Goal: Task Accomplishment & Management: Manage account settings

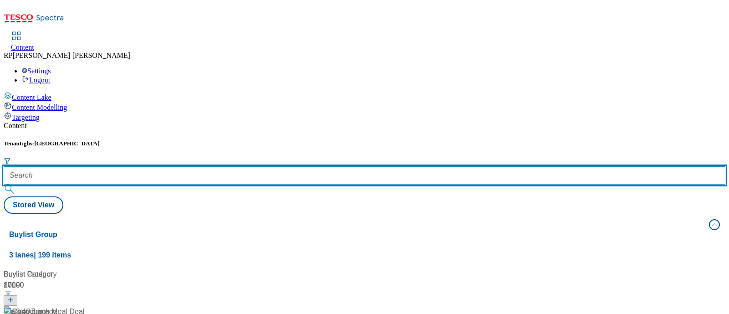
click at [210, 166] on input "text" at bounding box center [365, 175] width 722 height 18
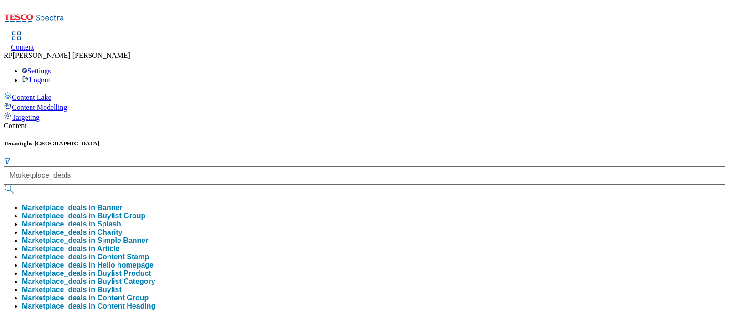
click at [121, 220] on button "Marketplace_deals in Splash" at bounding box center [71, 224] width 99 height 8
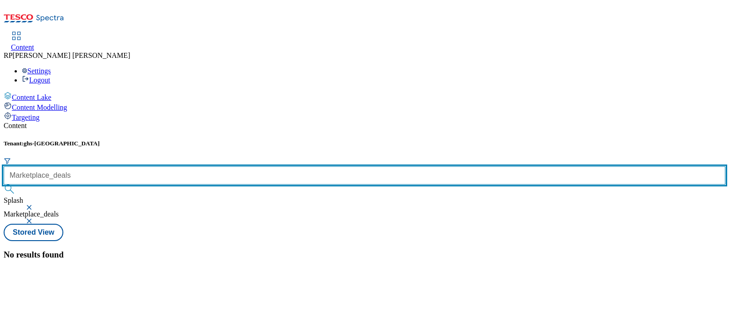
click at [223, 166] on input "Marketplace_deals" at bounding box center [365, 175] width 722 height 18
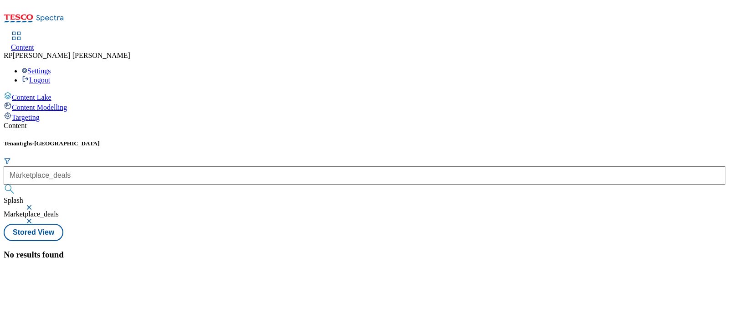
click at [16, 184] on button "submit" at bounding box center [10, 188] width 13 height 9
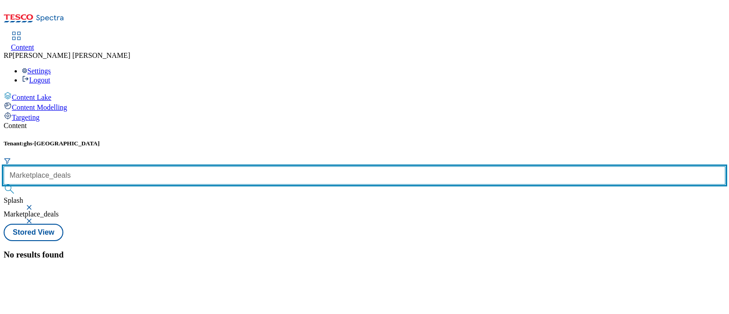
click at [240, 166] on input "Marketplace_deals" at bounding box center [365, 175] width 722 height 18
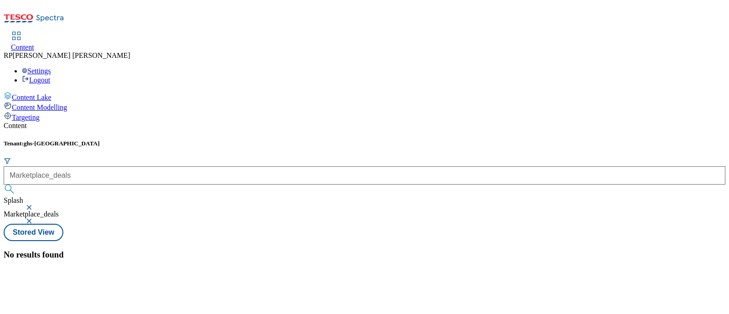
click at [16, 184] on button "submit" at bounding box center [10, 188] width 13 height 9
click at [244, 166] on div "Marketplace_deals" at bounding box center [365, 181] width 722 height 30
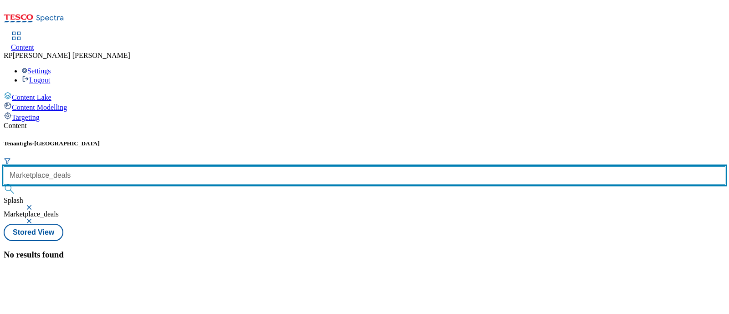
click at [241, 166] on input "Marketplace_deals" at bounding box center [365, 175] width 722 height 18
type input "Marketplace_deal"
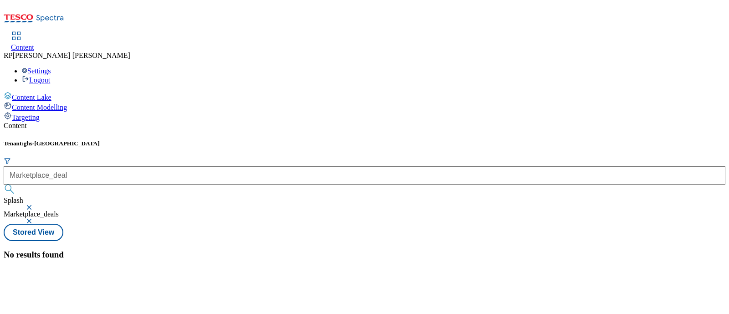
click at [16, 184] on button "submit" at bounding box center [10, 188] width 13 height 9
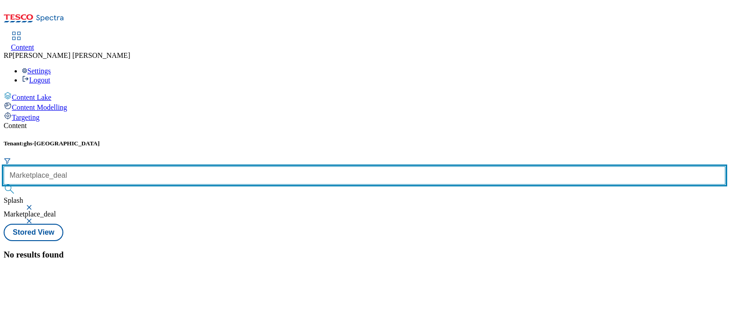
click at [237, 166] on input "Marketplace_deal" at bounding box center [365, 175] width 722 height 18
type input "Marketplace_deals"
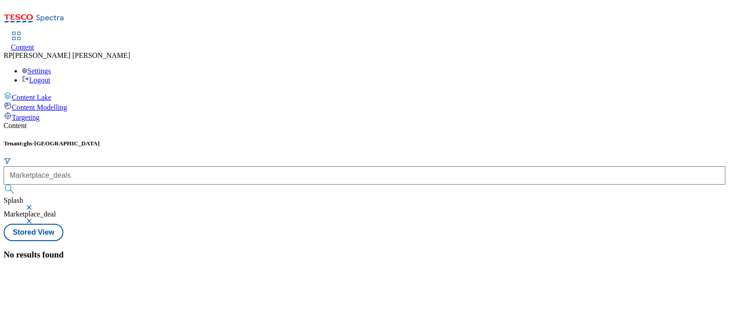
click at [35, 205] on button "button" at bounding box center [30, 207] width 9 height 5
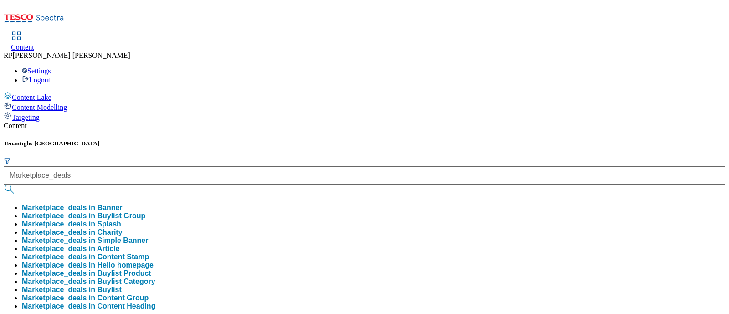
click at [145, 212] on button "Marketplace_deals in Buylist Group" at bounding box center [83, 216] width 123 height 8
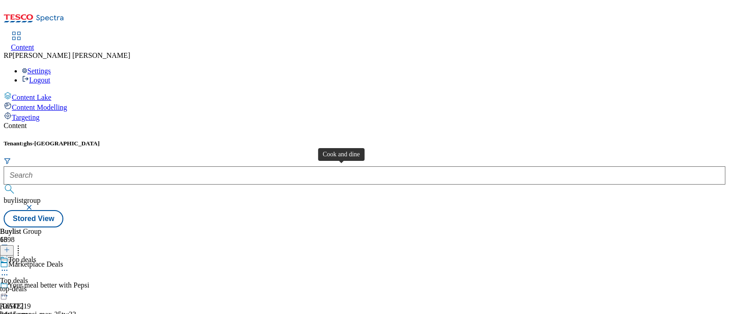
scroll to position [569, 0]
click at [23, 244] on icon at bounding box center [18, 248] width 9 height 9
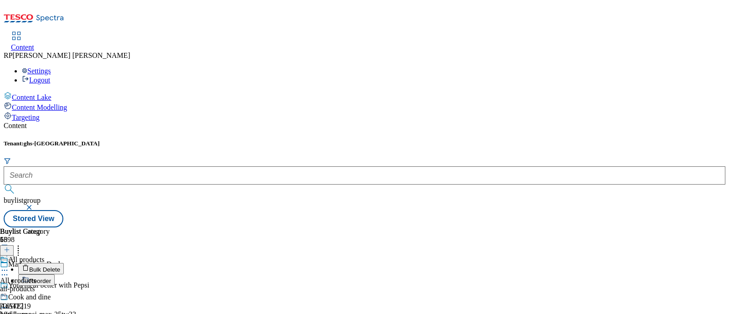
click at [60, 266] on span "Bulk Delete" at bounding box center [44, 269] width 31 height 7
click at [23, 244] on icon at bounding box center [18, 248] width 9 height 9
click at [72, 227] on header "Buylist 16 Bulk Delete Reorder" at bounding box center [36, 256] width 72 height 58
click at [49, 256] on button "Cancel" at bounding box center [24, 264] width 49 height 17
click at [9, 266] on icon at bounding box center [4, 270] width 9 height 9
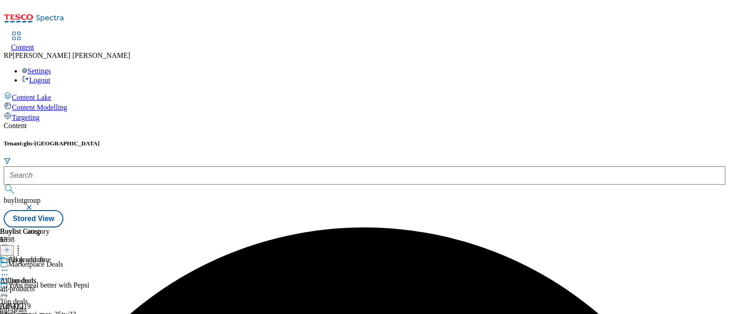
click at [5, 270] on circle at bounding box center [4, 270] width 1 height 1
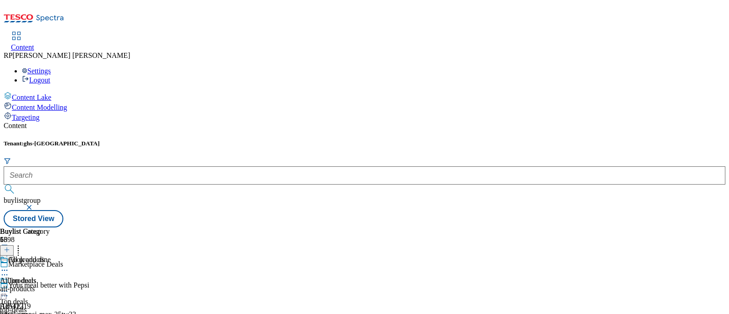
click at [66, 256] on div "All products All products all-products 30 Sept 2025 01:21 pm" at bounding box center [33, 287] width 66 height 63
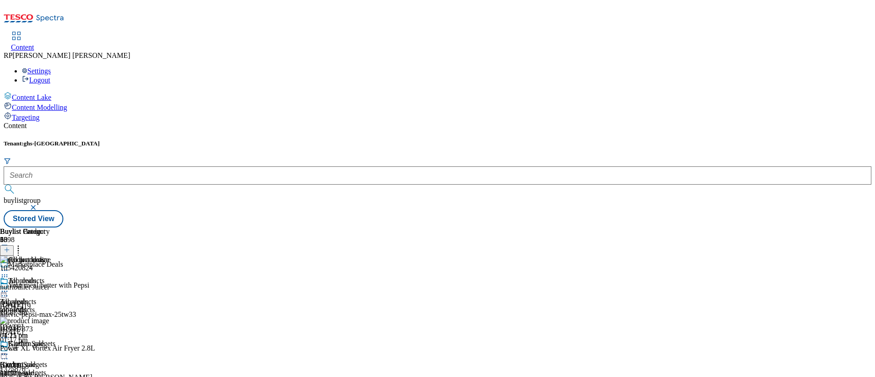
click at [9, 272] on icon at bounding box center [4, 276] width 9 height 9
click at [728, 227] on div "Buylist Group 6398 Marketplace Deals Your meal better with Pepsi Ad542219 britv…" at bounding box center [437, 227] width 867 height 0
click at [23, 244] on icon at bounding box center [18, 248] width 9 height 9
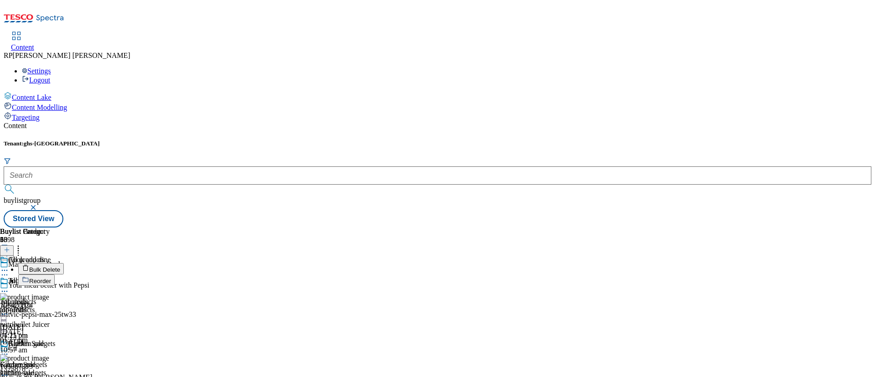
click at [273, 263] on li "Bulk Delete" at bounding box center [145, 268] width 255 height 11
click at [60, 266] on span "Bulk Delete" at bounding box center [44, 269] width 31 height 7
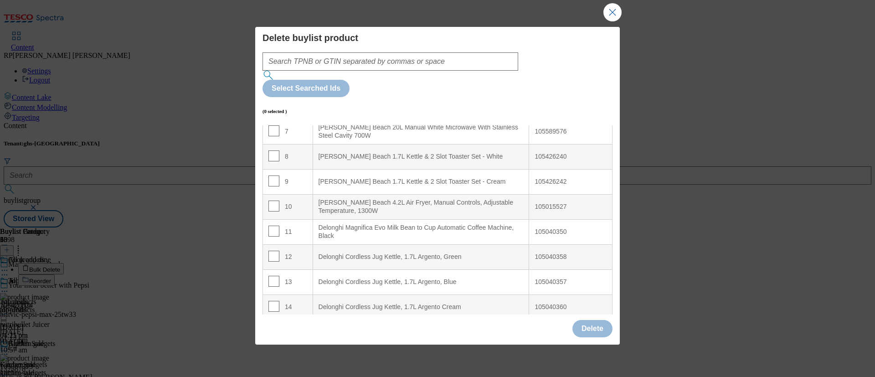
scroll to position [205, 0]
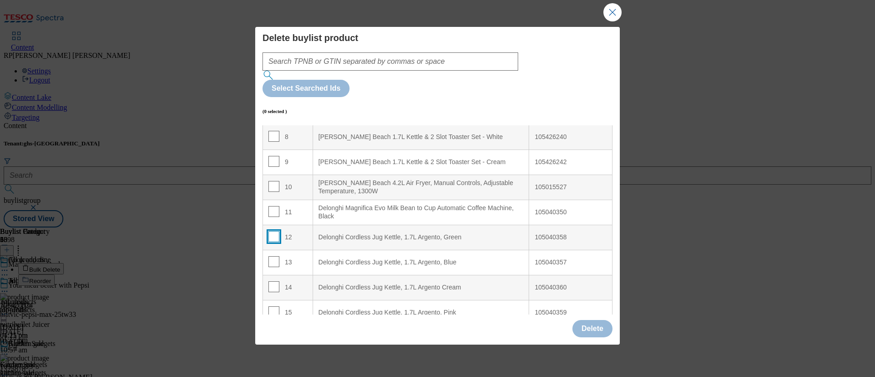
click at [270, 231] on input "Modal" at bounding box center [273, 236] width 11 height 11
checkbox input "true"
click at [271, 256] on input "Modal" at bounding box center [273, 261] width 11 height 11
checkbox input "true"
drag, startPoint x: 272, startPoint y: 247, endPoint x: 274, endPoint y: 266, distance: 18.3
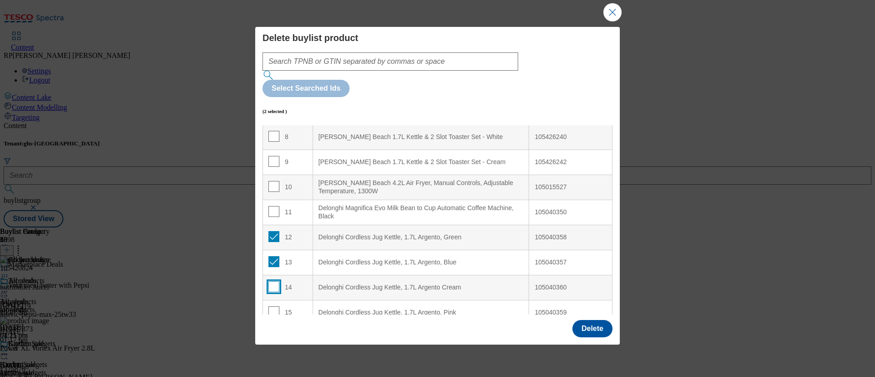
click at [272, 281] on input "Modal" at bounding box center [273, 286] width 11 height 11
checkbox input "true"
click at [273, 306] on input "Modal" at bounding box center [273, 311] width 11 height 11
checkbox input "true"
click at [271, 313] on input "Modal" at bounding box center [273, 336] width 11 height 11
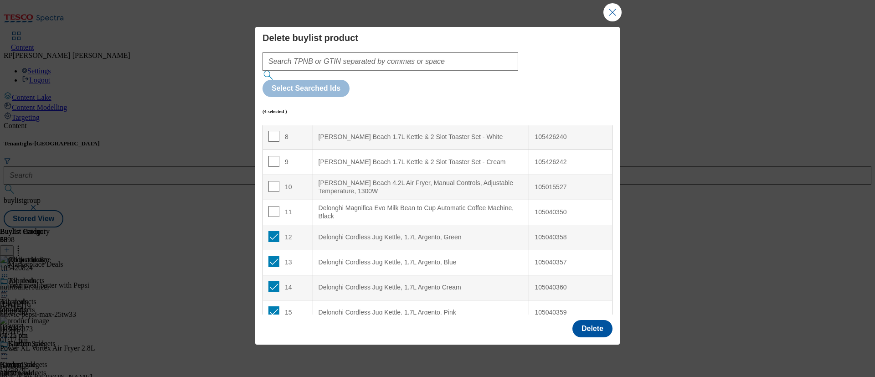
checkbox input "true"
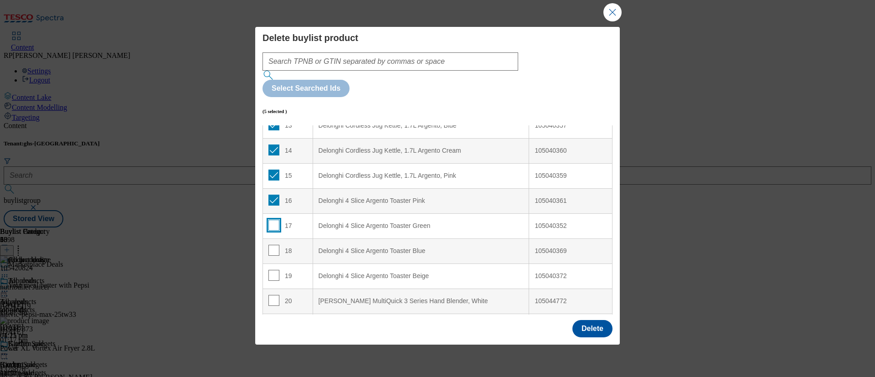
click at [269, 220] on input "Modal" at bounding box center [273, 225] width 11 height 11
checkbox input "true"
click at [269, 245] on input "Modal" at bounding box center [273, 250] width 11 height 11
checkbox input "true"
click at [271, 270] on input "Modal" at bounding box center [273, 275] width 11 height 11
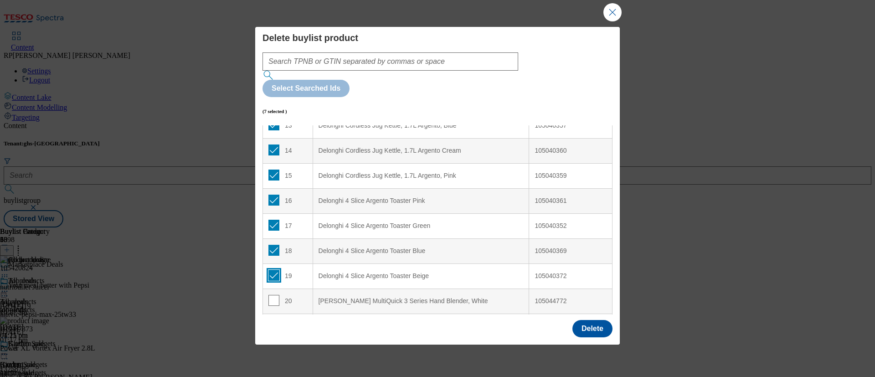
checkbox input "true"
click at [272, 295] on input "Modal" at bounding box center [273, 300] width 11 height 11
click at [273, 295] on input "Modal" at bounding box center [273, 300] width 11 height 11
checkbox input "false"
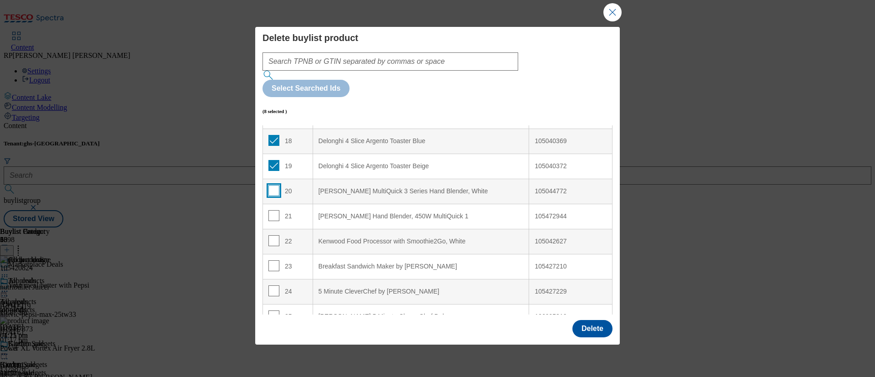
scroll to position [478, 0]
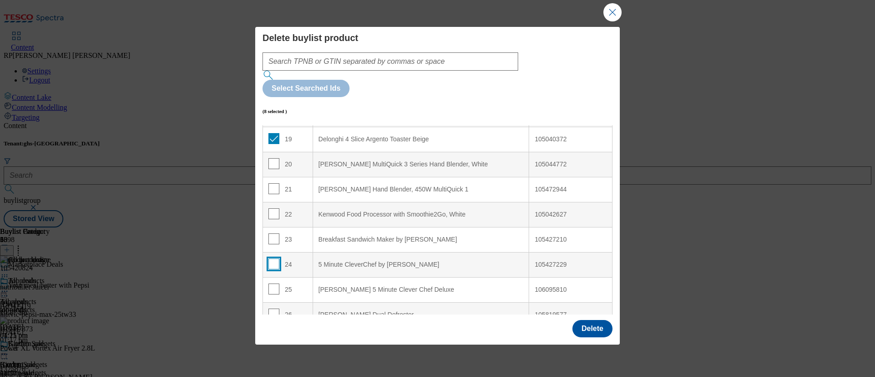
click at [271, 258] on input "Modal" at bounding box center [273, 263] width 11 height 11
checkbox input "true"
click at [270, 283] on input "Modal" at bounding box center [273, 288] width 11 height 11
checkbox input "true"
click at [584, 313] on button "Delete" at bounding box center [592, 328] width 40 height 17
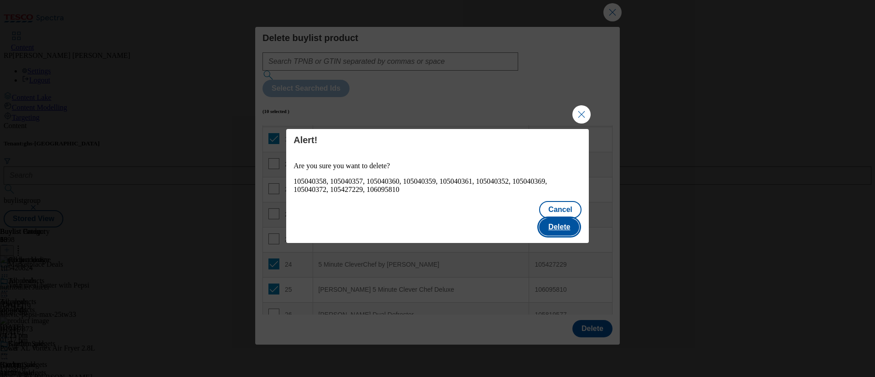
click at [564, 220] on button "Delete" at bounding box center [559, 226] width 40 height 17
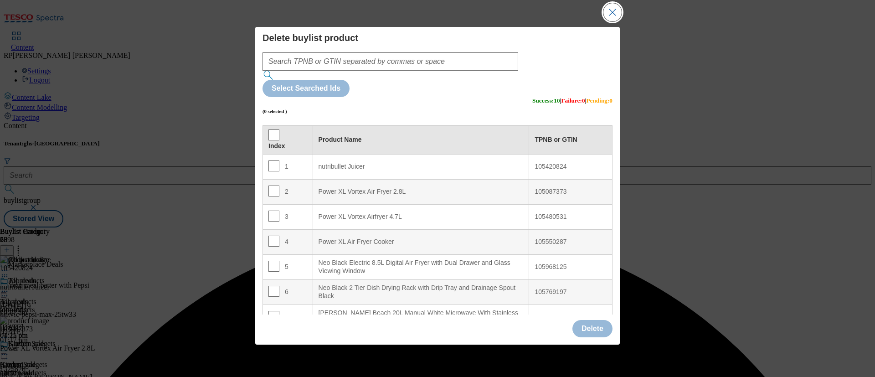
click at [609, 19] on button "Close Modal" at bounding box center [612, 12] width 18 height 18
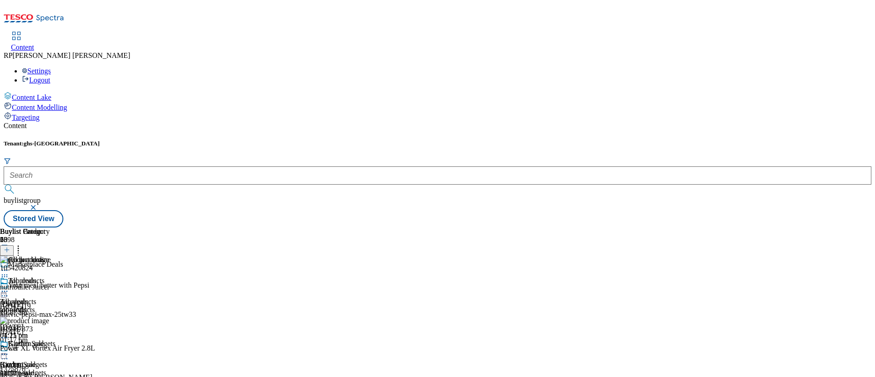
click at [10, 246] on icon at bounding box center [7, 249] width 6 height 6
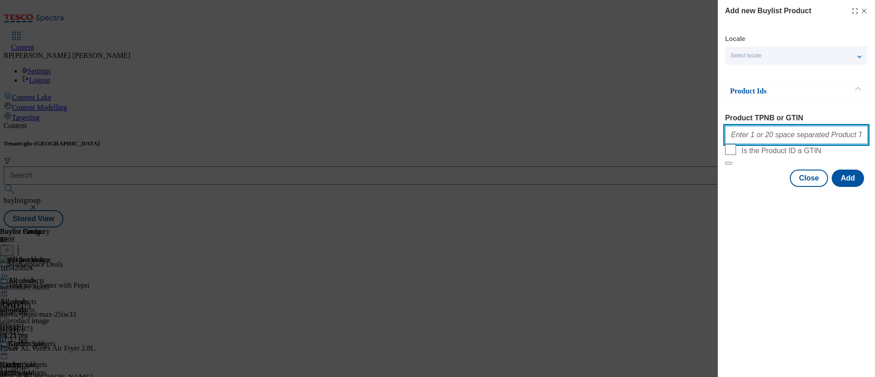
click at [728, 133] on input "Product TPNB or GTIN" at bounding box center [796, 135] width 143 height 18
paste input "105426240 105426242 105426239 105589576 106053501 105044532 105492830 105492831…"
type input "105426240 105426242 105426239 105589576 106053501 105044532 105492830 105492831…"
click at [728, 187] on button "Add" at bounding box center [847, 177] width 32 height 17
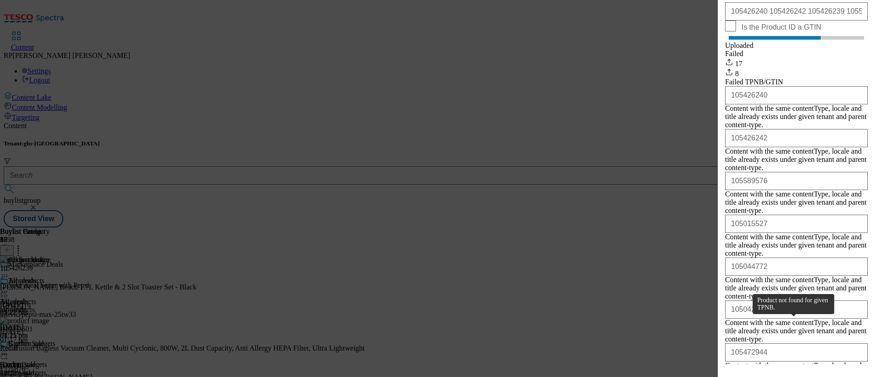
scroll to position [187, 0]
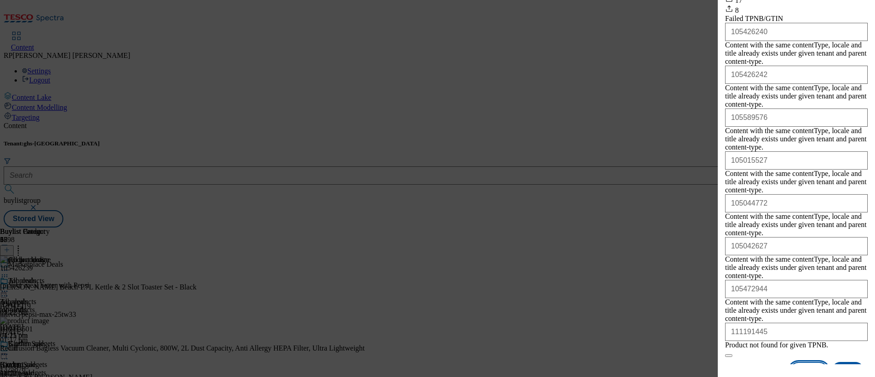
click at [728, 313] on button "Close" at bounding box center [808, 370] width 38 height 17
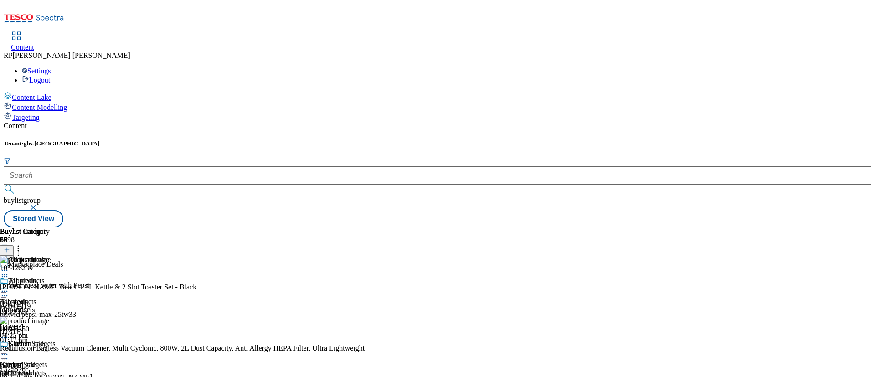
scroll to position [0, 0]
click at [9, 313] on icon at bounding box center [4, 337] width 9 height 9
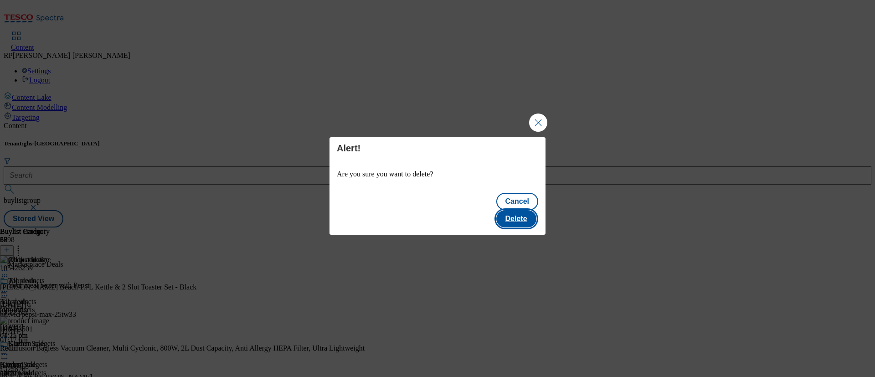
click at [524, 212] on button "Delete" at bounding box center [516, 218] width 40 height 17
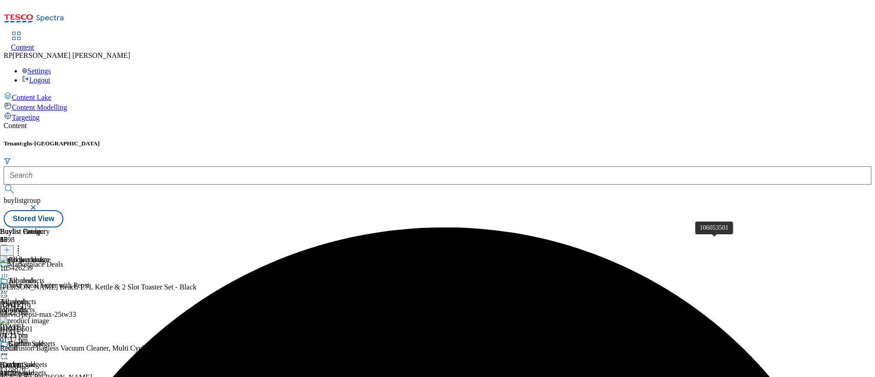
click at [33, 313] on div "106053501" at bounding box center [16, 329] width 33 height 8
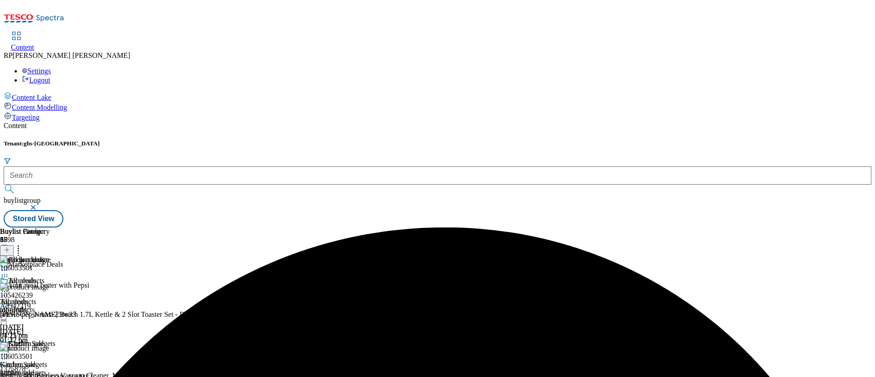
click at [420, 313] on div "106053501 Rediffusion Bagless Vacuum Cleaner, Multi Cyclonic, 800W, 2L Dust Cap…" at bounding box center [210, 374] width 420 height 61
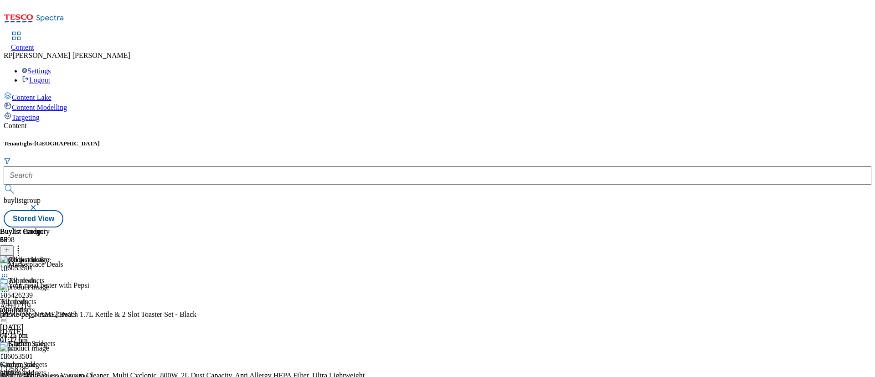
click at [9, 313] on icon at bounding box center [4, 364] width 9 height 9
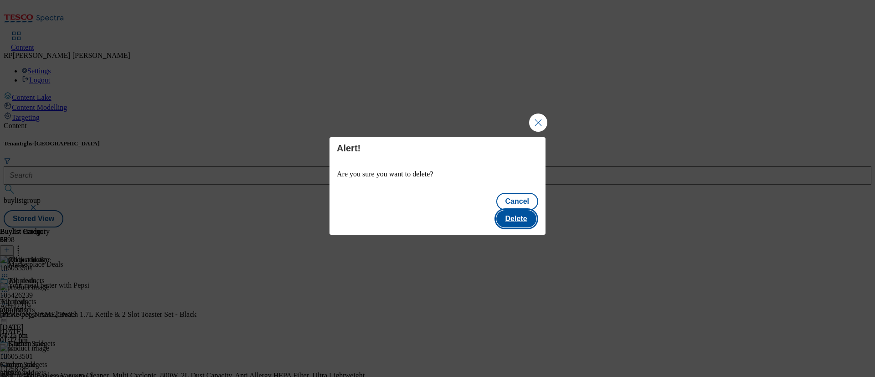
click at [524, 210] on button "Delete" at bounding box center [516, 218] width 40 height 17
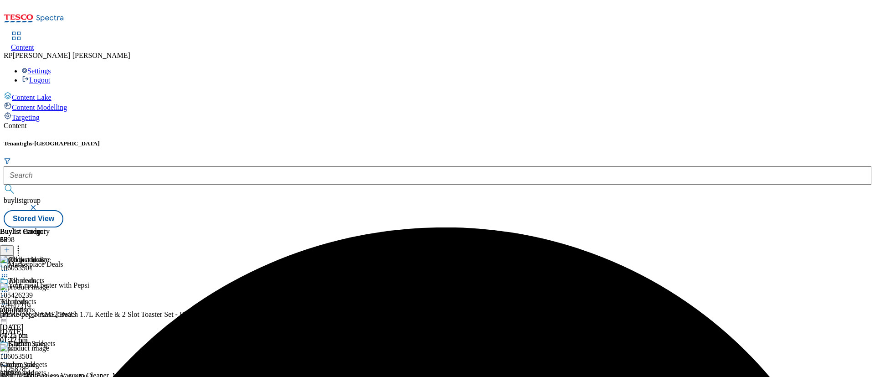
click at [23, 244] on icon at bounding box center [18, 248] width 9 height 9
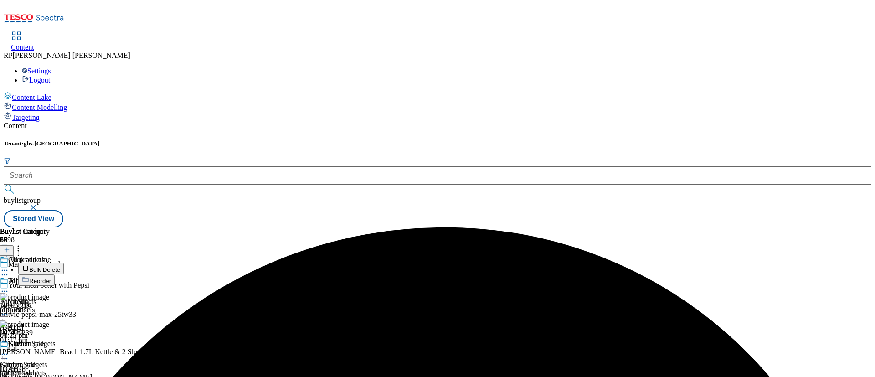
click at [60, 266] on span "Bulk Delete" at bounding box center [44, 269] width 31 height 7
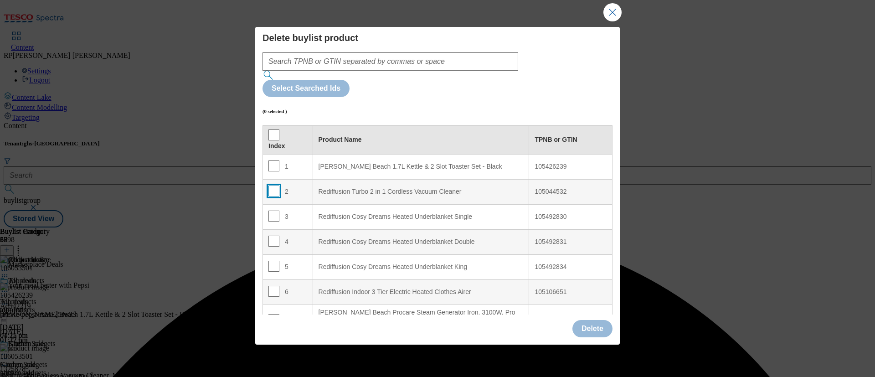
click at [275, 185] on input "Modal" at bounding box center [273, 190] width 11 height 11
checkbox input "true"
click at [273, 210] on input "Modal" at bounding box center [273, 215] width 11 height 11
checkbox input "true"
click at [273, 236] on input "Modal" at bounding box center [273, 241] width 11 height 11
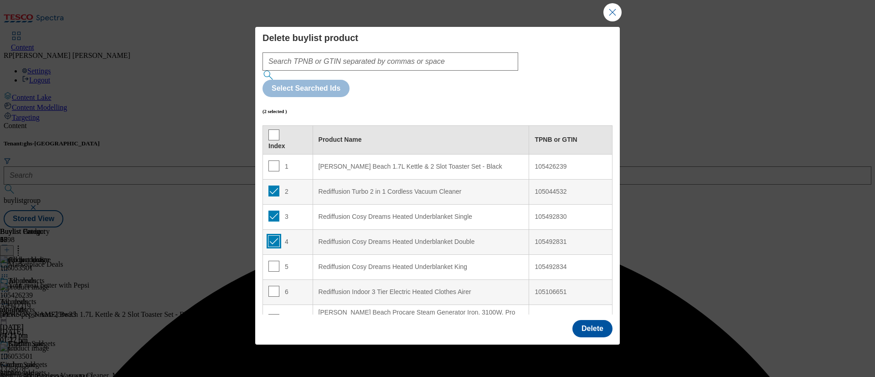
checkbox input "true"
click at [273, 261] on input "Modal" at bounding box center [273, 266] width 11 height 11
checkbox input "true"
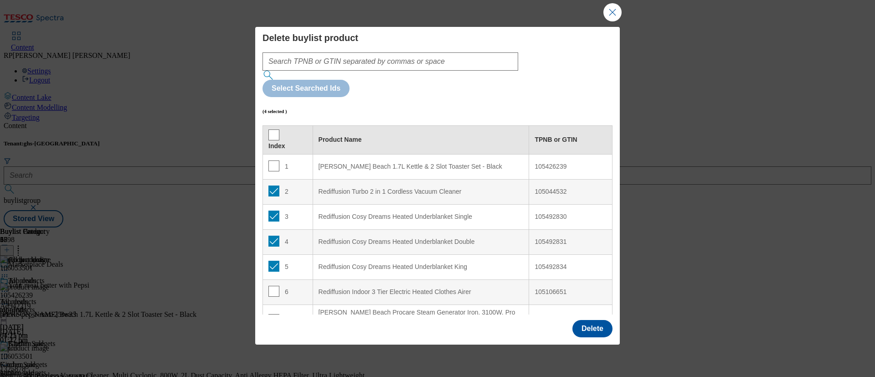
click at [268, 279] on td "6" at bounding box center [288, 291] width 50 height 25
click at [272, 286] on input "Modal" at bounding box center [273, 291] width 11 height 11
checkbox input "true"
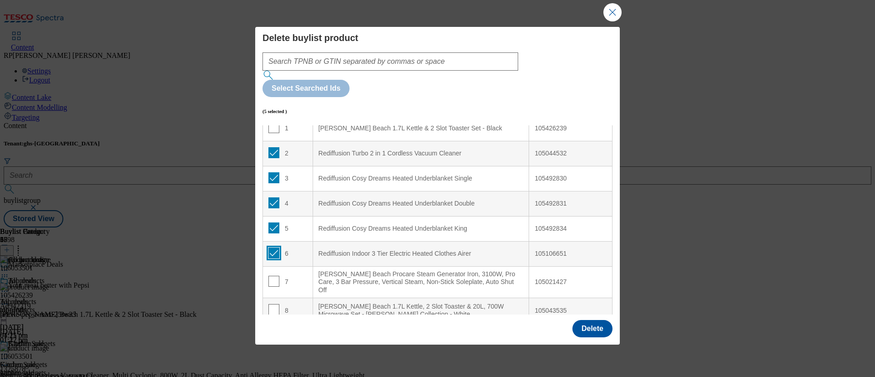
scroll to position [68, 0]
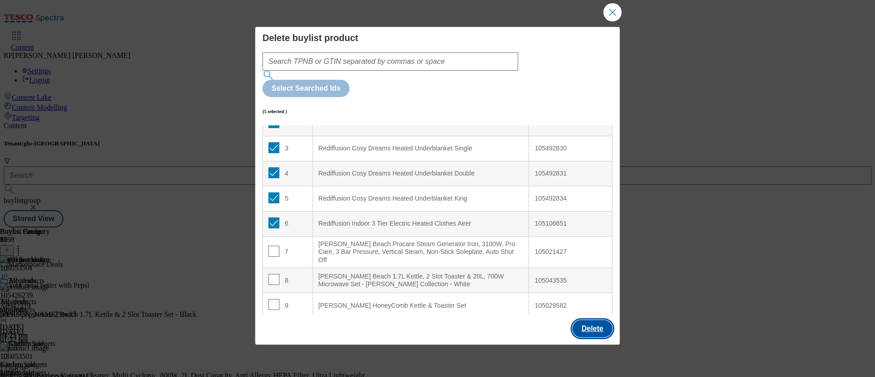
click at [589, 313] on button "Delete" at bounding box center [592, 328] width 40 height 17
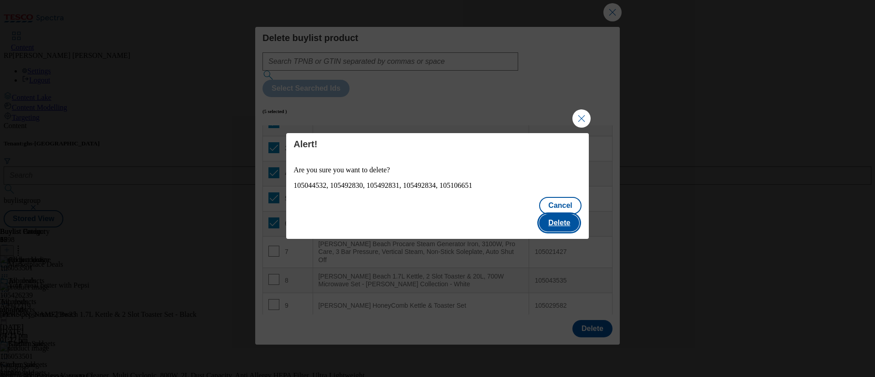
click at [573, 220] on button "Delete" at bounding box center [559, 222] width 40 height 17
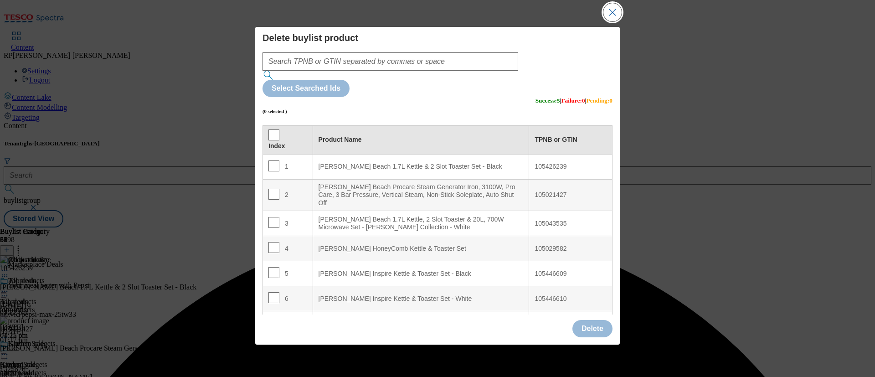
click at [609, 15] on button "Close Modal" at bounding box center [612, 12] width 18 height 18
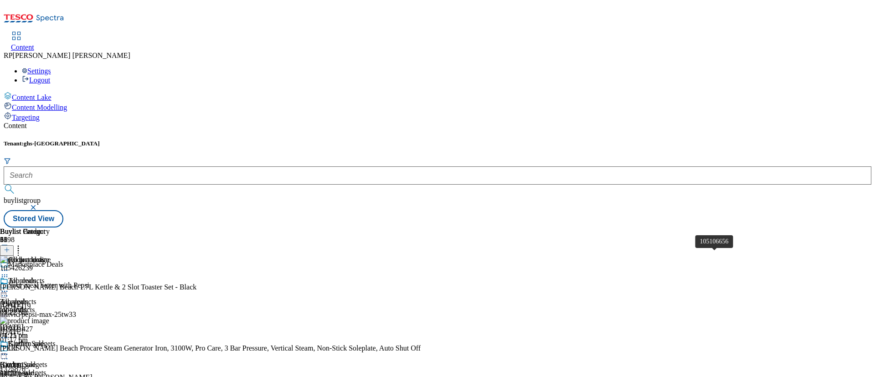
scroll to position [615, 0]
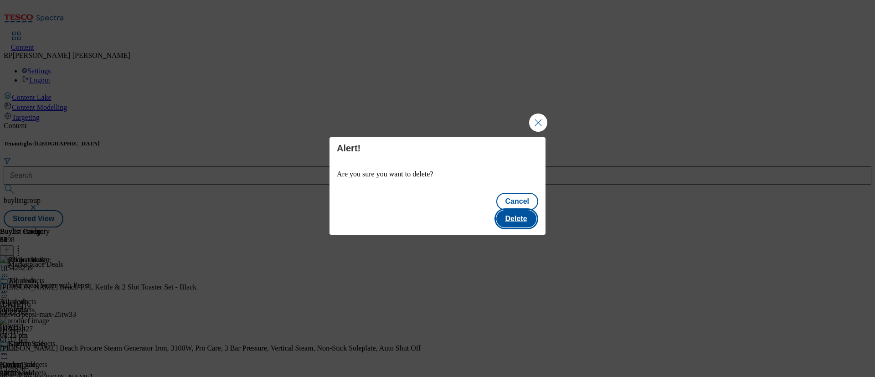
click at [517, 212] on button "Delete" at bounding box center [516, 218] width 40 height 17
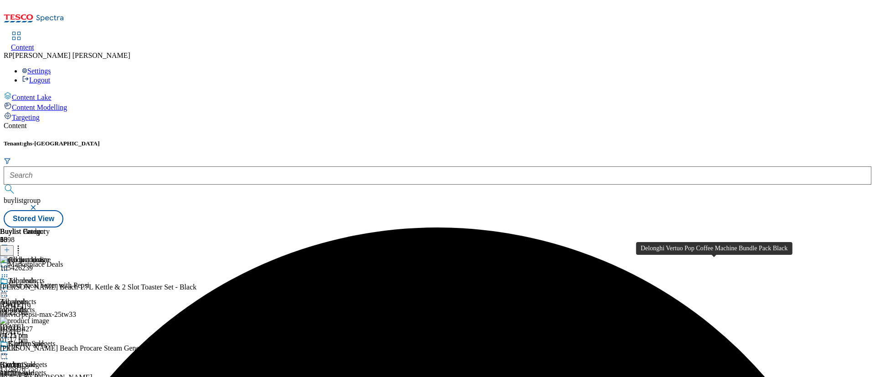
scroll to position [820, 0]
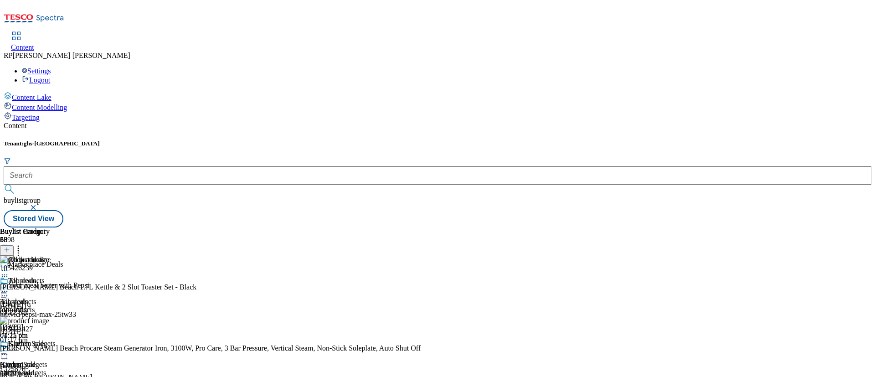
click at [23, 244] on icon at bounding box center [18, 248] width 9 height 9
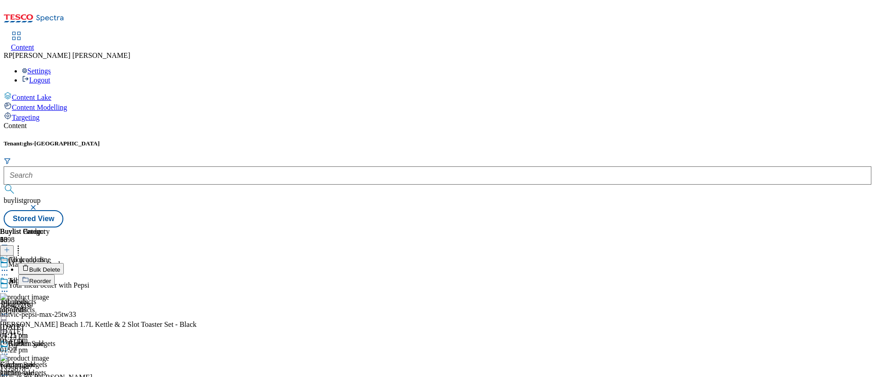
click at [51, 277] on span "Reorder" at bounding box center [40, 280] width 22 height 7
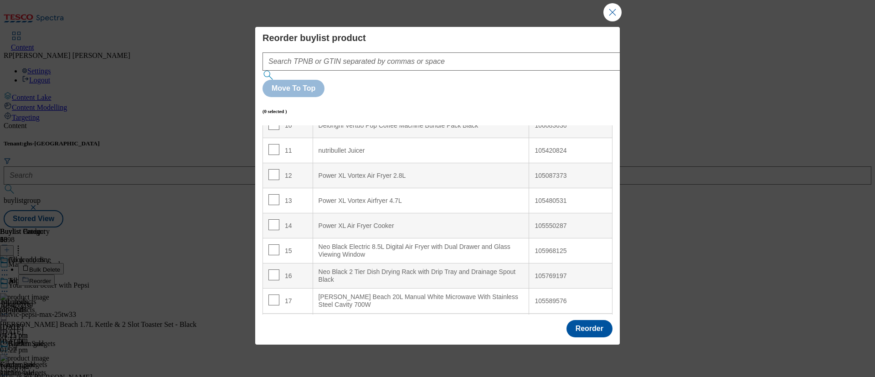
scroll to position [273, 0]
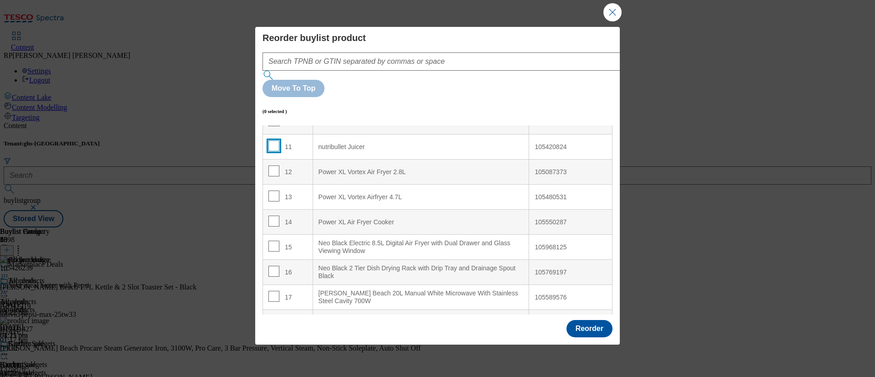
click at [274, 140] on input "Modal" at bounding box center [273, 145] width 11 height 11
checkbox input "true"
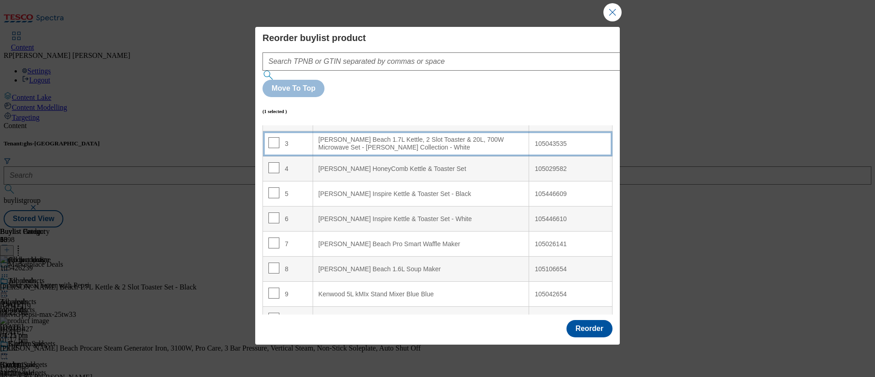
scroll to position [0, 0]
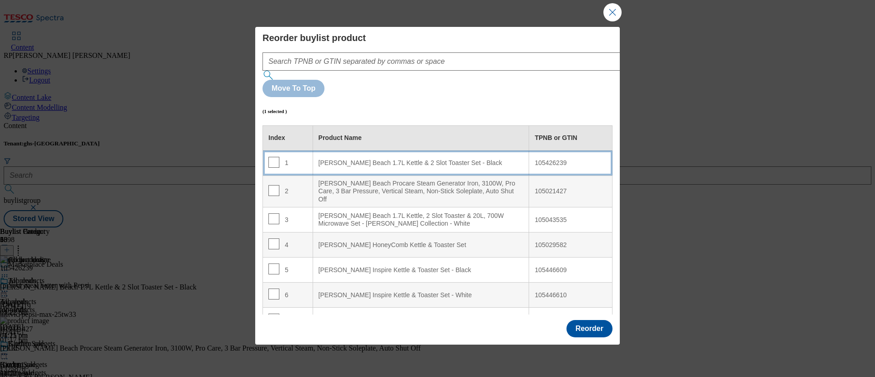
click at [297, 150] on td "1" at bounding box center [288, 162] width 50 height 25
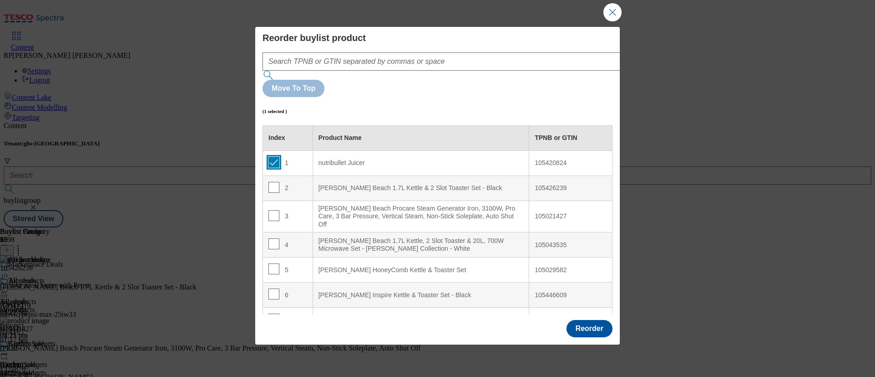
click at [271, 157] on input "Modal" at bounding box center [273, 162] width 11 height 11
checkbox input "false"
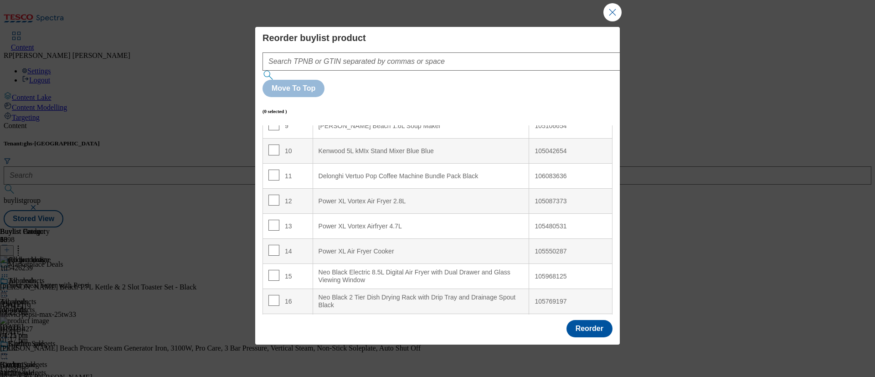
scroll to position [273, 0]
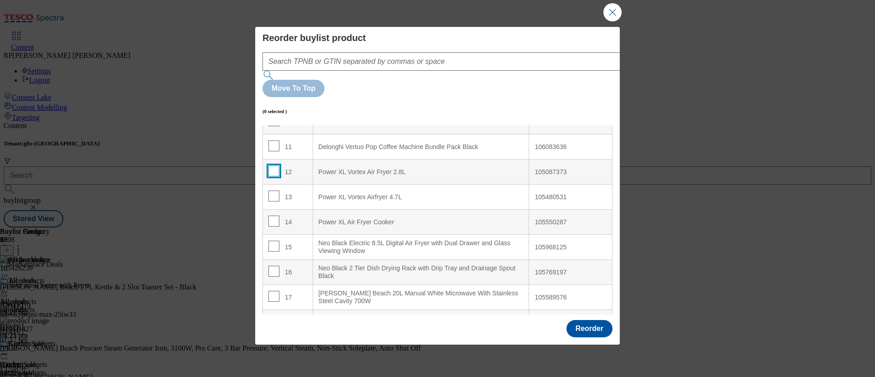
click at [276, 165] on div "12" at bounding box center [287, 171] width 39 height 13
click at [275, 165] on input "Modal" at bounding box center [273, 170] width 11 height 11
checkbox input "true"
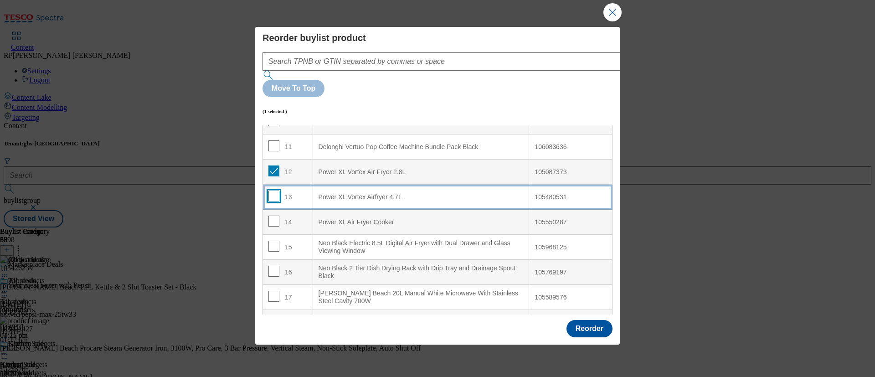
click at [277, 190] on input "Modal" at bounding box center [273, 195] width 11 height 11
checkbox input "true"
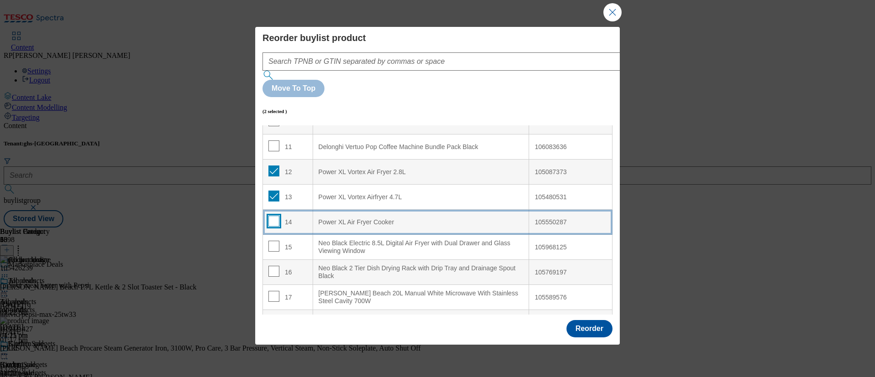
click at [271, 215] on input "Modal" at bounding box center [273, 220] width 11 height 11
checkbox input "true"
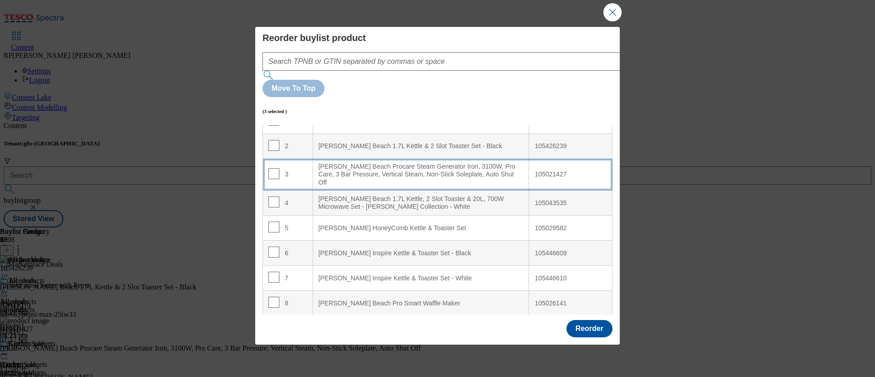
scroll to position [0, 0]
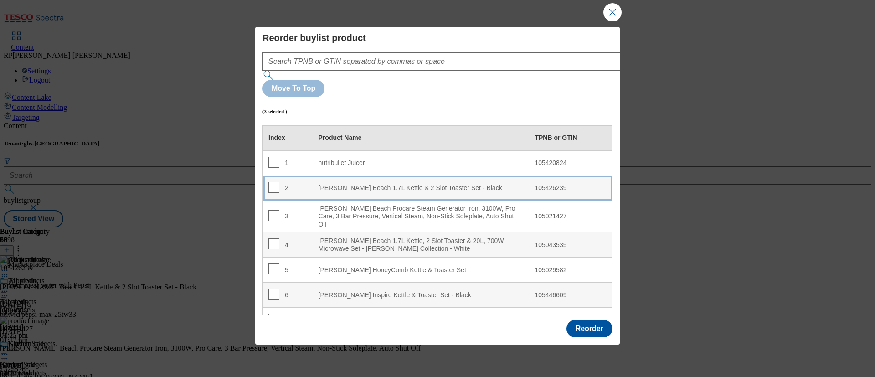
click at [329, 175] on Black "[PERSON_NAME] Beach 1.7L Kettle & 2 Slot Toaster Set - Black" at bounding box center [420, 187] width 216 height 25
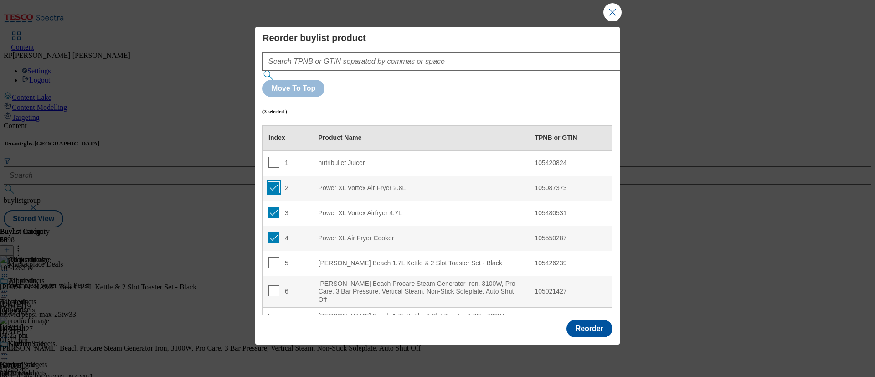
click at [271, 182] on input "Modal" at bounding box center [273, 187] width 11 height 11
checkbox input "false"
click at [279, 200] on td "3" at bounding box center [288, 212] width 50 height 25
click at [272, 207] on input "Modal" at bounding box center [273, 212] width 11 height 11
checkbox input "false"
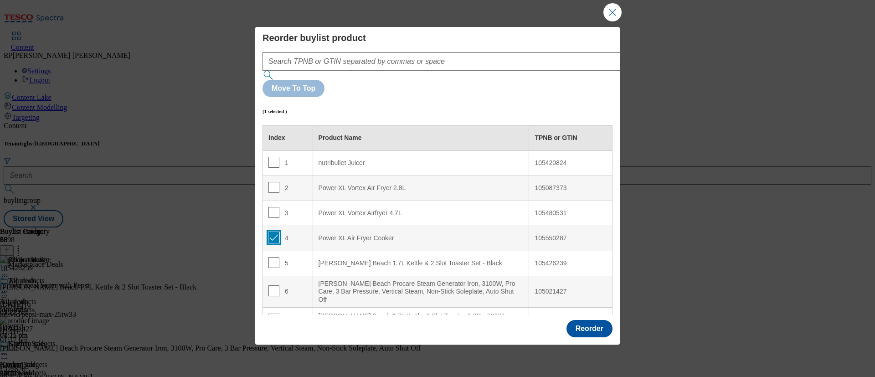
click at [275, 232] on input "Modal" at bounding box center [273, 237] width 11 height 11
checkbox input "false"
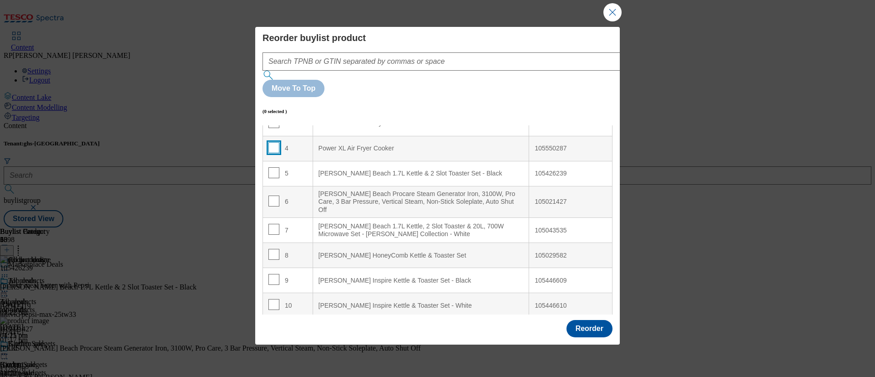
scroll to position [68, 0]
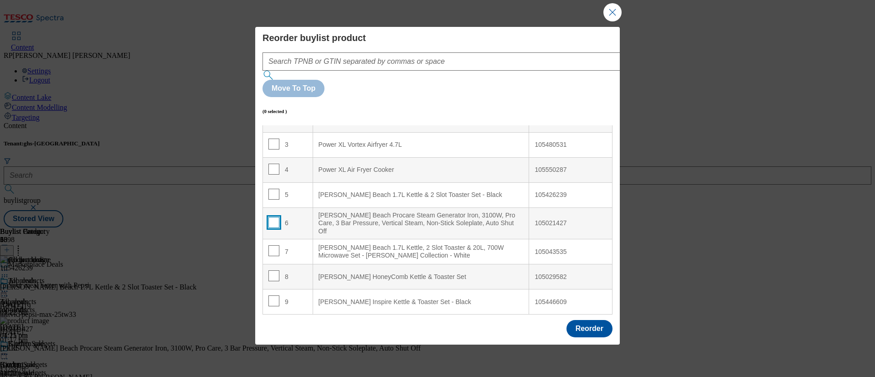
click at [271, 217] on input "Modal" at bounding box center [273, 222] width 11 height 11
checkbox input "true"
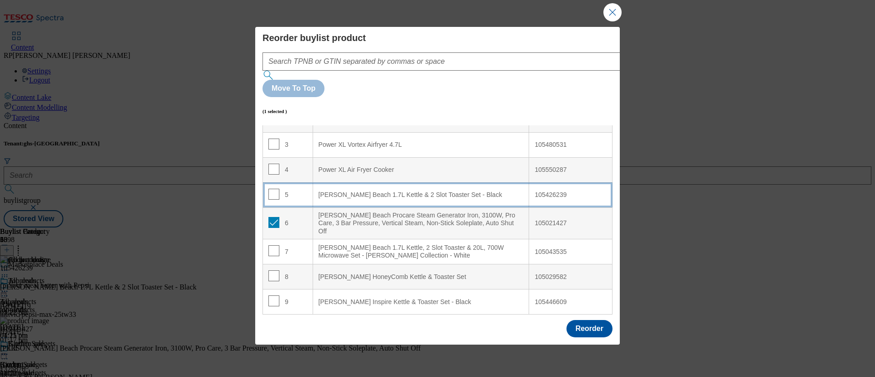
click at [287, 182] on td "5" at bounding box center [288, 194] width 50 height 25
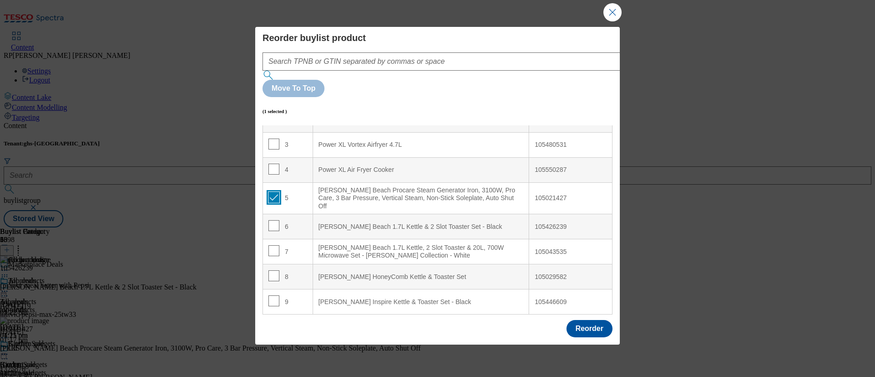
click at [271, 192] on input "Modal" at bounding box center [273, 197] width 11 height 11
checkbox input "false"
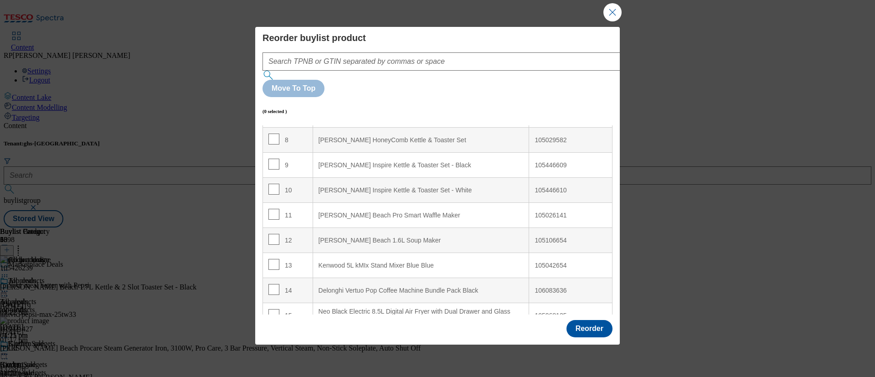
scroll to position [273, 0]
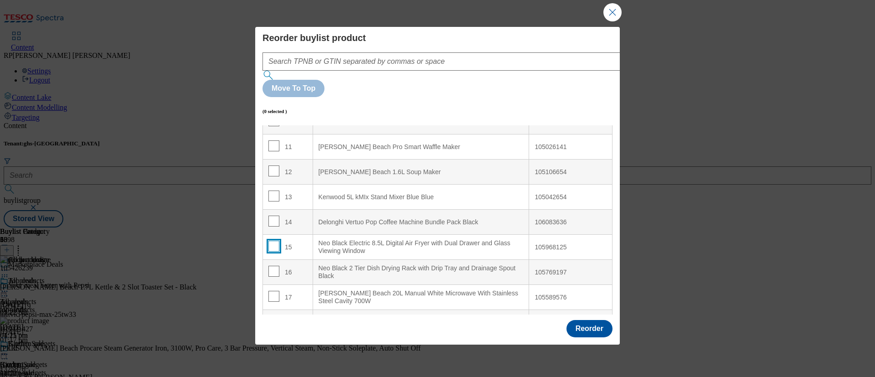
click at [273, 241] on input "Modal" at bounding box center [273, 246] width 11 height 11
checkbox input "true"
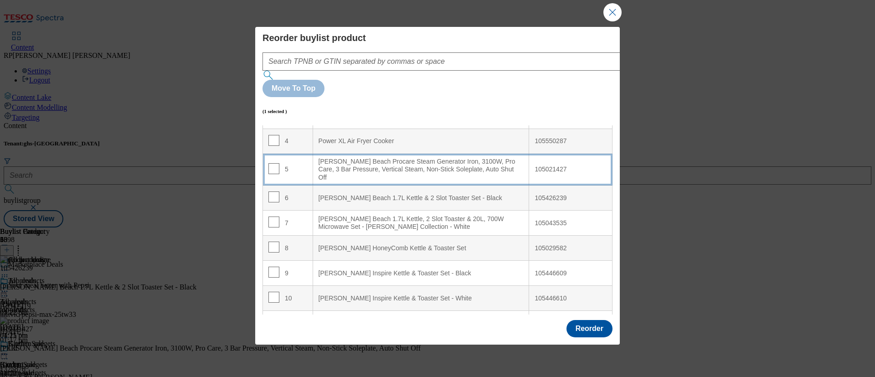
scroll to position [0, 0]
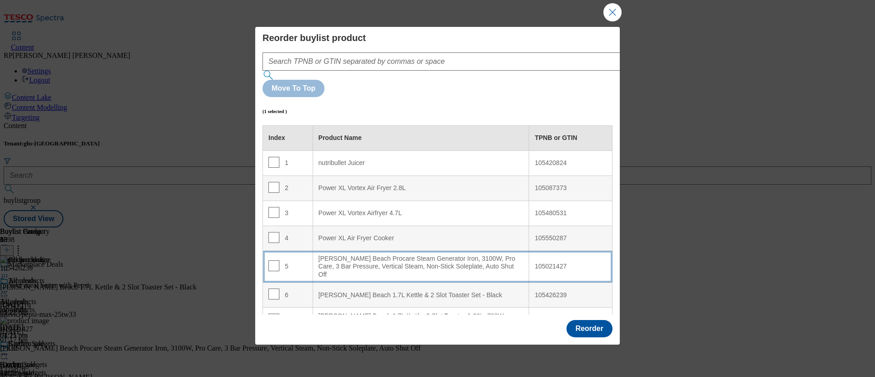
click at [375, 255] on div "[PERSON_NAME] Beach Procare Steam Generator Iron, 3100W, Pro Care, 3 Bar Pressu…" at bounding box center [420, 267] width 205 height 24
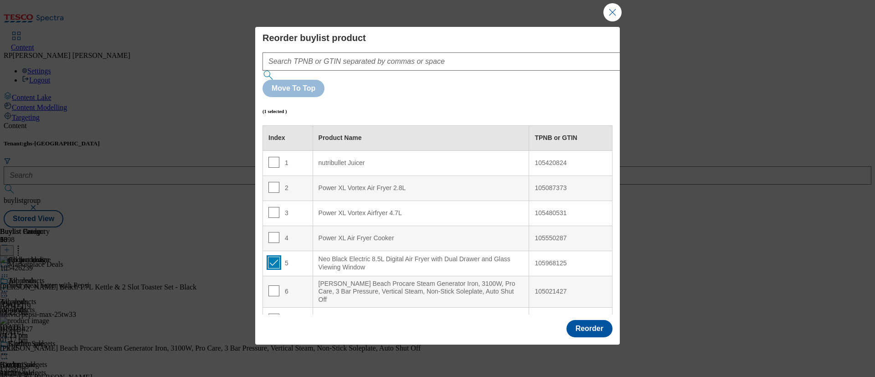
click at [271, 257] on input "Modal" at bounding box center [273, 262] width 11 height 11
checkbox input "false"
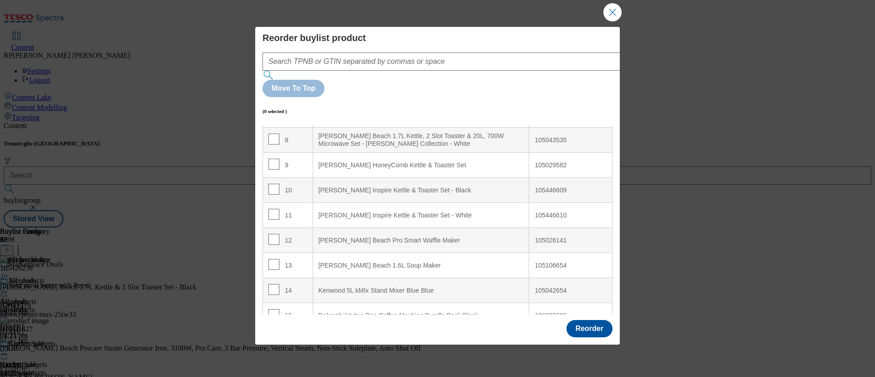
scroll to position [273, 0]
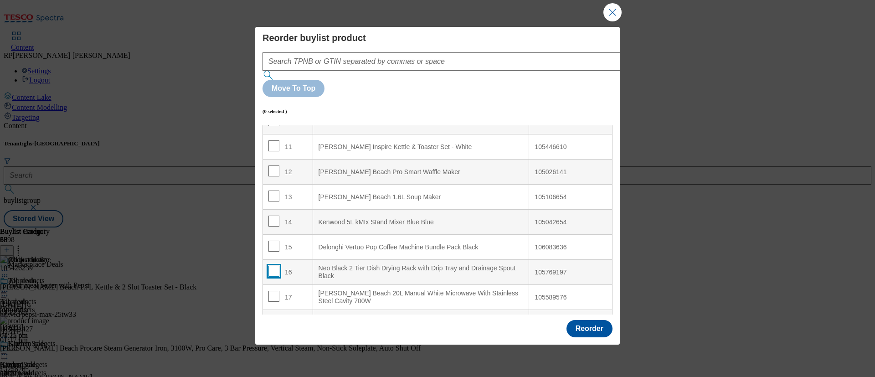
click at [271, 266] on input "Modal" at bounding box center [273, 271] width 11 height 11
checkbox input "true"
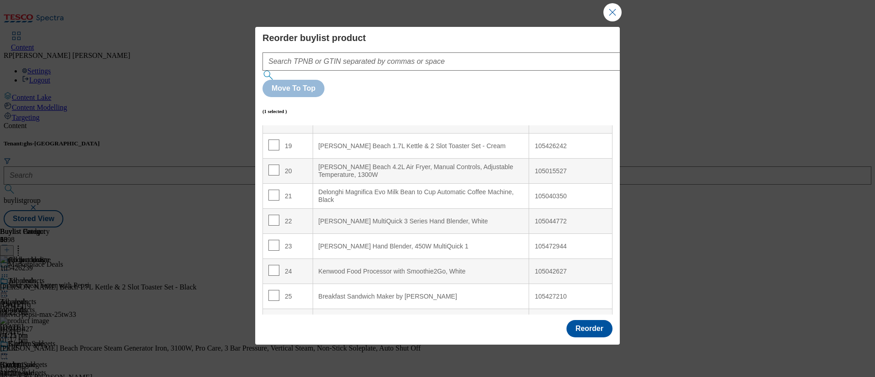
scroll to position [566, 0]
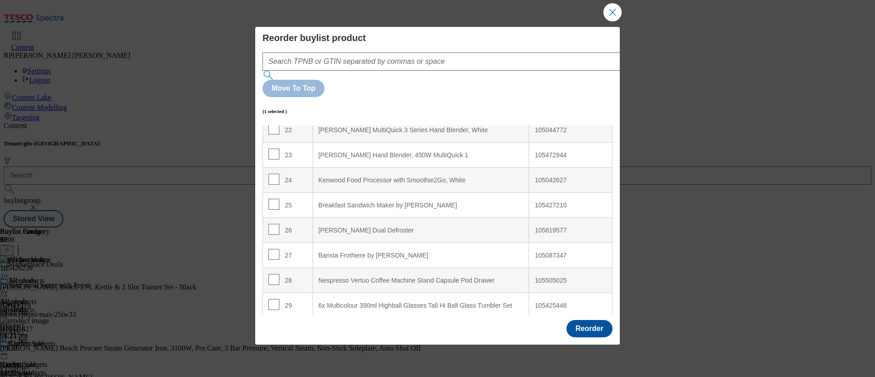
click at [394, 313] on div "Reorder" at bounding box center [437, 329] width 364 height 30
click at [389, 313] on div "1.5L Pack of 3 Canisters Glass Storage Jars with Airtight Silicone Seal Metal C…" at bounding box center [420, 331] width 205 height 16
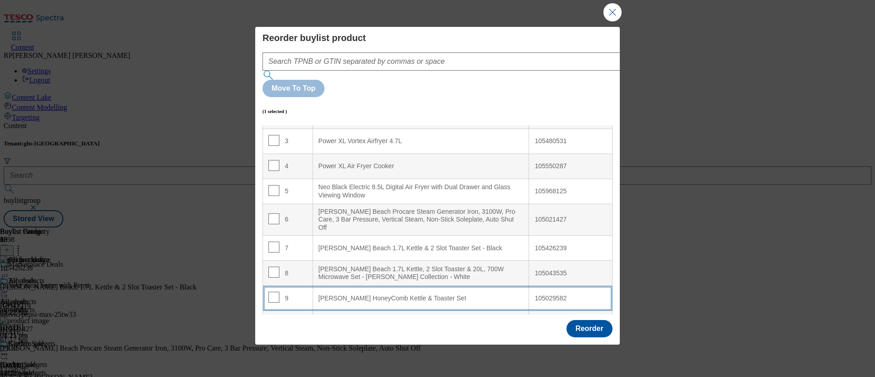
scroll to position [62, 0]
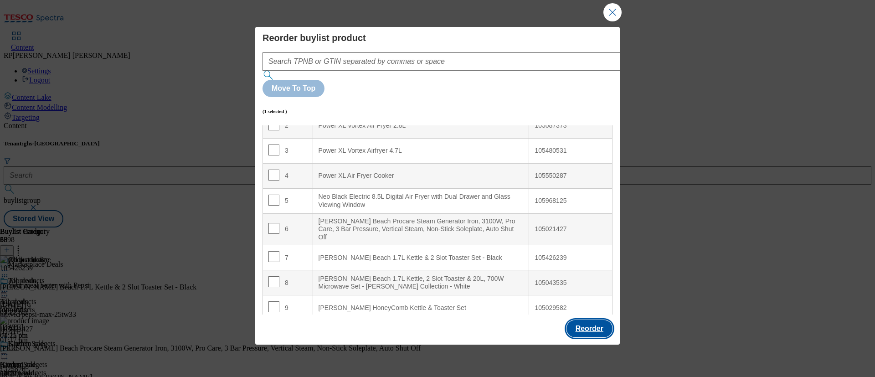
click at [574, 313] on button "Reorder" at bounding box center [589, 328] width 46 height 17
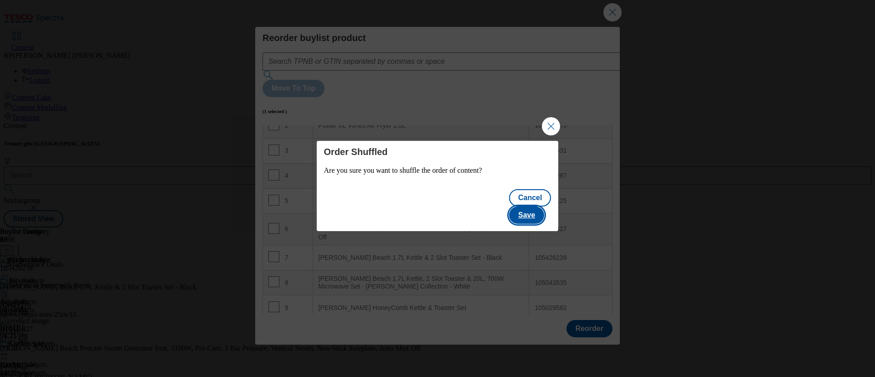
click at [542, 207] on button "Save" at bounding box center [526, 214] width 35 height 17
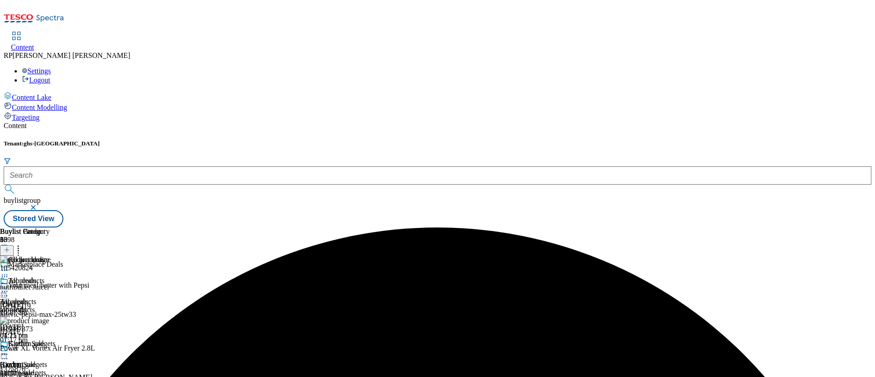
click at [9, 266] on icon at bounding box center [4, 270] width 9 height 9
click at [53, 313] on div "Preview" at bounding box center [35, 331] width 35 height 8
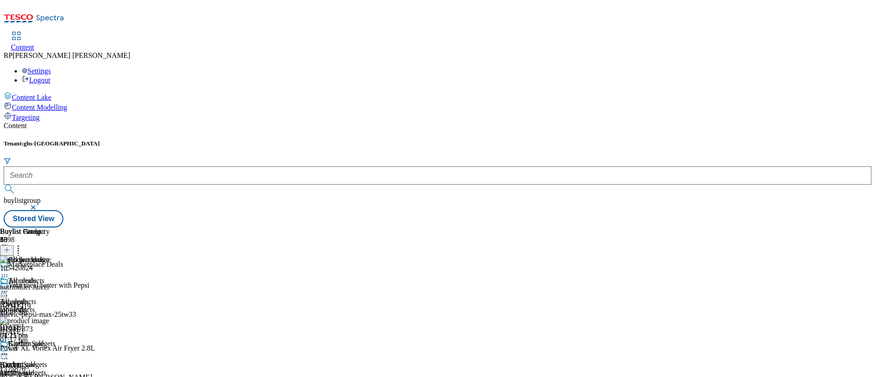
click at [9, 266] on icon at bounding box center [4, 270] width 9 height 9
click at [50, 313] on span "Preview" at bounding box center [38, 331] width 21 height 7
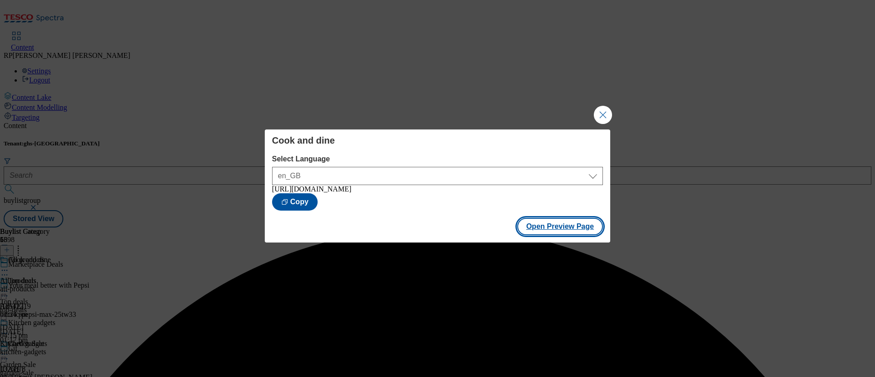
click at [557, 229] on button "Open Preview Page" at bounding box center [560, 226] width 86 height 17
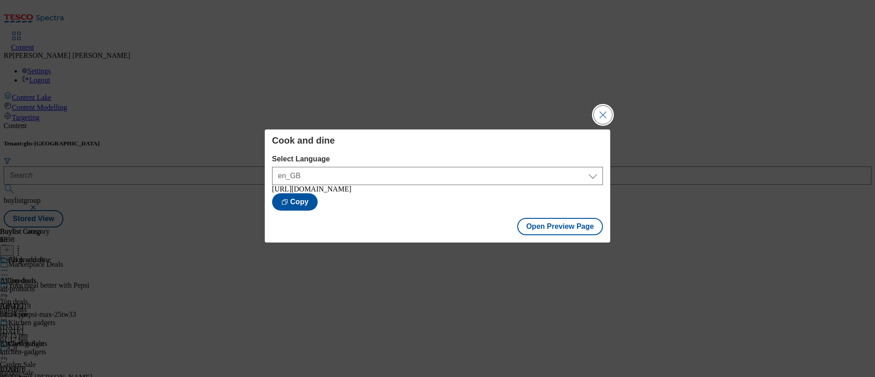
click at [605, 112] on button "Close Modal" at bounding box center [603, 115] width 18 height 18
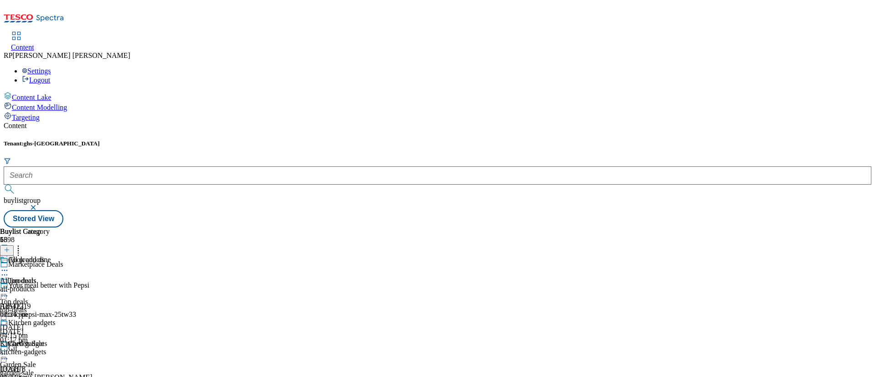
click at [9, 266] on icon at bounding box center [4, 270] width 9 height 9
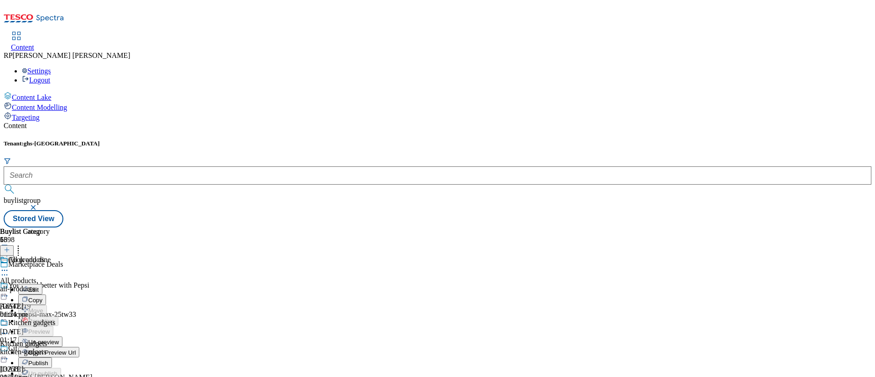
click at [59, 313] on span "Un-preview" at bounding box center [43, 341] width 31 height 7
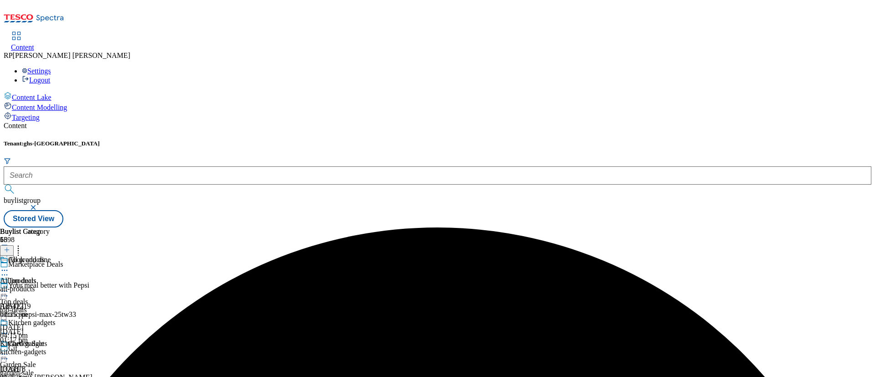
click at [66, 256] on div "All products All products all-products 30 Sept 2025 01:25 pm" at bounding box center [33, 287] width 66 height 63
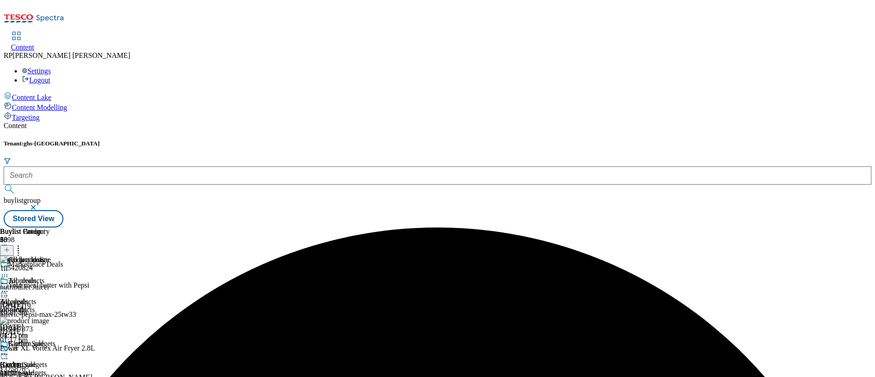
click at [23, 244] on icon at bounding box center [18, 248] width 9 height 9
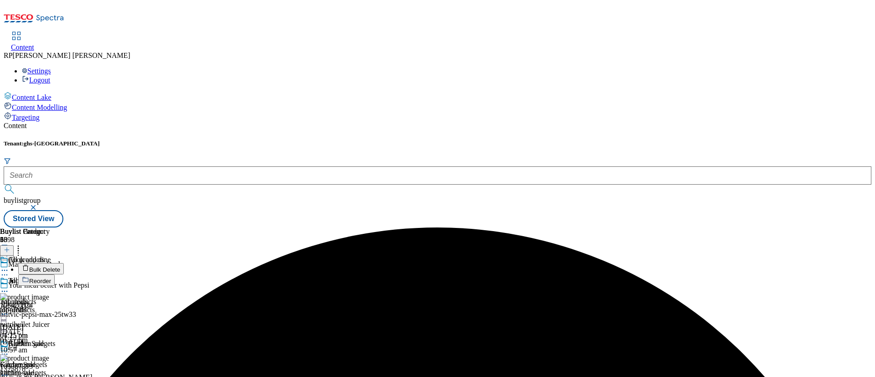
click at [60, 266] on span "Bulk Delete" at bounding box center [44, 269] width 31 height 7
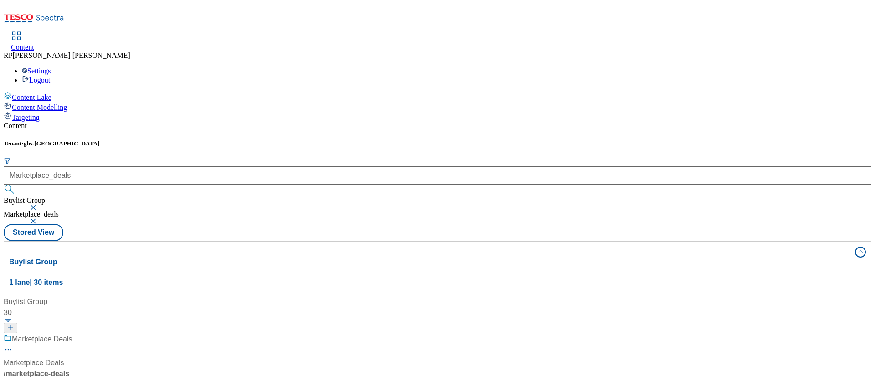
click at [222, 333] on div "Marketplace Deals" at bounding box center [116, 345] width 225 height 24
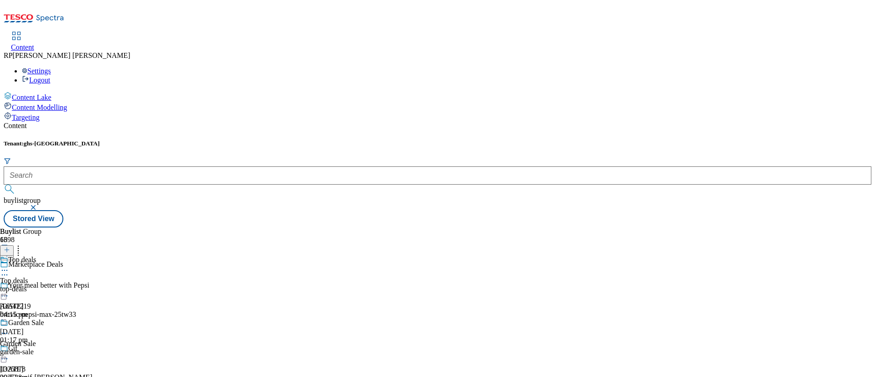
scroll to position [547, 0]
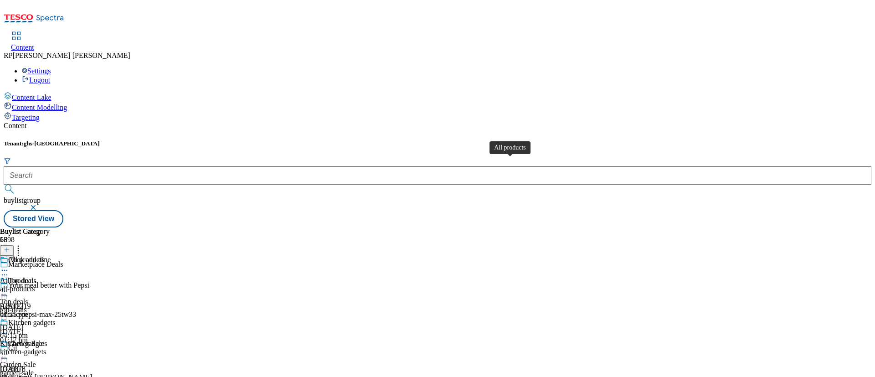
click at [36, 277] on span "All products" at bounding box center [18, 281] width 36 height 8
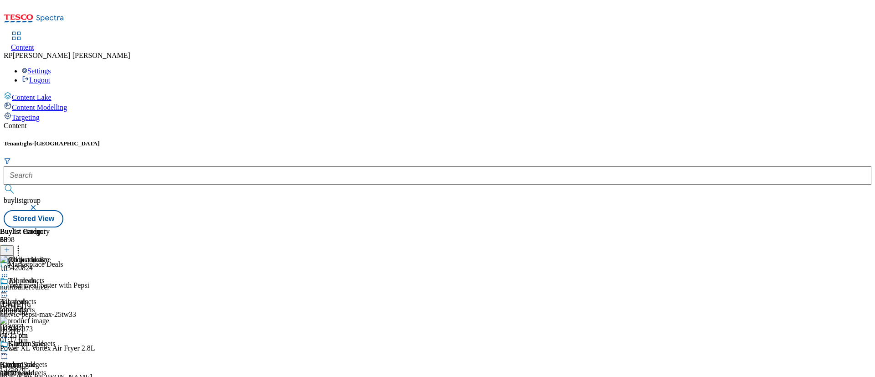
click at [23, 244] on icon at bounding box center [18, 248] width 9 height 9
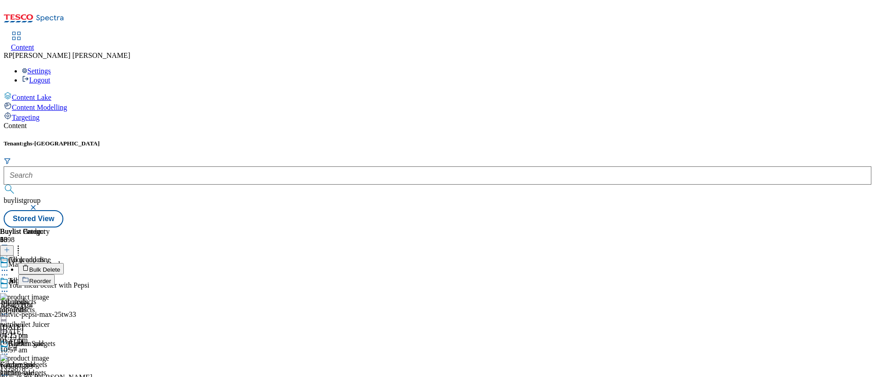
click at [60, 266] on span "Bulk Delete" at bounding box center [44, 269] width 31 height 7
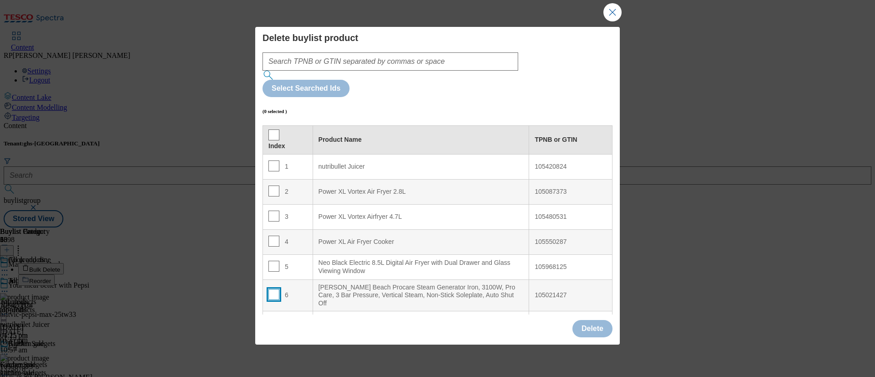
click at [271, 289] on input "Modal" at bounding box center [273, 294] width 11 height 11
checkbox input "true"
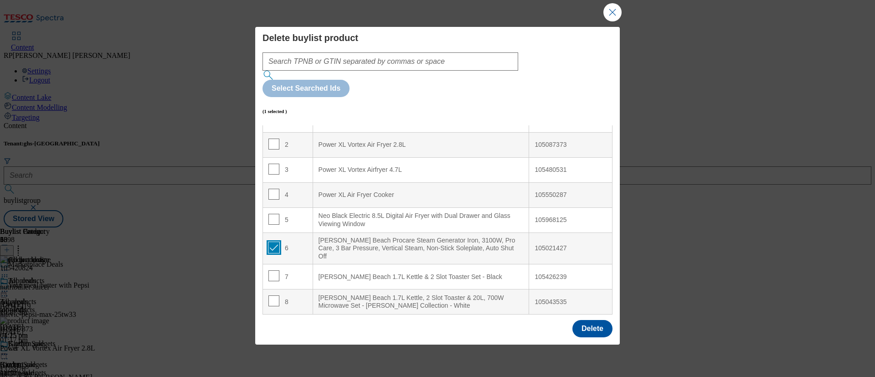
scroll to position [68, 0]
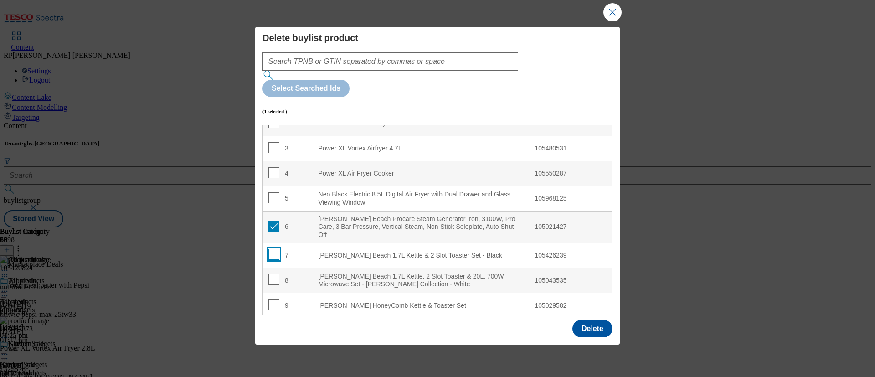
click at [268, 249] on input "Modal" at bounding box center [273, 254] width 11 height 11
checkbox input "true"
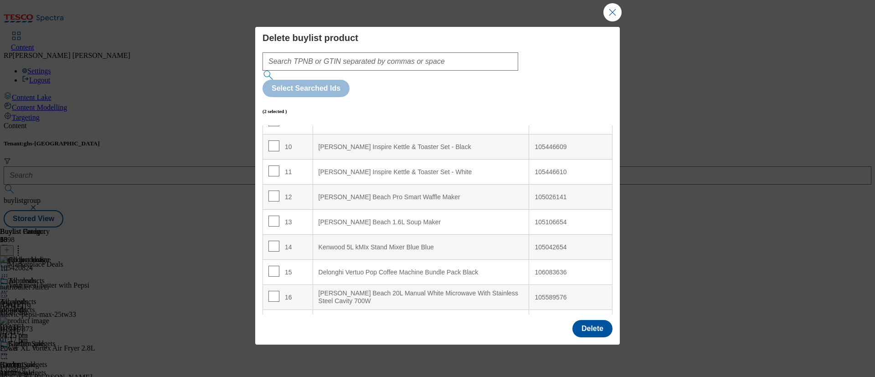
scroll to position [273, 0]
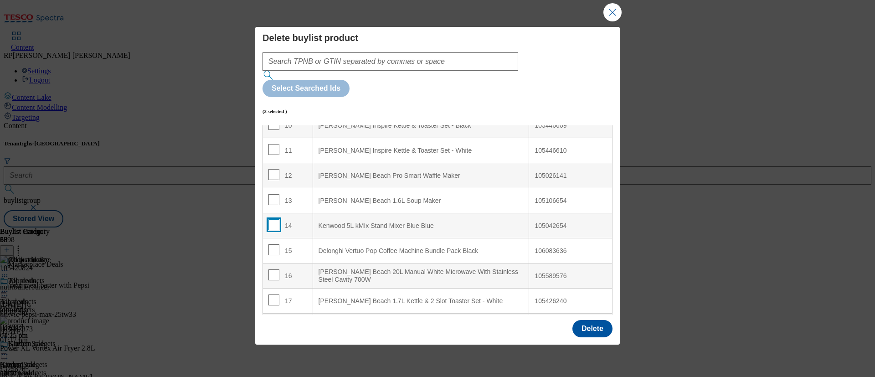
click at [270, 219] on input "Modal" at bounding box center [273, 224] width 11 height 11
checkbox input "true"
click at [599, 320] on button "Delete" at bounding box center [592, 328] width 40 height 17
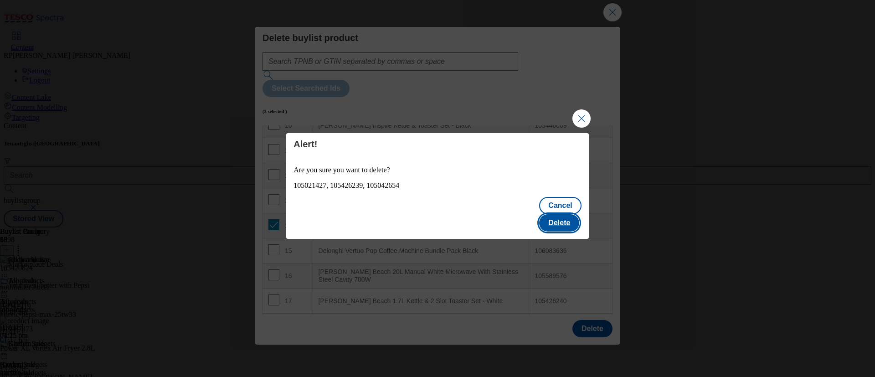
click at [568, 214] on button "Delete" at bounding box center [559, 222] width 40 height 17
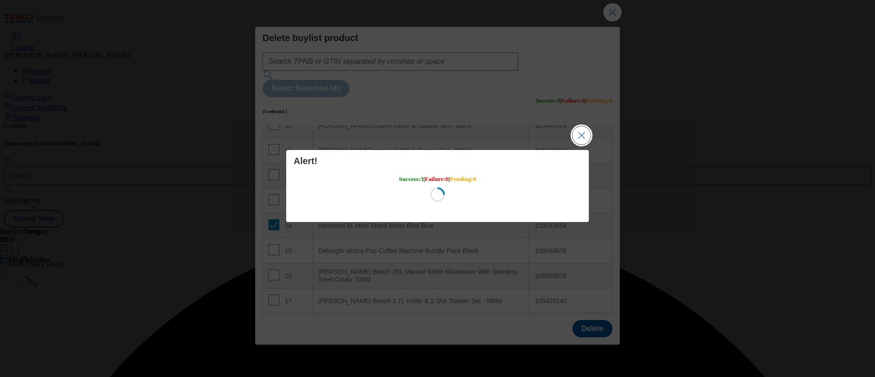
scroll to position [0, 0]
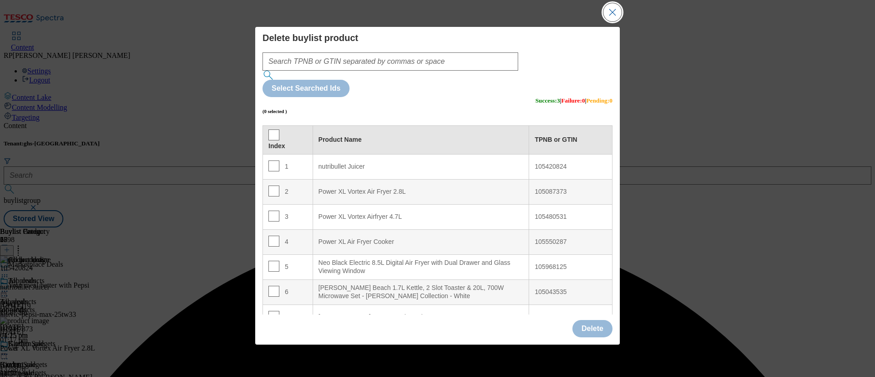
click at [609, 9] on button "Close Modal" at bounding box center [612, 12] width 18 height 18
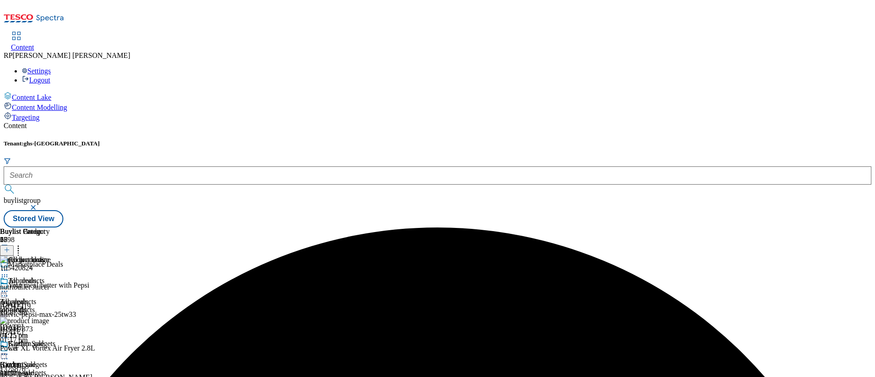
click at [9, 287] on icon at bounding box center [4, 291] width 9 height 9
click at [53, 347] on button "Preview" at bounding box center [35, 352] width 35 height 10
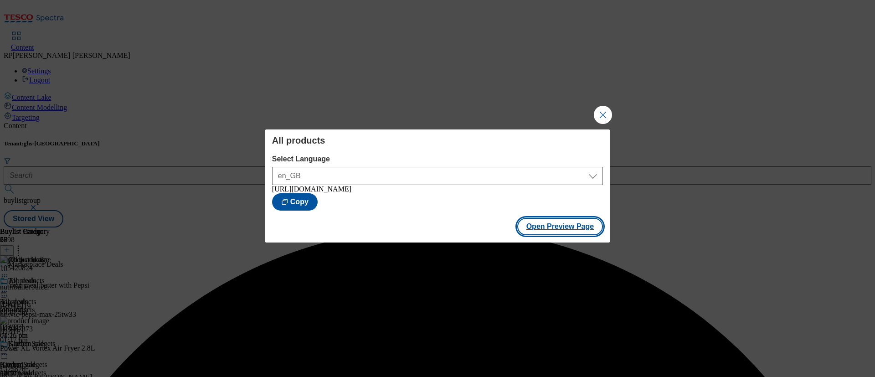
click at [573, 232] on button "Open Preview Page" at bounding box center [560, 226] width 86 height 17
click at [595, 118] on button "Close Modal" at bounding box center [603, 115] width 18 height 18
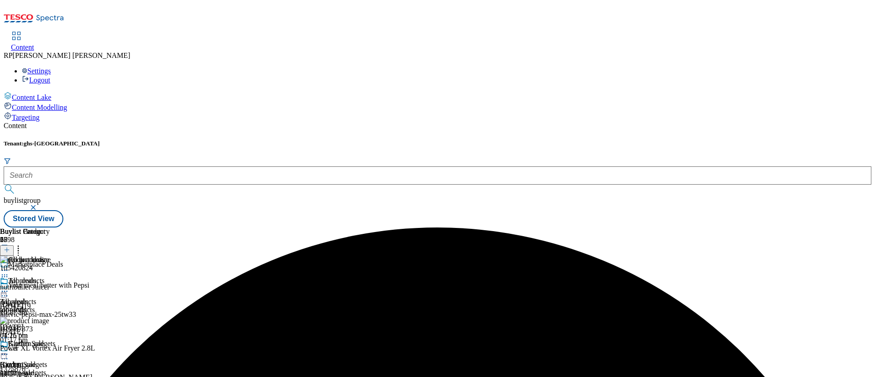
click at [9, 287] on icon at bounding box center [4, 291] width 9 height 9
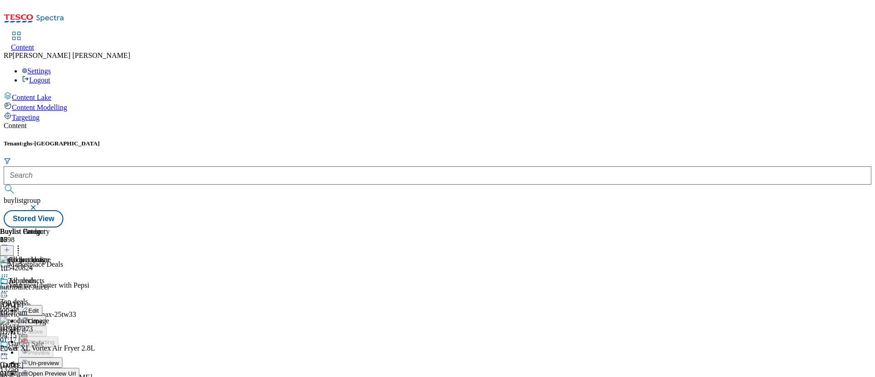
click at [48, 376] on span "Publish" at bounding box center [38, 383] width 20 height 7
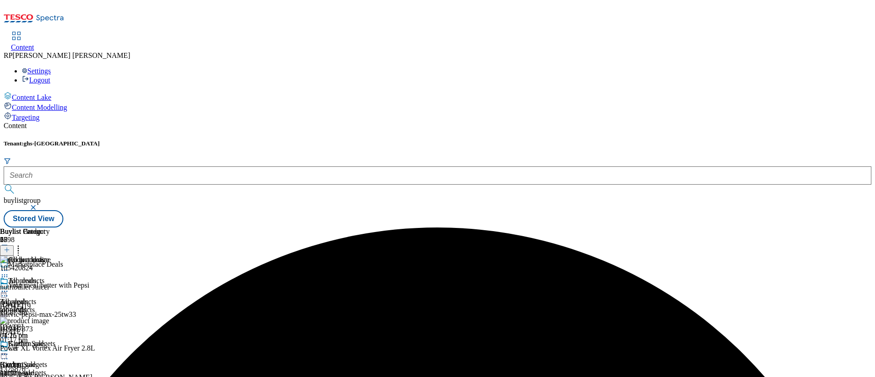
click at [67, 266] on div at bounding box center [33, 271] width 67 height 11
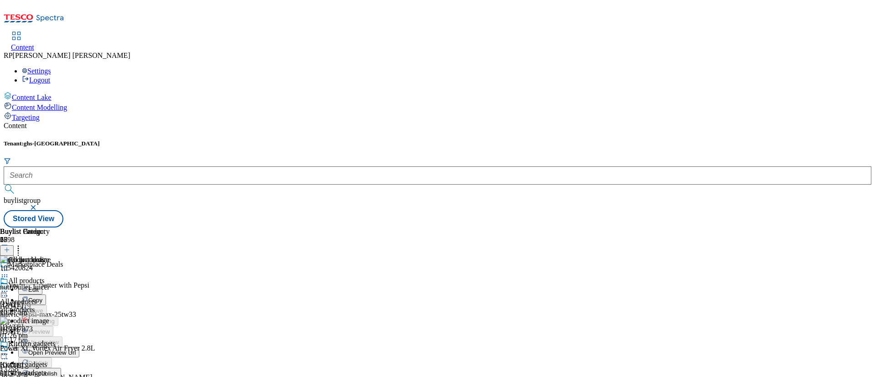
click at [404, 140] on div "Tenant: ghs-uk buylistgroup Stored View" at bounding box center [437, 183] width 867 height 87
click at [143, 281] on div "Your meal better with Pepsi Ad542219 britvic-pepsi-max-25tw33 30 Sept 2025 01:1…" at bounding box center [71, 312] width 143 height 63
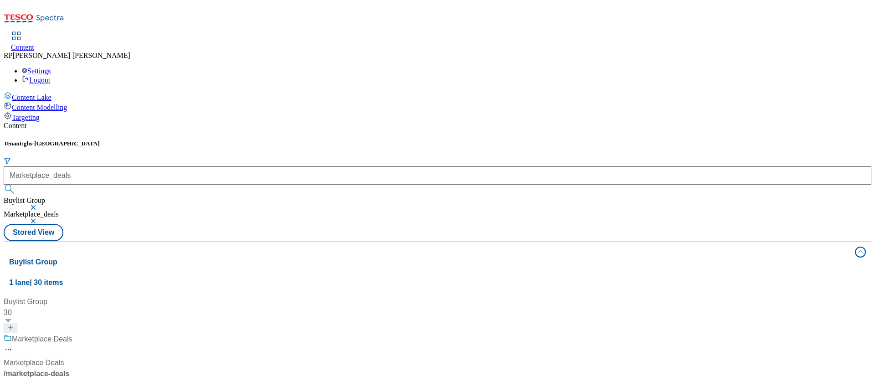
click at [118, 368] on div "/ marketplace-deals" at bounding box center [61, 373] width 114 height 11
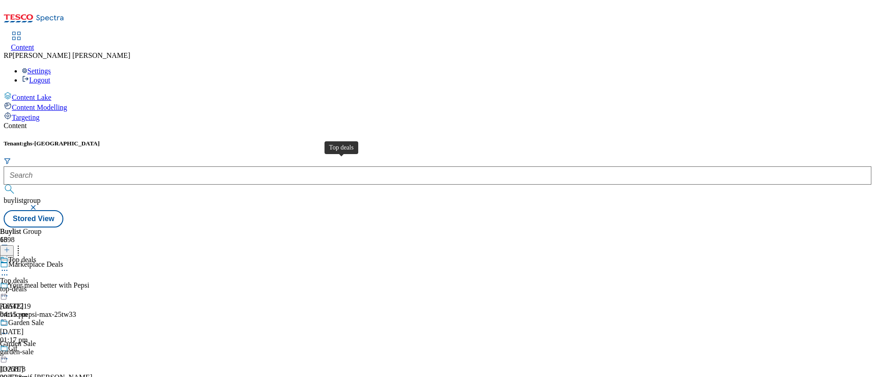
click at [28, 277] on span "Top deals" at bounding box center [14, 281] width 28 height 8
click at [50, 285] on div "top-deals" at bounding box center [25, 289] width 50 height 8
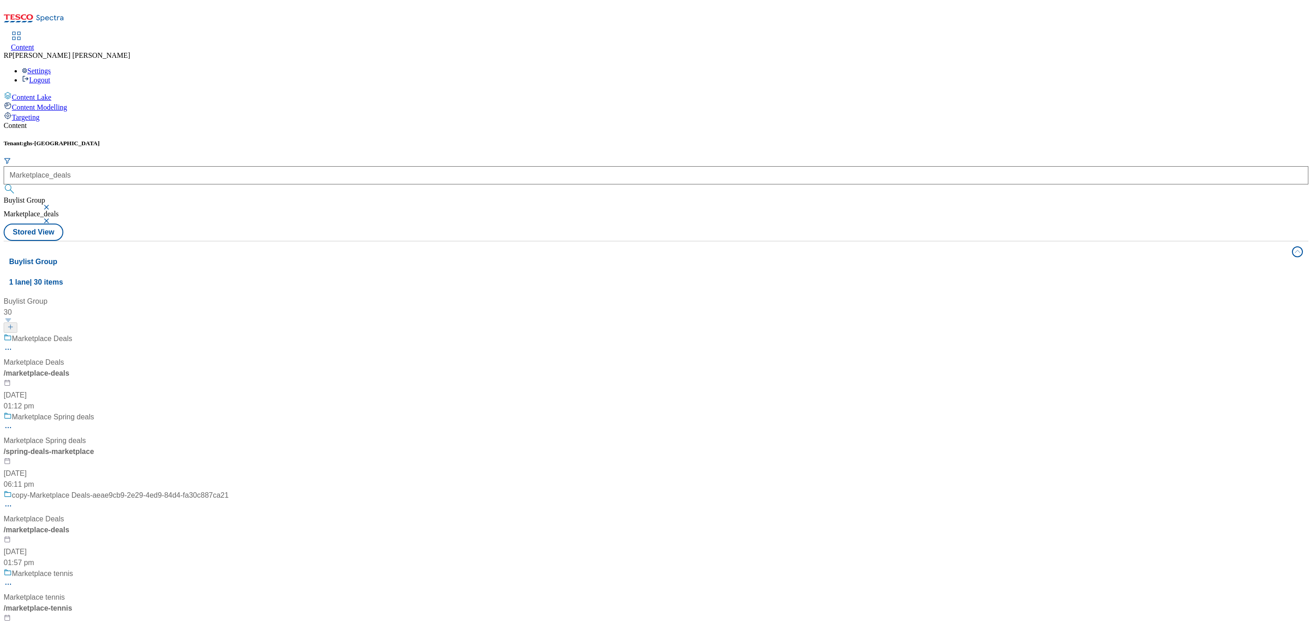
click at [218, 333] on div "Marketplace Deals Marketplace Deals / marketplace-deals [DATE] 01:12 pm" at bounding box center [116, 372] width 225 height 78
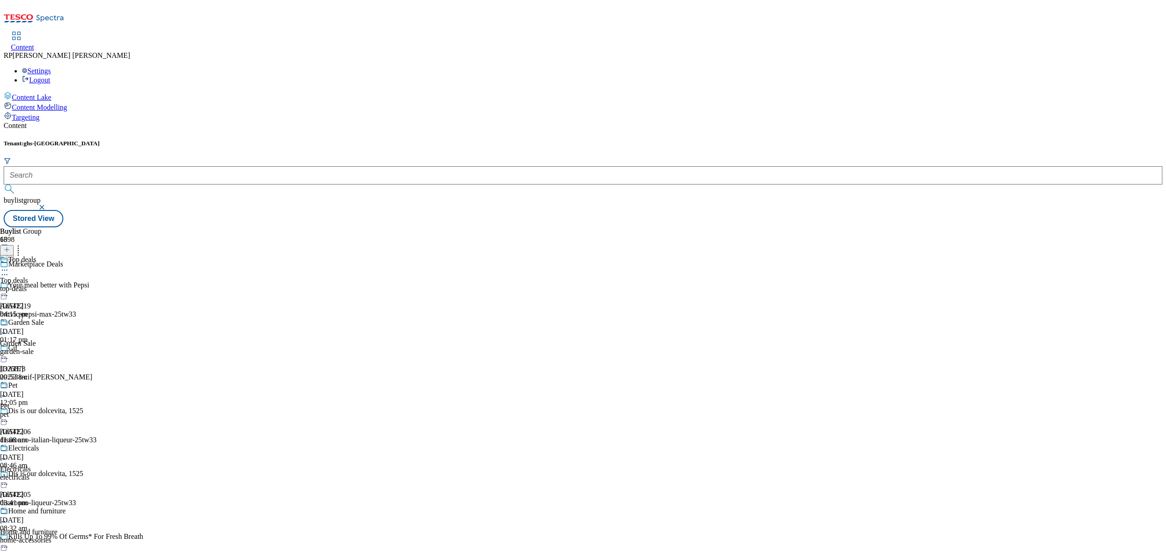
click at [67, 285] on div "top-deals" at bounding box center [33, 289] width 67 height 8
click at [50, 256] on div "Top deals Top deals top-deals [DATE] 04:15 pm" at bounding box center [25, 287] width 50 height 63
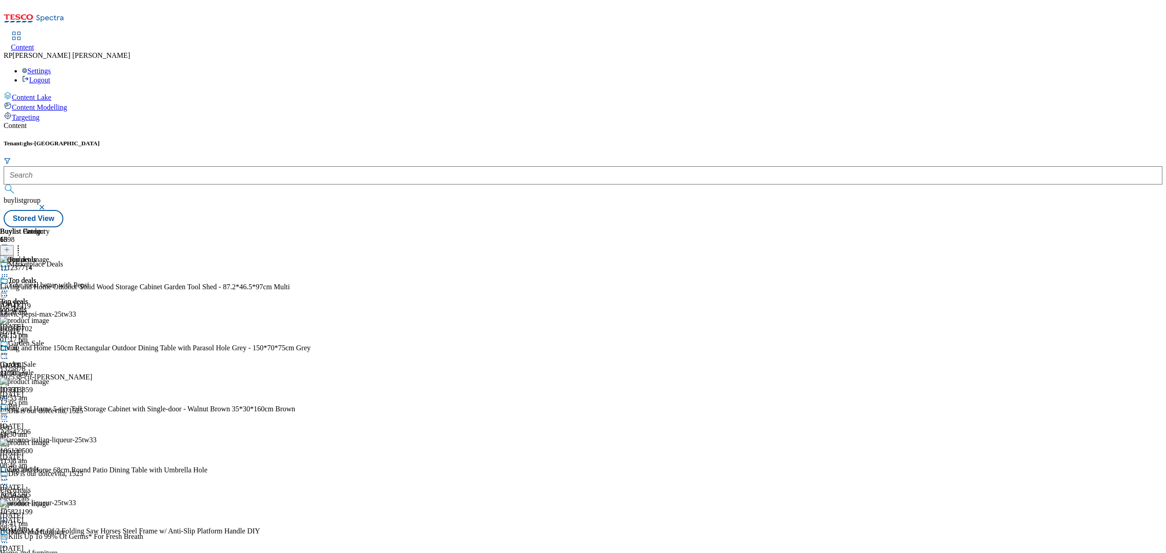
click at [9, 287] on icon at bounding box center [4, 291] width 9 height 9
click at [57, 391] on span "Un-publish" at bounding box center [42, 394] width 29 height 7
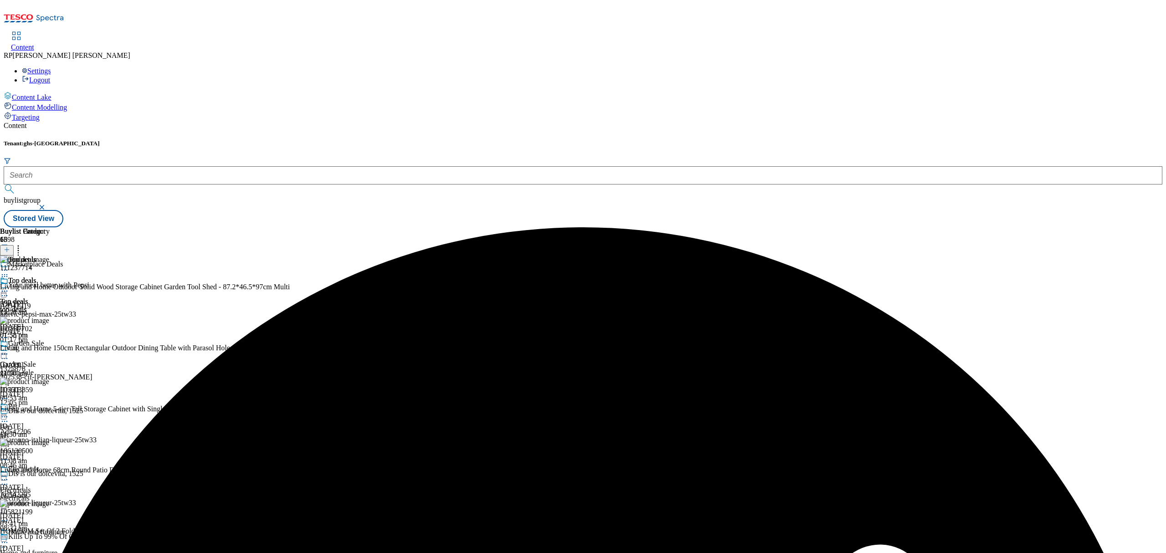
click at [9, 287] on icon at bounding box center [4, 291] width 9 height 9
click at [59, 359] on span "Un-preview" at bounding box center [43, 362] width 31 height 7
click at [23, 244] on icon at bounding box center [18, 248] width 9 height 9
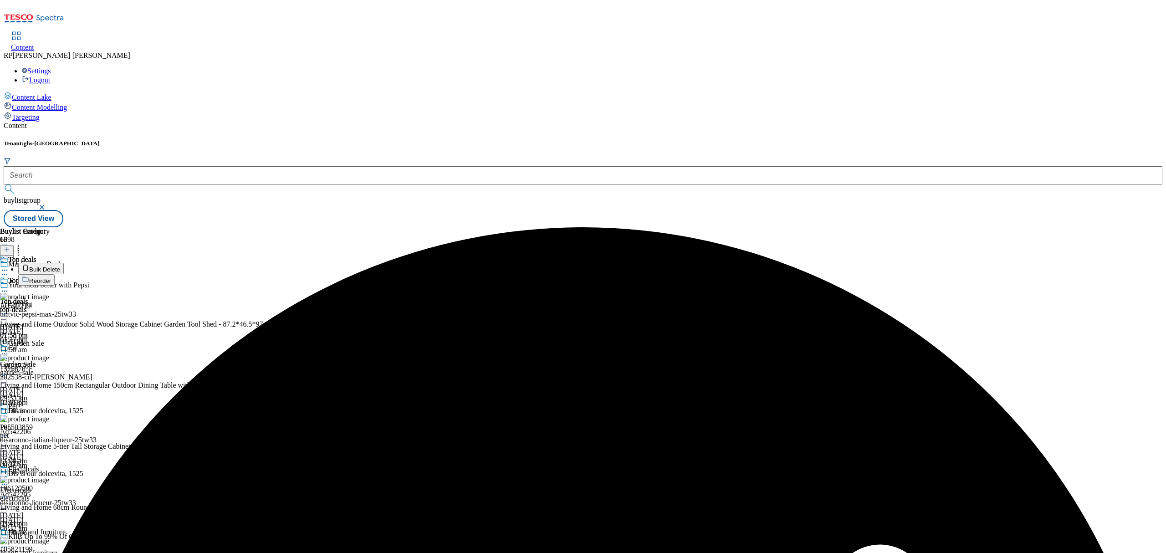
click at [311, 263] on li "Bulk Delete" at bounding box center [164, 268] width 292 height 11
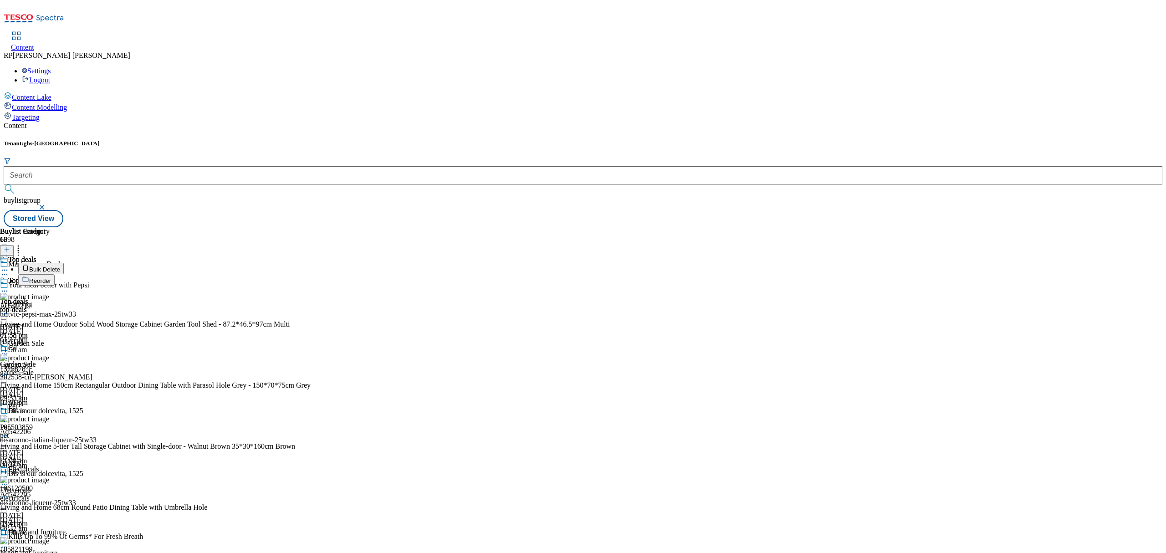
click at [60, 266] on span "Bulk Delete" at bounding box center [44, 269] width 31 height 7
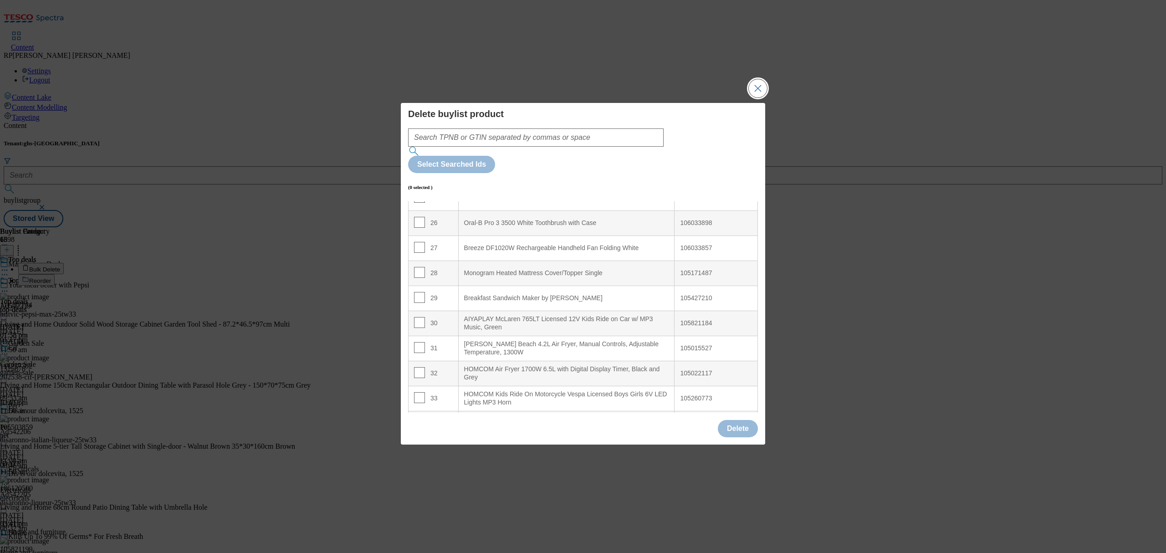
scroll to position [668, 0]
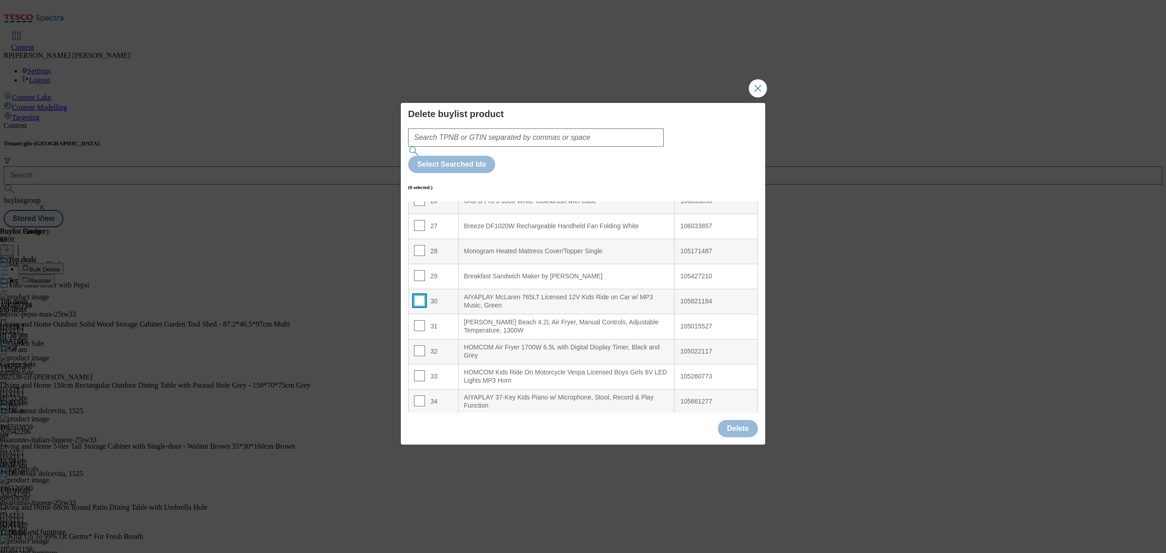
click at [422, 295] on input "Modal" at bounding box center [419, 300] width 11 height 11
checkbox input "true"
click at [414, 345] on input "Modal" at bounding box center [419, 350] width 11 height 11
checkbox input "true"
click at [415, 370] on input "Modal" at bounding box center [419, 375] width 11 height 11
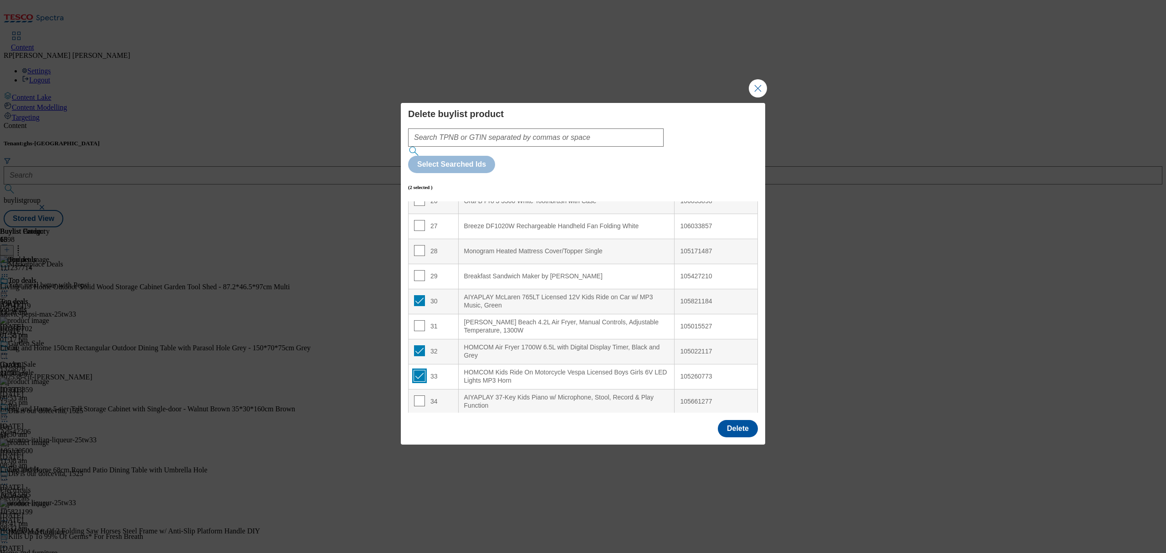
checkbox input "true"
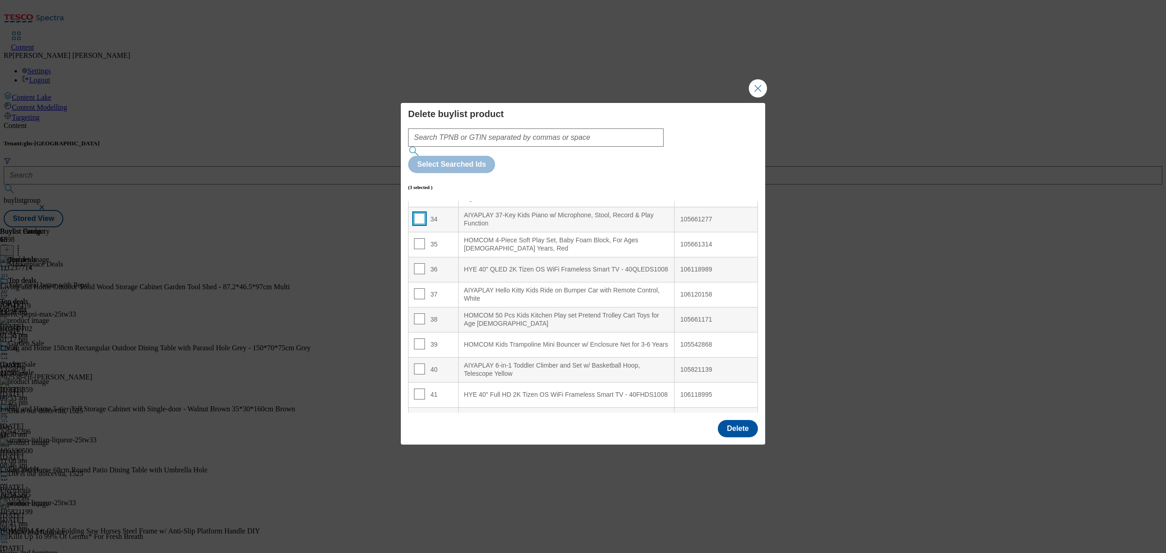
click at [420, 213] on input "Modal" at bounding box center [419, 218] width 11 height 11
checkbox input "true"
click at [418, 238] on input "Modal" at bounding box center [419, 243] width 11 height 11
checkbox input "true"
click at [413, 257] on td "36" at bounding box center [434, 269] width 50 height 25
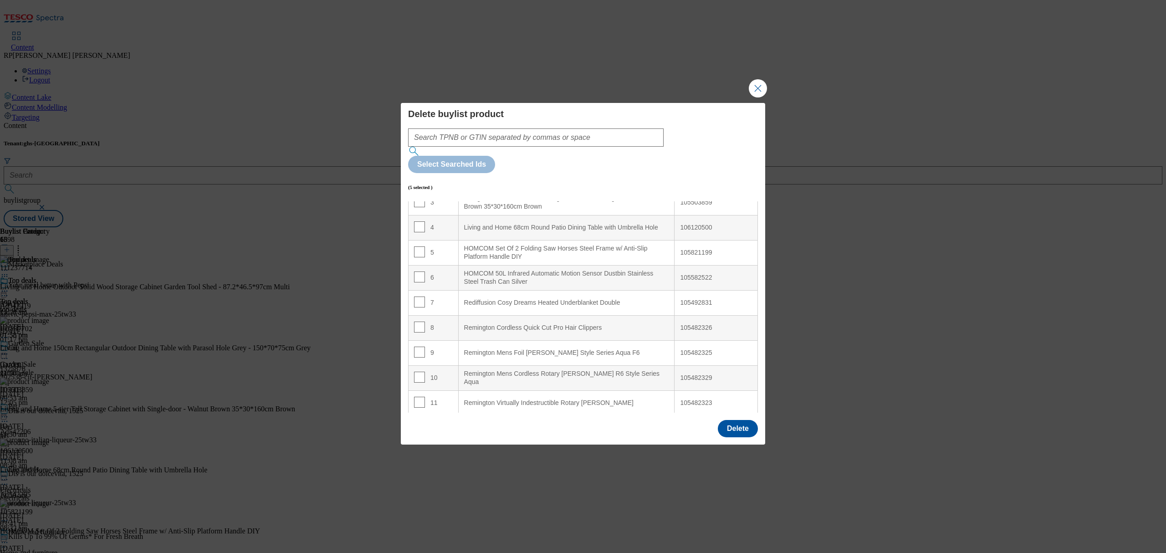
scroll to position [0, 0]
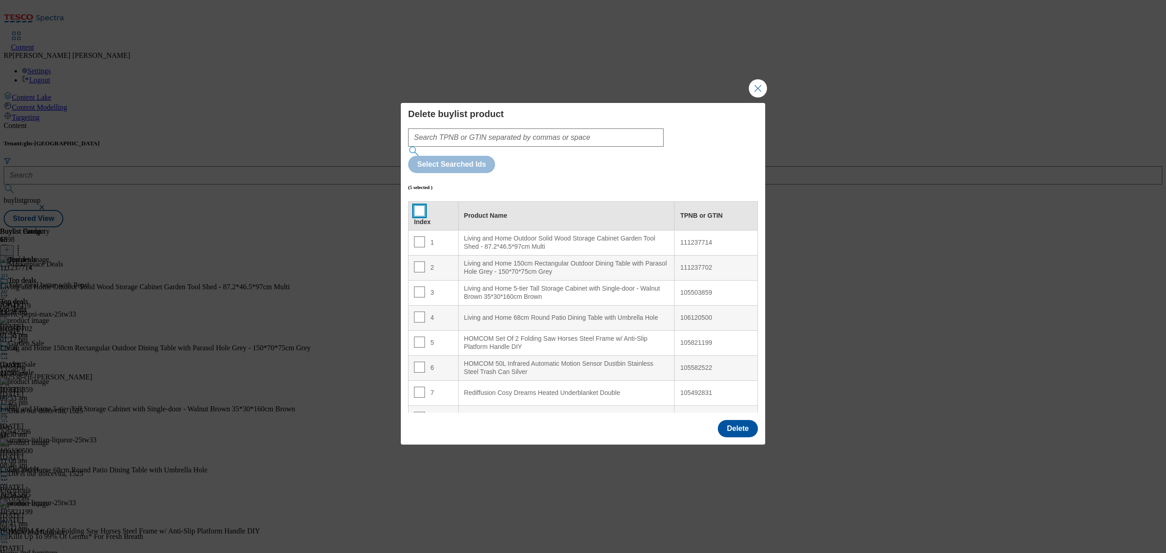
click at [416, 205] on input "Modal" at bounding box center [419, 210] width 11 height 11
checkbox input "true"
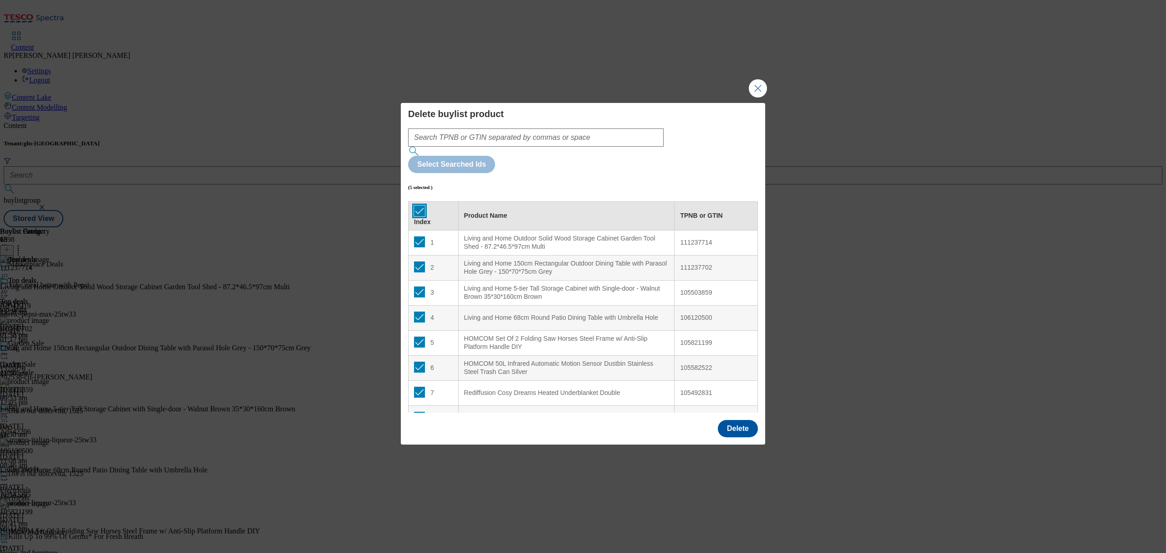
checkbox input "true"
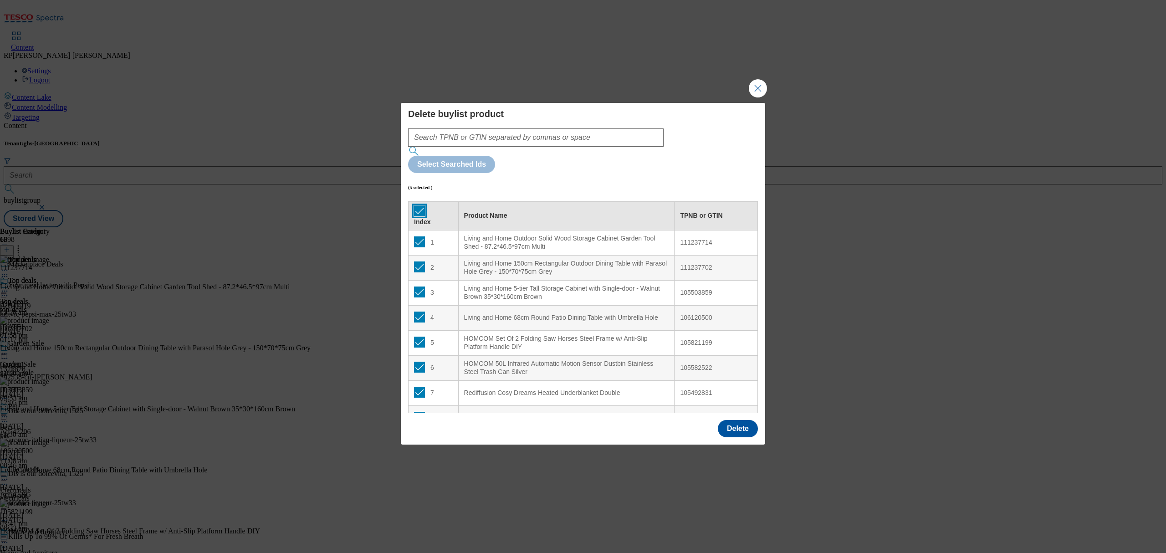
checkbox input "true"
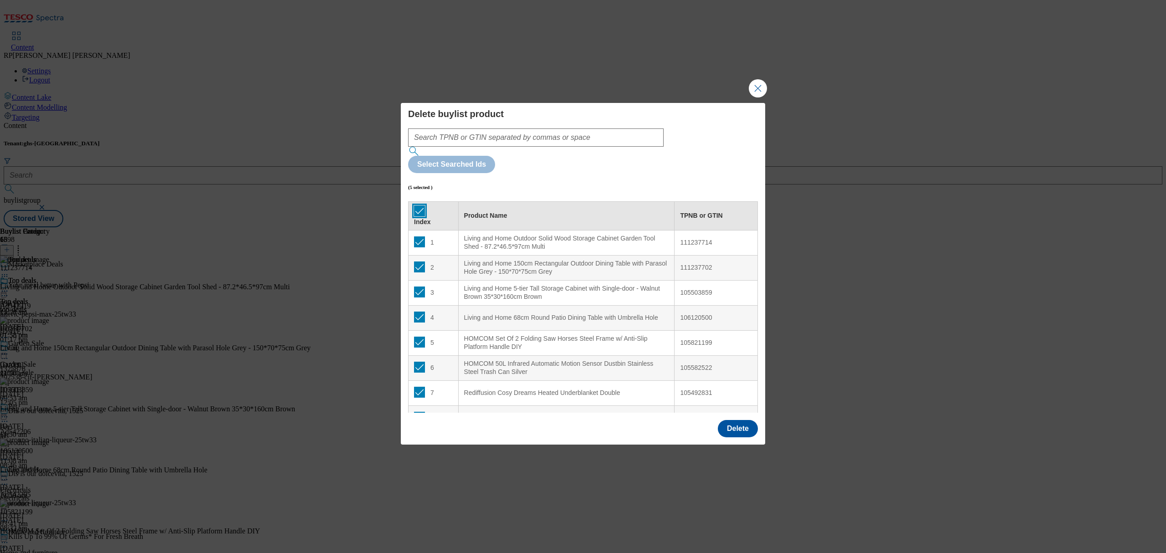
checkbox input "true"
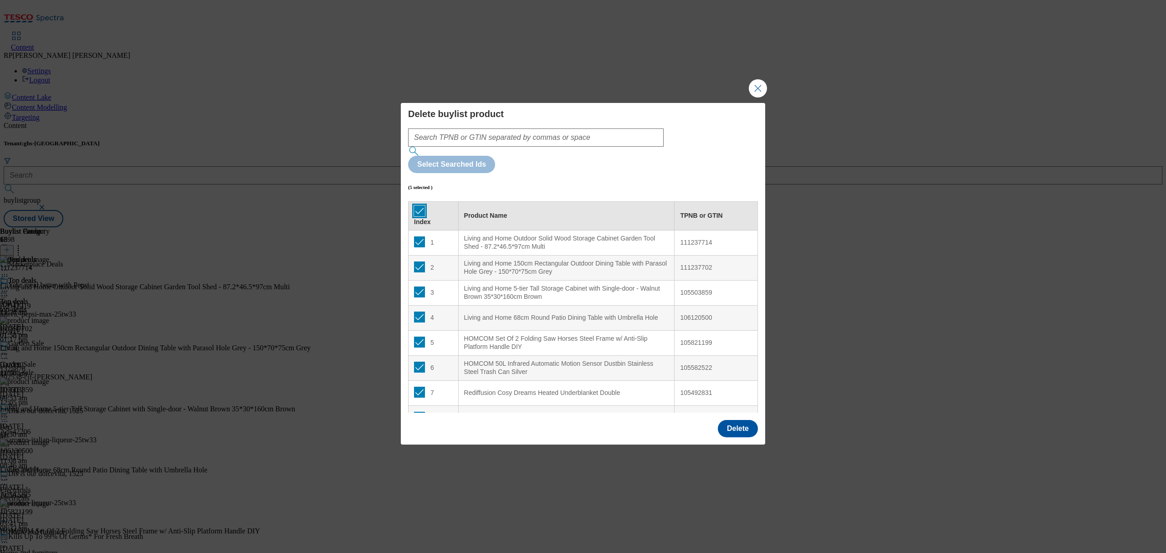
checkbox input "true"
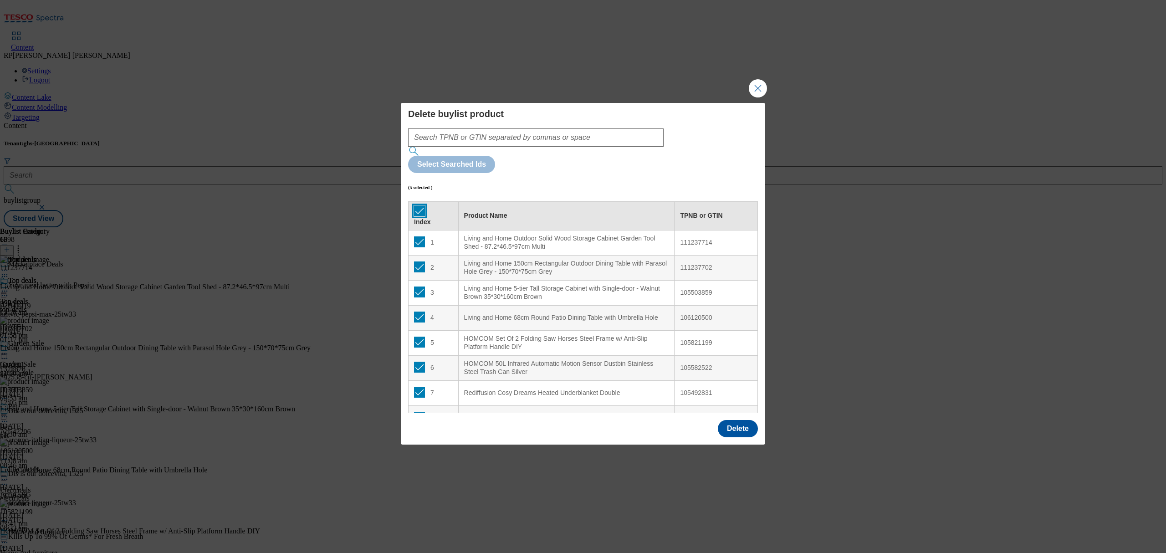
checkbox input "true"
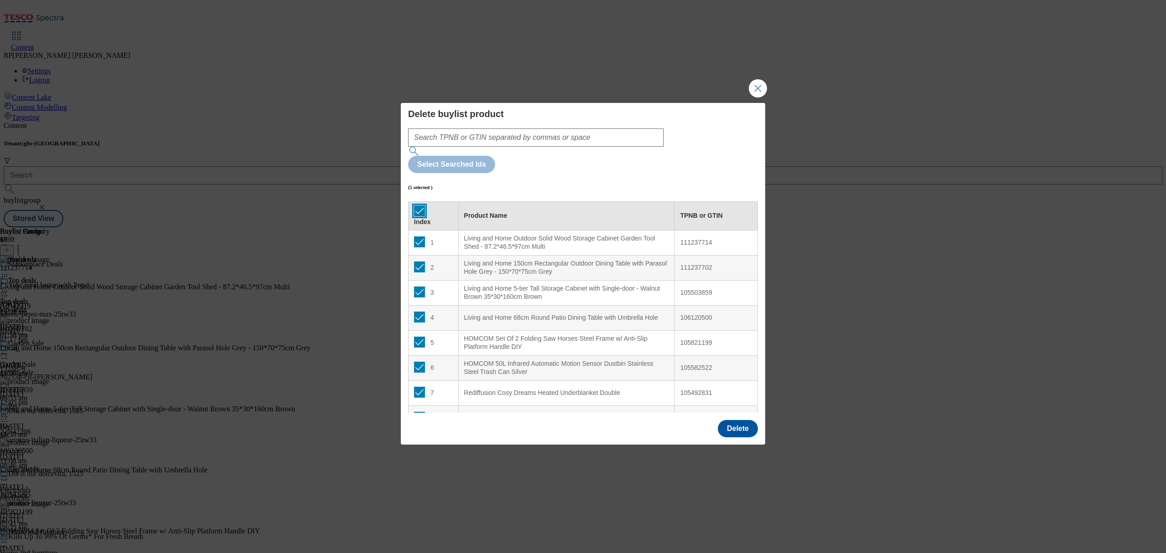
checkbox input "true"
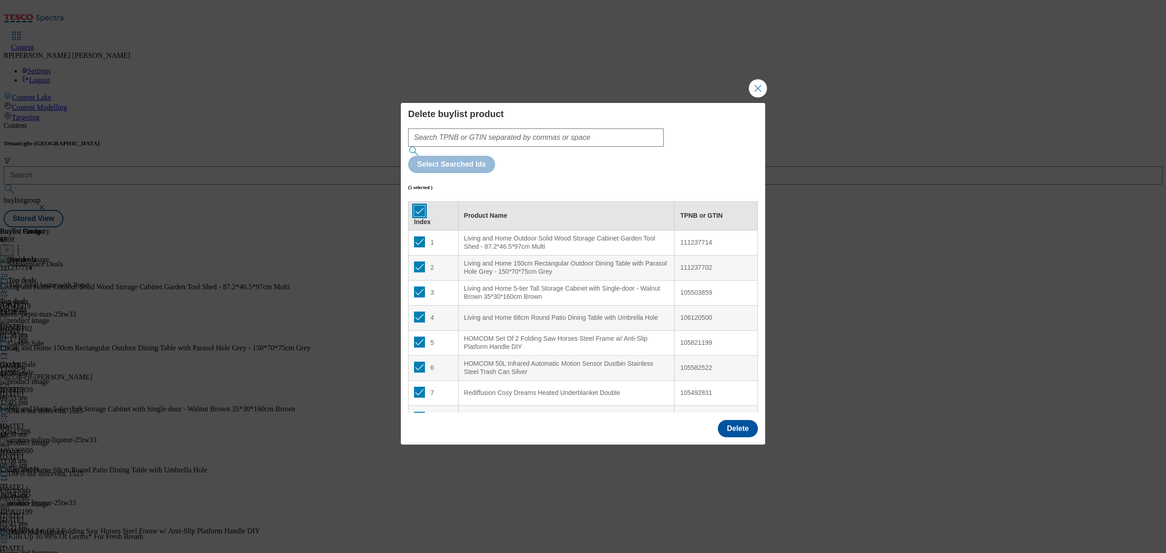
checkbox input "true"
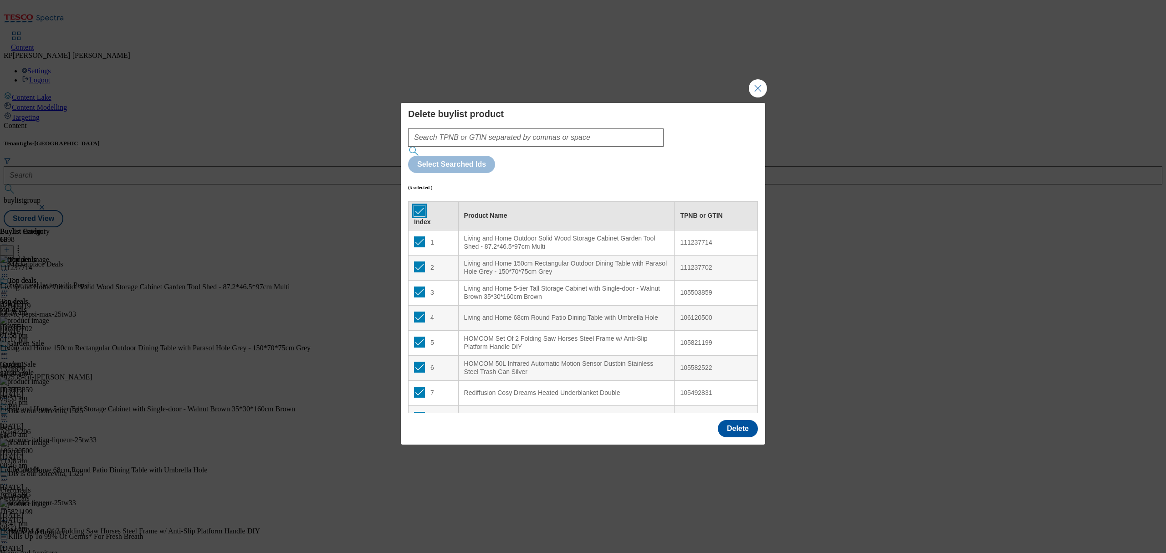
checkbox input "true"
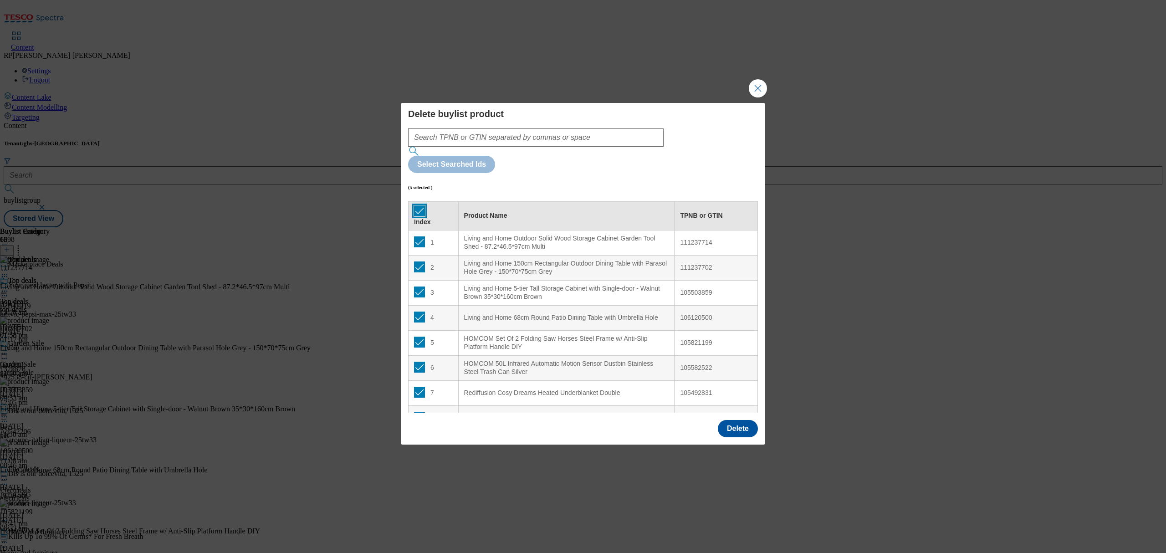
checkbox input "true"
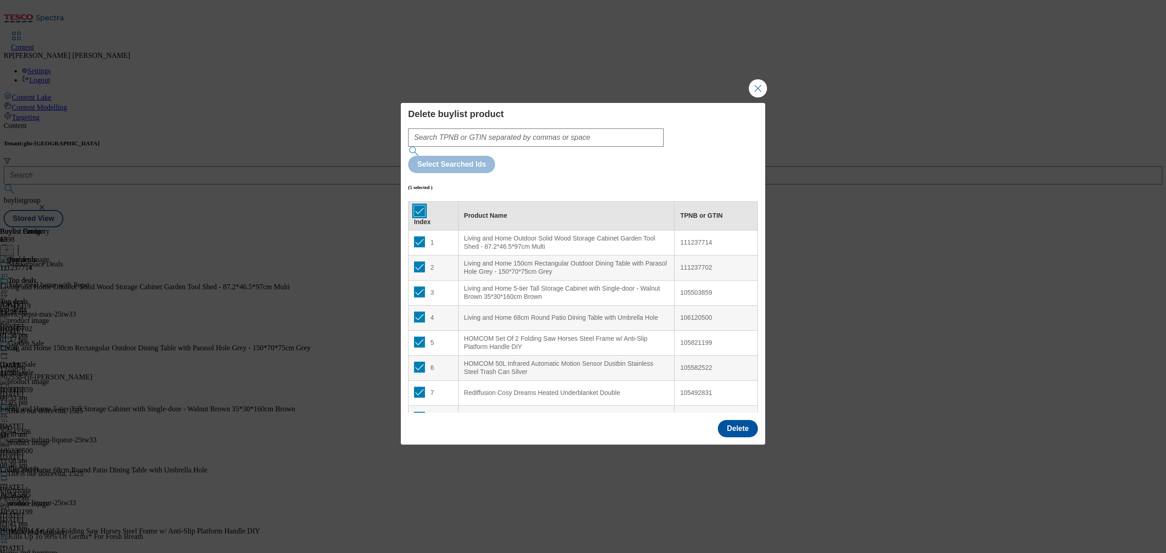
checkbox input "true"
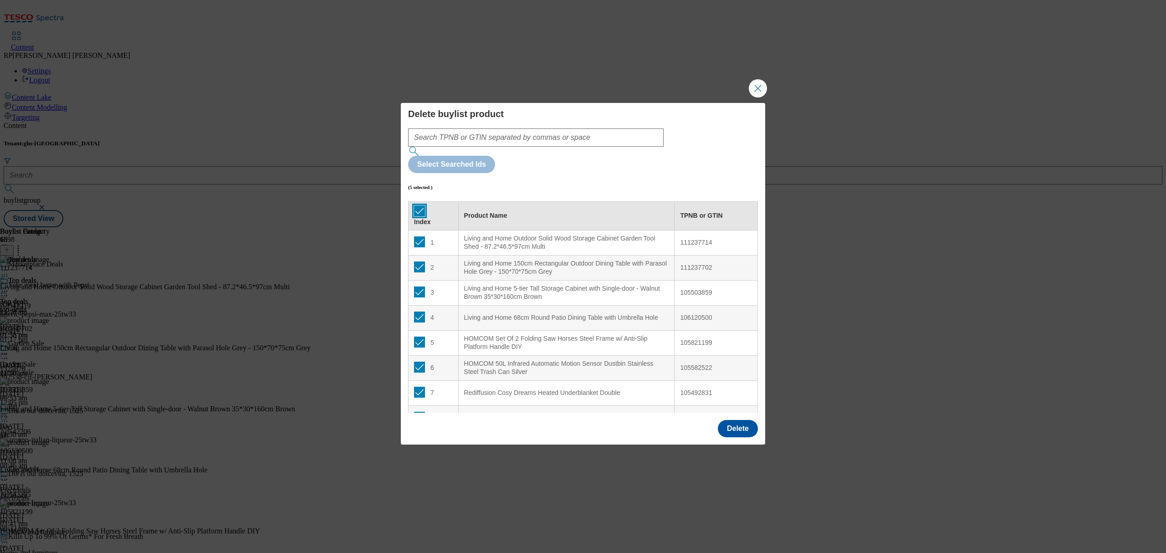
checkbox input "true"
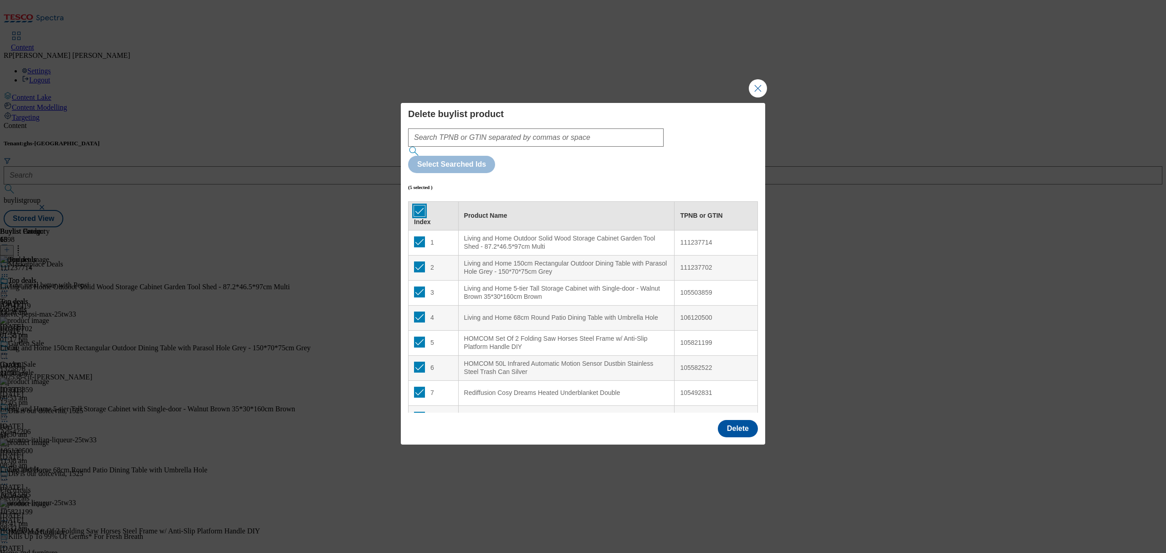
checkbox input "true"
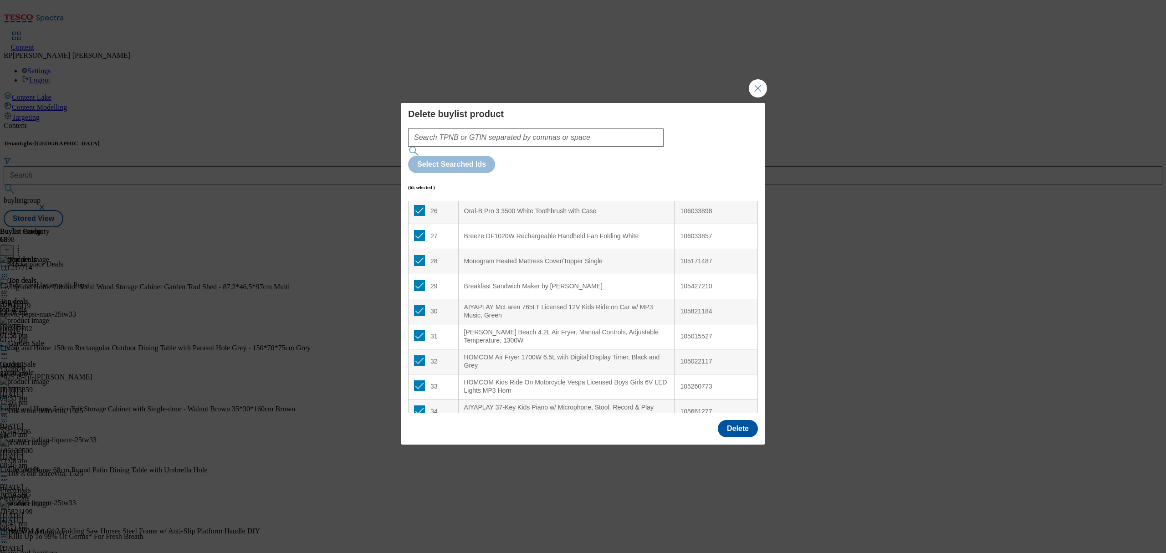
scroll to position [668, 0]
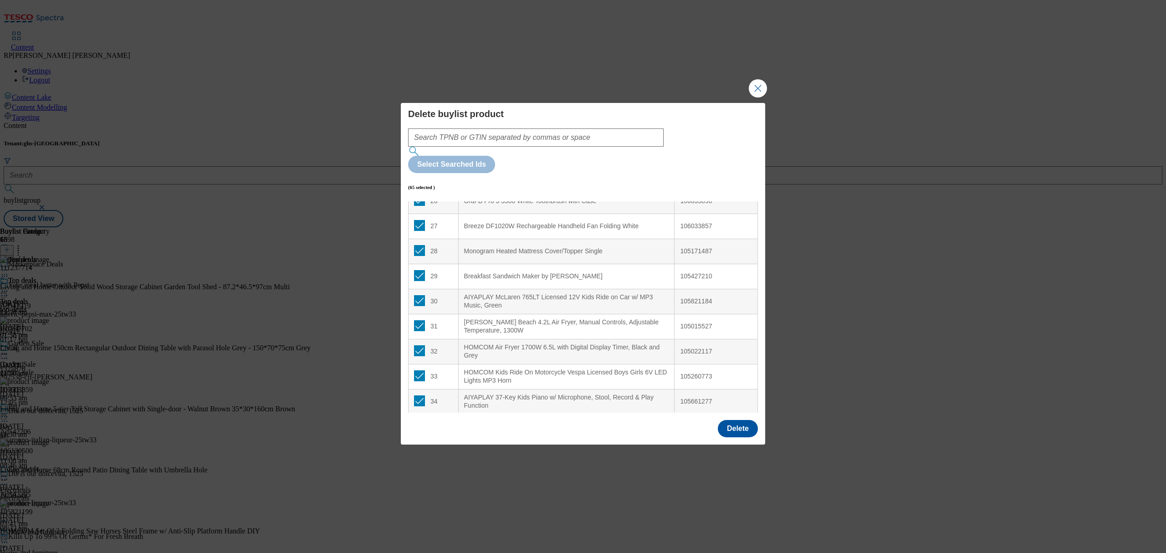
click at [414, 264] on td "29" at bounding box center [434, 276] width 50 height 25
click at [417, 270] on input "Modal" at bounding box center [419, 275] width 11 height 11
checkbox input "false"
click at [415, 320] on input "Modal" at bounding box center [419, 325] width 11 height 11
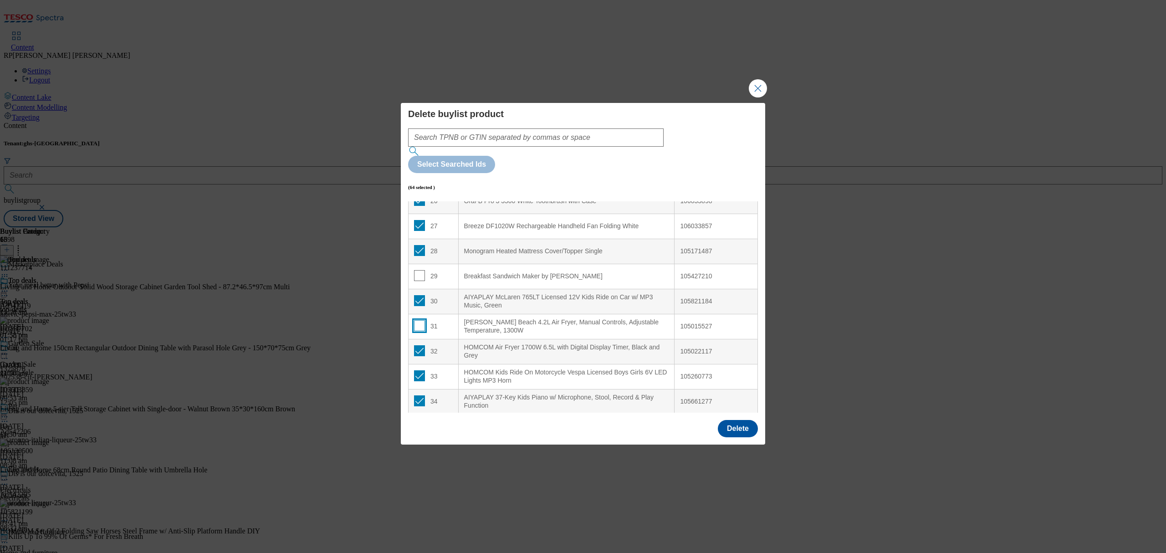
checkbox input "false"
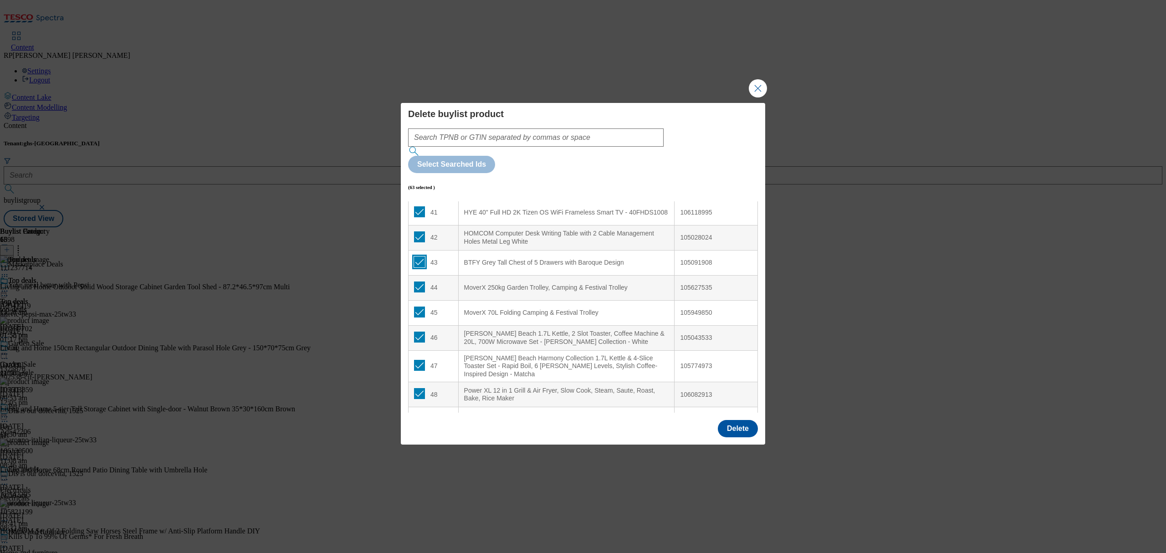
click at [415, 256] on input "Modal" at bounding box center [419, 261] width 11 height 11
checkbox input "false"
click at [418, 307] on input "Modal" at bounding box center [419, 312] width 11 height 11
checkbox input "false"
click at [421, 332] on input "Modal" at bounding box center [419, 337] width 11 height 11
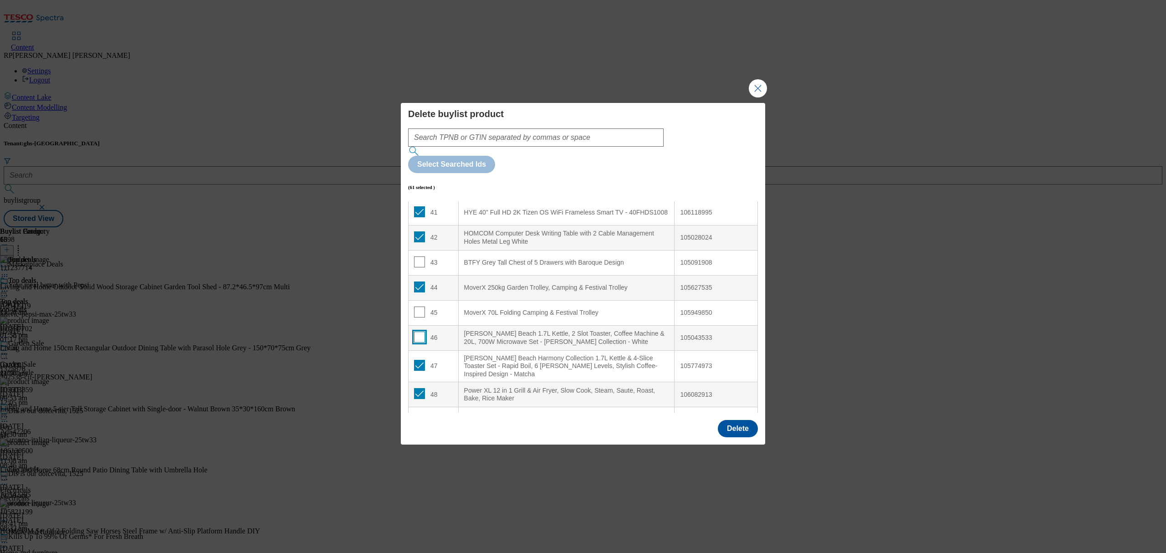
checkbox input "false"
click at [419, 360] on input "Modal" at bounding box center [419, 365] width 11 height 11
checkbox input "false"
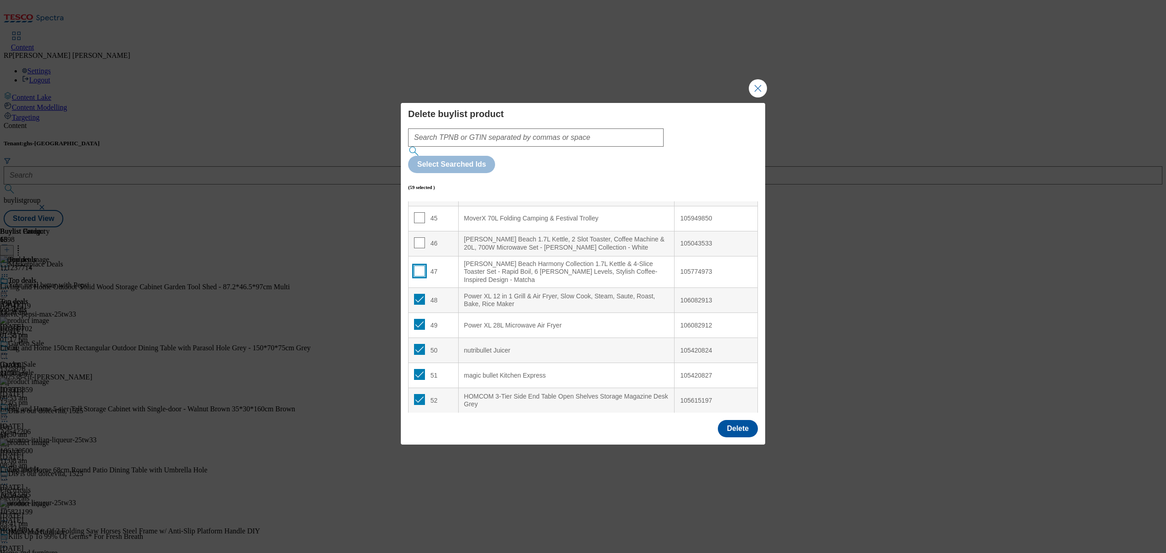
scroll to position [1154, 0]
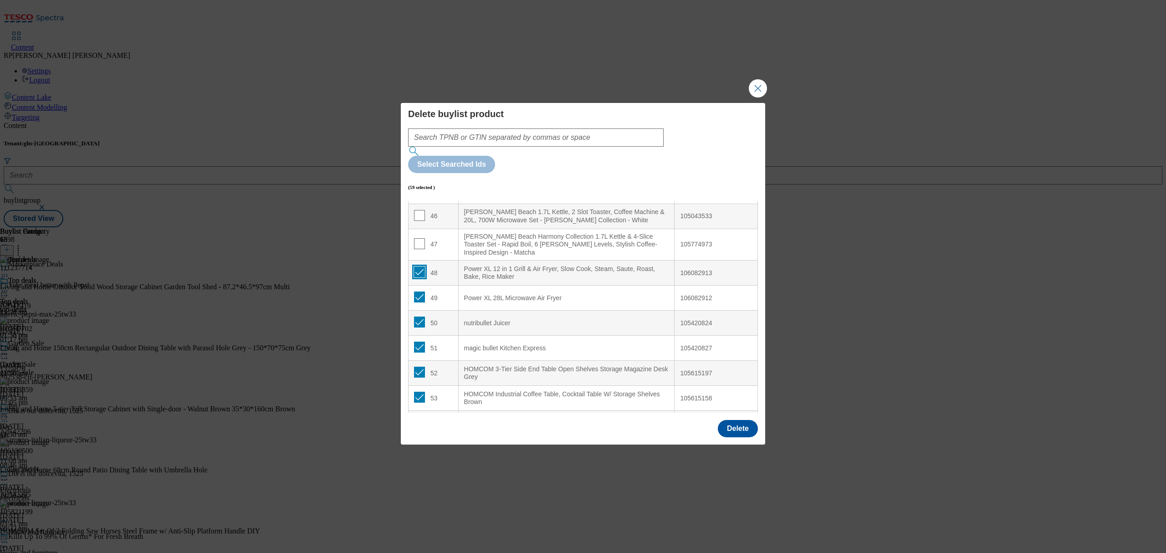
click at [423, 266] on input "Modal" at bounding box center [419, 271] width 11 height 11
checkbox input "false"
click at [420, 342] on input "Modal" at bounding box center [419, 347] width 11 height 11
checkbox input "true"
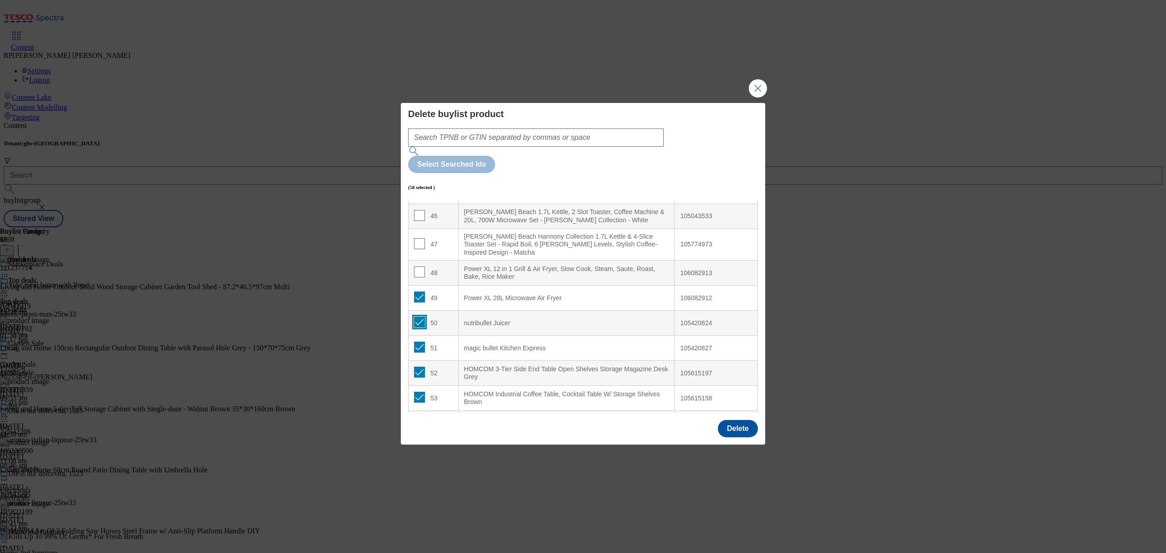
click at [420, 317] on input "Modal" at bounding box center [419, 322] width 11 height 11
checkbox input "false"
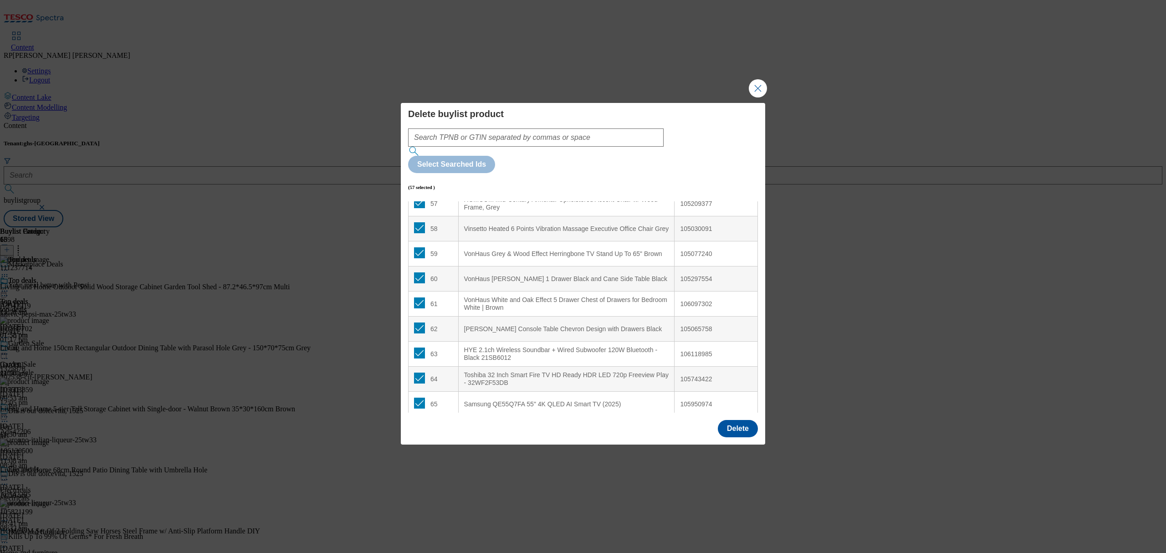
scroll to position [1449, 0]
click at [418, 272] on input "Modal" at bounding box center [419, 277] width 11 height 11
click at [416, 272] on input "Modal" at bounding box center [419, 277] width 11 height 11
checkbox input "true"
click at [421, 247] on input "Modal" at bounding box center [419, 252] width 11 height 11
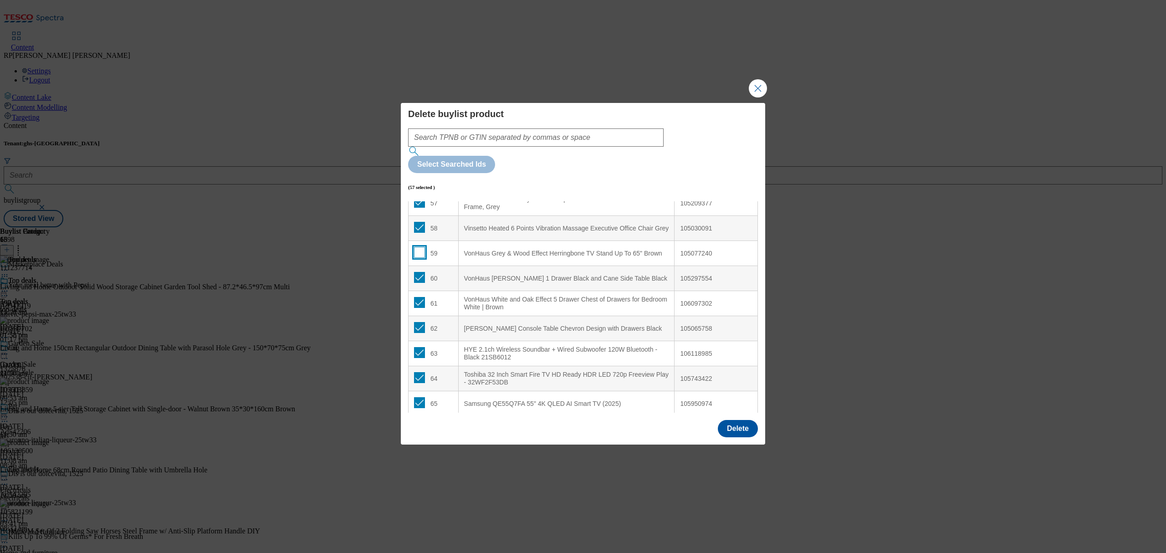
checkbox input "false"
click at [419, 322] on input "Modal" at bounding box center [419, 327] width 11 height 11
checkbox input "false"
click at [732, 420] on button "Delete" at bounding box center [738, 428] width 40 height 17
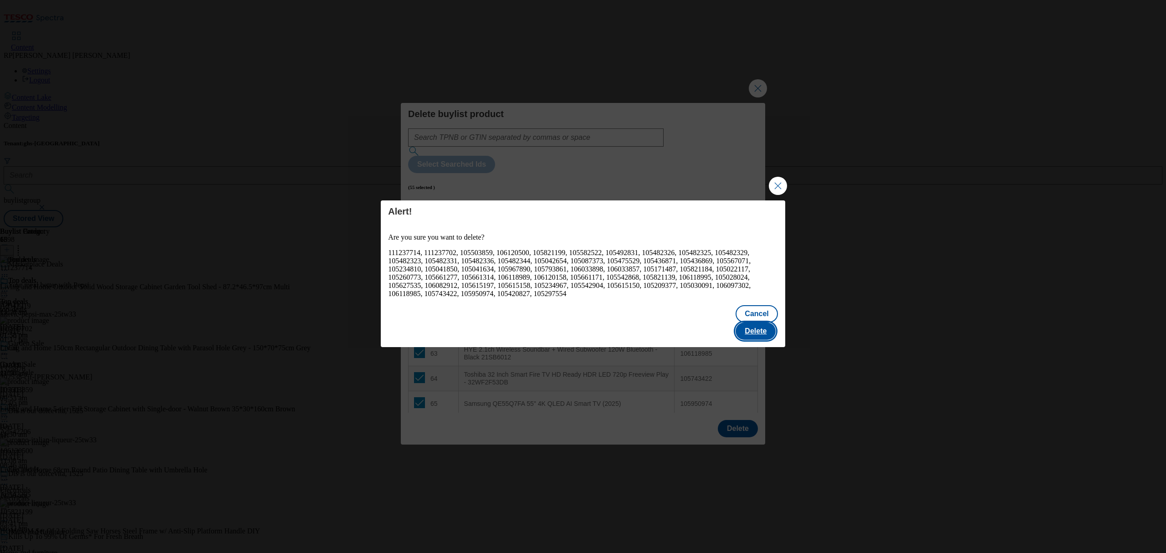
click at [759, 325] on button "Delete" at bounding box center [756, 331] width 40 height 17
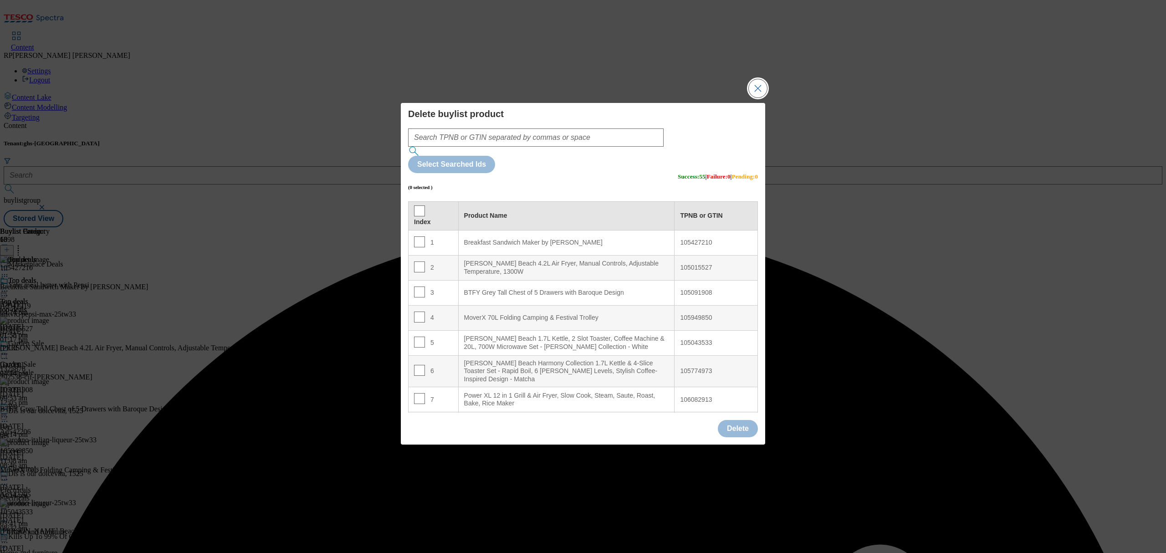
scroll to position [72, 0]
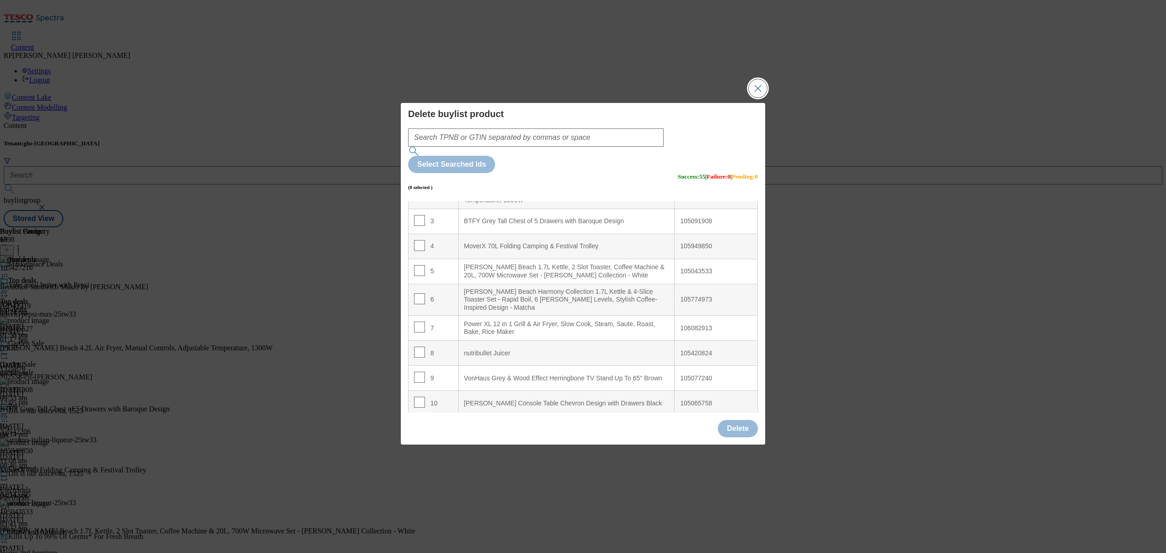
click at [753, 97] on button "Close Modal" at bounding box center [758, 88] width 18 height 18
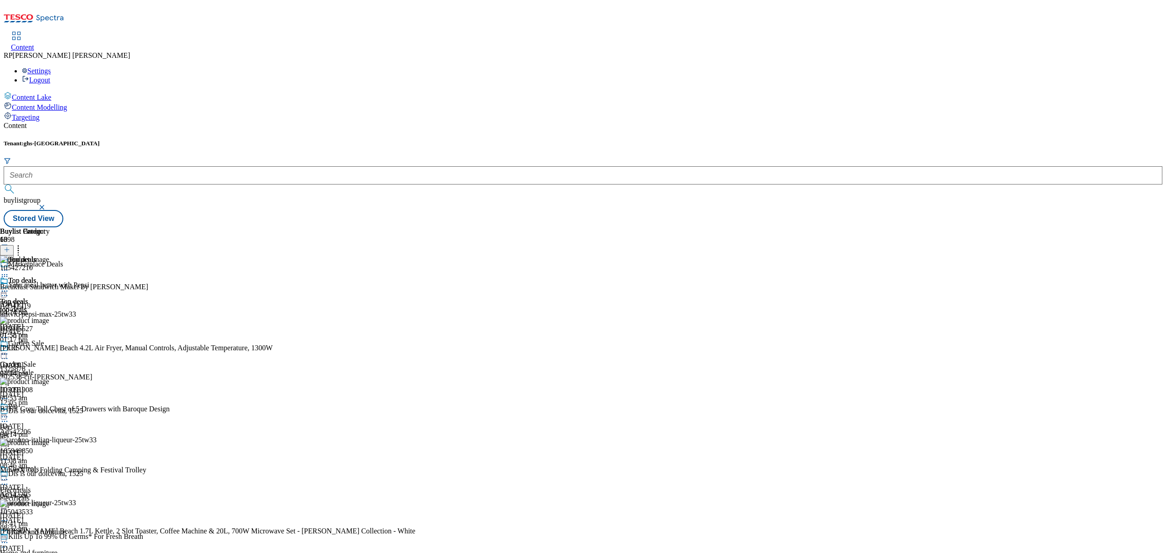
click at [9, 287] on icon at bounding box center [4, 291] width 9 height 9
click at [50, 349] on span "Preview" at bounding box center [38, 352] width 21 height 7
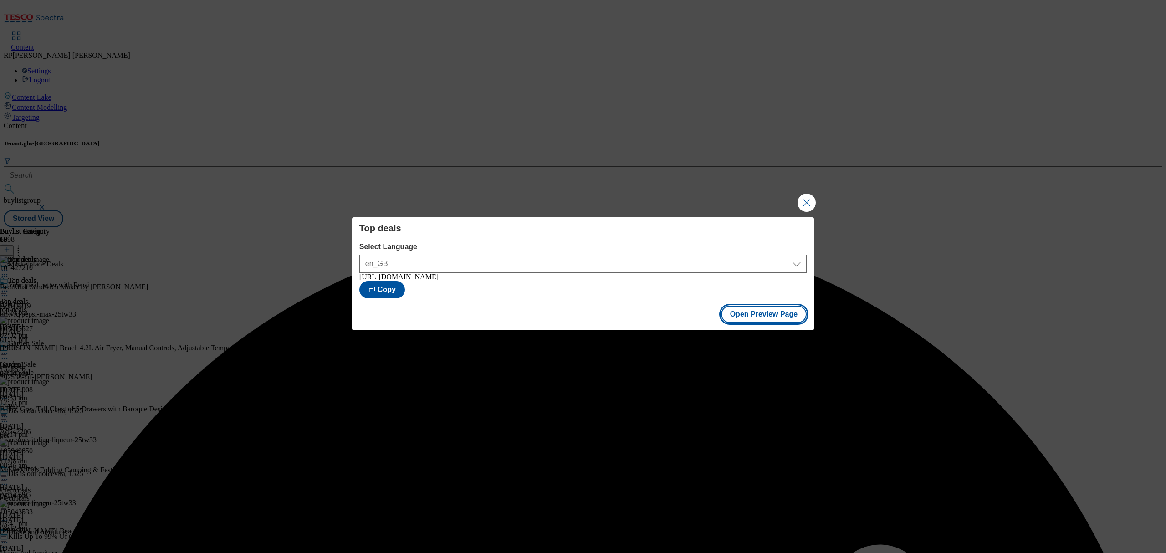
click at [745, 314] on button "Open Preview Page" at bounding box center [764, 314] width 86 height 17
click at [806, 200] on button "Close Modal" at bounding box center [807, 203] width 18 height 18
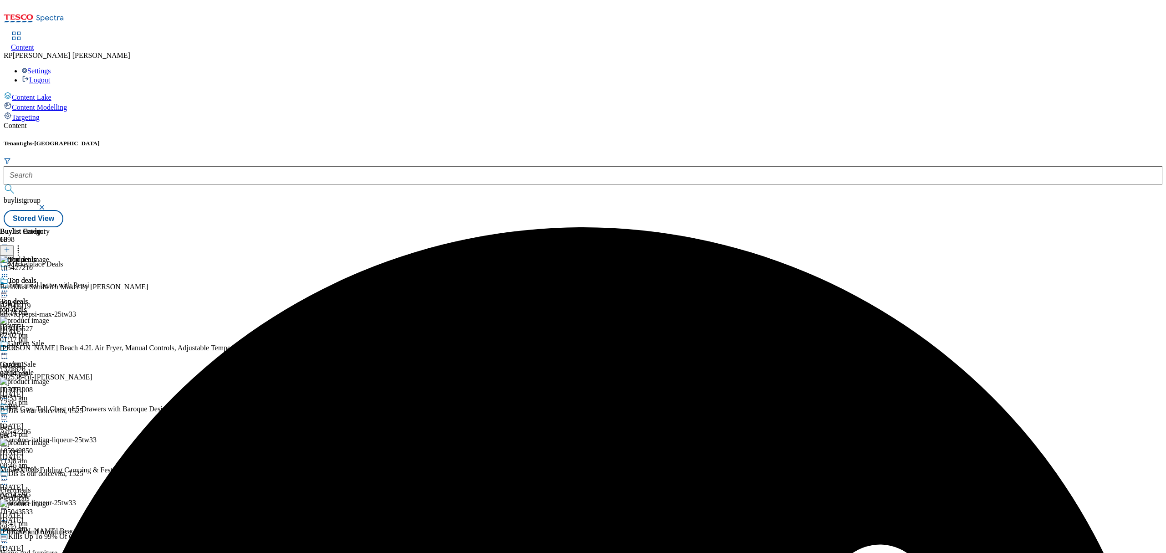
click at [9, 287] on icon at bounding box center [4, 291] width 9 height 9
click at [48, 380] on span "Publish" at bounding box center [38, 383] width 20 height 7
click at [36, 360] on span "Garden Sale" at bounding box center [18, 364] width 36 height 8
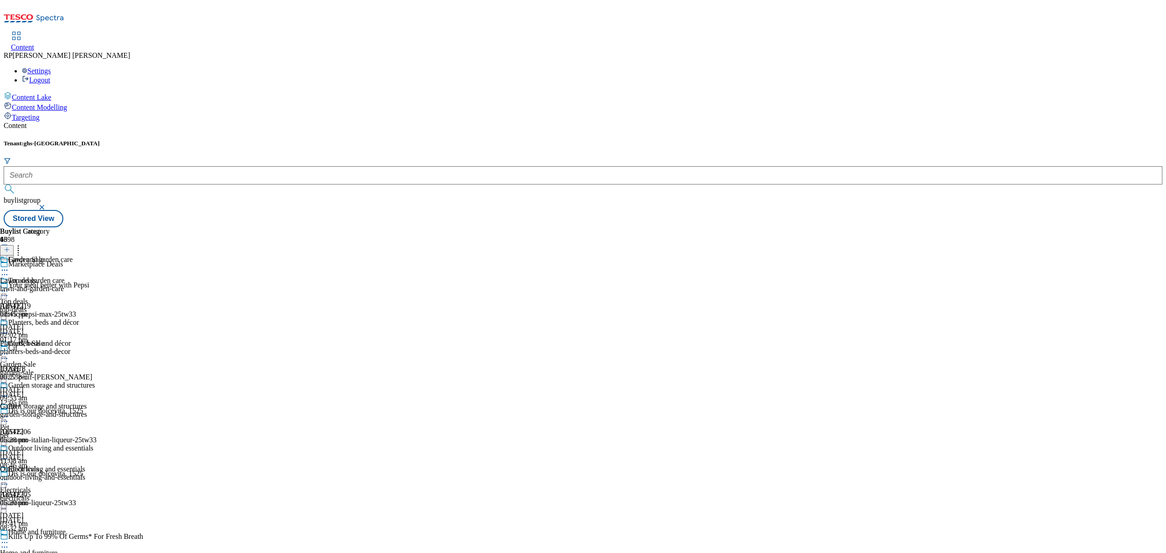
click at [9, 349] on icon at bounding box center [4, 353] width 9 height 9
click at [57, 454] on span "Un-publish" at bounding box center [42, 457] width 29 height 7
click at [9, 349] on icon at bounding box center [4, 353] width 9 height 9
click at [59, 422] on span "Un-preview" at bounding box center [43, 425] width 31 height 7
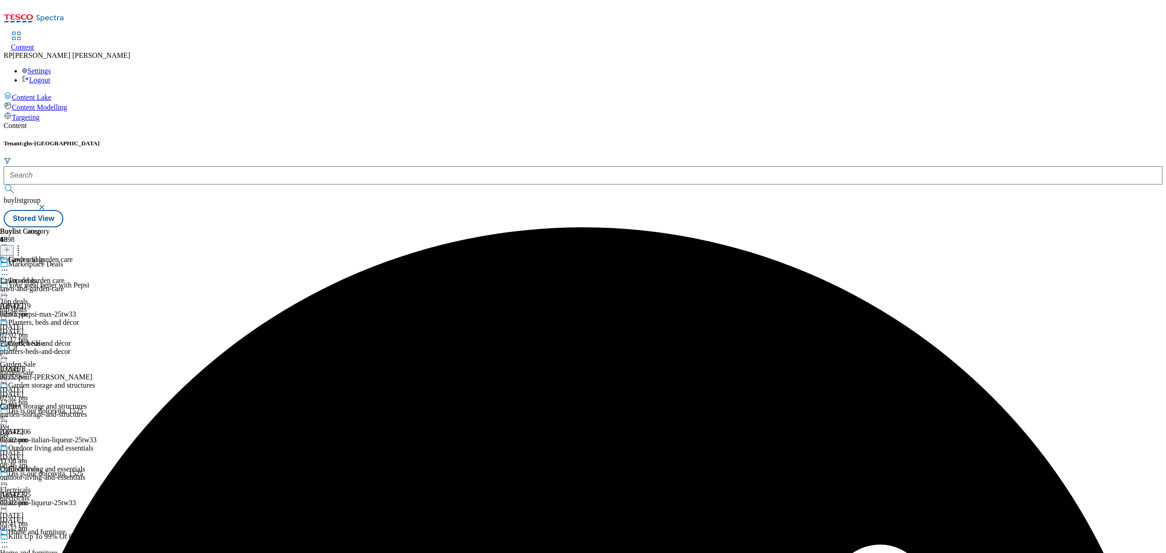
click at [95, 256] on div "Lawn and garden care Lawn and garden care lawn-and-garden-care 30 Sept 2025 02:…" at bounding box center [47, 287] width 95 height 63
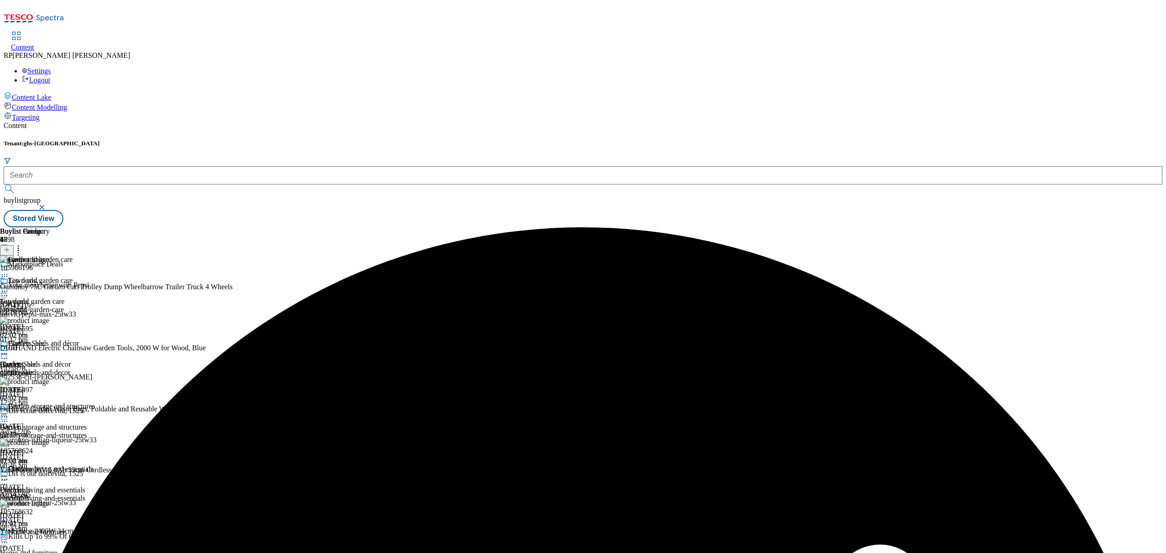
click at [23, 244] on icon at bounding box center [18, 248] width 9 height 9
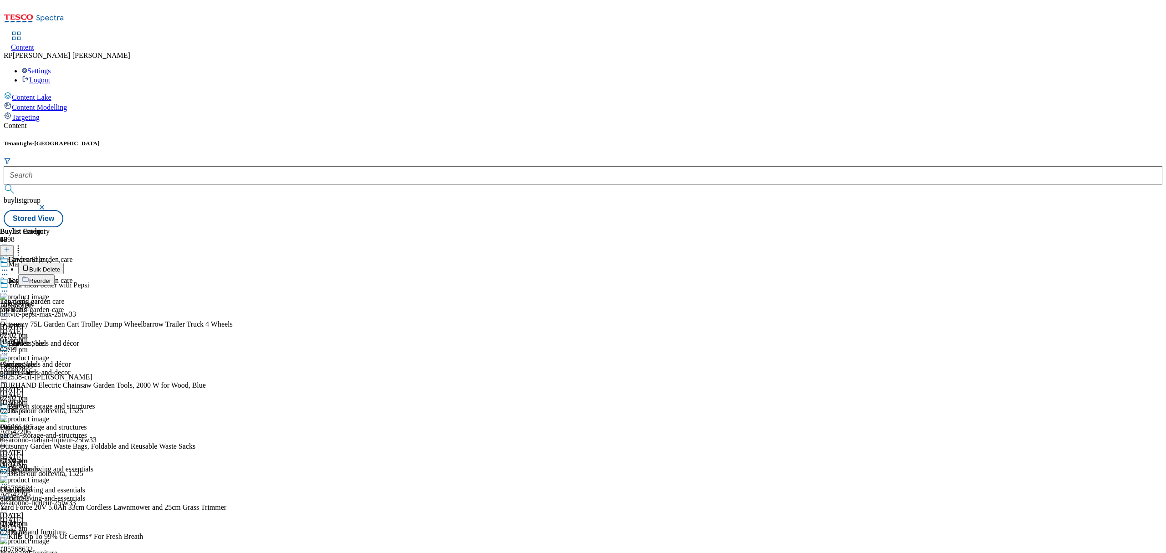
click at [60, 266] on span "Bulk Delete" at bounding box center [44, 269] width 31 height 7
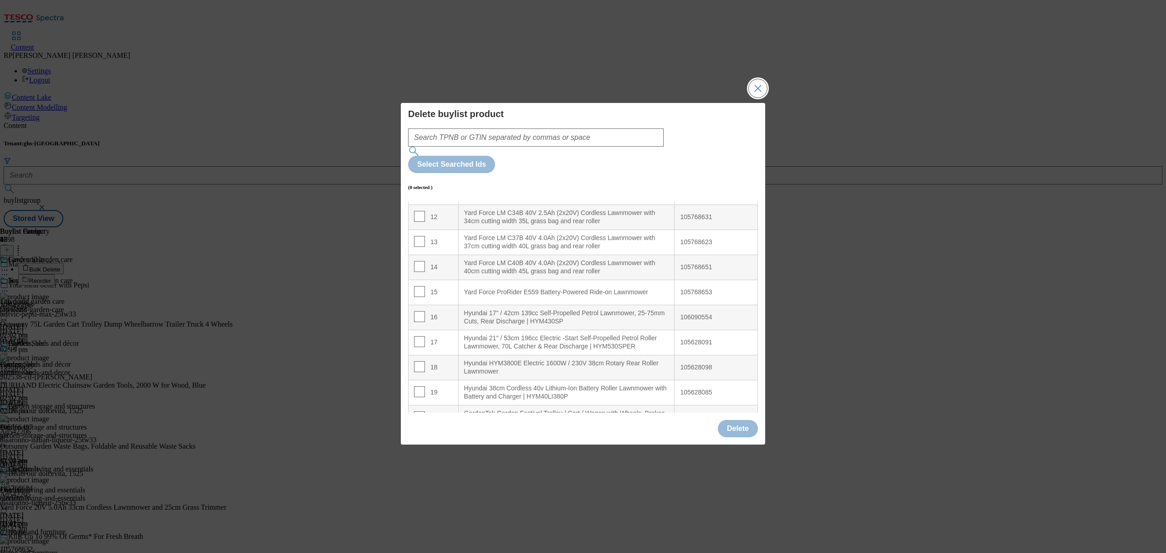
scroll to position [303, 0]
click at [422, 234] on input "Modal" at bounding box center [419, 239] width 11 height 11
checkbox input "true"
click at [419, 309] on input "Modal" at bounding box center [419, 314] width 11 height 11
checkbox input "true"
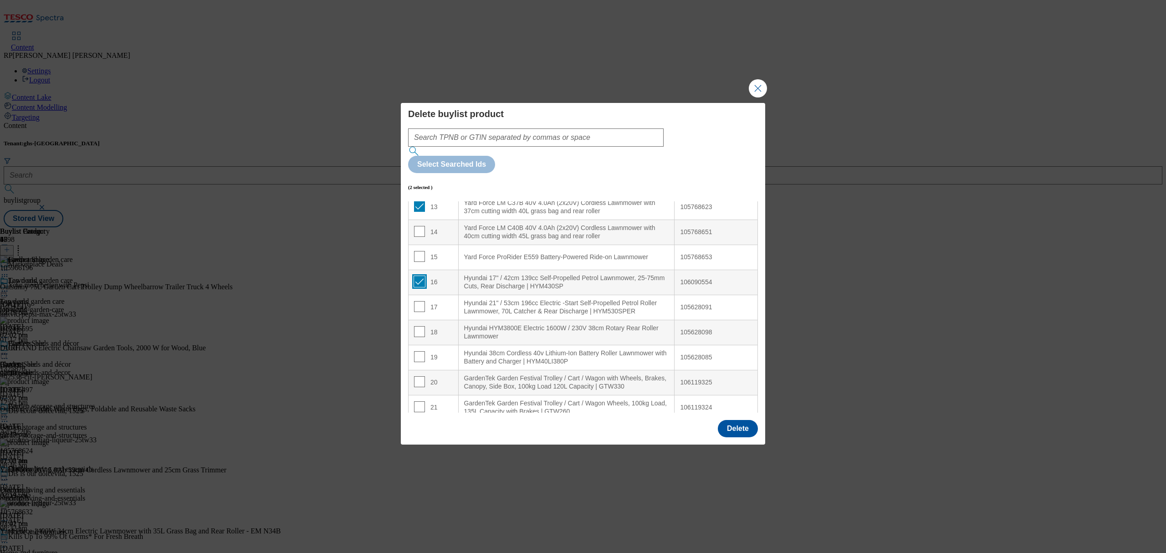
scroll to position [364, 0]
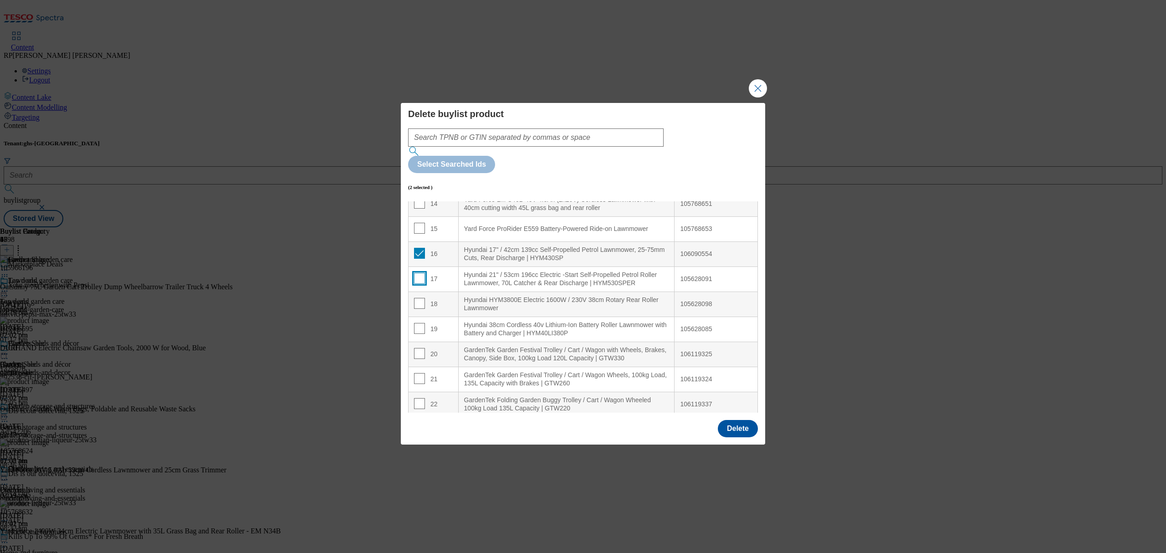
click at [423, 273] on input "Modal" at bounding box center [419, 278] width 11 height 11
checkbox input "true"
click at [420, 298] on input "Modal" at bounding box center [419, 303] width 11 height 11
checkbox input "true"
click at [421, 323] on input "Modal" at bounding box center [419, 328] width 11 height 11
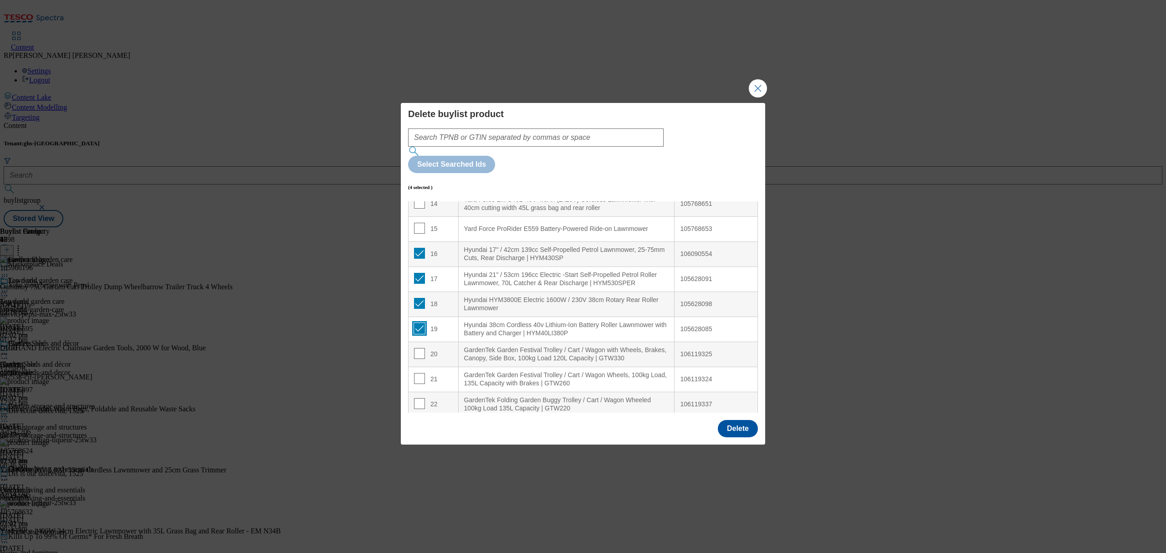
checkbox input "true"
click at [415, 348] on input "Modal" at bounding box center [419, 353] width 11 height 11
checkbox input "true"
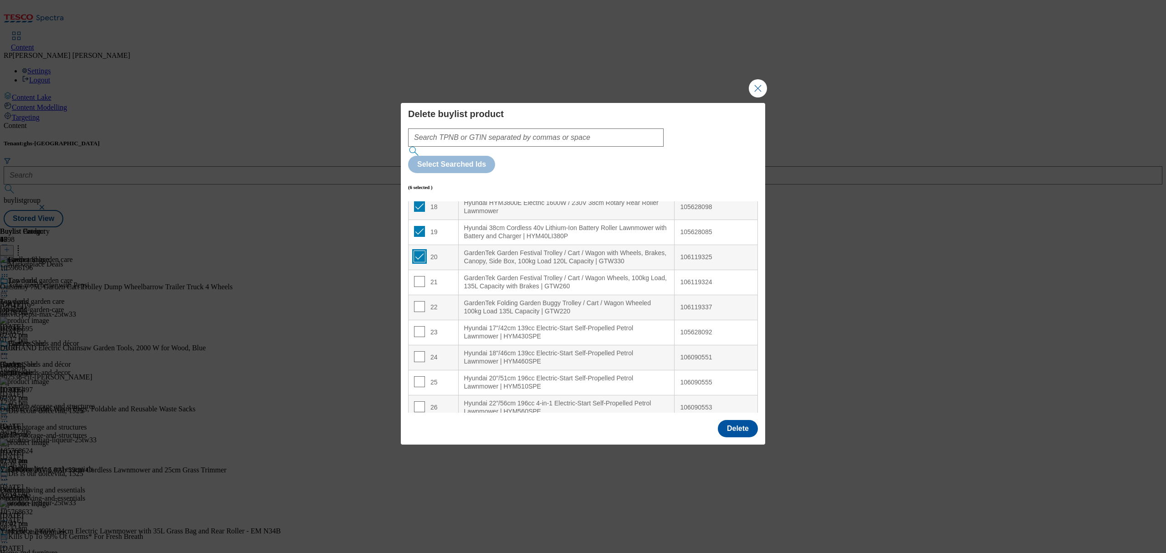
scroll to position [486, 0]
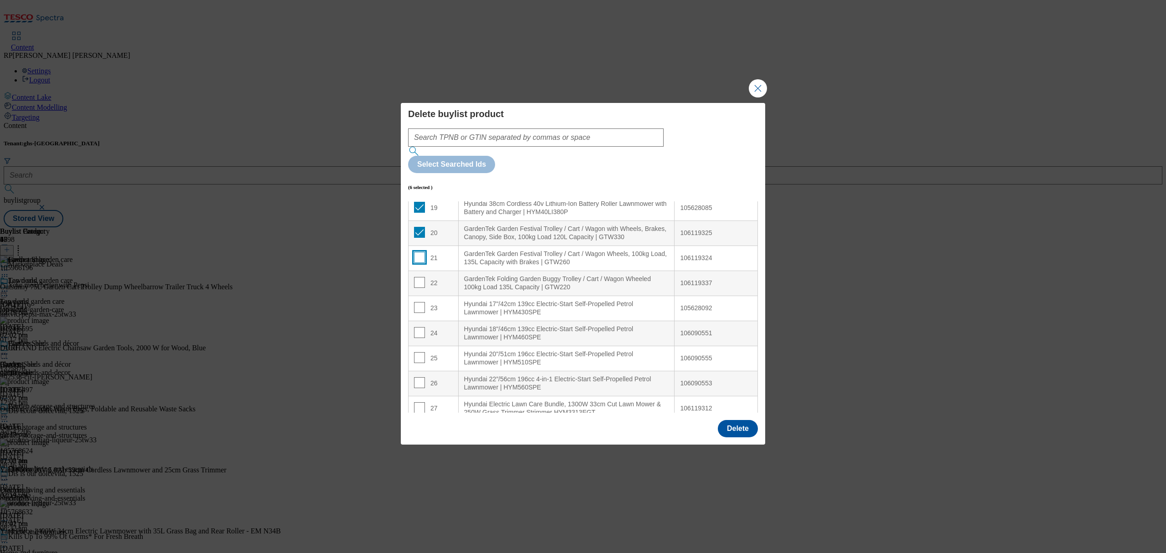
click at [416, 252] on input "Modal" at bounding box center [419, 257] width 11 height 11
checkbox input "true"
click at [421, 277] on input "Modal" at bounding box center [419, 282] width 11 height 11
checkbox input "true"
click at [421, 302] on input "Modal" at bounding box center [419, 307] width 11 height 11
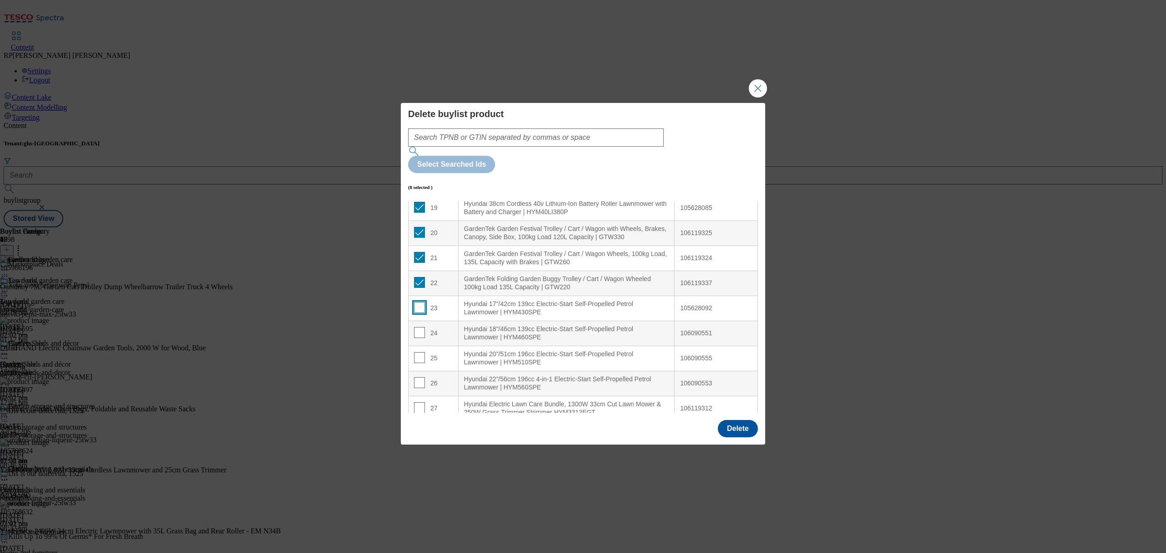
checkbox input "true"
click at [417, 327] on input "Modal" at bounding box center [419, 332] width 11 height 11
checkbox input "true"
click at [415, 352] on input "Modal" at bounding box center [419, 357] width 11 height 11
checkbox input "true"
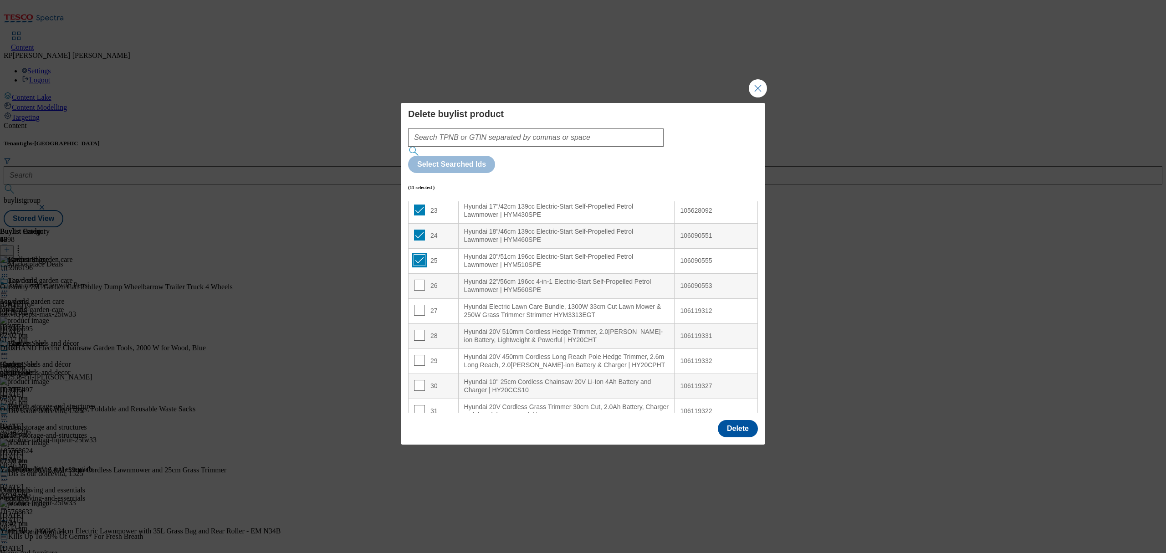
scroll to position [607, 0]
click at [420, 256] on input "Modal" at bounding box center [419, 261] width 11 height 11
checkbox input "true"
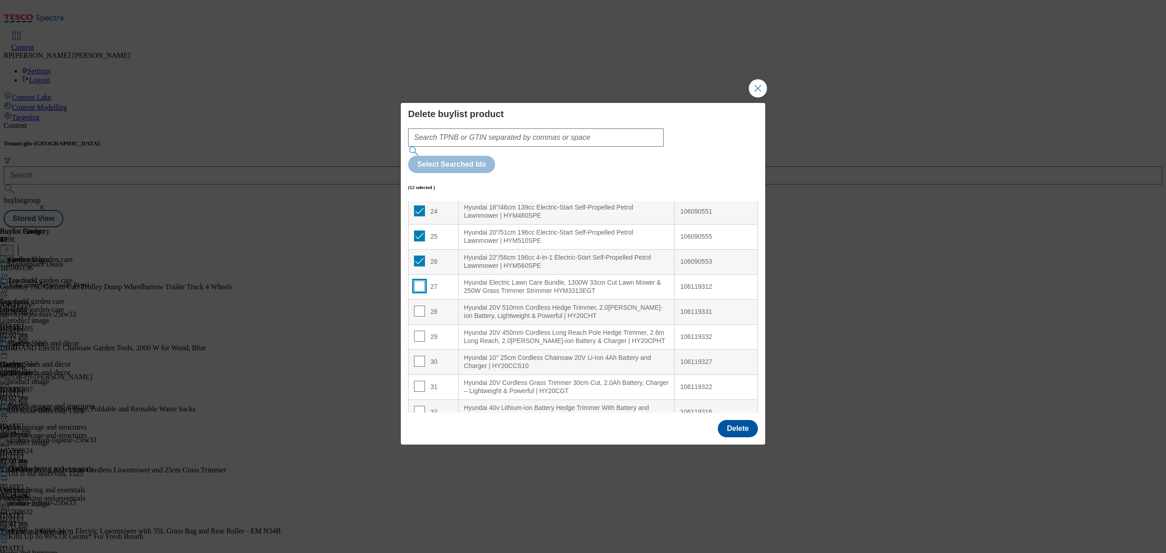
click at [418, 281] on input "Modal" at bounding box center [419, 286] width 11 height 11
checkbox input "true"
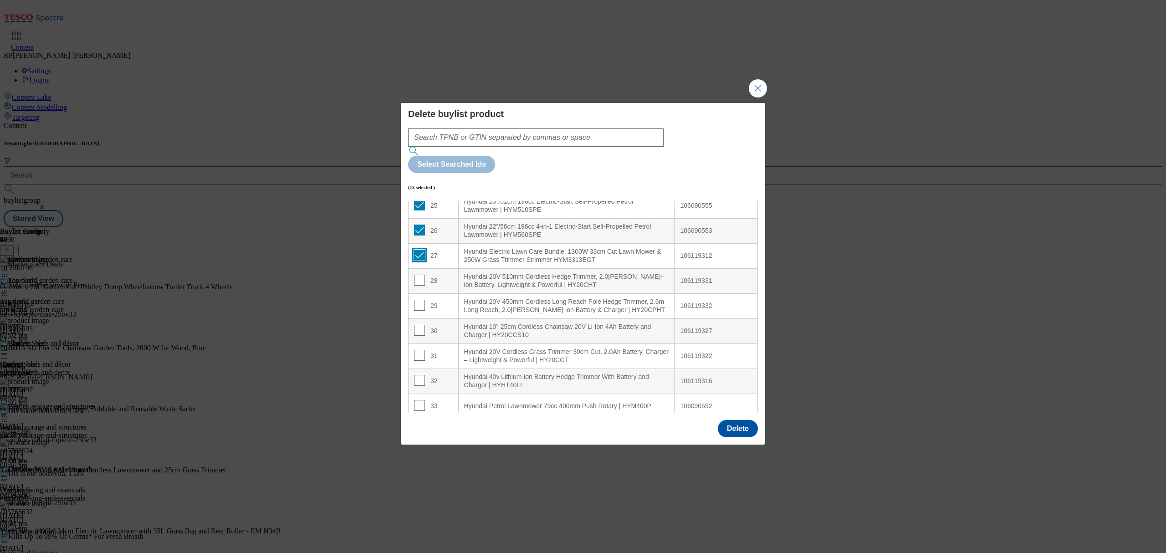
scroll to position [668, 0]
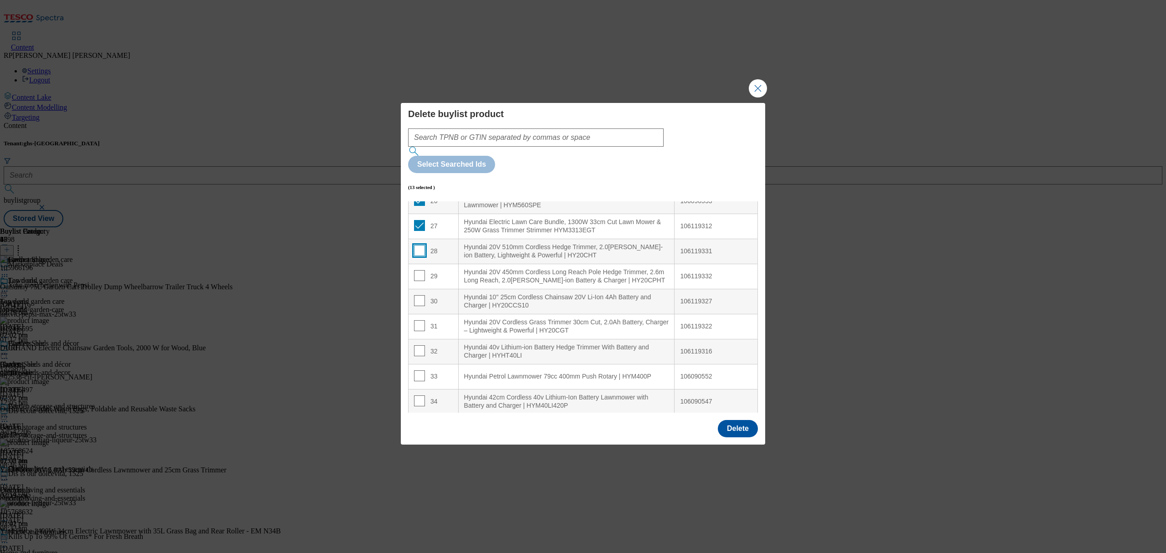
click at [417, 245] on input "Modal" at bounding box center [419, 250] width 11 height 11
checkbox input "true"
click at [418, 270] on input "Modal" at bounding box center [419, 275] width 11 height 11
checkbox input "true"
click at [420, 295] on input "Modal" at bounding box center [419, 300] width 11 height 11
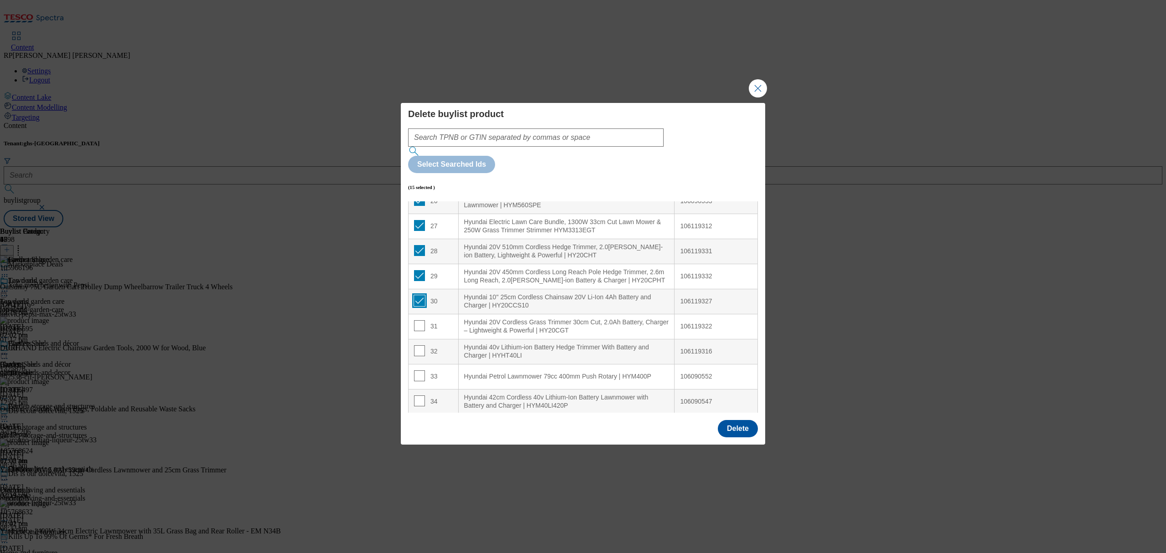
checkbox input "true"
click at [420, 320] on input "Modal" at bounding box center [419, 325] width 11 height 11
checkbox input "true"
click at [418, 345] on input "Modal" at bounding box center [419, 350] width 11 height 11
checkbox input "true"
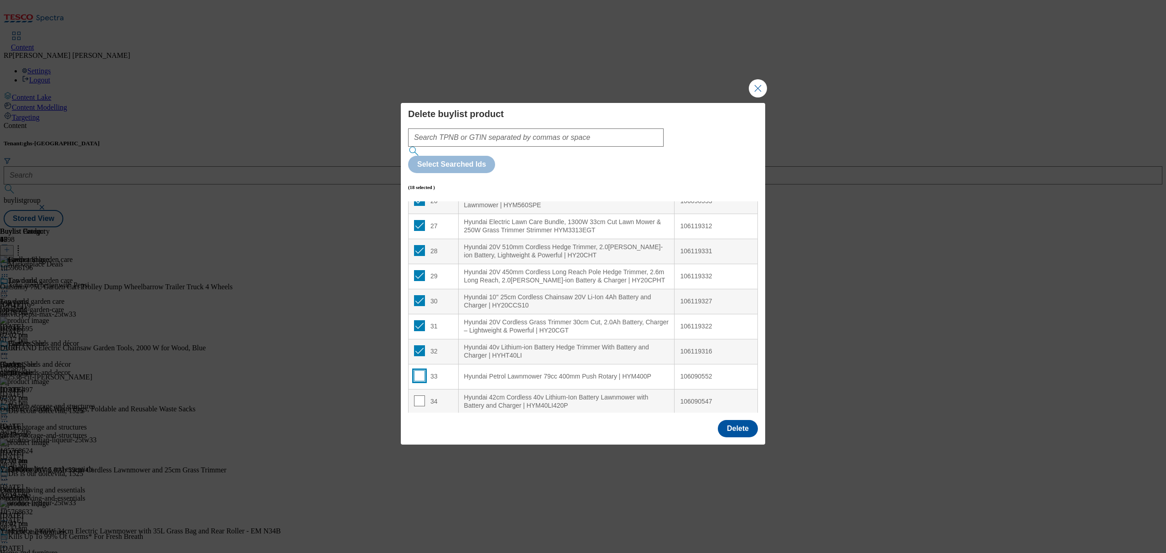
drag, startPoint x: 420, startPoint y: 356, endPoint x: 421, endPoint y: 369, distance: 13.2
click at [421, 370] on input "Modal" at bounding box center [419, 375] width 11 height 11
checkbox input "true"
click at [421, 395] on input "Modal" at bounding box center [419, 400] width 11 height 11
checkbox input "true"
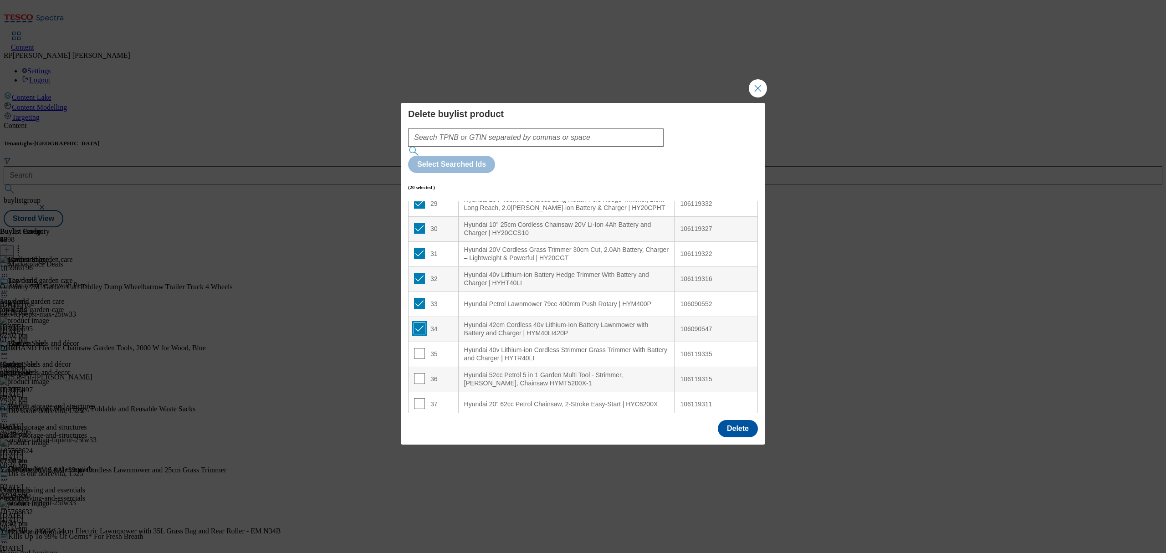
scroll to position [748, 0]
click at [416, 343] on input "Modal" at bounding box center [419, 348] width 11 height 11
checkbox input "true"
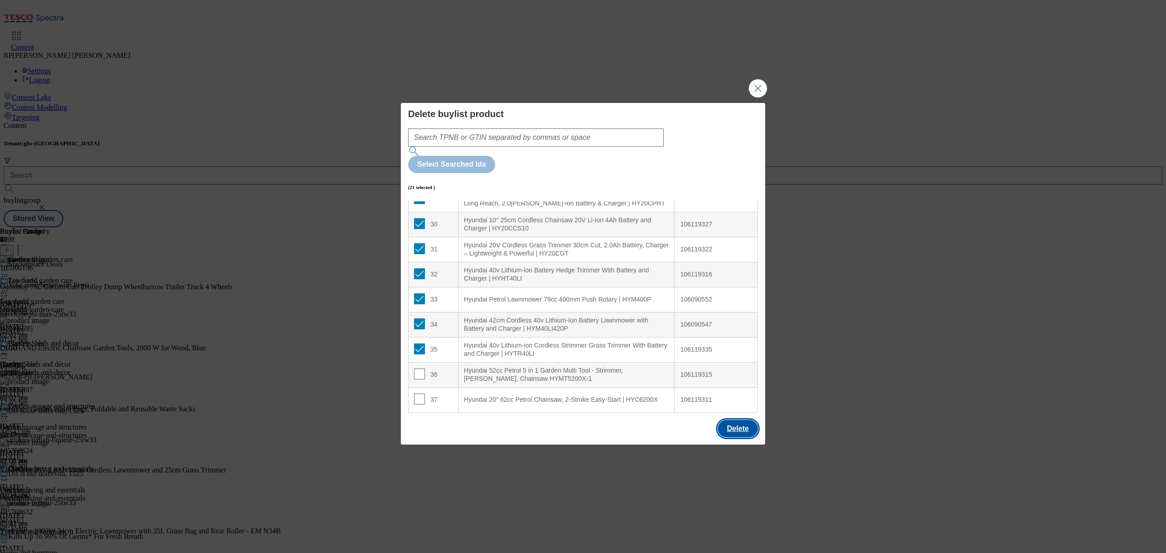
click at [733, 420] on button "Delete" at bounding box center [738, 428] width 40 height 17
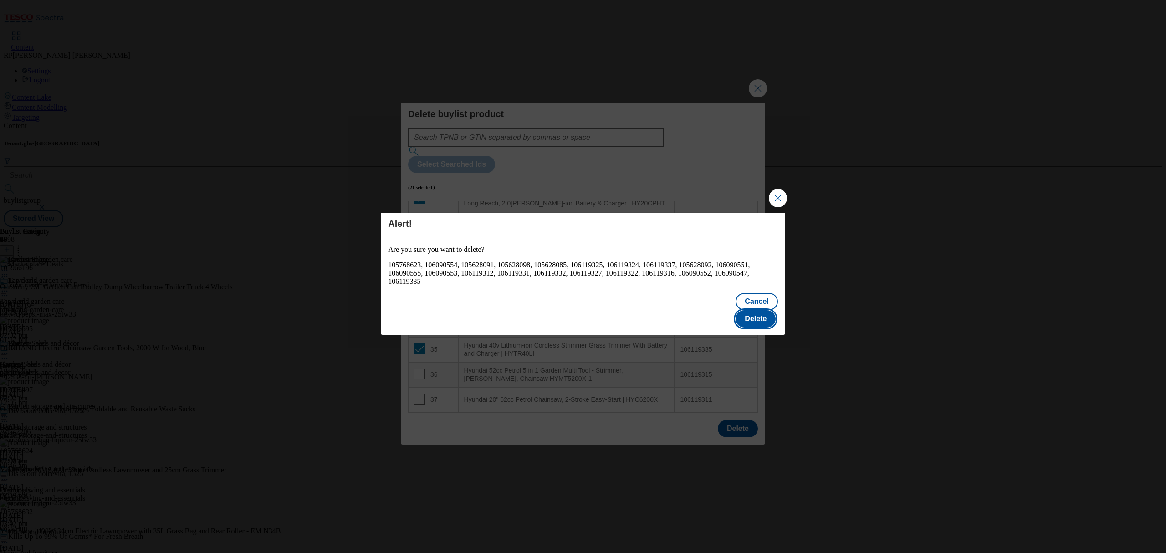
click at [755, 310] on button "Delete" at bounding box center [756, 318] width 40 height 17
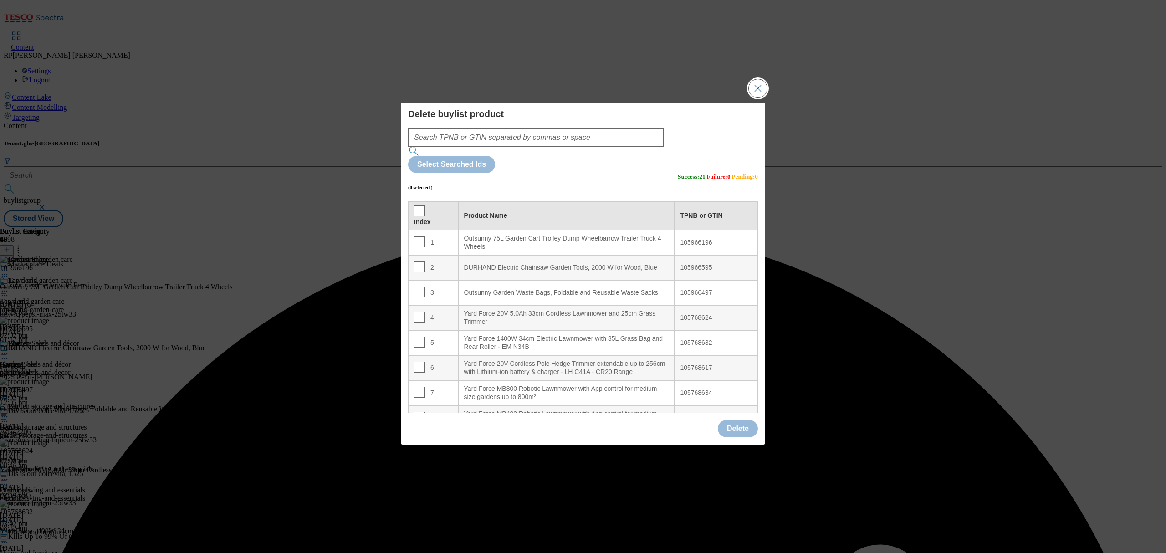
click at [753, 97] on button "Close Modal" at bounding box center [758, 88] width 18 height 18
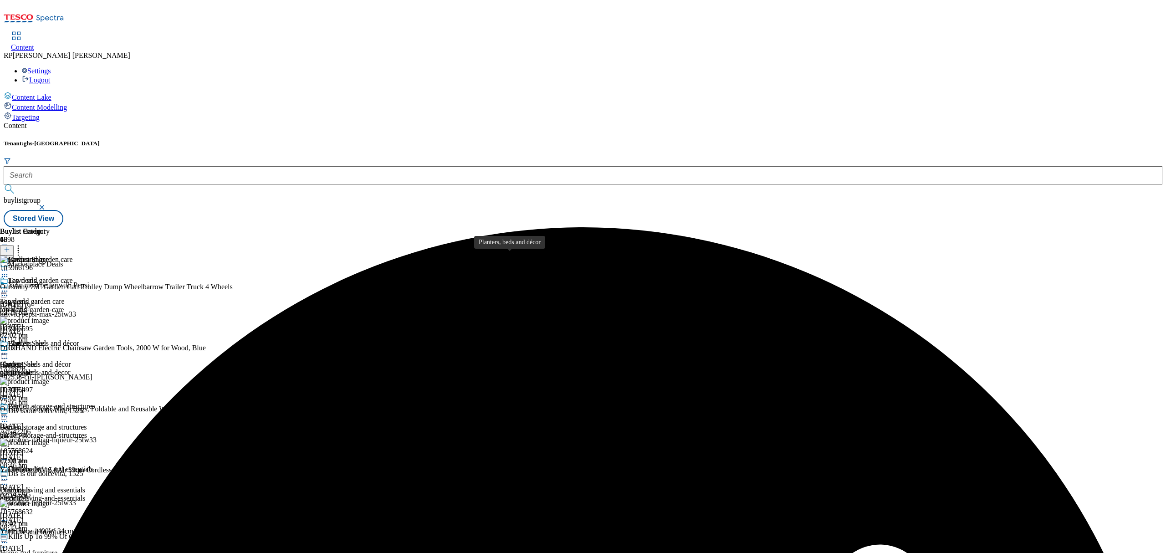
click at [71, 360] on span "Planters, beds and décor" at bounding box center [35, 364] width 71 height 8
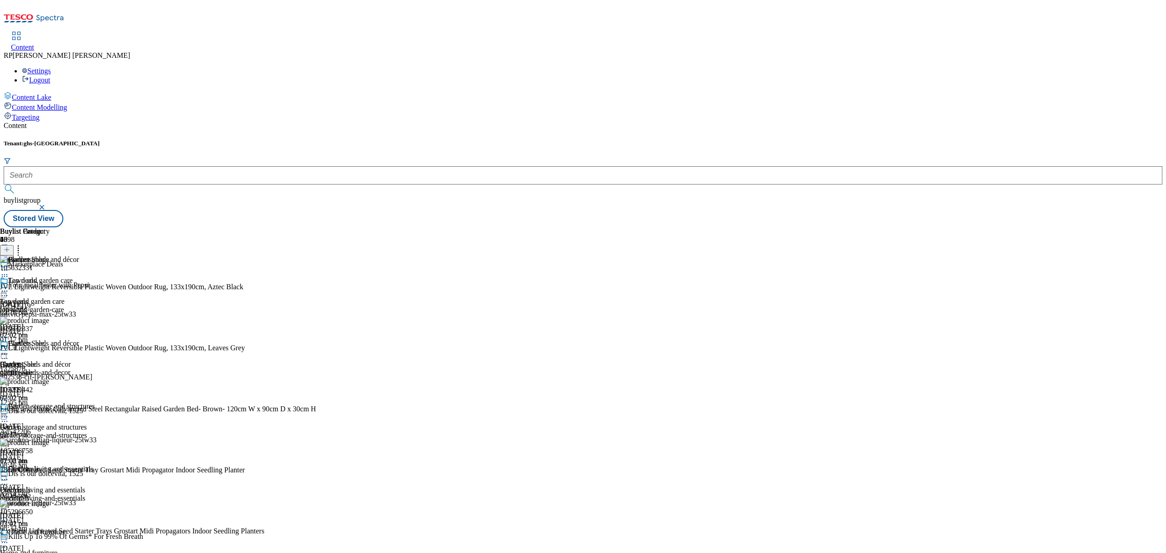
click at [95, 402] on div "Garden storage and structures" at bounding box center [47, 412] width 95 height 21
click at [19, 246] on circle at bounding box center [18, 246] width 1 height 1
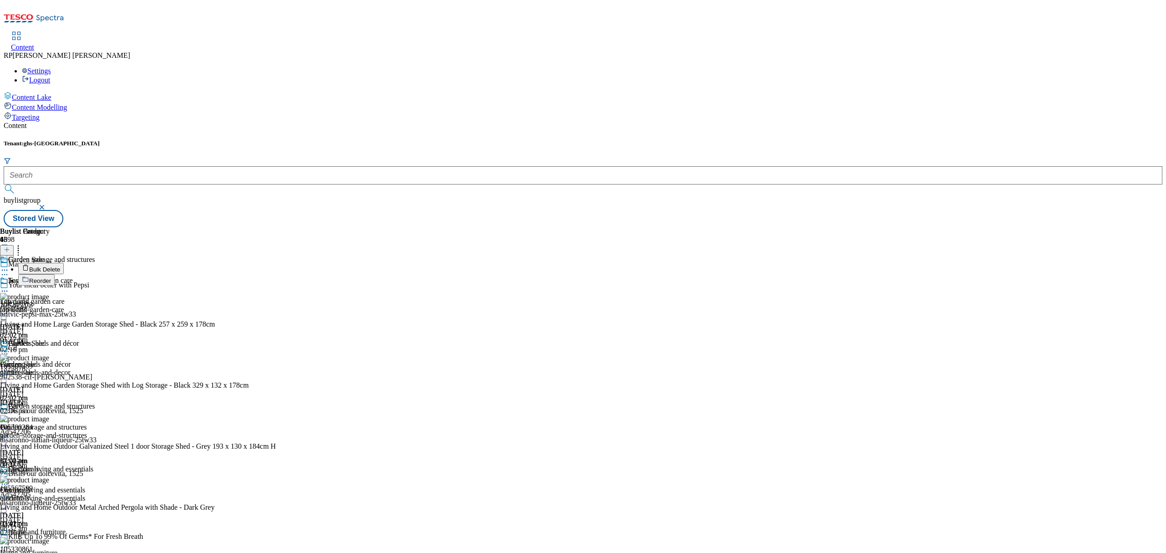
click at [60, 266] on span "Bulk Delete" at bounding box center [44, 269] width 31 height 7
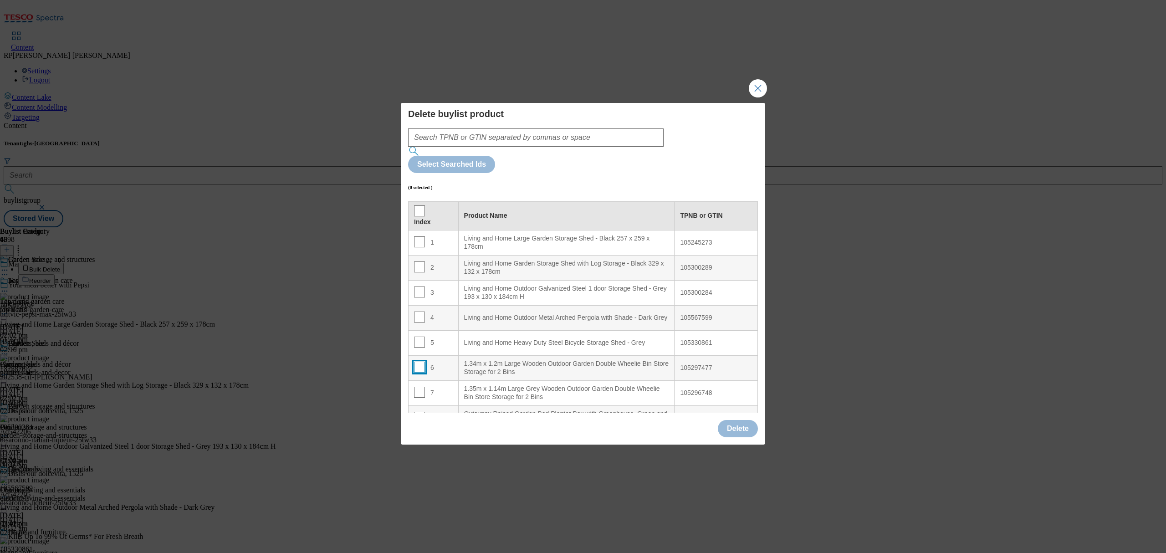
click at [421, 362] on input "Modal" at bounding box center [419, 367] width 11 height 11
checkbox input "true"
click at [418, 380] on td "7" at bounding box center [434, 392] width 50 height 25
click at [418, 387] on input "Modal" at bounding box center [419, 392] width 11 height 11
checkbox input "true"
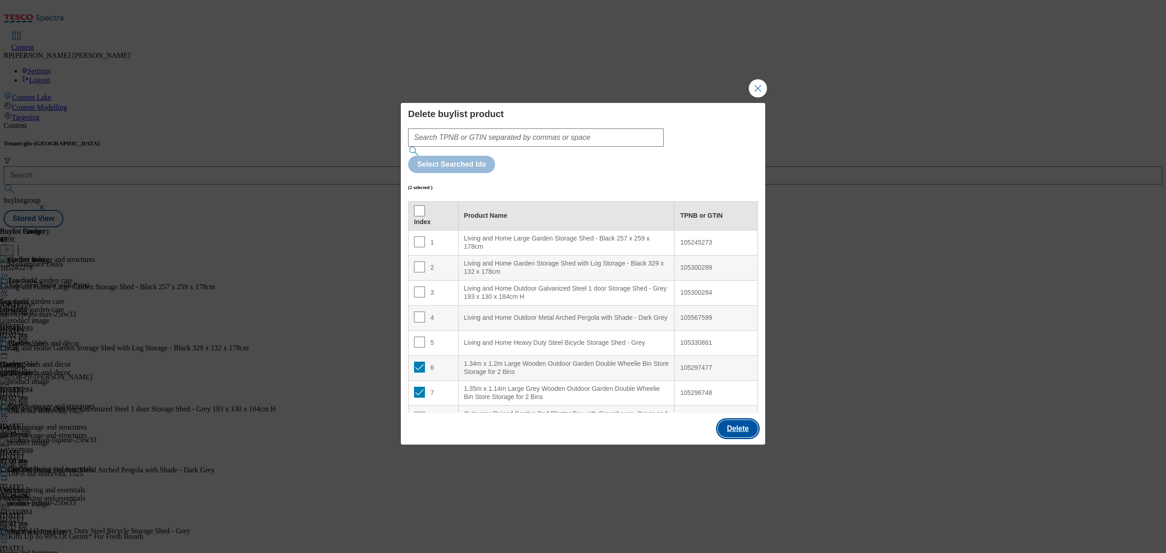
click at [731, 420] on button "Delete" at bounding box center [738, 428] width 40 height 17
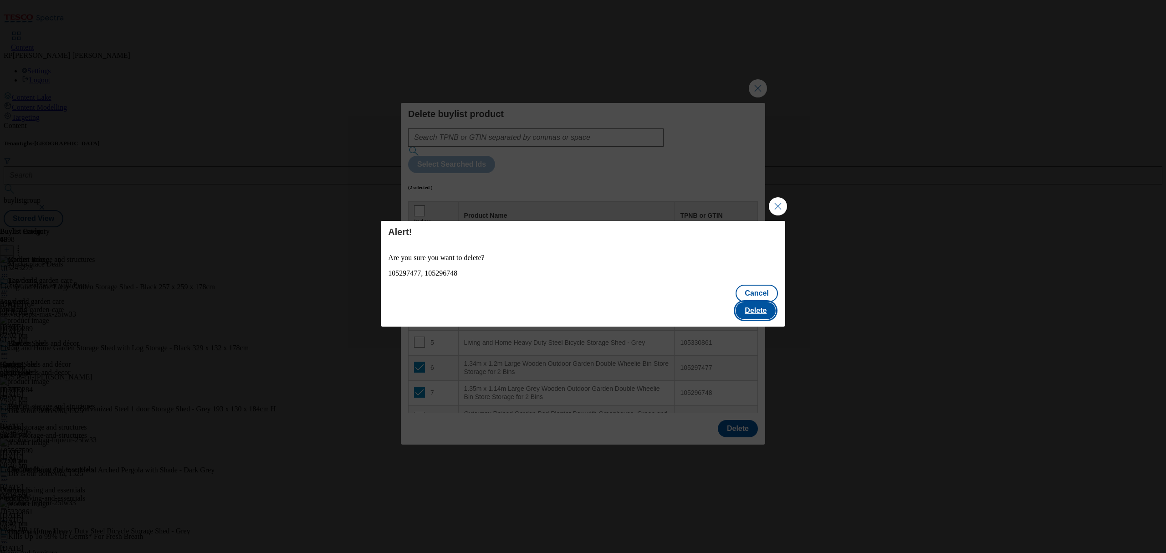
click at [762, 305] on button "Delete" at bounding box center [756, 310] width 40 height 17
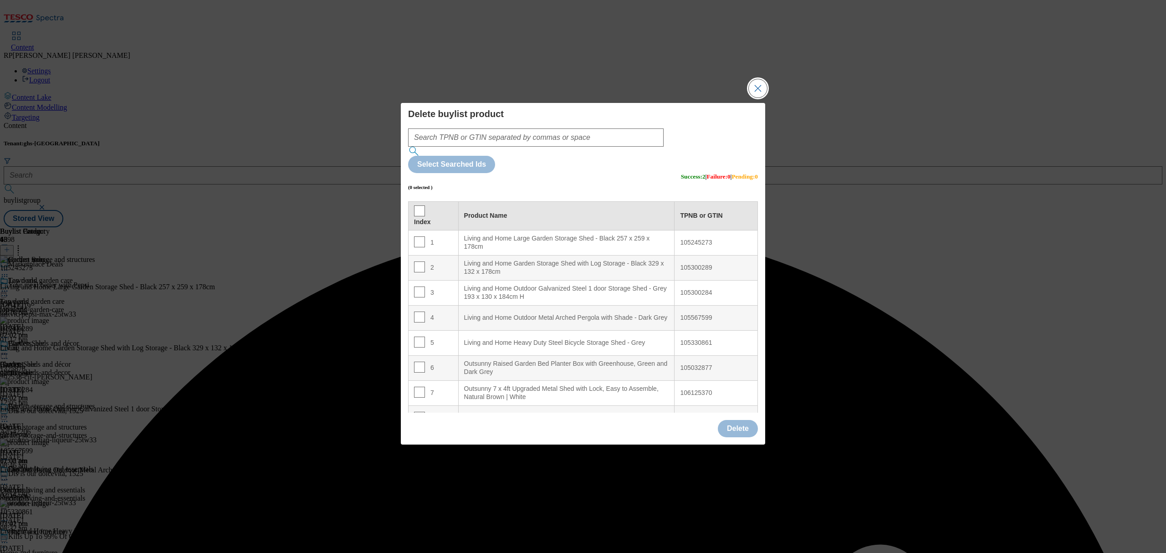
click at [751, 97] on button "Close Modal" at bounding box center [758, 88] width 18 height 18
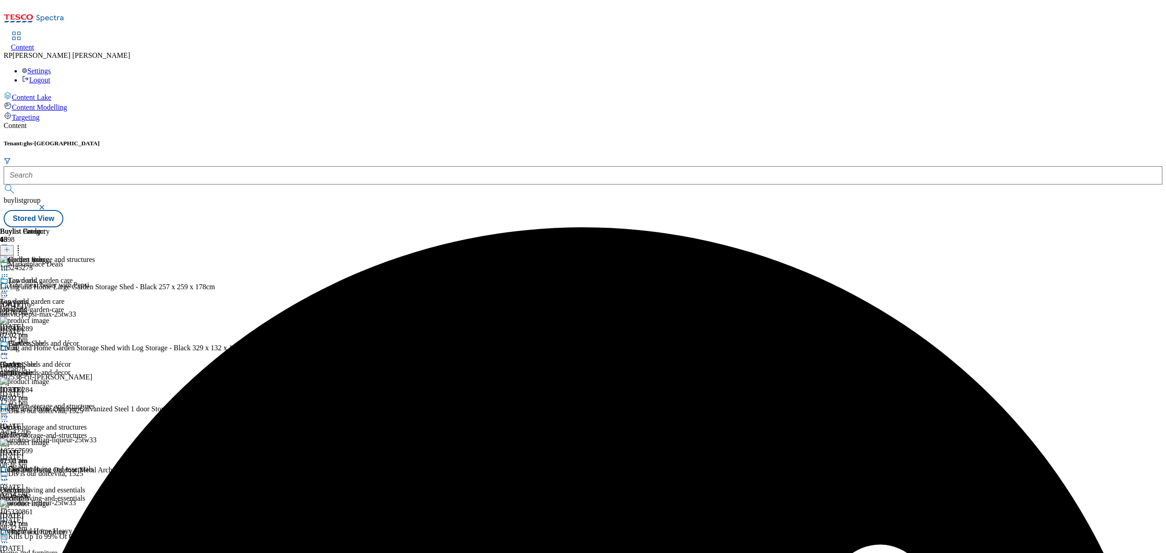
scroll to position [90, 0]
click at [95, 465] on div "Outdoor living and essentials Outdoor living and essentials outdoor-living-and-…" at bounding box center [47, 496] width 95 height 63
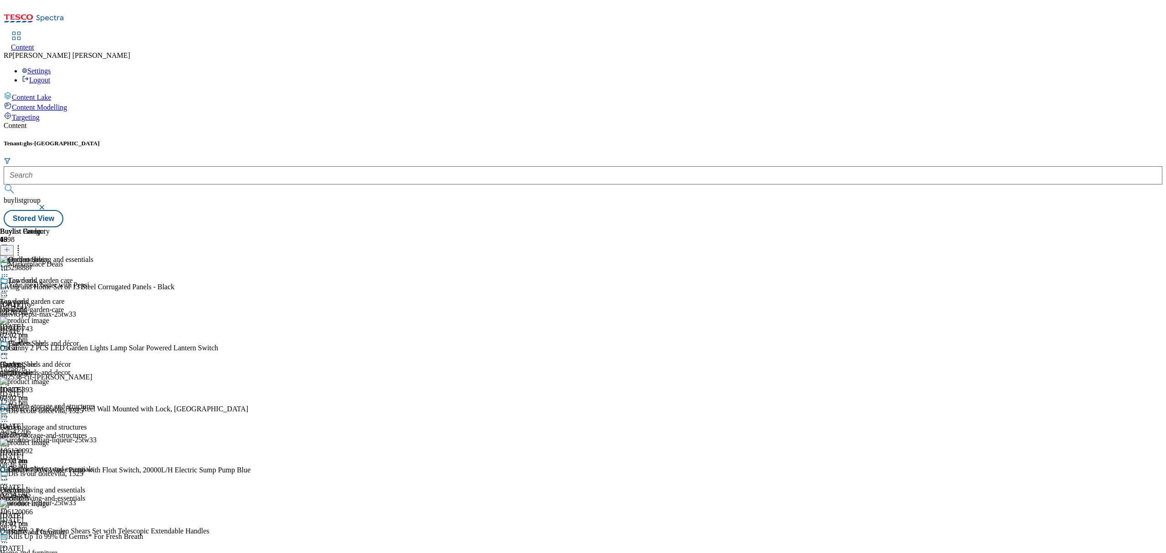
click at [23, 244] on icon at bounding box center [18, 248] width 9 height 9
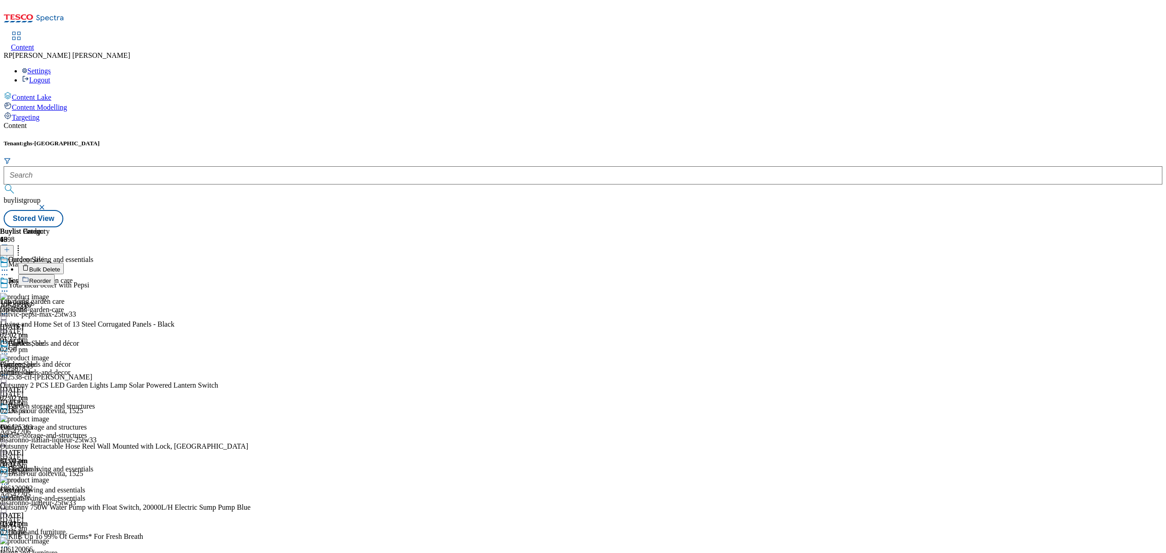
click at [60, 266] on span "Bulk Delete" at bounding box center [44, 269] width 31 height 7
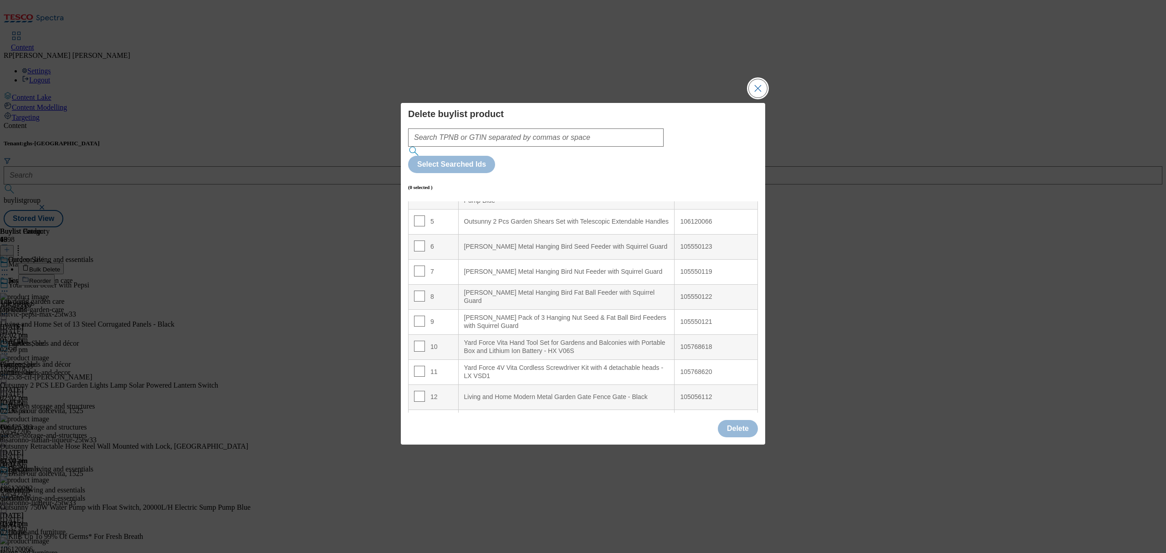
scroll to position [108, 0]
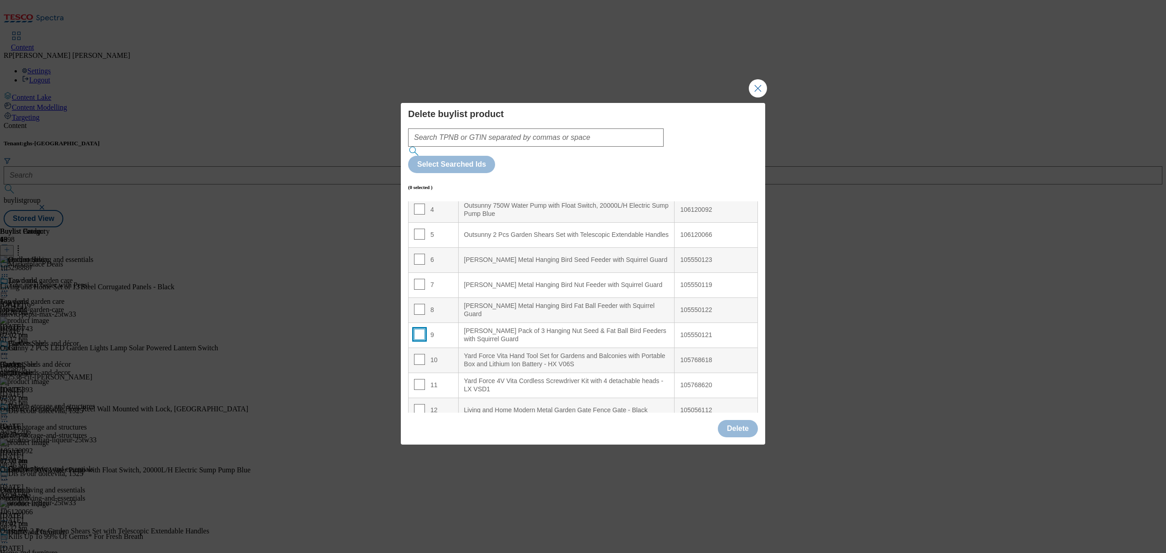
click at [416, 329] on input "Modal" at bounding box center [419, 334] width 11 height 11
checkbox input "true"
click at [416, 304] on input "Modal" at bounding box center [419, 309] width 11 height 11
checkbox input "true"
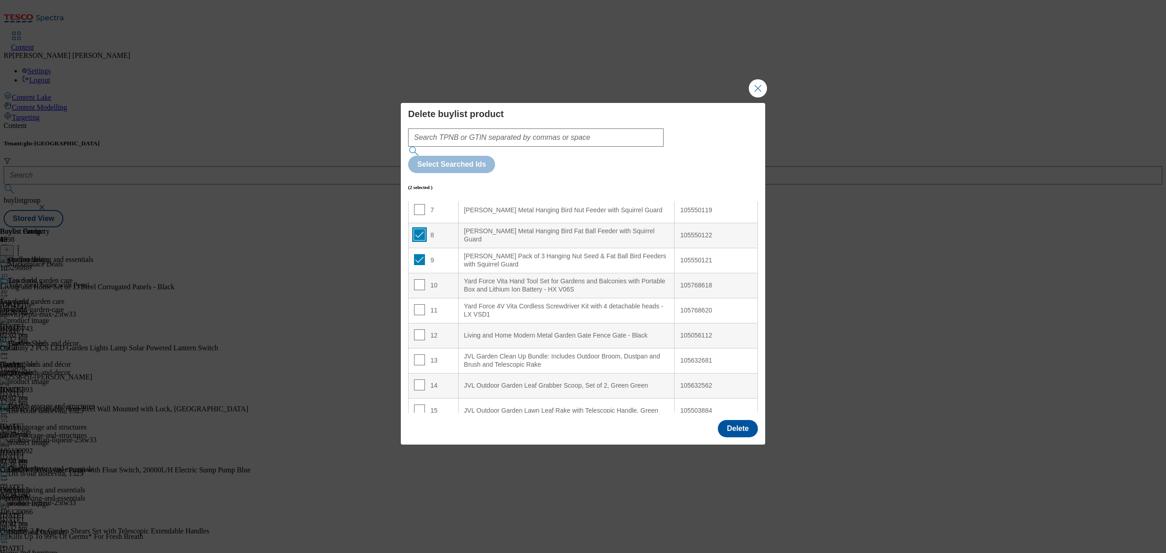
scroll to position [290, 0]
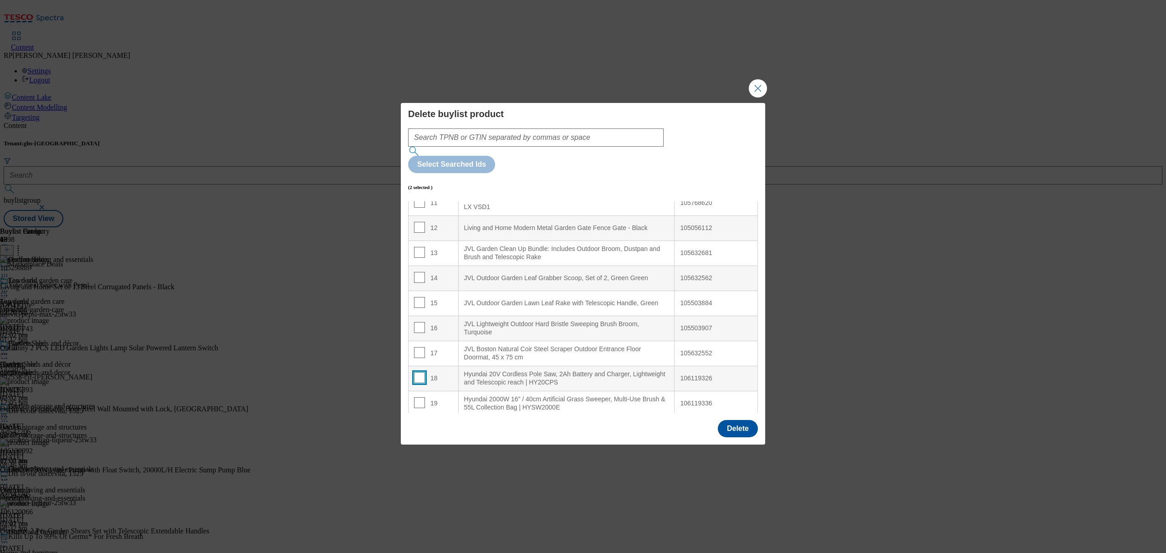
click at [420, 372] on input "Modal" at bounding box center [419, 377] width 11 height 11
checkbox input "true"
click at [421, 397] on input "Modal" at bounding box center [419, 402] width 11 height 11
checkbox input "true"
click at [732, 420] on button "Delete" at bounding box center [738, 428] width 40 height 17
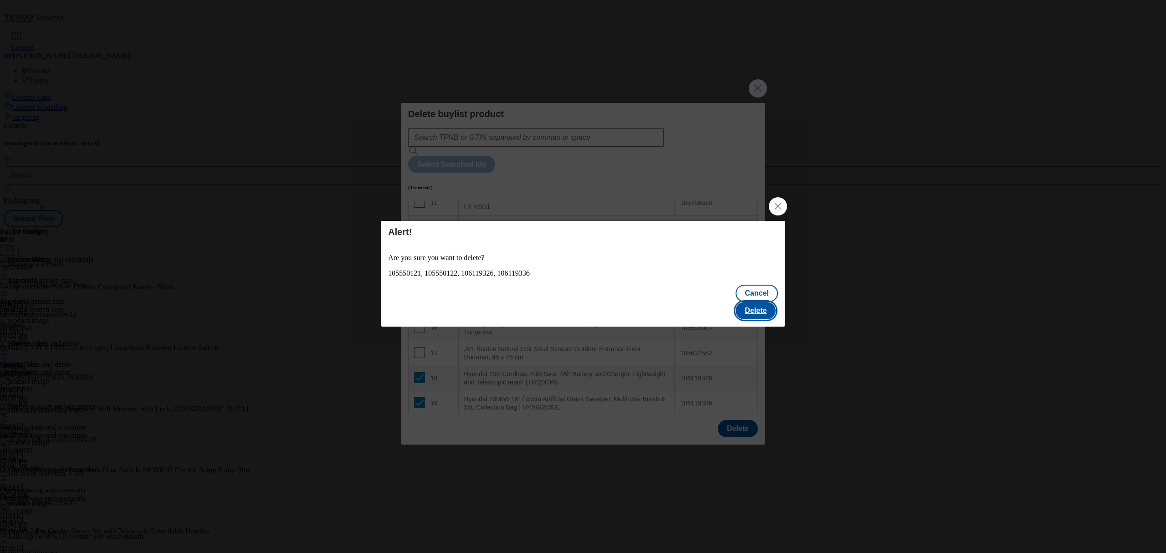
click at [754, 302] on button "Delete" at bounding box center [756, 310] width 40 height 17
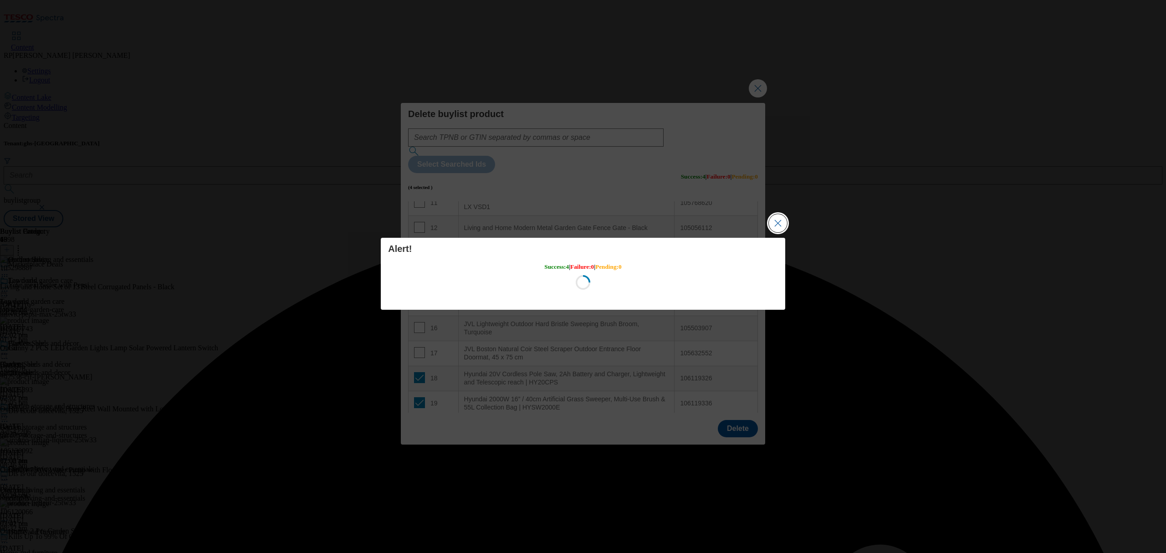
scroll to position [0, 0]
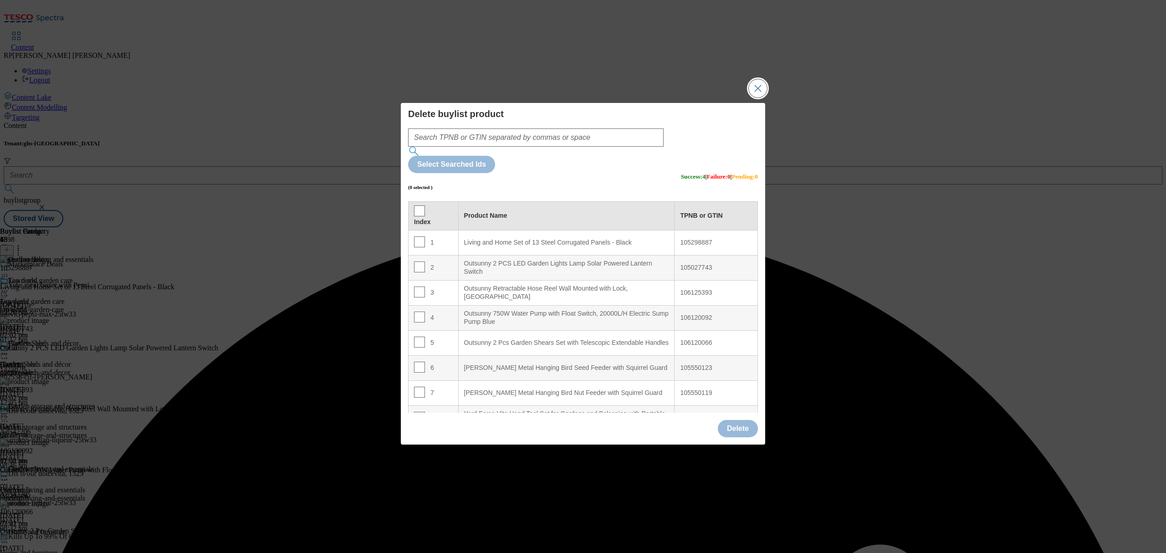
click at [764, 97] on button "Close Modal" at bounding box center [758, 88] width 18 height 18
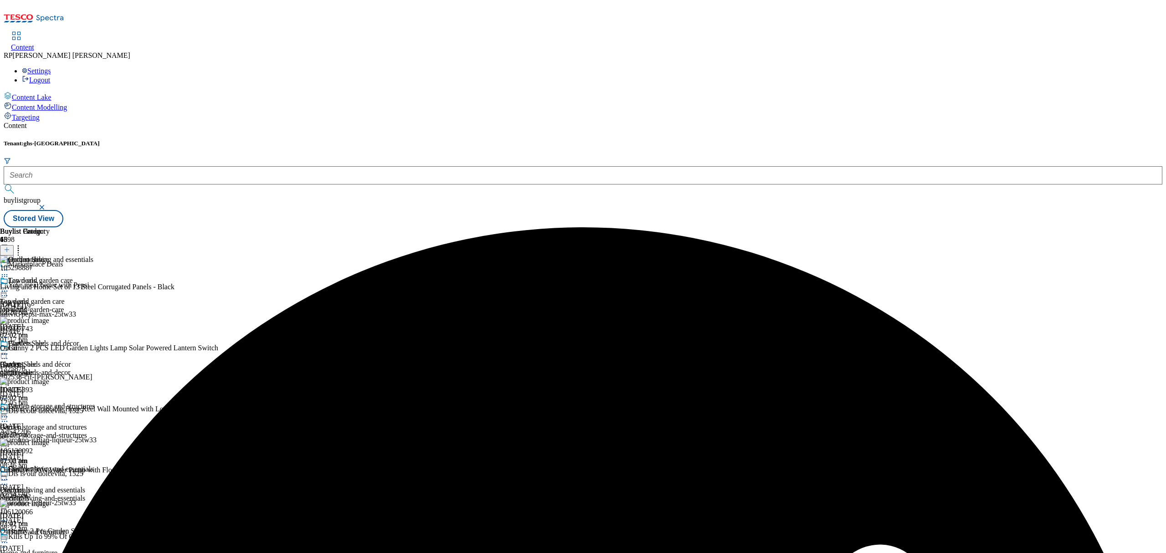
click at [9, 349] on icon at bounding box center [4, 353] width 9 height 9
click at [50, 412] on span "Preview" at bounding box center [38, 415] width 21 height 7
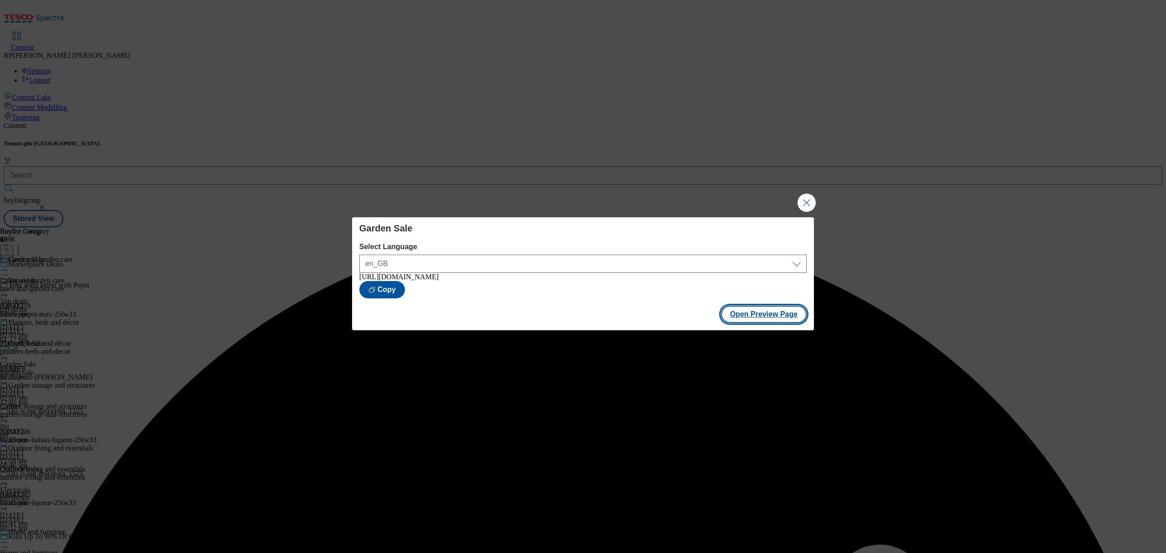
click at [763, 316] on button "Open Preview Page" at bounding box center [764, 314] width 86 height 17
click at [806, 200] on button "Close Modal" at bounding box center [807, 203] width 18 height 18
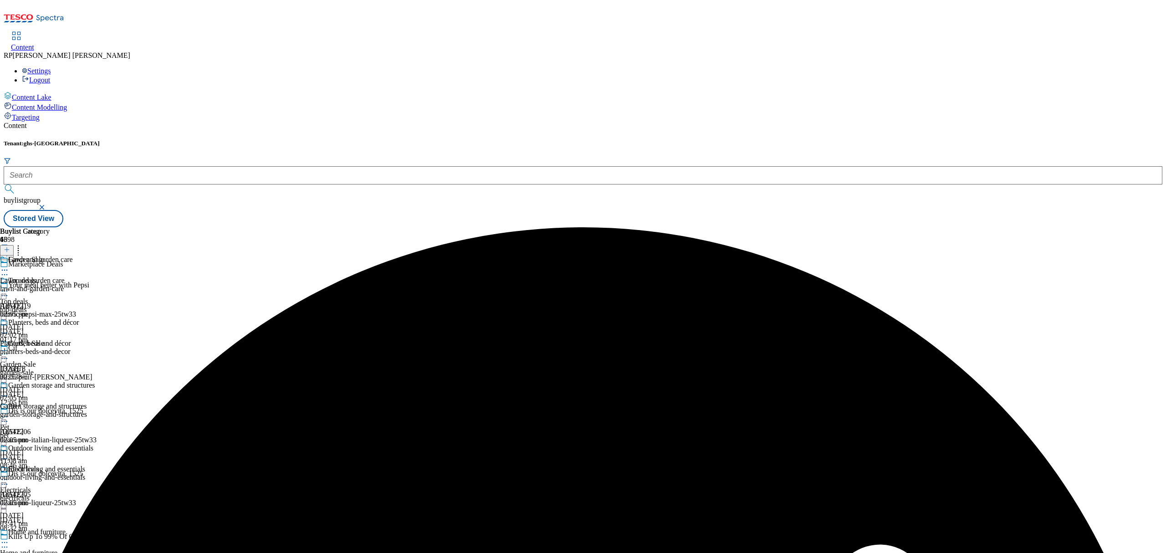
click at [9, 349] on icon at bounding box center [4, 353] width 9 height 9
click at [48, 443] on span "Publish" at bounding box center [38, 446] width 20 height 7
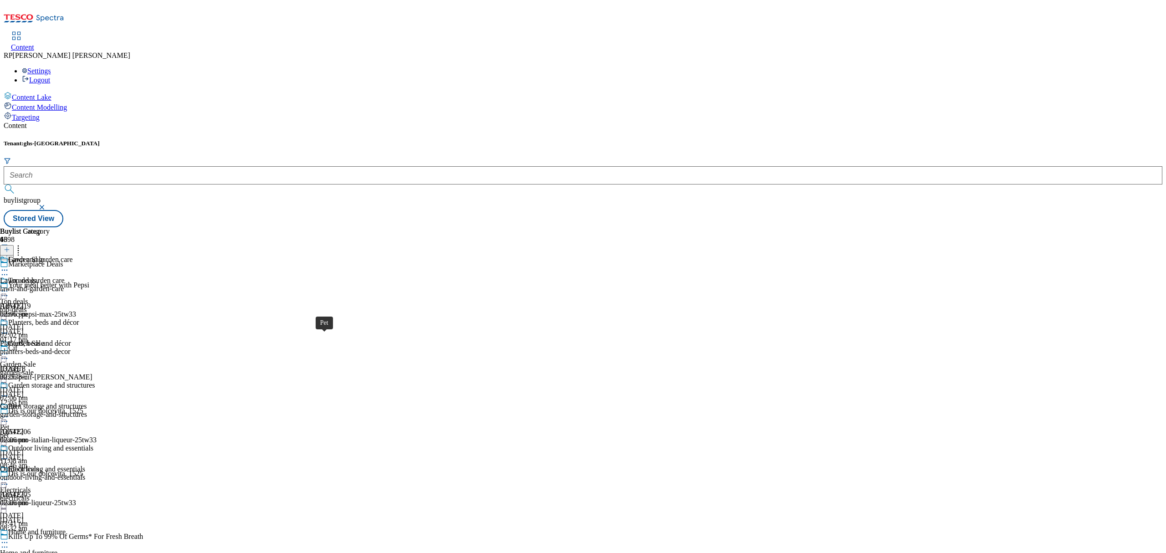
click at [17, 402] on span "Pet" at bounding box center [12, 407] width 9 height 10
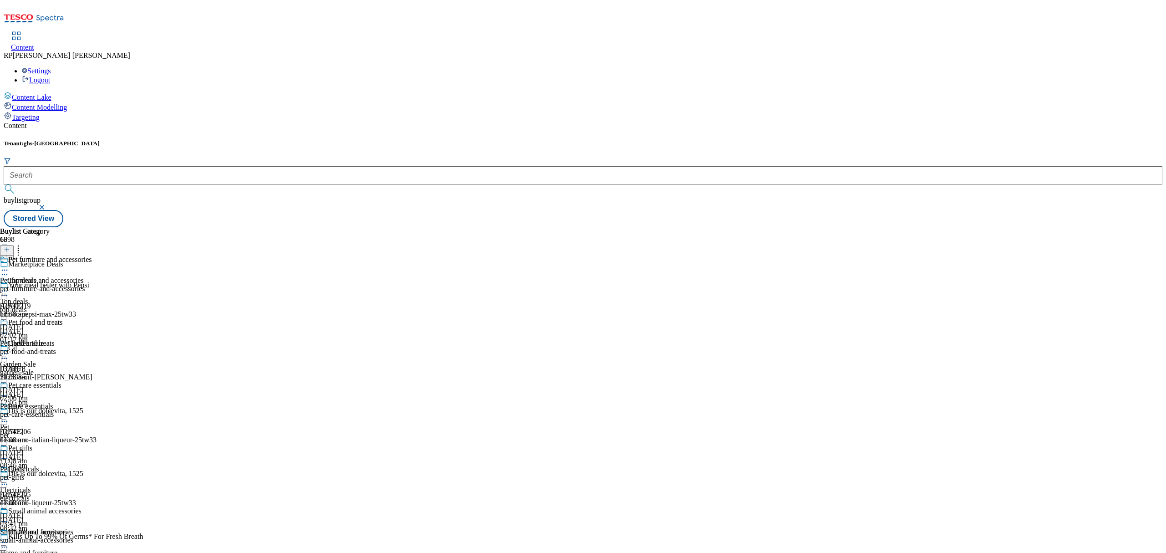
scroll to position [182, 0]
click at [67, 494] on div "electricals" at bounding box center [33, 498] width 67 height 8
click at [9, 475] on icon at bounding box center [4, 479] width 9 height 9
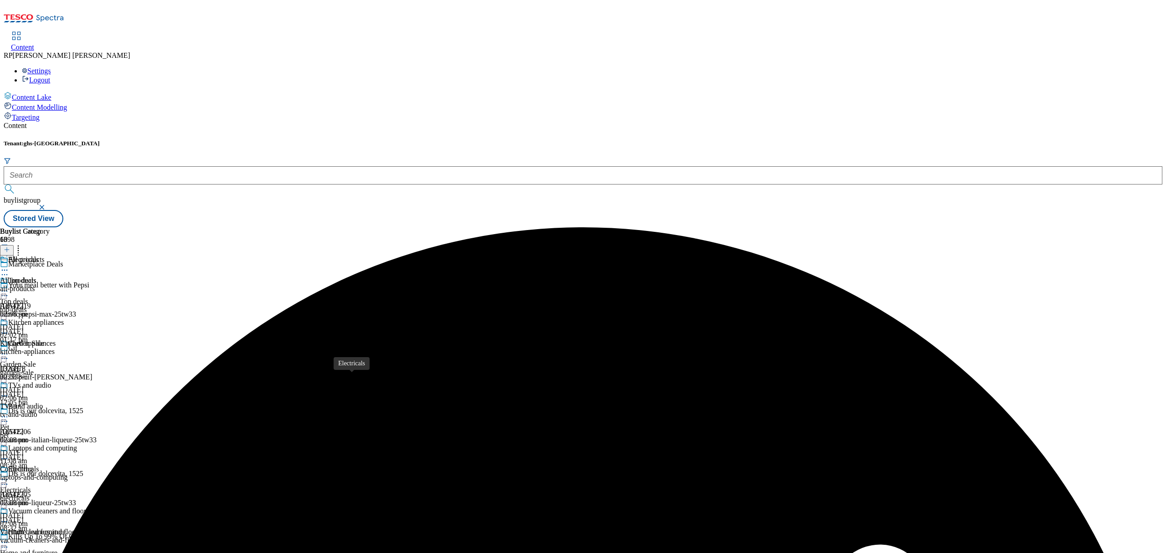
scroll to position [182, 0]
click at [9, 475] on icon at bounding box center [4, 479] width 9 height 9
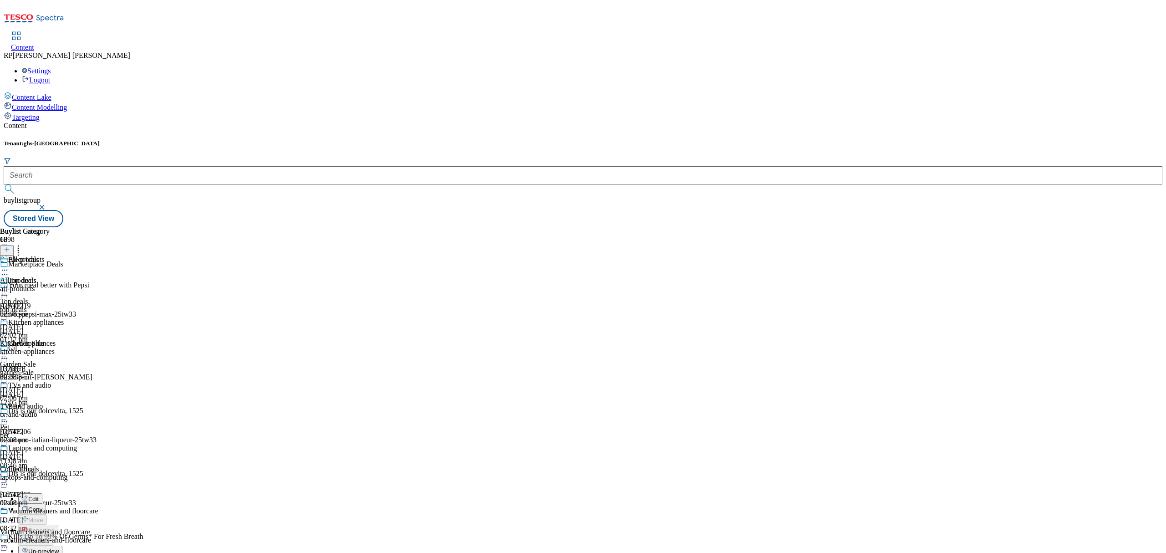
click at [59, 548] on span "Un-preview" at bounding box center [43, 551] width 31 height 7
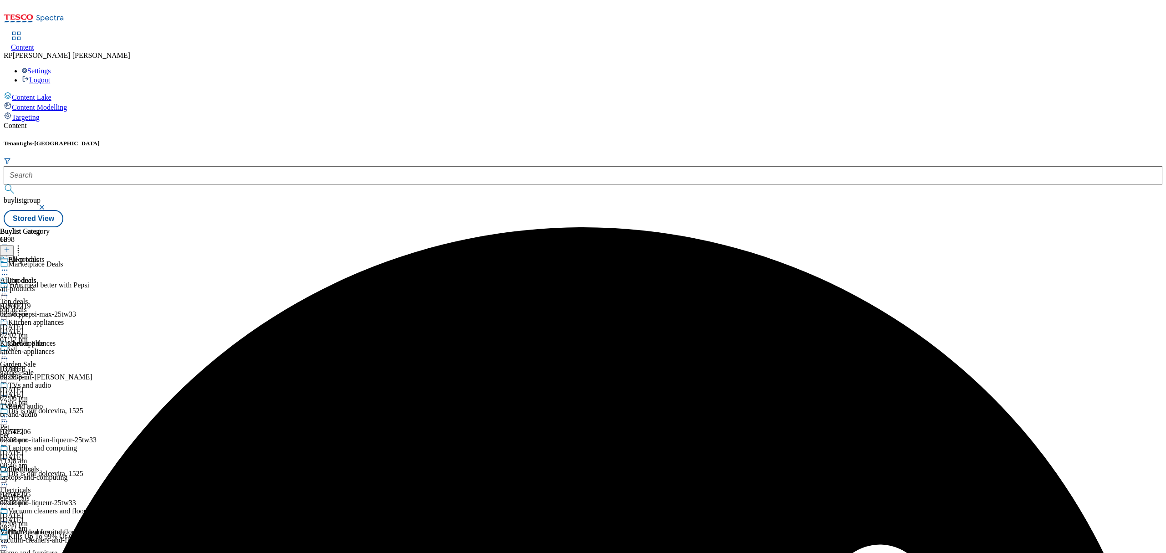
click at [98, 256] on div "All products All products all-products 30 Sept 2025 02:08 pm" at bounding box center [49, 287] width 98 height 63
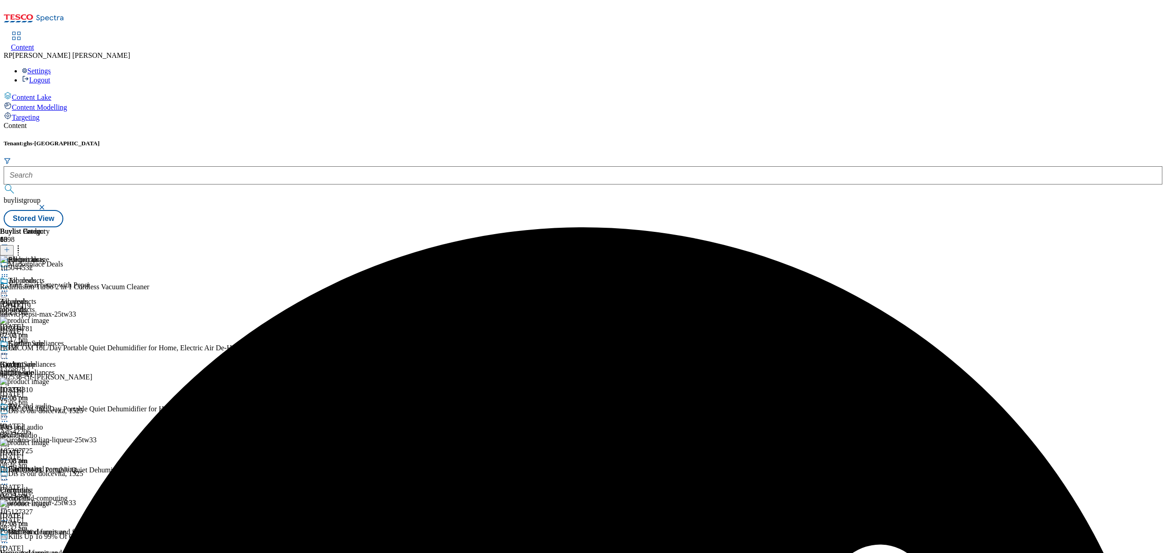
click at [23, 244] on icon at bounding box center [18, 248] width 9 height 9
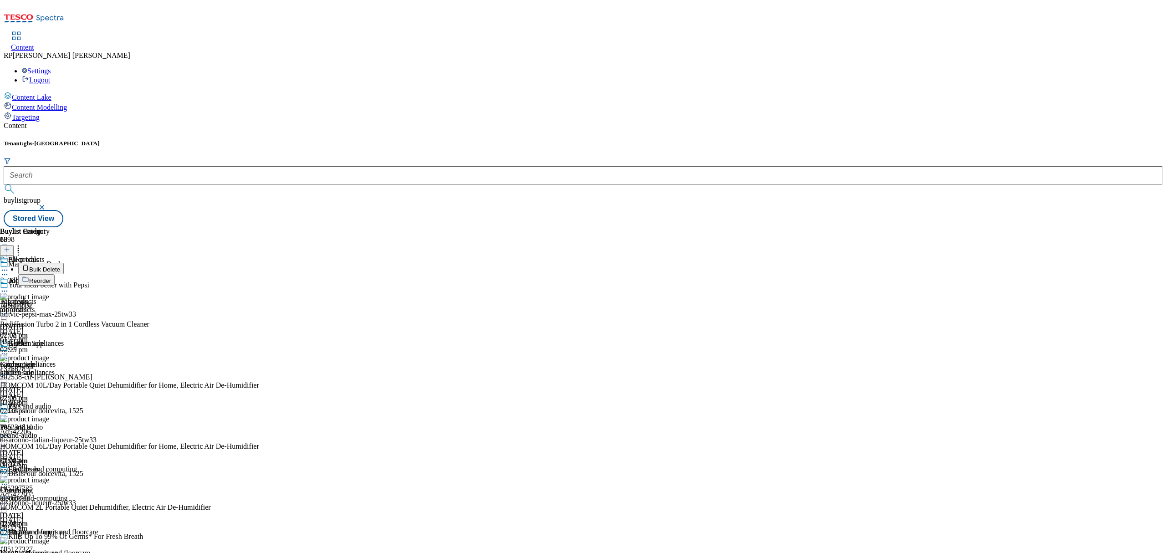
click at [60, 266] on span "Bulk Delete" at bounding box center [44, 269] width 31 height 7
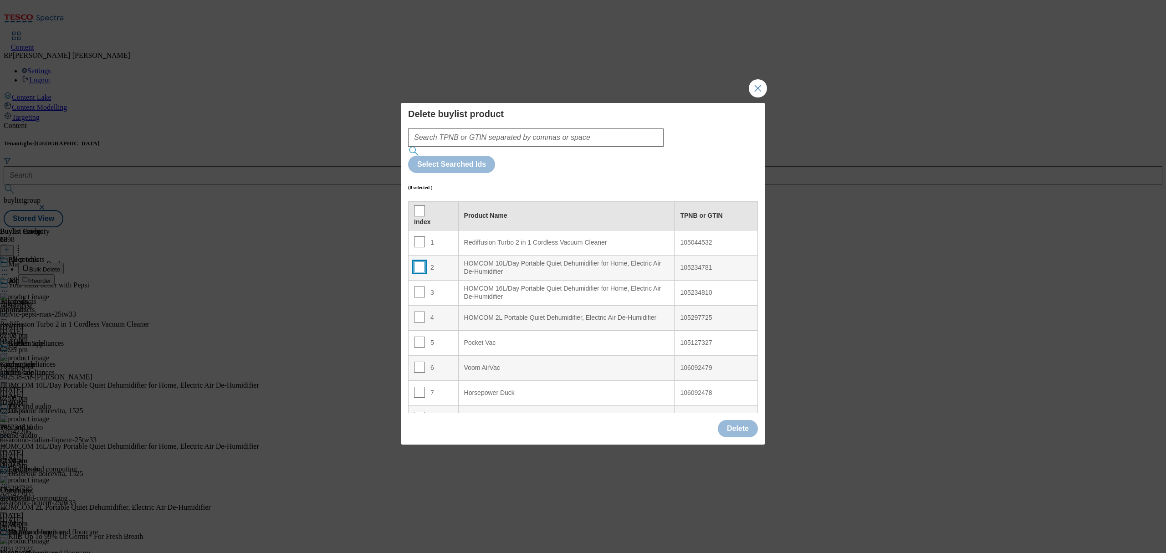
click at [416, 261] on input "Modal" at bounding box center [419, 266] width 11 height 11
checkbox input "true"
click at [415, 287] on input "Modal" at bounding box center [419, 292] width 11 height 11
checkbox input "true"
click at [416, 305] on td "4" at bounding box center [434, 317] width 50 height 25
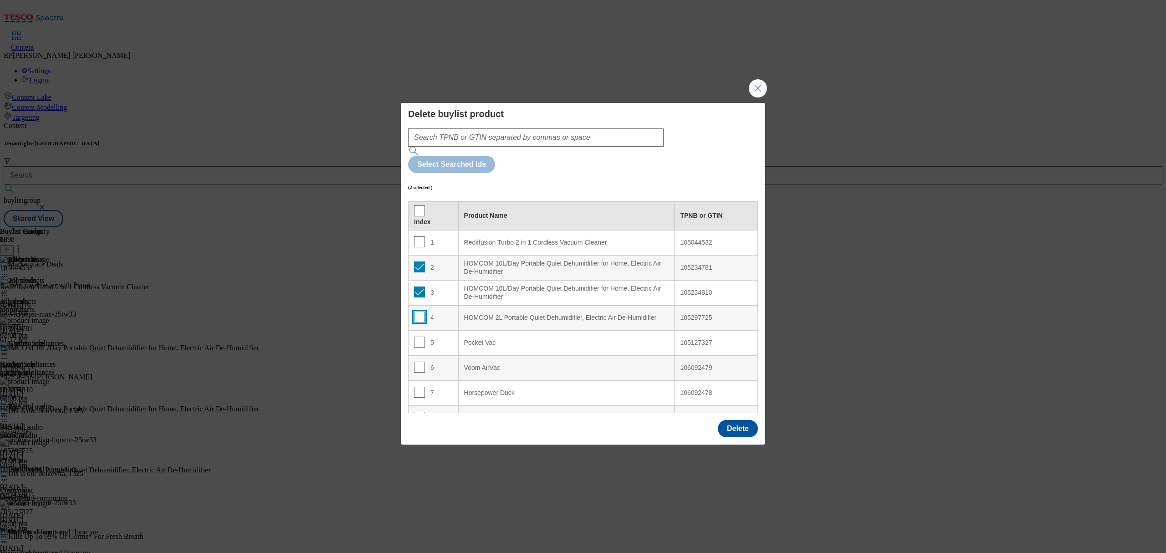
click at [419, 312] on input "Modal" at bounding box center [419, 317] width 11 height 11
checkbox input "true"
click at [735, 420] on button "Delete" at bounding box center [738, 428] width 40 height 17
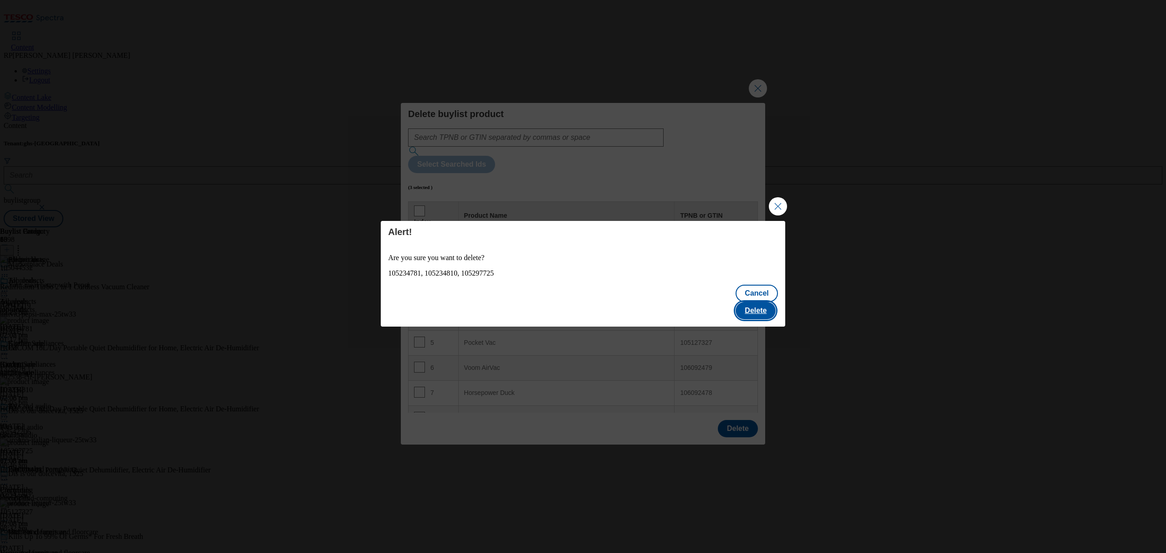
click at [771, 302] on button "Delete" at bounding box center [756, 310] width 40 height 17
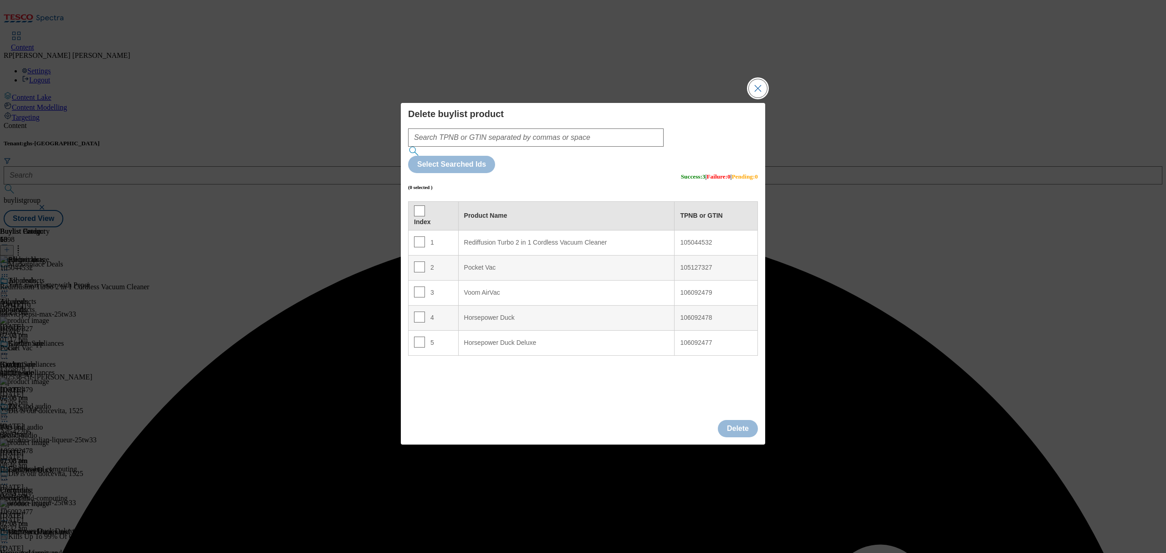
click at [766, 97] on button "Close Modal" at bounding box center [758, 88] width 18 height 18
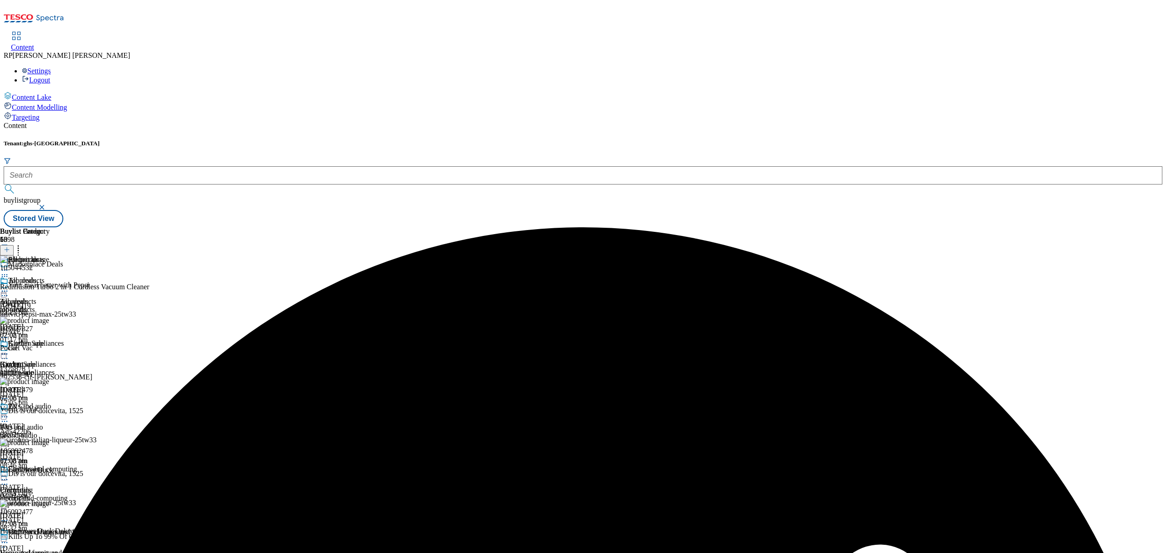
click at [9, 287] on icon at bounding box center [4, 291] width 9 height 9
click at [67, 306] on div "top-deals" at bounding box center [33, 310] width 67 height 8
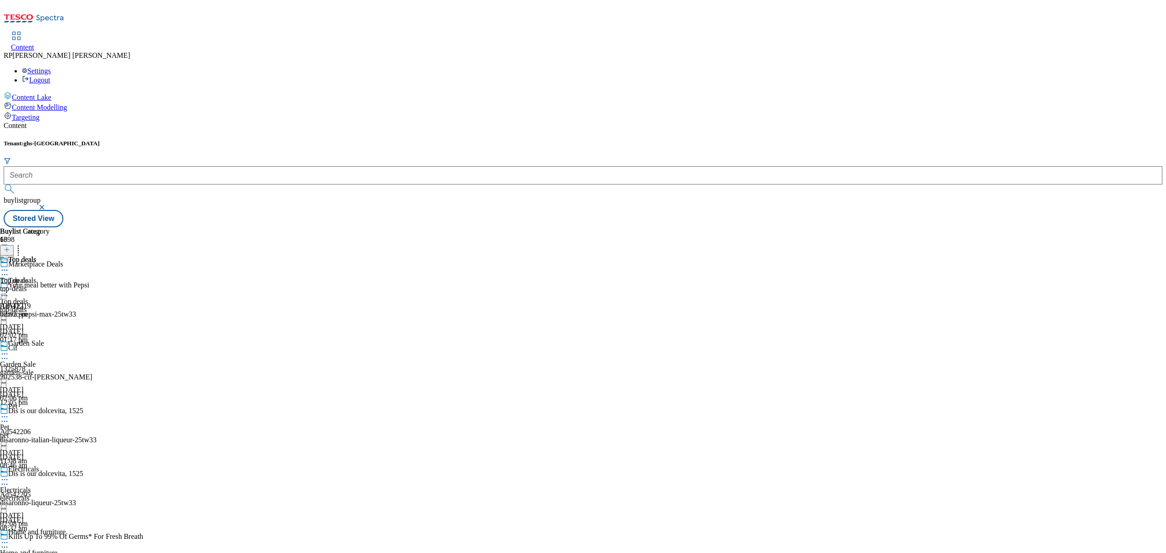
scroll to position [243, 0]
click at [67, 465] on div "Electricals" at bounding box center [33, 475] width 67 height 21
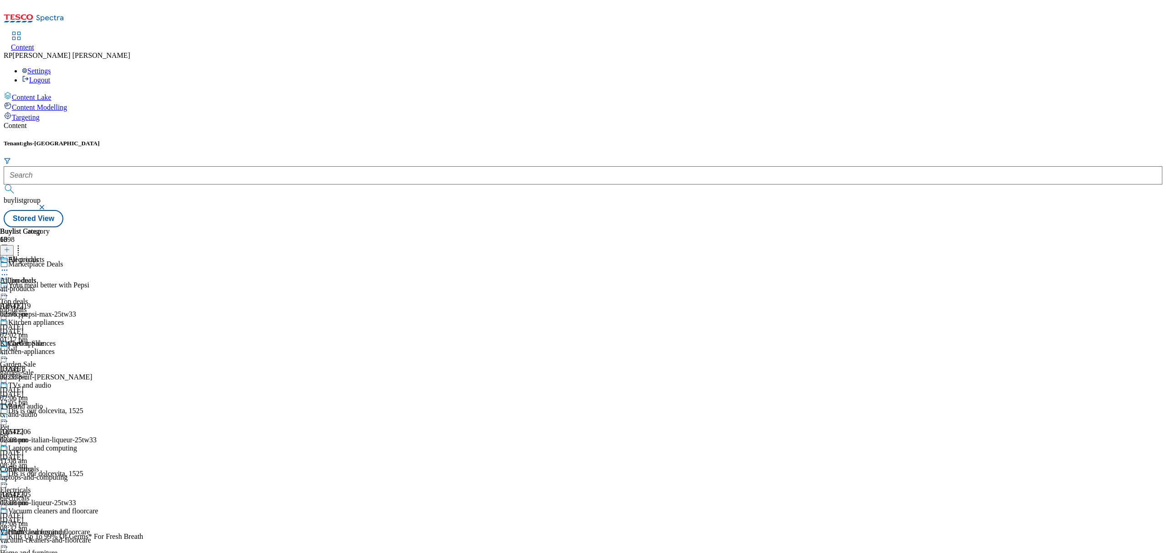
click at [9, 475] on icon at bounding box center [4, 479] width 9 height 9
click at [50, 538] on span "Preview" at bounding box center [38, 541] width 21 height 7
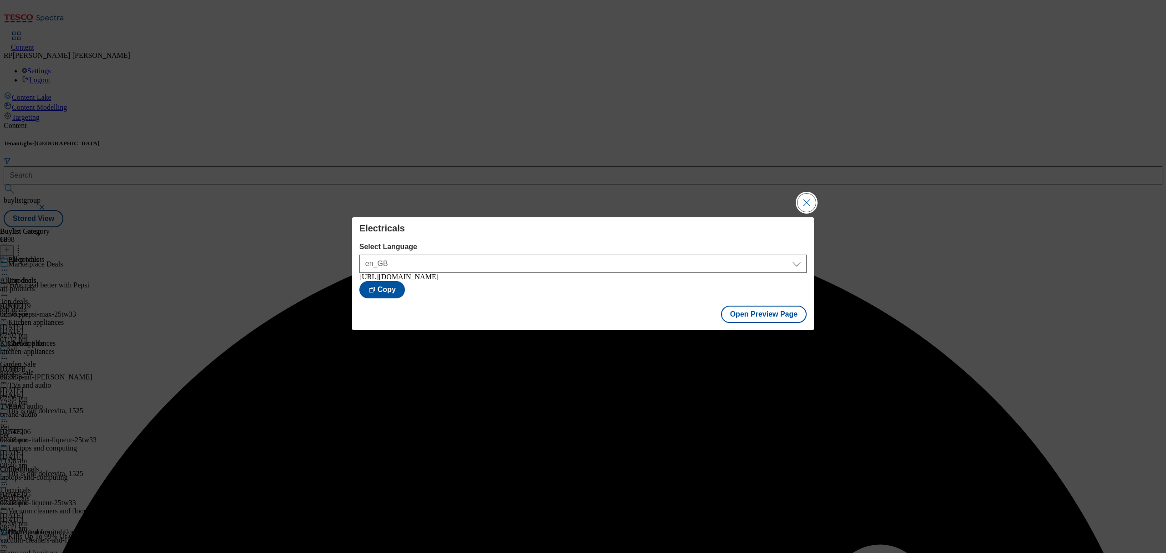
click at [802, 207] on button "Close Modal" at bounding box center [807, 203] width 18 height 18
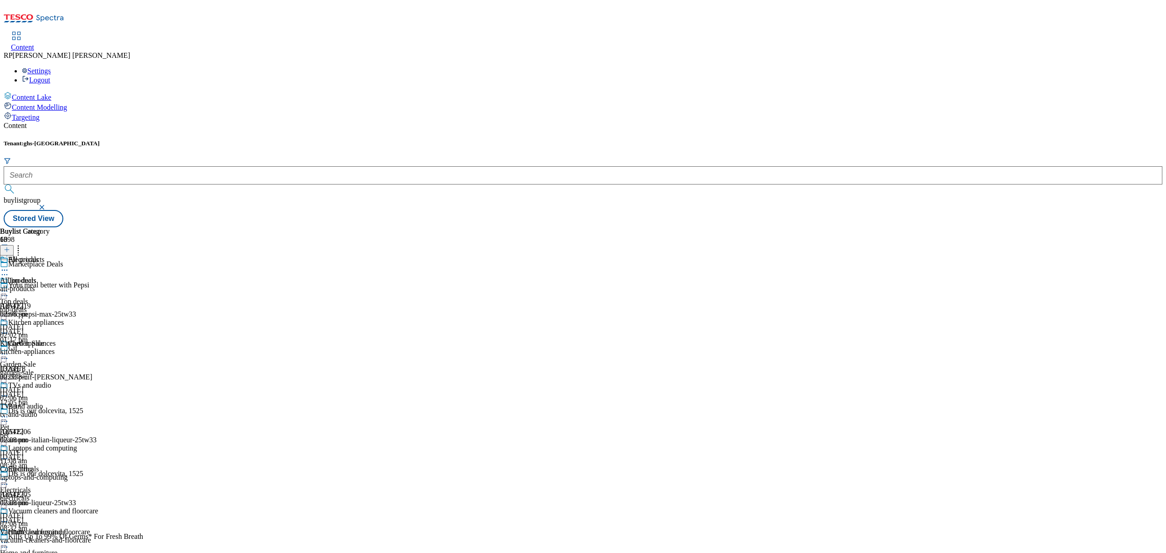
scroll to position [243, 0]
click at [67, 465] on div "Electricals Electricals electricals 30 Sept 2025 02:08 pm" at bounding box center [33, 496] width 67 height 63
click at [9, 475] on icon at bounding box center [4, 479] width 9 height 9
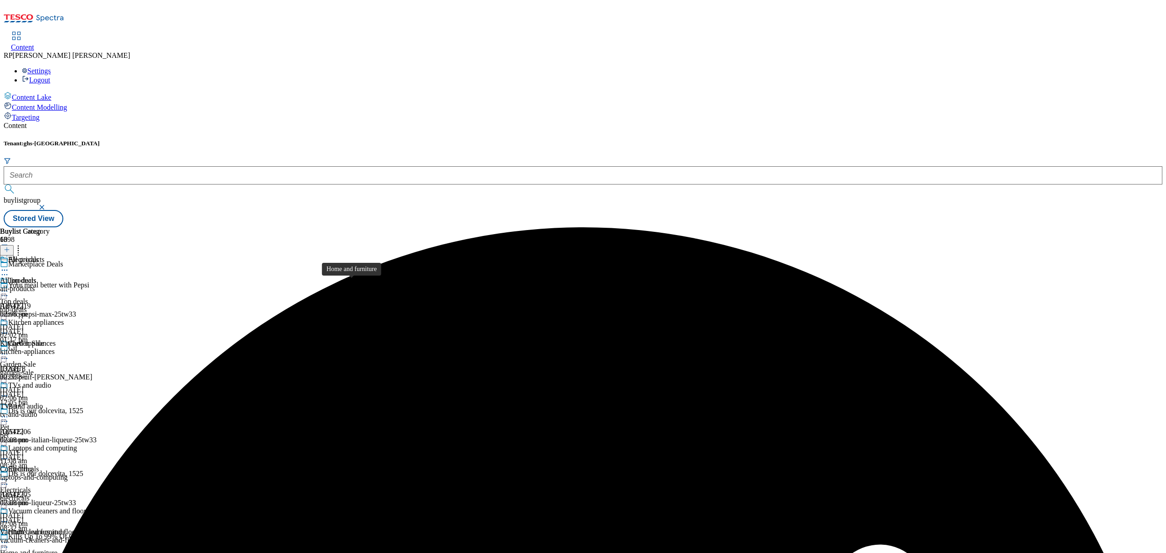
click at [66, 528] on span "Home and furniture" at bounding box center [36, 533] width 57 height 10
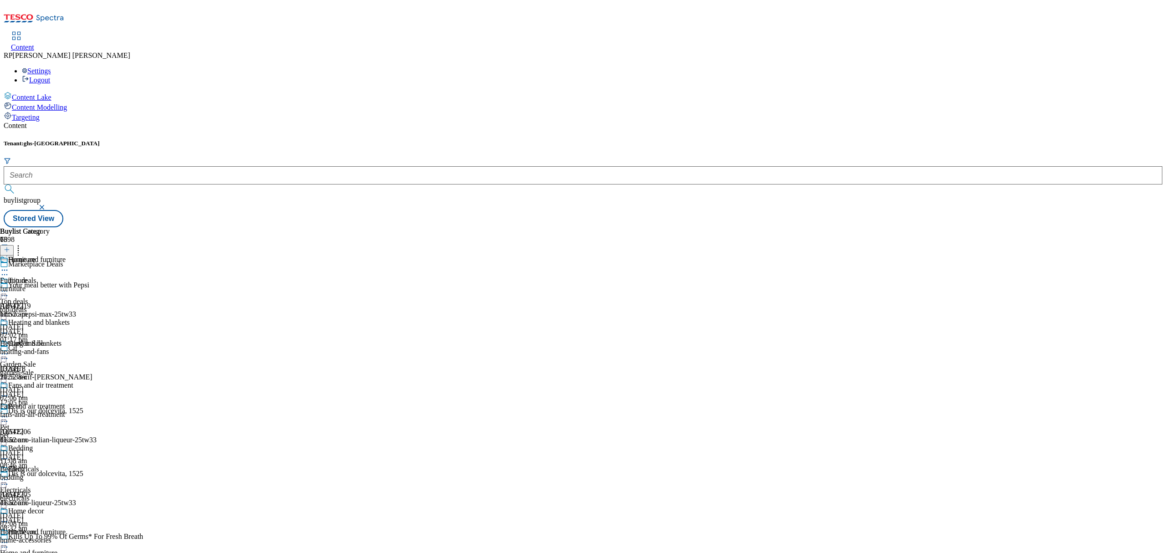
click at [9, 538] on icon at bounding box center [4, 542] width 9 height 9
click at [820, 227] on div "Buylist Group 6398 Marketplace Deals Your meal better with Pepsi Ad542219 britv…" at bounding box center [583, 227] width 1159 height 0
click at [9, 538] on icon at bounding box center [4, 542] width 9 height 9
click at [673, 227] on div "Buylist Group 6398 Marketplace Deals Your meal better with Pepsi Ad542219 britv…" at bounding box center [583, 227] width 1159 height 0
click at [73, 285] on div "furniture" at bounding box center [36, 289] width 73 height 8
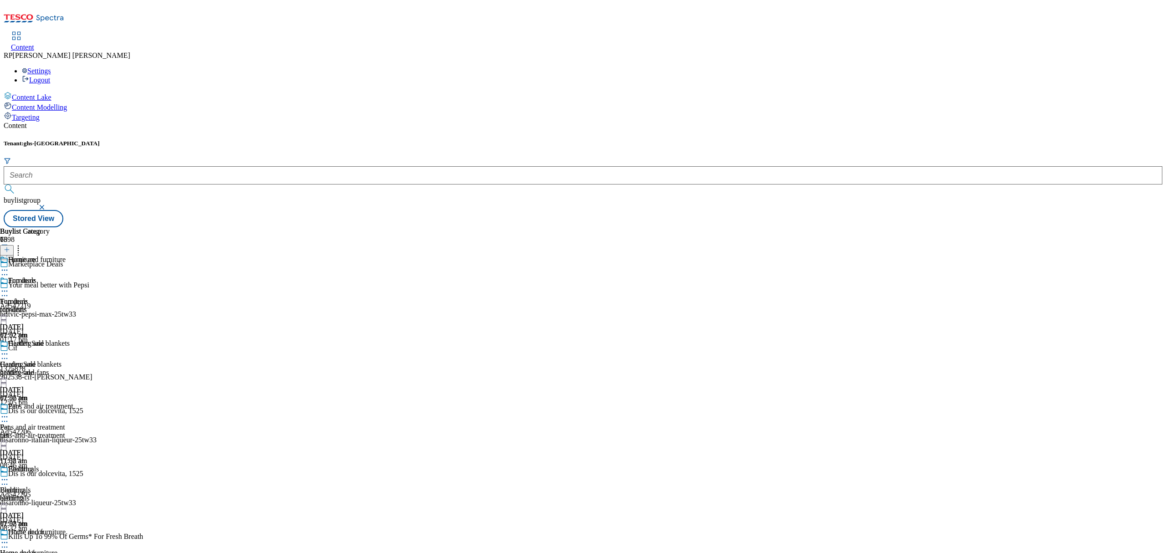
click at [9, 287] on icon at bounding box center [4, 291] width 9 height 9
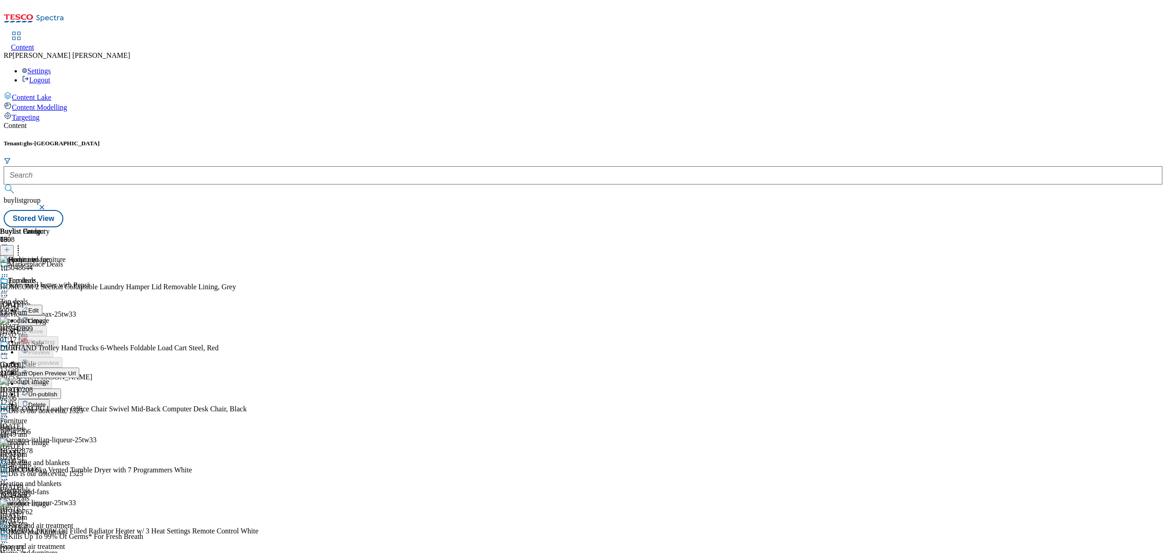
click at [57, 391] on span "Un-publish" at bounding box center [42, 394] width 29 height 7
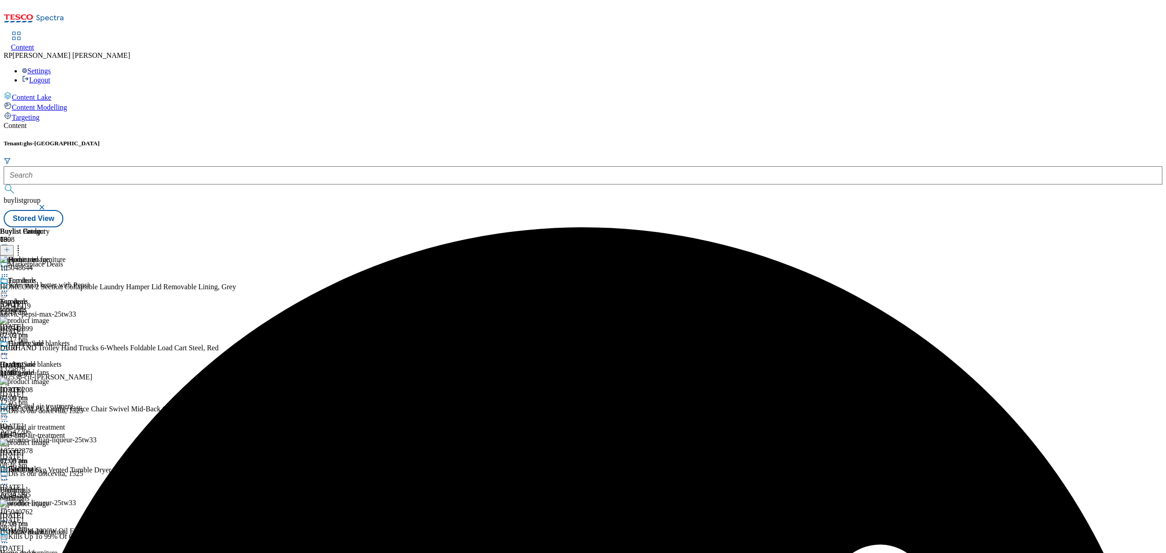
click at [9, 287] on icon at bounding box center [4, 291] width 9 height 9
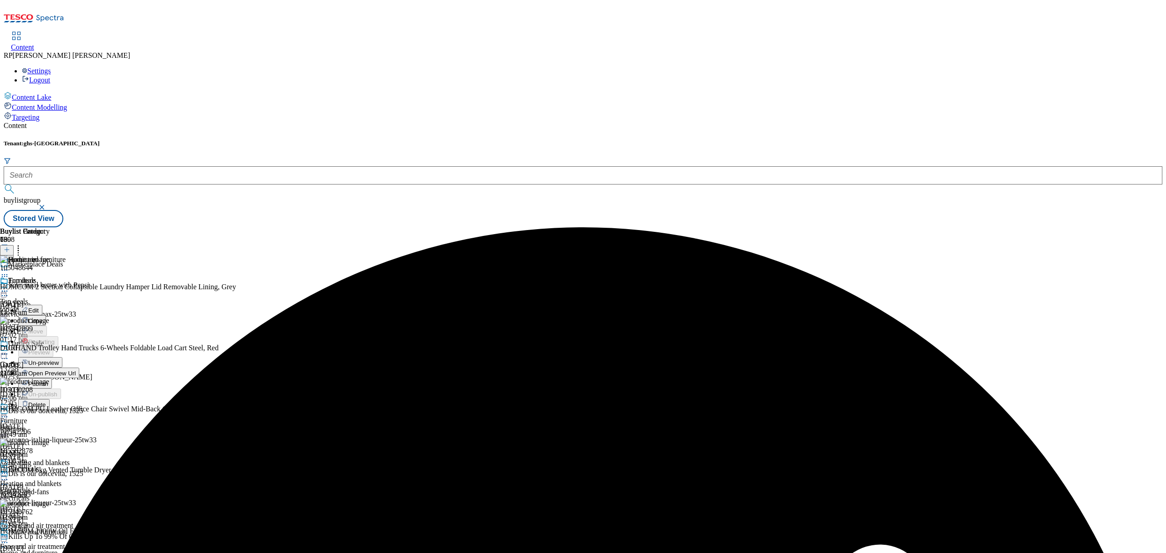
click at [59, 359] on span "Un-preview" at bounding box center [43, 362] width 31 height 7
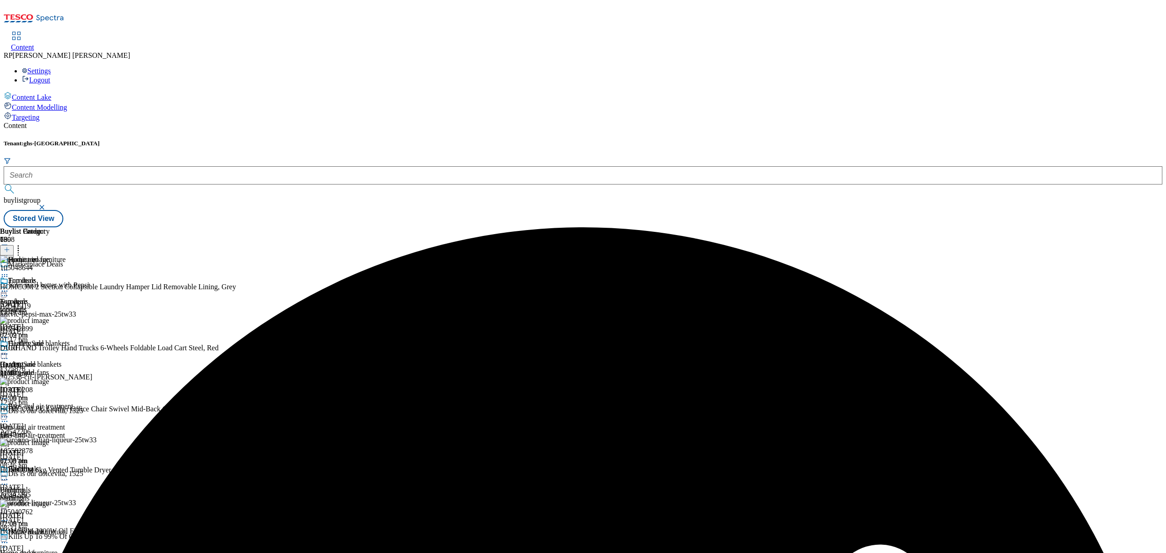
click at [23, 244] on icon at bounding box center [18, 248] width 9 height 9
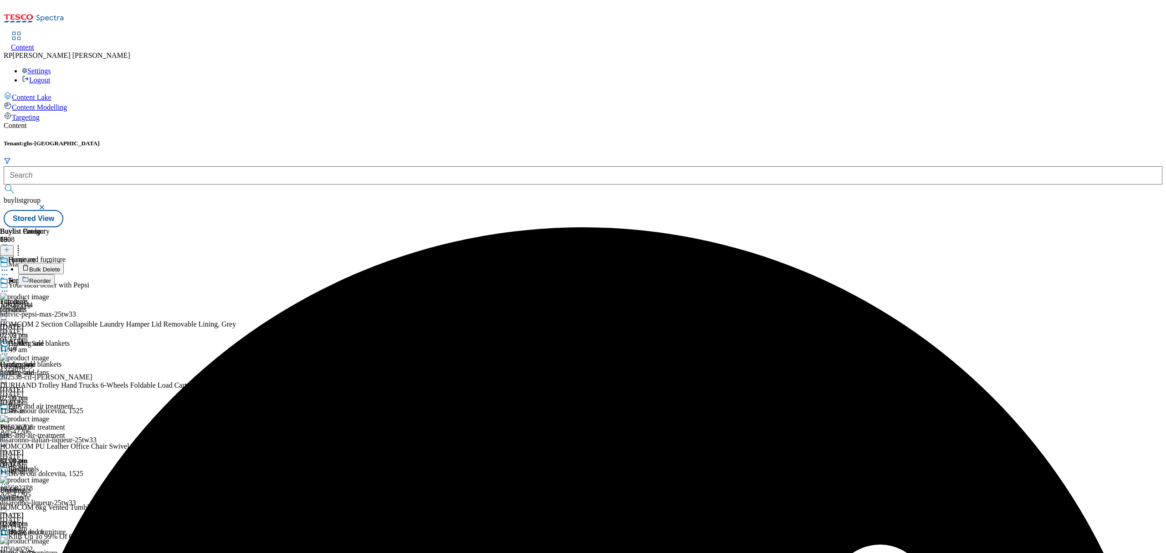
click at [60, 266] on span "Bulk Delete" at bounding box center [44, 269] width 31 height 7
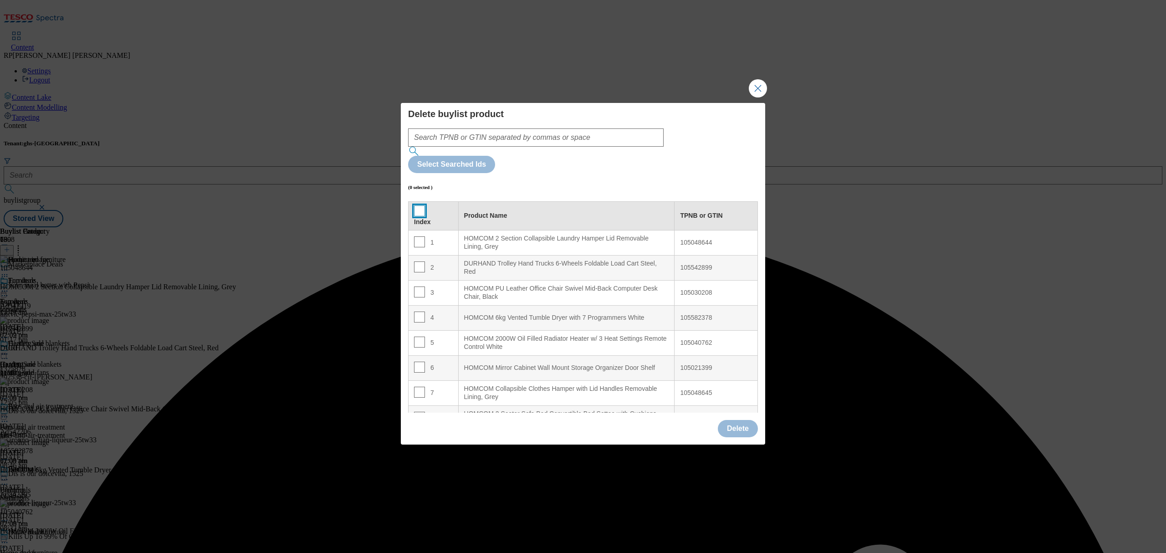
click at [416, 205] on input "Modal" at bounding box center [419, 210] width 11 height 11
checkbox input "true"
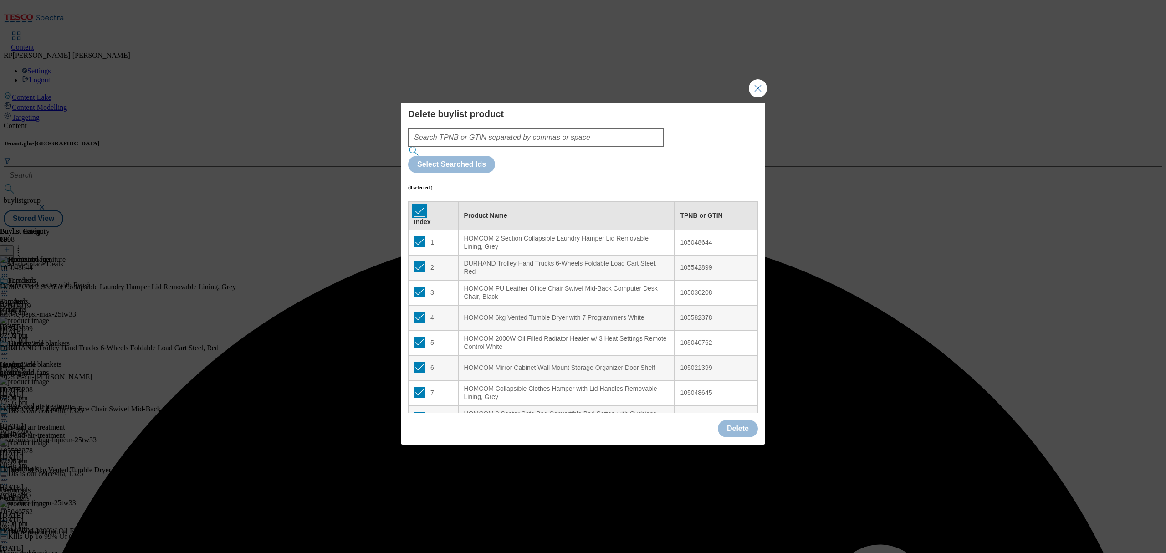
checkbox input "true"
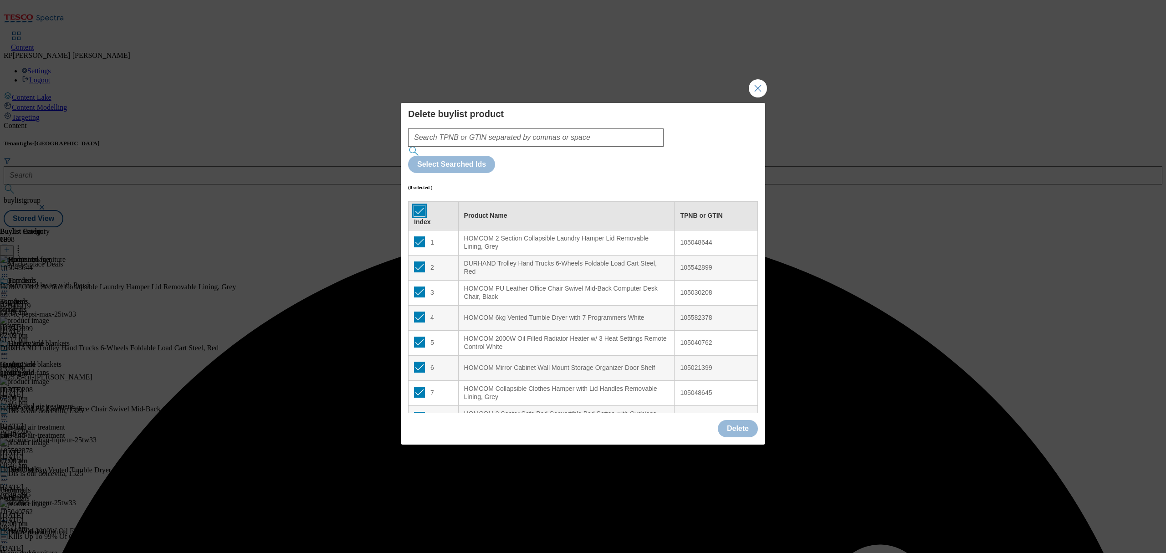
checkbox input "true"
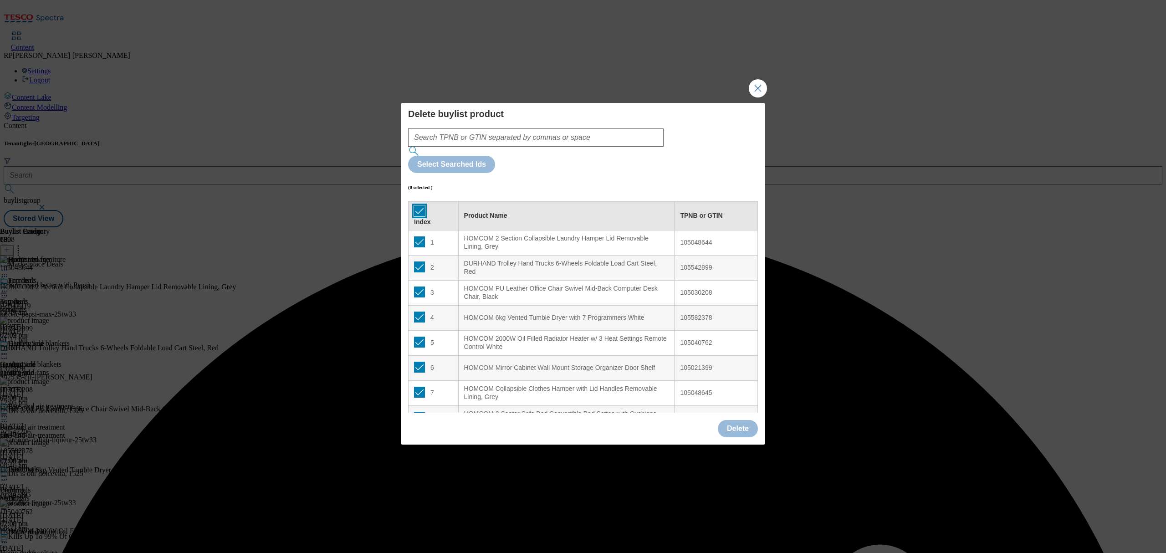
checkbox input "true"
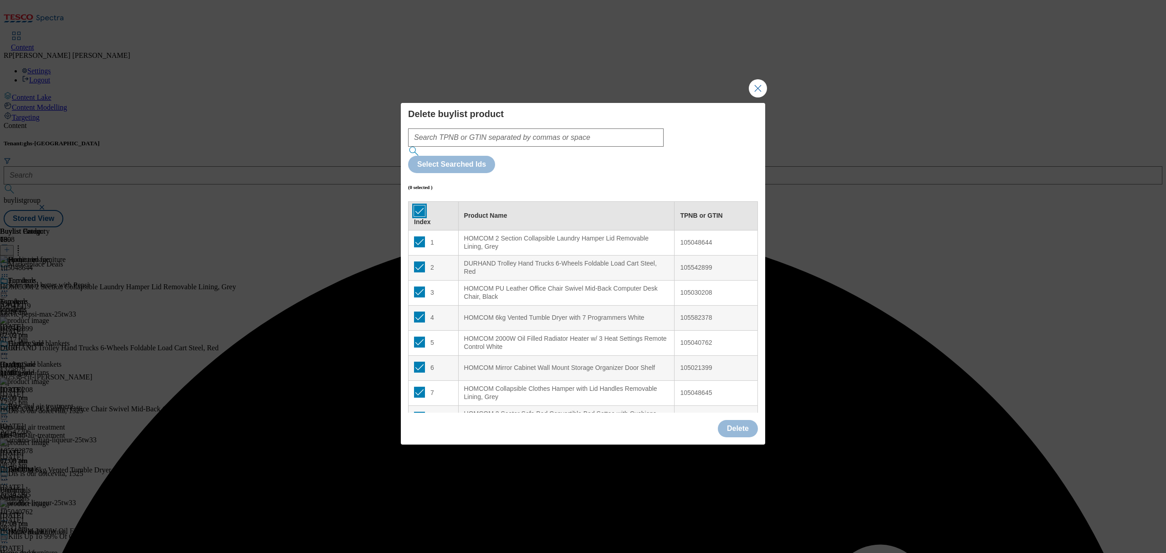
checkbox input "true"
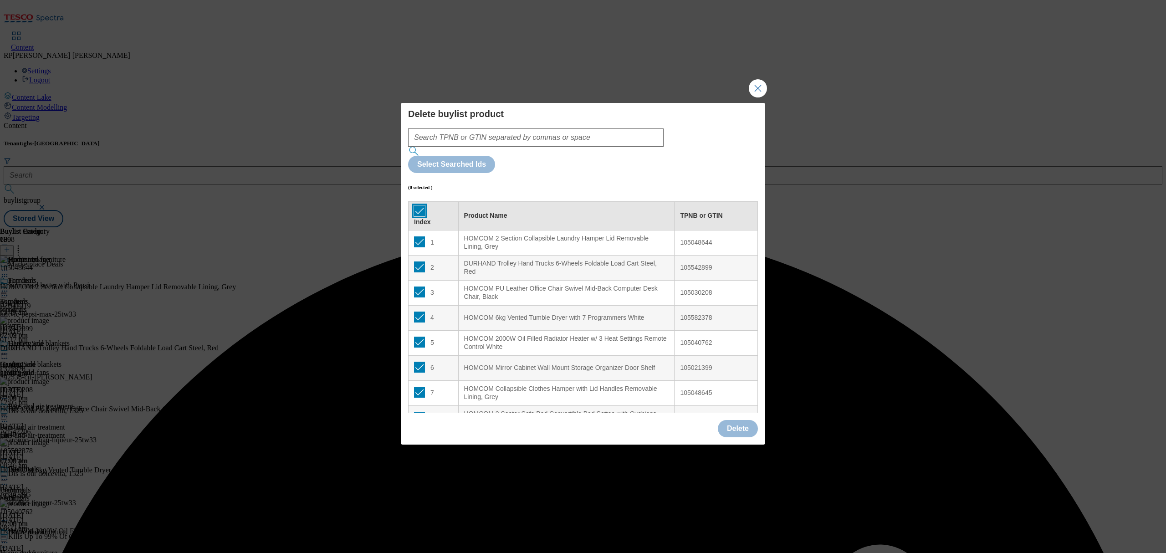
checkbox input "true"
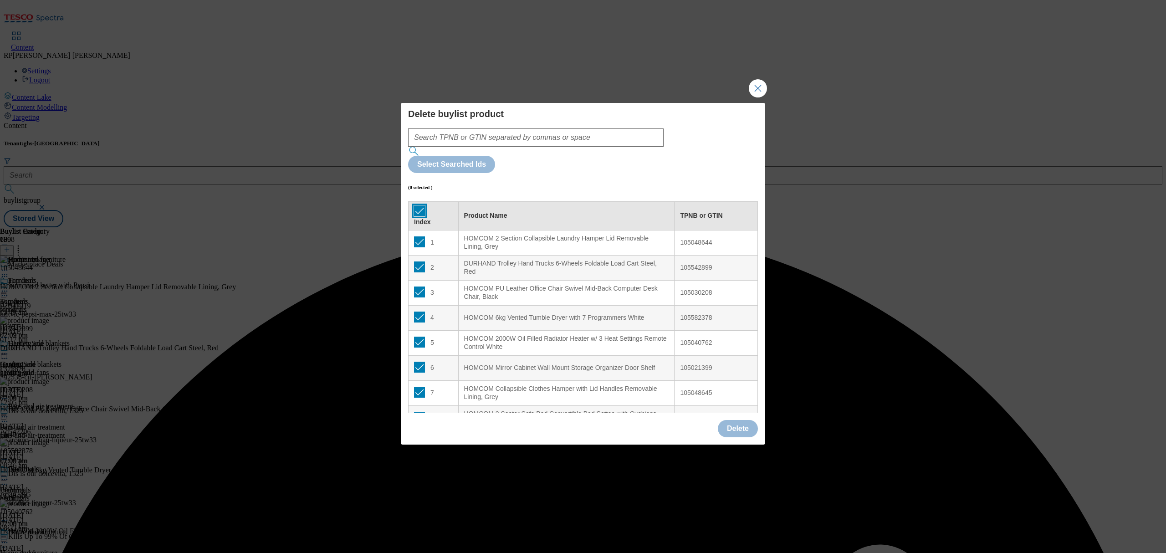
checkbox input "true"
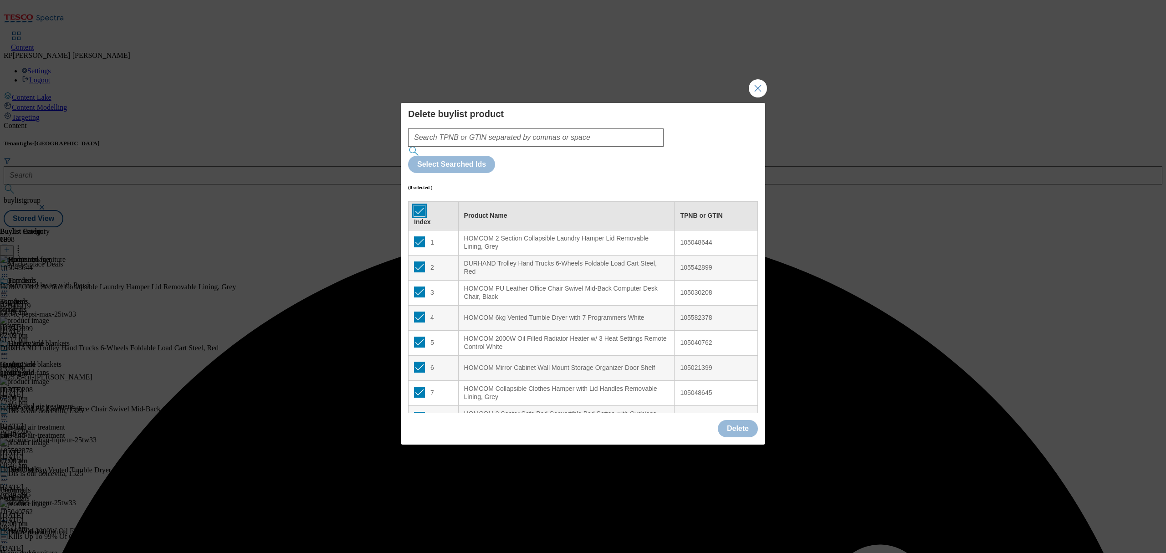
checkbox input "true"
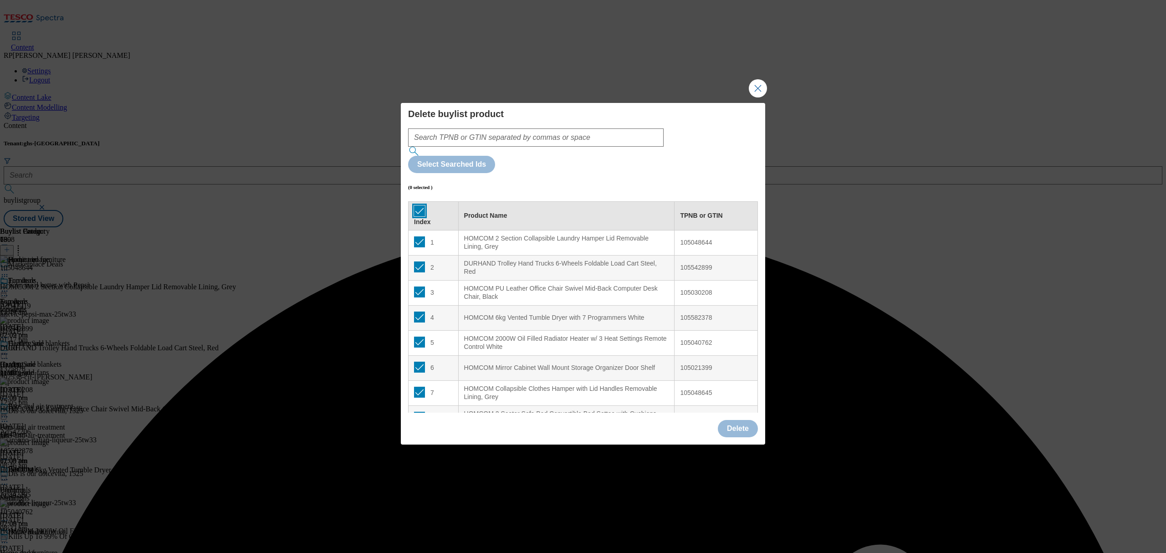
checkbox input "true"
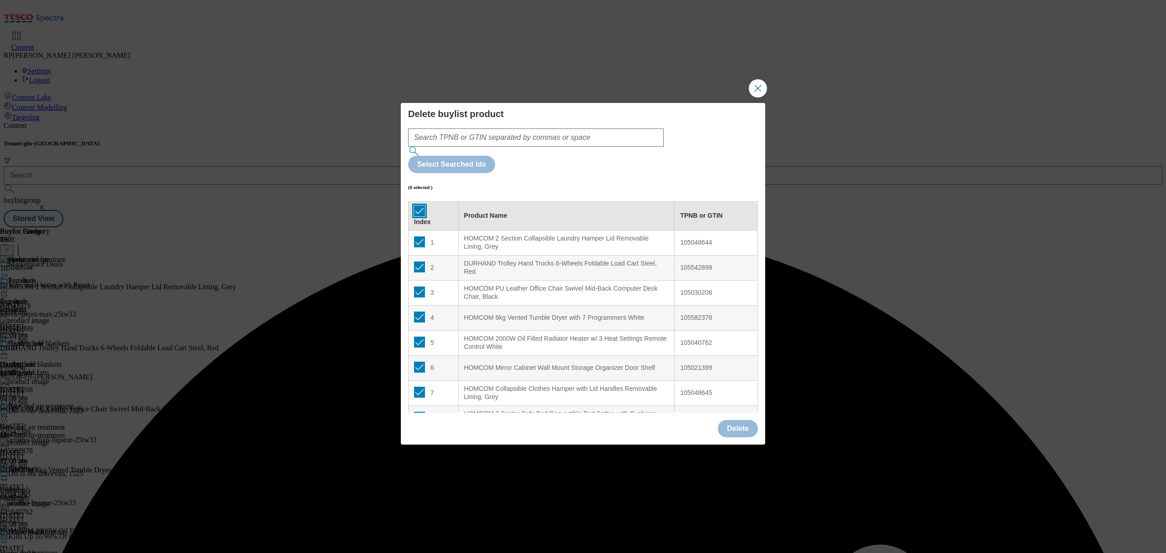
checkbox input "true"
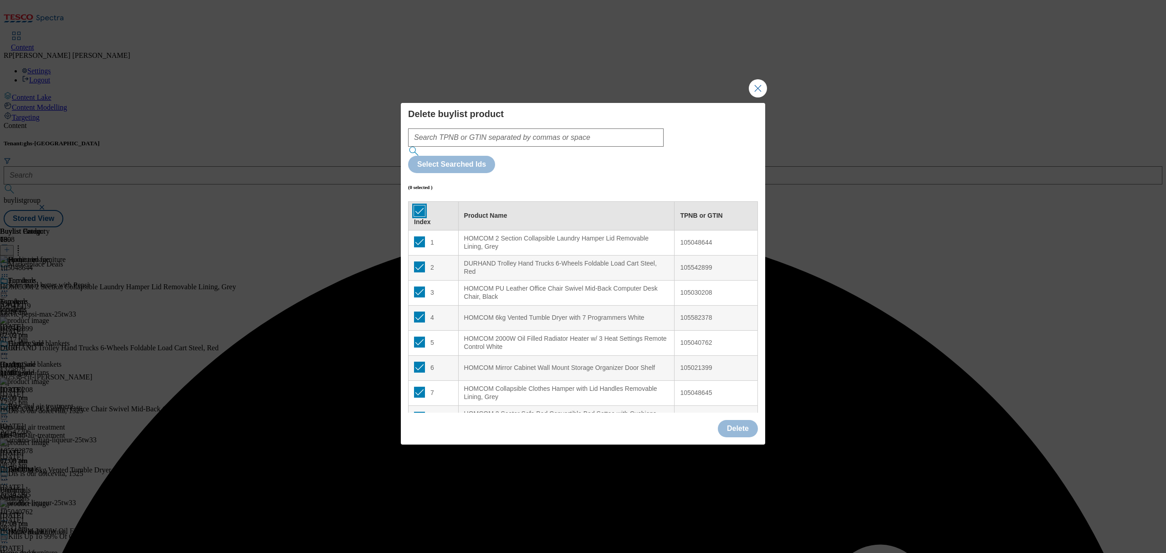
checkbox input "true"
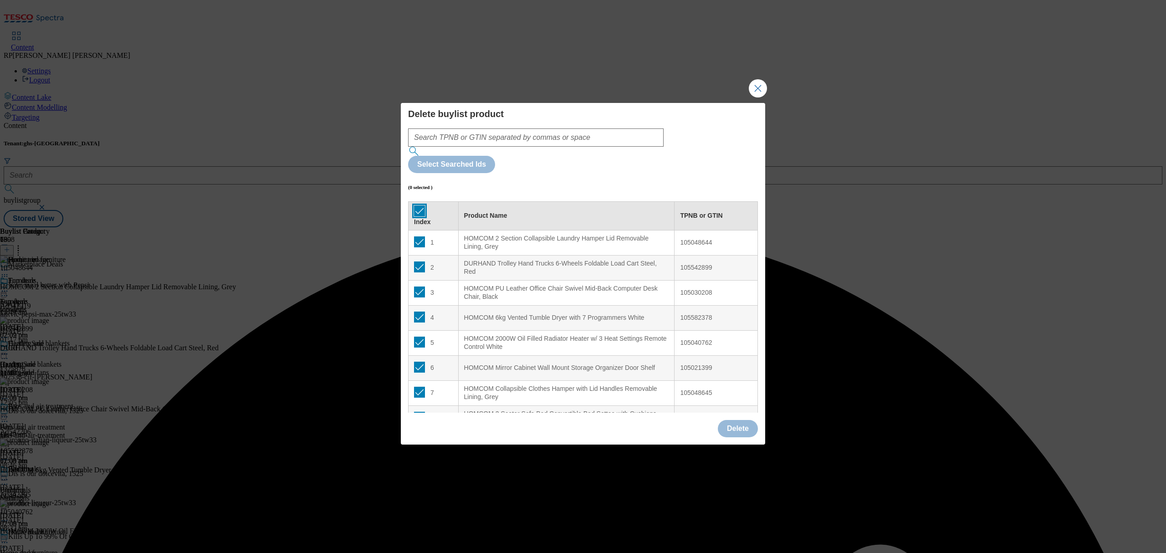
checkbox input "true"
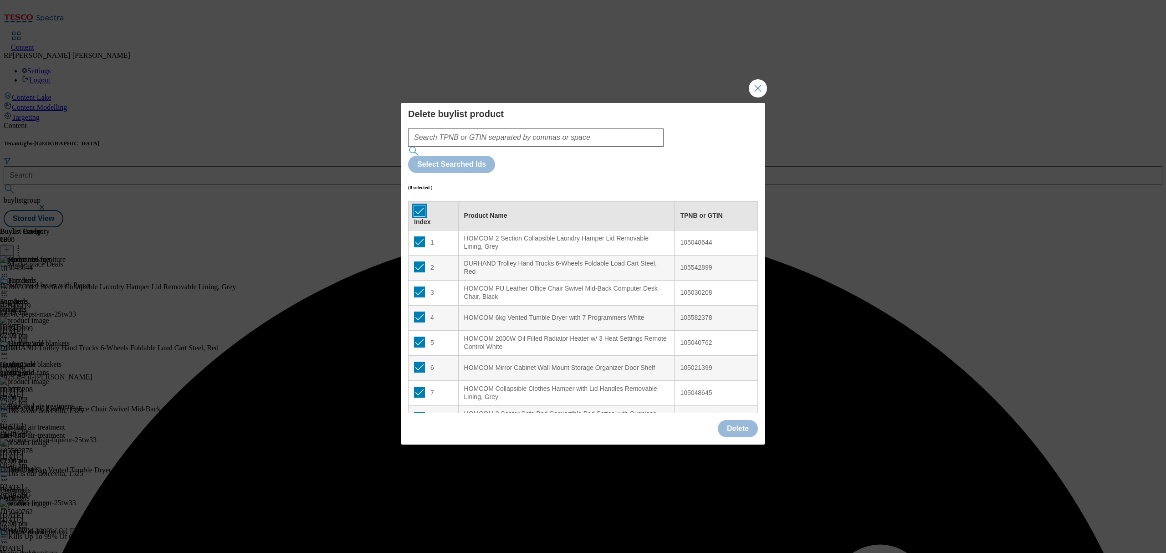
checkbox input "true"
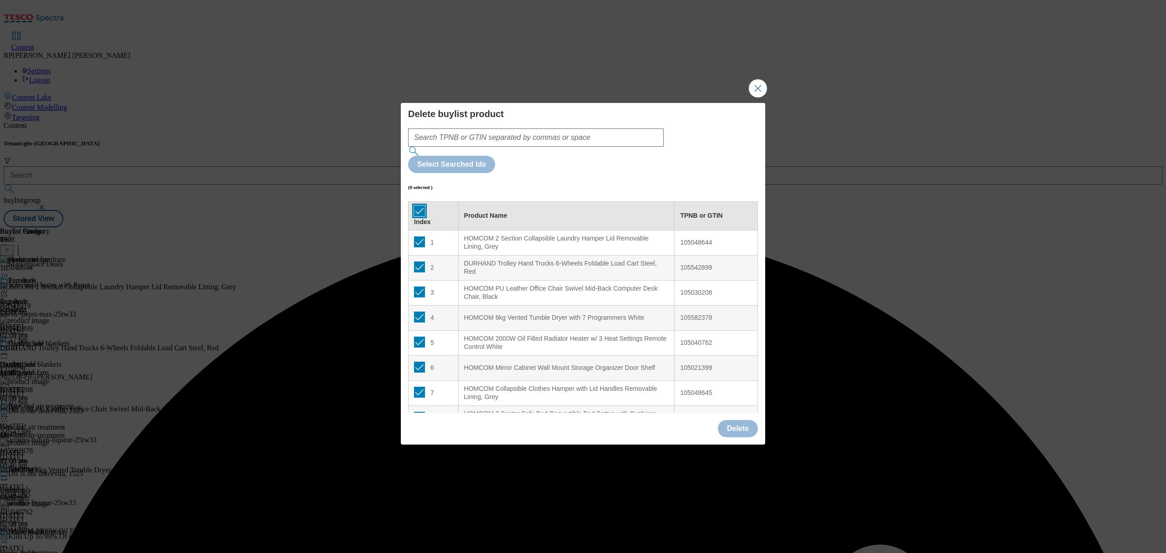
checkbox input "true"
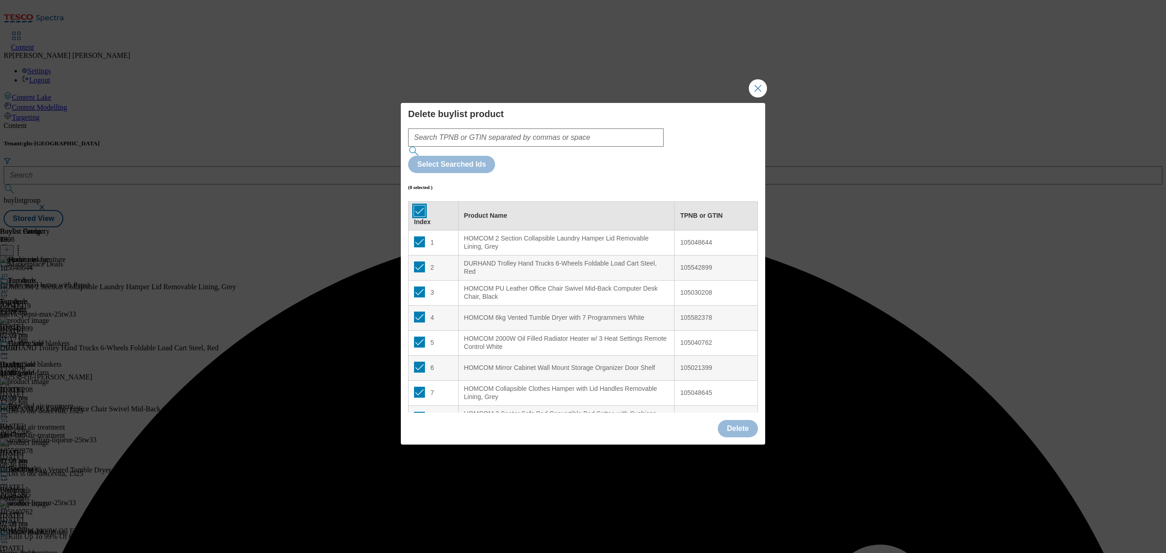
checkbox input "true"
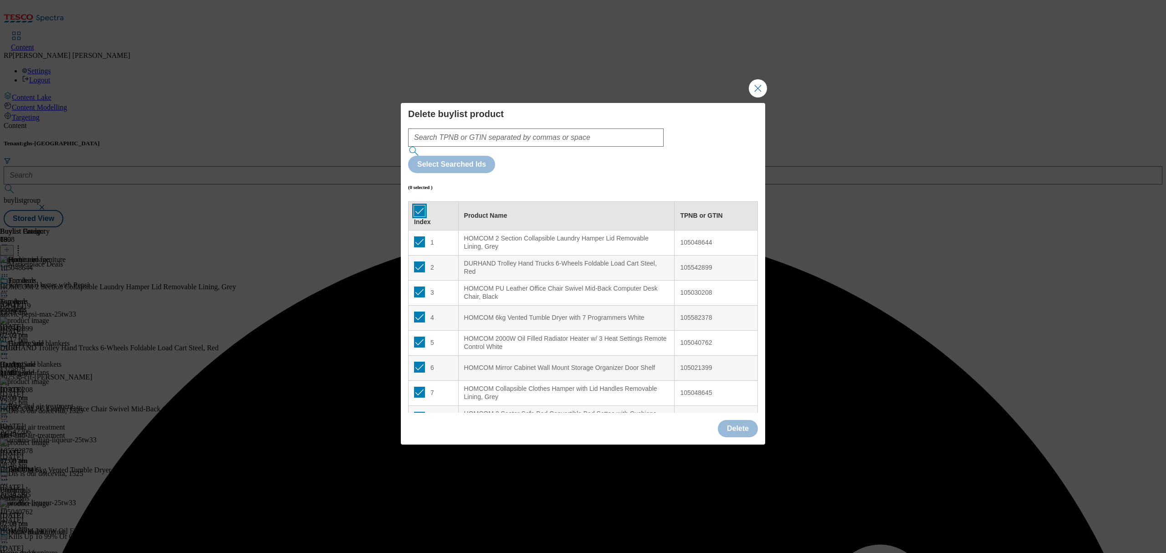
checkbox input "true"
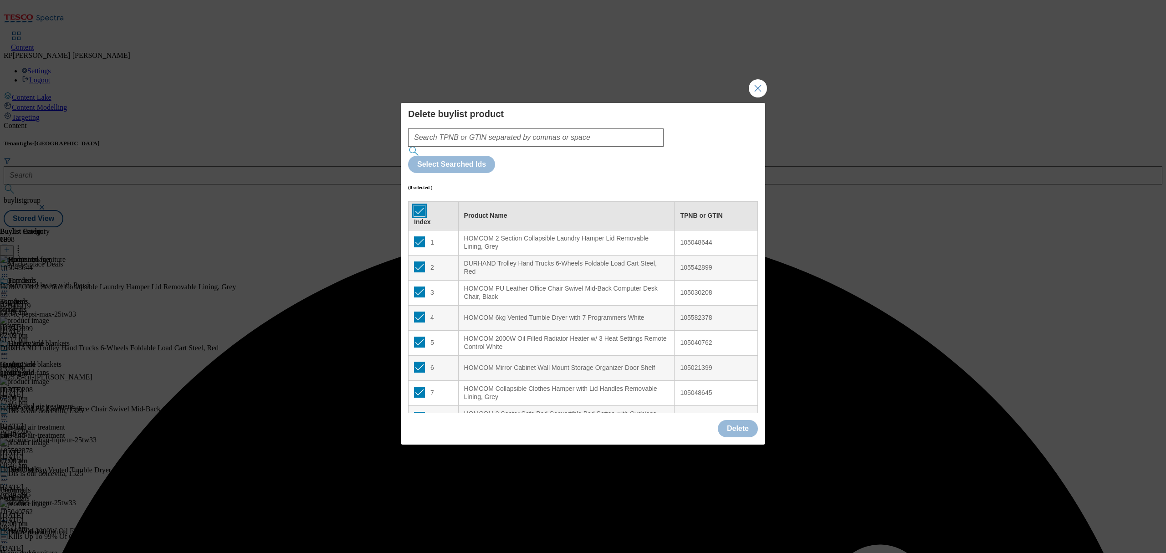
checkbox input "true"
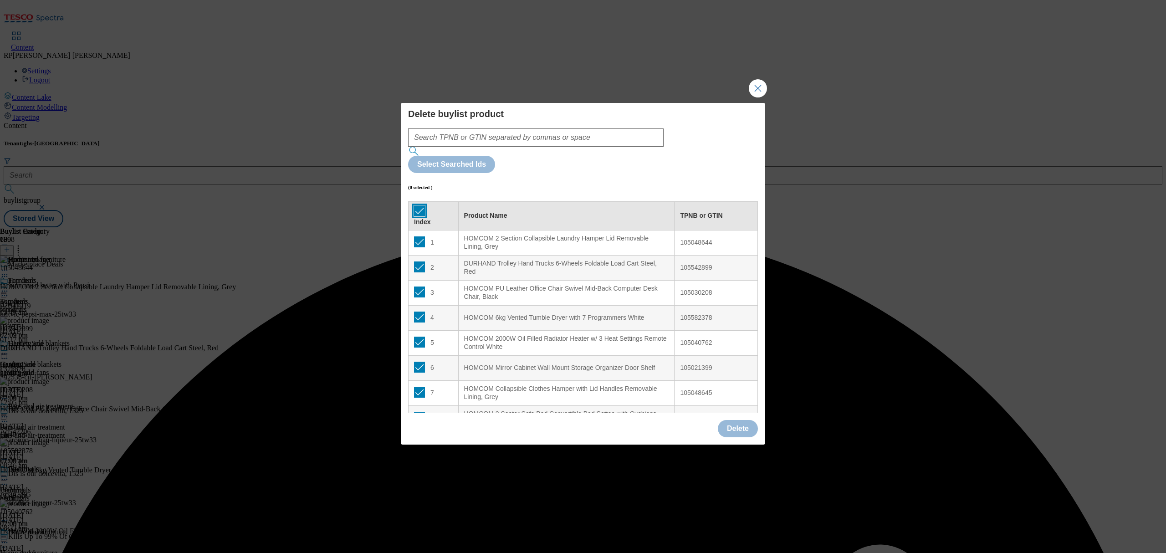
checkbox input "true"
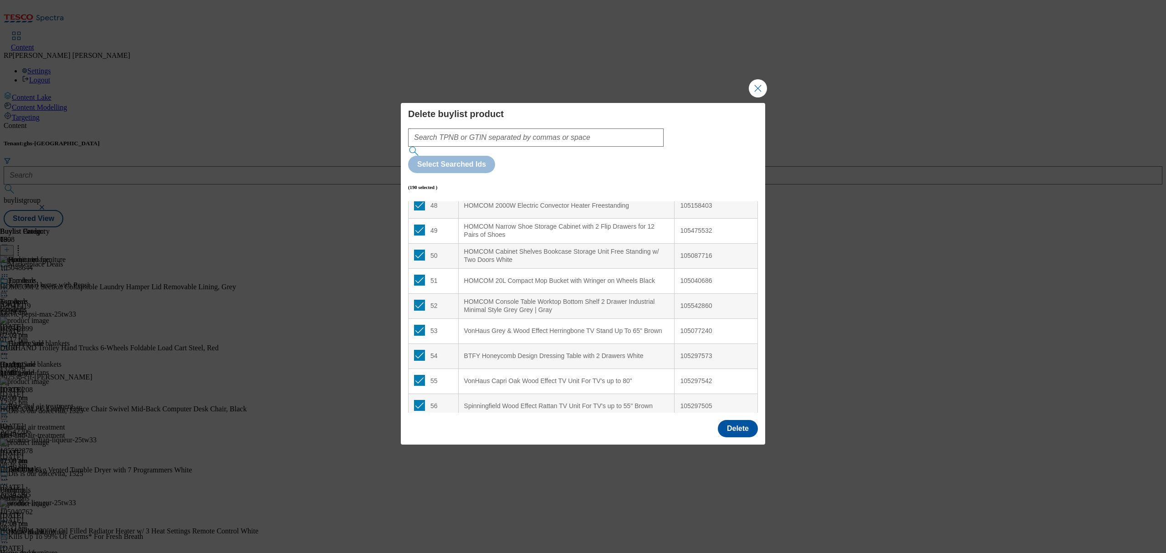
scroll to position [1275, 0]
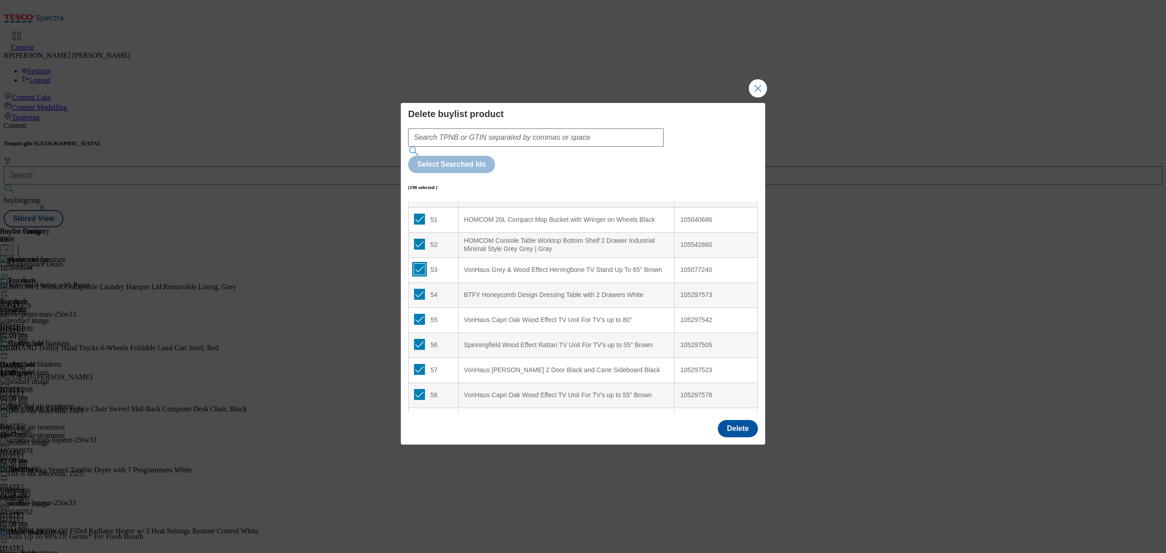
click at [416, 264] on input "Modal" at bounding box center [419, 269] width 11 height 11
click at [419, 289] on input "Modal" at bounding box center [419, 294] width 11 height 11
click at [419, 314] on input "Modal" at bounding box center [419, 319] width 11 height 11
click at [415, 339] on input "Modal" at bounding box center [419, 344] width 11 height 11
click at [419, 364] on input "Modal" at bounding box center [419, 369] width 11 height 11
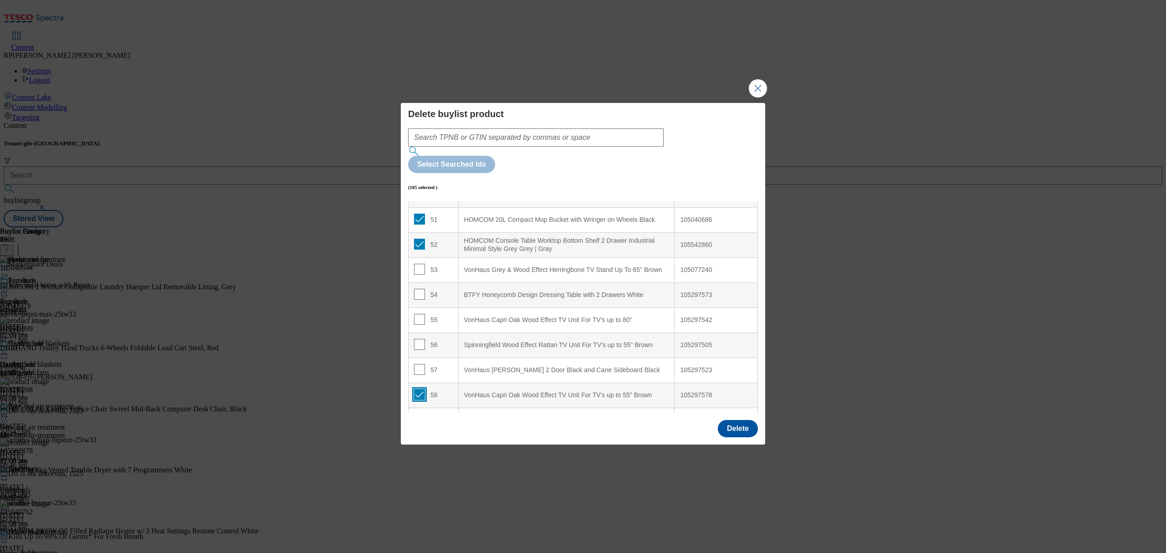
click at [420, 389] on input "Modal" at bounding box center [419, 394] width 11 height 11
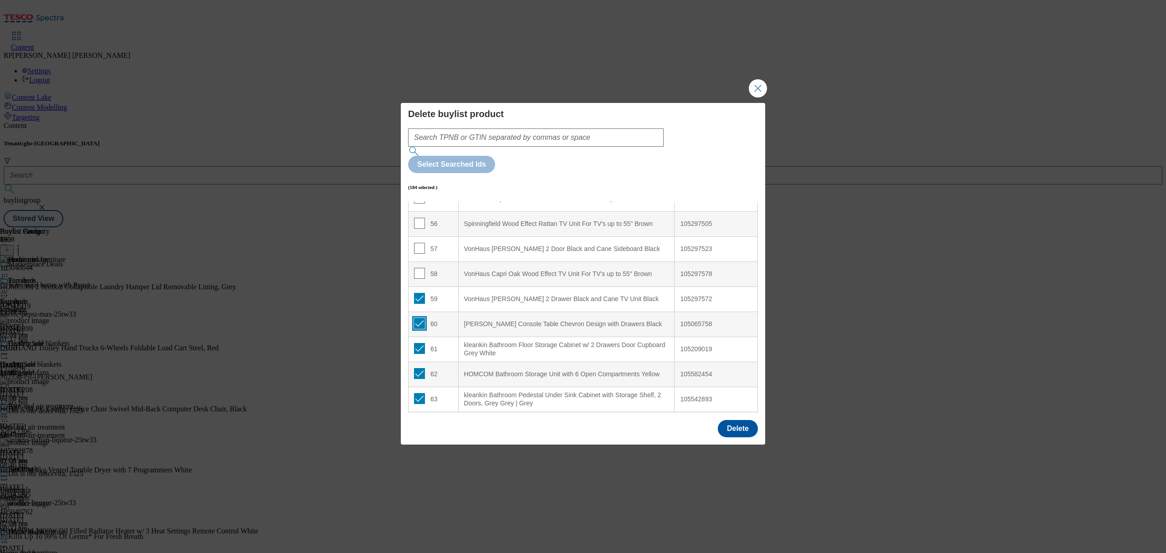
click at [418, 318] on input "Modal" at bounding box center [419, 323] width 11 height 11
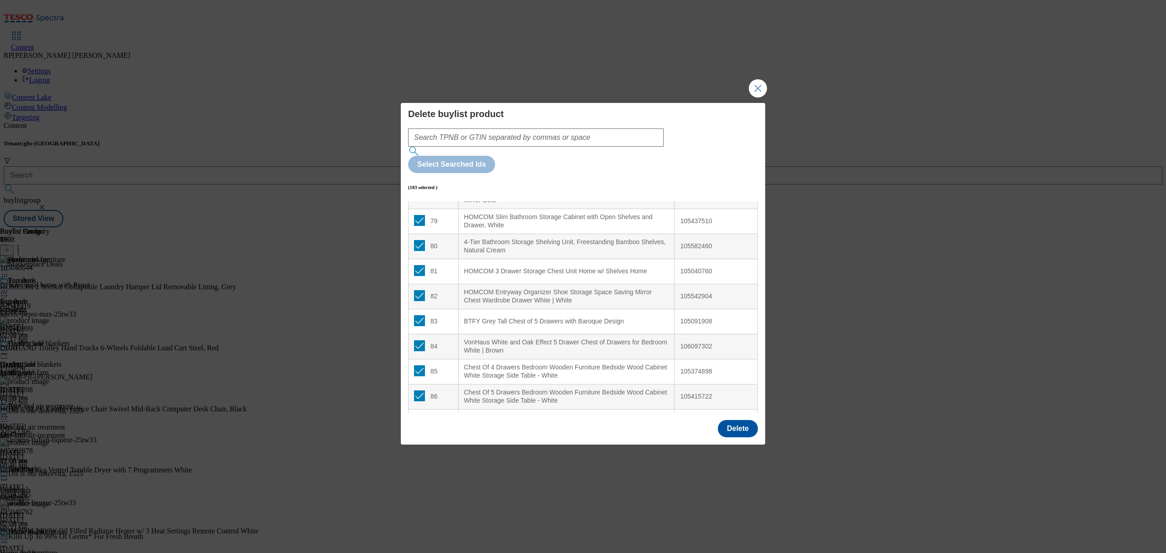
scroll to position [2004, 0]
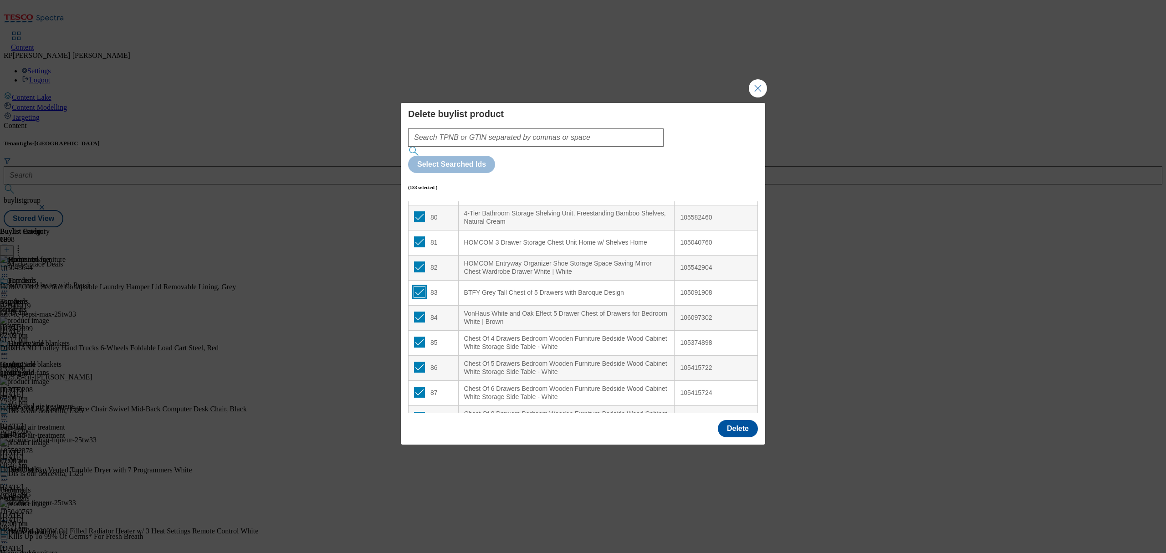
click at [418, 287] on input "Modal" at bounding box center [419, 292] width 11 height 11
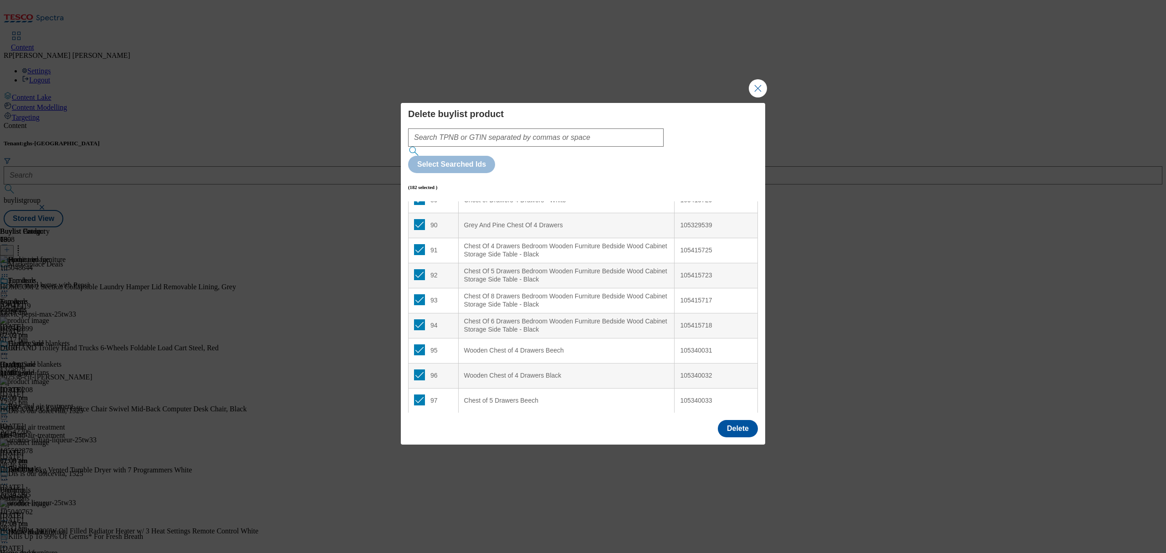
scroll to position [2308, 0]
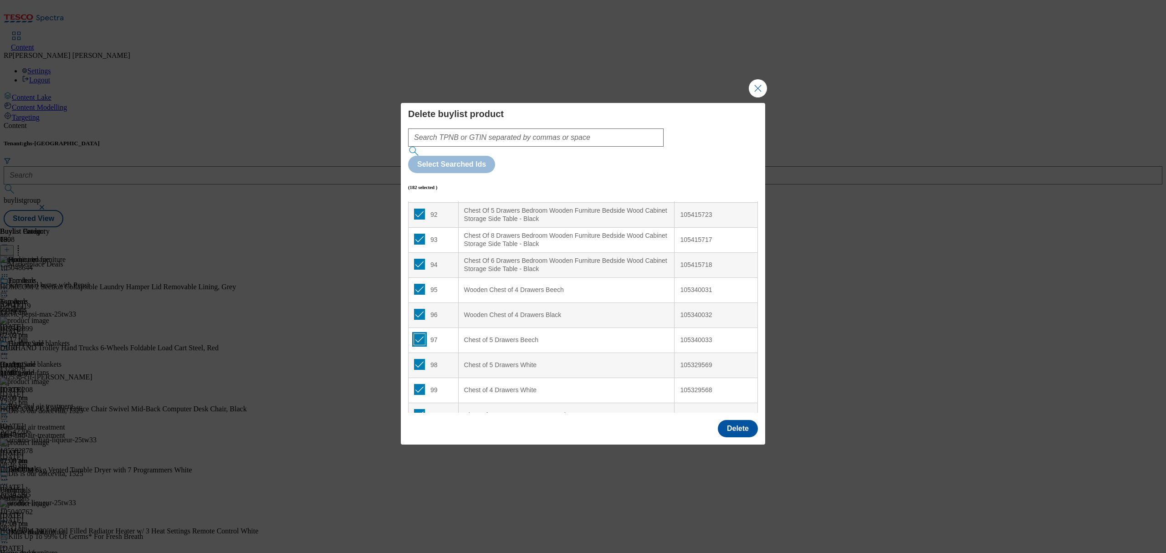
click at [420, 334] on input "Modal" at bounding box center [419, 339] width 11 height 11
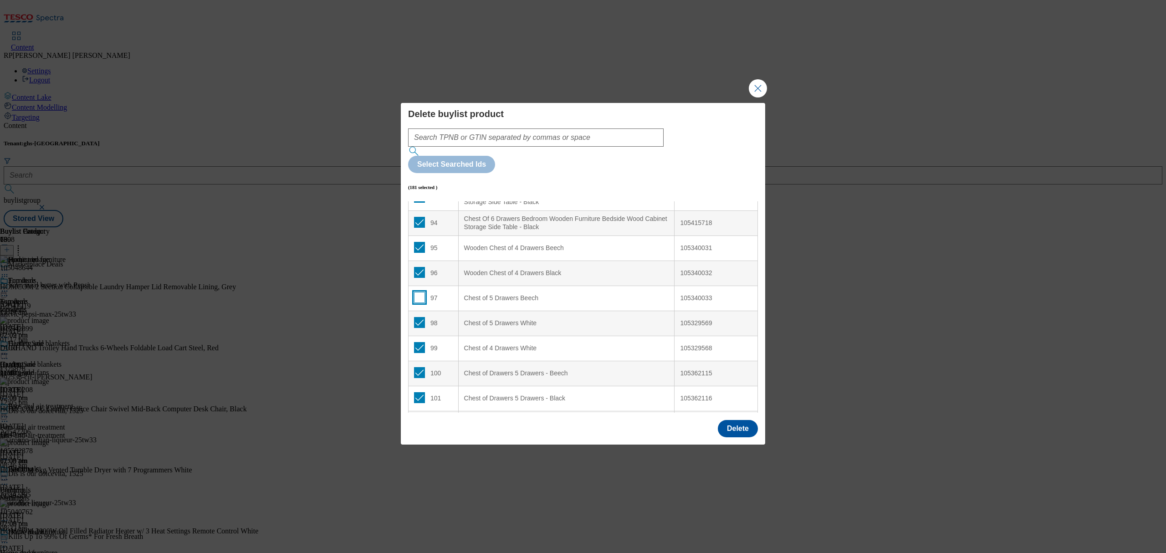
scroll to position [2369, 0]
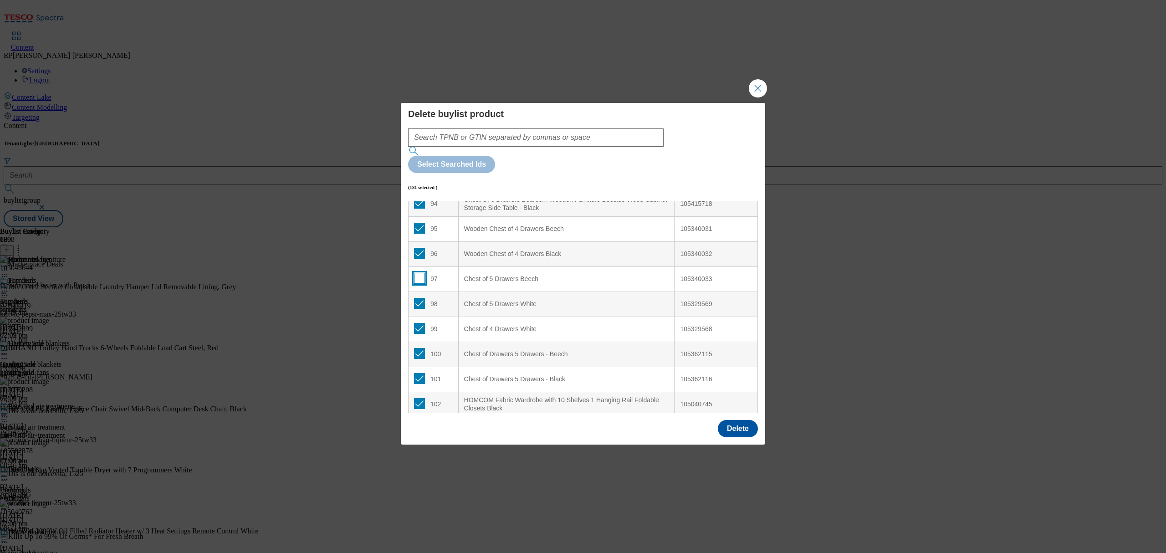
click at [415, 273] on input "Modal" at bounding box center [419, 278] width 11 height 11
click at [420, 348] on input "Modal" at bounding box center [419, 353] width 11 height 11
click at [421, 373] on input "Modal" at bounding box center [419, 378] width 11 height 11
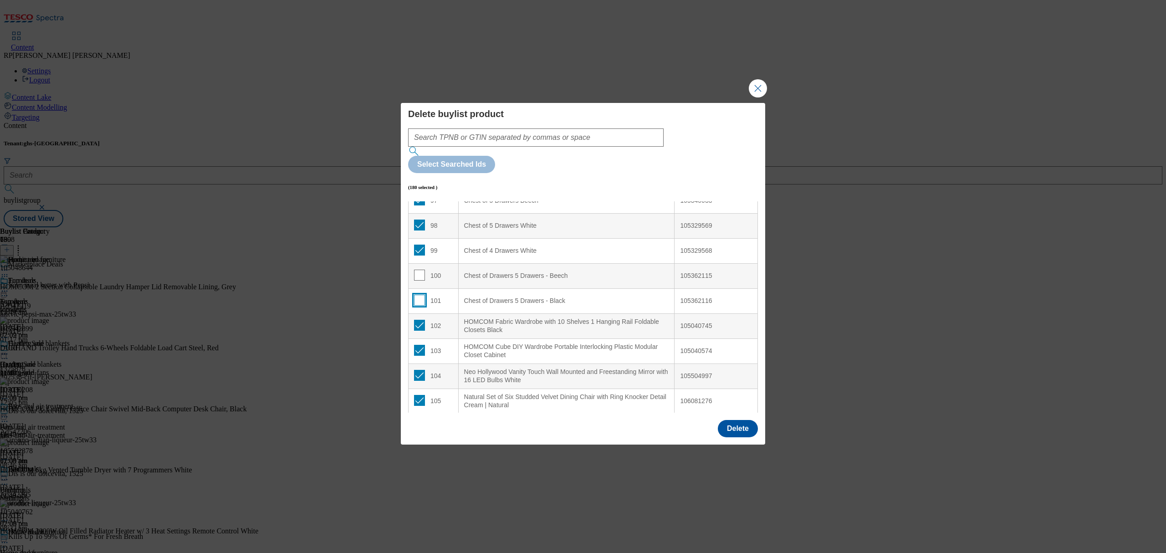
scroll to position [2490, 0]
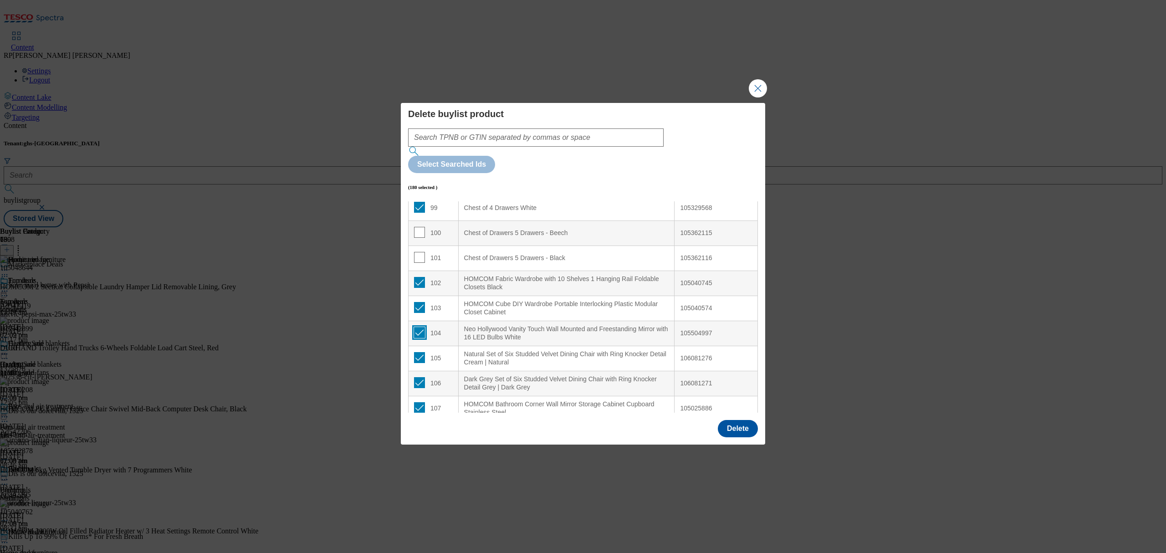
click at [420, 327] on input "Modal" at bounding box center [419, 332] width 11 height 11
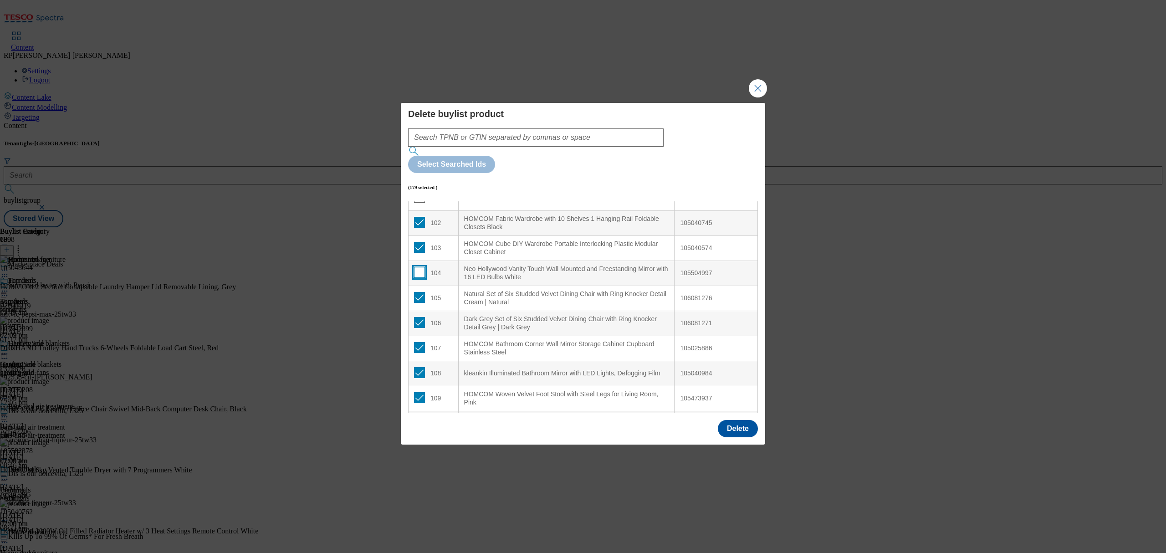
scroll to position [2551, 0]
click at [419, 316] on input "Modal" at bounding box center [419, 321] width 11 height 11
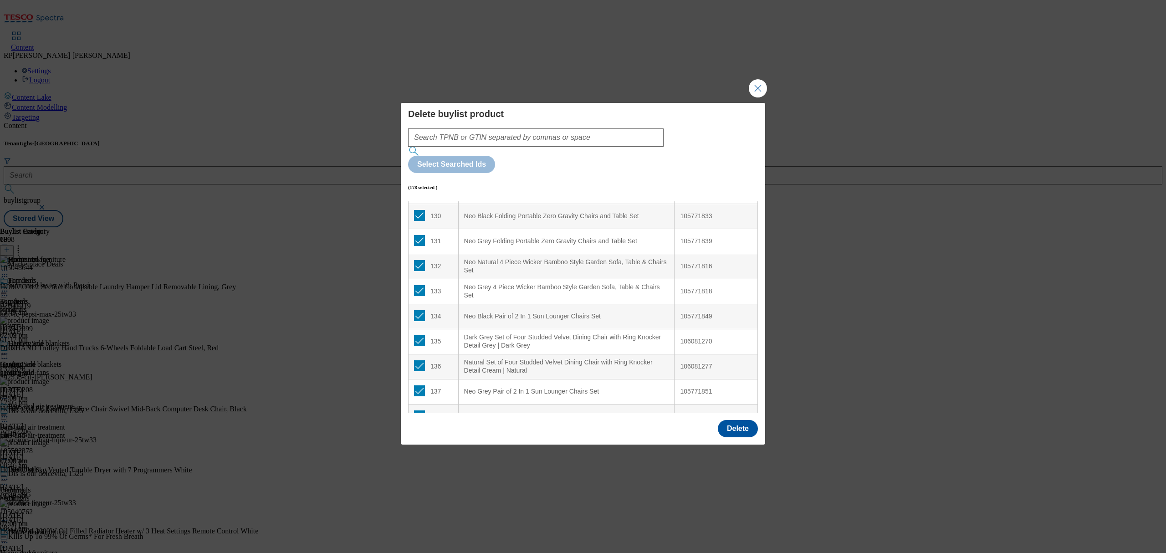
scroll to position [3280, 0]
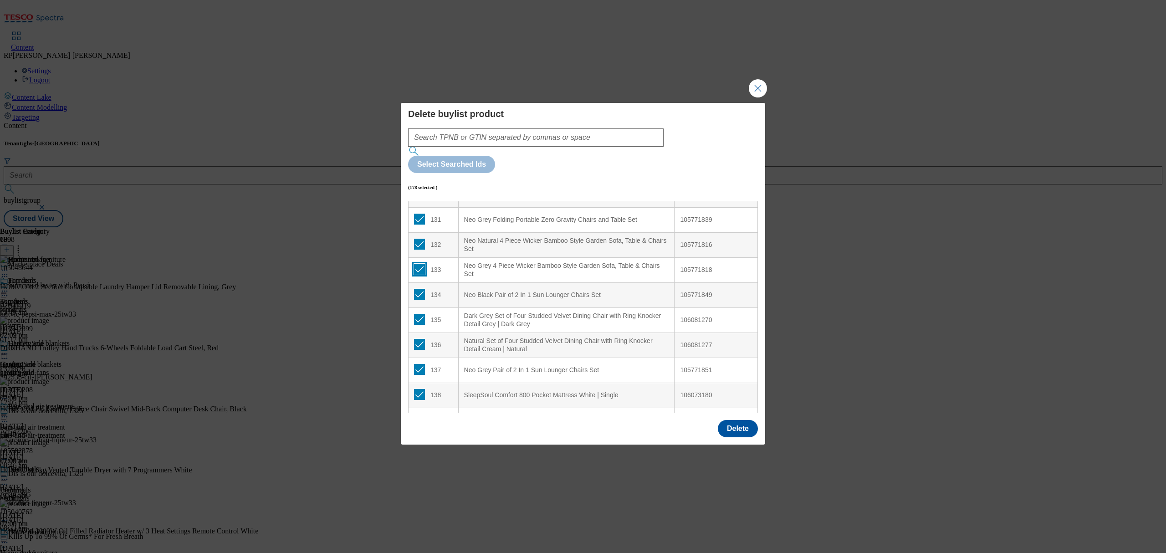
click at [421, 264] on input "Modal" at bounding box center [419, 269] width 11 height 11
click at [416, 264] on input "Modal" at bounding box center [419, 269] width 11 height 11
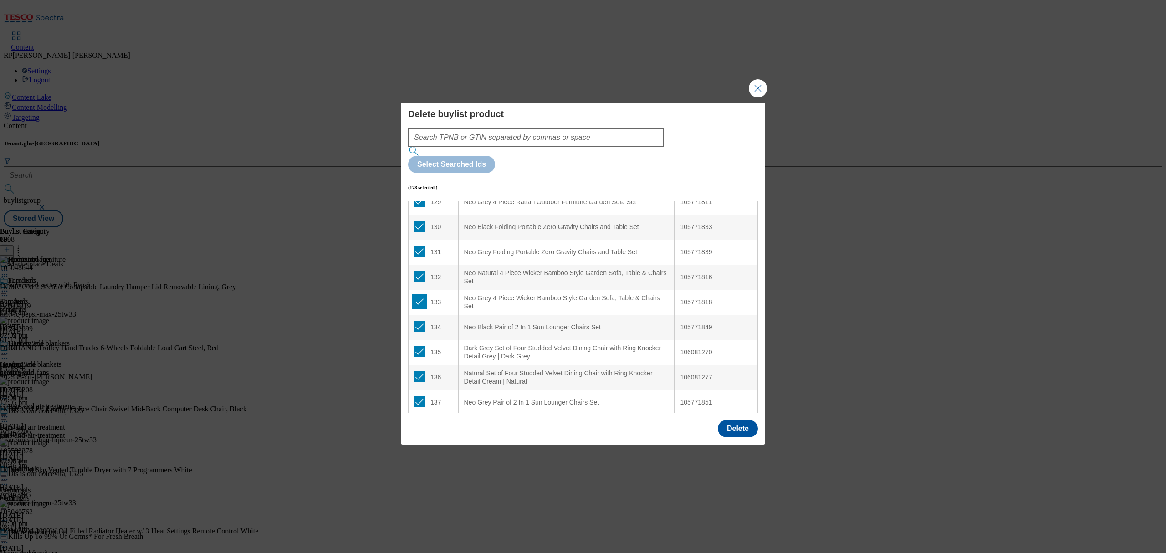
scroll to position [3219, 0]
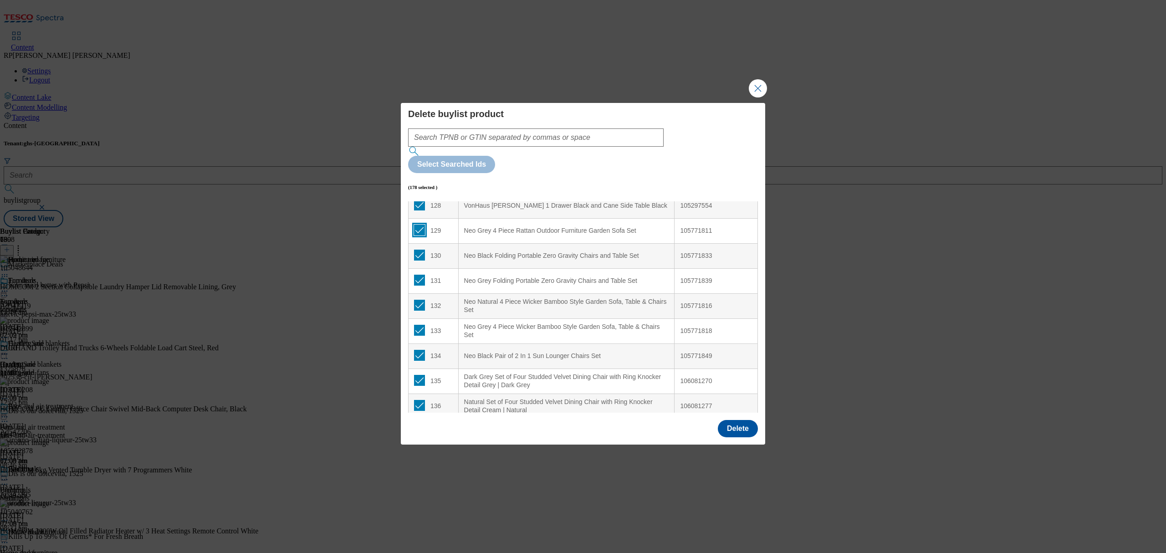
click at [423, 225] on input "Modal" at bounding box center [419, 230] width 11 height 11
click at [420, 250] on input "Modal" at bounding box center [419, 255] width 11 height 11
click at [415, 275] on input "Modal" at bounding box center [419, 280] width 11 height 11
click at [418, 300] on input "Modal" at bounding box center [419, 305] width 11 height 11
click at [419, 325] on input "Modal" at bounding box center [419, 330] width 11 height 11
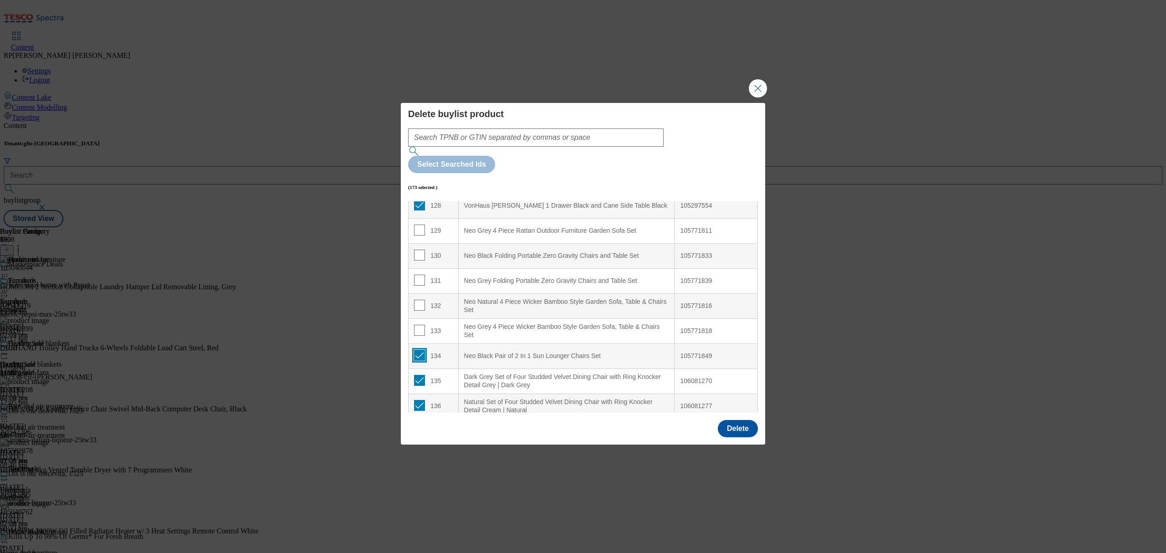
click at [421, 350] on input "Modal" at bounding box center [419, 355] width 11 height 11
click at [415, 375] on input "Modal" at bounding box center [419, 380] width 11 height 11
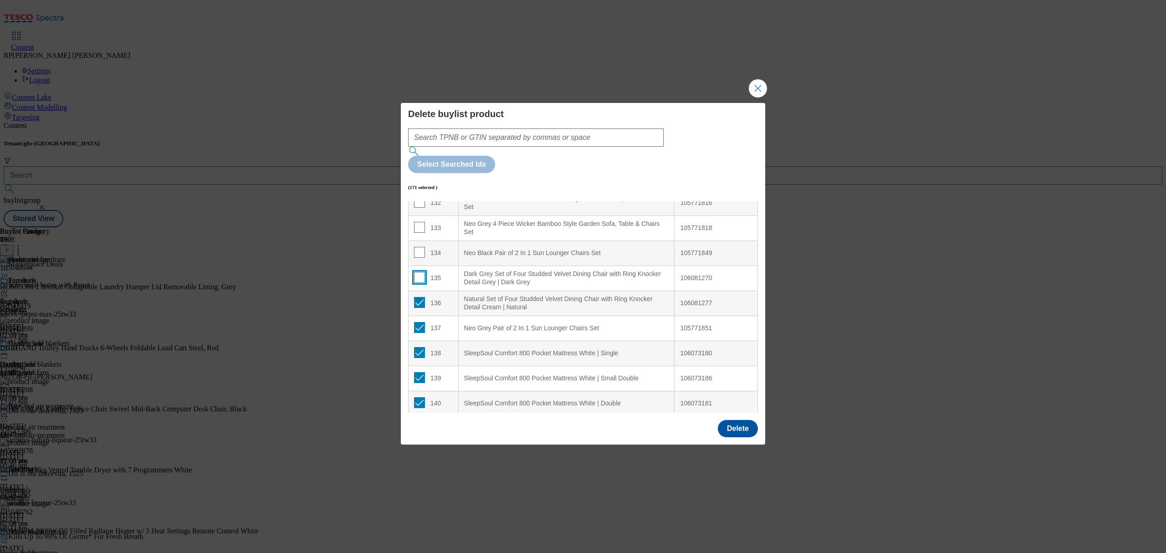
scroll to position [3340, 0]
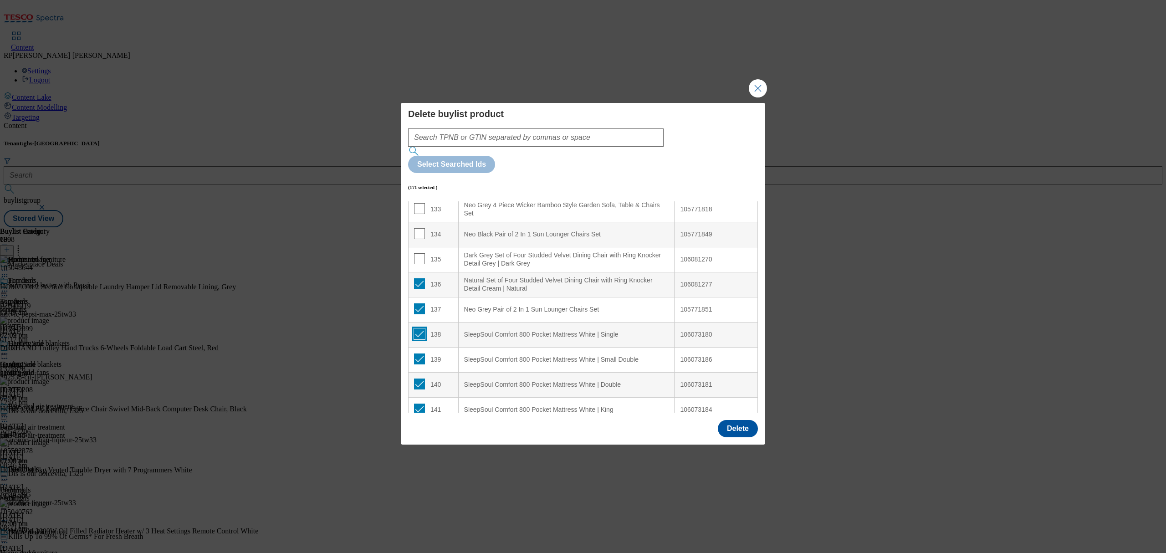
click at [421, 328] on input "Modal" at bounding box center [419, 333] width 11 height 11
click at [421, 353] on input "Modal" at bounding box center [419, 358] width 11 height 11
click at [418, 379] on input "Modal" at bounding box center [419, 384] width 11 height 11
click at [415, 404] on input "Modal" at bounding box center [419, 409] width 11 height 11
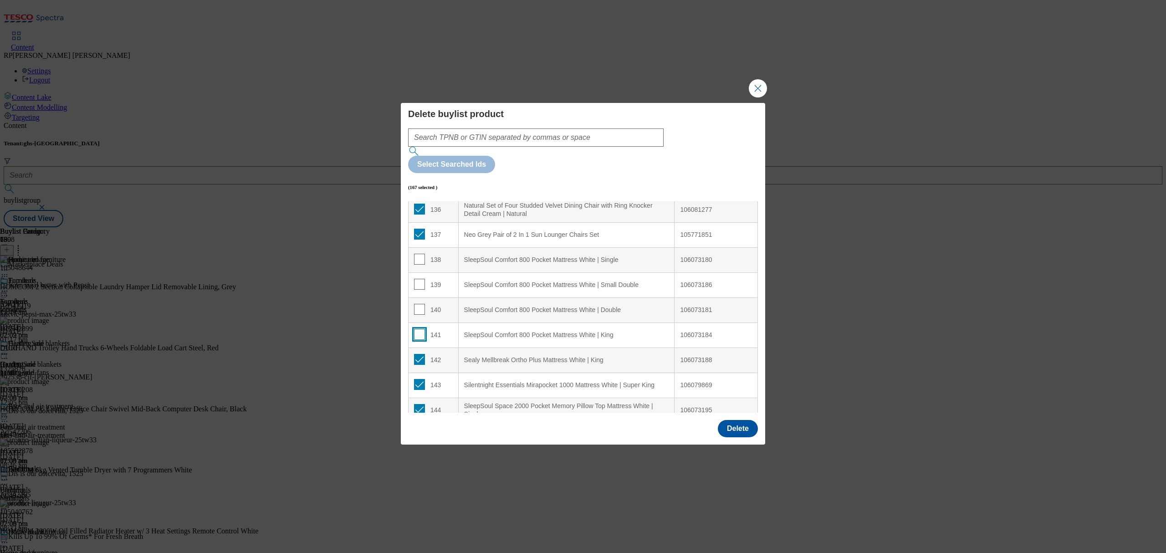
scroll to position [3523, 0]
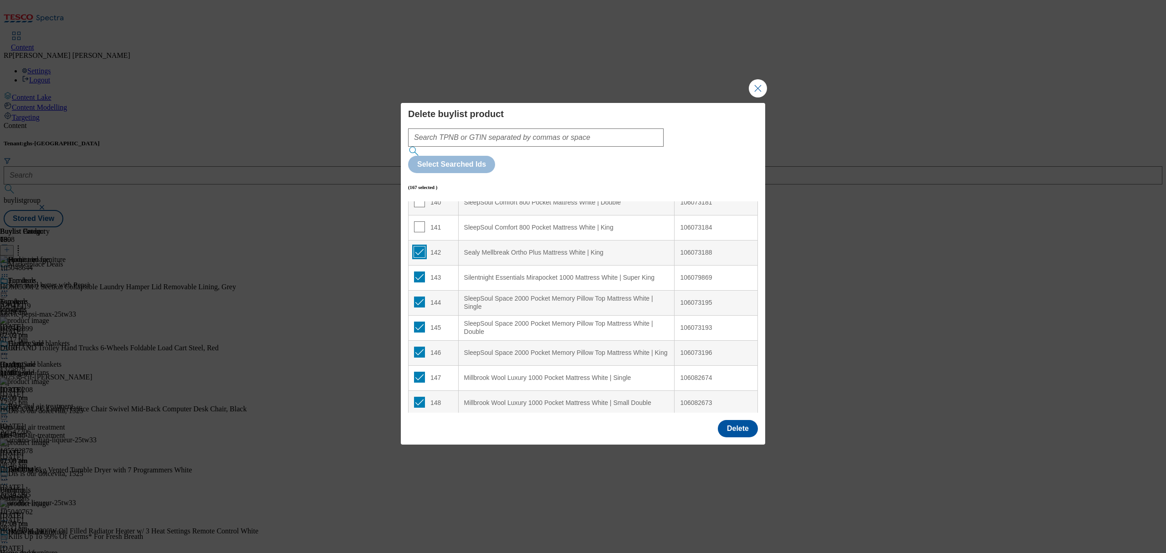
click at [416, 246] on input "Modal" at bounding box center [419, 251] width 11 height 11
click at [416, 271] on input "Modal" at bounding box center [419, 276] width 11 height 11
click at [421, 297] on input "Modal" at bounding box center [419, 302] width 11 height 11
click at [421, 322] on input "Modal" at bounding box center [419, 327] width 11 height 11
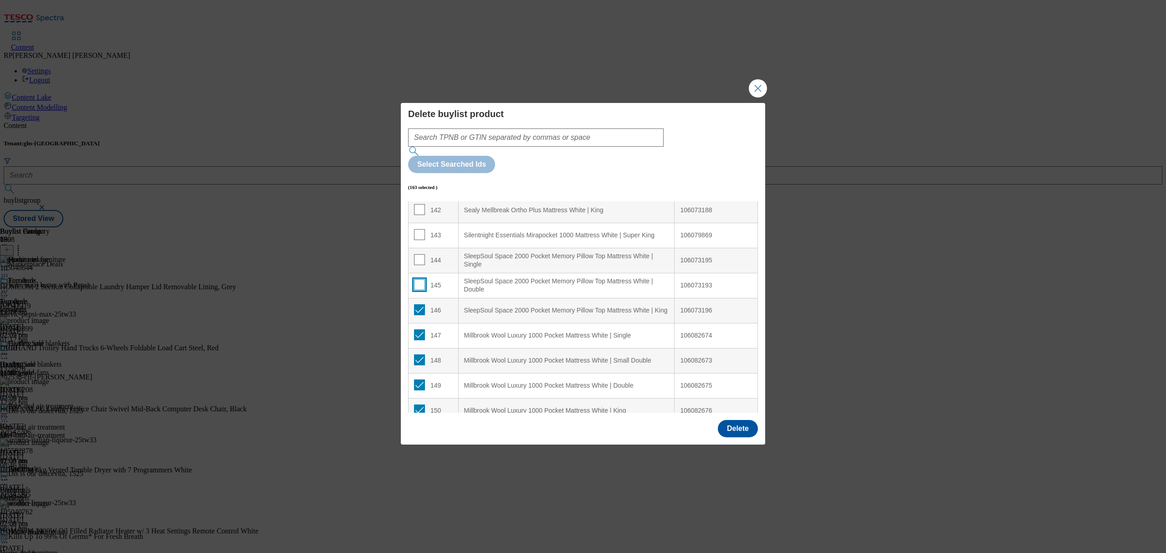
scroll to position [3583, 0]
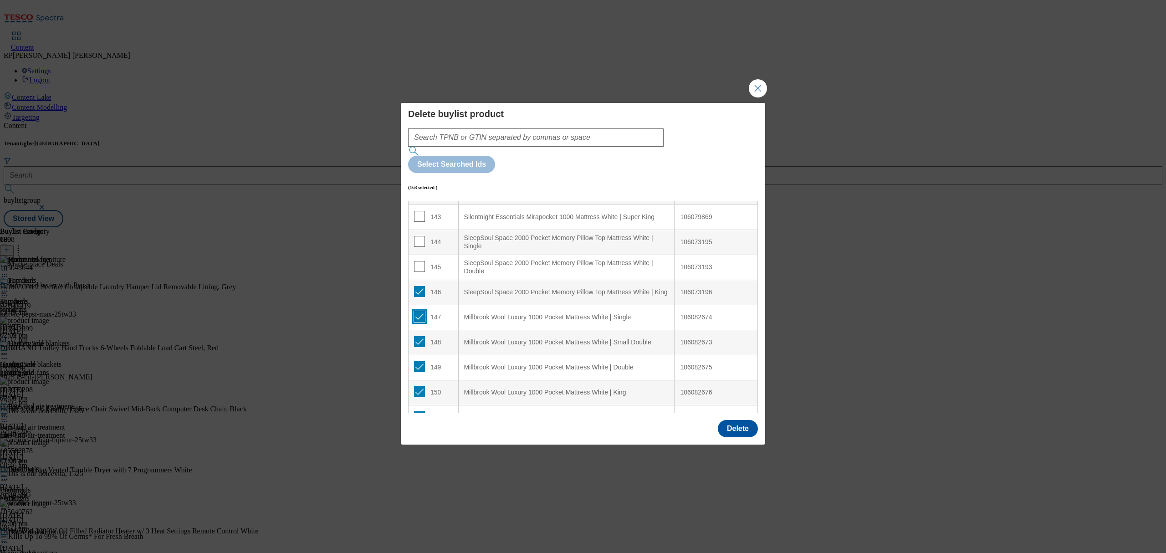
click at [419, 311] on input "Modal" at bounding box center [419, 316] width 11 height 11
click at [418, 336] on input "Modal" at bounding box center [419, 341] width 11 height 11
click at [416, 361] on input "Modal" at bounding box center [419, 366] width 11 height 11
click at [418, 386] on input "Modal" at bounding box center [419, 391] width 11 height 11
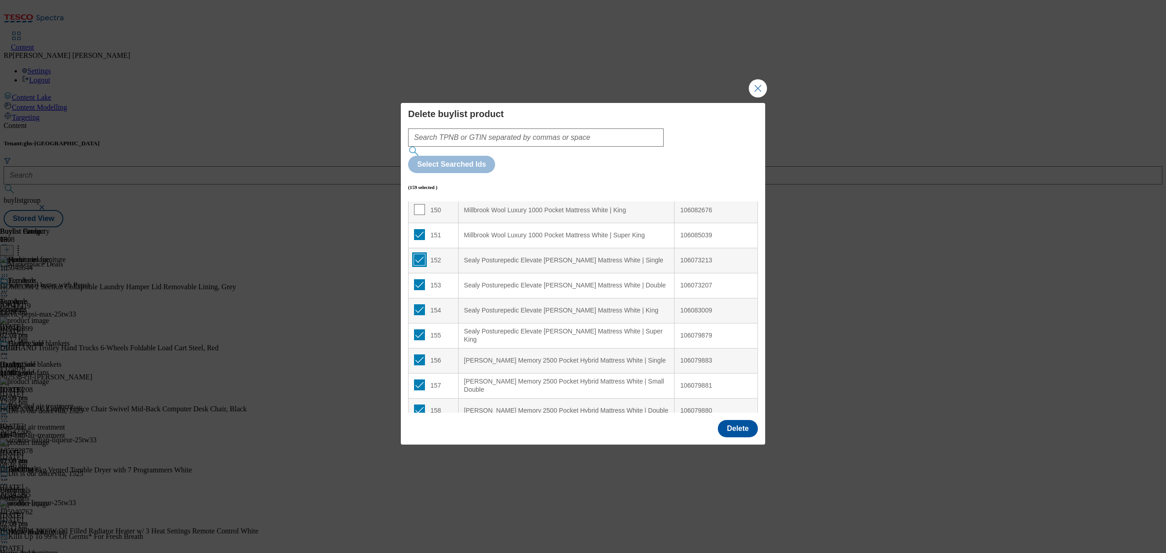
click at [418, 254] on input "Modal" at bounding box center [419, 259] width 11 height 11
click at [420, 279] on input "Modal" at bounding box center [419, 284] width 11 height 11
drag, startPoint x: 420, startPoint y: 279, endPoint x: 426, endPoint y: 282, distance: 7.2
click at [420, 304] on input "Modal" at bounding box center [419, 309] width 11 height 11
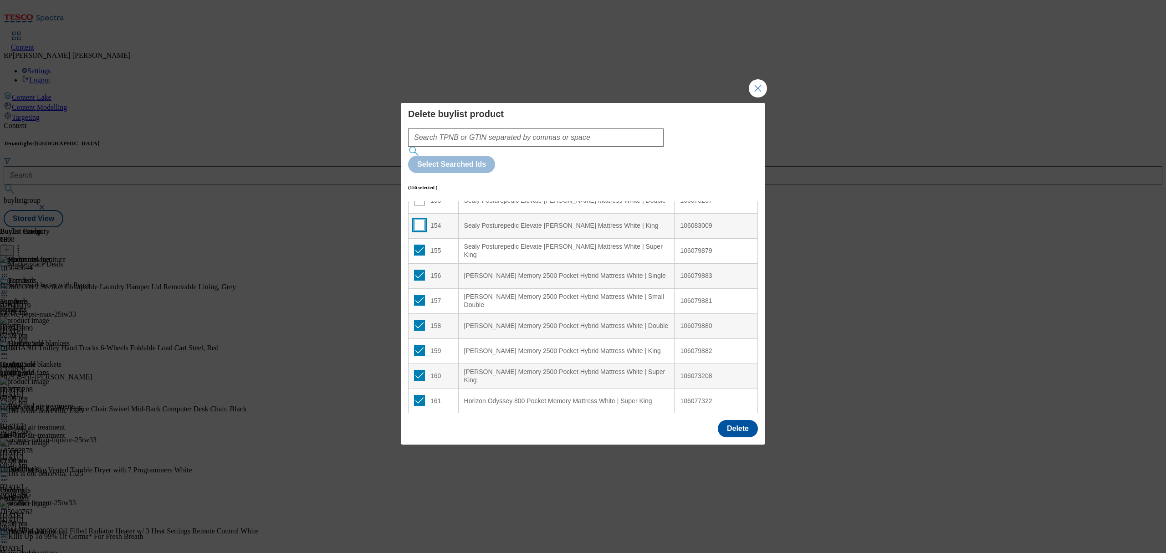
scroll to position [3887, 0]
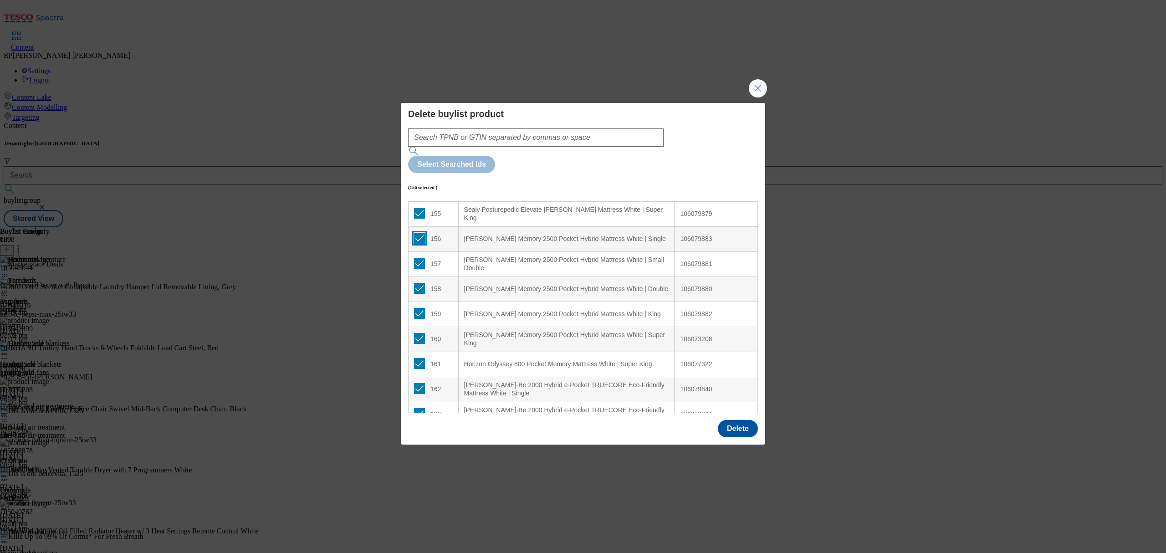
click at [420, 233] on input "Modal" at bounding box center [419, 238] width 11 height 11
click at [419, 258] on input "Modal" at bounding box center [419, 263] width 11 height 11
click at [421, 283] on input "Modal" at bounding box center [419, 288] width 11 height 11
click at [416, 308] on input "Modal" at bounding box center [419, 313] width 11 height 11
click at [420, 333] on input "Modal" at bounding box center [419, 338] width 11 height 11
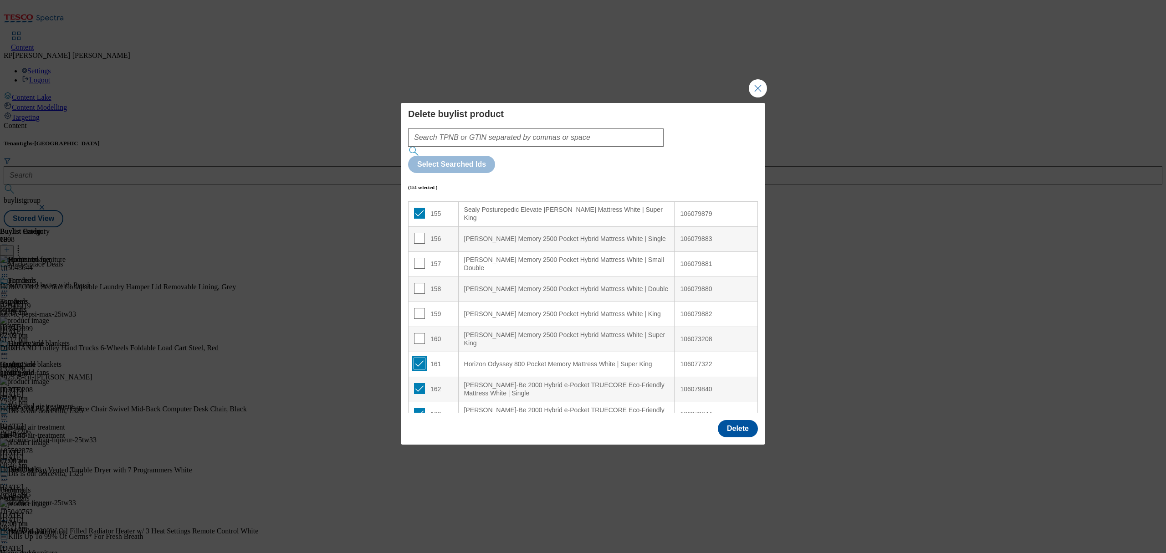
click at [421, 358] on input "Modal" at bounding box center [419, 363] width 11 height 11
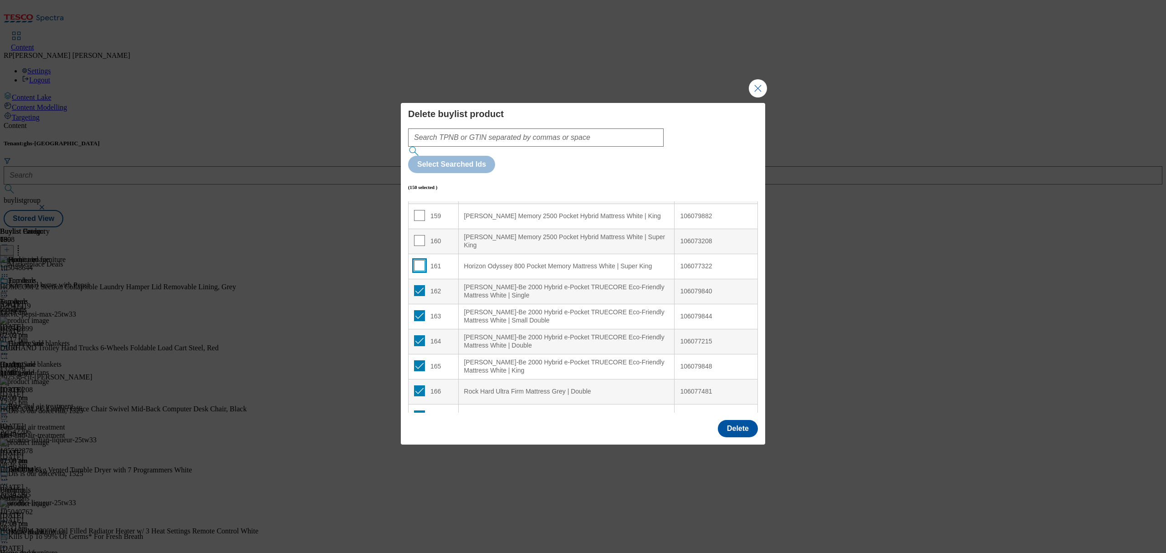
scroll to position [4009, 0]
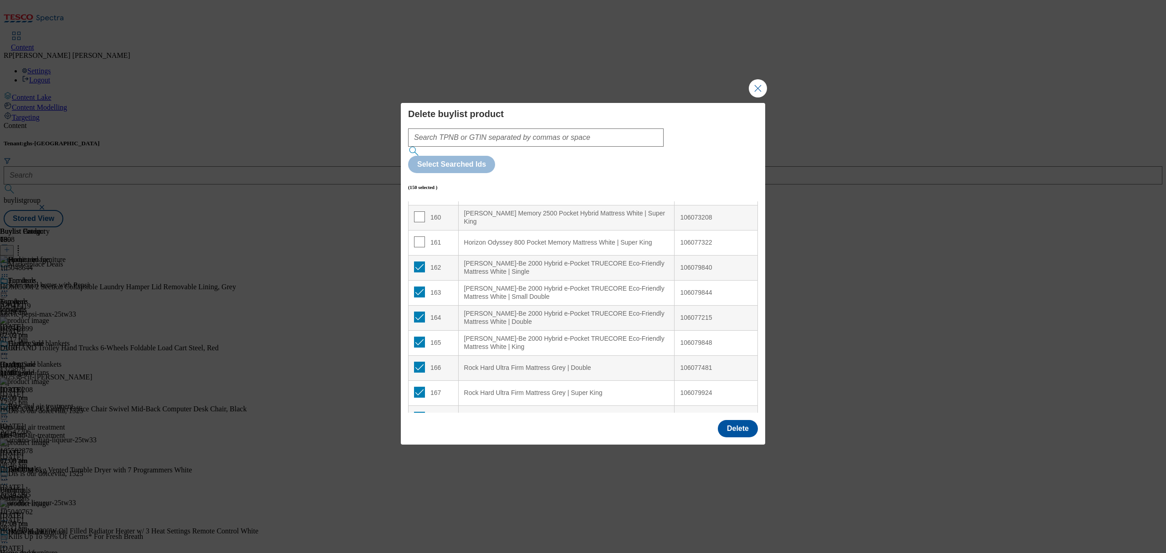
click at [418, 255] on td "162" at bounding box center [434, 267] width 50 height 25
click at [418, 261] on input "Modal" at bounding box center [419, 266] width 11 height 11
click at [421, 287] on input "Modal" at bounding box center [419, 292] width 11 height 11
click at [423, 312] on input "Modal" at bounding box center [419, 317] width 11 height 11
click at [420, 337] on input "Modal" at bounding box center [419, 342] width 11 height 11
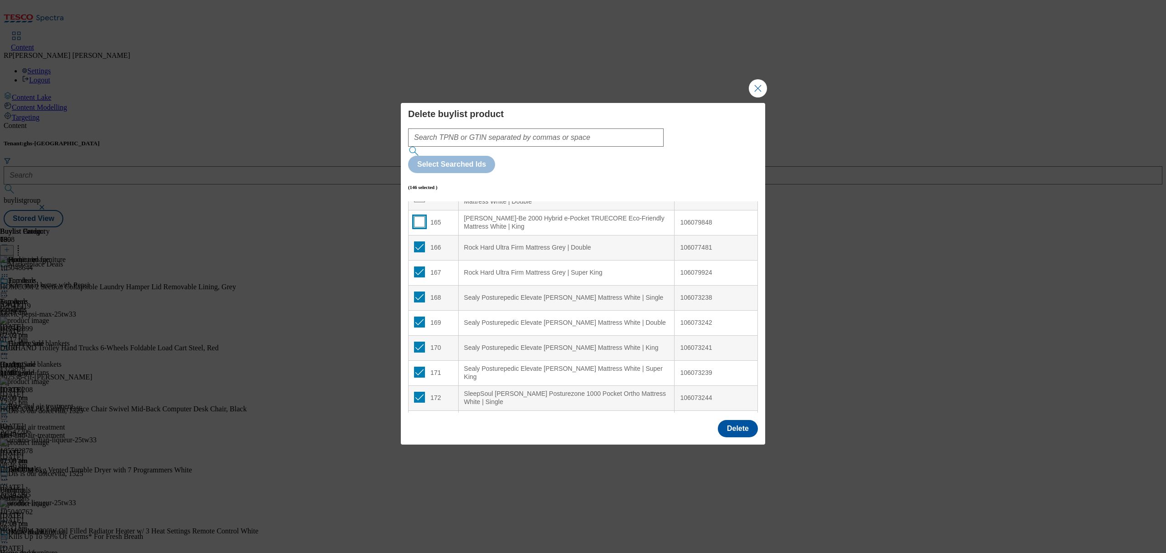
scroll to position [4130, 0]
click at [417, 241] on input "Modal" at bounding box center [419, 246] width 11 height 11
click at [415, 266] on input "Modal" at bounding box center [419, 271] width 11 height 11
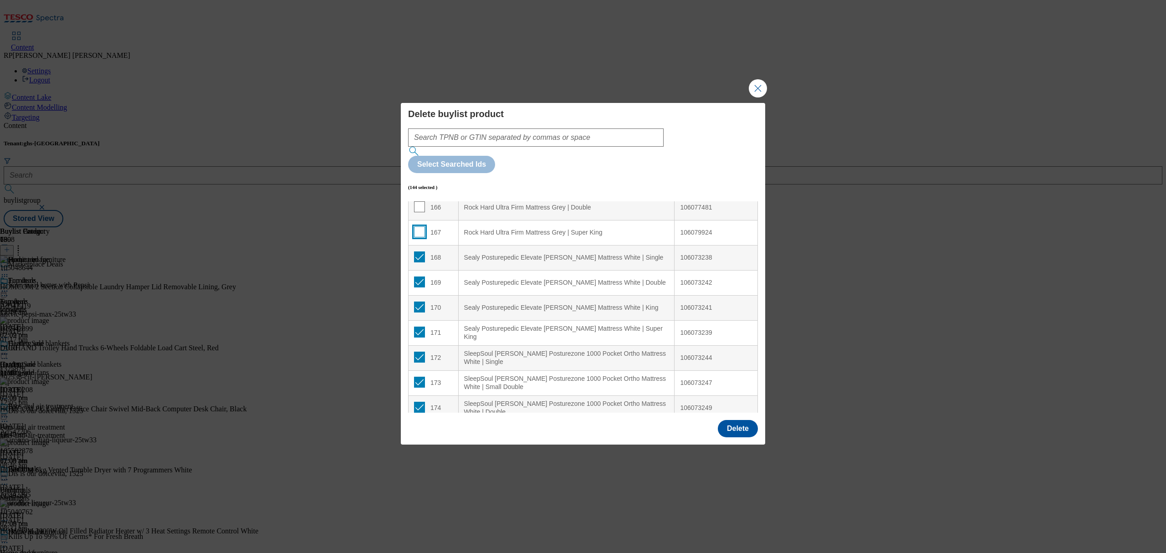
scroll to position [4191, 0]
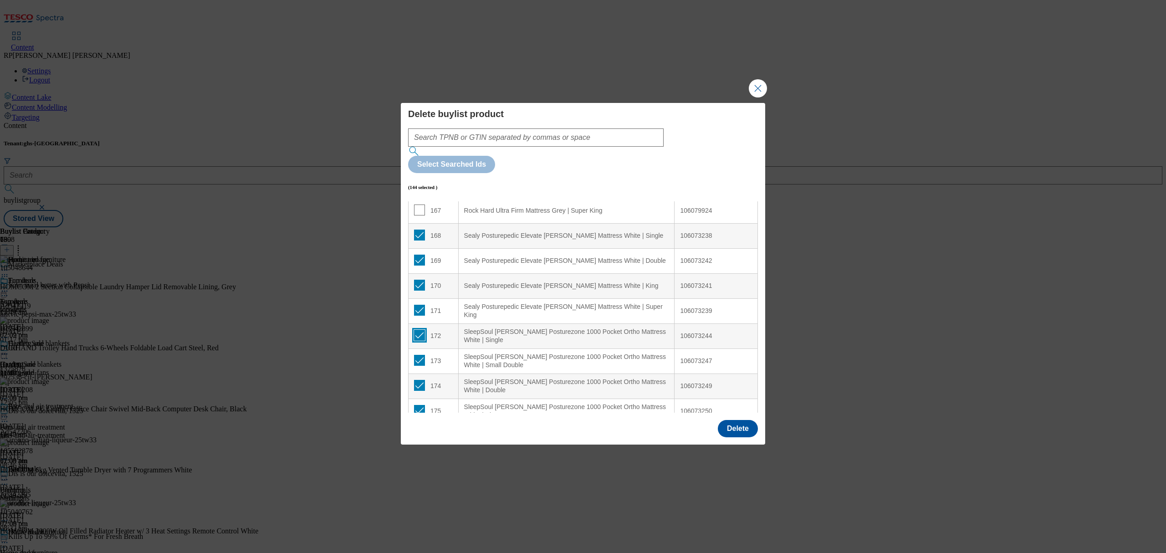
click at [419, 330] on input "Modal" at bounding box center [419, 335] width 11 height 11
click at [419, 355] on input "Modal" at bounding box center [419, 360] width 11 height 11
click at [418, 380] on input "Modal" at bounding box center [419, 385] width 11 height 11
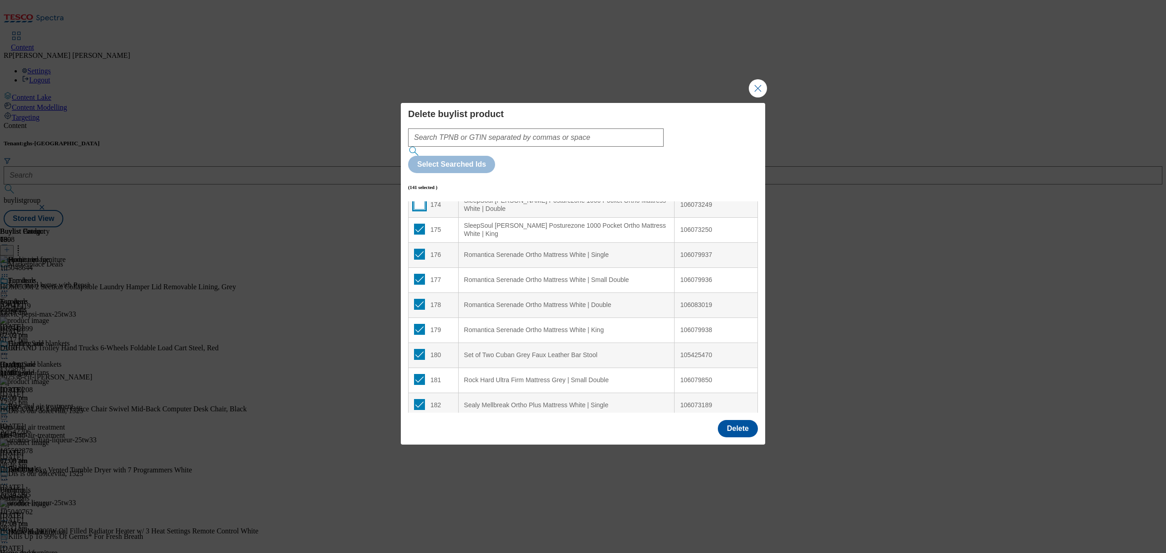
scroll to position [4373, 0]
click at [417, 216] on td "175" at bounding box center [434, 228] width 50 height 25
click at [416, 223] on input "Modal" at bounding box center [419, 228] width 11 height 11
click at [418, 248] on input "Modal" at bounding box center [419, 253] width 11 height 11
click at [418, 273] on input "Modal" at bounding box center [419, 278] width 11 height 11
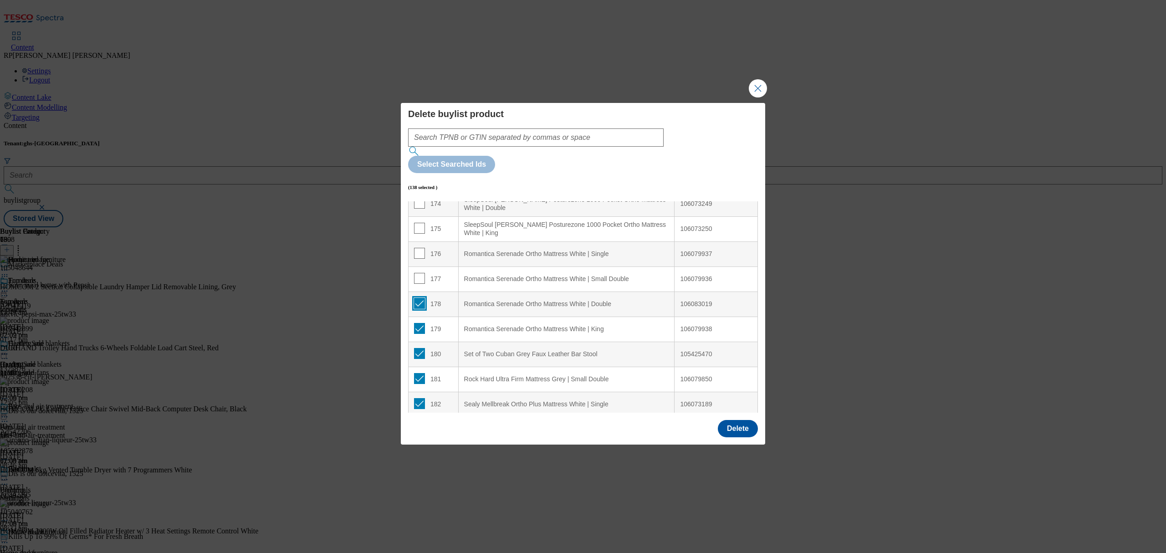
click at [420, 298] on input "Modal" at bounding box center [419, 303] width 11 height 11
click at [416, 323] on input "Modal" at bounding box center [419, 328] width 11 height 11
click at [418, 348] on input "Modal" at bounding box center [419, 353] width 11 height 11
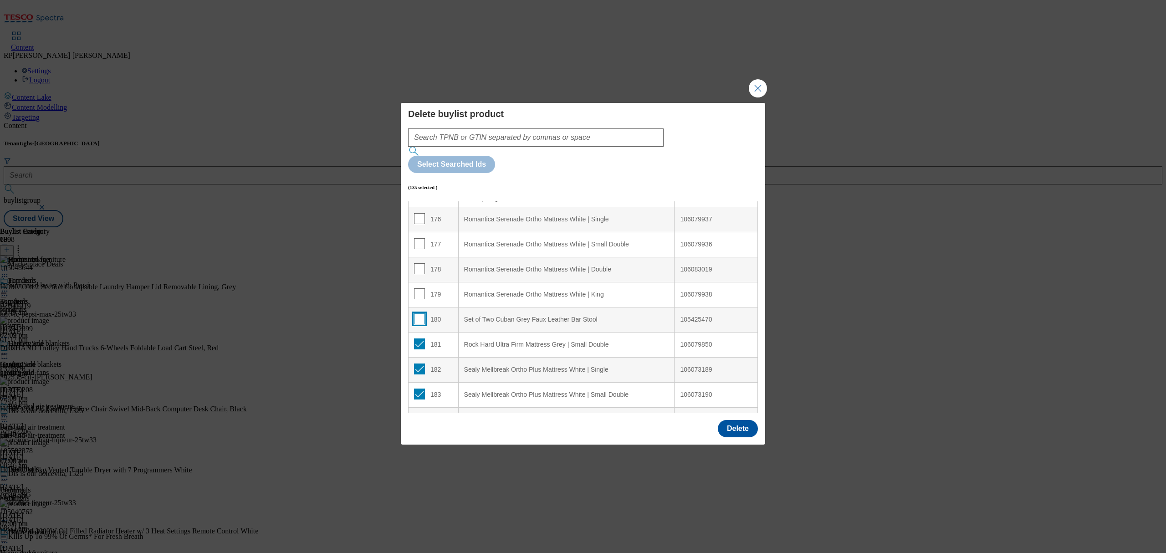
scroll to position [4392, 0]
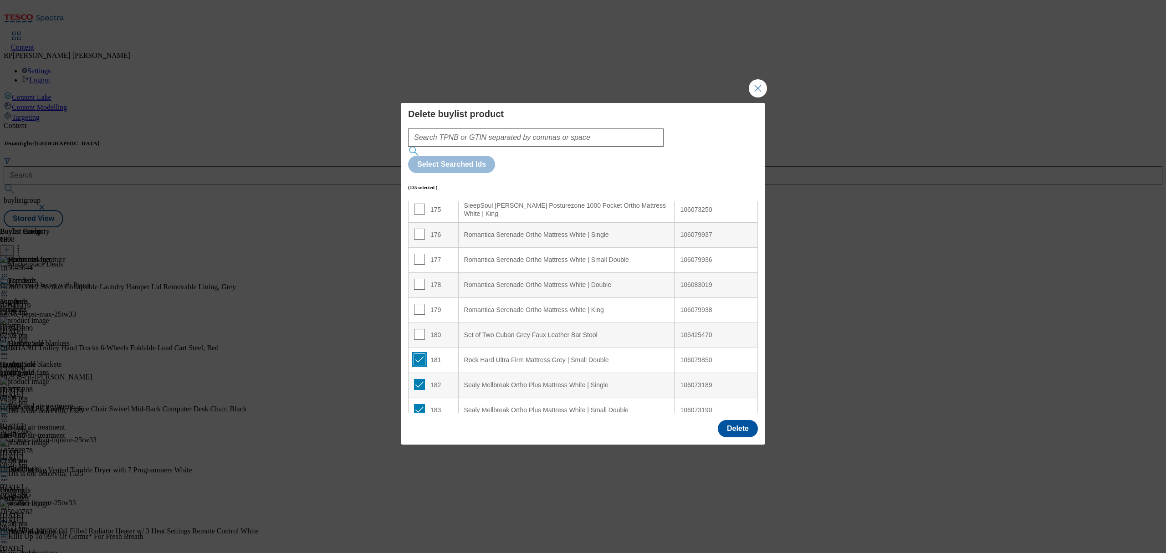
click at [421, 354] on input "Modal" at bounding box center [419, 359] width 11 height 11
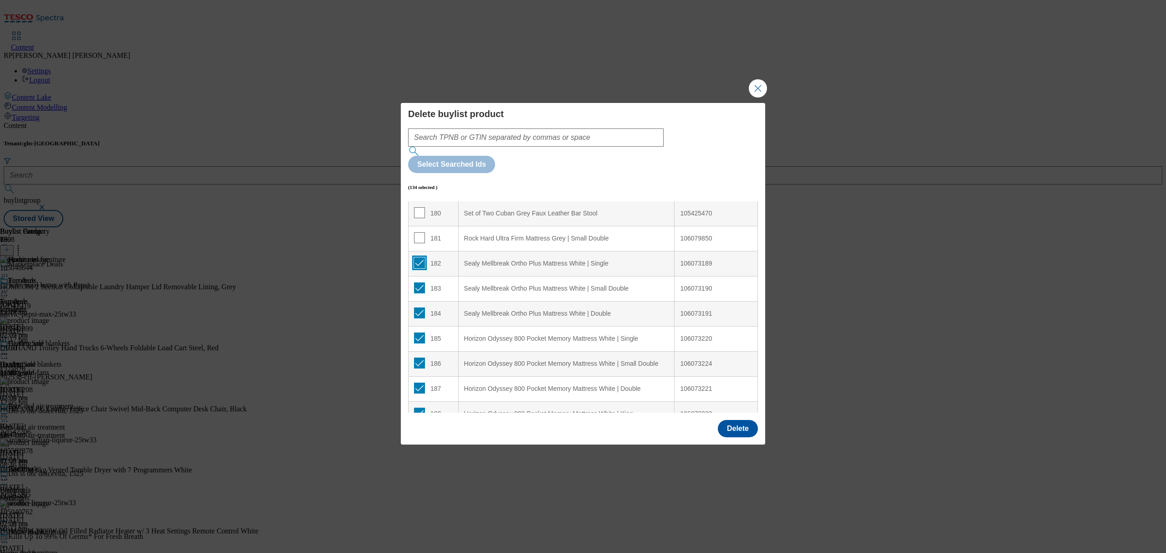
click at [419, 257] on input "Modal" at bounding box center [419, 262] width 11 height 11
click at [418, 282] on input "Modal" at bounding box center [419, 287] width 11 height 11
click at [421, 307] on input "Modal" at bounding box center [419, 312] width 11 height 11
click at [421, 333] on input "Modal" at bounding box center [419, 338] width 11 height 11
click at [420, 358] on input "Modal" at bounding box center [419, 363] width 11 height 11
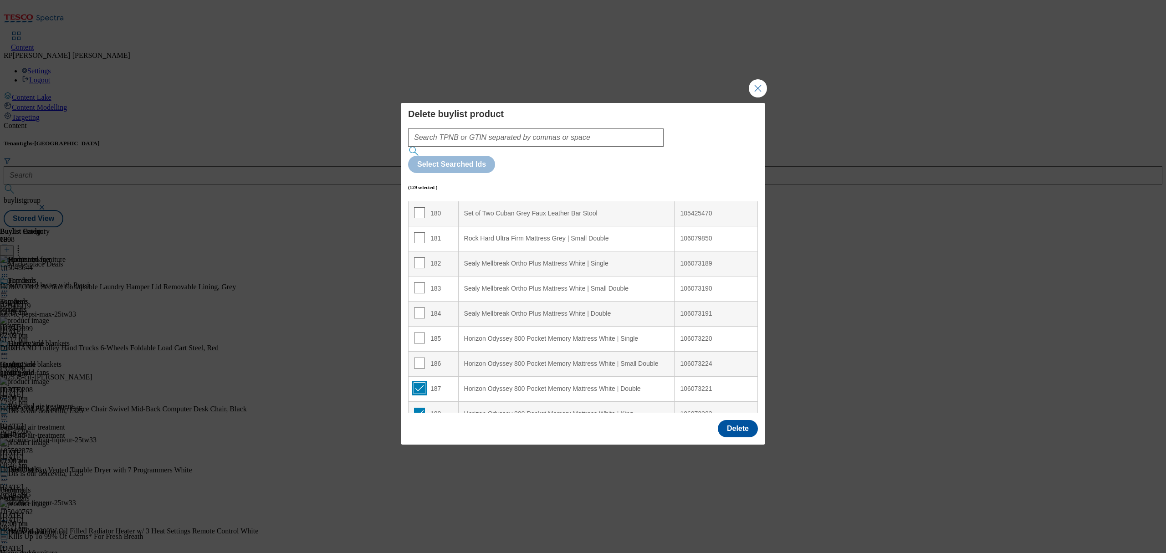
click at [418, 383] on input "Modal" at bounding box center [419, 388] width 11 height 11
click at [418, 408] on input "Modal" at bounding box center [419, 413] width 11 height 11
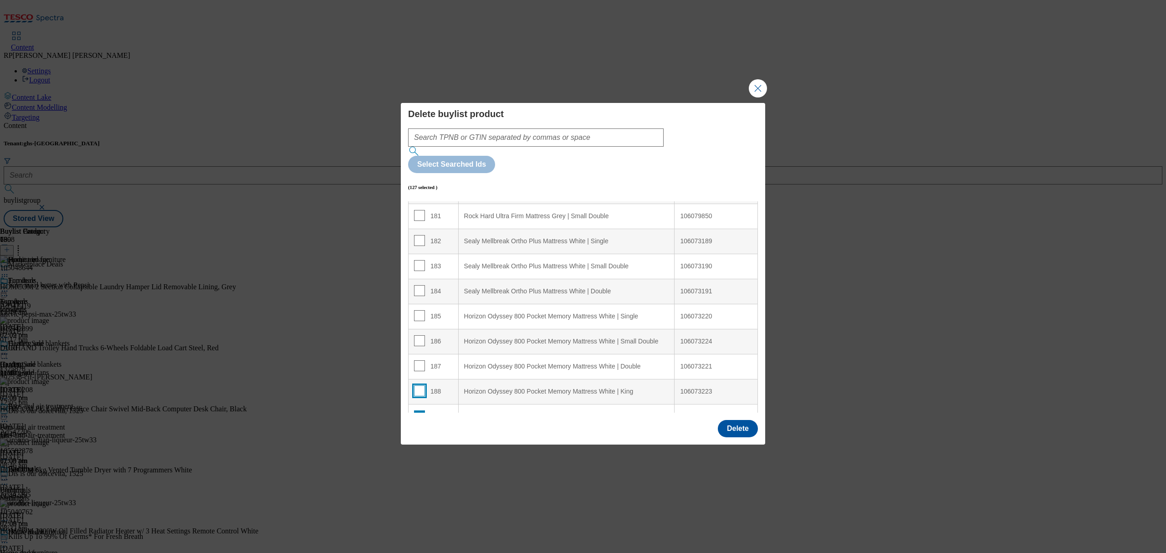
scroll to position [4574, 0]
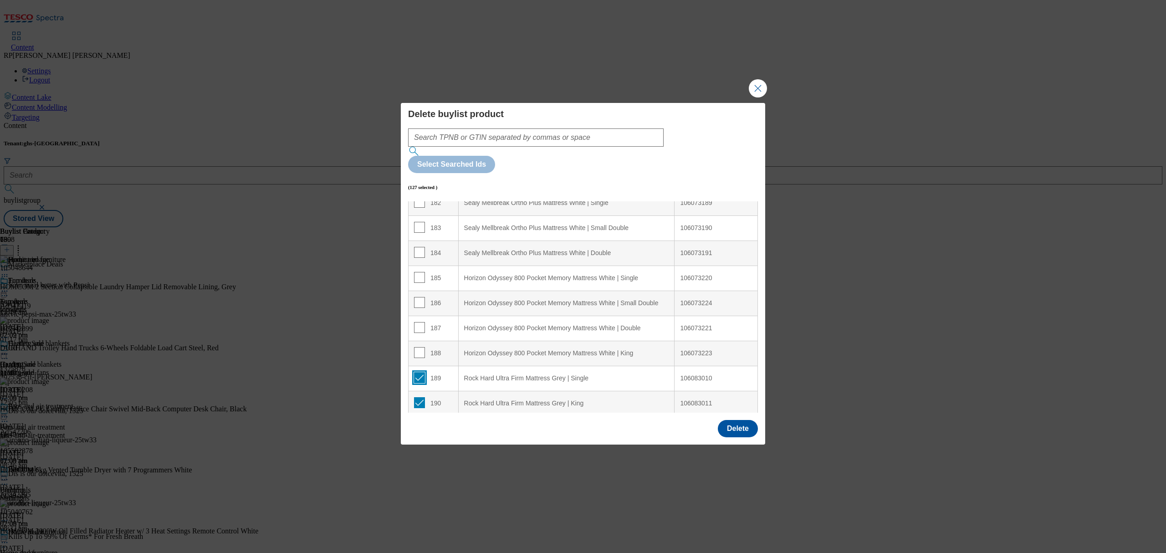
click at [417, 372] on input "Modal" at bounding box center [419, 377] width 11 height 11
click at [421, 397] on input "Modal" at bounding box center [419, 402] width 11 height 11
click at [743, 420] on button "Delete" at bounding box center [738, 428] width 40 height 17
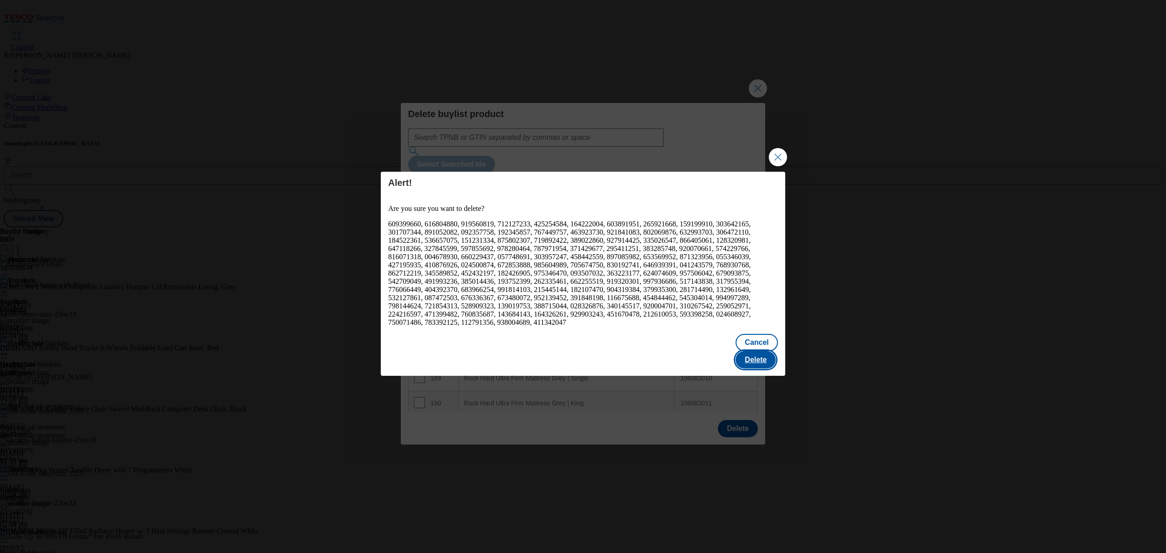
click at [755, 354] on button "Delete" at bounding box center [756, 359] width 40 height 17
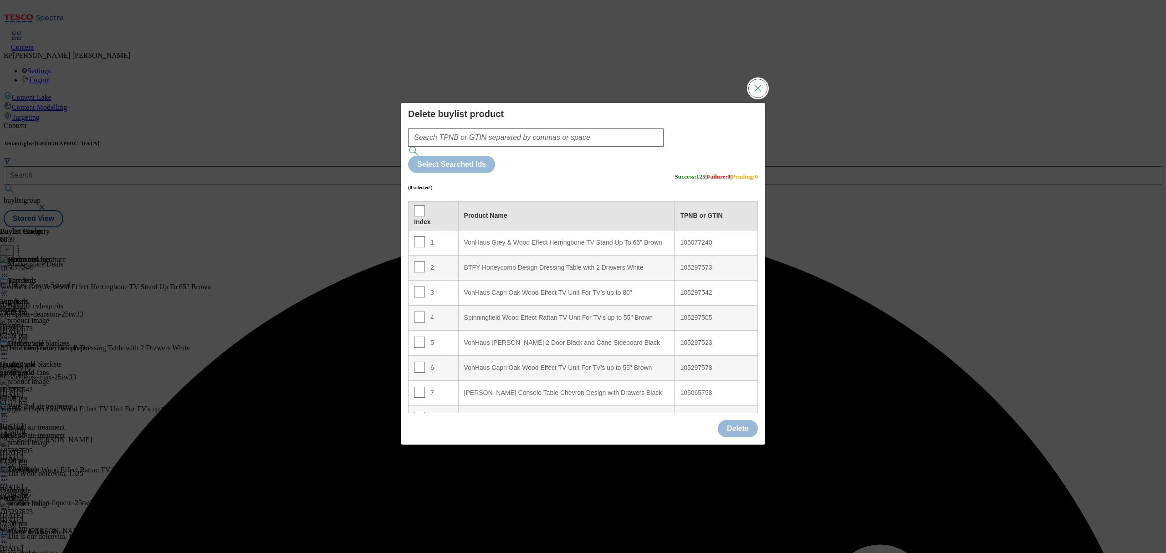
click at [758, 97] on button "Close Modal" at bounding box center [758, 88] width 18 height 18
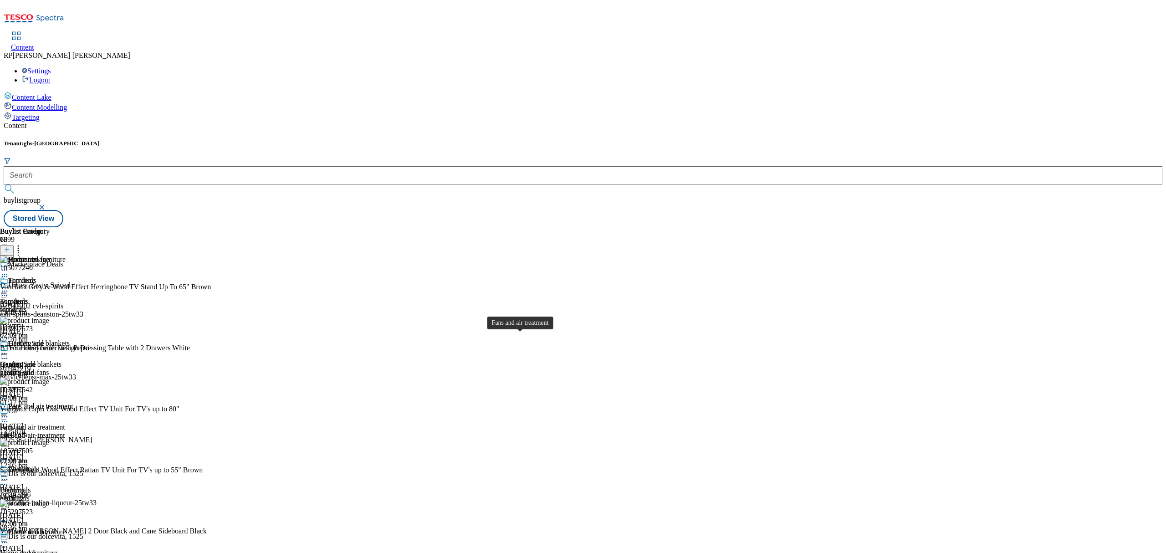
click at [73, 402] on span "Fans and air treatment" at bounding box center [40, 407] width 65 height 10
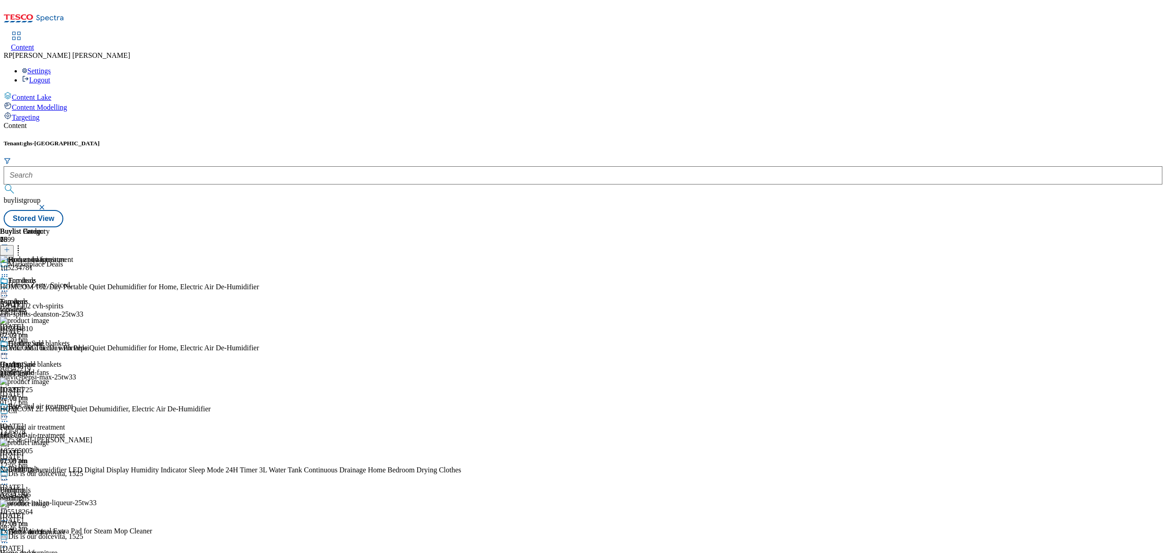
click at [461, 227] on header "Buylist Product 26" at bounding box center [230, 241] width 461 height 28
click at [23, 244] on icon at bounding box center [18, 248] width 9 height 9
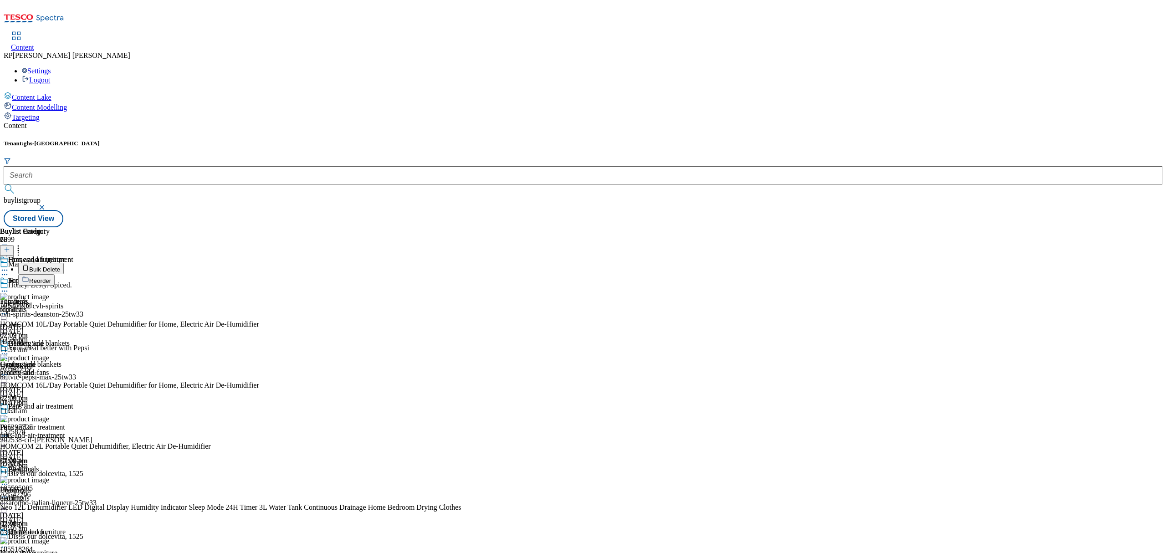
click at [60, 266] on span "Bulk Delete" at bounding box center [44, 269] width 31 height 7
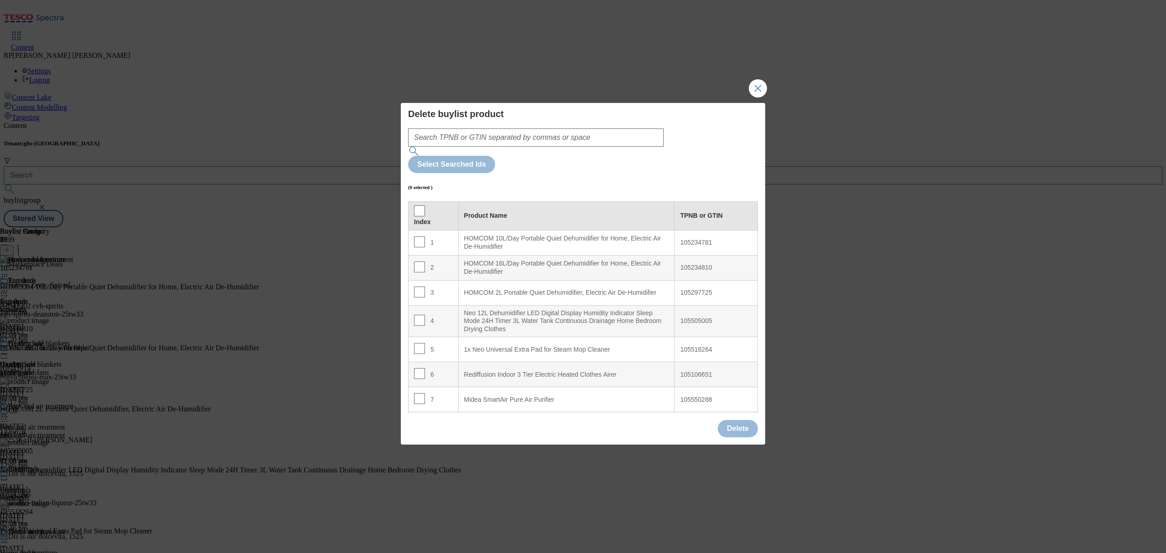
click at [414, 201] on th "Index" at bounding box center [434, 215] width 50 height 29
click at [415, 205] on input "Modal" at bounding box center [419, 210] width 11 height 11
click at [418, 305] on td "4" at bounding box center [434, 321] width 50 height 32
click at [417, 315] on input "Modal" at bounding box center [419, 320] width 11 height 11
click at [418, 343] on input "Modal" at bounding box center [419, 348] width 11 height 11
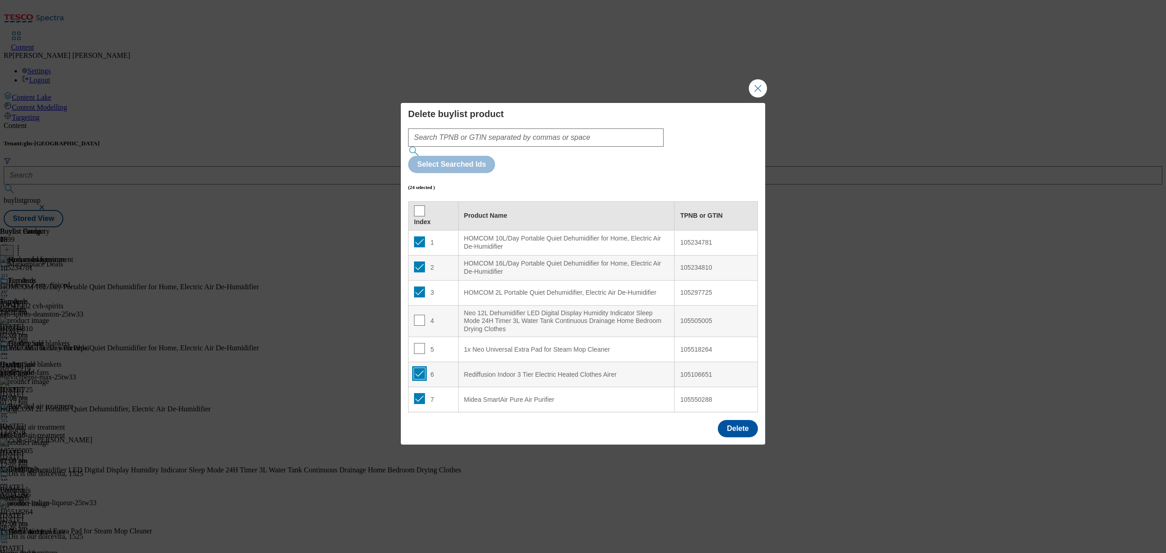
click at [414, 368] on input "Modal" at bounding box center [419, 373] width 11 height 11
click at [418, 343] on input "Modal" at bounding box center [419, 348] width 11 height 11
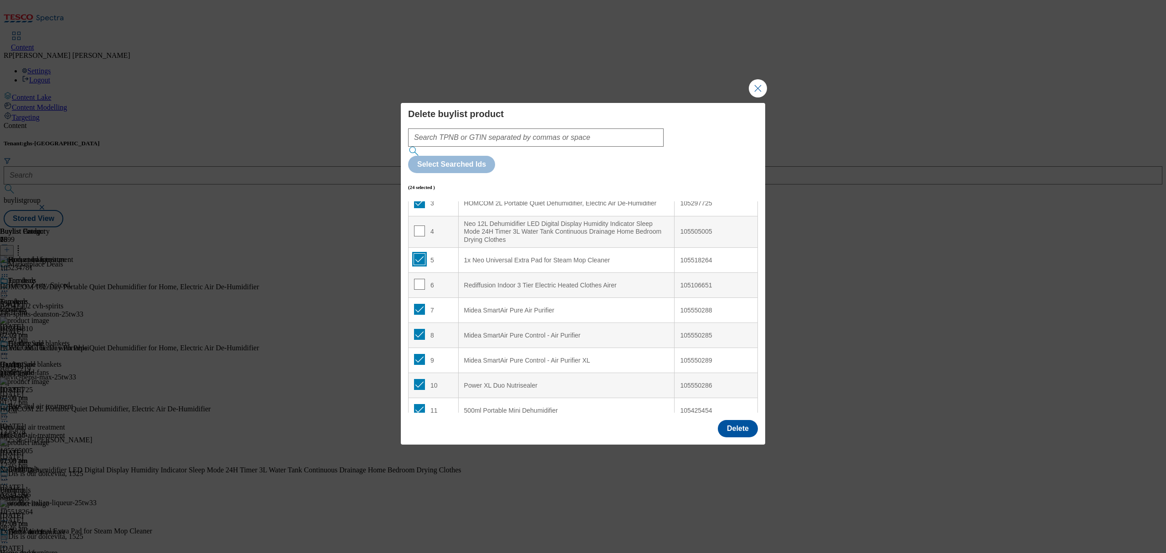
scroll to position [121, 0]
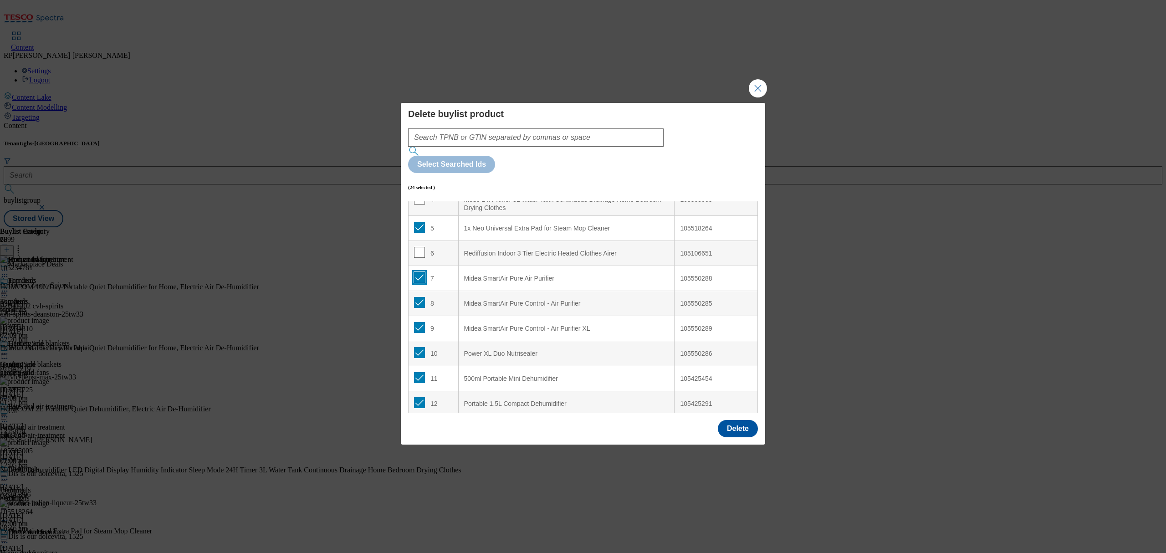
click at [415, 272] on input "Modal" at bounding box center [419, 277] width 11 height 11
click at [422, 297] on input "Modal" at bounding box center [419, 302] width 11 height 11
click at [421, 316] on td "9" at bounding box center [434, 328] width 50 height 25
click at [417, 322] on input "Modal" at bounding box center [419, 327] width 11 height 11
click at [418, 347] on input "Modal" at bounding box center [419, 352] width 11 height 11
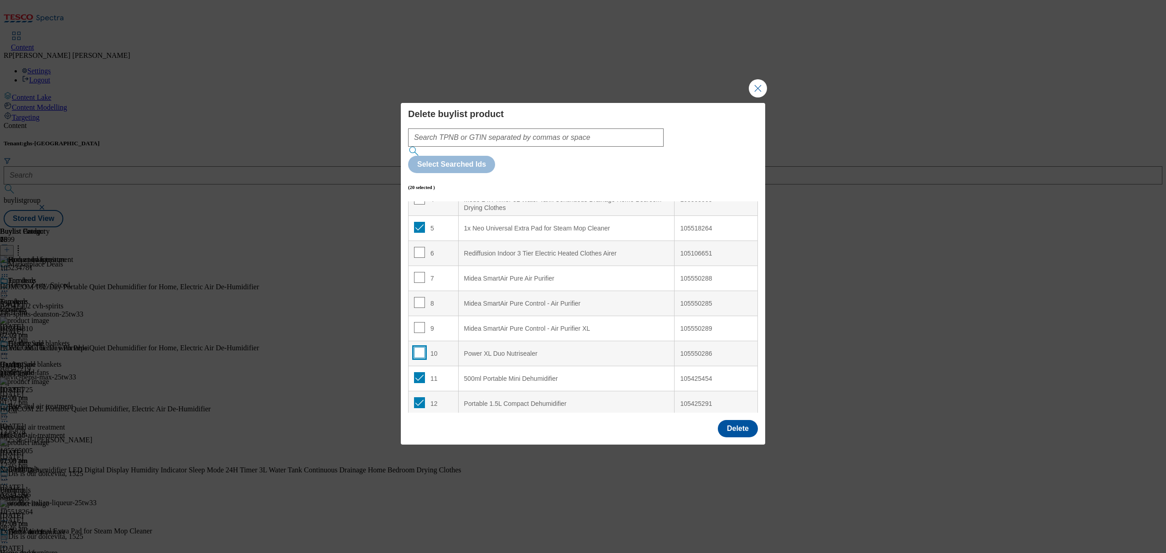
scroll to position [0, 0]
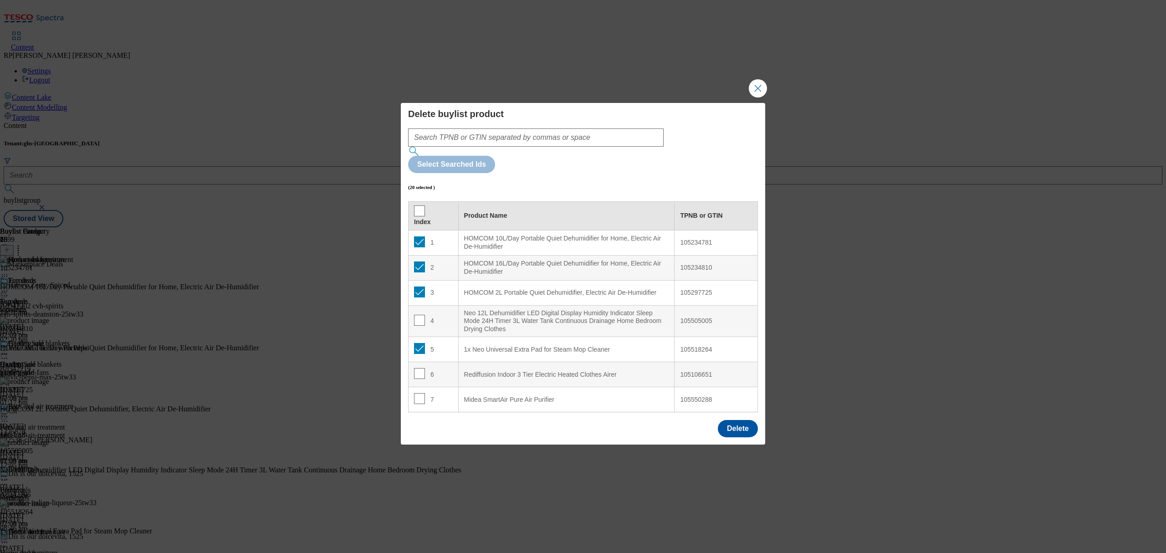
click at [413, 201] on th "Index" at bounding box center [434, 215] width 50 height 29
click at [416, 205] on input "Modal" at bounding box center [419, 210] width 11 height 11
click at [421, 236] on input "Modal" at bounding box center [419, 241] width 11 height 11
click at [420, 205] on input "Modal" at bounding box center [419, 210] width 11 height 11
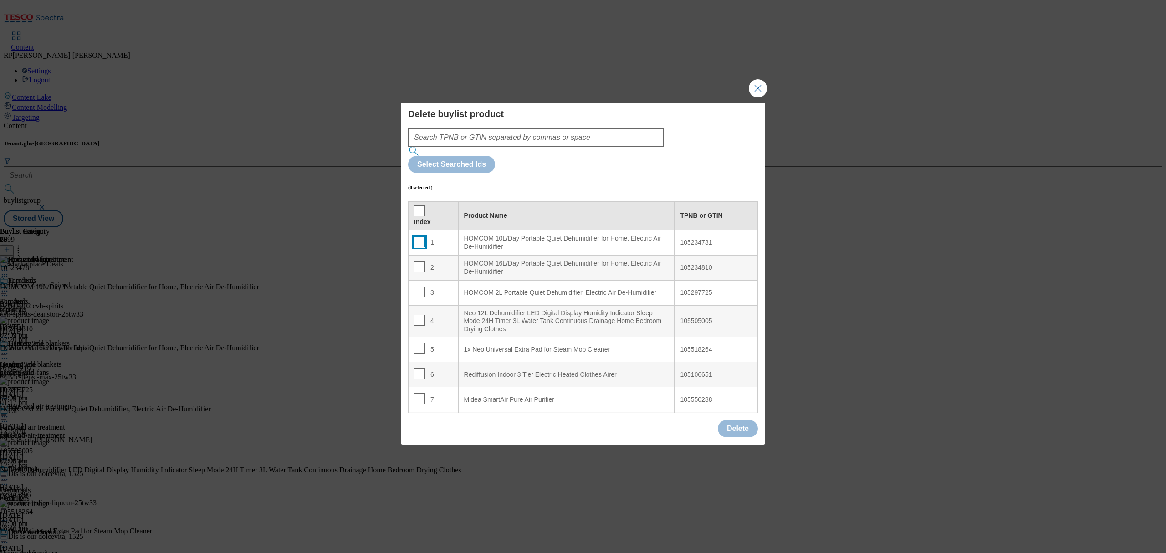
click at [418, 236] on input "Modal" at bounding box center [419, 241] width 11 height 11
click at [420, 261] on input "Modal" at bounding box center [419, 266] width 11 height 11
click at [420, 287] on input "Modal" at bounding box center [419, 292] width 11 height 11
click at [748, 420] on button "Delete" at bounding box center [738, 428] width 40 height 17
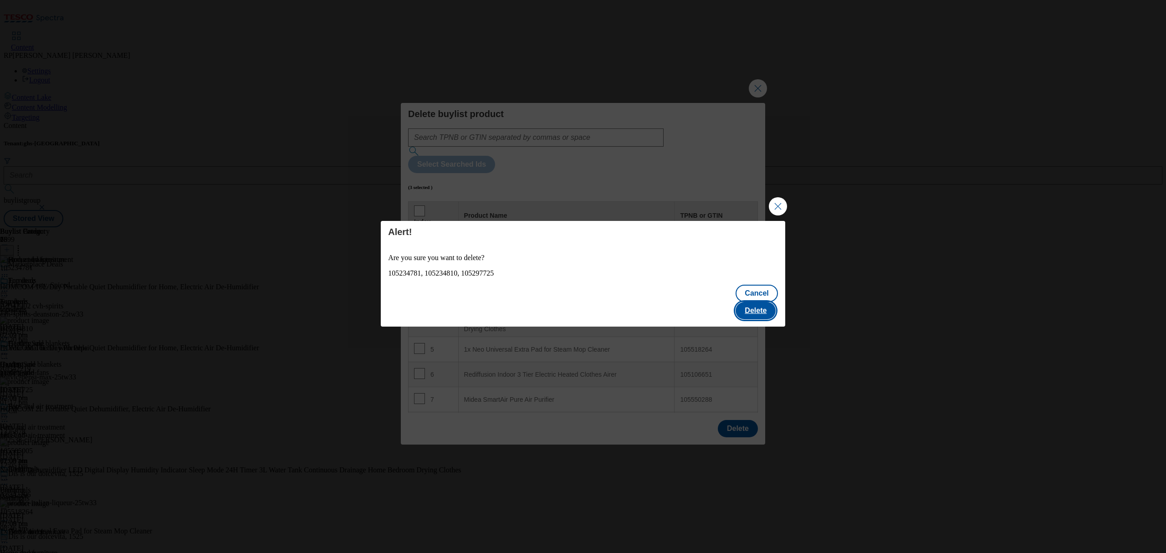
click at [758, 302] on button "Delete" at bounding box center [756, 310] width 40 height 17
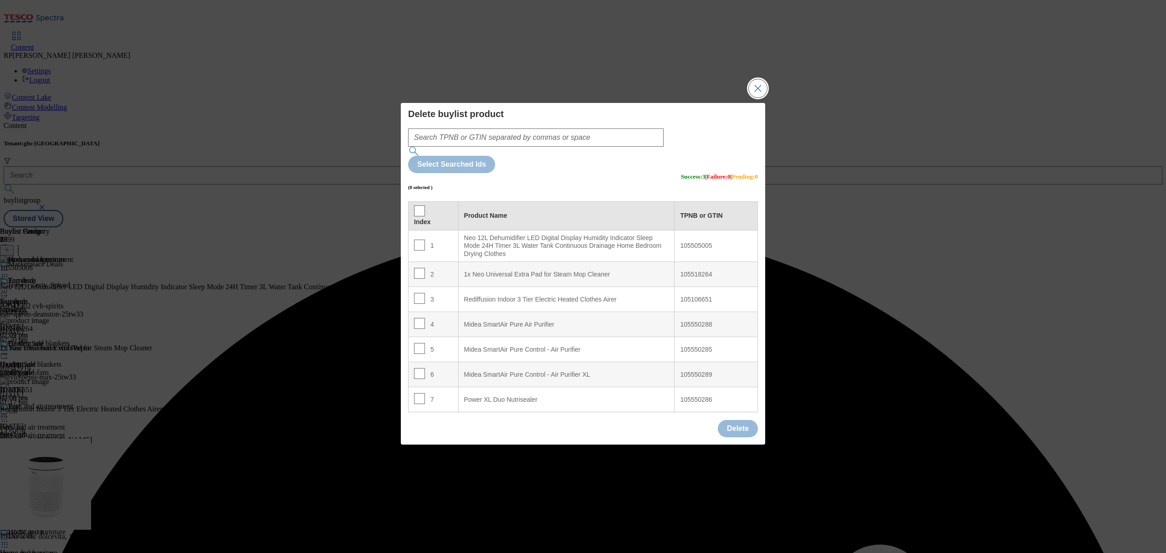
click at [755, 97] on button "Close Modal" at bounding box center [758, 88] width 18 height 18
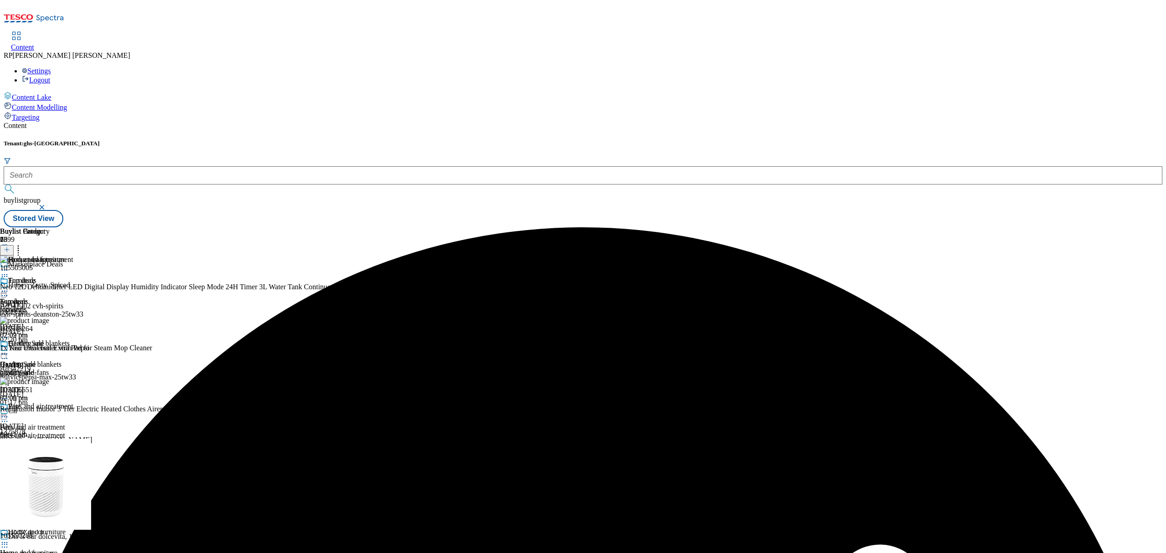
scroll to position [303, 0]
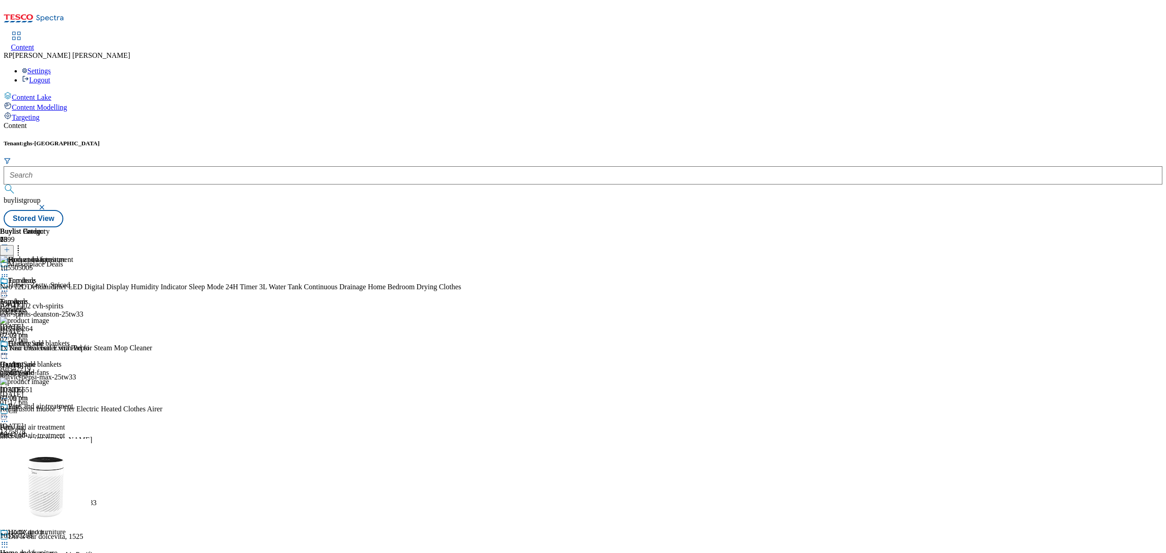
click at [67, 538] on div at bounding box center [33, 543] width 67 height 11
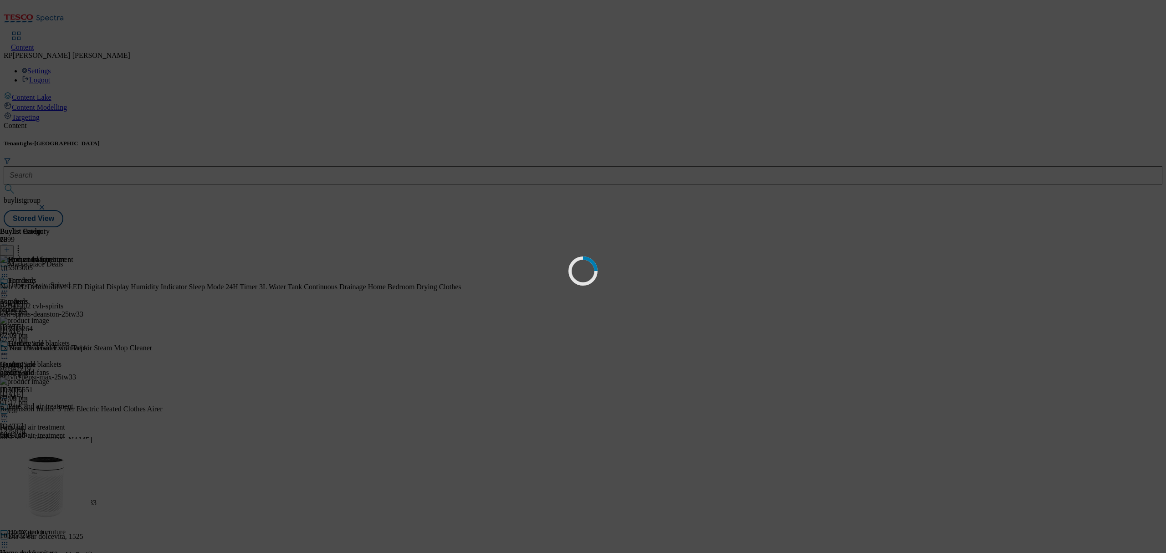
scroll to position [0, 0]
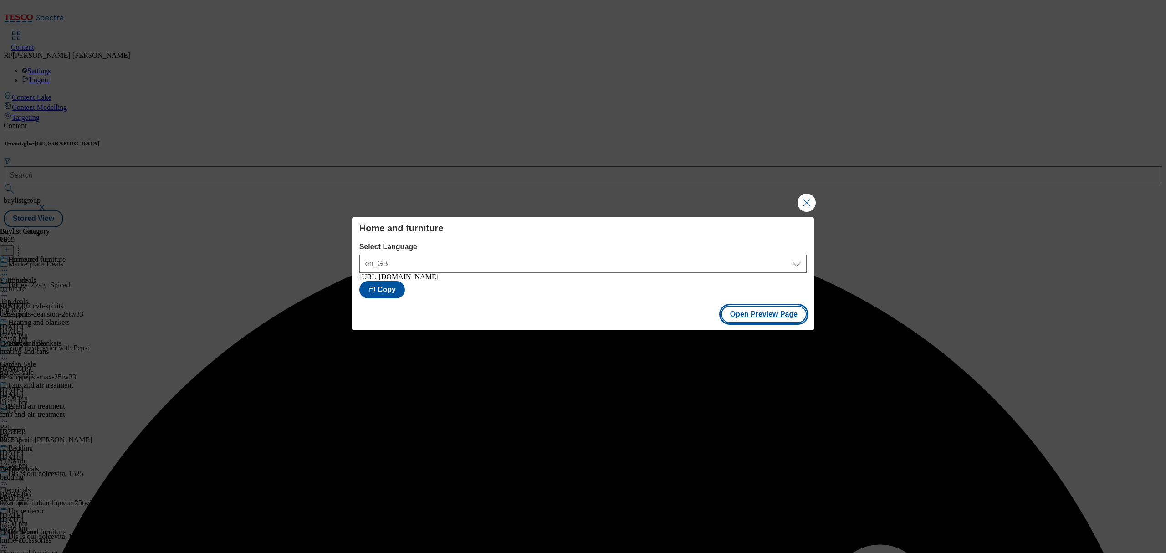
click at [789, 318] on button "Open Preview Page" at bounding box center [764, 314] width 86 height 17
click at [808, 200] on button "Close Modal" at bounding box center [807, 203] width 18 height 18
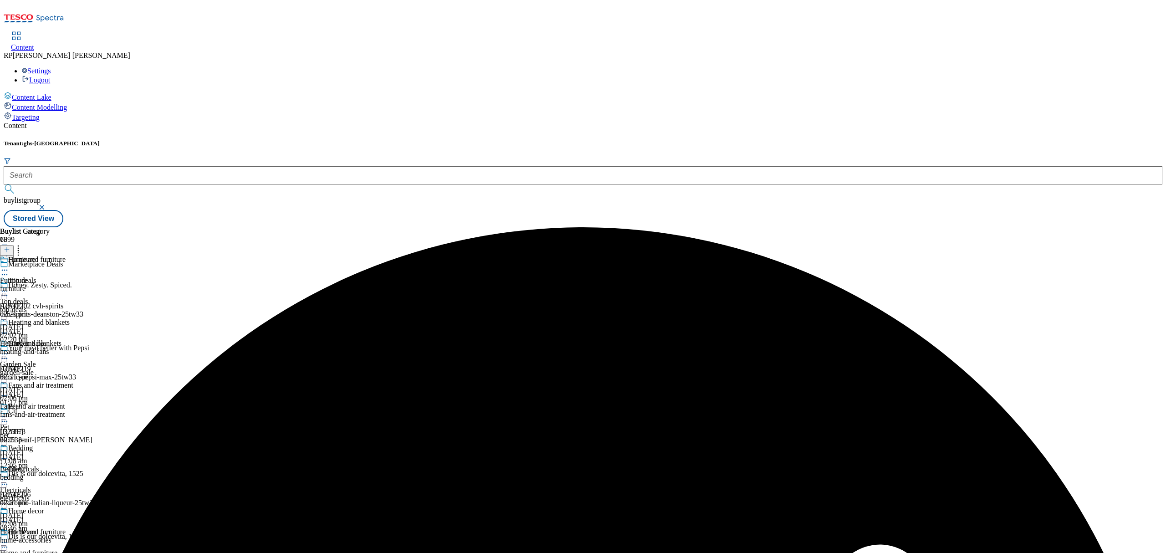
scroll to position [303, 0]
click at [9, 538] on icon at bounding box center [4, 542] width 9 height 9
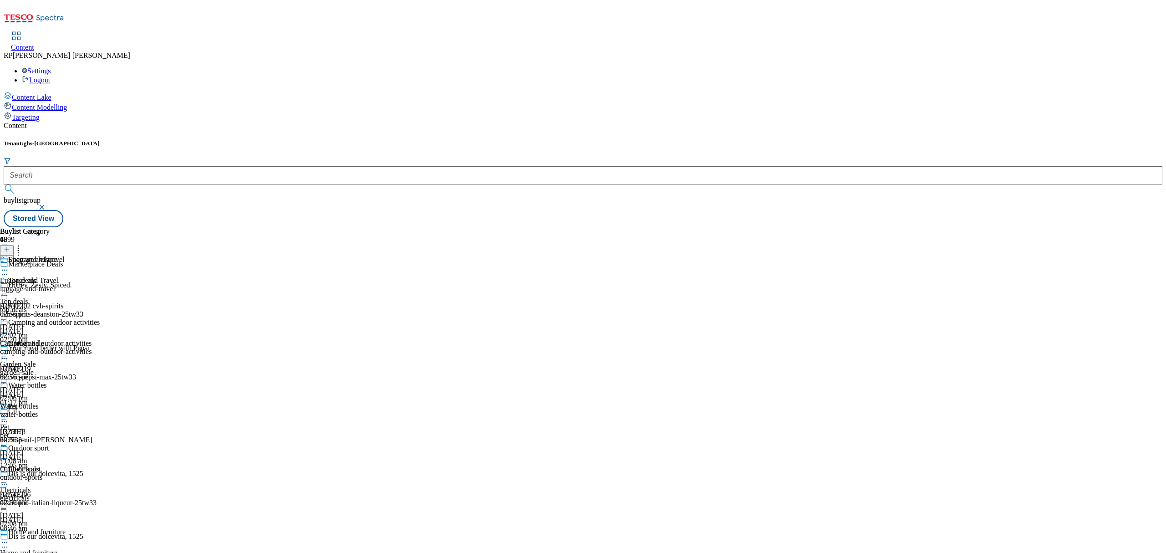
scroll to position [425, 0]
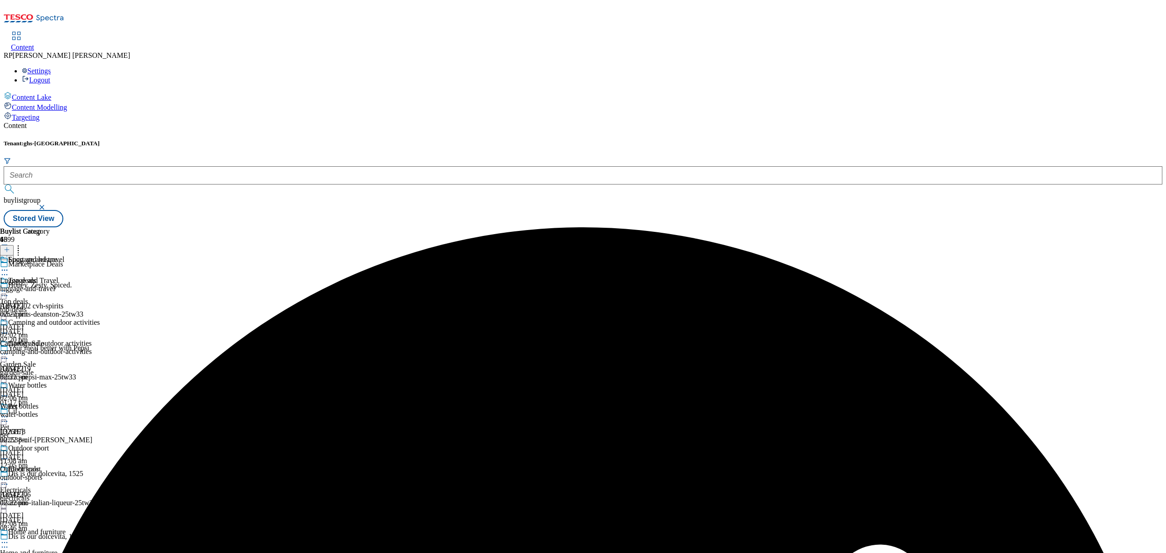
scroll to position [364, 0]
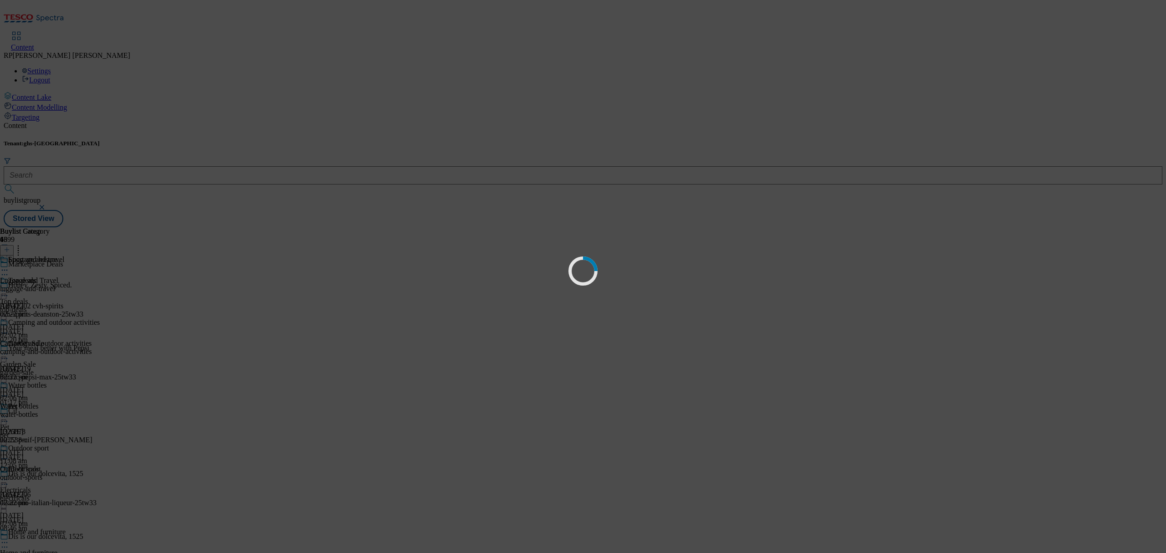
scroll to position [0, 0]
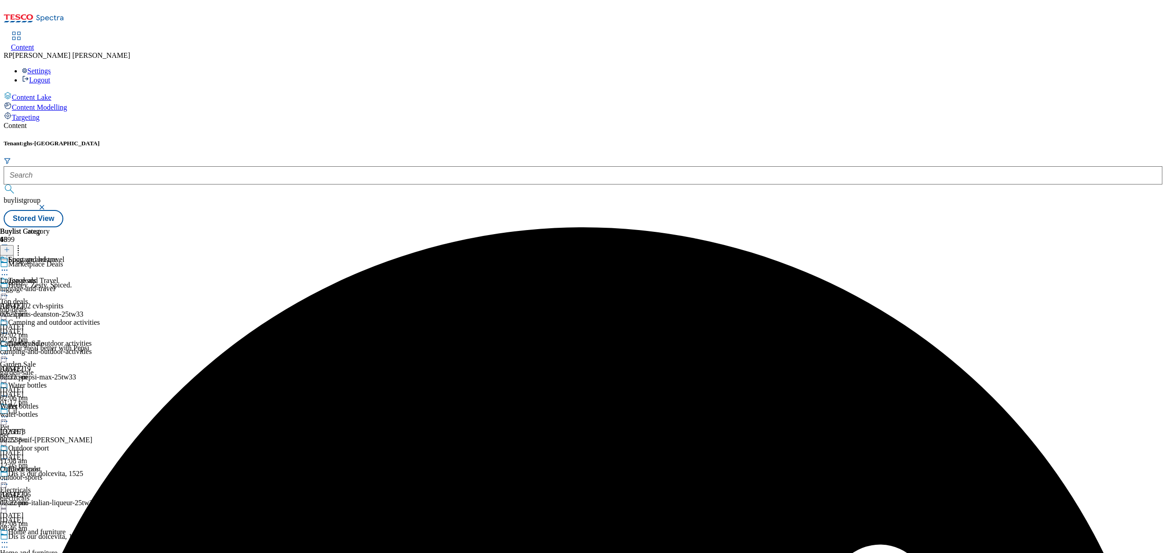
click at [100, 318] on div "Camping and outdoor activities Camping and outdoor activities camping-and-outdo…" at bounding box center [50, 349] width 100 height 63
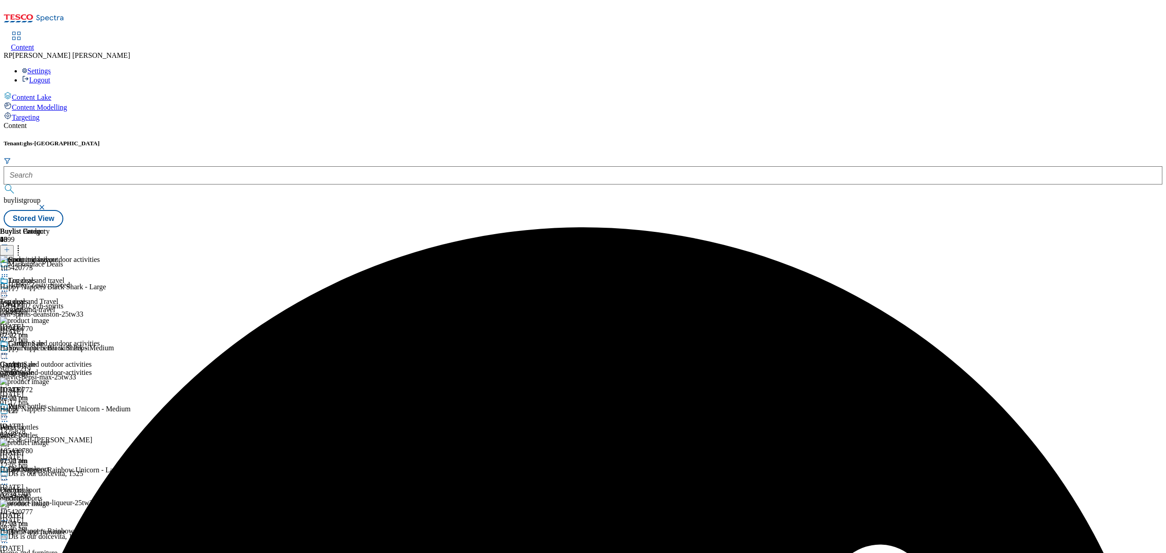
click at [23, 244] on icon at bounding box center [18, 248] width 9 height 9
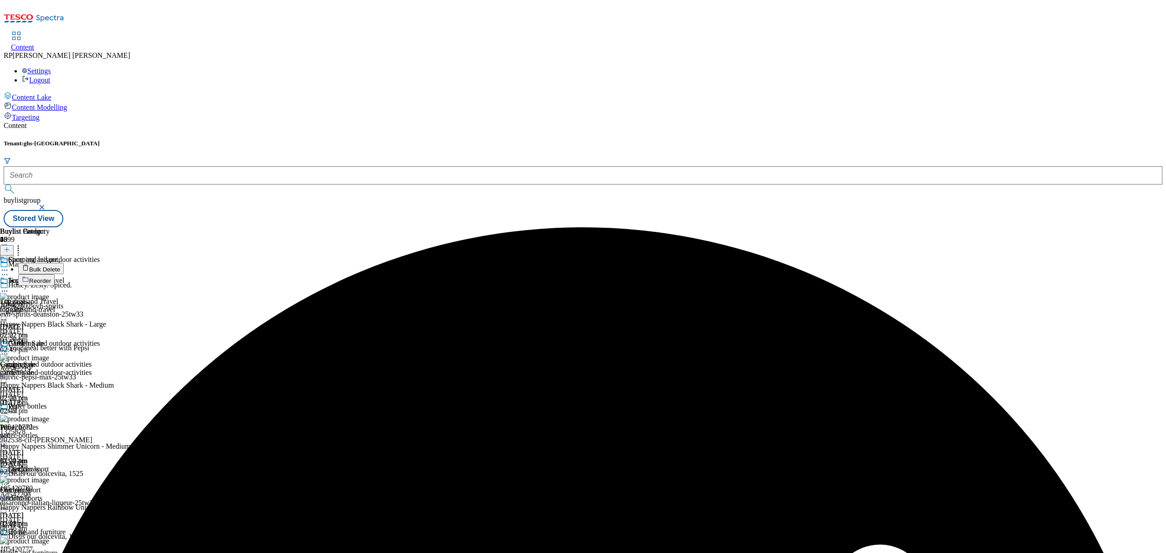
click at [60, 266] on span "Bulk Delete" at bounding box center [44, 269] width 31 height 7
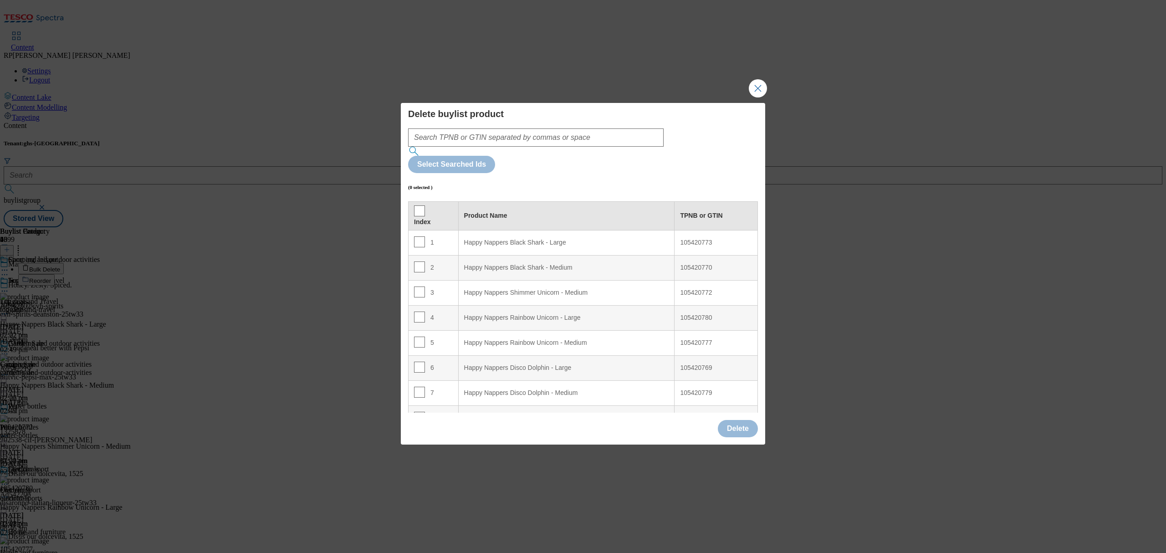
click at [420, 201] on th "Index" at bounding box center [434, 215] width 50 height 29
click at [418, 205] on input "Modal" at bounding box center [419, 210] width 11 height 11
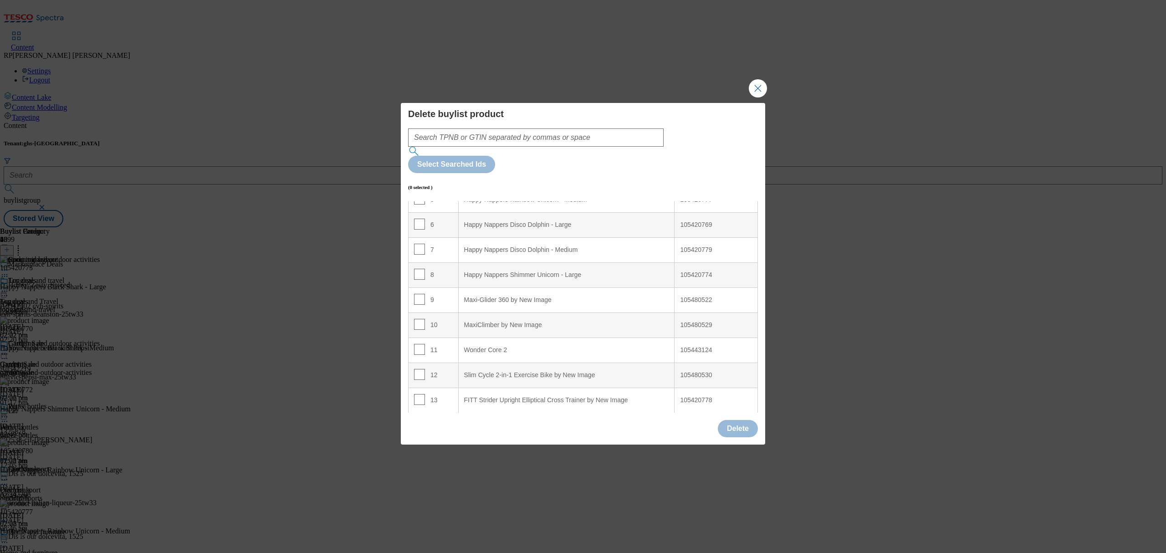
scroll to position [315, 0]
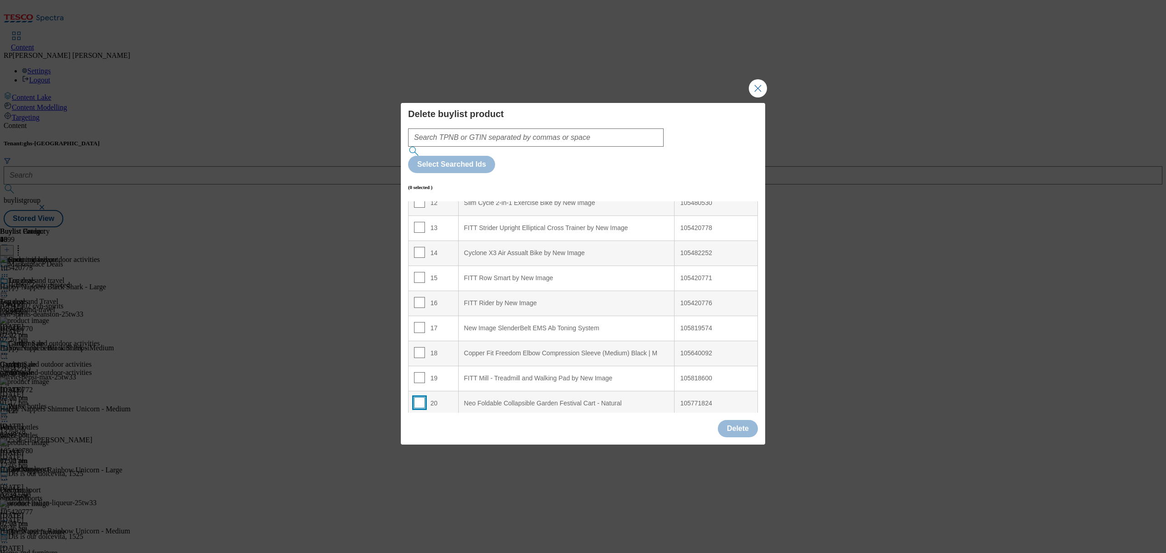
click at [418, 397] on input "Modal" at bounding box center [419, 402] width 11 height 11
click at [417, 372] on input "Modal" at bounding box center [419, 377] width 11 height 11
click at [415, 347] on input "Modal" at bounding box center [419, 352] width 11 height 11
click at [415, 322] on input "Modal" at bounding box center [419, 327] width 11 height 11
click at [414, 291] on td "16" at bounding box center [434, 303] width 50 height 25
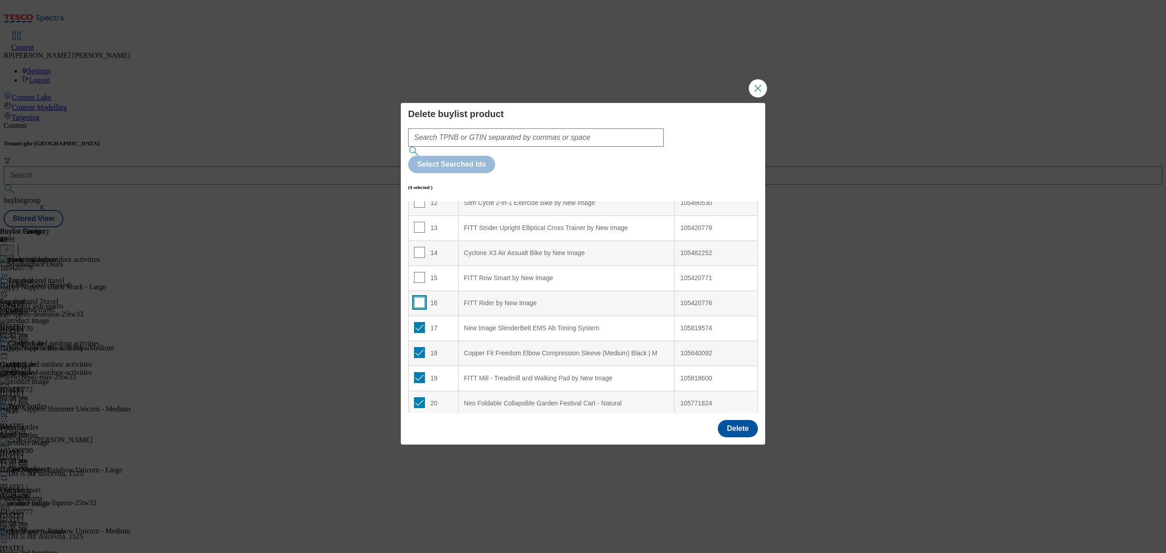
drag, startPoint x: 415, startPoint y: 274, endPoint x: 415, endPoint y: 252, distance: 21.4
click at [415, 297] on input "Modal" at bounding box center [419, 302] width 11 height 11
click at [416, 272] on input "Modal" at bounding box center [419, 277] width 11 height 11
click at [415, 247] on input "Modal" at bounding box center [419, 252] width 11 height 11
click at [416, 222] on input "Modal" at bounding box center [419, 227] width 11 height 11
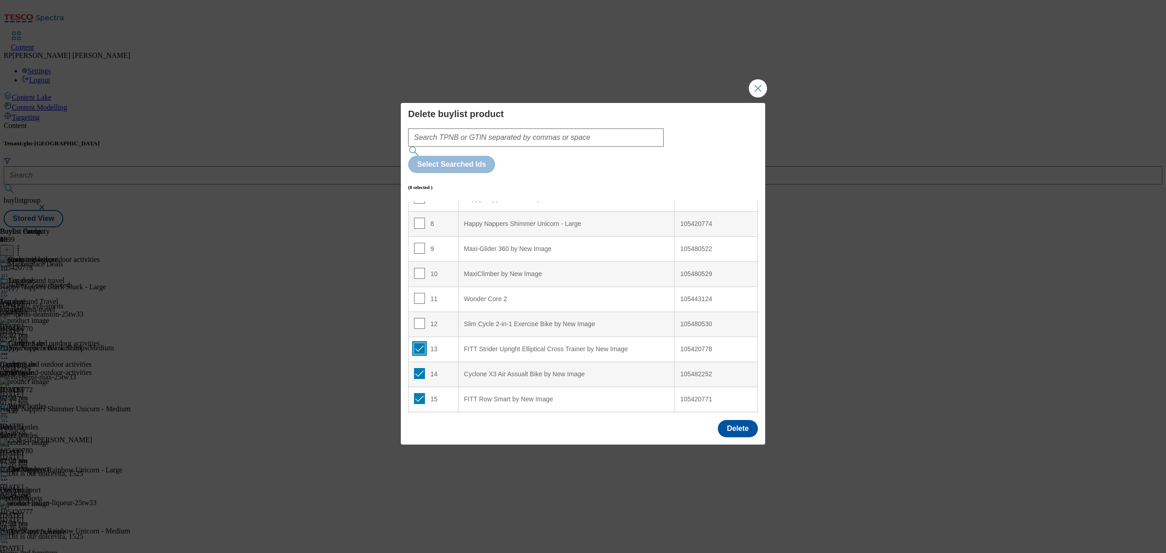
scroll to position [194, 0]
click at [418, 318] on input "Modal" at bounding box center [419, 323] width 11 height 11
click at [422, 293] on input "Modal" at bounding box center [419, 298] width 11 height 11
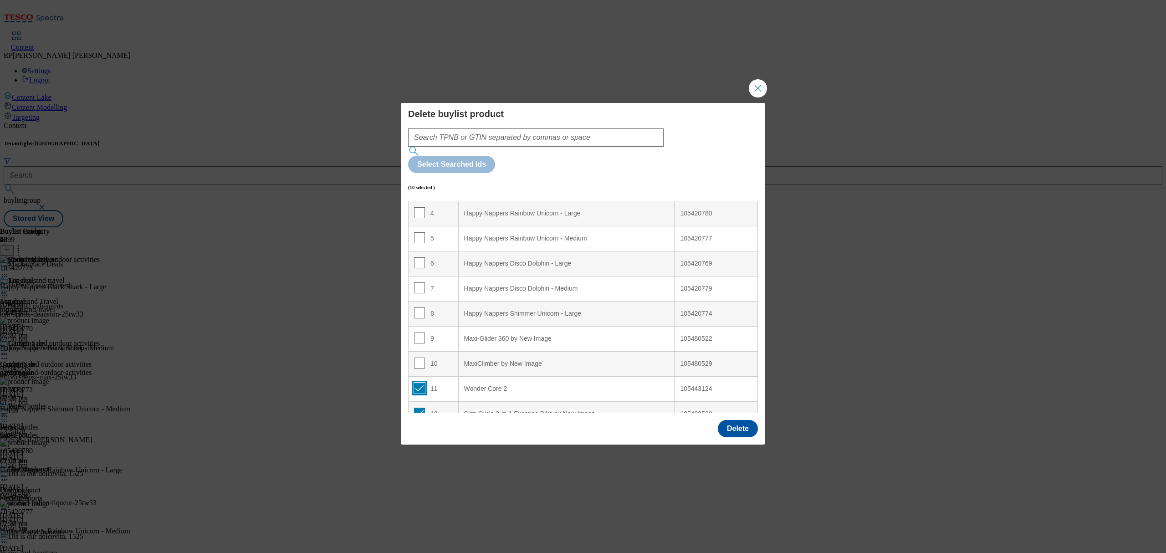
scroll to position [72, 0]
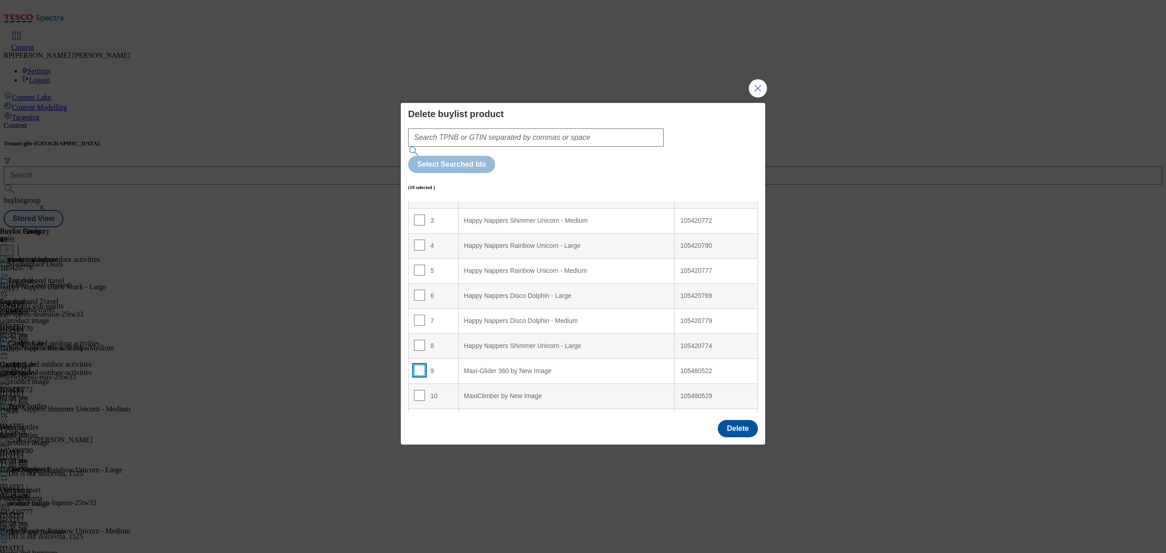
click at [418, 365] on input "Modal" at bounding box center [419, 370] width 11 height 11
click at [418, 390] on input "Modal" at bounding box center [419, 395] width 11 height 11
click at [740, 420] on button "Delete" at bounding box center [738, 428] width 40 height 17
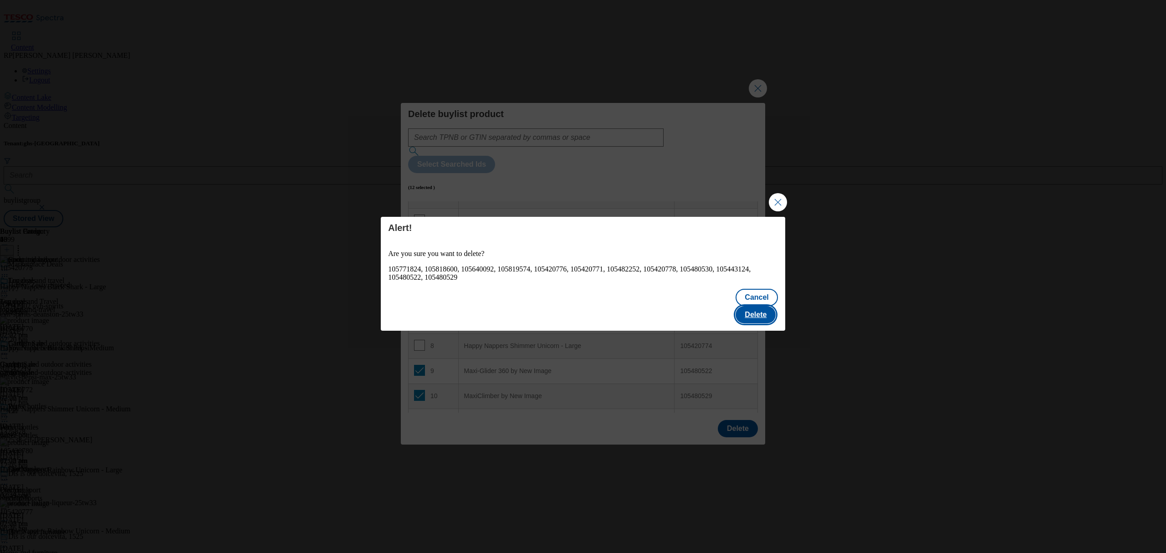
click at [758, 306] on button "Delete" at bounding box center [756, 314] width 40 height 17
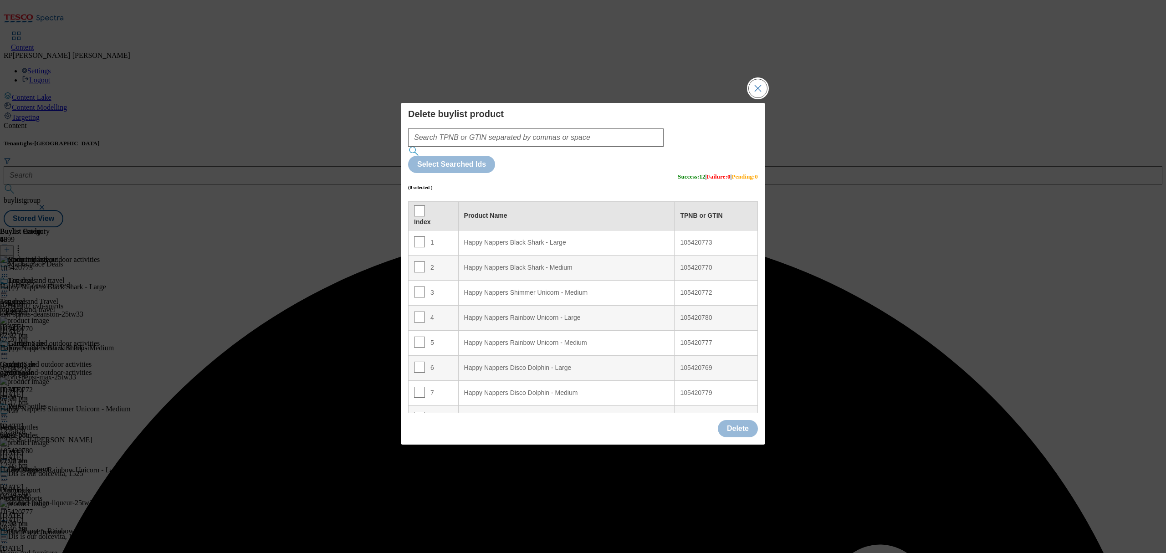
click at [760, 97] on button "Close Modal" at bounding box center [758, 88] width 18 height 18
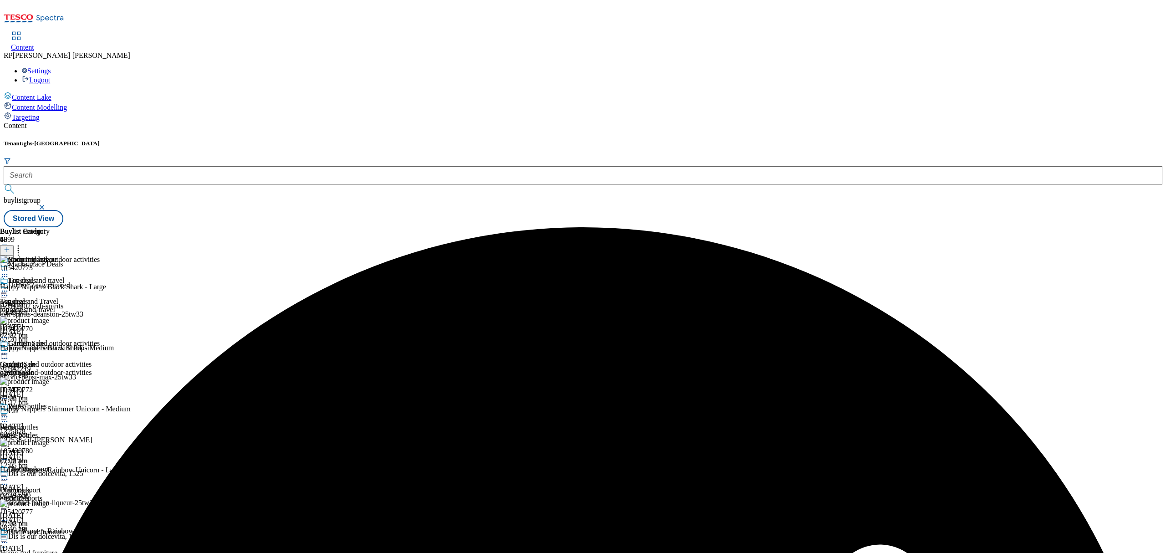
scroll to position [0, 0]
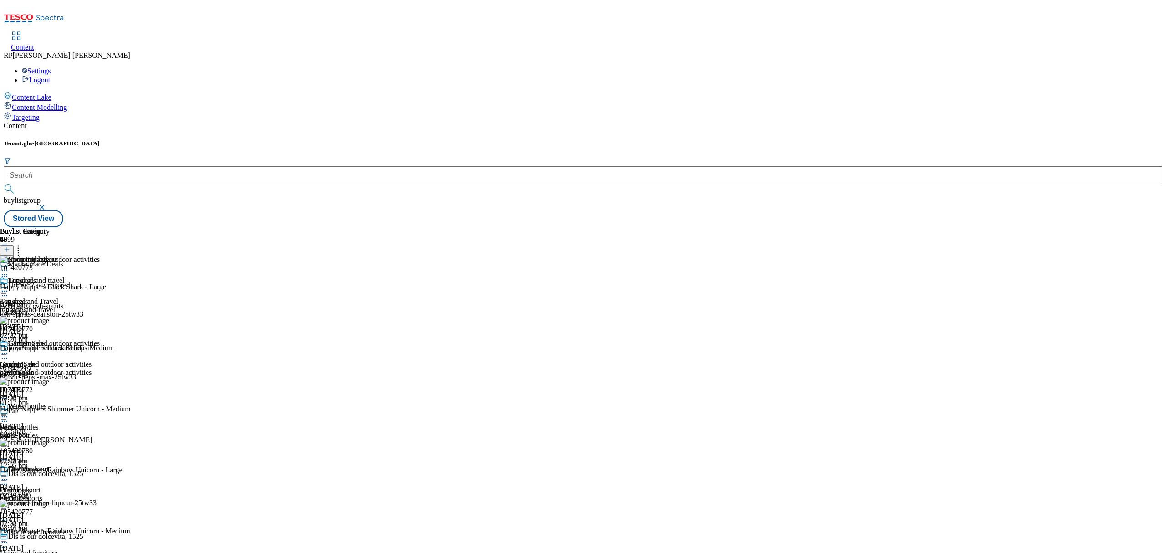
click at [9, 266] on icon at bounding box center [4, 270] width 9 height 9
click at [50, 328] on span "Preview" at bounding box center [38, 331] width 21 height 7
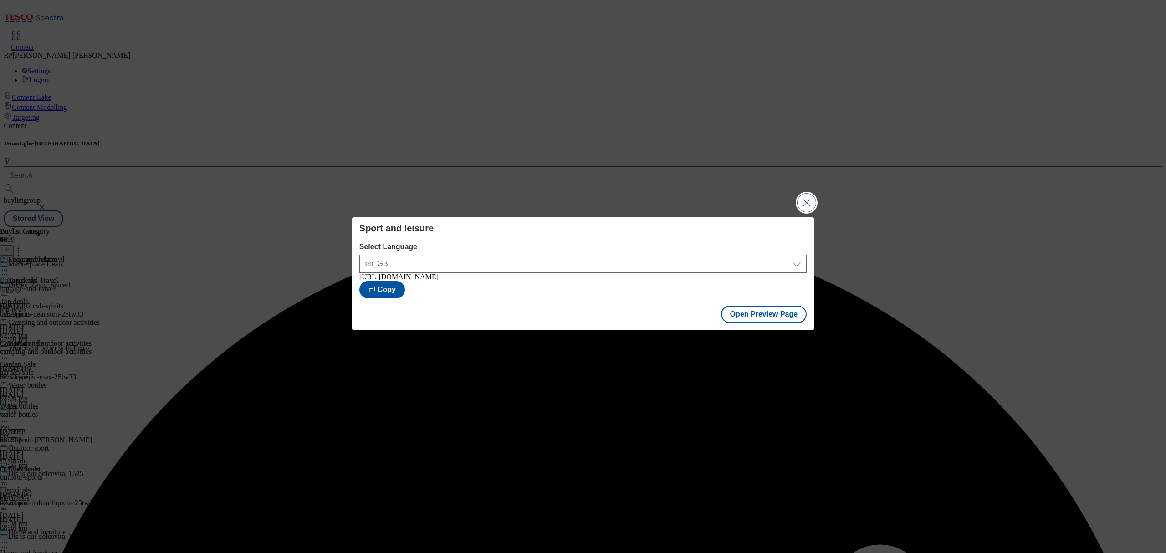
click at [809, 196] on button "Close Modal" at bounding box center [807, 203] width 18 height 18
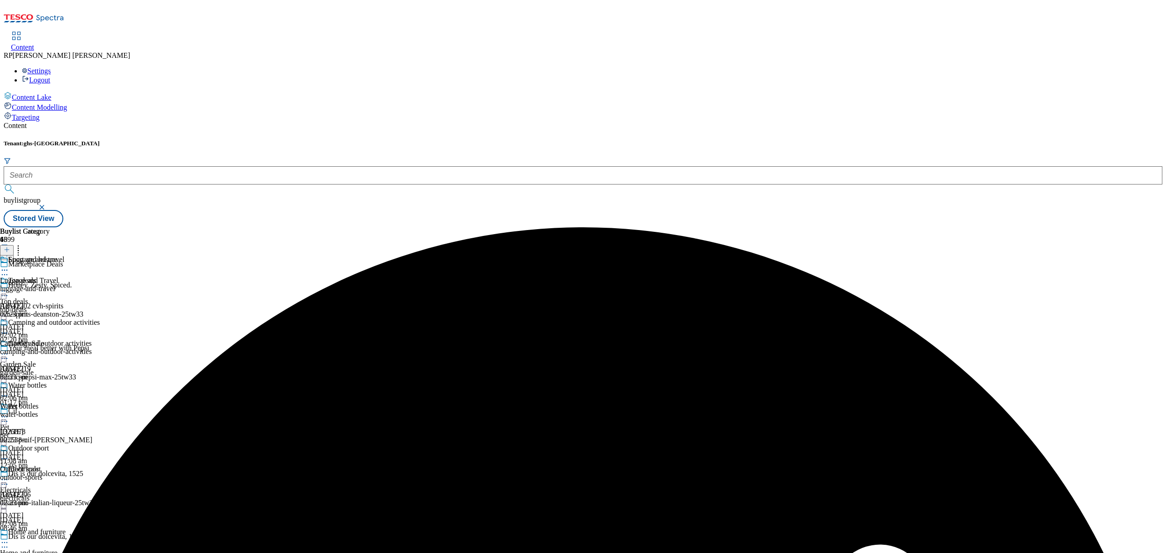
click at [9, 266] on icon at bounding box center [4, 270] width 9 height 9
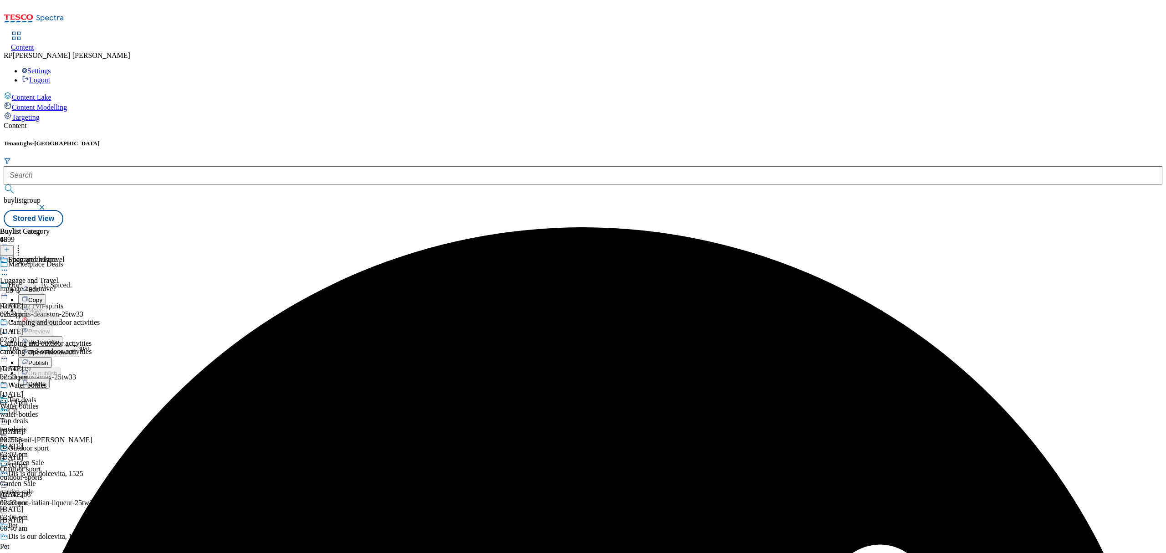
click at [48, 359] on span "Publish" at bounding box center [38, 362] width 20 height 7
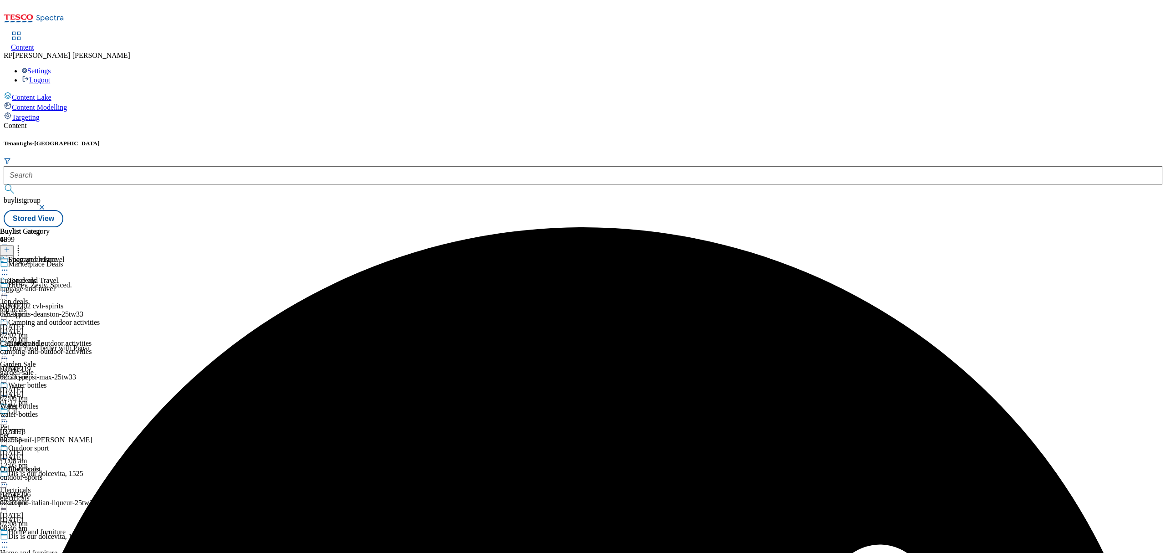
scroll to position [668, 0]
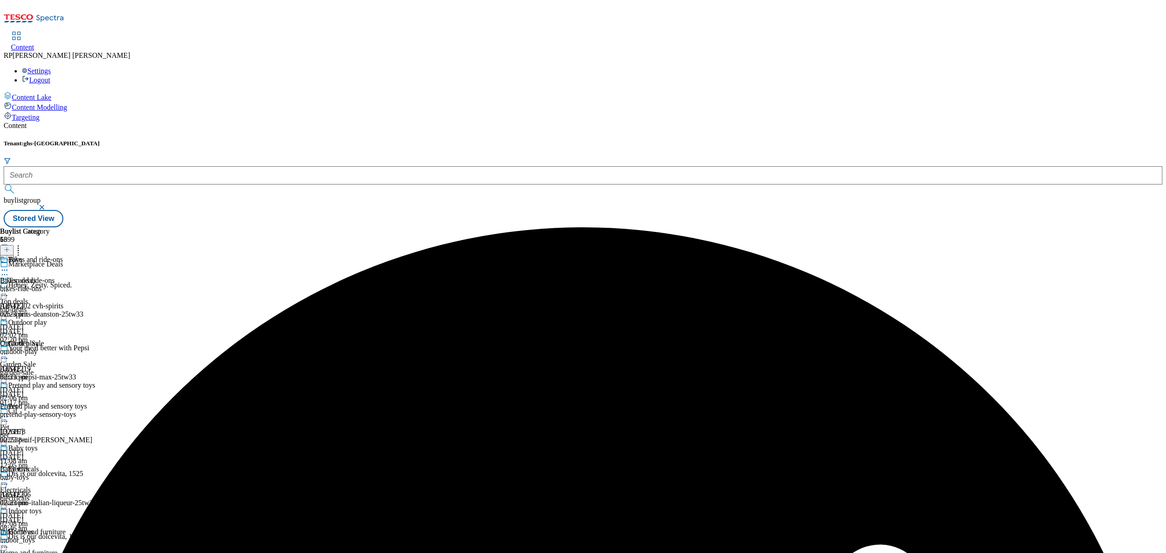
click at [9, 287] on icon at bounding box center [4, 291] width 9 height 9
click at [9, 266] on icon at bounding box center [4, 270] width 9 height 9
click at [59, 338] on span "Un-preview" at bounding box center [43, 341] width 31 height 7
click at [9, 266] on icon at bounding box center [4, 270] width 9 height 9
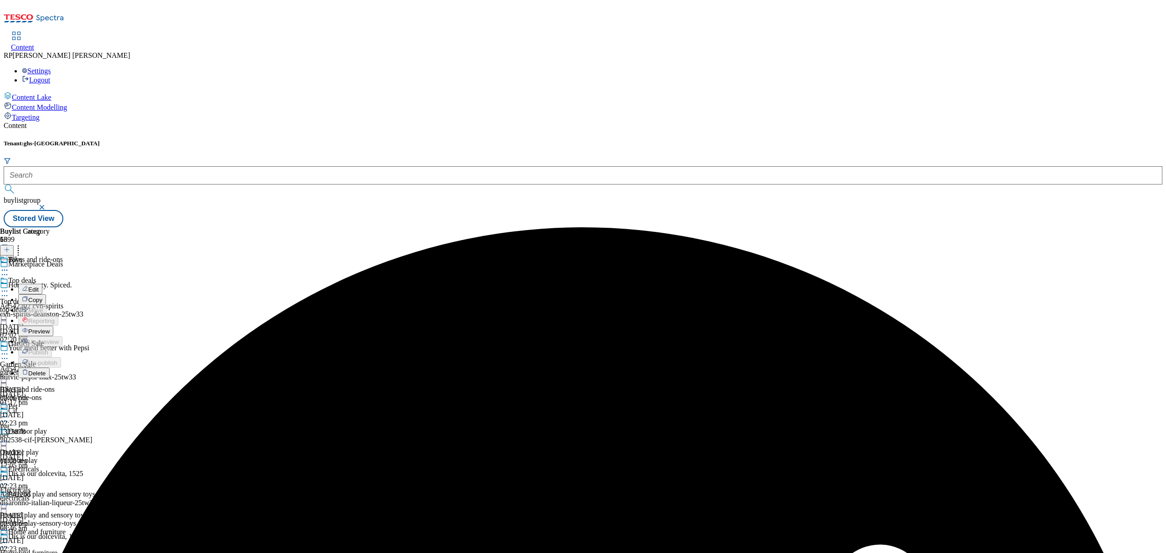
click at [95, 256] on div "Bikes and ride-ons Edit Copy Move Reporting Preview Un-preview Publish Un-publi…" at bounding box center [47, 317] width 95 height 123
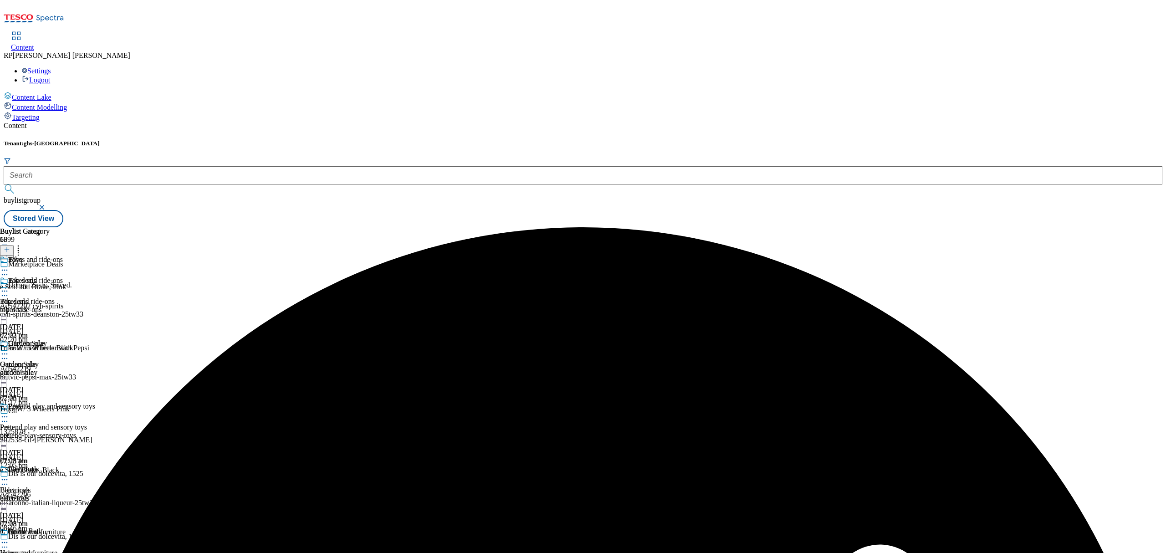
click at [95, 277] on div "Bikes and ride-ons Bikes and ride-ons bikes-ride-ons 30 Sept 2025 02:23 pm" at bounding box center [47, 308] width 95 height 63
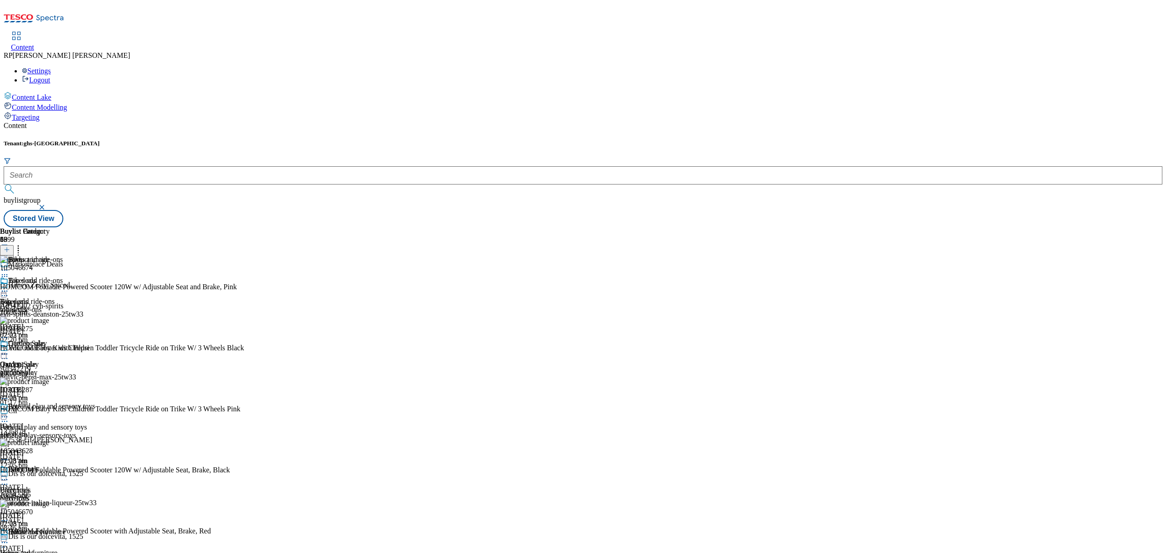
click at [23, 244] on icon at bounding box center [18, 248] width 9 height 9
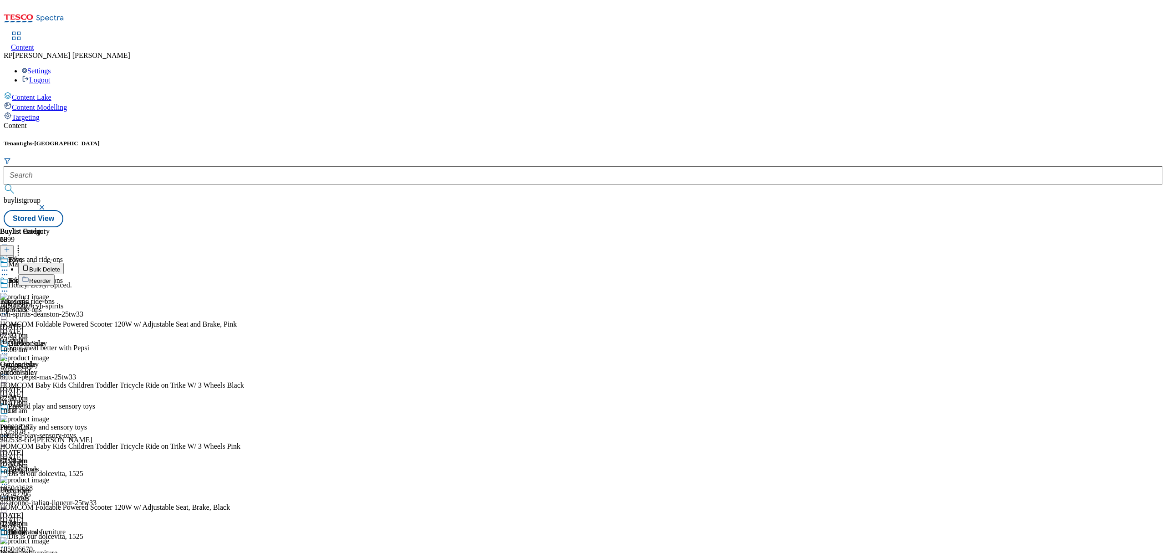
click at [60, 266] on span "Bulk Delete" at bounding box center [44, 269] width 31 height 7
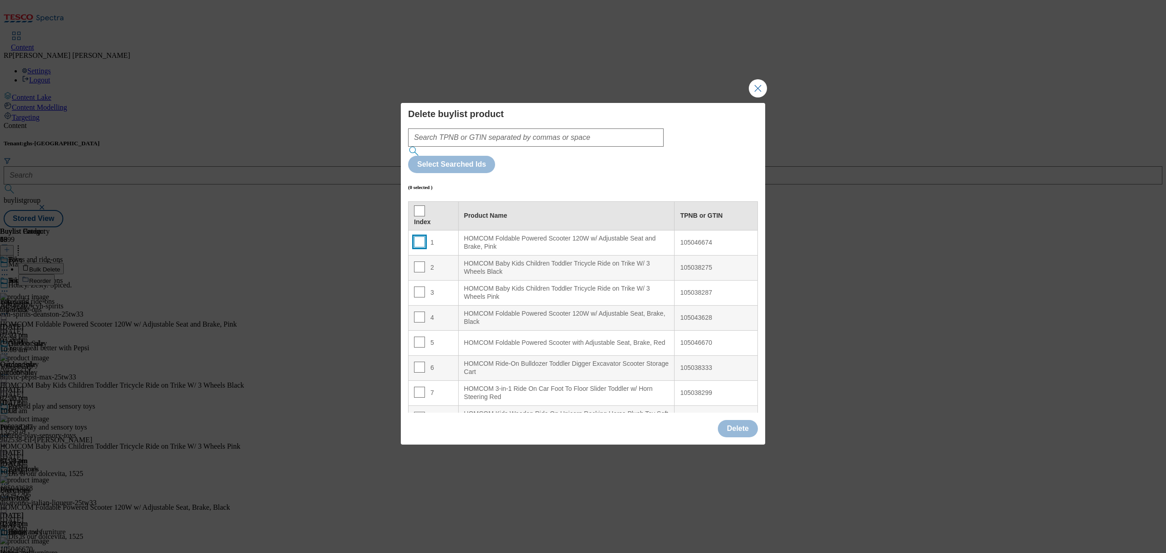
click at [419, 236] on input "Modal" at bounding box center [419, 241] width 11 height 11
drag, startPoint x: 421, startPoint y: 239, endPoint x: 421, endPoint y: 270, distance: 31.0
click at [421, 261] on input "Modal" at bounding box center [419, 266] width 11 height 11
click at [421, 280] on td "3" at bounding box center [434, 292] width 50 height 25
click at [420, 287] on input "Modal" at bounding box center [419, 292] width 11 height 11
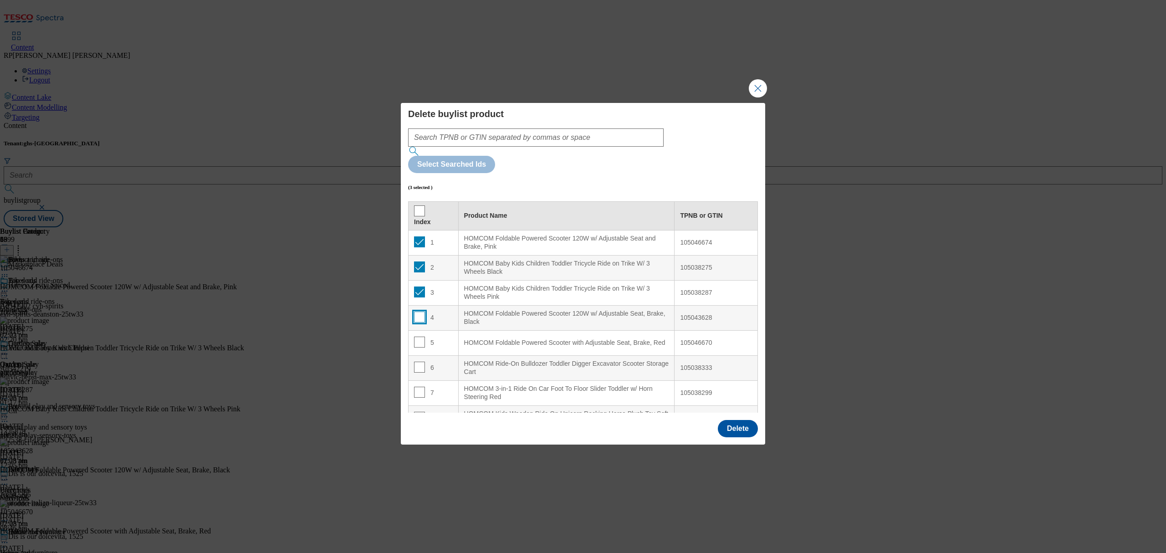
click at [419, 312] on input "Modal" at bounding box center [419, 317] width 11 height 11
click at [421, 337] on input "Modal" at bounding box center [419, 342] width 11 height 11
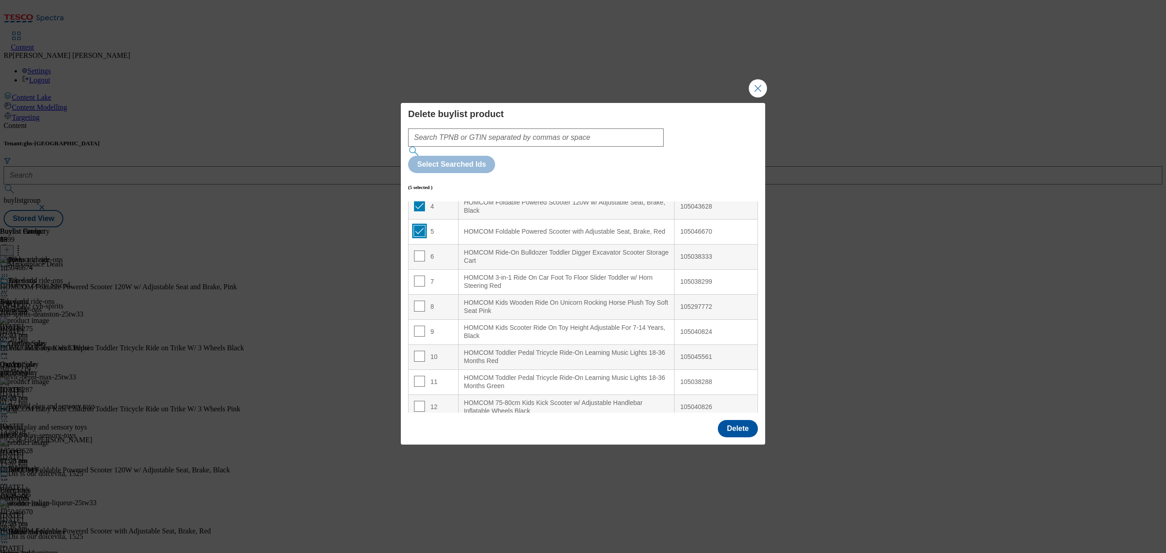
scroll to position [121, 0]
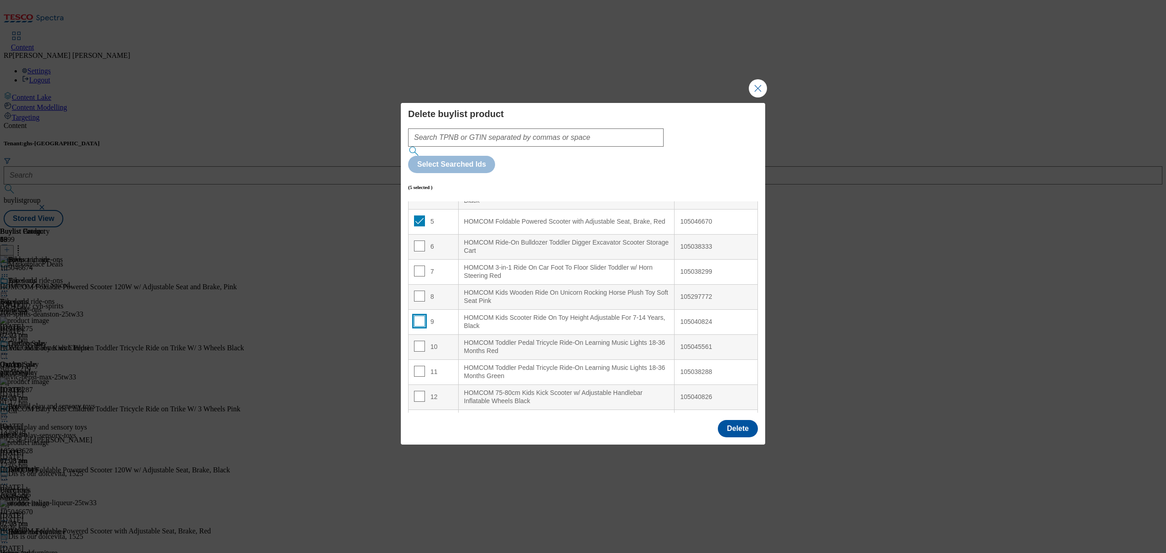
click at [419, 316] on input "Modal" at bounding box center [419, 321] width 11 height 11
click at [415, 341] on input "Modal" at bounding box center [419, 346] width 11 height 11
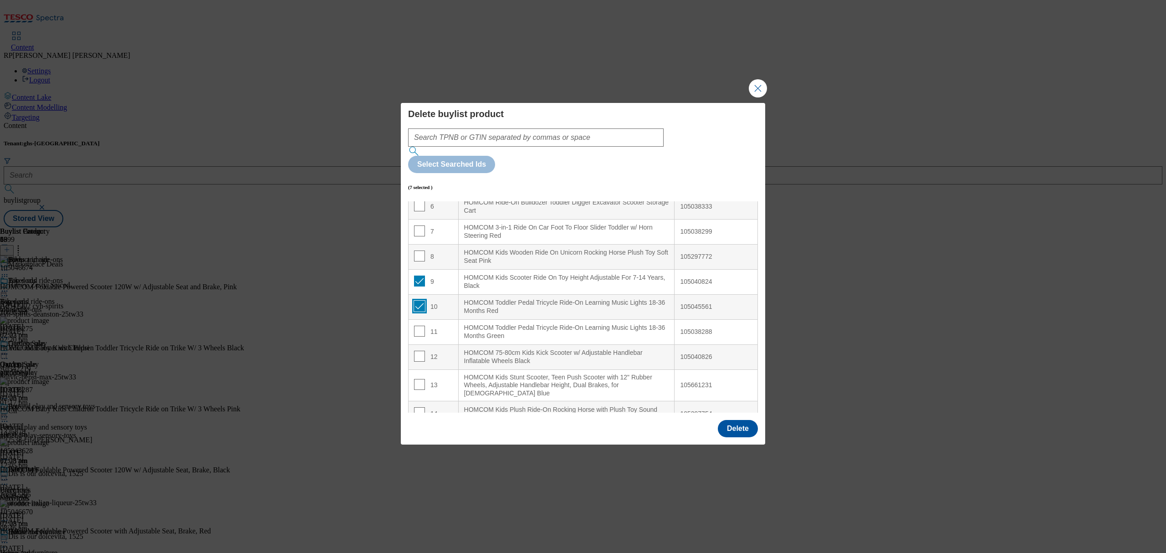
scroll to position [182, 0]
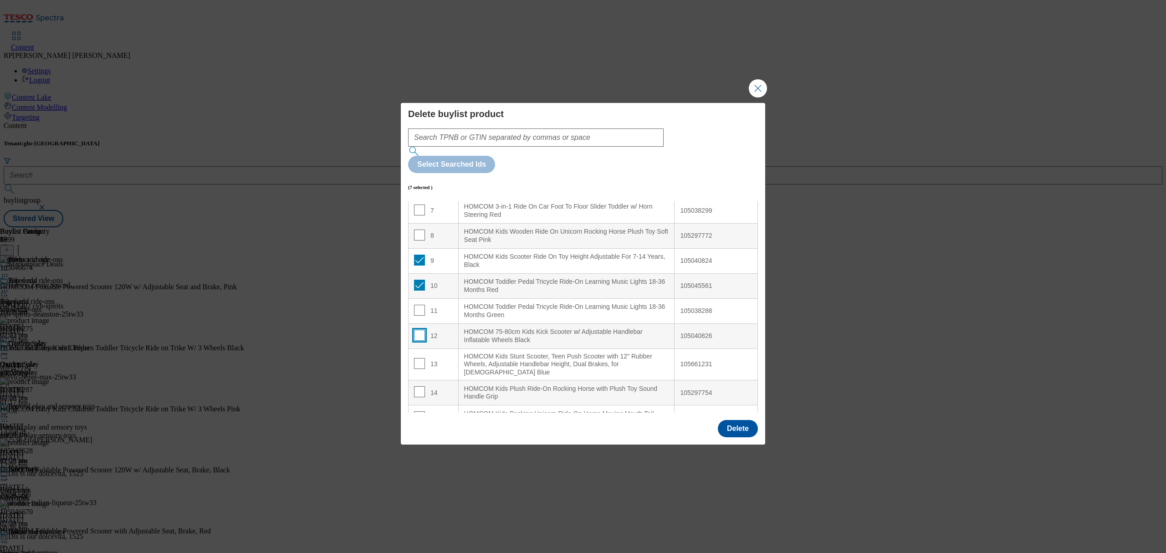
click at [420, 330] on input "Modal" at bounding box center [419, 335] width 11 height 11
click at [421, 358] on input "Modal" at bounding box center [419, 363] width 11 height 11
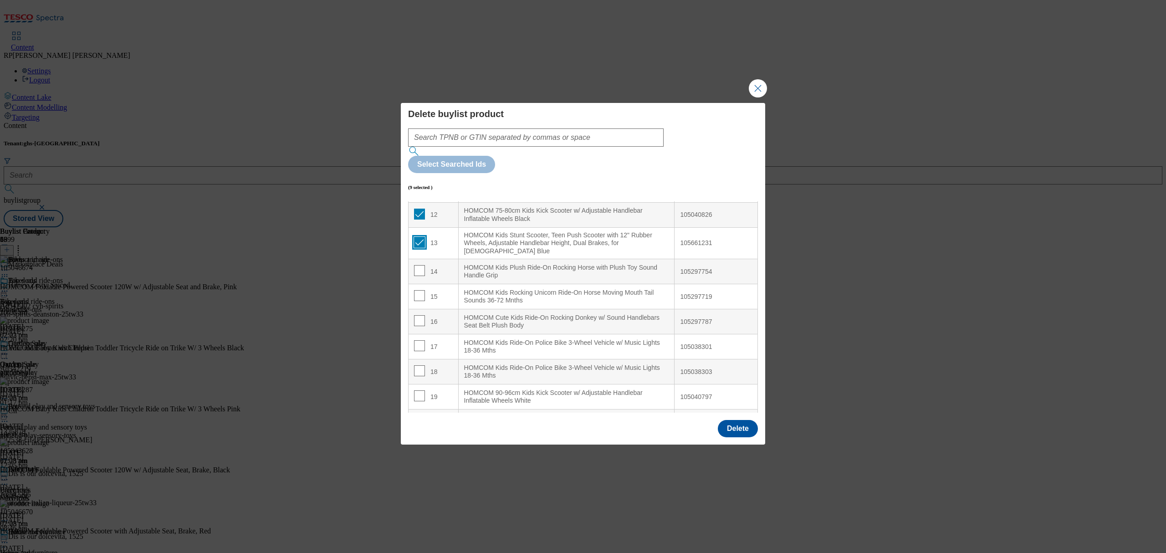
scroll to position [364, 0]
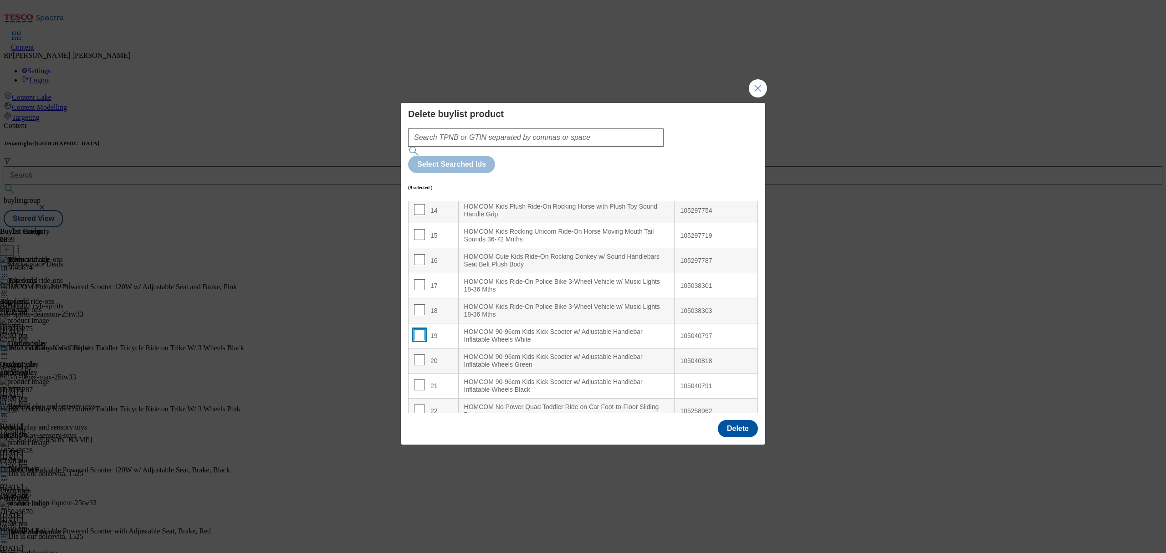
click at [416, 329] on input "Modal" at bounding box center [419, 334] width 11 height 11
click at [414, 354] on input "Modal" at bounding box center [419, 359] width 11 height 11
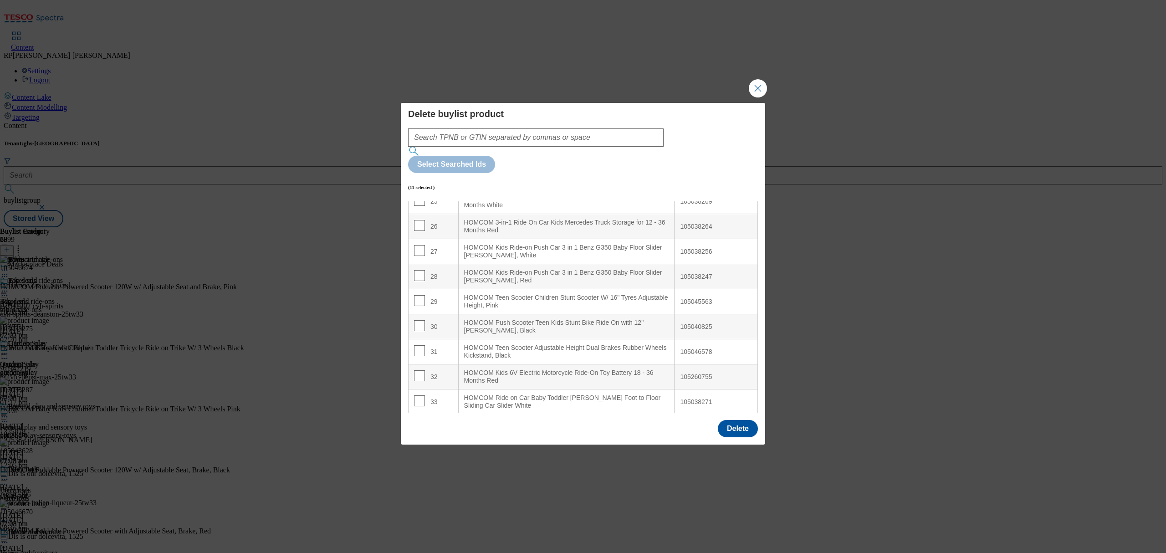
scroll to position [668, 0]
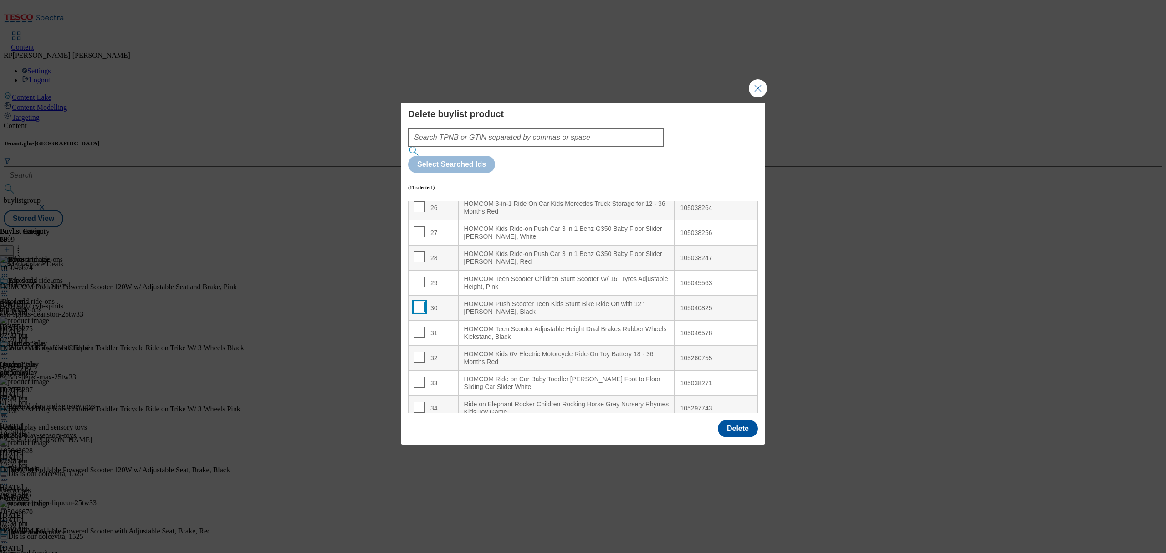
click at [420, 302] on input "Modal" at bounding box center [419, 307] width 11 height 11
click at [416, 327] on input "Modal" at bounding box center [419, 332] width 11 height 11
click at [418, 352] on input "Modal" at bounding box center [419, 357] width 11 height 11
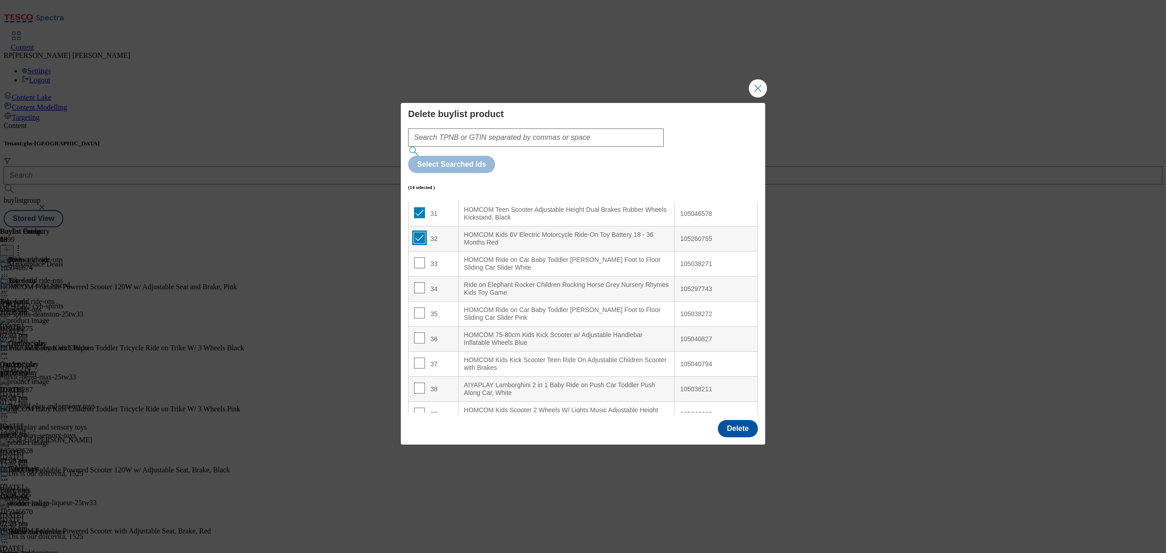
scroll to position [789, 0]
click at [423, 330] on input "Modal" at bounding box center [419, 335] width 11 height 11
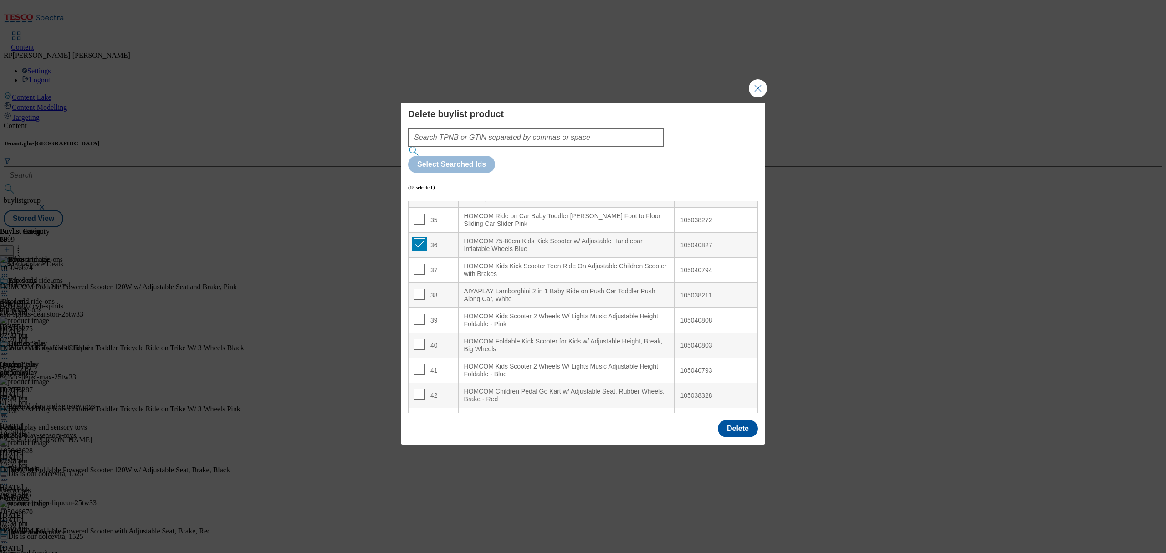
scroll to position [911, 0]
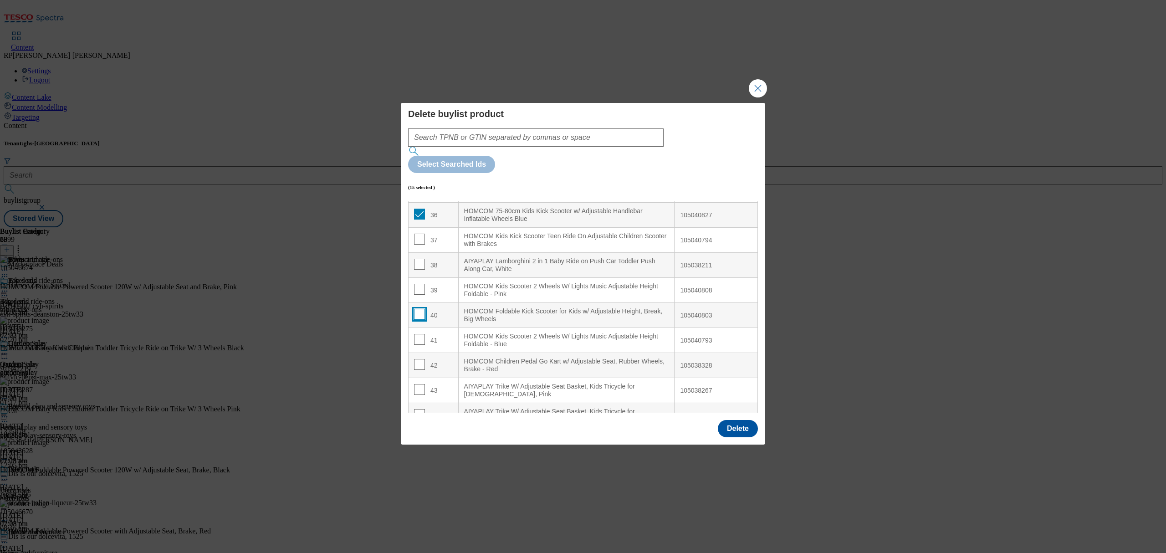
click at [420, 309] on input "Modal" at bounding box center [419, 314] width 11 height 11
click at [419, 334] on input "Modal" at bounding box center [419, 339] width 11 height 11
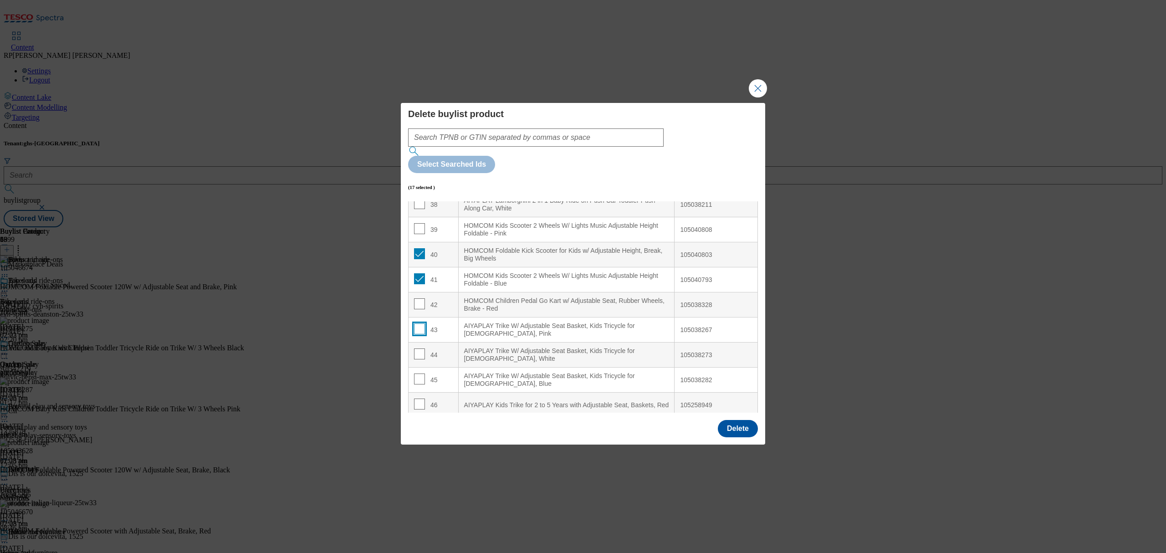
click at [420, 323] on input "Modal" at bounding box center [419, 328] width 11 height 11
click at [420, 348] on input "Modal" at bounding box center [419, 353] width 11 height 11
click at [416, 374] on input "Modal" at bounding box center [419, 379] width 11 height 11
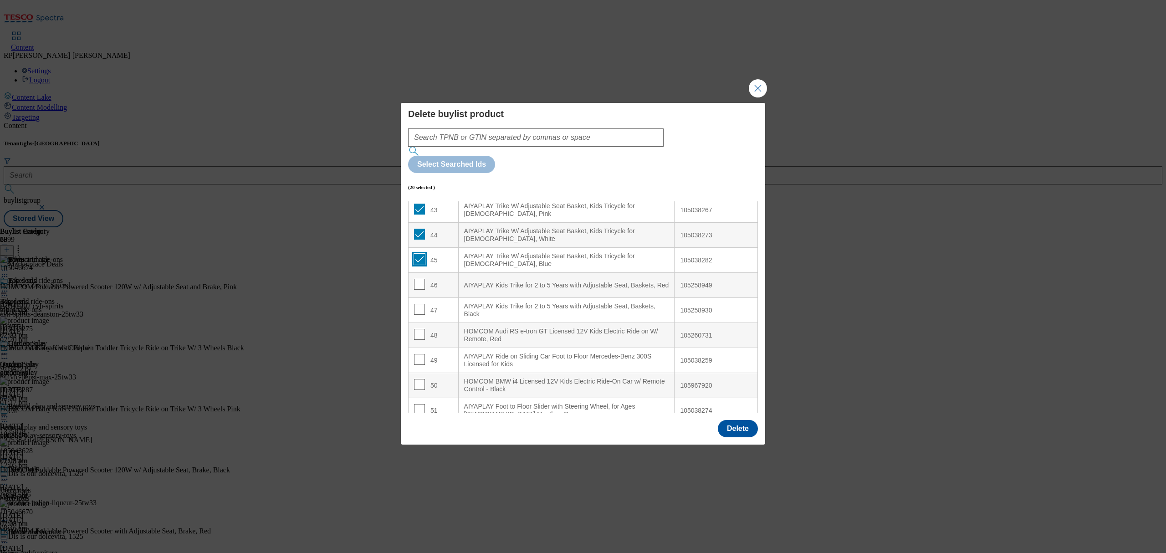
scroll to position [1093, 0]
click at [418, 302] on input "Modal" at bounding box center [419, 307] width 11 height 11
click at [411, 296] on td "47" at bounding box center [434, 308] width 50 height 25
click at [416, 302] on input "Modal" at bounding box center [419, 307] width 11 height 11
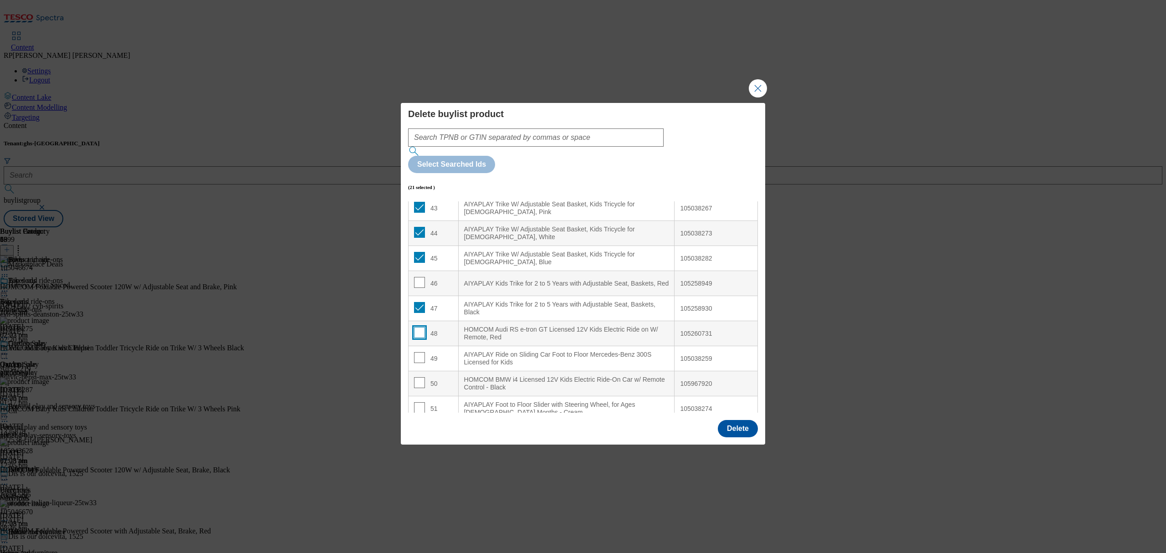
click at [416, 327] on input "Modal" at bounding box center [419, 332] width 11 height 11
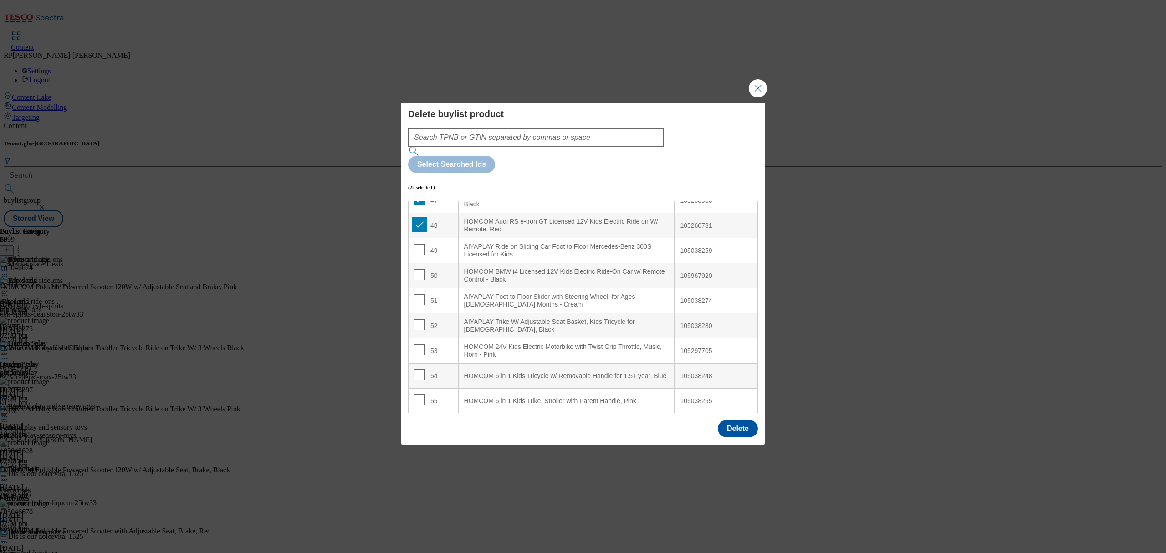
scroll to position [1214, 0]
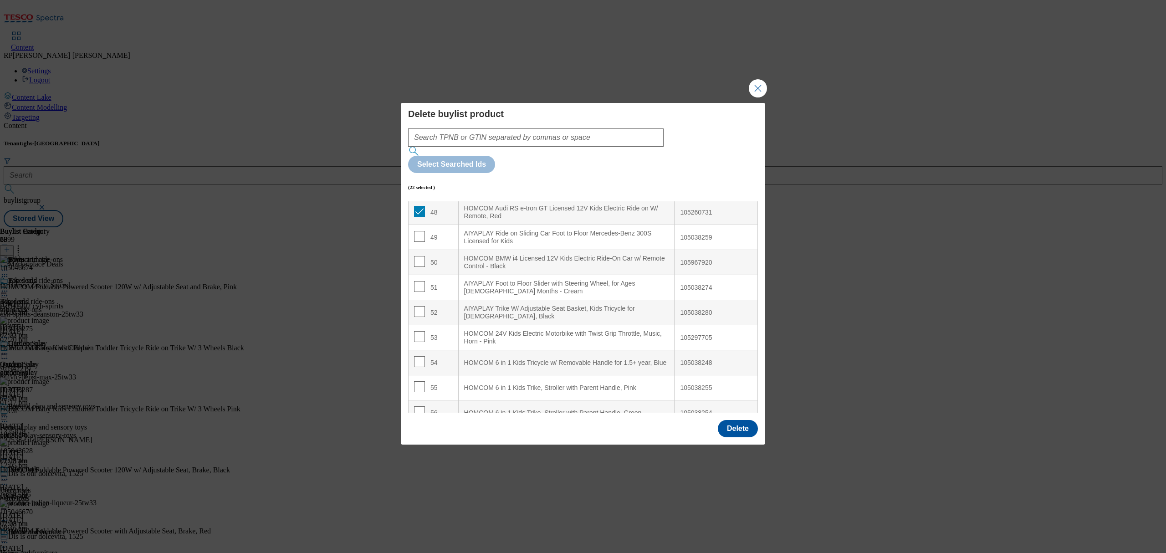
click at [425, 306] on div "52" at bounding box center [433, 312] width 39 height 13
click at [420, 306] on input "Modal" at bounding box center [419, 311] width 11 height 11
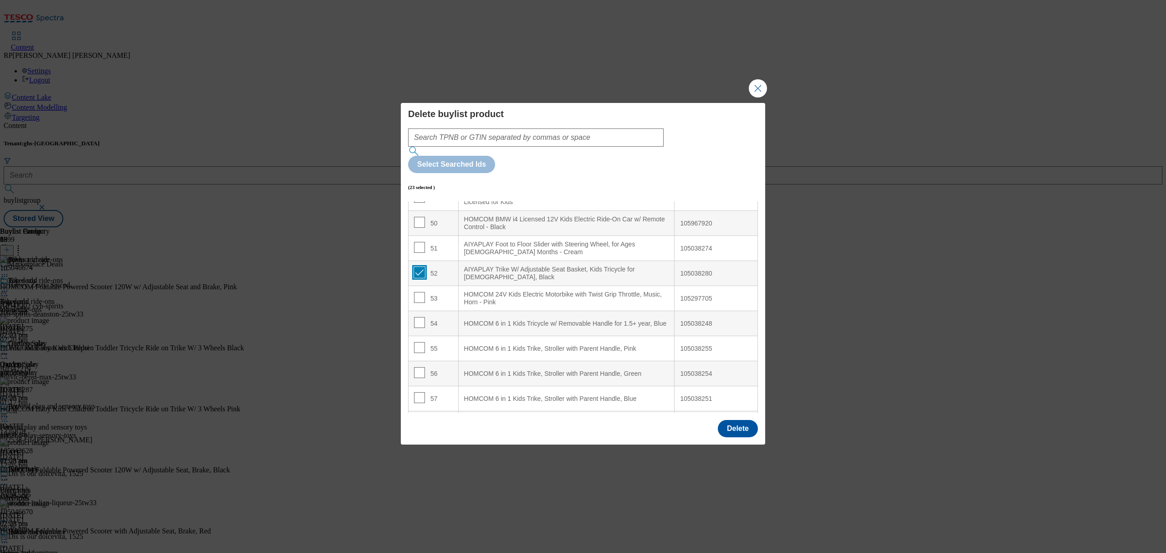
scroll to position [1275, 0]
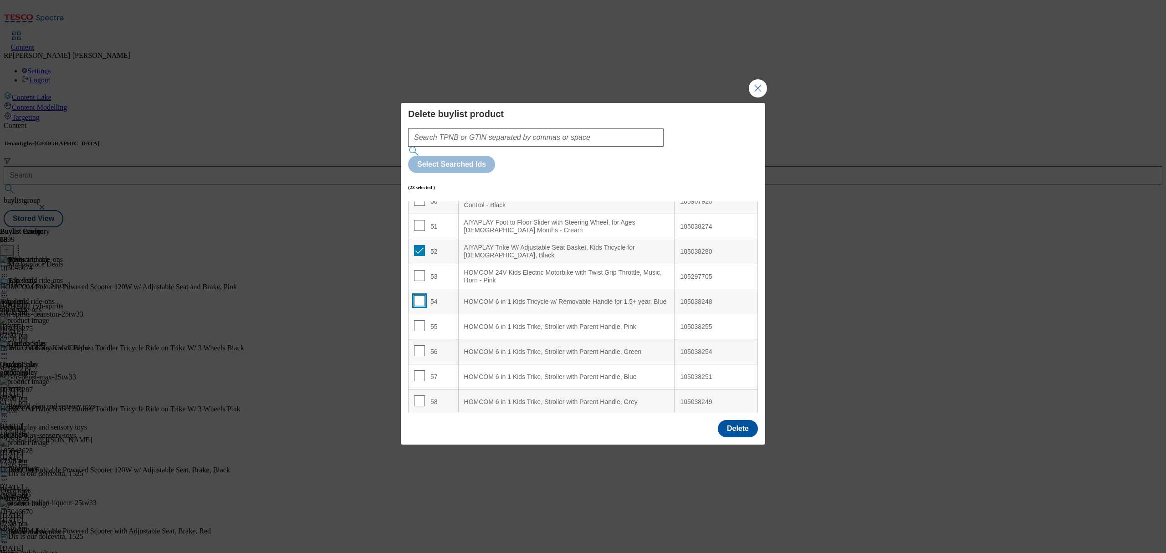
click at [417, 295] on input "Modal" at bounding box center [419, 300] width 11 height 11
click at [416, 345] on input "Modal" at bounding box center [419, 350] width 11 height 11
click at [418, 370] on input "Modal" at bounding box center [419, 375] width 11 height 11
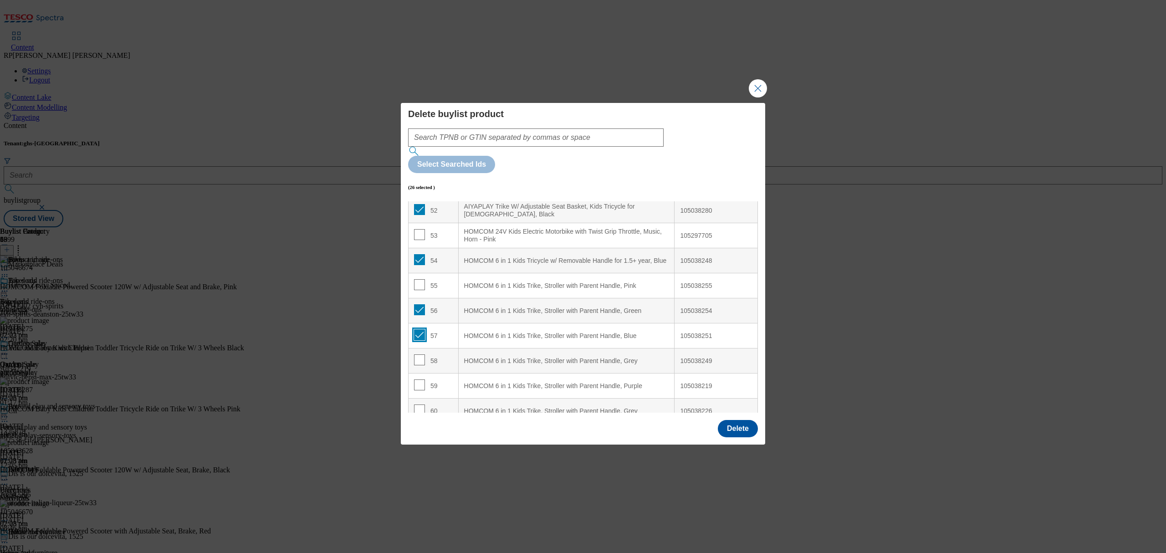
scroll to position [1397, 0]
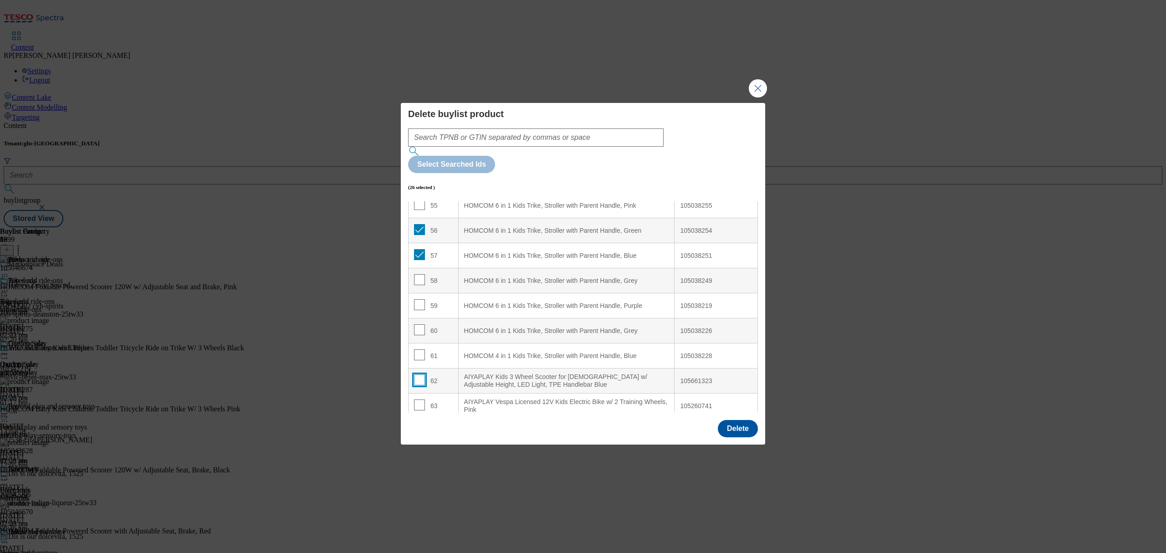
click at [420, 374] on input "Modal" at bounding box center [419, 379] width 11 height 11
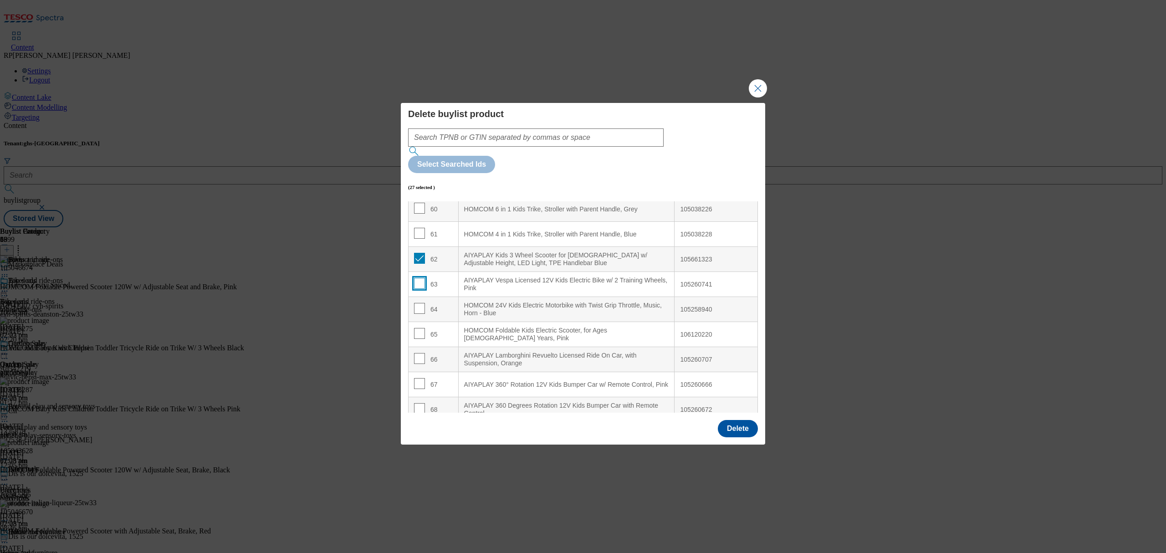
click at [418, 278] on input "Modal" at bounding box center [419, 283] width 11 height 11
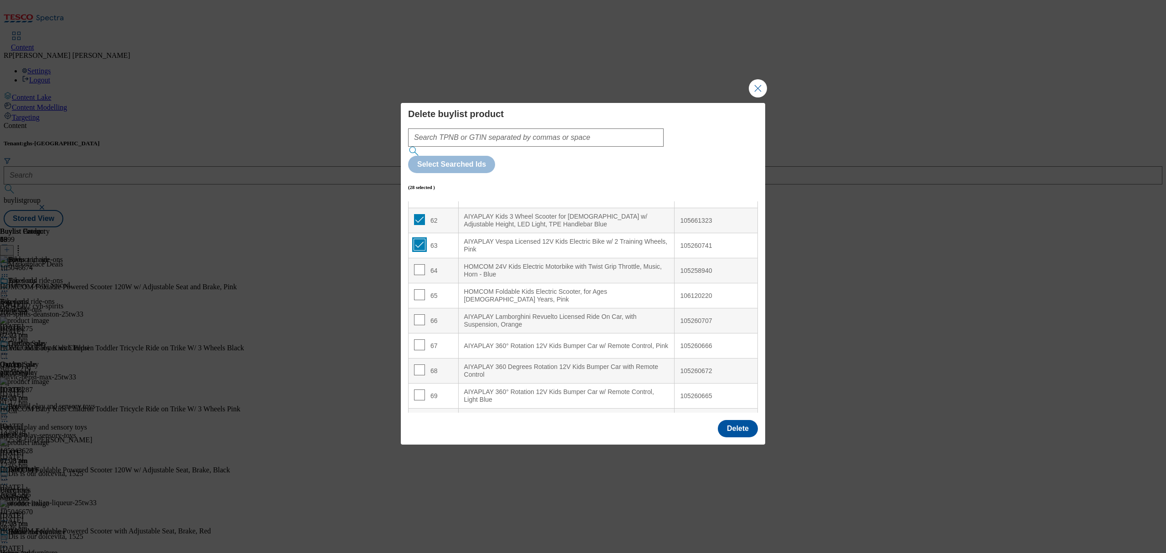
scroll to position [1579, 0]
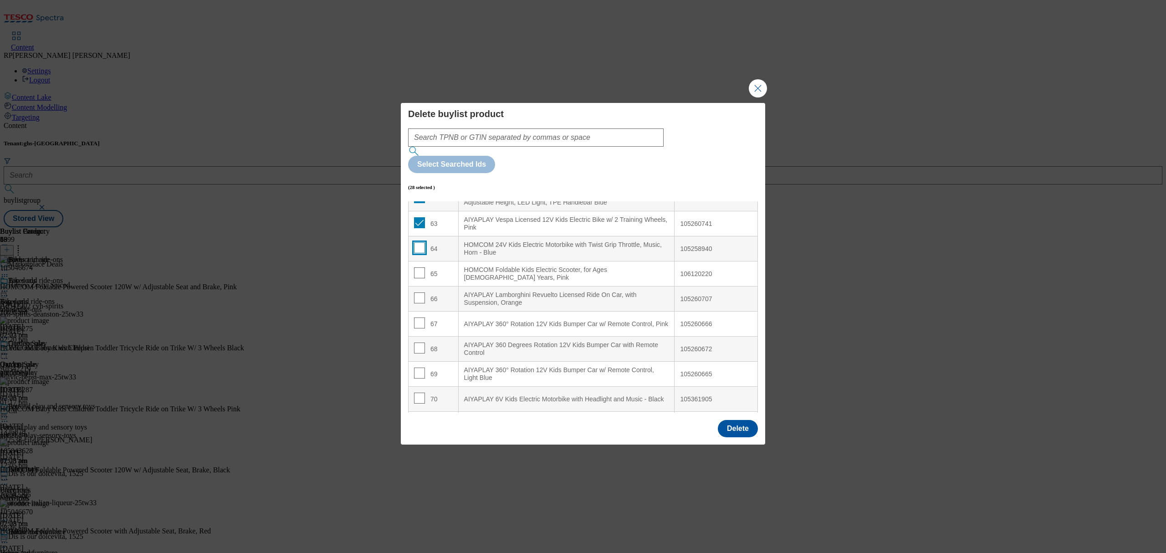
click at [416, 242] on input "Modal" at bounding box center [419, 247] width 11 height 11
click at [418, 318] on input "Modal" at bounding box center [419, 323] width 11 height 11
click at [418, 343] on input "Modal" at bounding box center [419, 348] width 11 height 11
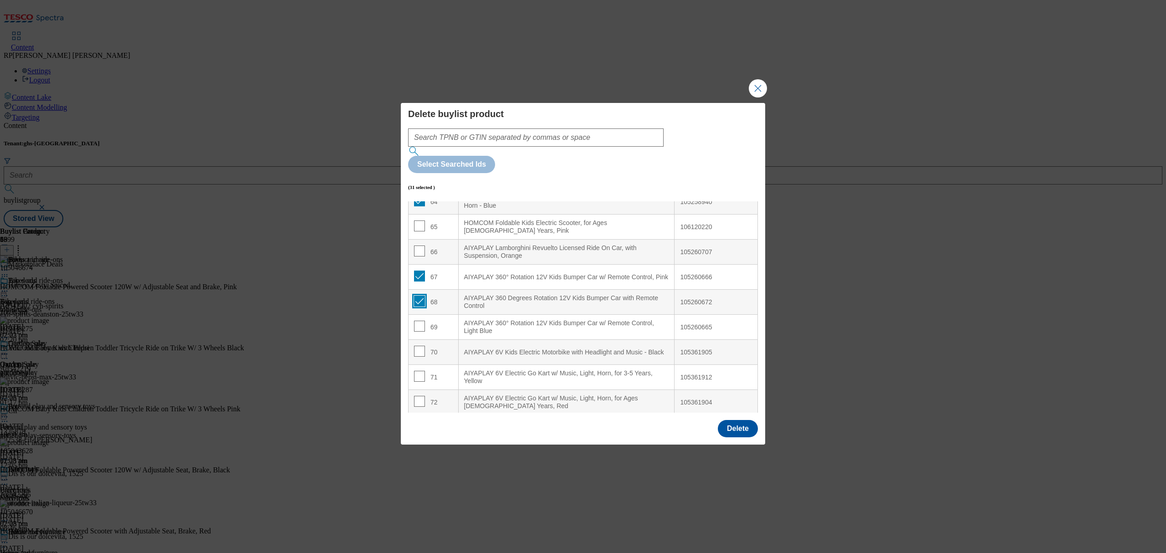
scroll to position [1700, 0]
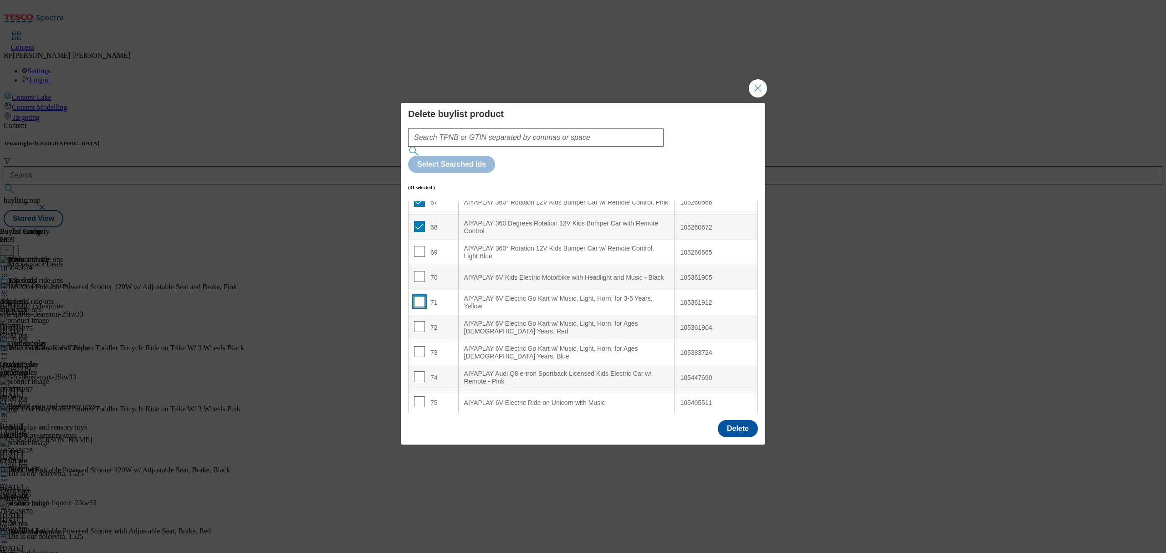
click at [419, 296] on input "Modal" at bounding box center [419, 301] width 11 height 11
click at [418, 321] on input "Modal" at bounding box center [419, 326] width 11 height 11
click at [418, 346] on input "Modal" at bounding box center [419, 351] width 11 height 11
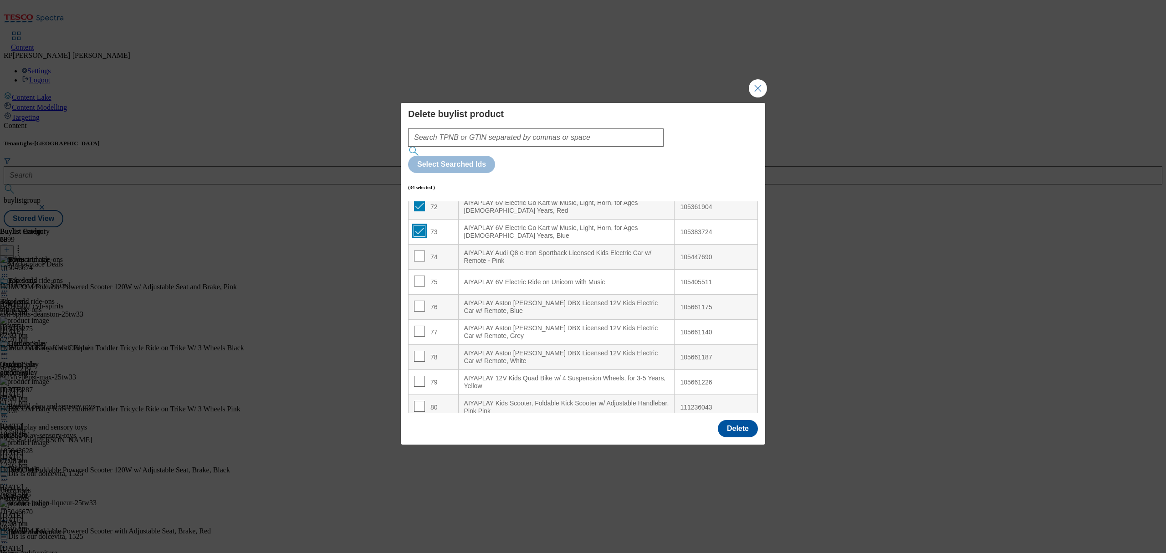
scroll to position [1822, 0]
click at [419, 300] on input "Modal" at bounding box center [419, 305] width 11 height 11
click at [421, 325] on input "Modal" at bounding box center [419, 330] width 11 height 11
click at [420, 350] on input "Modal" at bounding box center [419, 355] width 11 height 11
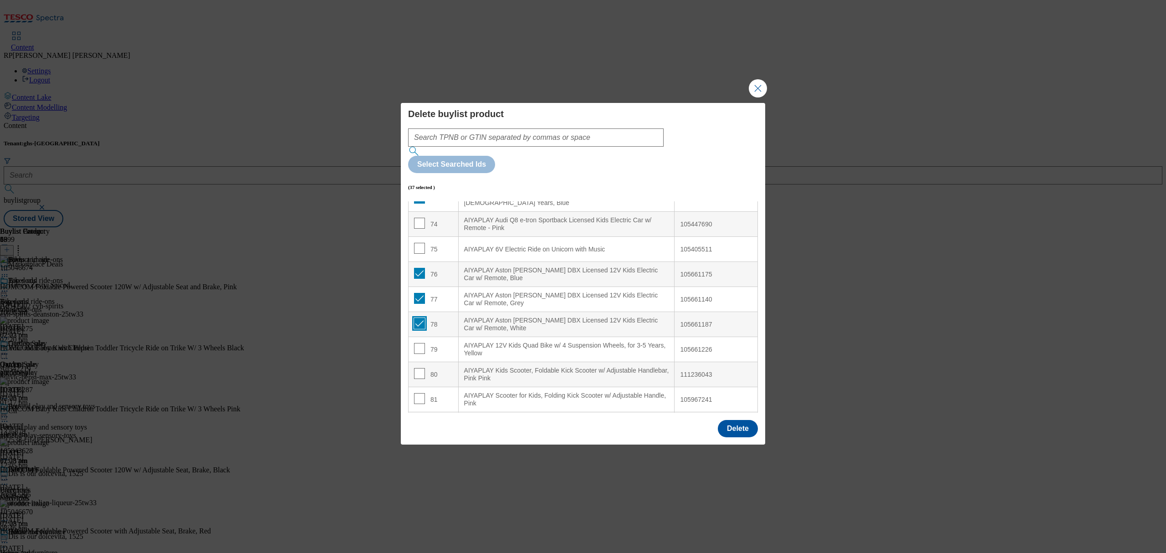
scroll to position [1883, 0]
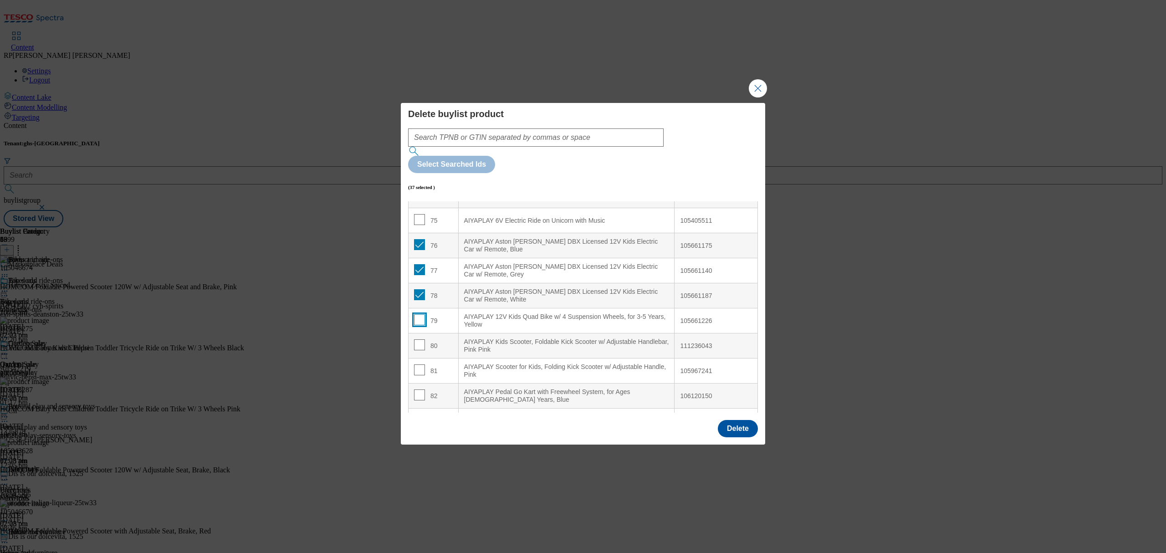
click at [421, 314] on input "Modal" at bounding box center [419, 319] width 11 height 11
click at [415, 339] on input "Modal" at bounding box center [419, 344] width 11 height 11
click at [417, 364] on input "Modal" at bounding box center [419, 369] width 11 height 11
click at [420, 389] on input "Modal" at bounding box center [419, 394] width 11 height 11
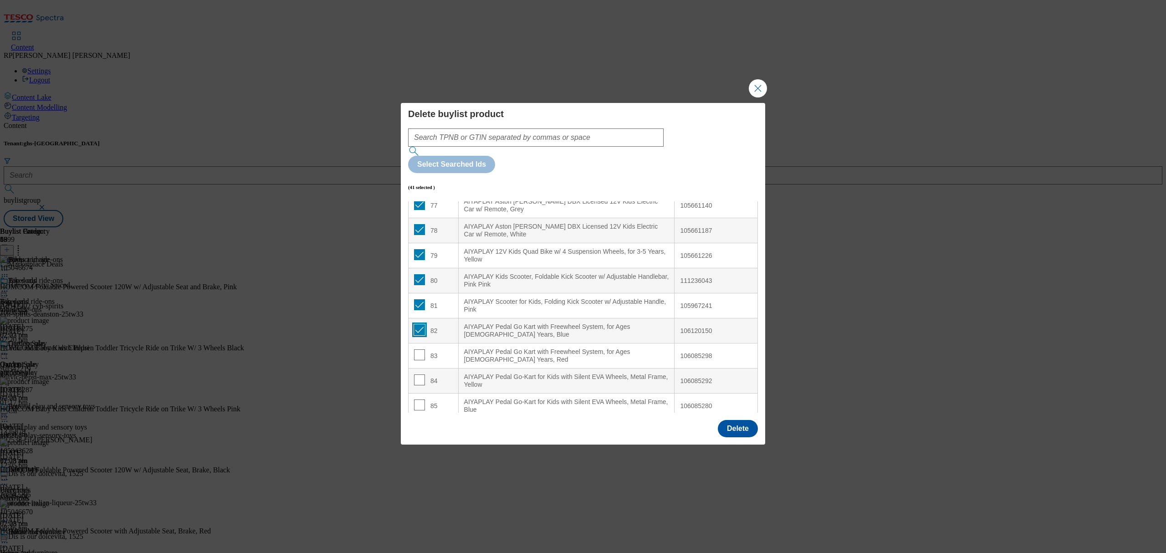
scroll to position [2050, 0]
click at [418, 247] on input "Modal" at bounding box center [419, 252] width 11 height 11
click at [419, 272] on input "Modal" at bounding box center [419, 277] width 11 height 11
click at [418, 291] on td "85" at bounding box center [434, 303] width 50 height 25
click at [419, 297] on input "Modal" at bounding box center [419, 302] width 11 height 11
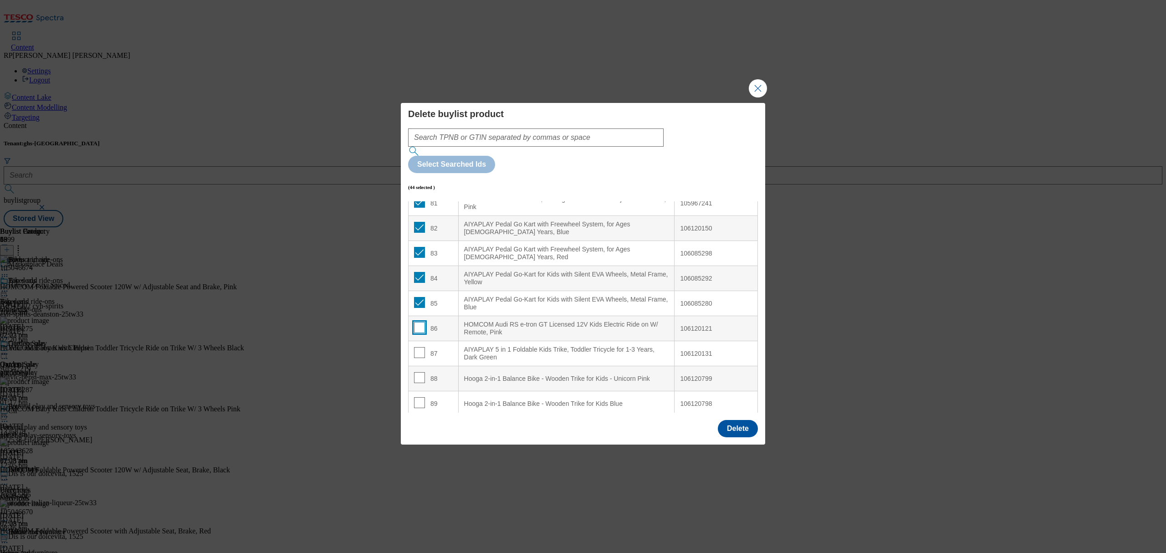
click at [419, 322] on input "Modal" at bounding box center [419, 327] width 11 height 11
click at [419, 347] on input "Modal" at bounding box center [419, 352] width 11 height 11
click at [420, 372] on input "Modal" at bounding box center [419, 377] width 11 height 11
click at [417, 397] on input "Modal" at bounding box center [419, 402] width 11 height 11
click at [742, 420] on button "Delete" at bounding box center [738, 428] width 40 height 17
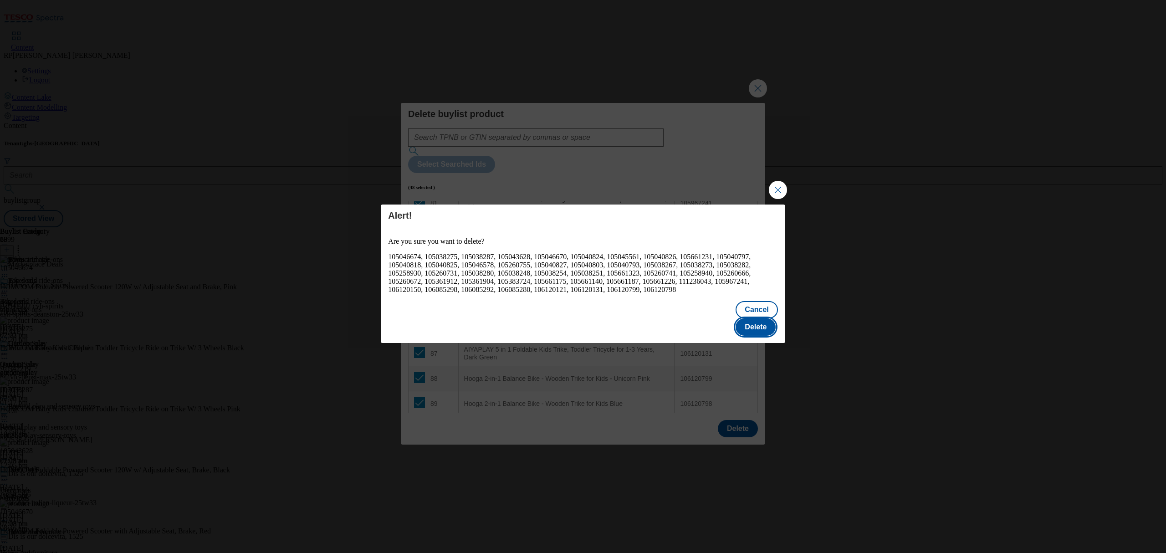
click at [764, 323] on button "Delete" at bounding box center [756, 326] width 40 height 17
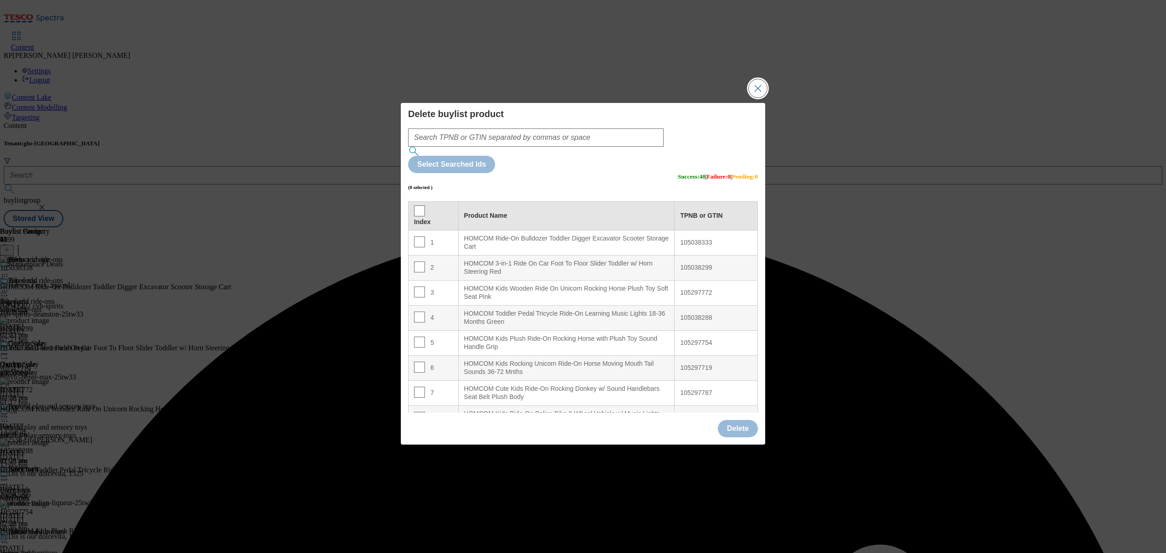
click at [753, 97] on button "Close Modal" at bounding box center [758, 88] width 18 height 18
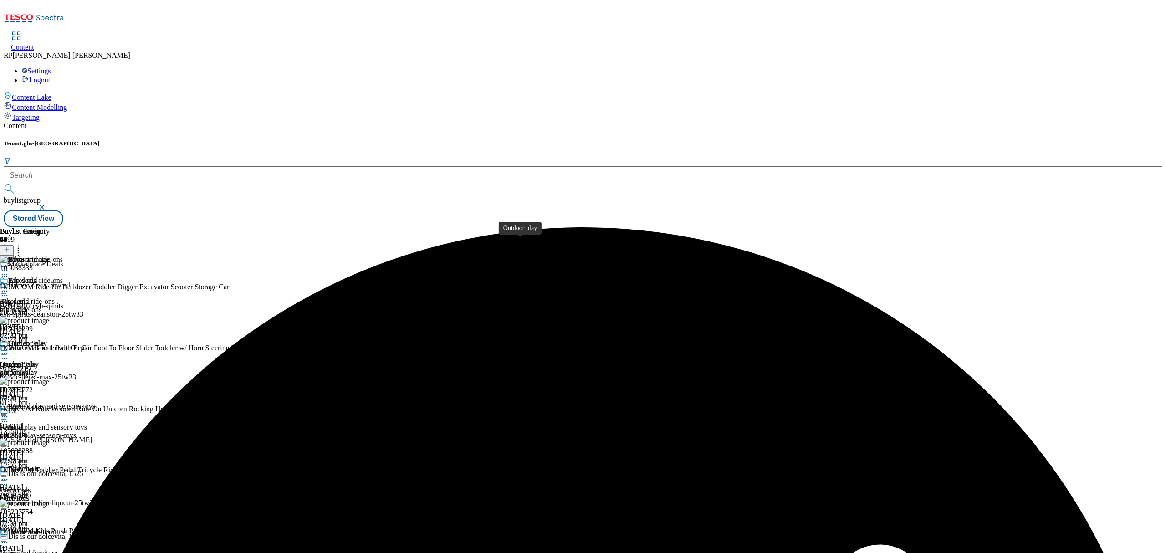
click at [47, 339] on span "Outdoor play" at bounding box center [27, 344] width 39 height 10
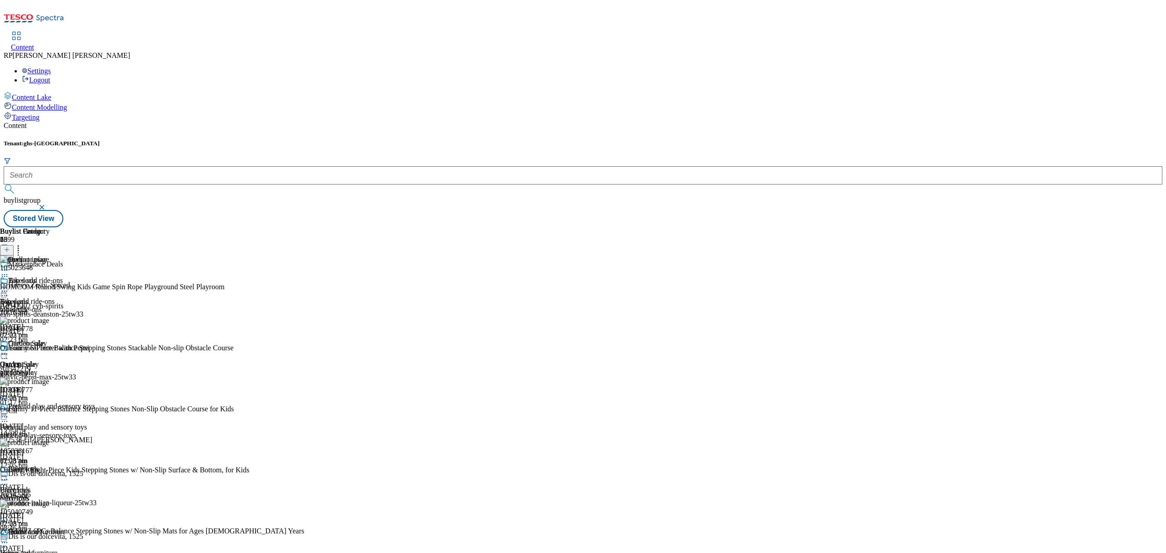
click at [23, 244] on icon at bounding box center [18, 248] width 9 height 9
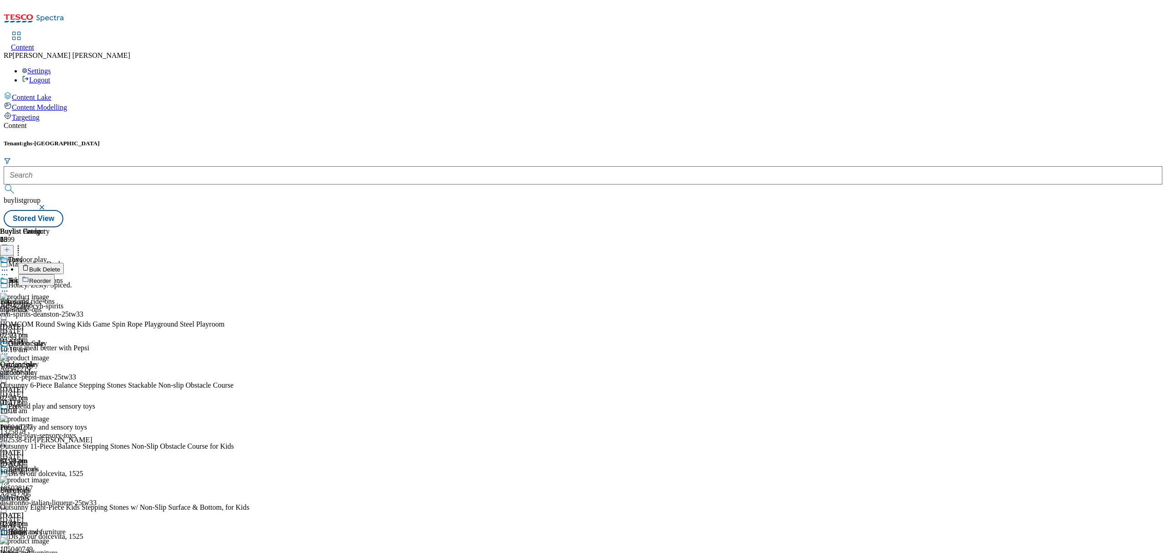
click at [60, 266] on span "Bulk Delete" at bounding box center [44, 269] width 31 height 7
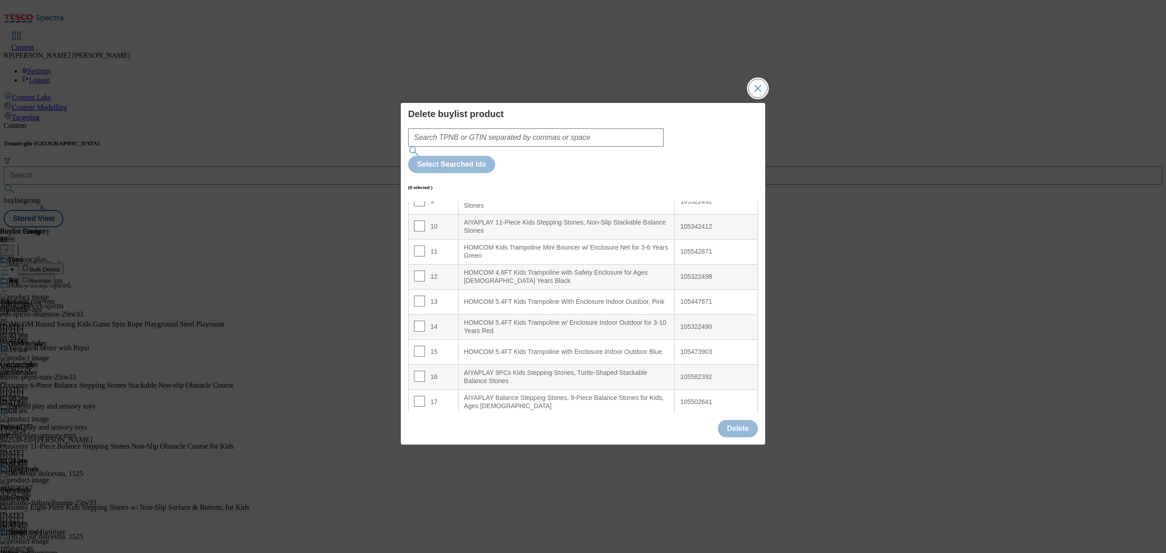
scroll to position [243, 0]
click at [417, 269] on input "Modal" at bounding box center [419, 274] width 11 height 11
click at [415, 294] on input "Modal" at bounding box center [419, 299] width 11 height 11
click at [420, 319] on input "Modal" at bounding box center [419, 324] width 11 height 11
click at [421, 344] on input "Modal" at bounding box center [419, 349] width 11 height 11
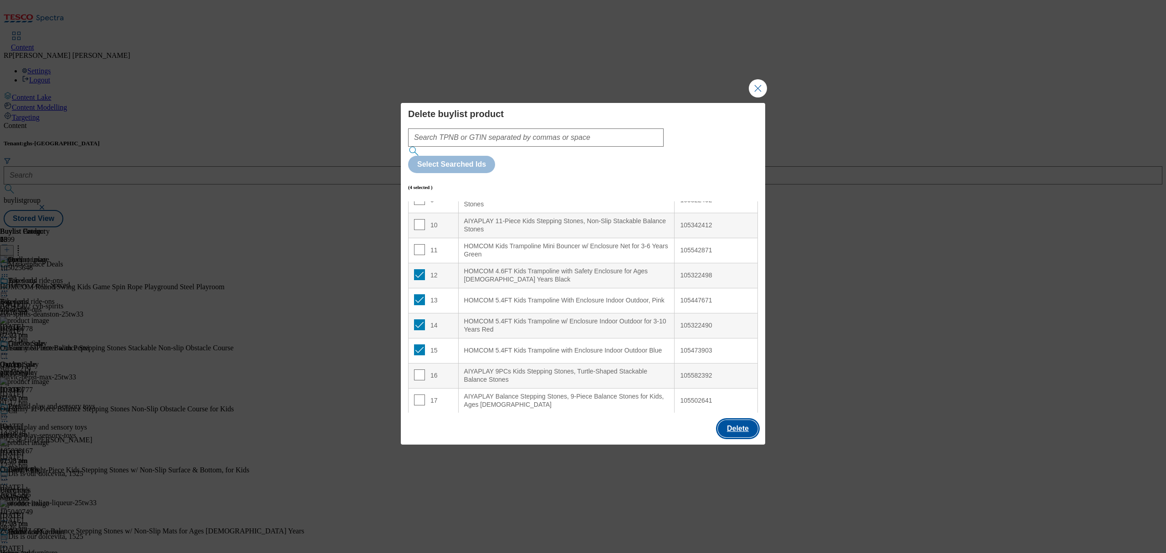
click at [740, 420] on button "Delete" at bounding box center [738, 428] width 40 height 17
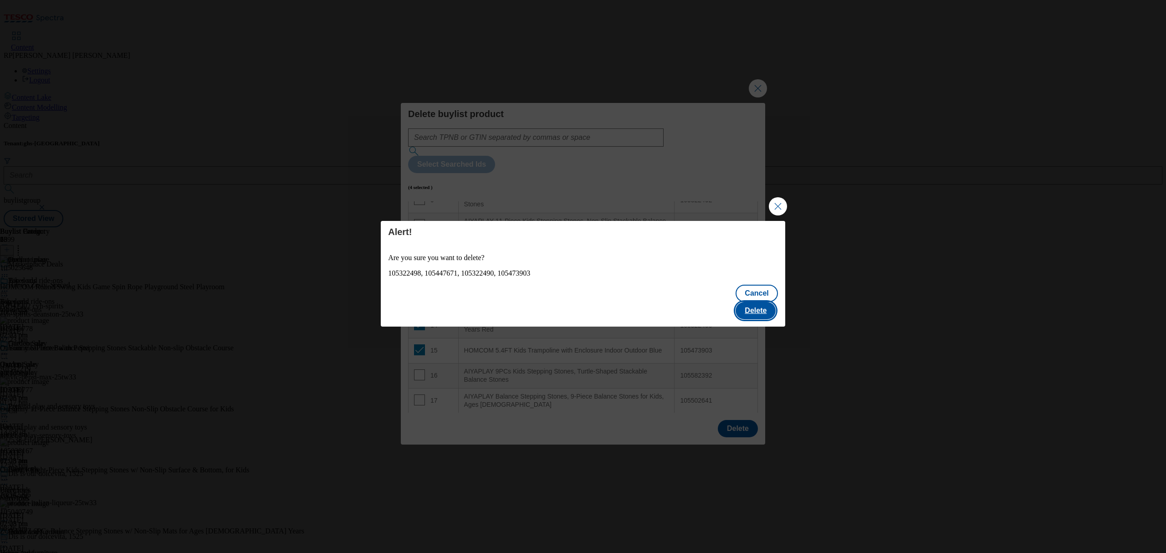
click at [762, 302] on button "Delete" at bounding box center [756, 310] width 40 height 17
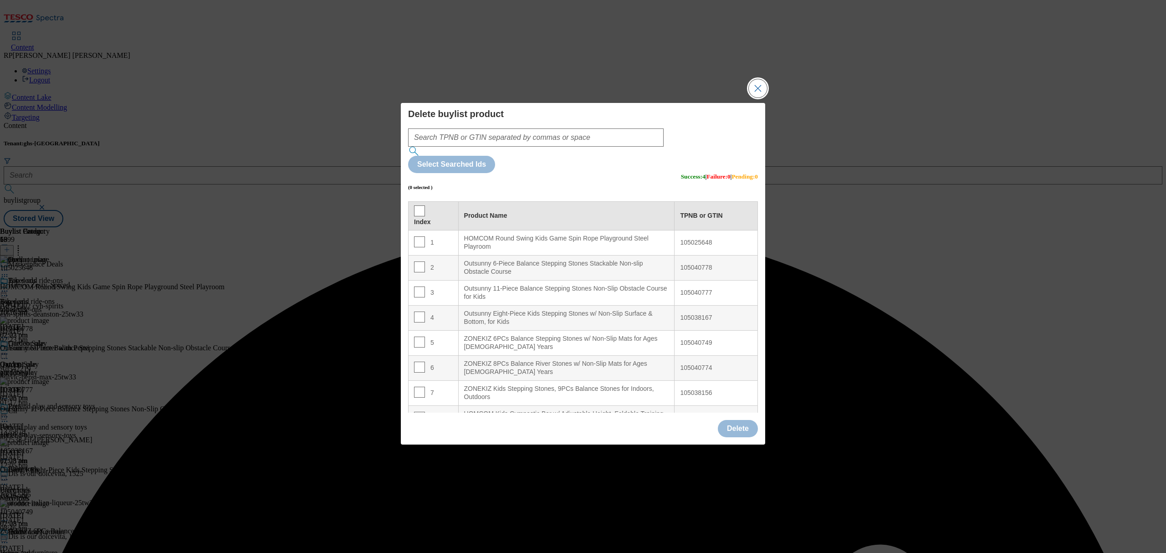
click at [749, 97] on button "Close Modal" at bounding box center [758, 88] width 18 height 18
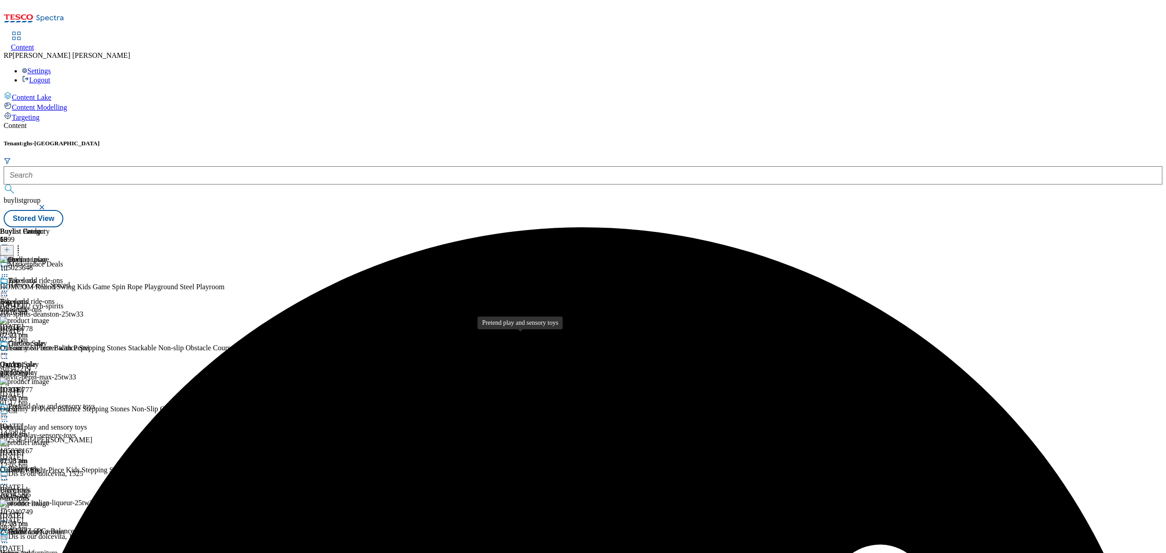
click at [95, 402] on div "Pretend play and sensory toys" at bounding box center [51, 406] width 87 height 8
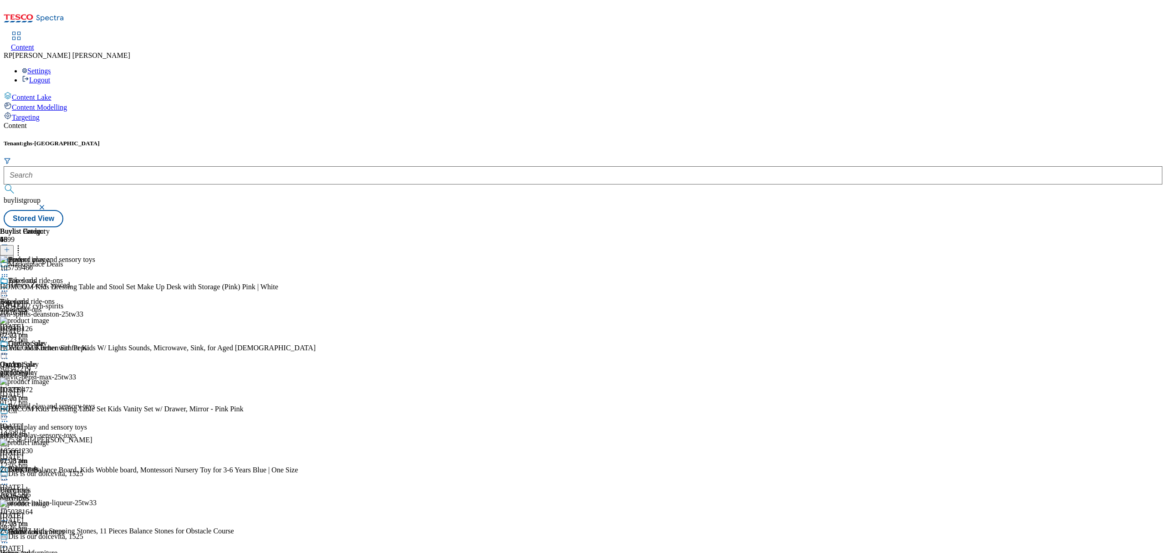
click at [23, 244] on icon at bounding box center [18, 248] width 9 height 9
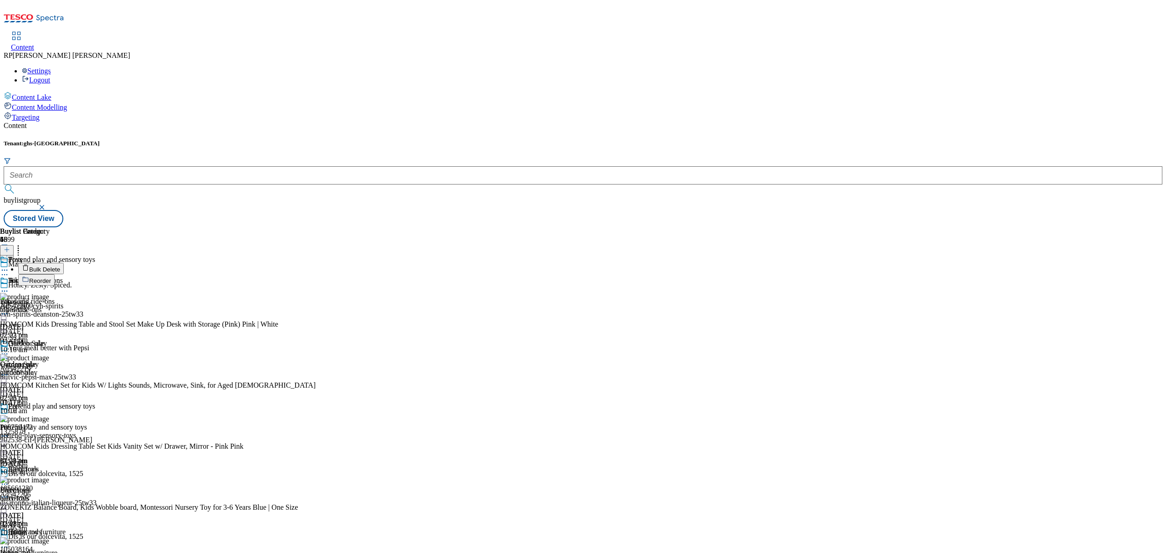
click at [60, 266] on span "Bulk Delete" at bounding box center [44, 269] width 31 height 7
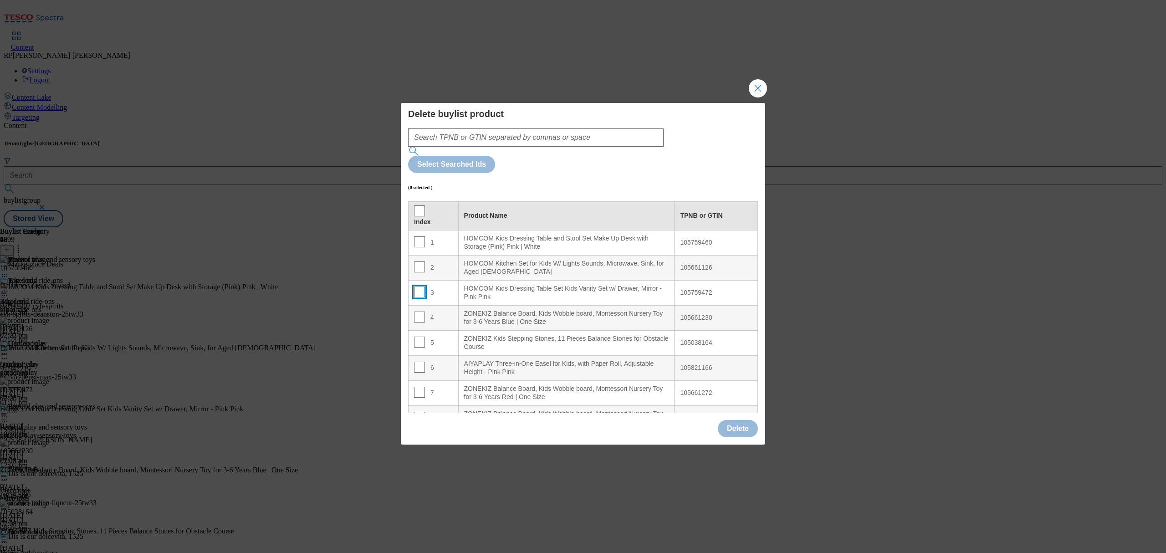
click at [420, 287] on input "Modal" at bounding box center [419, 292] width 11 height 11
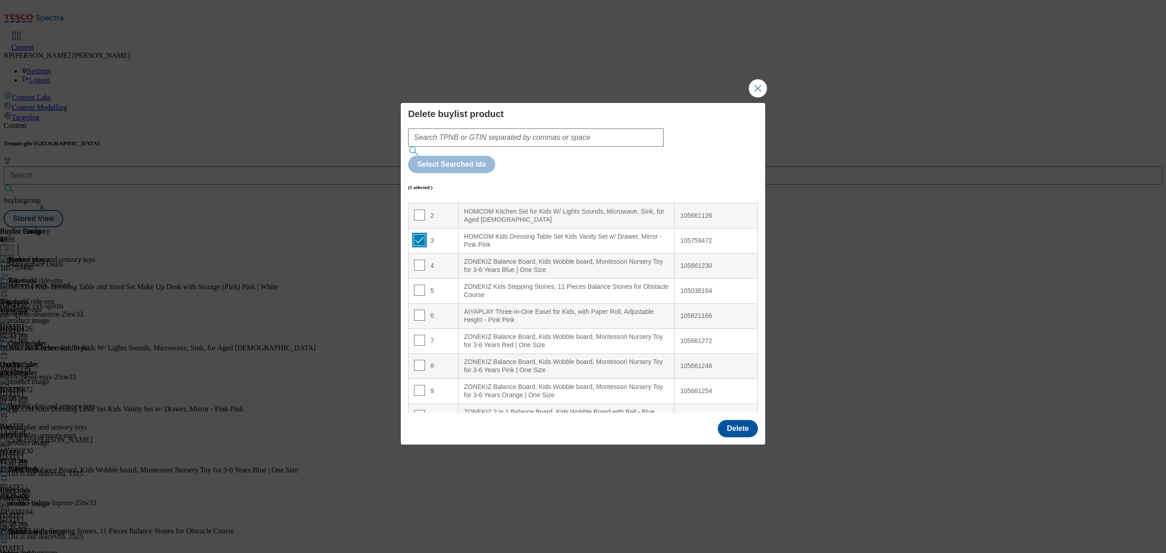
scroll to position [182, 0]
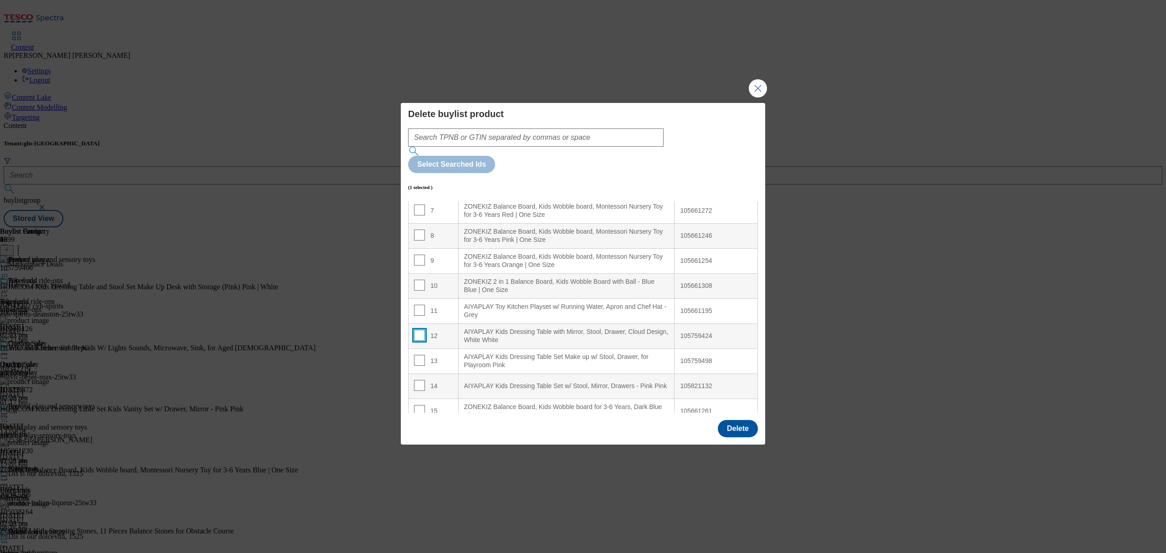
click at [417, 330] on input "Modal" at bounding box center [419, 335] width 11 height 11
click at [418, 380] on input "Modal" at bounding box center [419, 385] width 11 height 11
click at [728, 420] on button "Delete" at bounding box center [738, 428] width 40 height 17
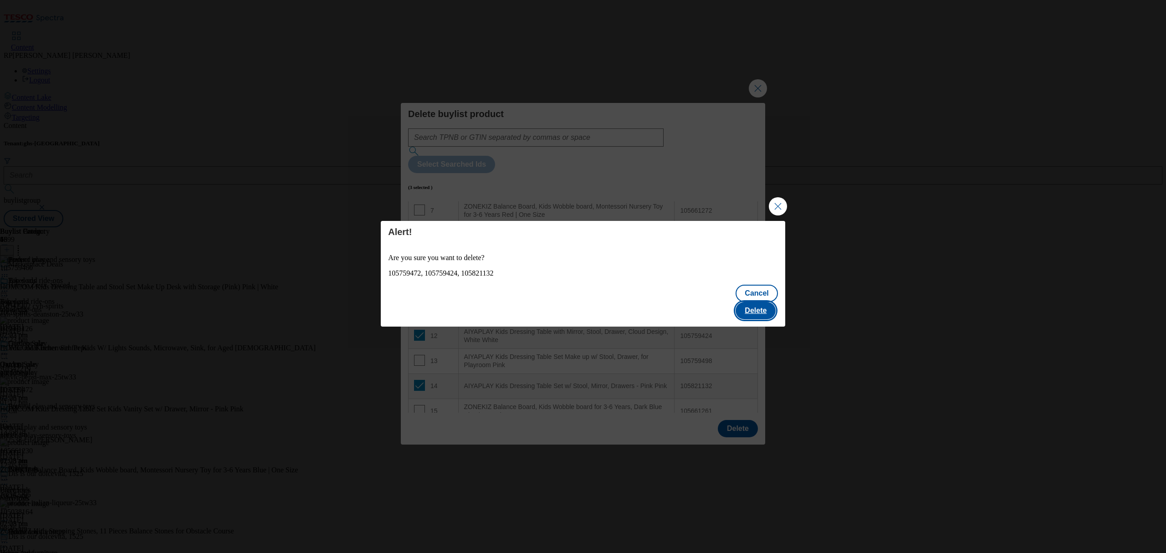
click at [762, 302] on button "Delete" at bounding box center [756, 310] width 40 height 17
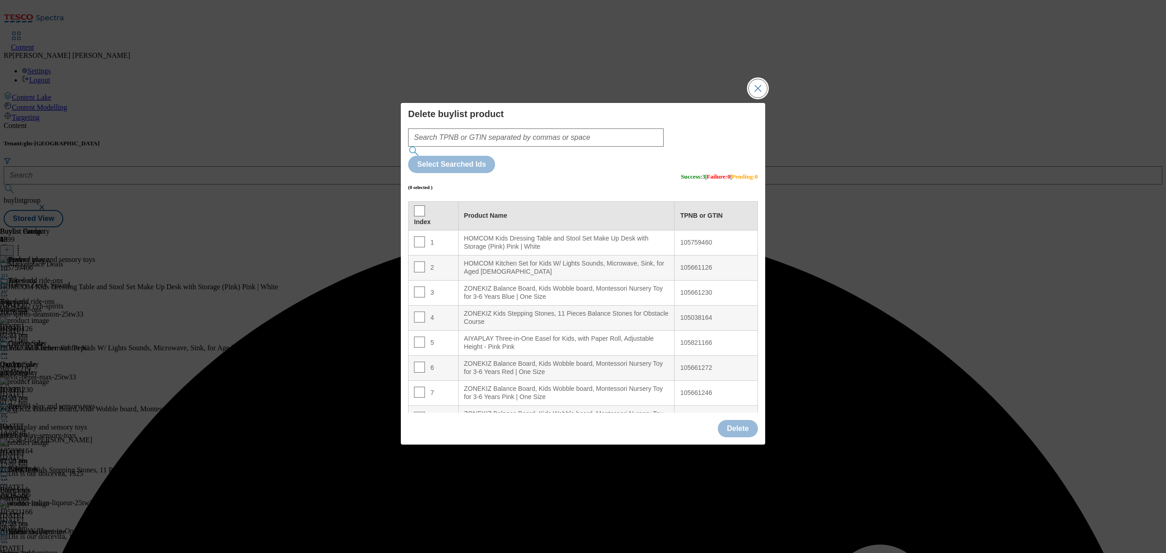
click at [755, 97] on button "Close Modal" at bounding box center [758, 88] width 18 height 18
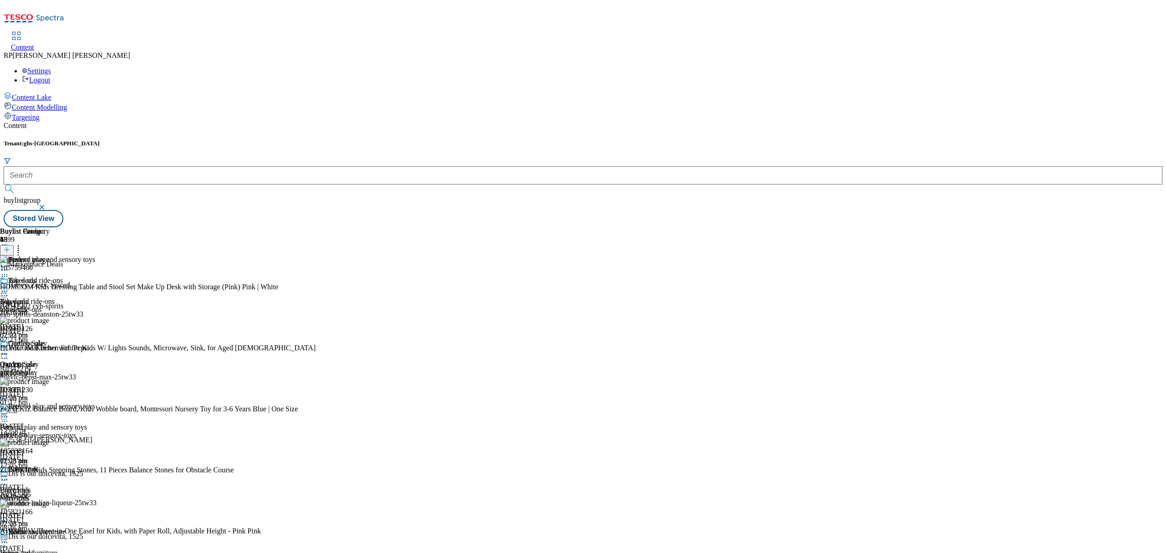
click at [95, 494] on div "baby-toys" at bounding box center [47, 498] width 95 height 8
click at [23, 244] on icon at bounding box center [18, 248] width 9 height 9
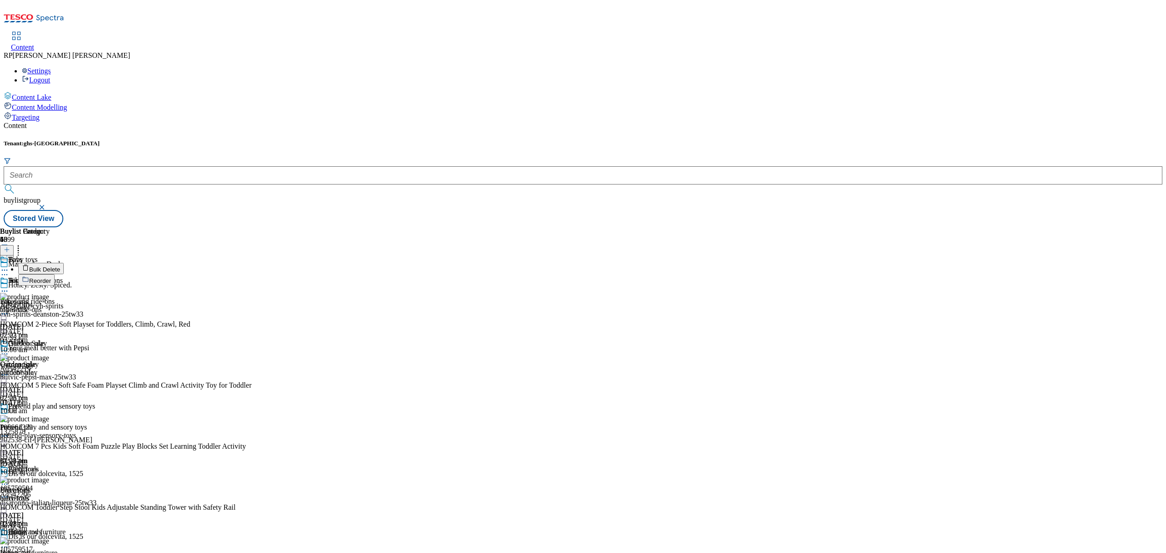
click at [60, 266] on span "Bulk Delete" at bounding box center [44, 269] width 31 height 7
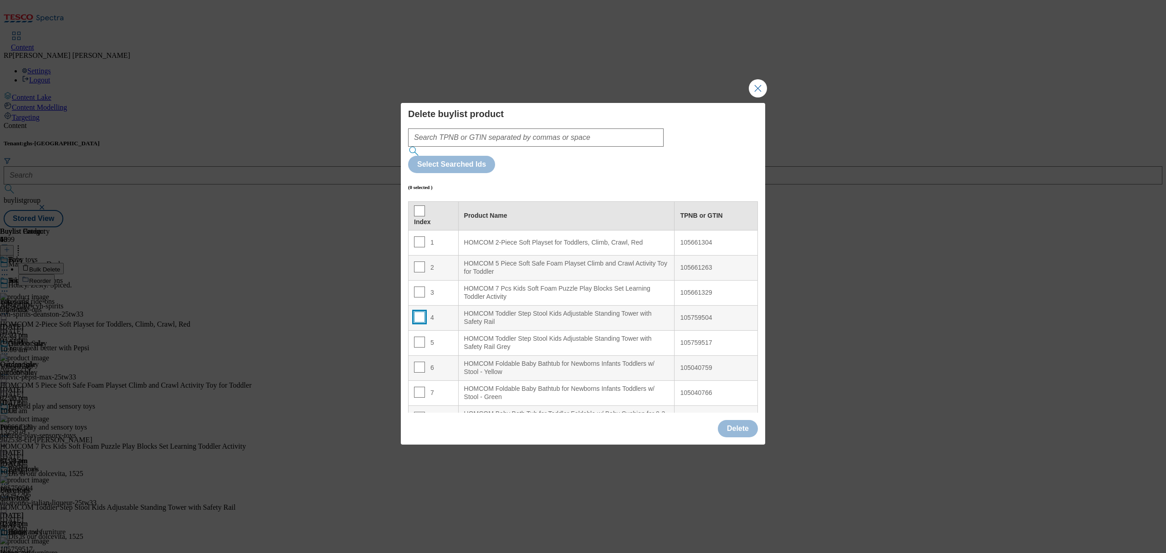
click at [420, 312] on input "Modal" at bounding box center [419, 317] width 11 height 11
click at [418, 337] on input "Modal" at bounding box center [419, 342] width 11 height 11
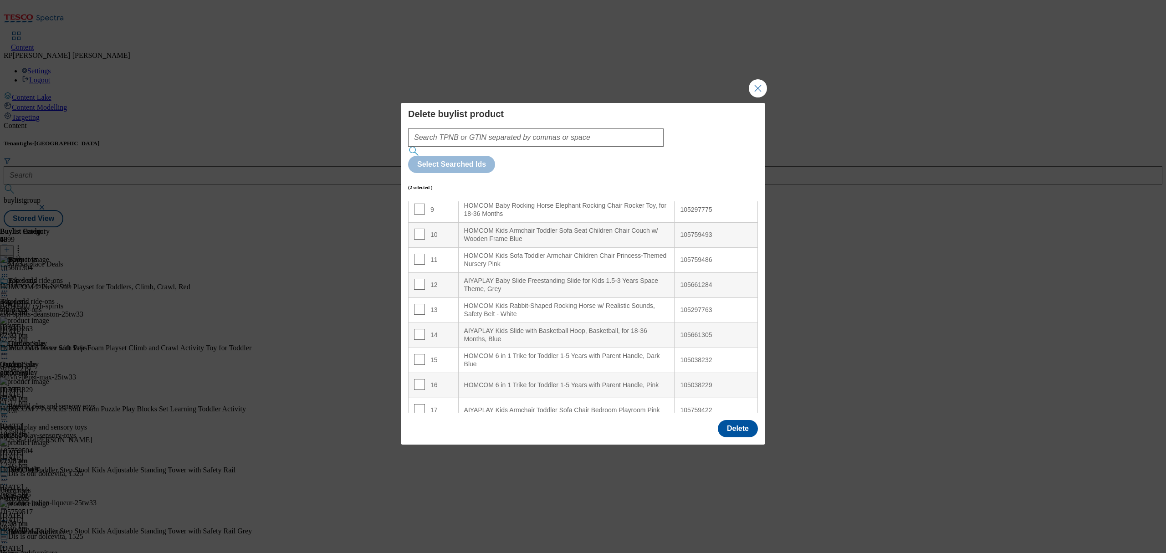
scroll to position [243, 0]
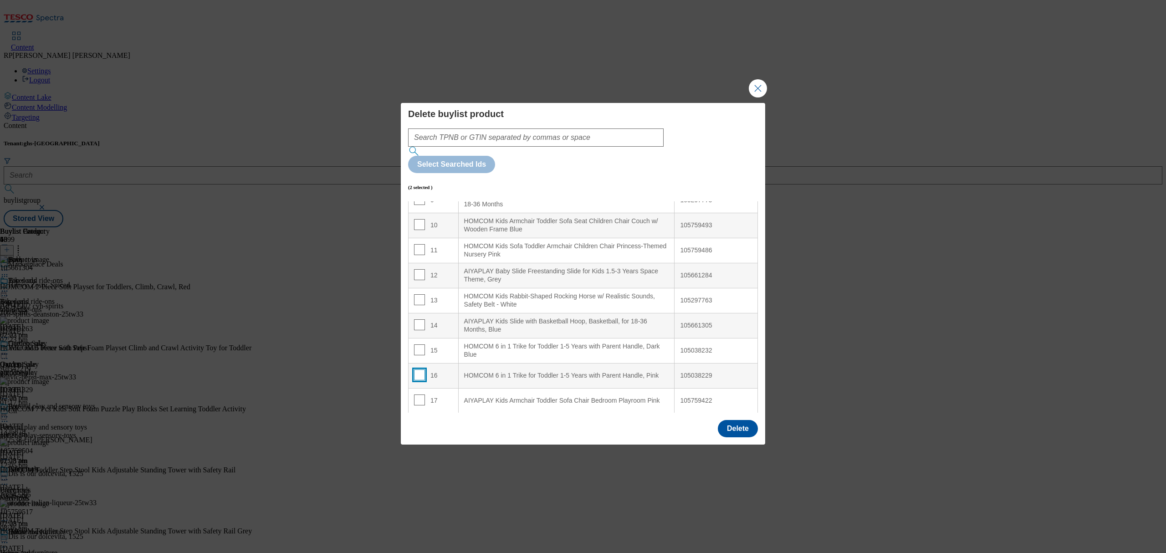
click at [415, 369] on input "Modal" at bounding box center [419, 374] width 11 height 11
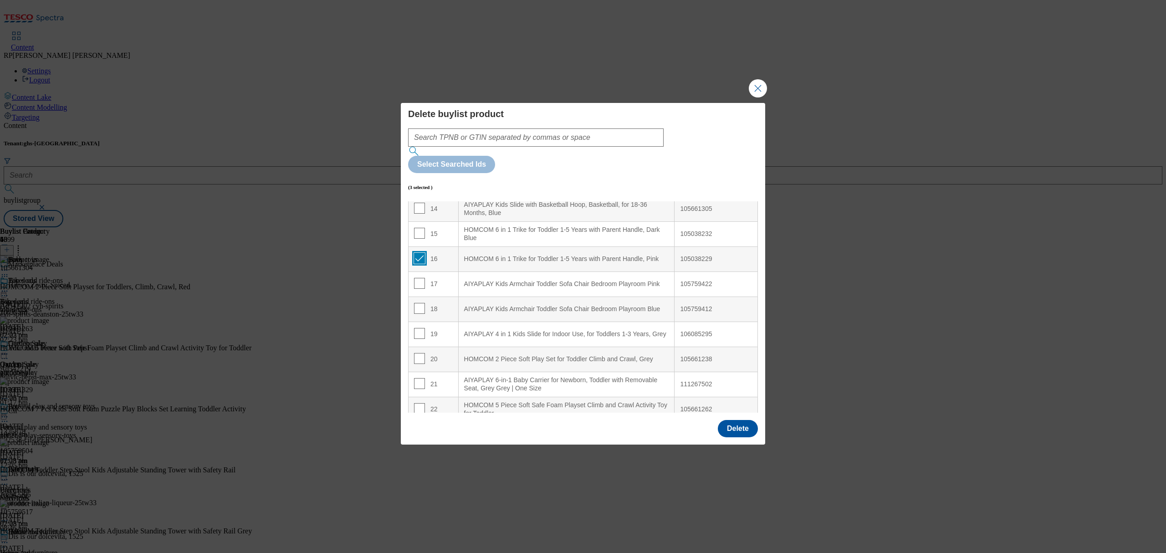
scroll to position [364, 0]
click at [419, 223] on input "Modal" at bounding box center [419, 228] width 11 height 11
click at [418, 298] on input "Modal" at bounding box center [419, 303] width 11 height 11
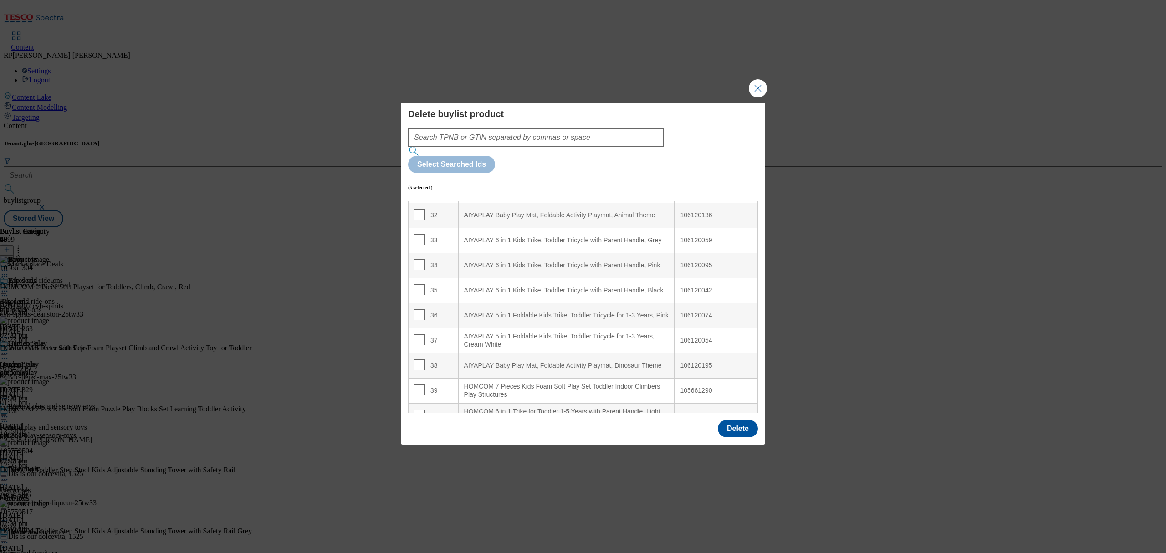
scroll to position [816, 0]
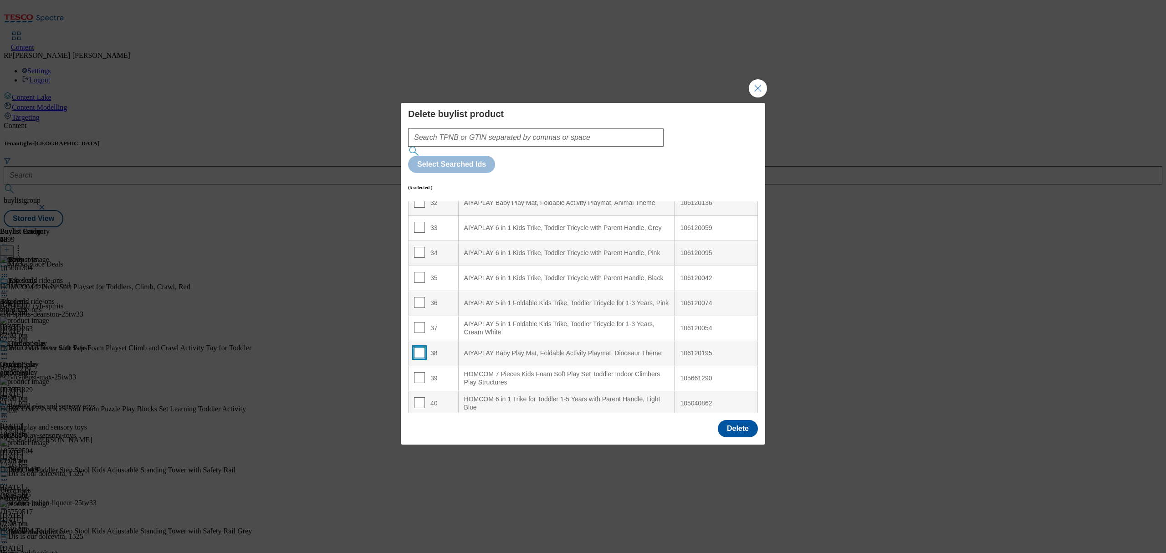
click at [416, 347] on input "Modal" at bounding box center [419, 352] width 11 height 11
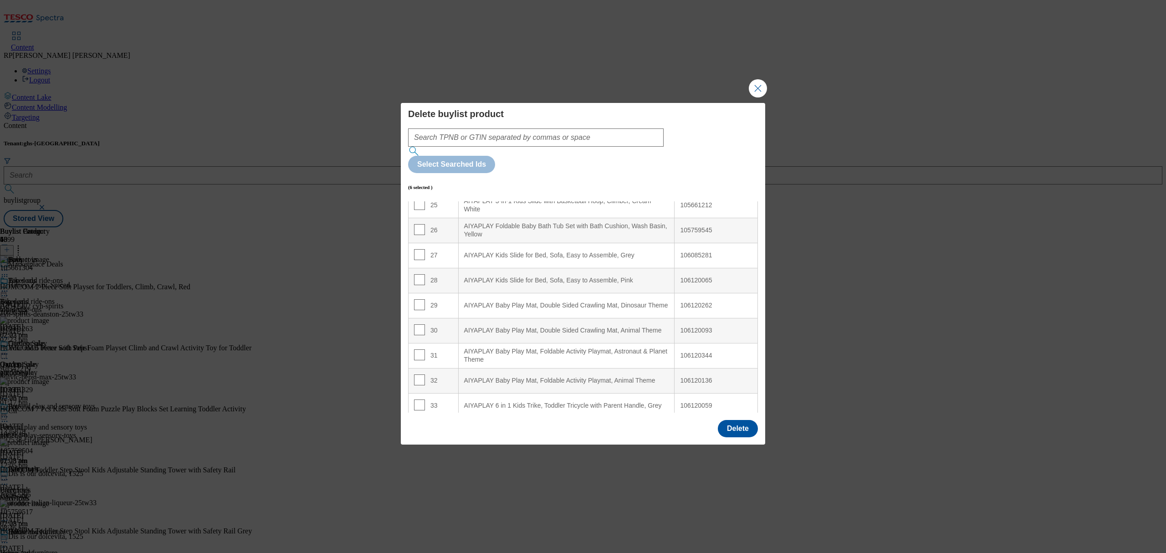
scroll to position [634, 0]
click at [420, 354] on input "Modal" at bounding box center [419, 359] width 11 height 11
click at [409, 373] on td "32" at bounding box center [434, 385] width 50 height 25
click at [418, 379] on input "Modal" at bounding box center [419, 384] width 11 height 11
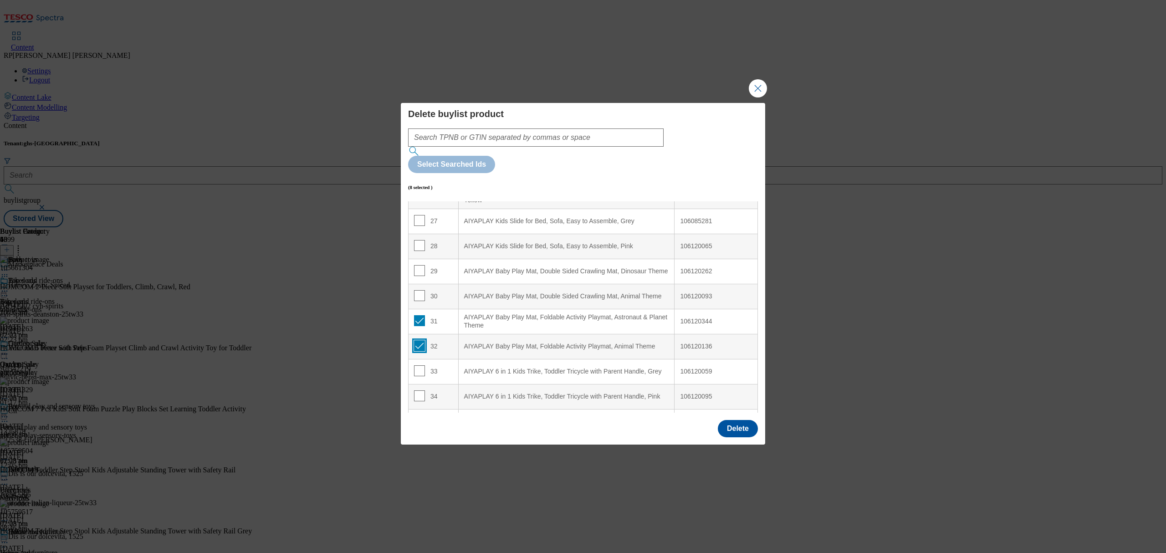
scroll to position [695, 0]
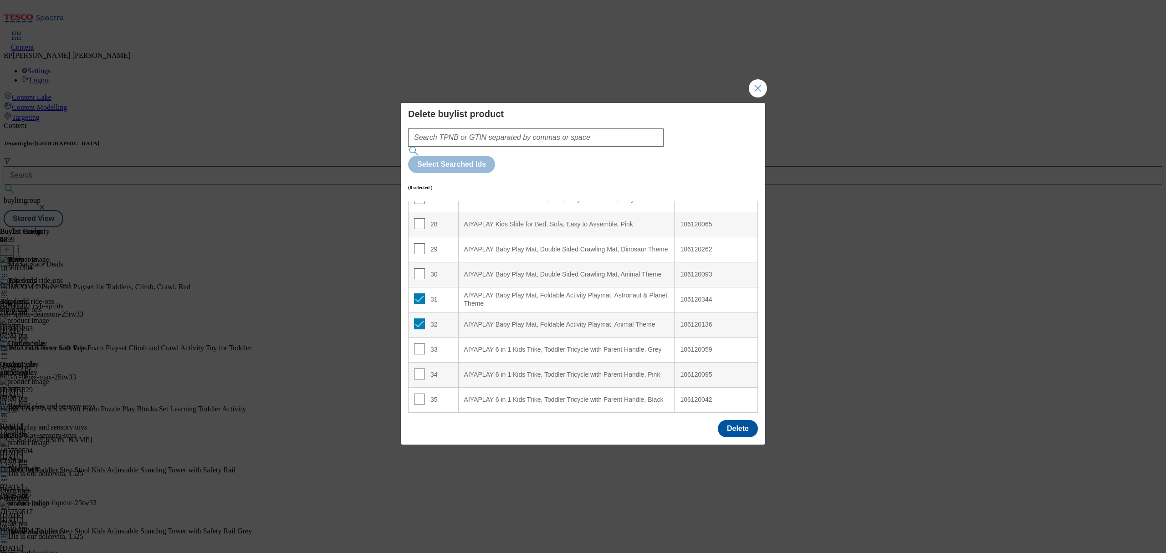
click at [414, 337] on td "33" at bounding box center [434, 349] width 50 height 25
click at [416, 343] on input "Modal" at bounding box center [419, 348] width 11 height 11
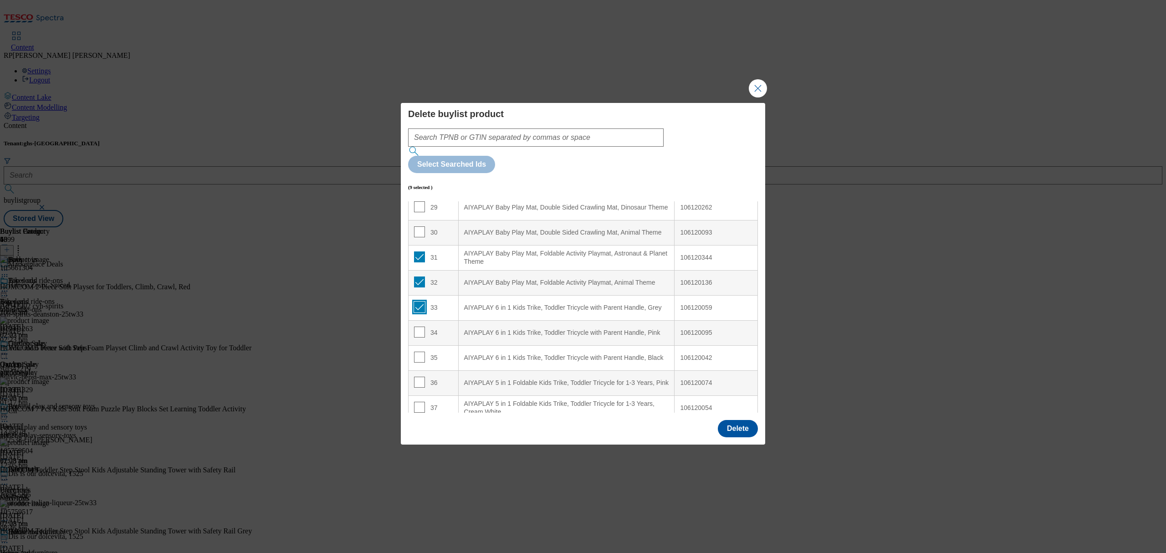
scroll to position [755, 0]
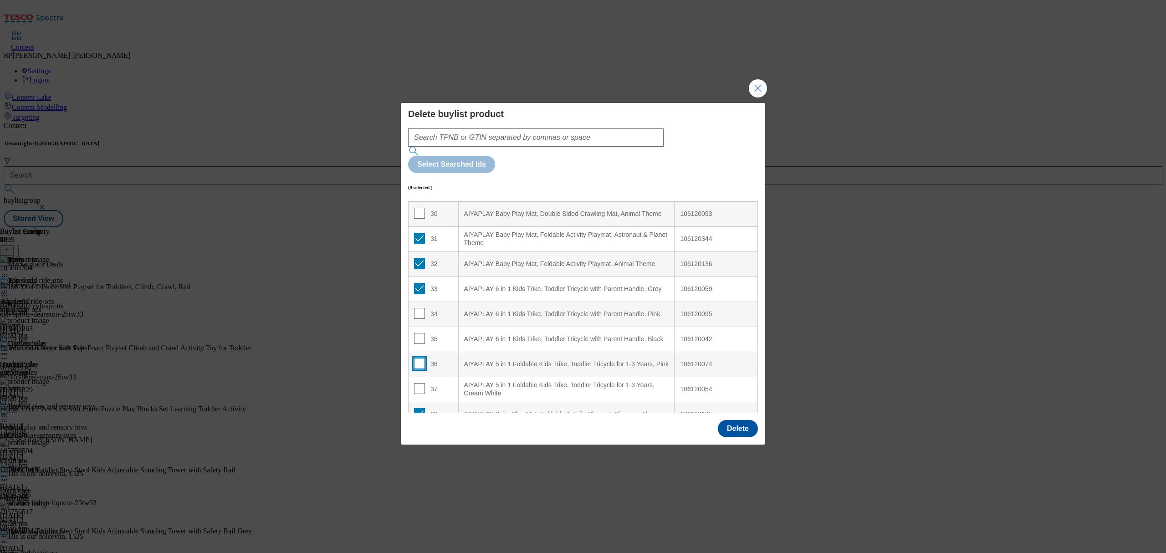
click at [419, 358] on input "Modal" at bounding box center [419, 363] width 11 height 11
click at [415, 358] on input "Modal" at bounding box center [419, 363] width 11 height 11
click at [420, 383] on input "Modal" at bounding box center [419, 388] width 11 height 11
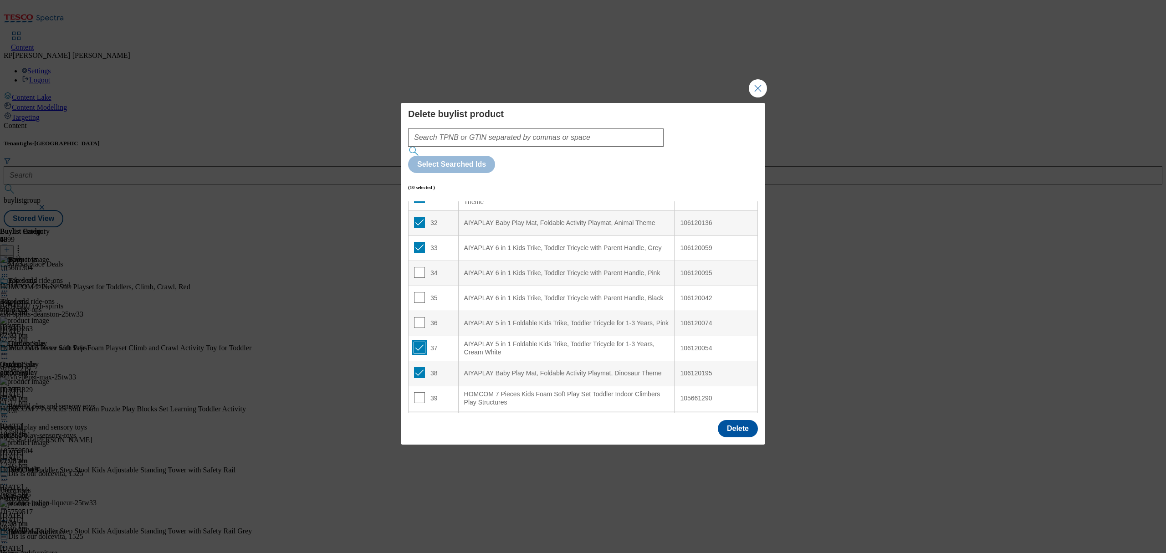
scroll to position [816, 0]
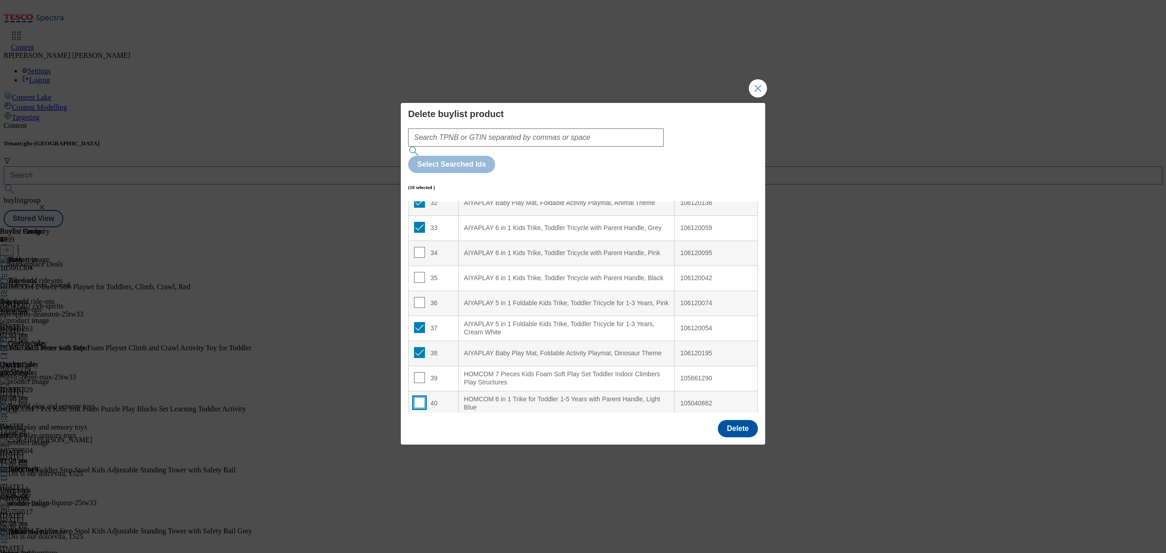
click at [421, 397] on input "Modal" at bounding box center [419, 402] width 11 height 11
click at [735, 420] on button "Delete" at bounding box center [738, 428] width 40 height 17
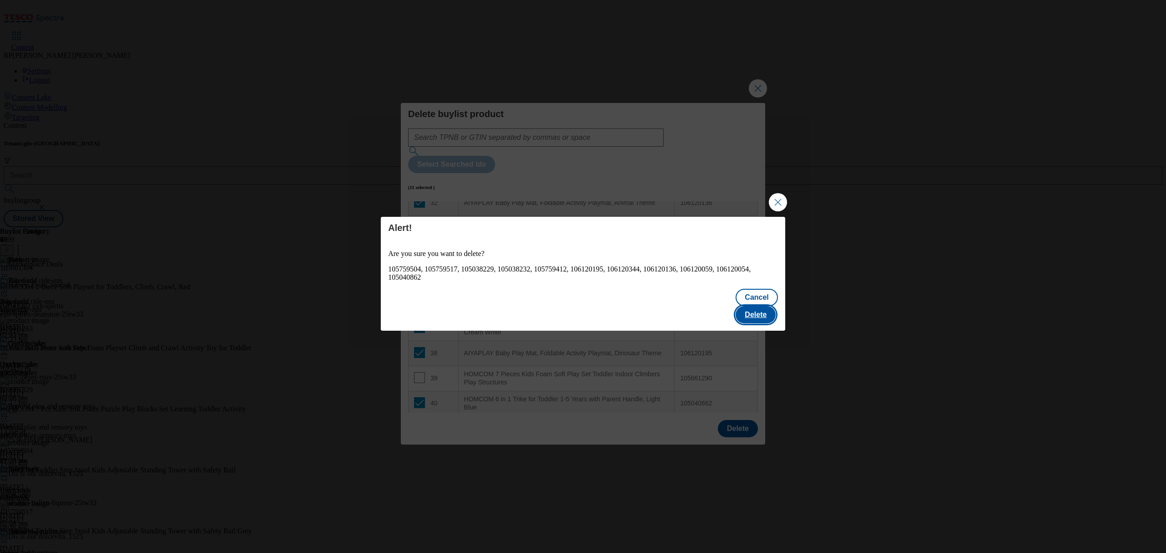
click at [750, 306] on button "Delete" at bounding box center [756, 314] width 40 height 17
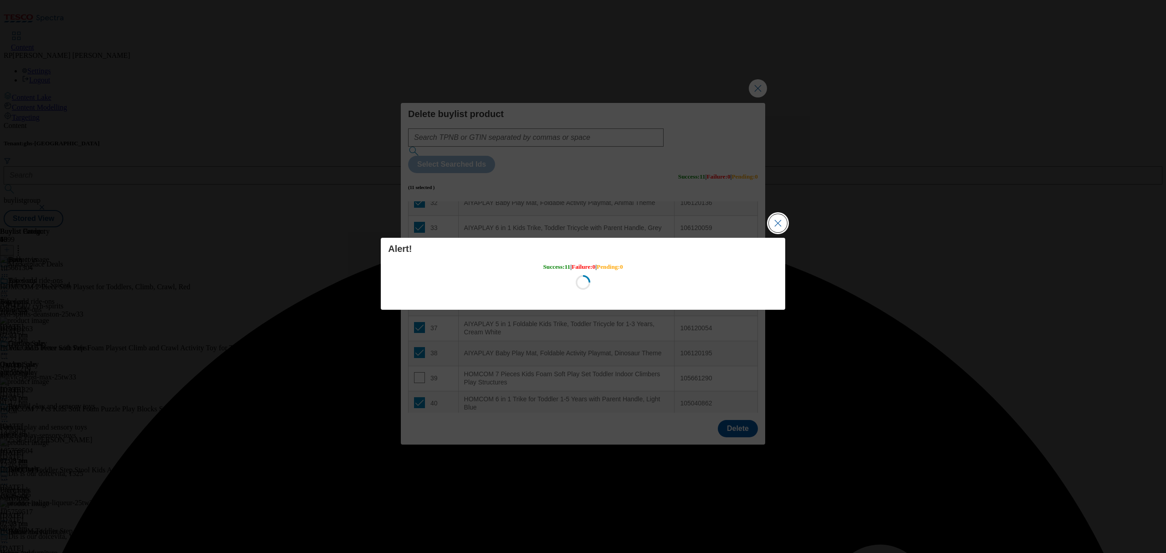
scroll to position [0, 0]
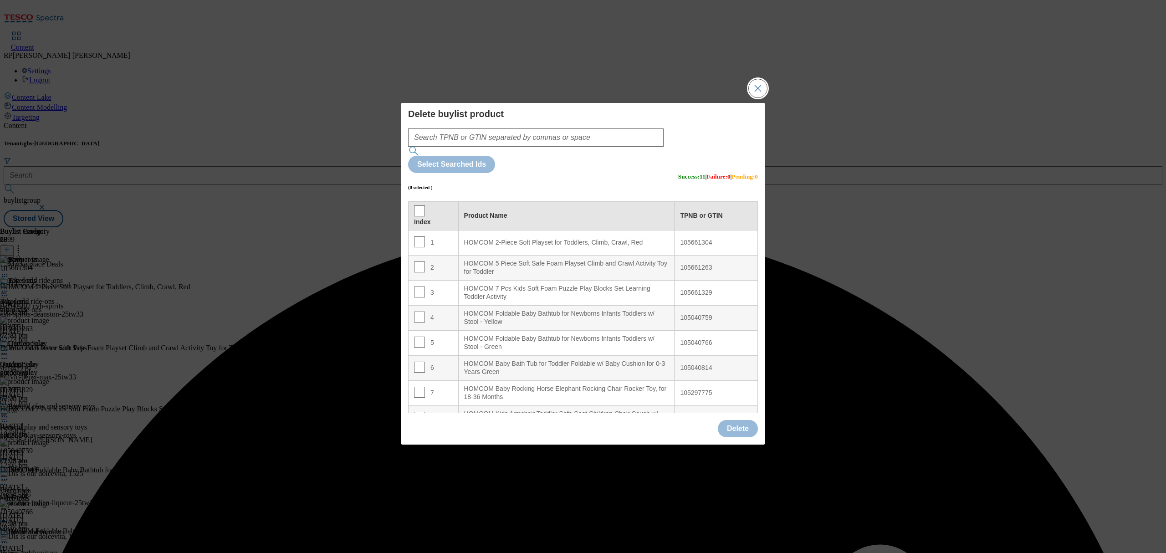
click at [754, 97] on button "Close Modal" at bounding box center [758, 88] width 18 height 18
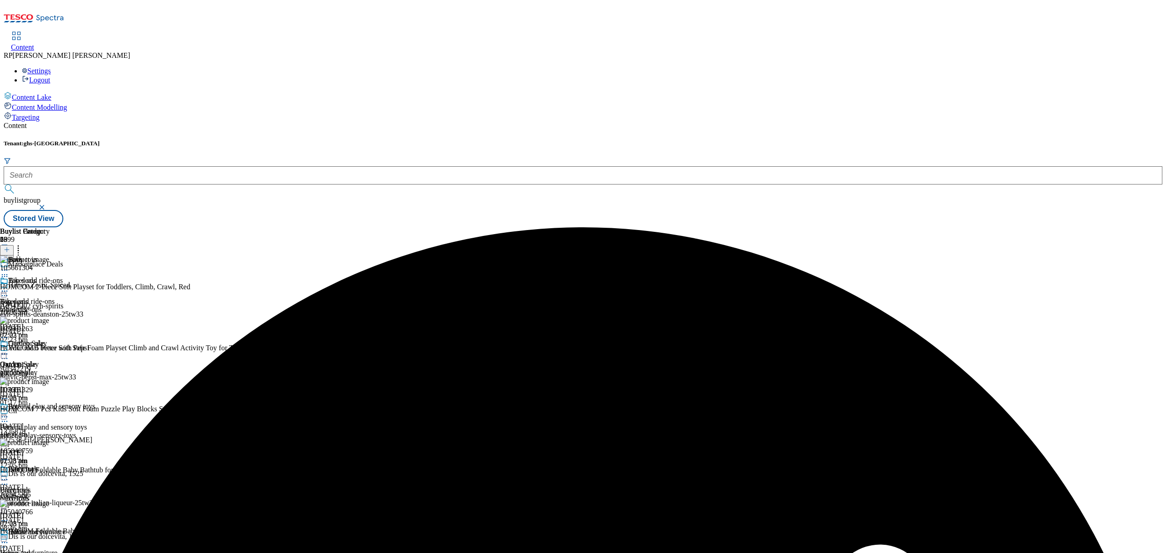
scroll to position [185, 0]
click at [95, 528] on div "Indoor toys Indoor toys indoor_toys 30 Sept 2025 02:23 pm" at bounding box center [47, 559] width 95 height 63
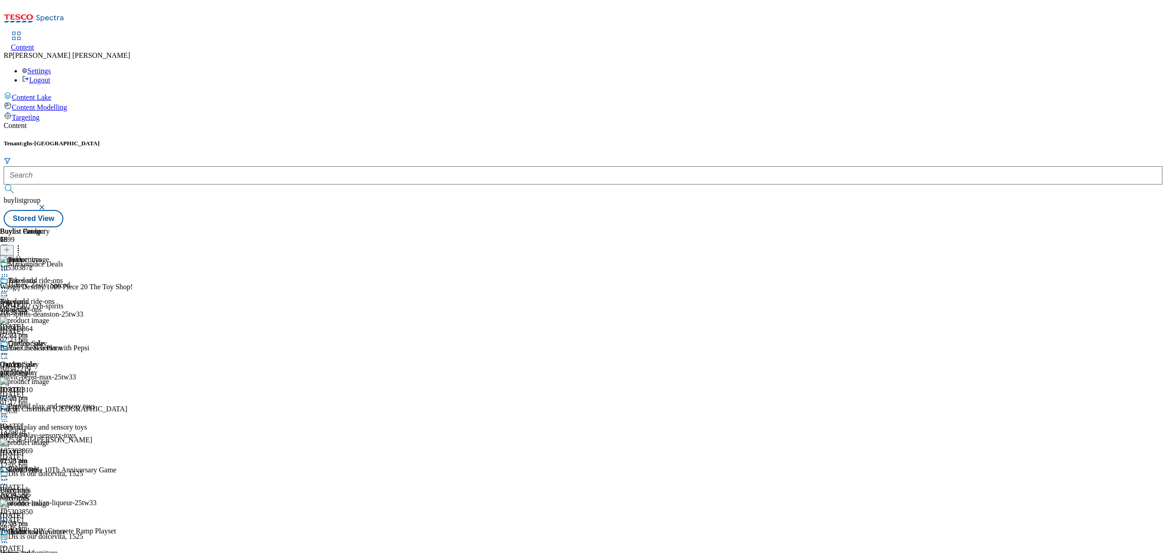
click at [23, 244] on icon at bounding box center [18, 248] width 9 height 9
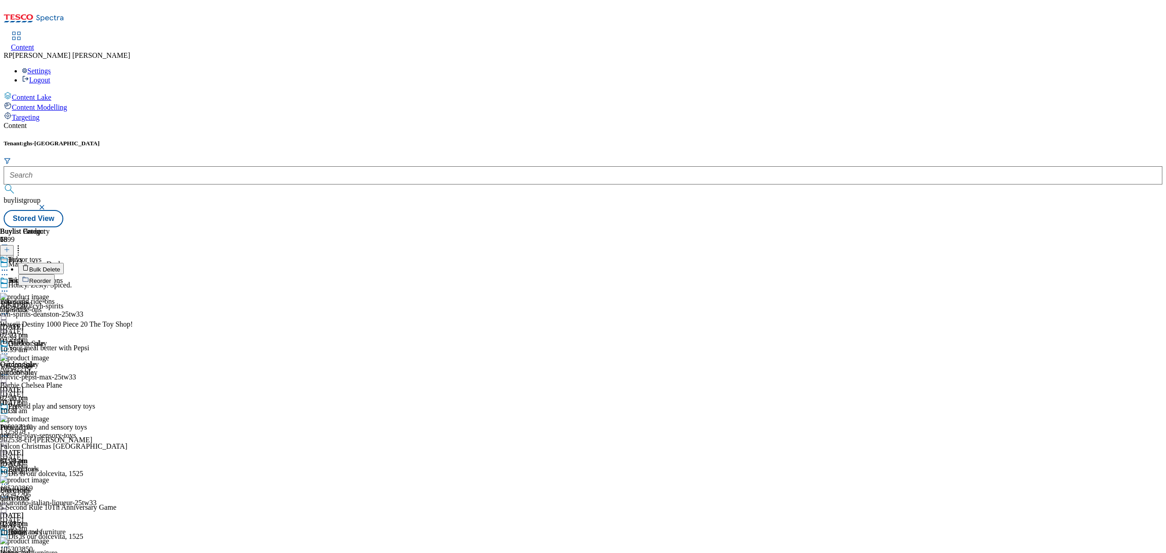
click at [60, 266] on span "Bulk Delete" at bounding box center [44, 269] width 31 height 7
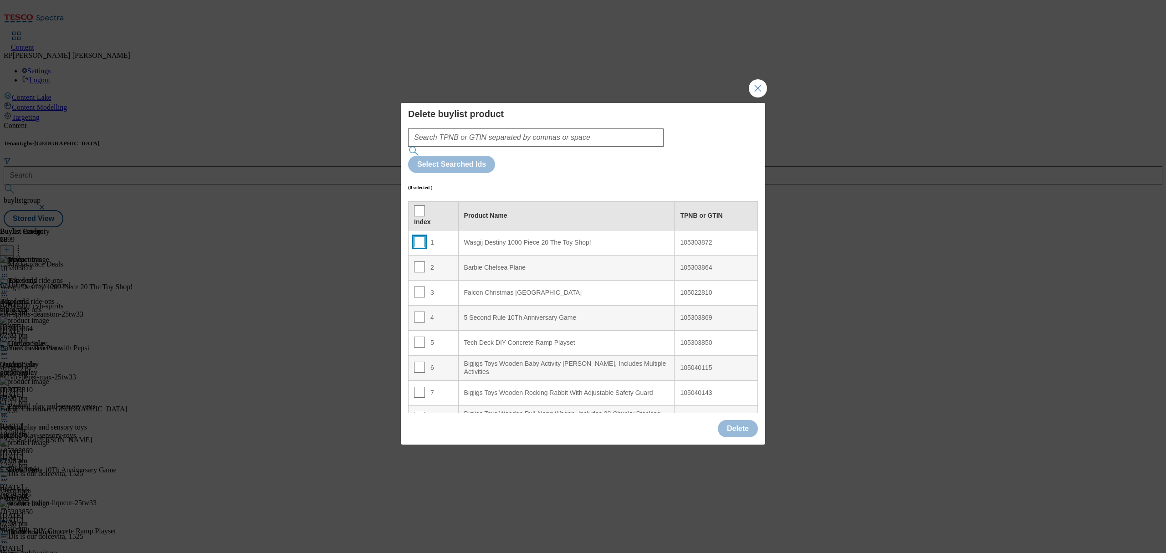
click at [417, 236] on input "Modal" at bounding box center [419, 241] width 11 height 11
click at [417, 261] on input "Modal" at bounding box center [419, 266] width 11 height 11
click at [418, 287] on input "Modal" at bounding box center [419, 292] width 11 height 11
click at [420, 312] on input "Modal" at bounding box center [419, 317] width 11 height 11
click at [417, 337] on input "Modal" at bounding box center [419, 342] width 11 height 11
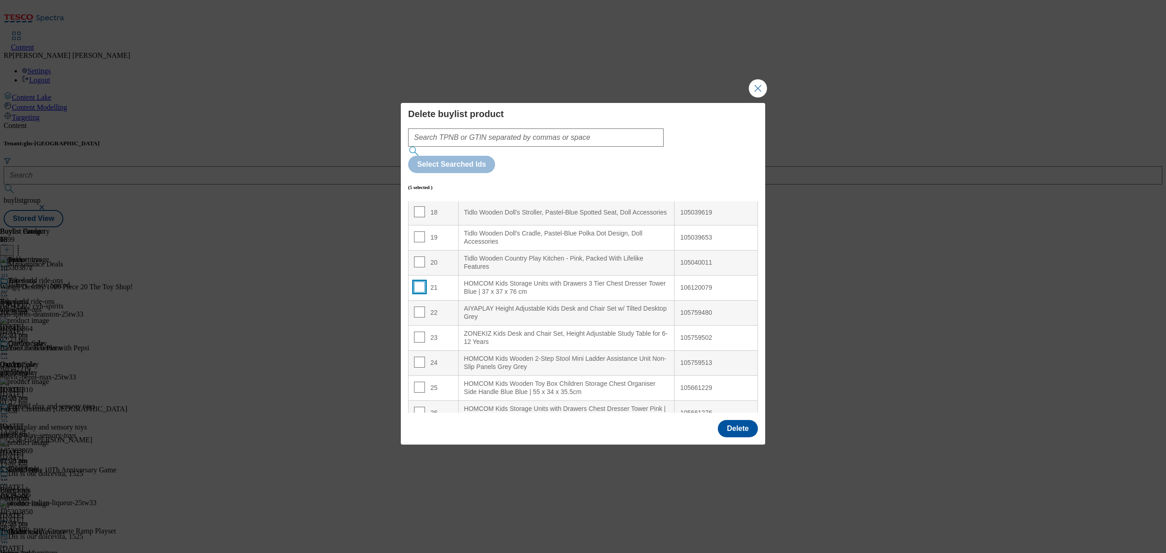
scroll to position [486, 0]
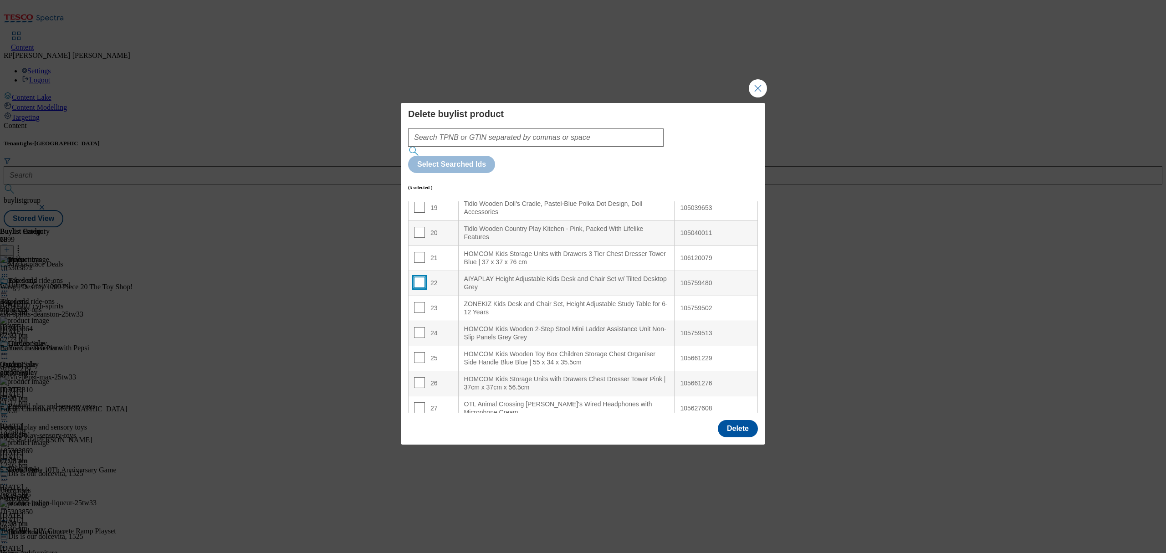
click at [421, 277] on input "Modal" at bounding box center [419, 282] width 11 height 11
click at [422, 296] on td "23" at bounding box center [434, 308] width 50 height 25
drag, startPoint x: 421, startPoint y: 277, endPoint x: 416, endPoint y: 308, distance: 31.5
click at [421, 302] on input "Modal" at bounding box center [419, 307] width 11 height 11
click at [419, 327] on input "Modal" at bounding box center [419, 332] width 11 height 11
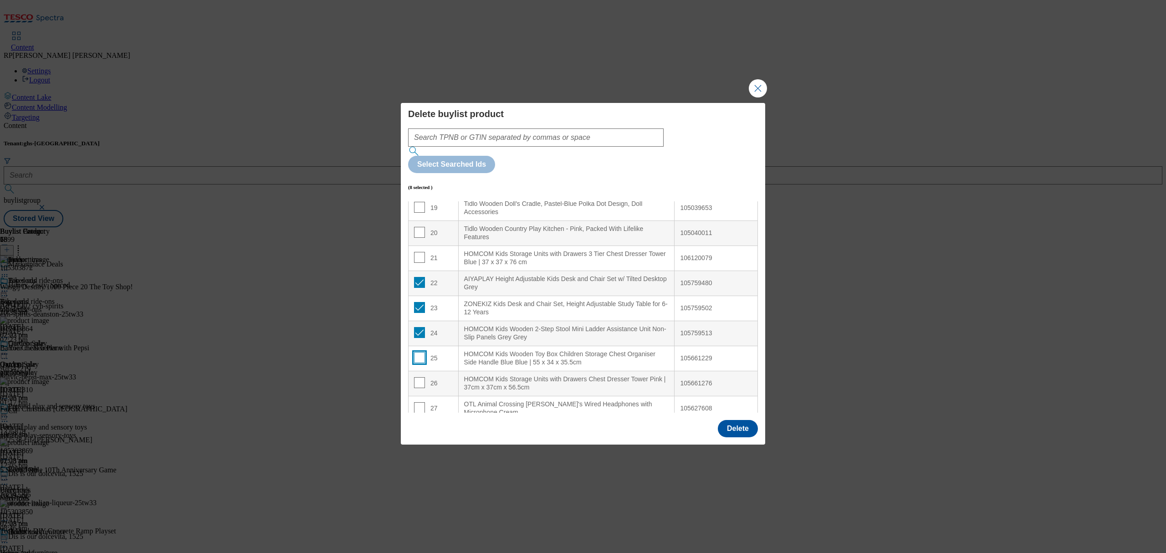
click at [416, 352] on input "Modal" at bounding box center [419, 357] width 11 height 11
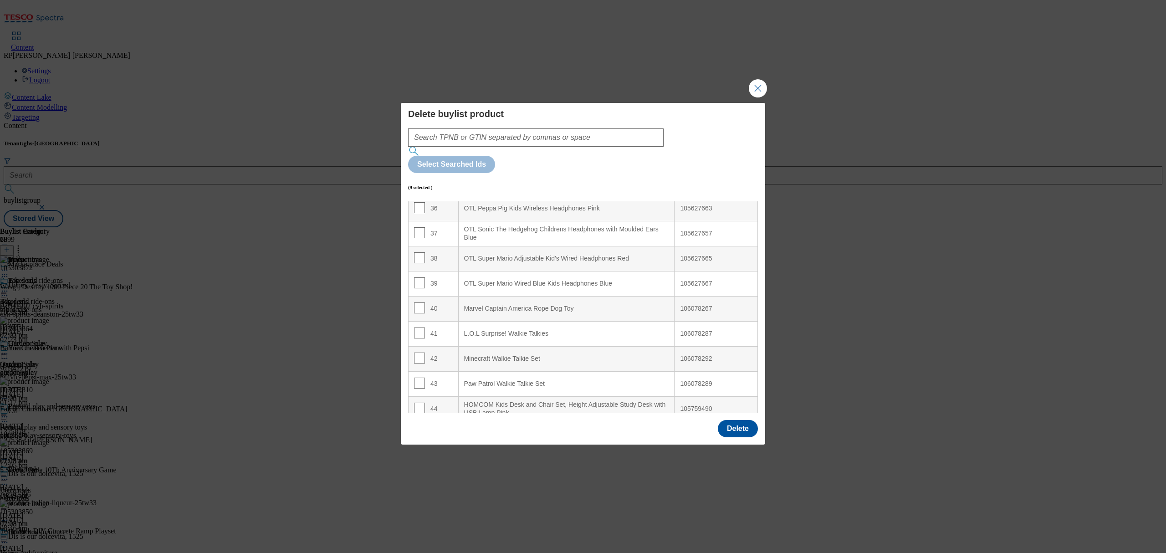
scroll to position [972, 0]
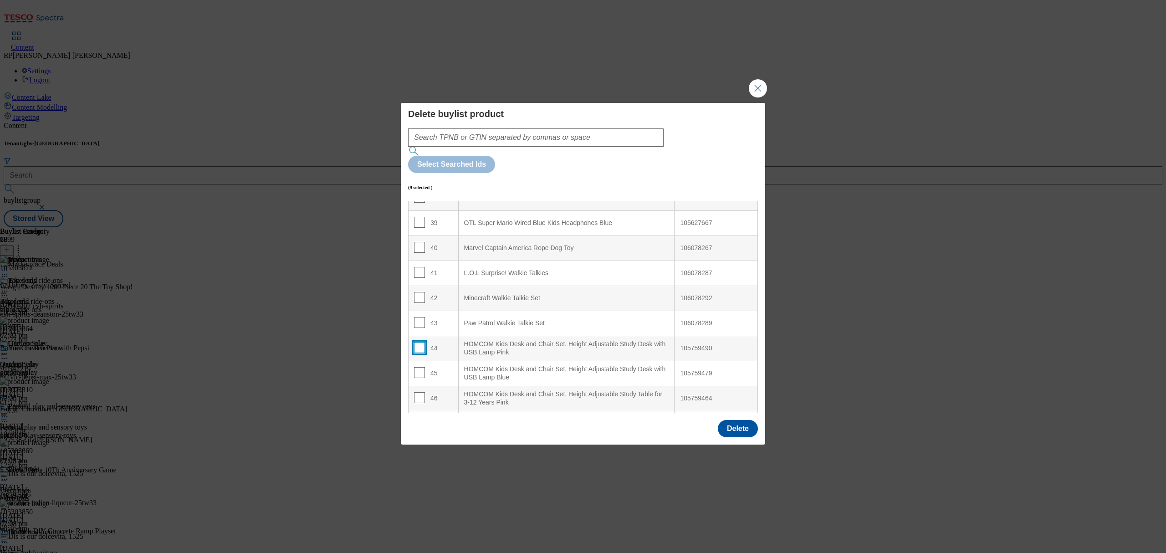
drag, startPoint x: 420, startPoint y: 320, endPoint x: 420, endPoint y: 327, distance: 6.8
click at [420, 342] on input "Modal" at bounding box center [419, 347] width 11 height 11
drag, startPoint x: 416, startPoint y: 345, endPoint x: 412, endPoint y: 367, distance: 22.2
click at [416, 367] on input "Modal" at bounding box center [419, 372] width 11 height 11
click at [419, 392] on input "Modal" at bounding box center [419, 397] width 11 height 11
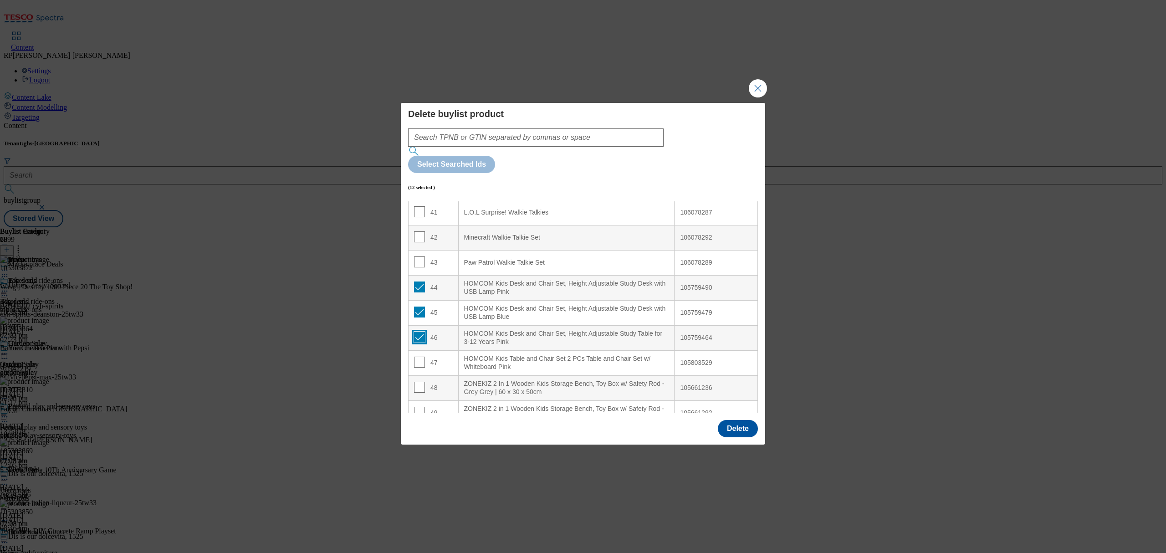
scroll to position [1093, 0]
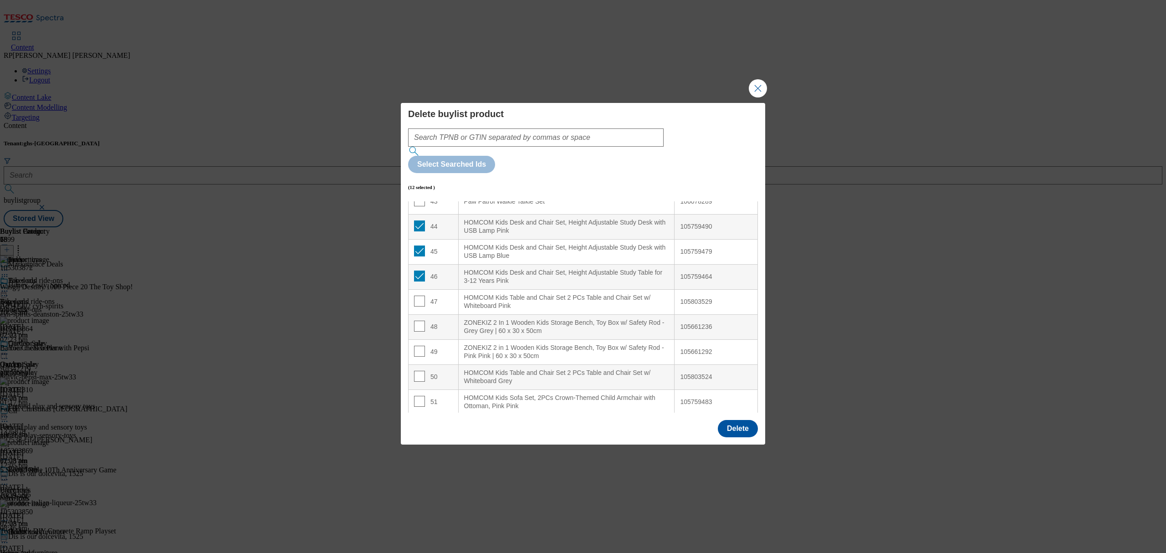
click at [414, 314] on td "48" at bounding box center [434, 326] width 50 height 25
click at [415, 321] on input "Modal" at bounding box center [419, 326] width 11 height 11
click at [415, 346] on input "Modal" at bounding box center [419, 351] width 11 height 11
click at [418, 371] on input "Modal" at bounding box center [419, 376] width 11 height 11
click at [420, 396] on input "Modal" at bounding box center [419, 401] width 11 height 11
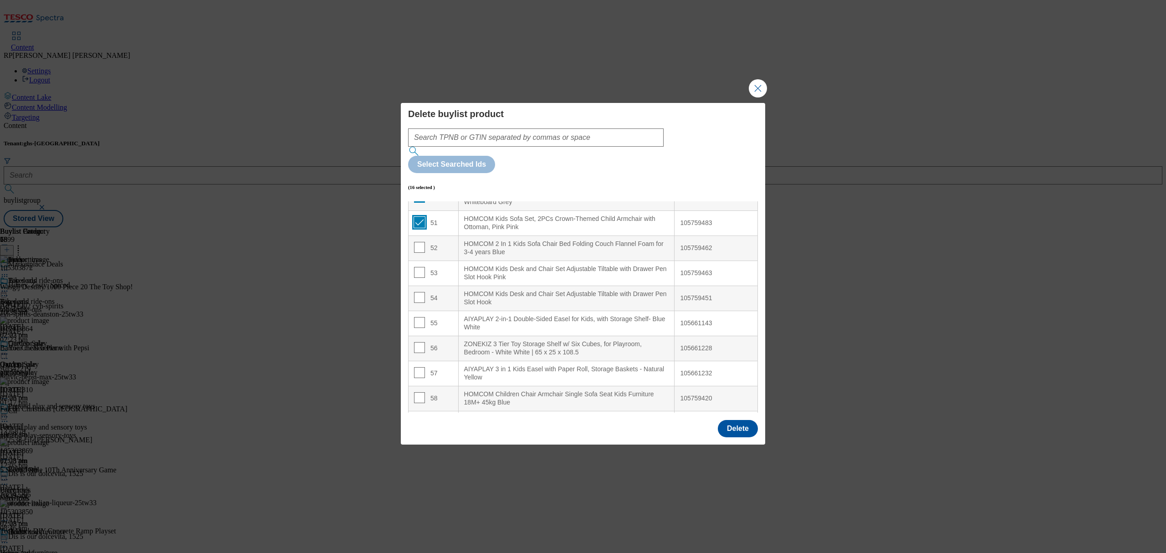
scroll to position [1275, 0]
click at [415, 339] on input "Modal" at bounding box center [419, 344] width 11 height 11
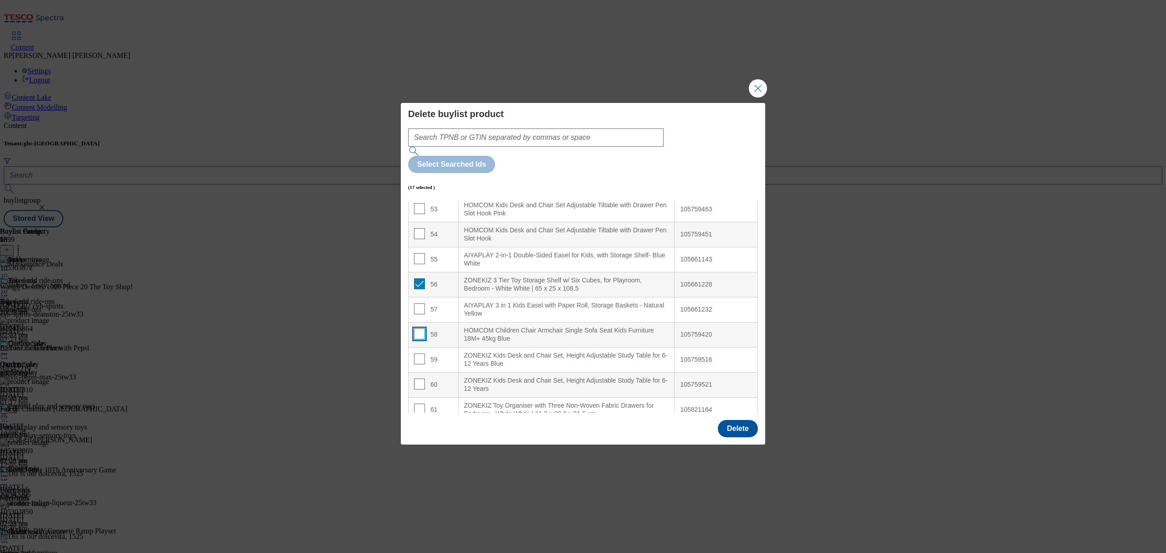
click at [420, 328] on input "Modal" at bounding box center [419, 333] width 11 height 11
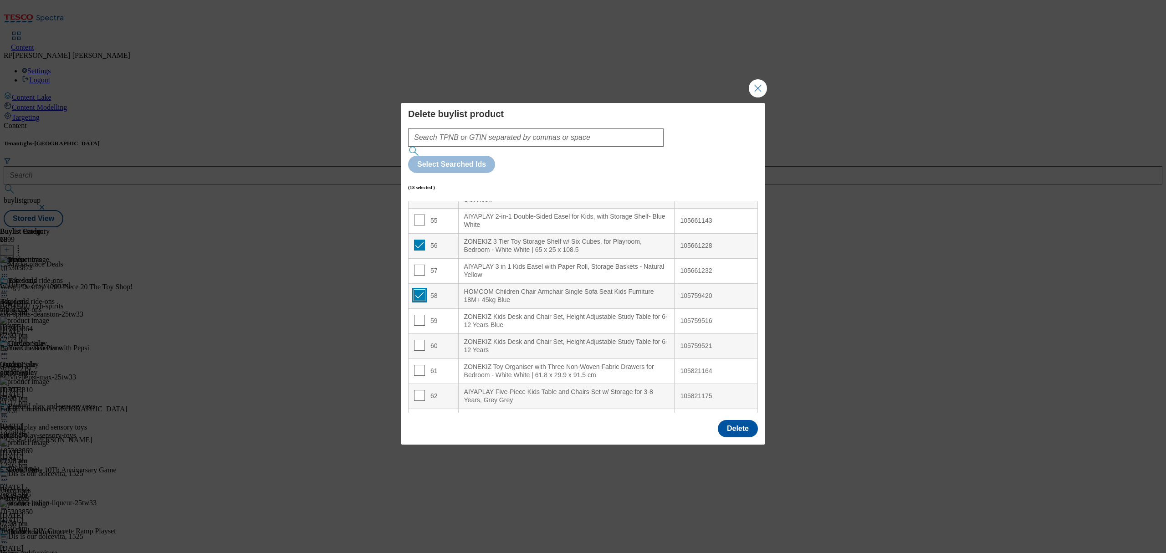
scroll to position [1397, 0]
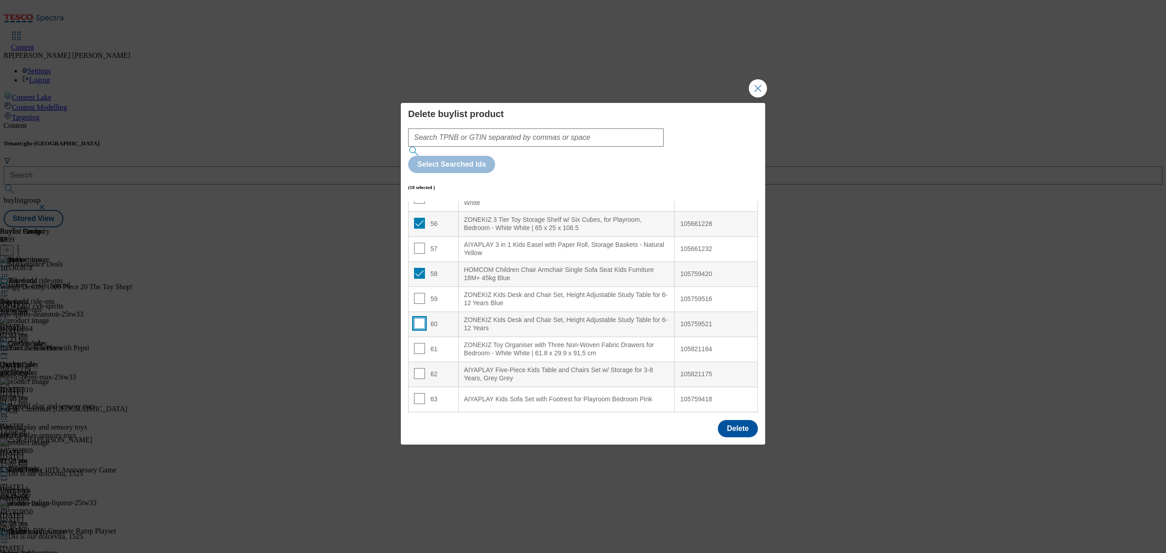
click at [418, 318] on input "Modal" at bounding box center [419, 323] width 11 height 11
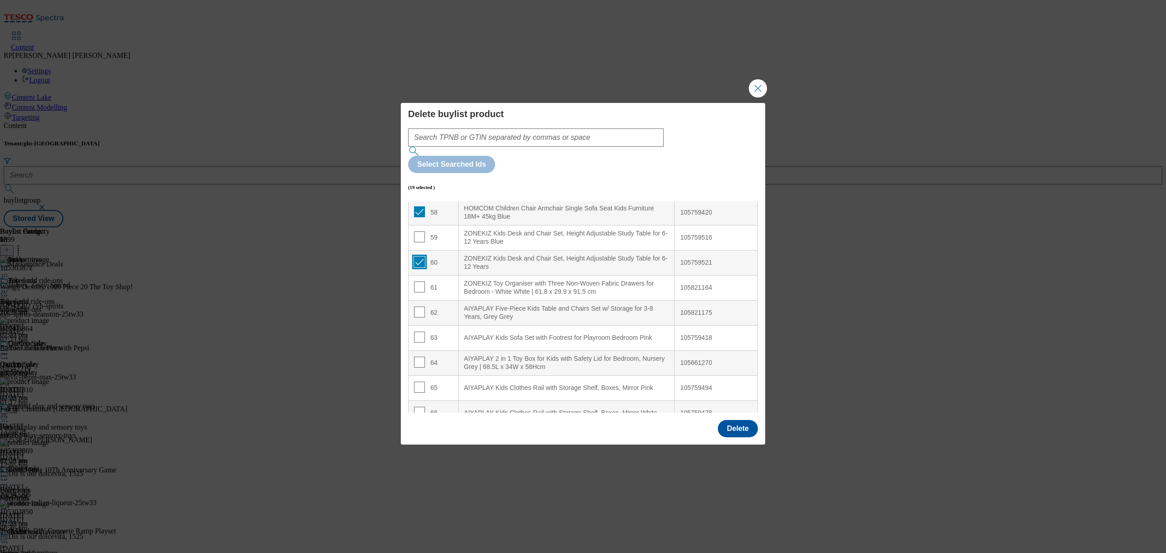
scroll to position [1458, 0]
click at [418, 332] on input "Modal" at bounding box center [419, 337] width 11 height 11
click at [418, 357] on input "Modal" at bounding box center [419, 362] width 11 height 11
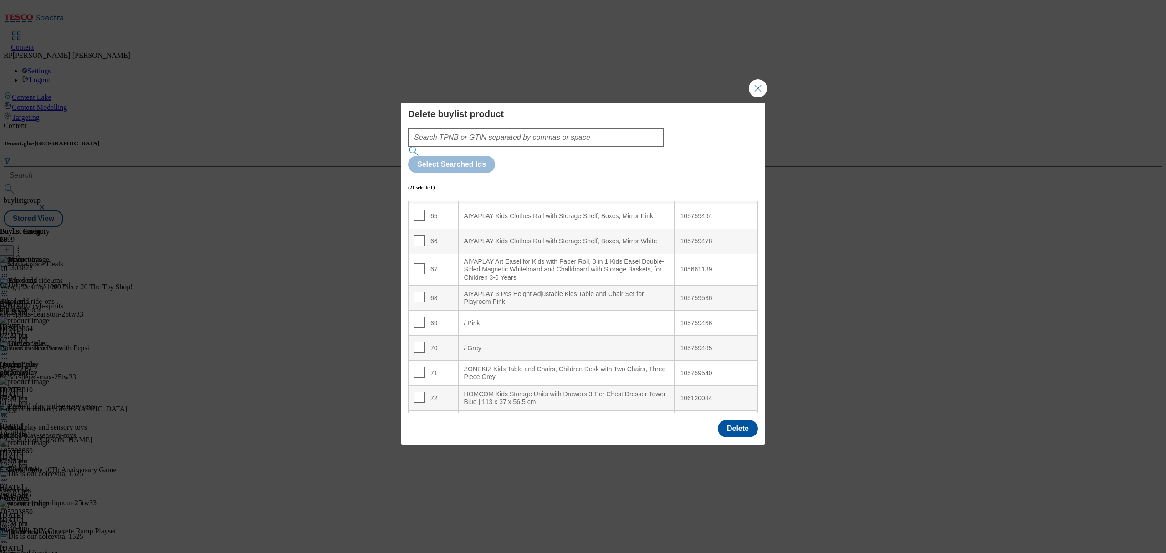
scroll to position [1640, 0]
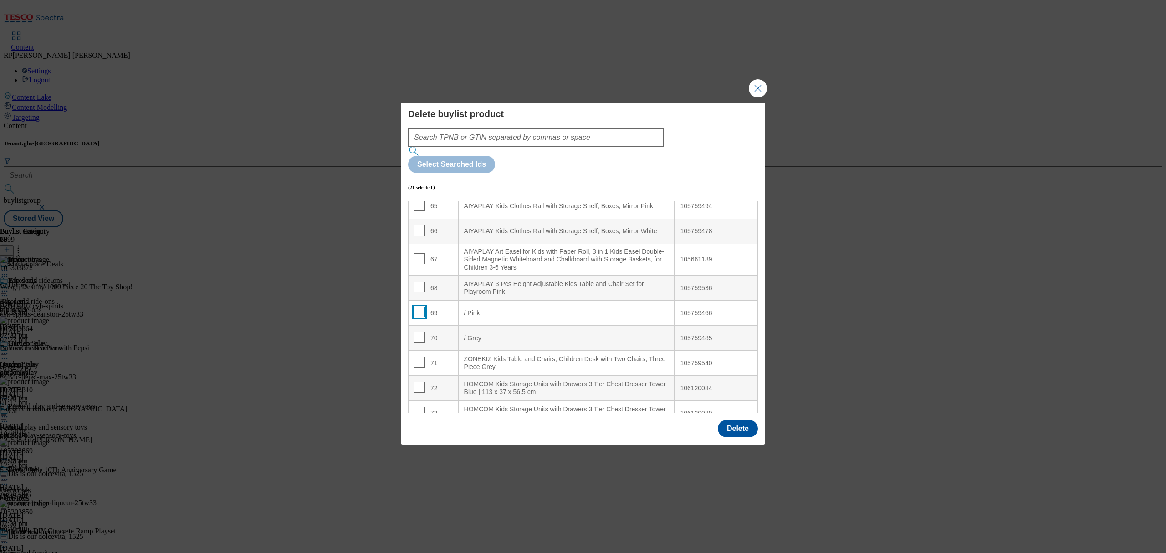
click at [418, 307] on input "Modal" at bounding box center [419, 312] width 11 height 11
click at [416, 332] on input "Modal" at bounding box center [419, 337] width 11 height 11
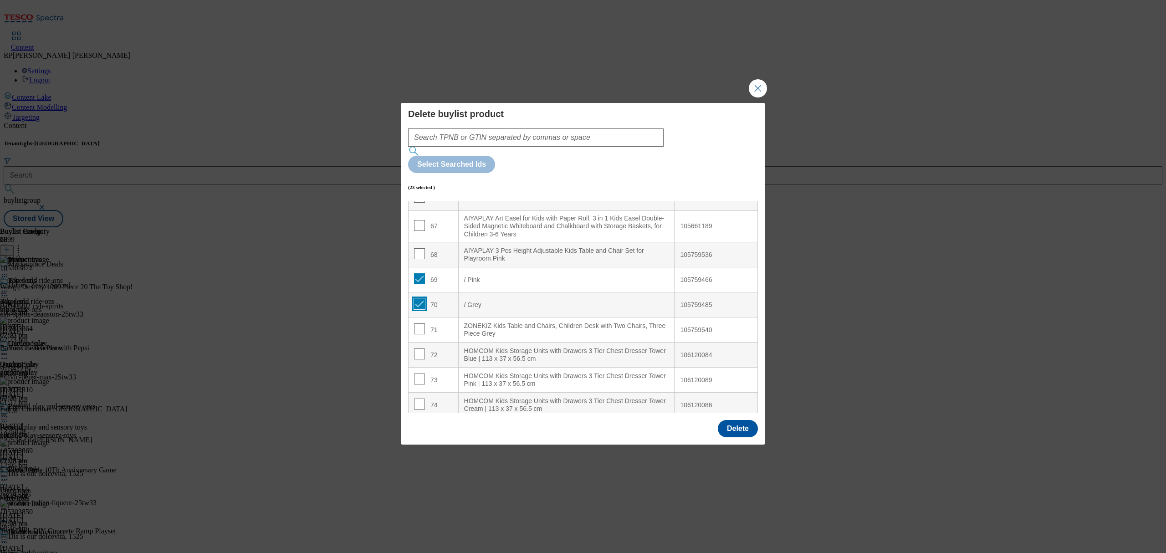
scroll to position [1700, 0]
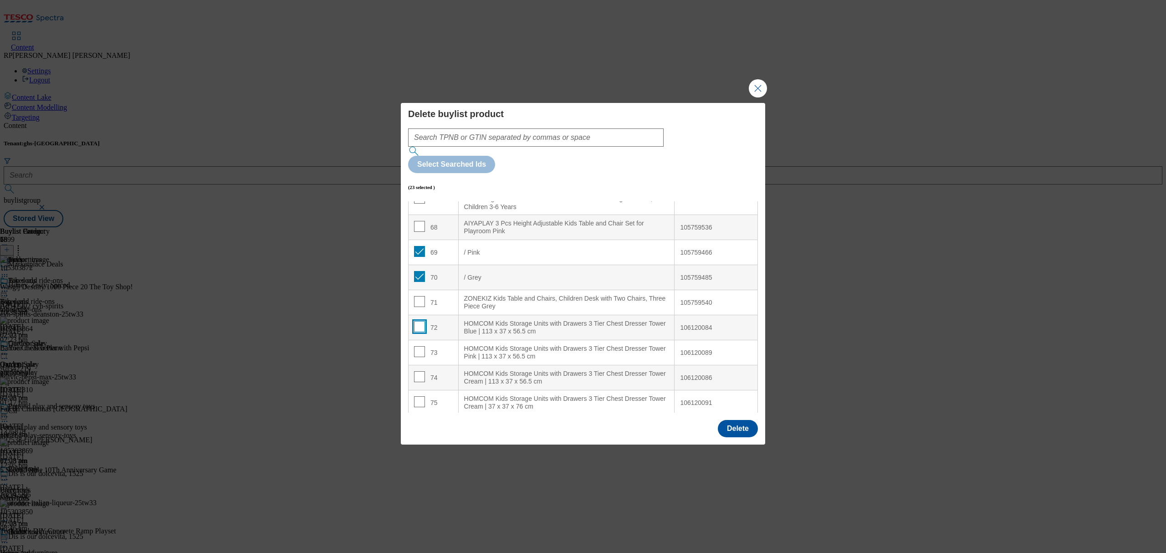
click at [421, 321] on input "Modal" at bounding box center [419, 326] width 11 height 11
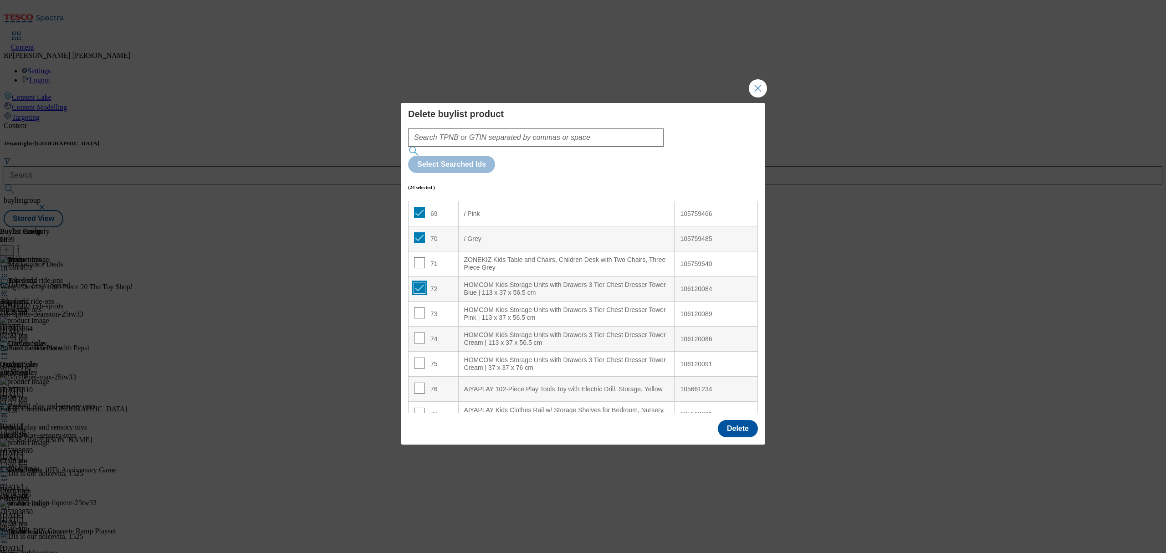
scroll to position [1761, 0]
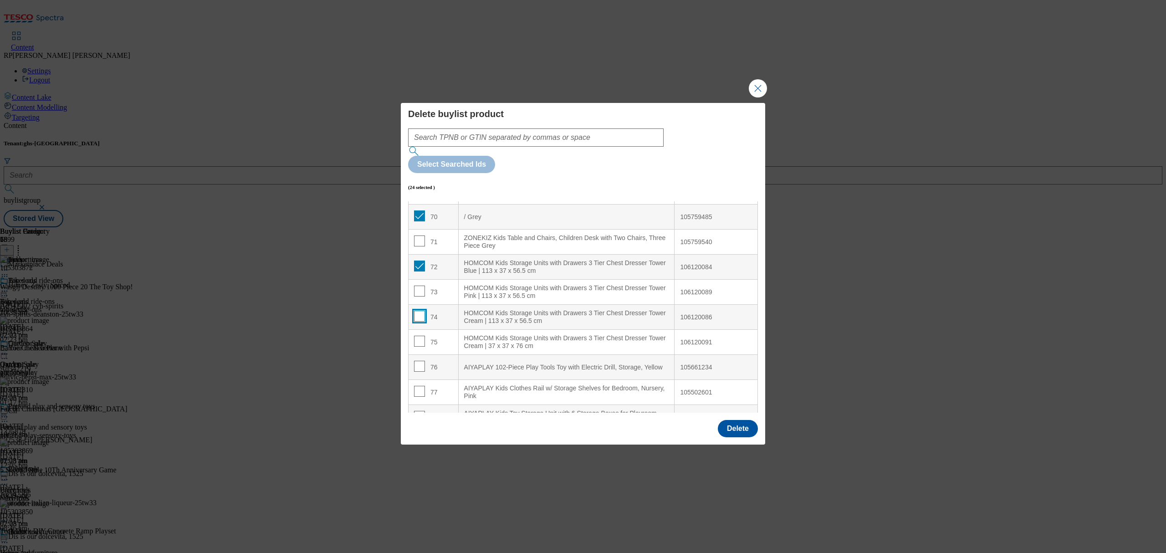
click at [416, 311] on input "Modal" at bounding box center [419, 316] width 11 height 11
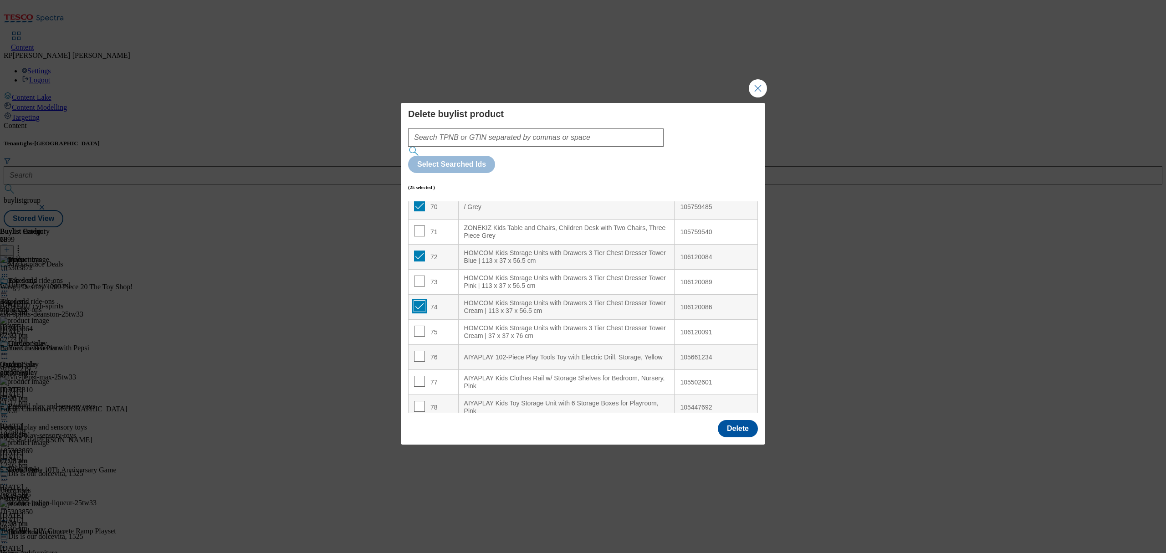
scroll to position [1775, 0]
click at [738, 420] on button "Delete" at bounding box center [738, 428] width 40 height 17
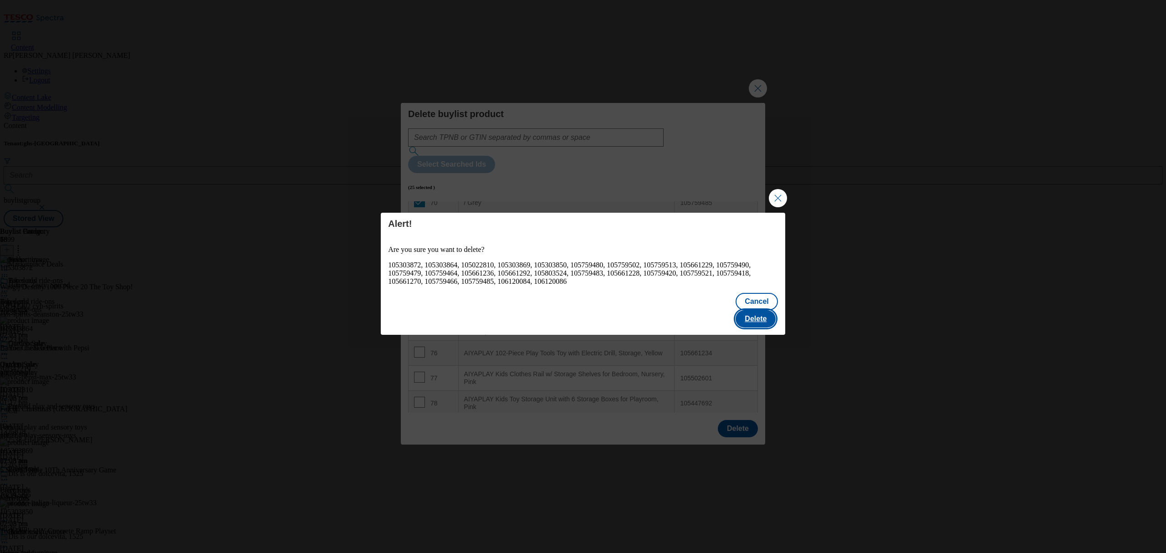
click at [760, 312] on button "Delete" at bounding box center [756, 318] width 40 height 17
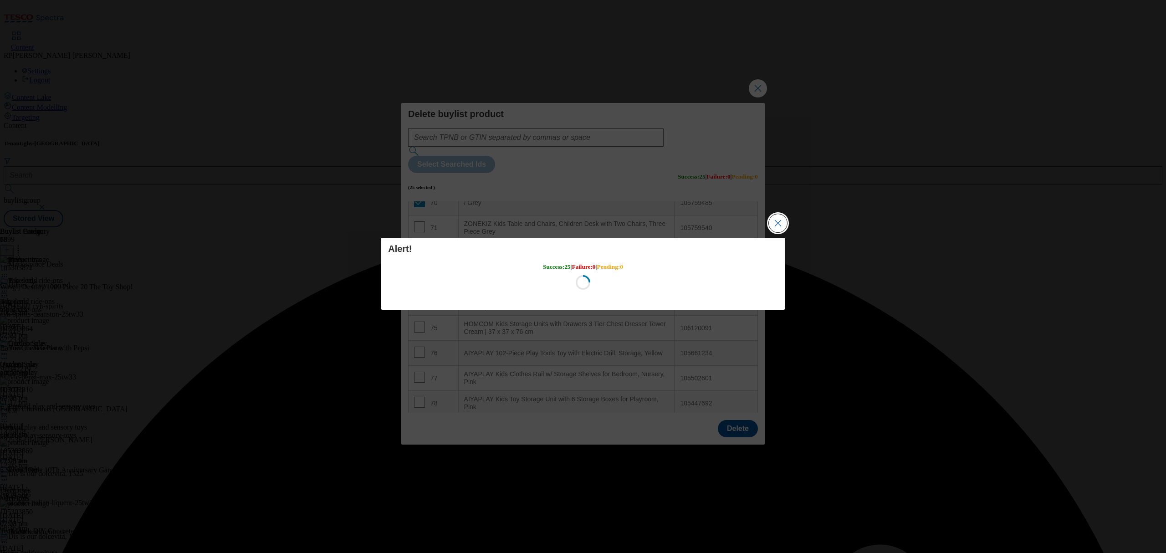
scroll to position [0, 0]
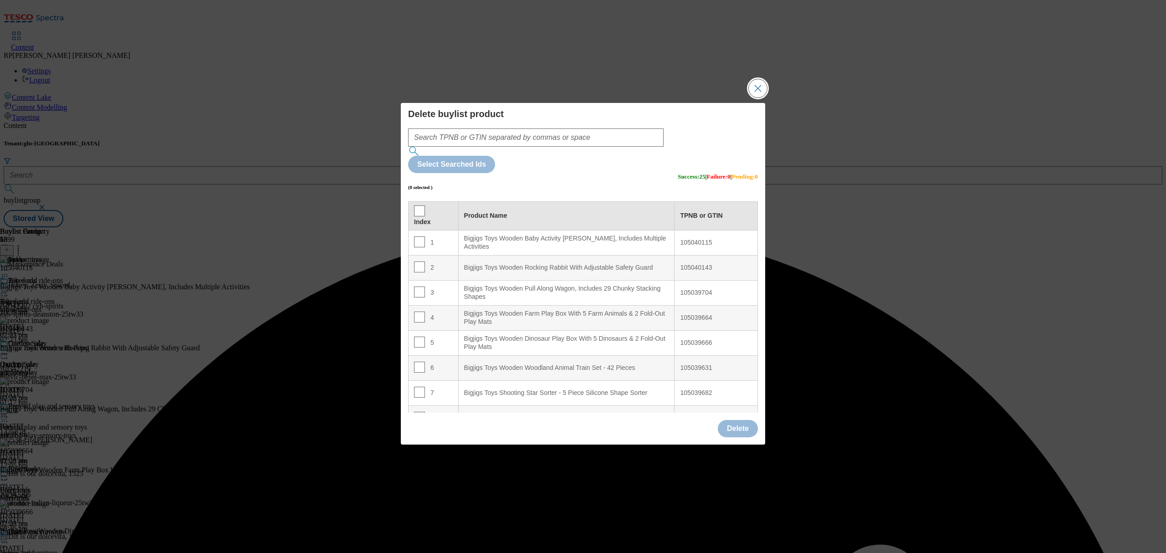
click at [755, 97] on button "Close Modal" at bounding box center [758, 88] width 18 height 18
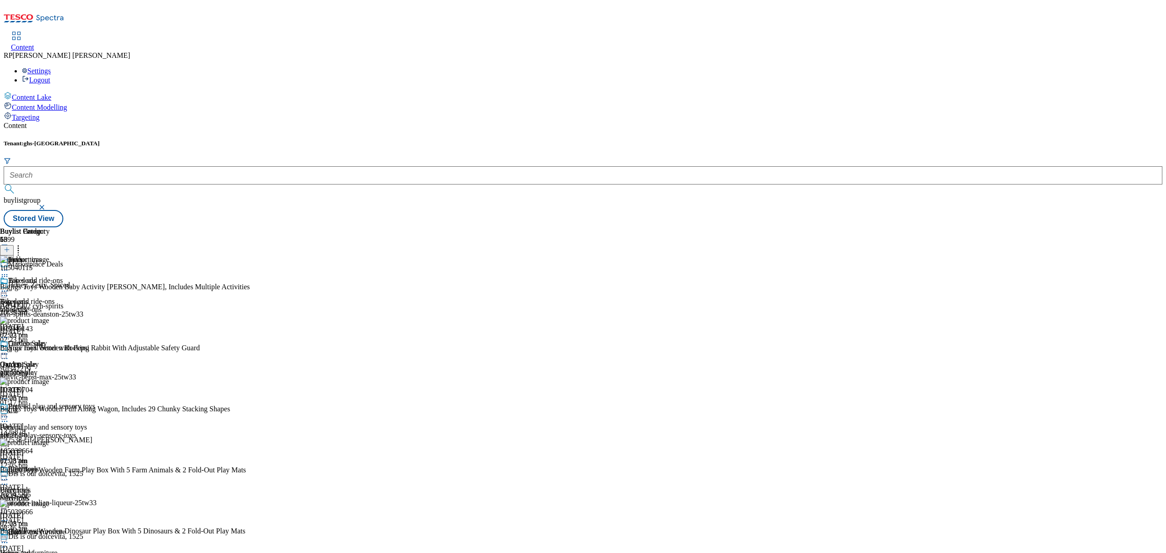
click at [9, 266] on icon at bounding box center [4, 270] width 9 height 9
click at [50, 328] on span "Preview" at bounding box center [38, 331] width 21 height 7
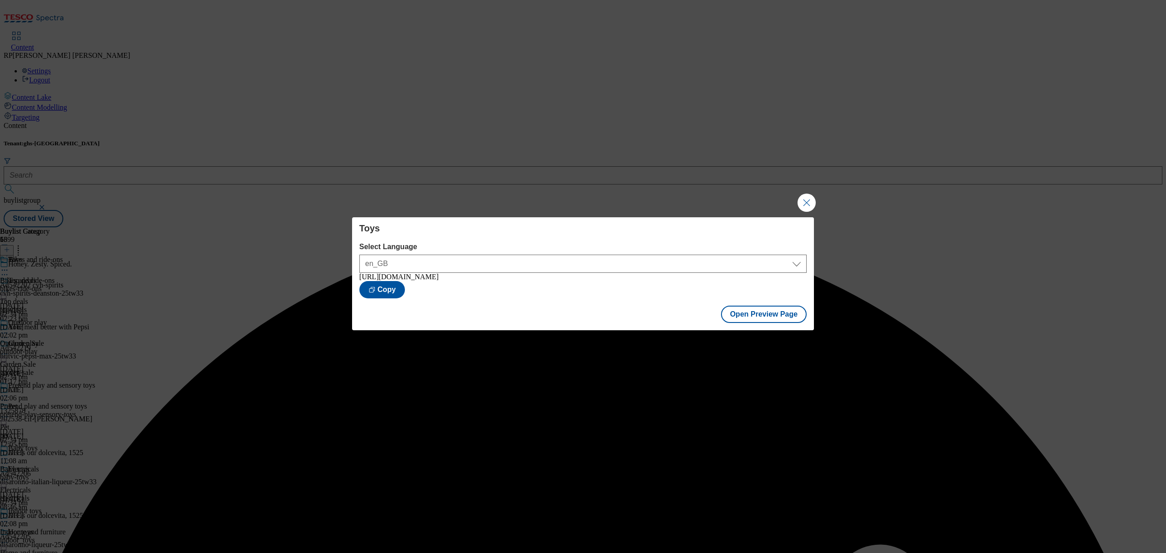
drag, startPoint x: 818, startPoint y: 194, endPoint x: 814, endPoint y: 195, distance: 4.6
click at [817, 194] on div "Toys Select Language en_GB en_GB https://www.tesco.com/groceries/en-GB/buylists…" at bounding box center [583, 276] width 1166 height 553
click at [811, 195] on button "Close Modal" at bounding box center [807, 203] width 18 height 18
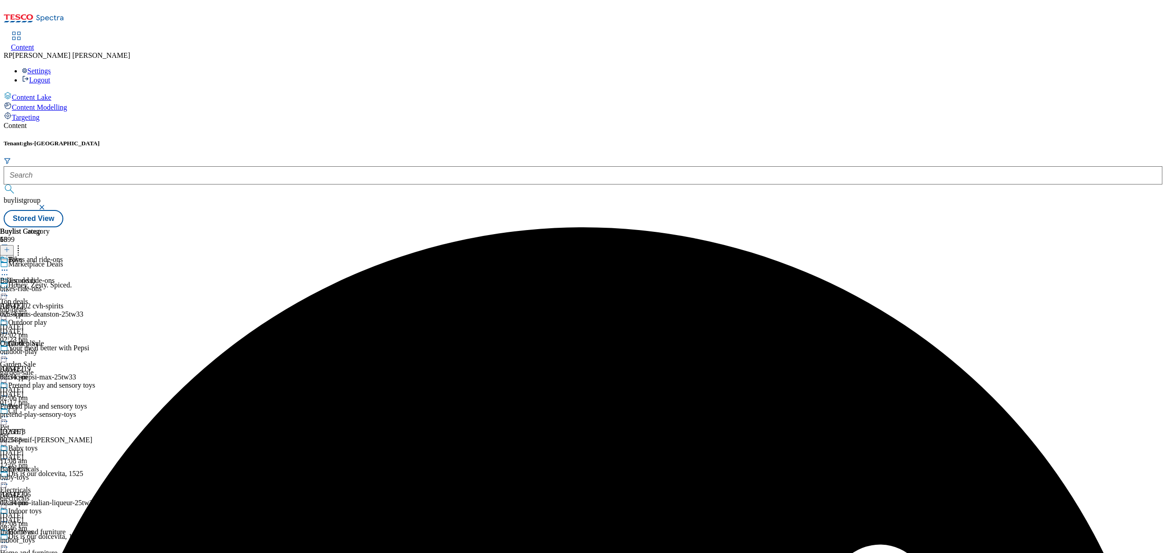
click at [9, 266] on icon at bounding box center [4, 270] width 9 height 9
click at [48, 359] on span "Publish" at bounding box center [38, 362] width 20 height 7
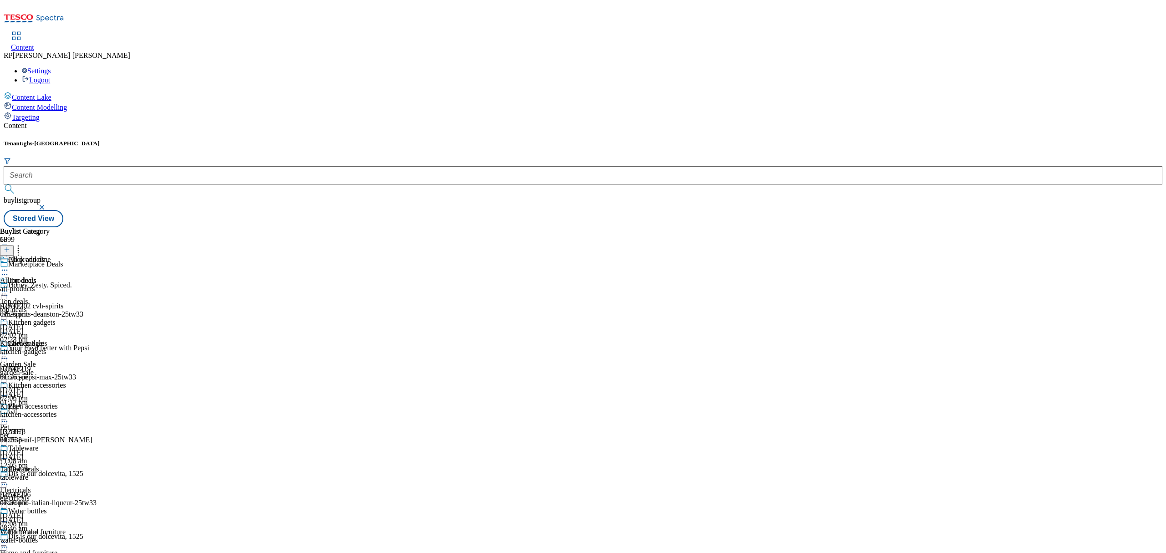
click at [66, 285] on div "all-products" at bounding box center [33, 289] width 66 height 8
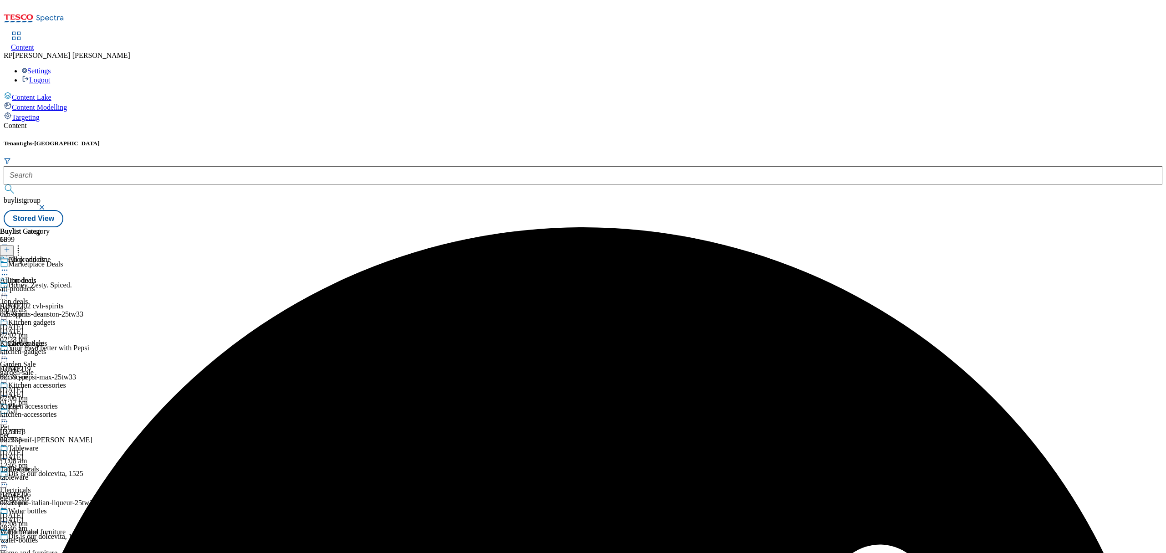
click at [66, 256] on div "All products All products all-products 30 Sept 2025 02:39 pm" at bounding box center [33, 287] width 66 height 63
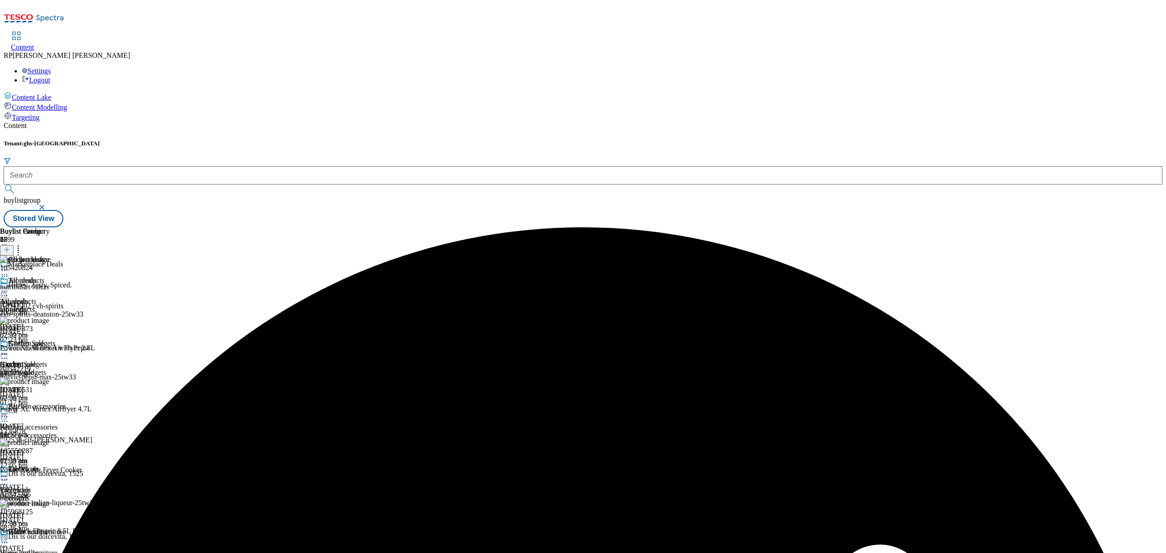
click at [7, 248] on line at bounding box center [7, 250] width 0 height 5
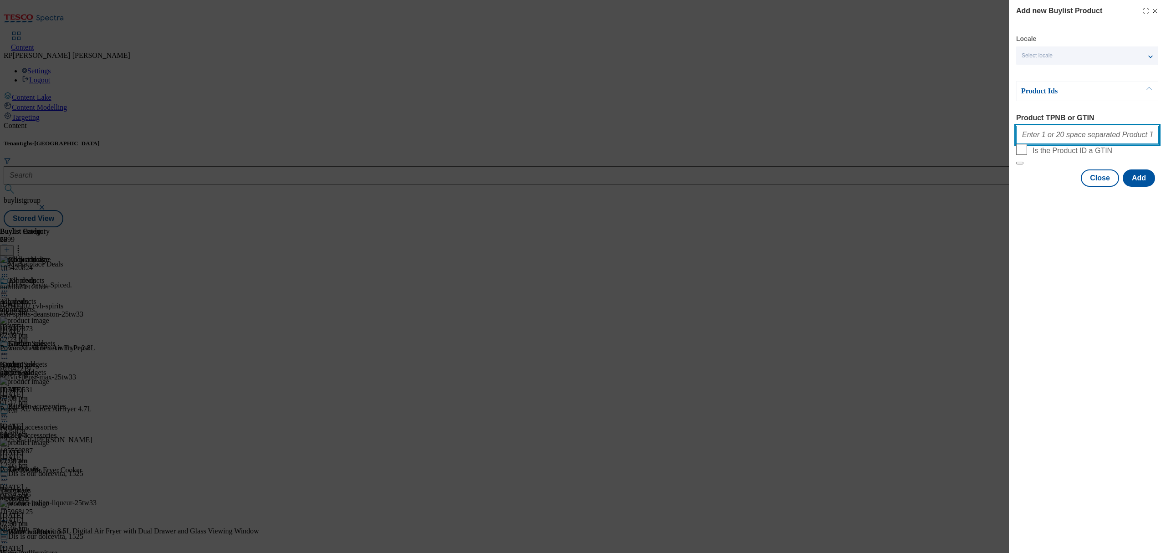
click at [1071, 136] on input "Product TPNB or GTIN" at bounding box center [1087, 135] width 143 height 18
paste input "105427210 106083659 105420821 105420828 105420819 105420818 105420825 105420823…"
click at [1130, 187] on button "Add" at bounding box center [1139, 177] width 32 height 17
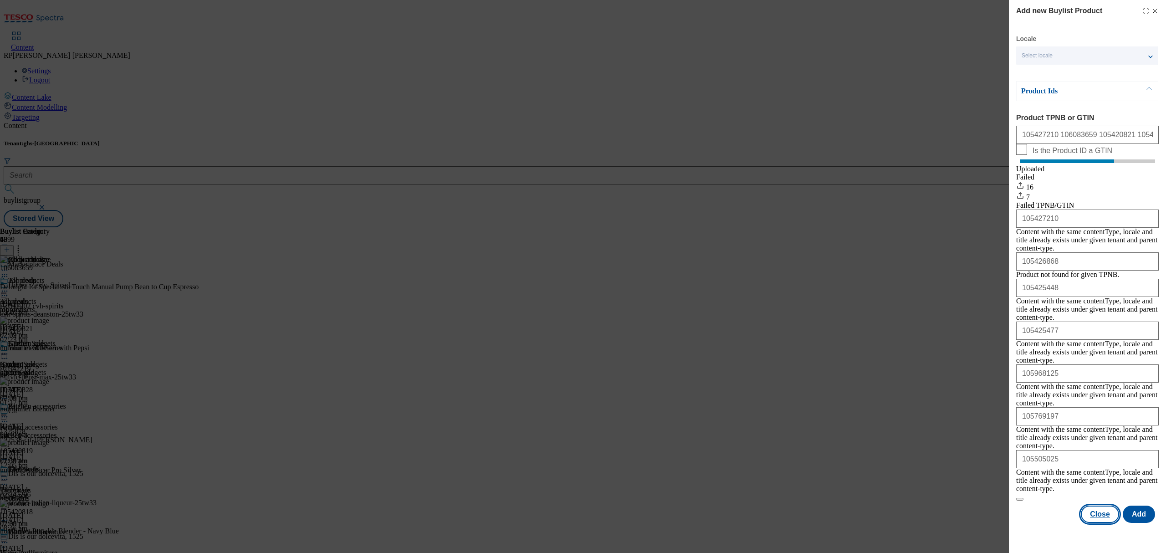
click at [1101, 506] on button "Close" at bounding box center [1100, 514] width 38 height 17
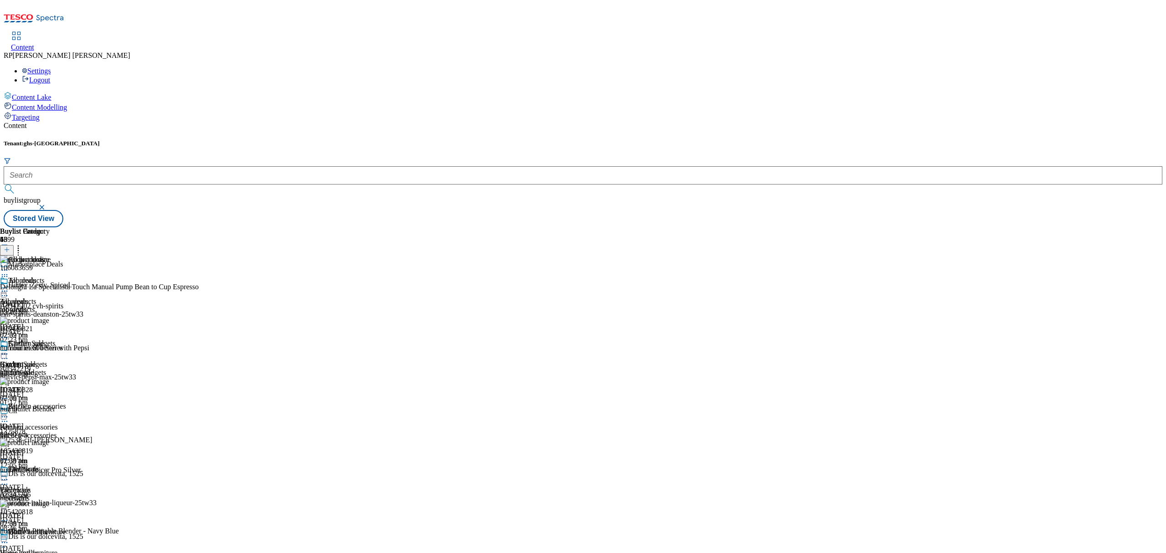
click at [9, 287] on icon at bounding box center [4, 291] width 9 height 9
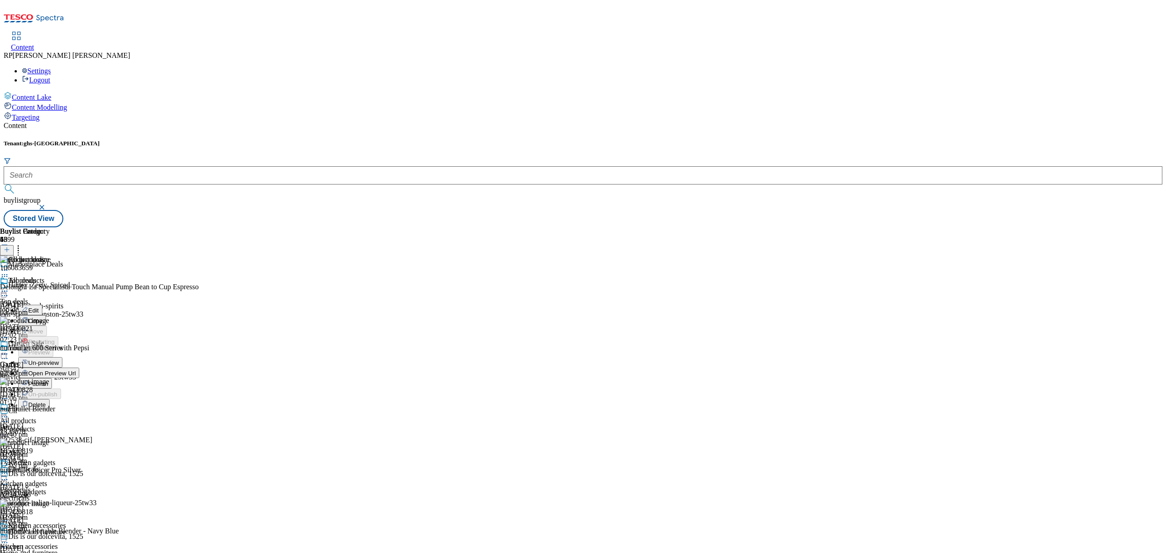
click at [806, 227] on div "Buylist Group 6399 Marketplace Deals Honey. Zesty. Spiced. Ad542202 cvh-spirits…" at bounding box center [583, 227] width 1159 height 0
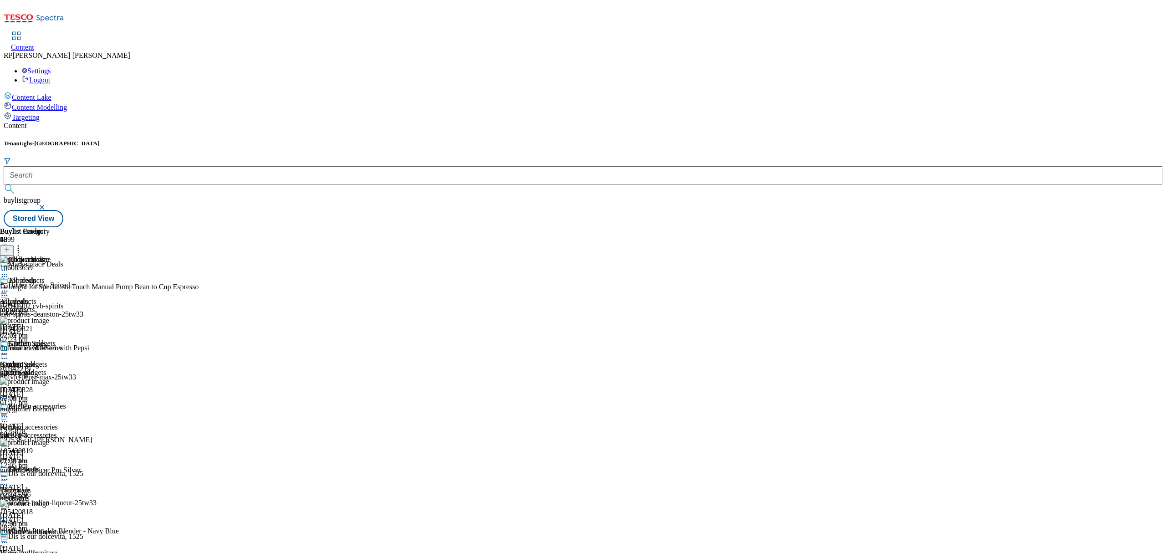
click at [9, 287] on icon at bounding box center [4, 291] width 9 height 9
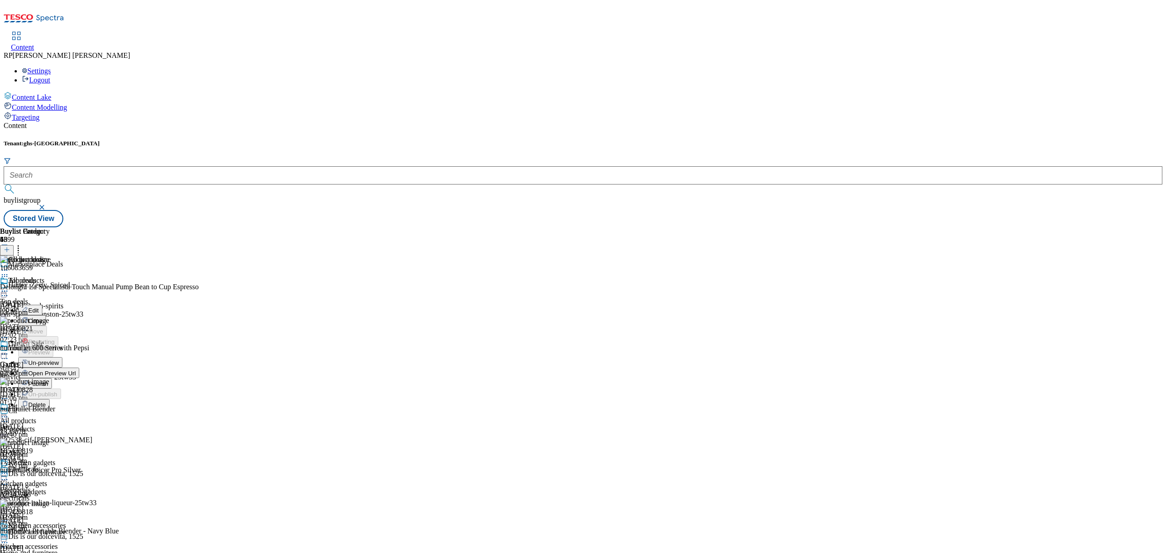
click at [59, 359] on span "Un-preview" at bounding box center [43, 362] width 31 height 7
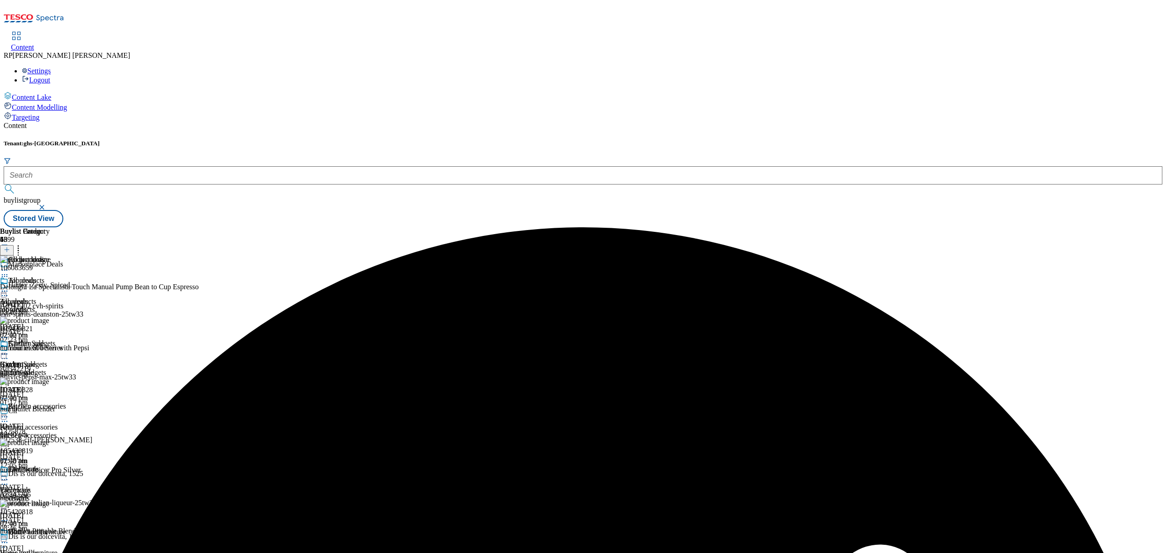
click at [9, 287] on icon at bounding box center [4, 291] width 9 height 9
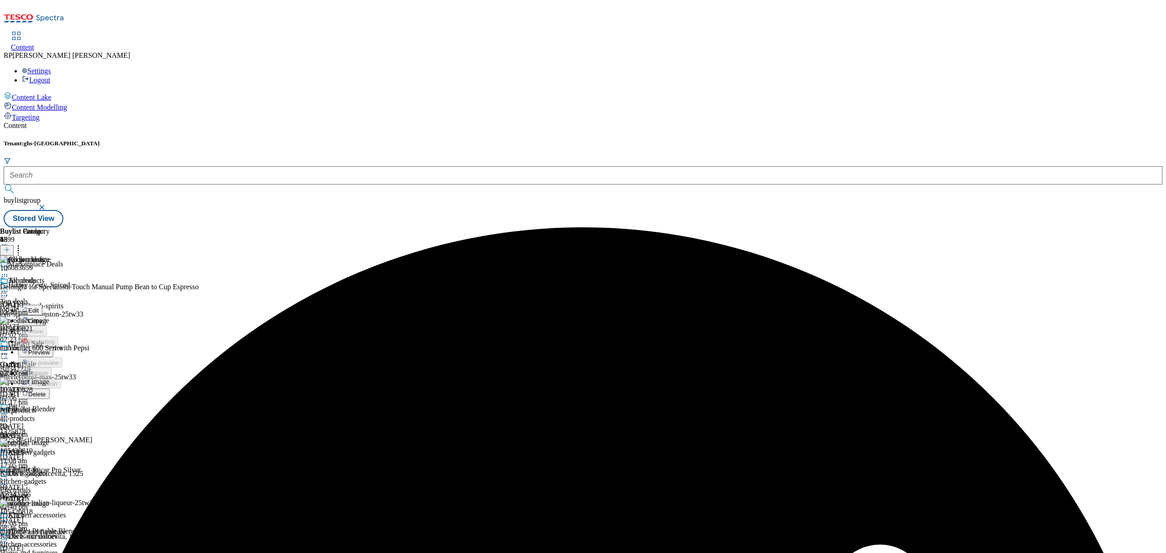
click at [50, 349] on span "Preview" at bounding box center [38, 352] width 21 height 7
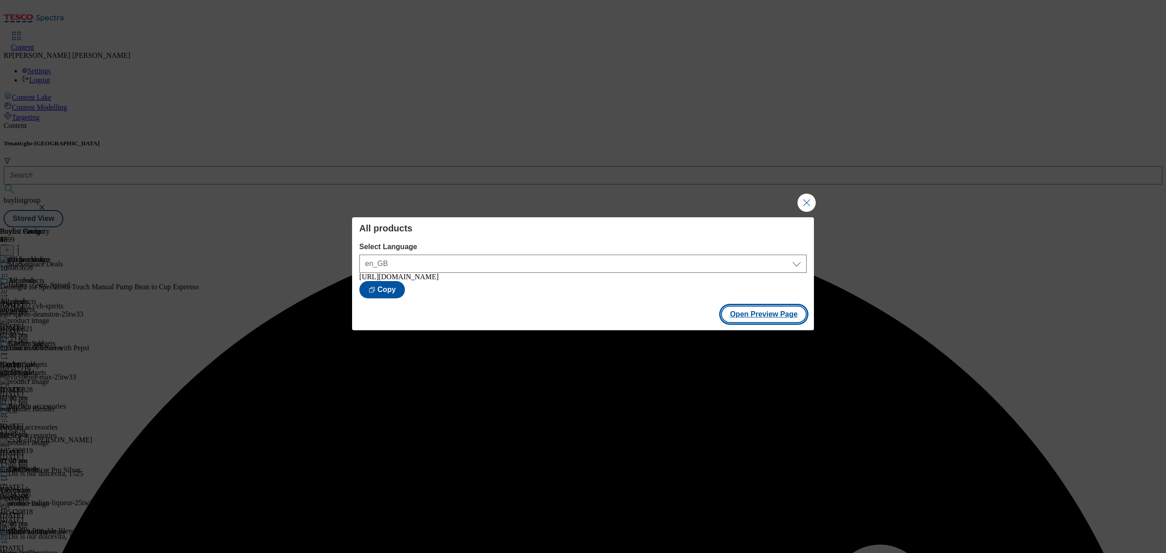
click at [768, 316] on button "Open Preview Page" at bounding box center [764, 314] width 86 height 17
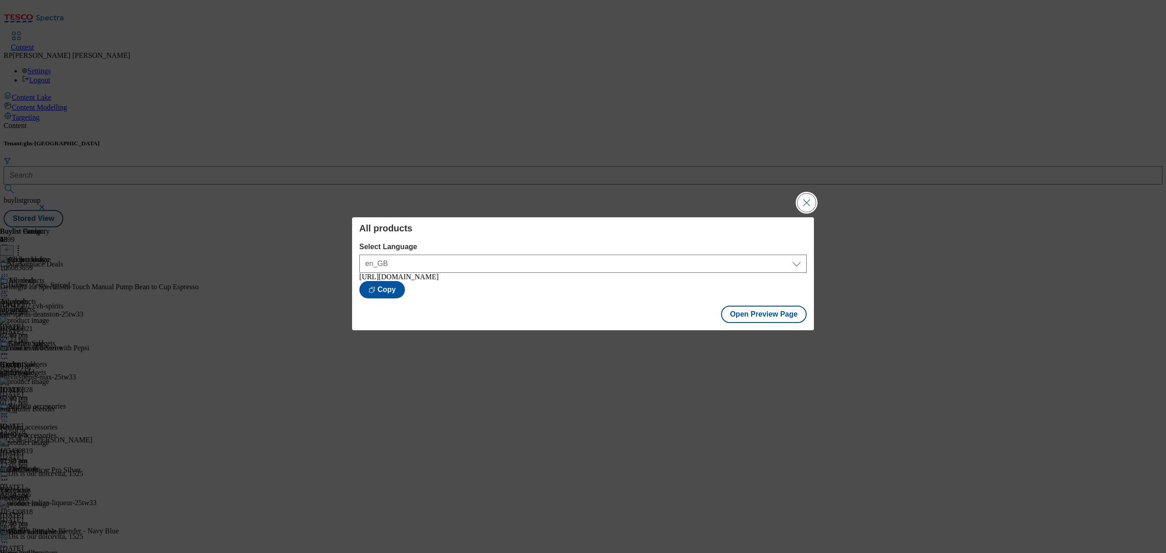
click at [809, 203] on button "Close Modal" at bounding box center [807, 203] width 18 height 18
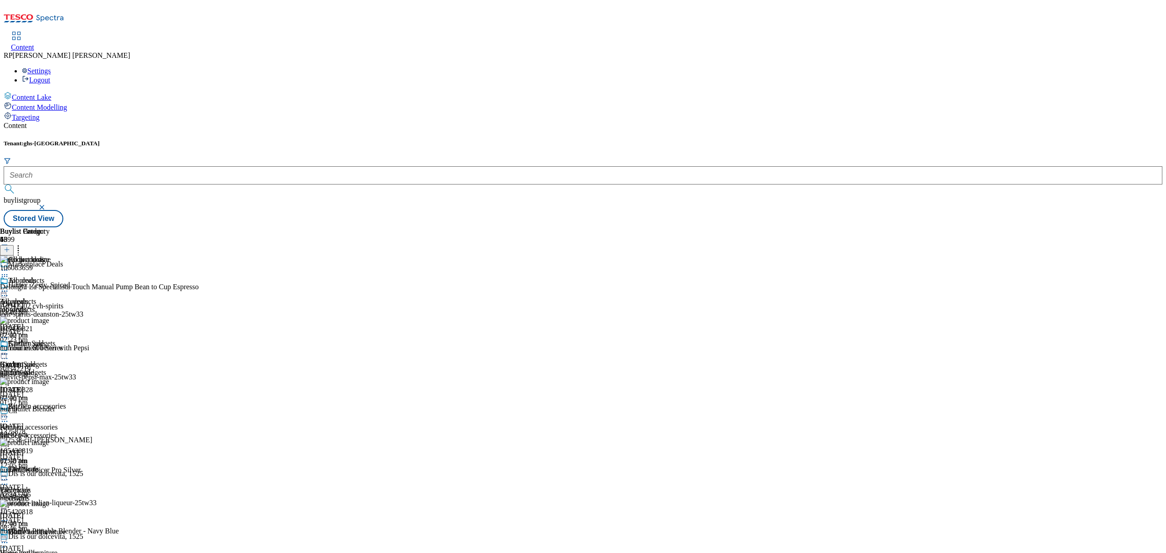
click at [199, 227] on header "Buylist Product 43" at bounding box center [99, 241] width 199 height 28
click at [23, 244] on icon at bounding box center [18, 248] width 9 height 9
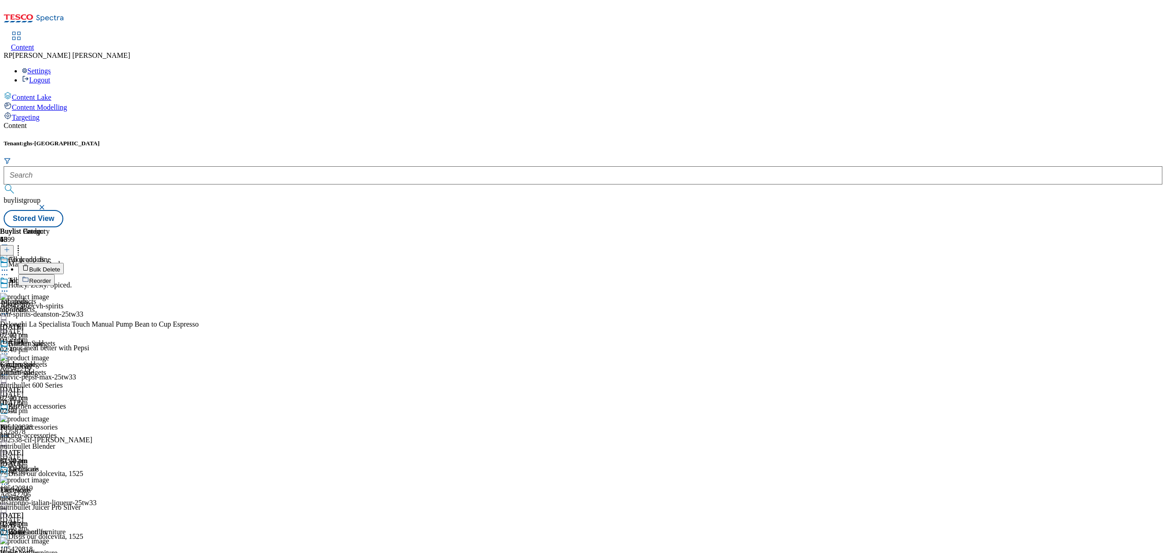
click at [60, 266] on span "Bulk Delete" at bounding box center [44, 269] width 31 height 7
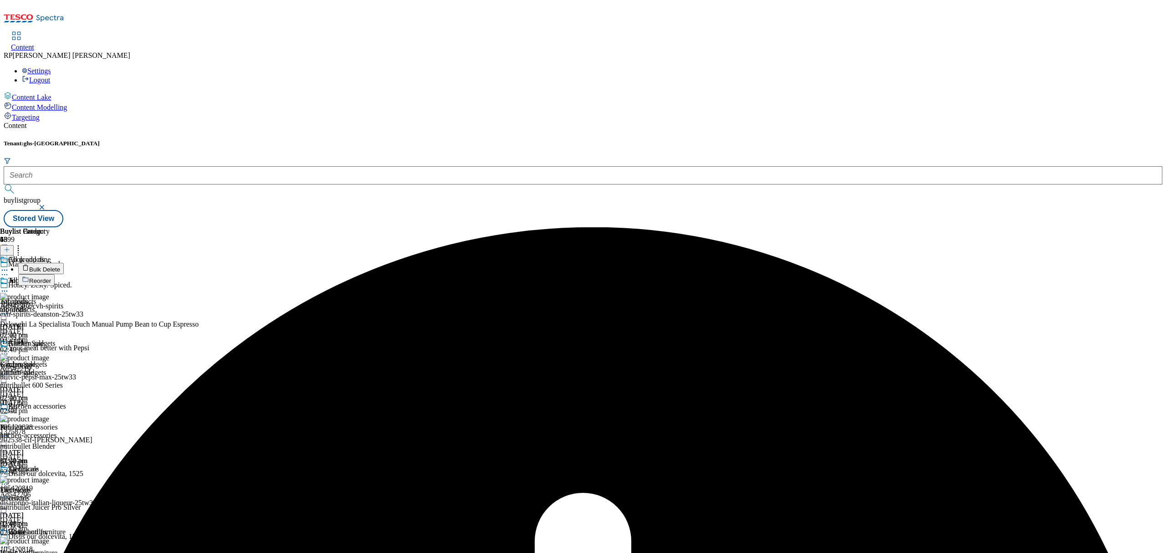
click at [60, 266] on span "Bulk Delete" at bounding box center [44, 269] width 31 height 7
click at [9, 287] on icon at bounding box center [4, 291] width 9 height 9
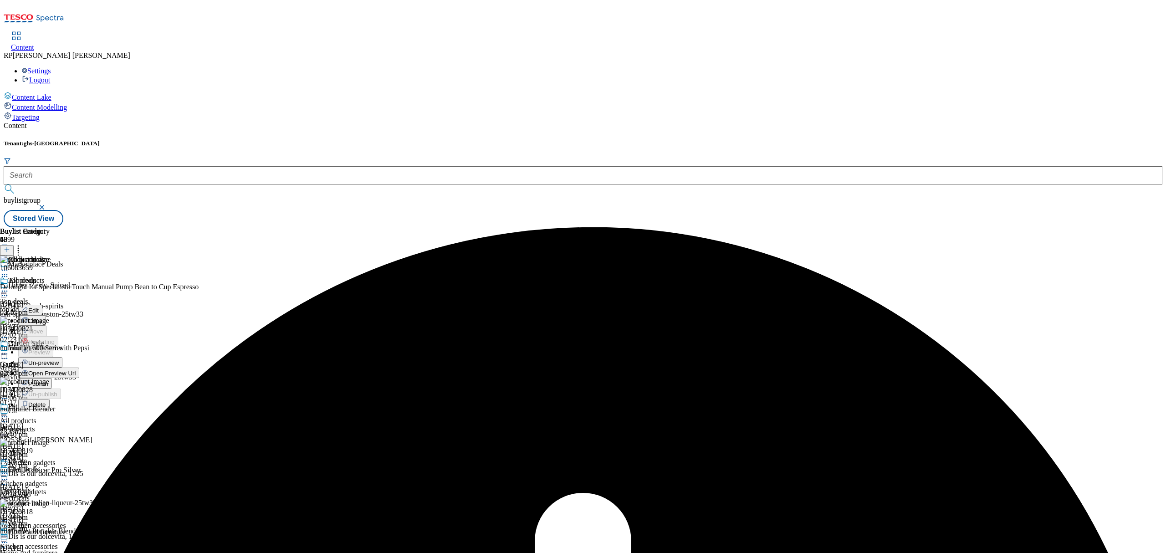
click at [59, 359] on span "Un-preview" at bounding box center [43, 362] width 31 height 7
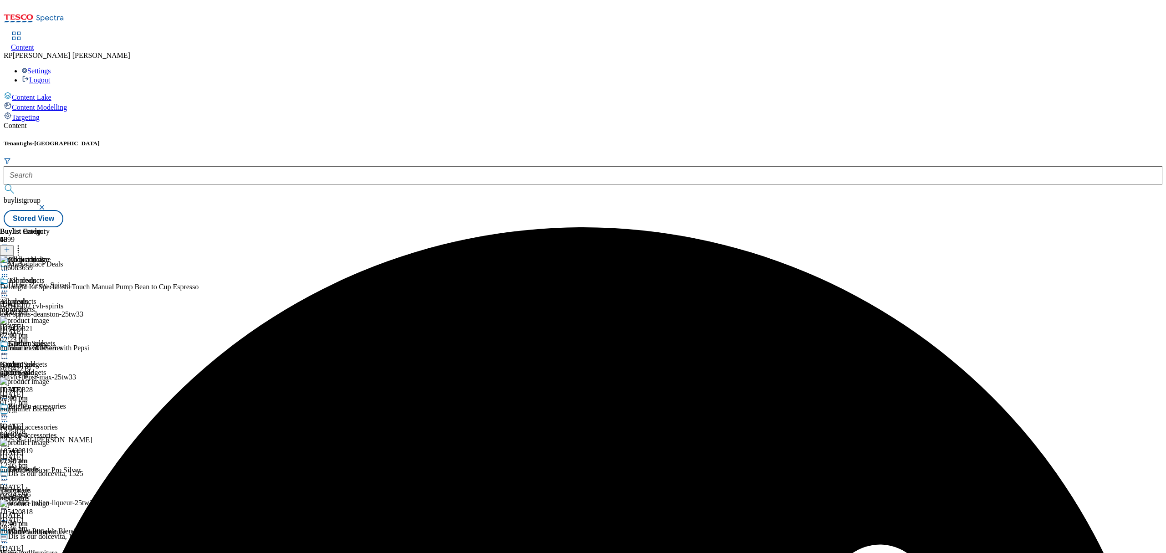
click at [23, 244] on icon at bounding box center [18, 248] width 9 height 9
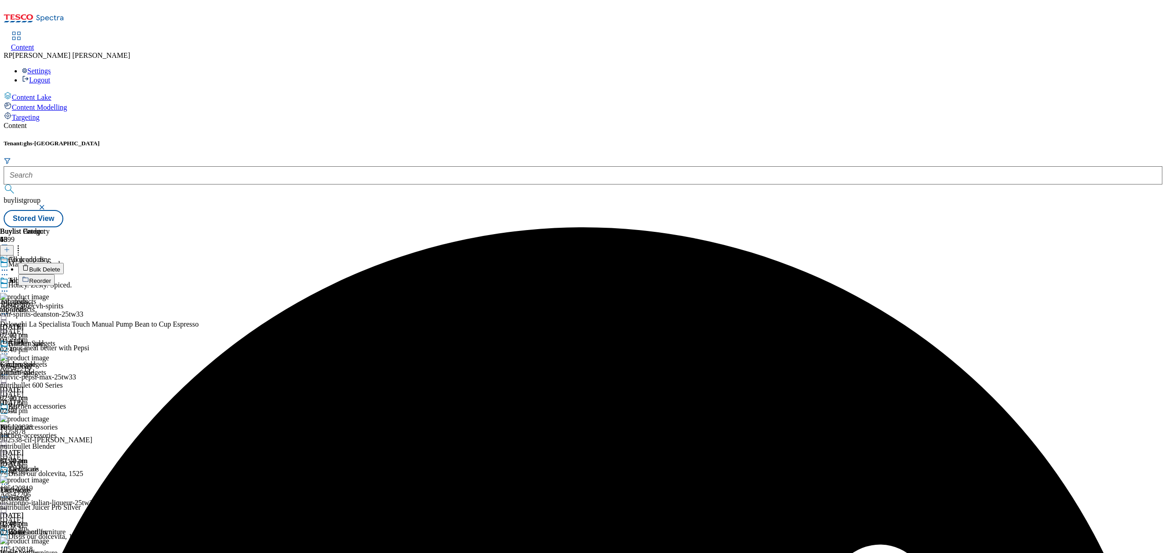
click at [60, 266] on span "Bulk Delete" at bounding box center [44, 269] width 31 height 7
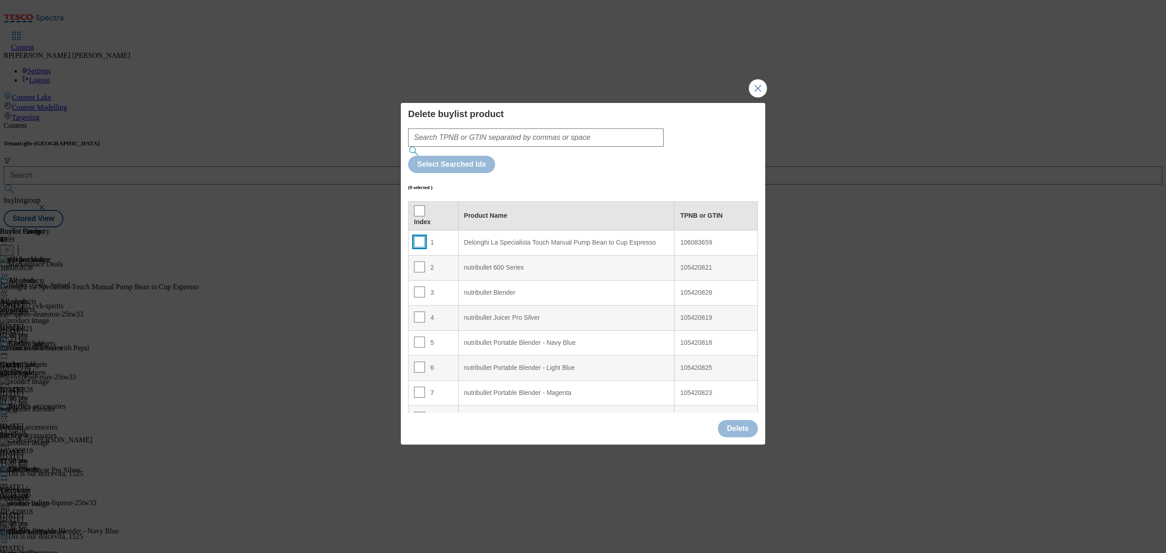
click at [421, 236] on input "Modal" at bounding box center [419, 241] width 11 height 11
click at [420, 261] on input "Modal" at bounding box center [419, 266] width 11 height 11
click at [418, 287] on input "Modal" at bounding box center [419, 292] width 11 height 11
click at [420, 312] on input "Modal" at bounding box center [419, 317] width 11 height 11
click at [416, 330] on td "5" at bounding box center [434, 342] width 50 height 25
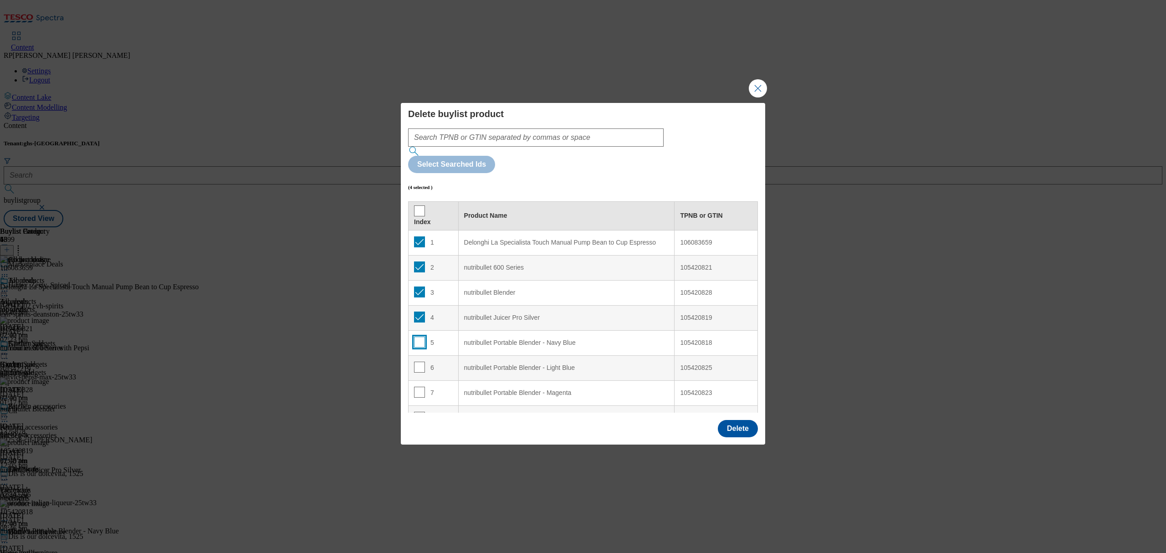
click at [416, 337] on input "Modal" at bounding box center [419, 342] width 11 height 11
click at [418, 362] on input "Modal" at bounding box center [419, 367] width 11 height 11
click at [416, 387] on input "Modal" at bounding box center [419, 392] width 11 height 11
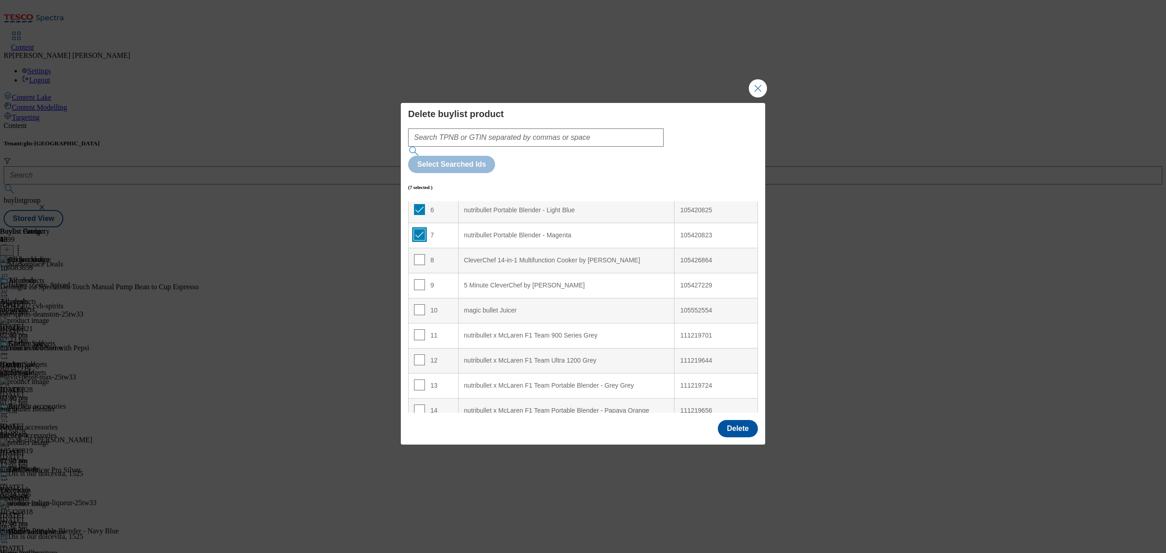
scroll to position [182, 0]
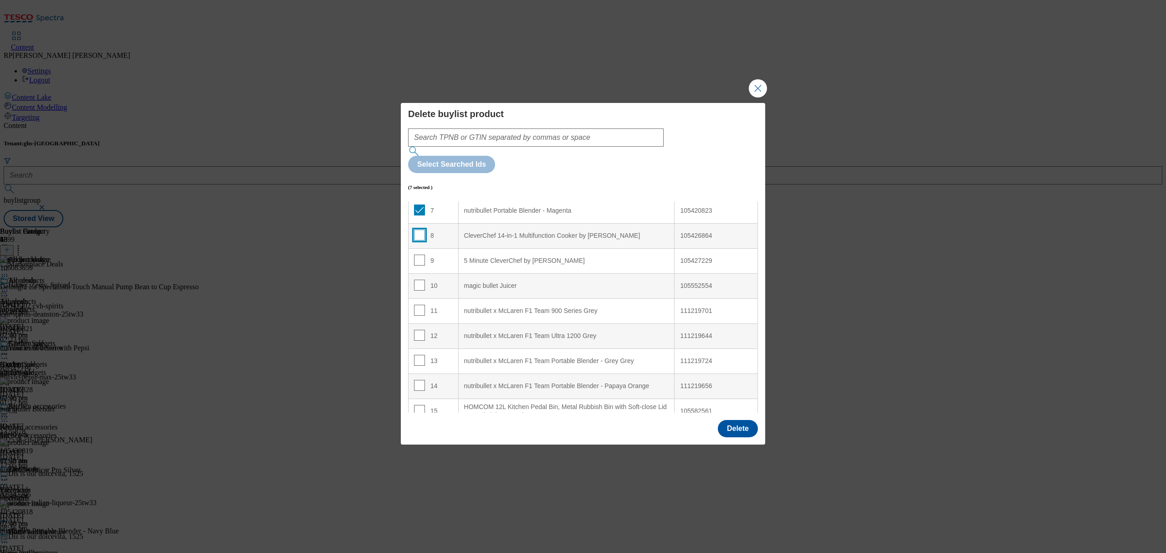
click at [416, 230] on input "Modal" at bounding box center [419, 235] width 11 height 11
click at [420, 255] on input "Modal" at bounding box center [419, 260] width 11 height 11
click at [418, 280] on input "Modal" at bounding box center [419, 285] width 11 height 11
drag, startPoint x: 415, startPoint y: 283, endPoint x: 418, endPoint y: 308, distance: 25.2
click at [415, 305] on input "Modal" at bounding box center [419, 310] width 11 height 11
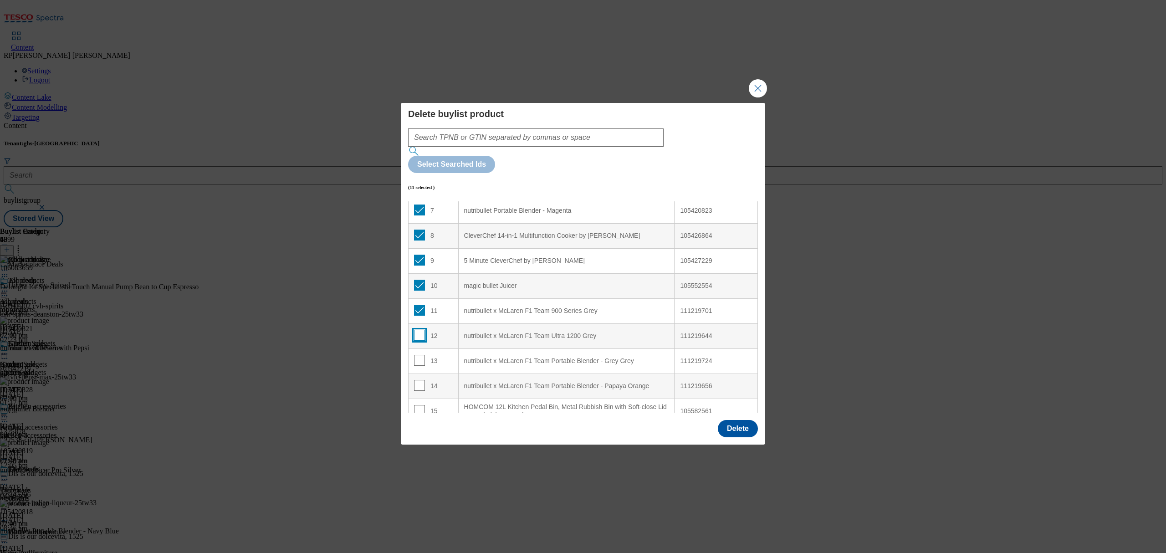
click at [418, 330] on input "Modal" at bounding box center [419, 335] width 11 height 11
click at [418, 355] on input "Modal" at bounding box center [419, 360] width 11 height 11
click at [416, 380] on input "Modal" at bounding box center [419, 385] width 11 height 11
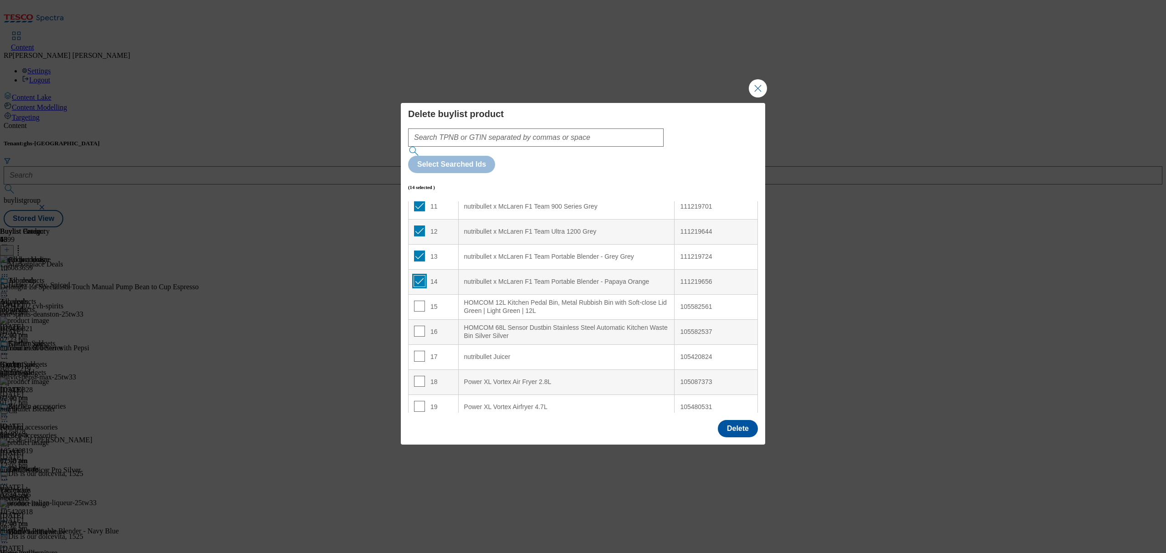
scroll to position [303, 0]
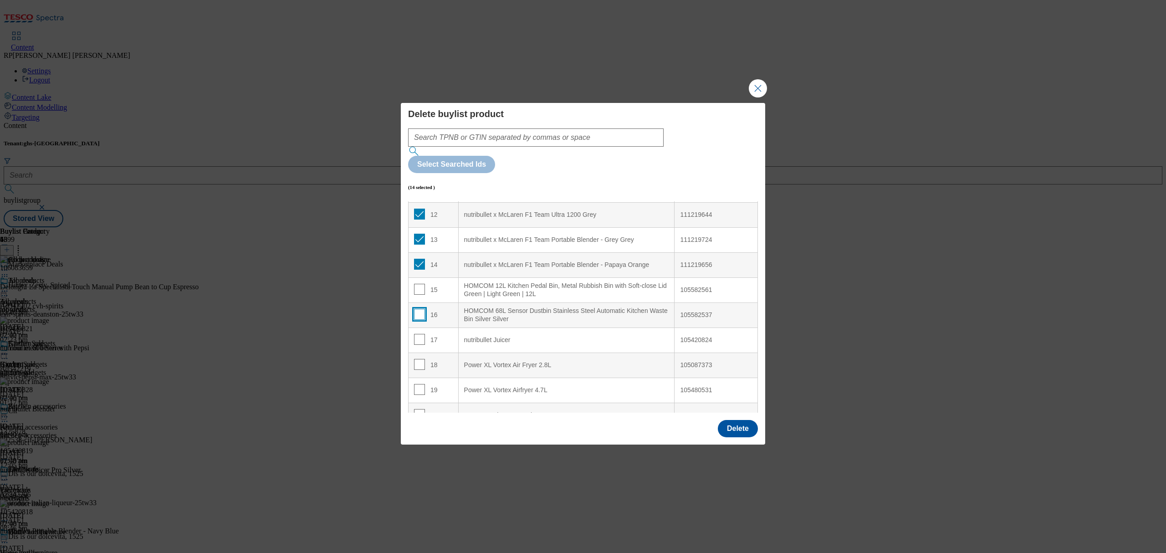
click at [416, 309] on input "Modal" at bounding box center [419, 314] width 11 height 11
click at [416, 277] on td "15" at bounding box center [434, 289] width 50 height 25
click at [420, 284] on input "Modal" at bounding box center [419, 289] width 11 height 11
click at [744, 420] on button "Delete" at bounding box center [738, 428] width 40 height 17
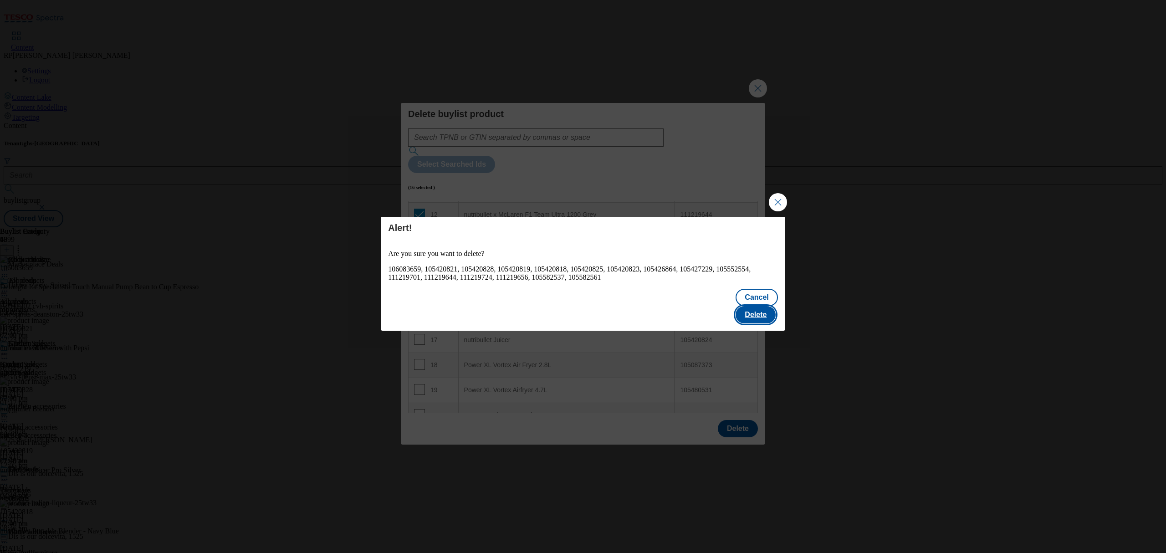
click at [762, 306] on button "Delete" at bounding box center [756, 314] width 40 height 17
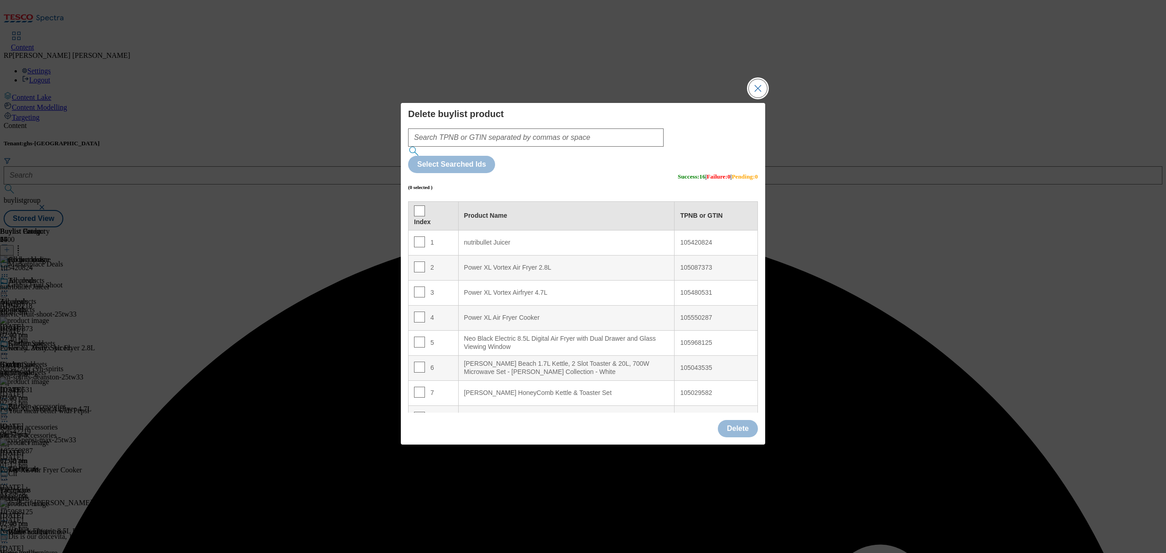
click at [760, 97] on button "Close Modal" at bounding box center [758, 88] width 18 height 18
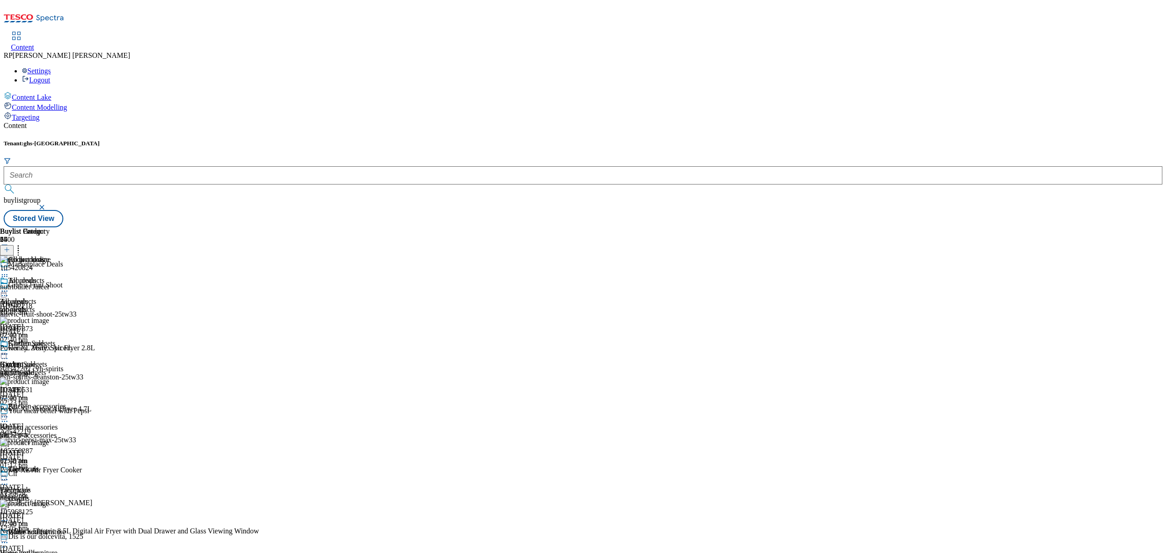
click at [9, 287] on icon at bounding box center [4, 291] width 9 height 9
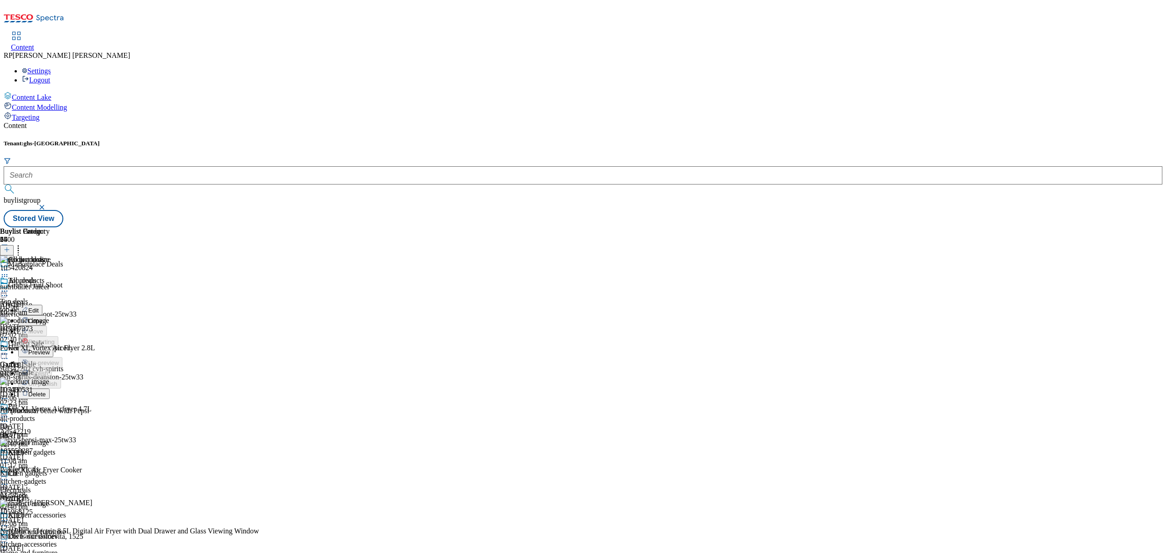
click at [50, 349] on span "Preview" at bounding box center [38, 352] width 21 height 7
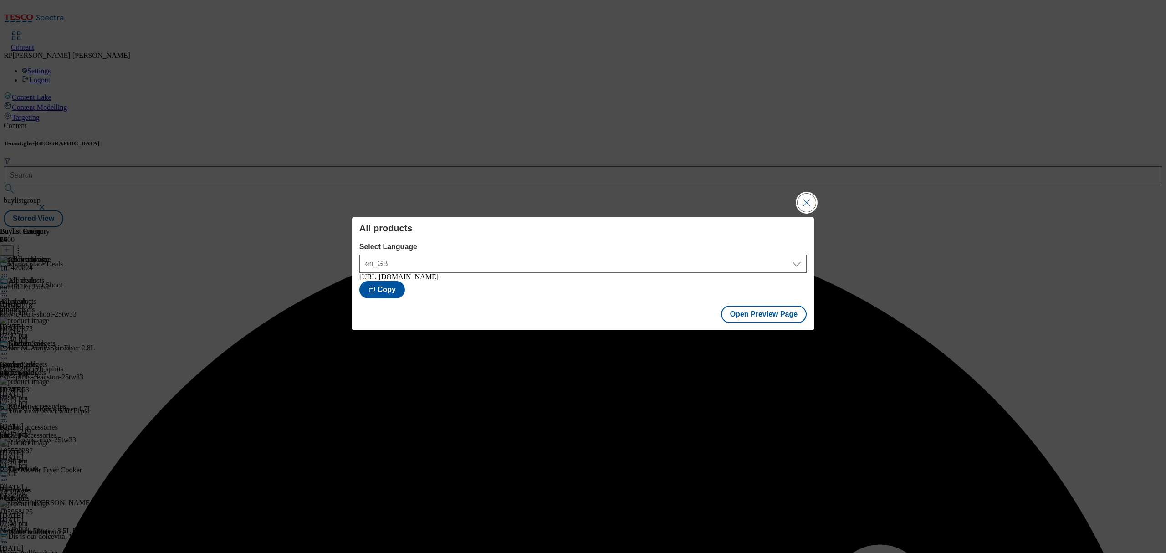
click at [799, 194] on button "Close Modal" at bounding box center [807, 203] width 18 height 18
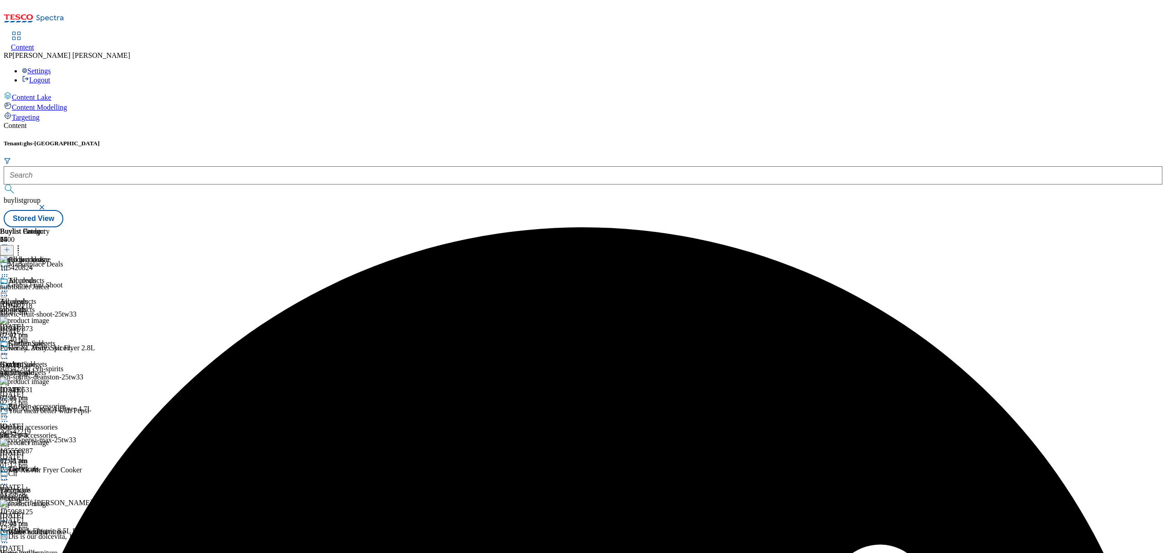
click at [9, 287] on icon at bounding box center [4, 291] width 9 height 9
click at [48, 380] on span "Publish" at bounding box center [38, 383] width 20 height 7
click at [1003, 227] on div "Buylist Group 6400 Marketplace Deals Grab a Fruit Shoot AD542218 britvic-fruit-…" at bounding box center [583, 227] width 1159 height 0
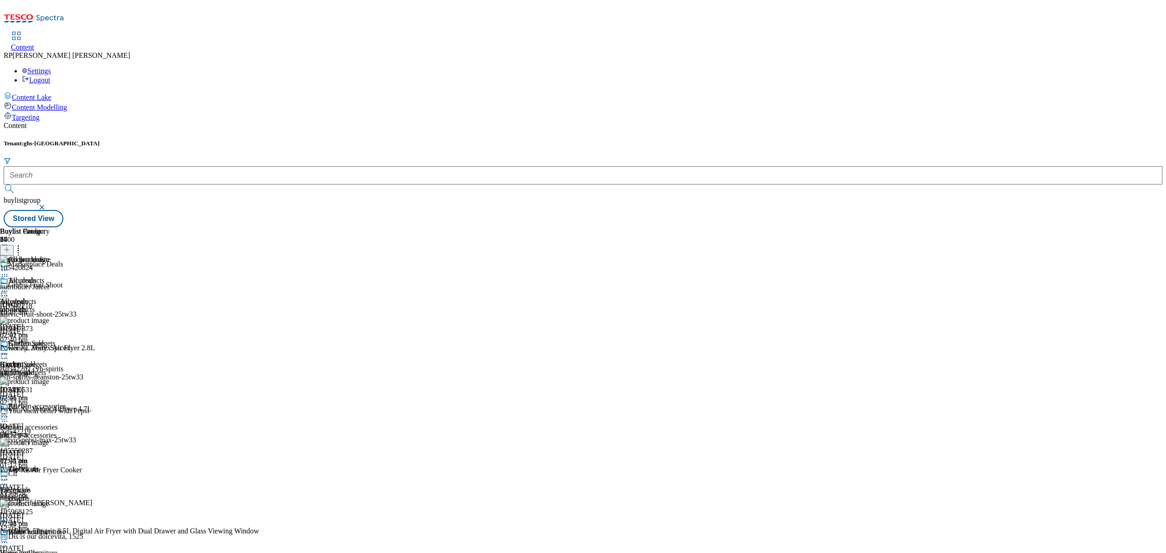
scroll to position [182, 0]
click at [67, 494] on div "electricals" at bounding box center [33, 498] width 67 height 8
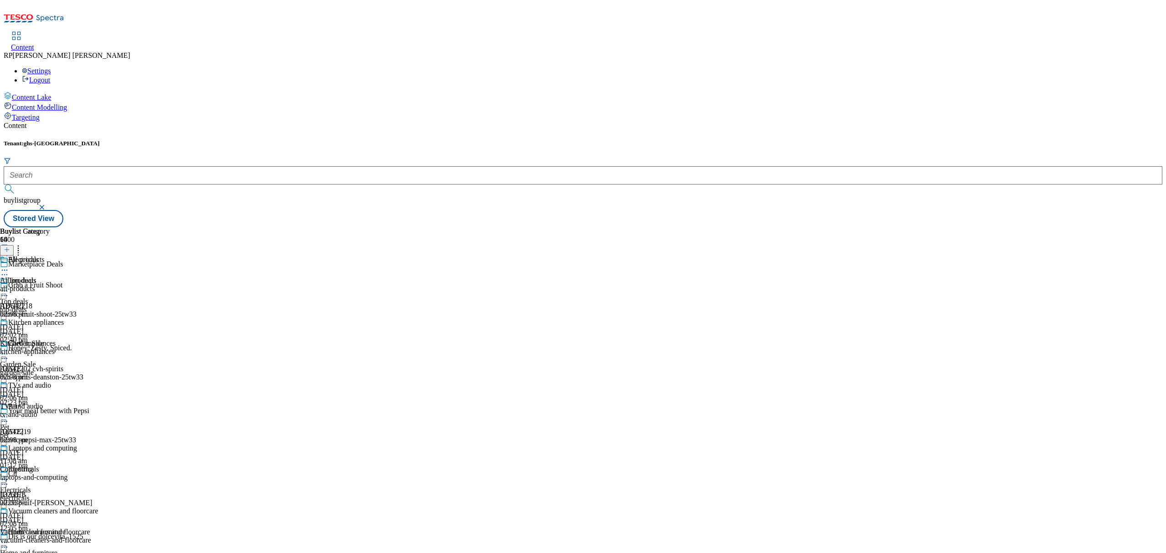
click at [98, 285] on div "all-products" at bounding box center [49, 289] width 98 height 8
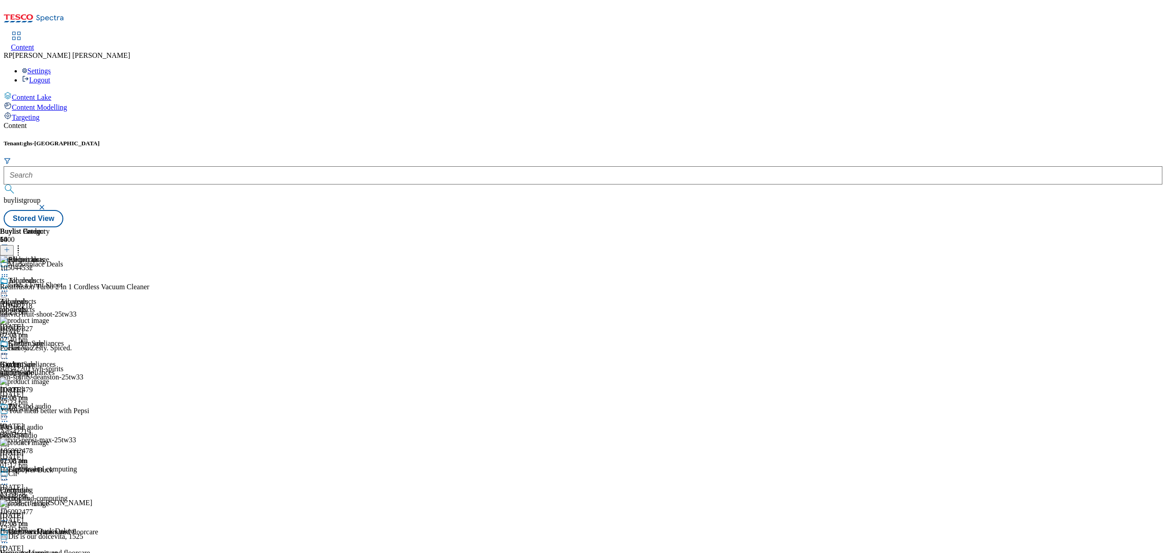
scroll to position [486, 0]
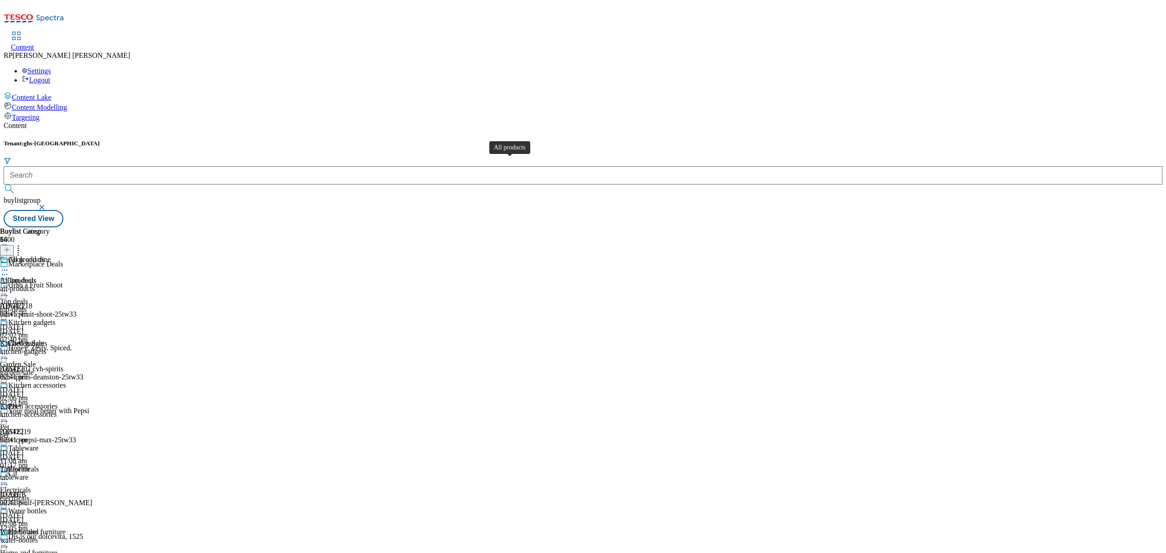
click at [36, 277] on span "All products" at bounding box center [18, 281] width 36 height 8
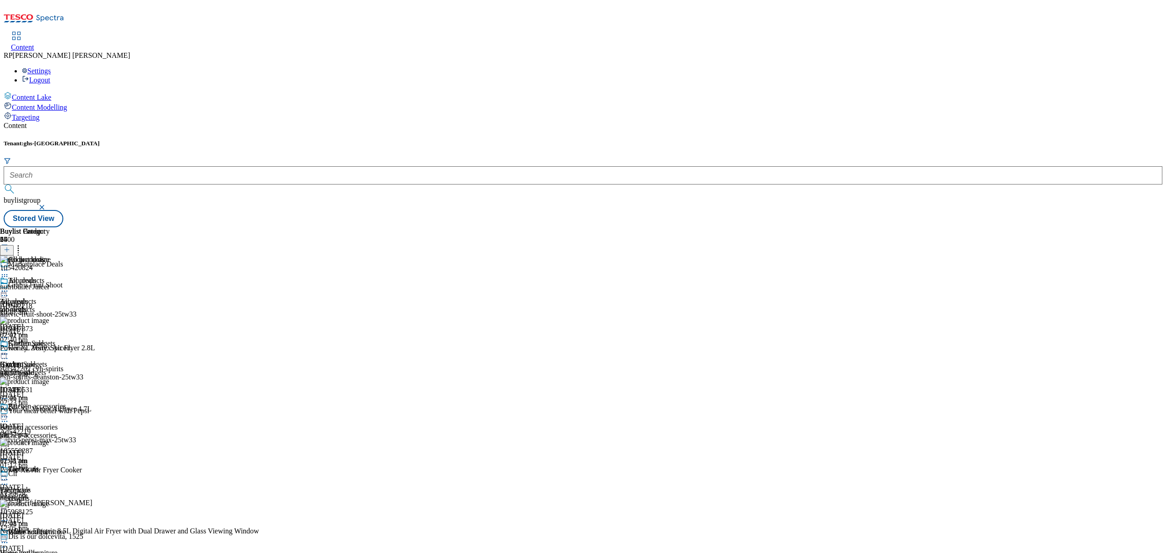
click at [9, 287] on icon at bounding box center [4, 291] width 9 height 9
click at [57, 391] on span "Un-publish" at bounding box center [42, 394] width 29 height 7
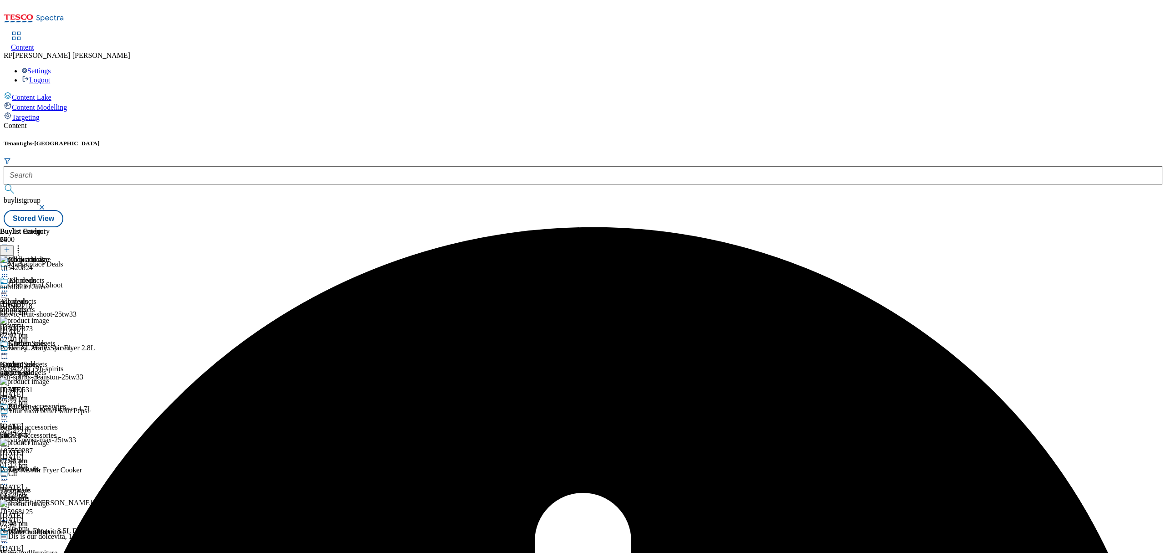
click at [66, 287] on div at bounding box center [33, 292] width 66 height 11
click at [57, 391] on span "Un-publish" at bounding box center [42, 394] width 29 height 7
click at [66, 277] on div "All products All products all-products 30 Sept 2025 02:53 pm" at bounding box center [33, 308] width 66 height 63
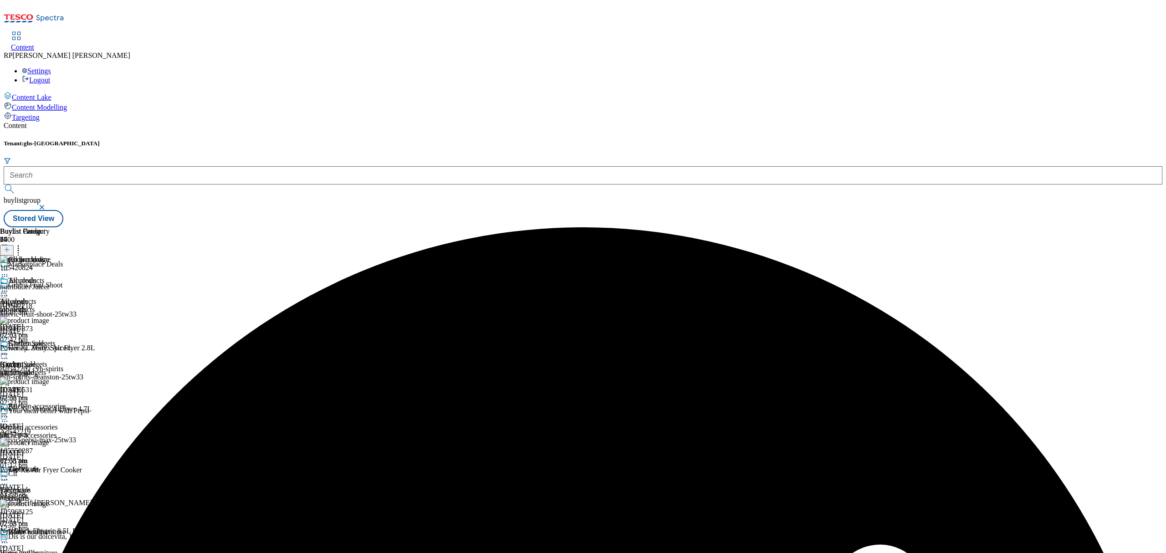
click at [9, 287] on icon at bounding box center [4, 291] width 9 height 9
click at [59, 359] on span "Un-preview" at bounding box center [43, 362] width 31 height 7
click at [23, 244] on icon at bounding box center [18, 248] width 9 height 9
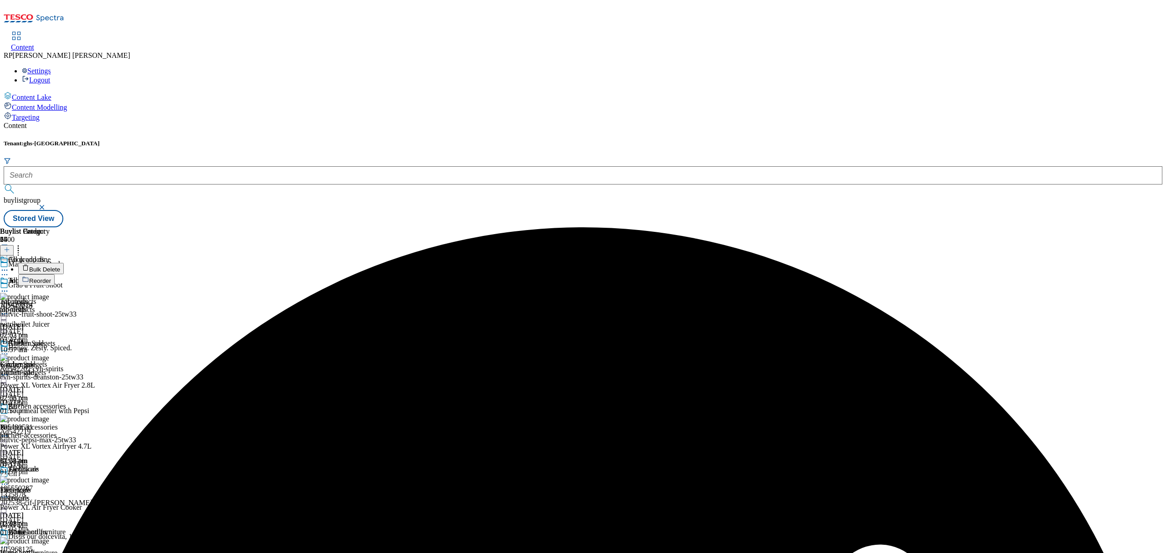
click at [51, 277] on span "Reorder" at bounding box center [40, 280] width 22 height 7
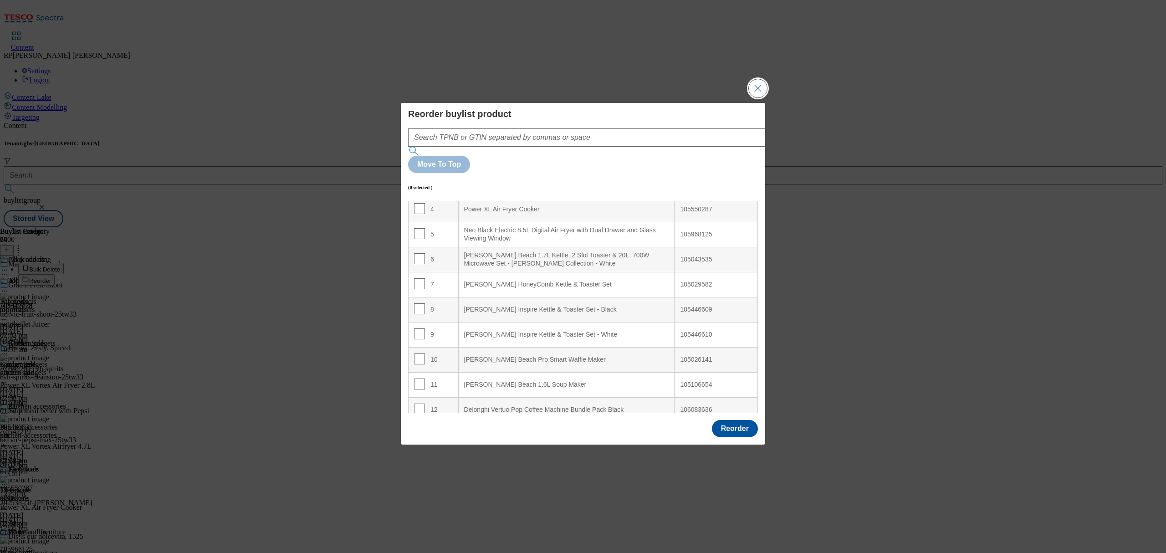
scroll to position [182, 0]
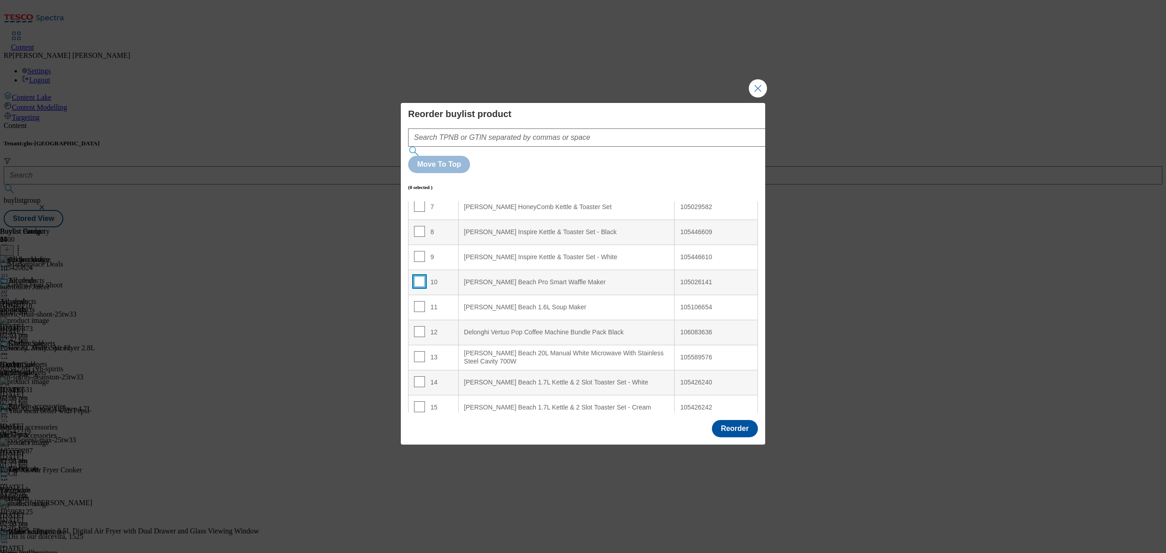
click at [418, 276] on input "Modal" at bounding box center [419, 281] width 11 height 11
click at [420, 301] on input "Modal" at bounding box center [419, 306] width 11 height 11
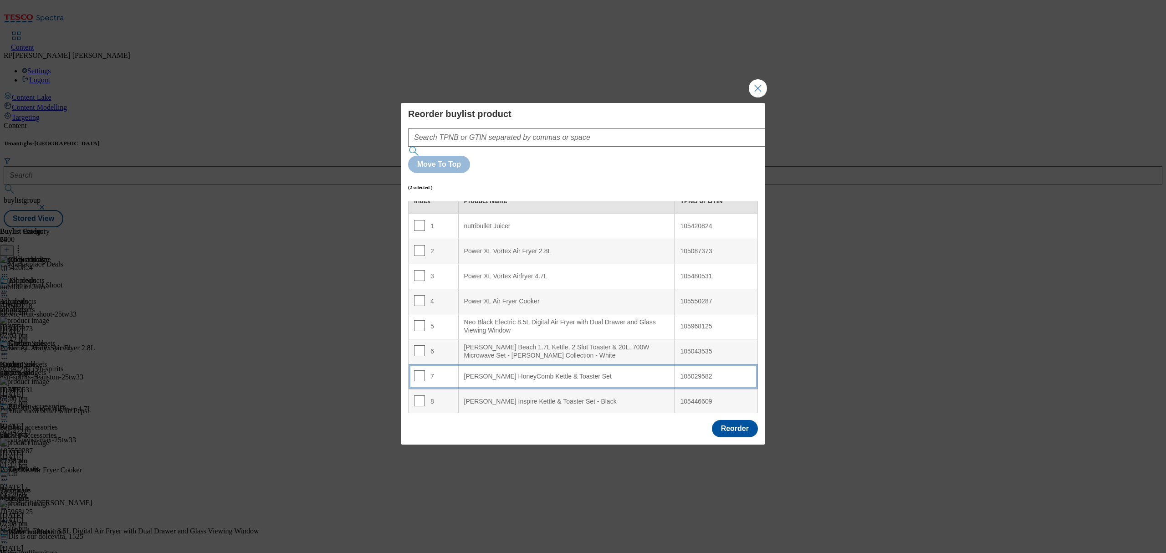
scroll to position [0, 0]
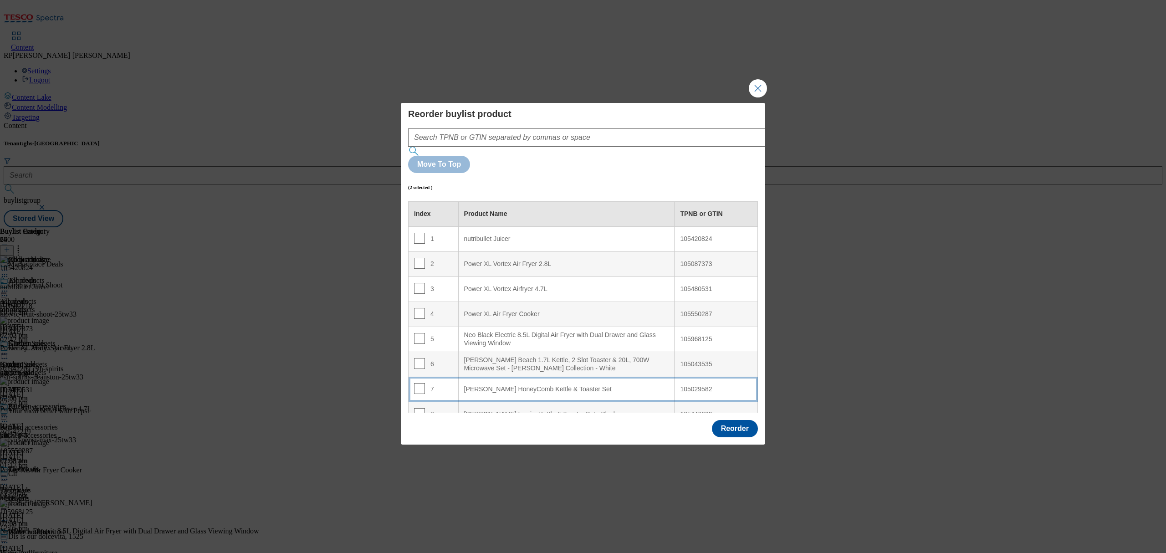
click at [474, 377] on Set "[PERSON_NAME] HoneyComb Kettle & Toaster Set" at bounding box center [566, 389] width 216 height 25
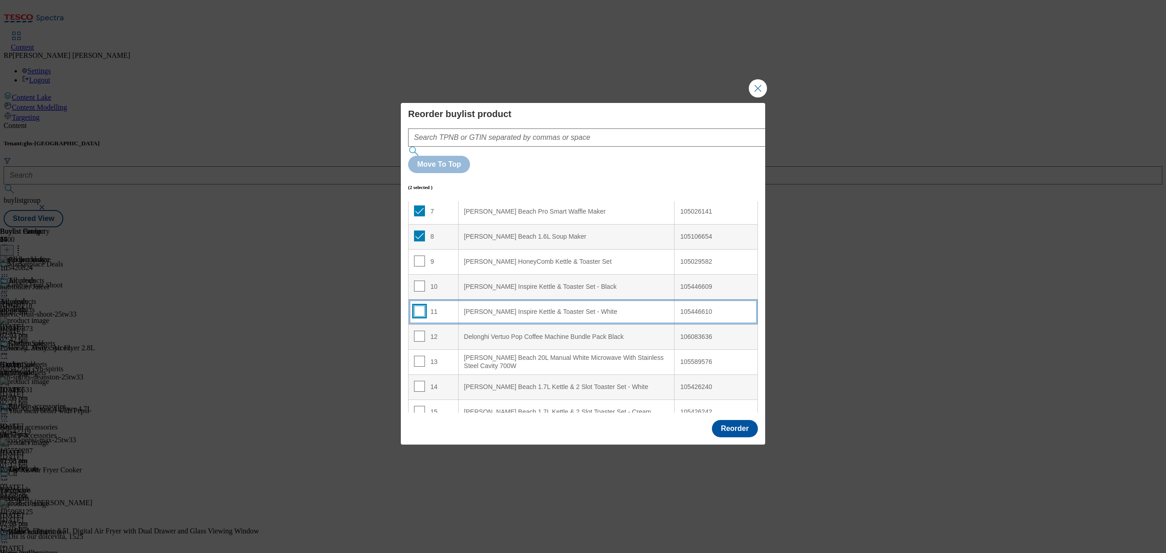
scroll to position [182, 0]
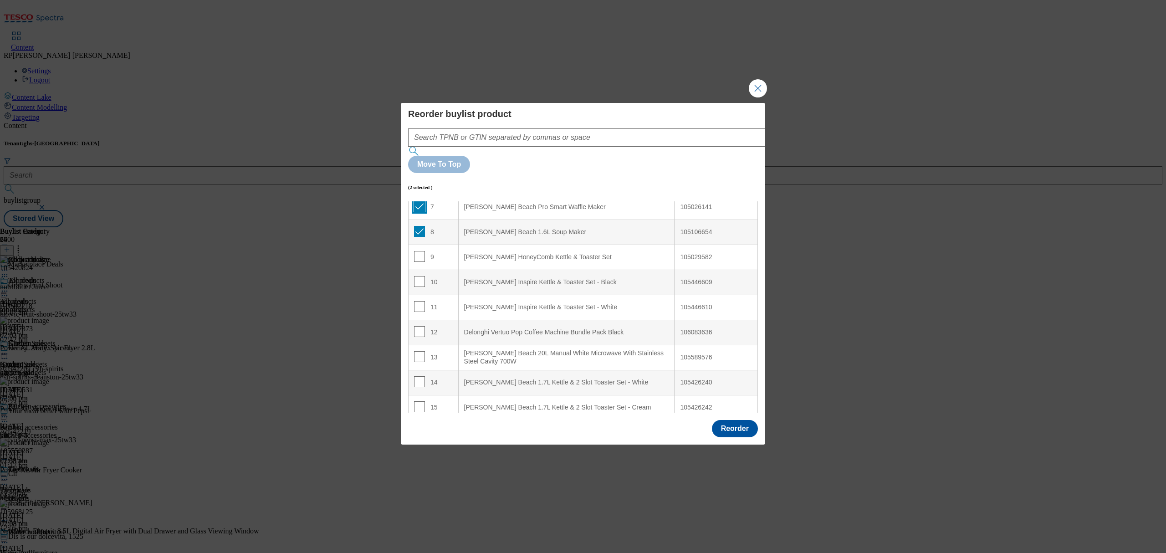
click at [418, 201] on input "Modal" at bounding box center [419, 206] width 11 height 11
click at [416, 226] on input "Modal" at bounding box center [419, 231] width 11 height 11
click at [420, 351] on input "Modal" at bounding box center [419, 356] width 11 height 11
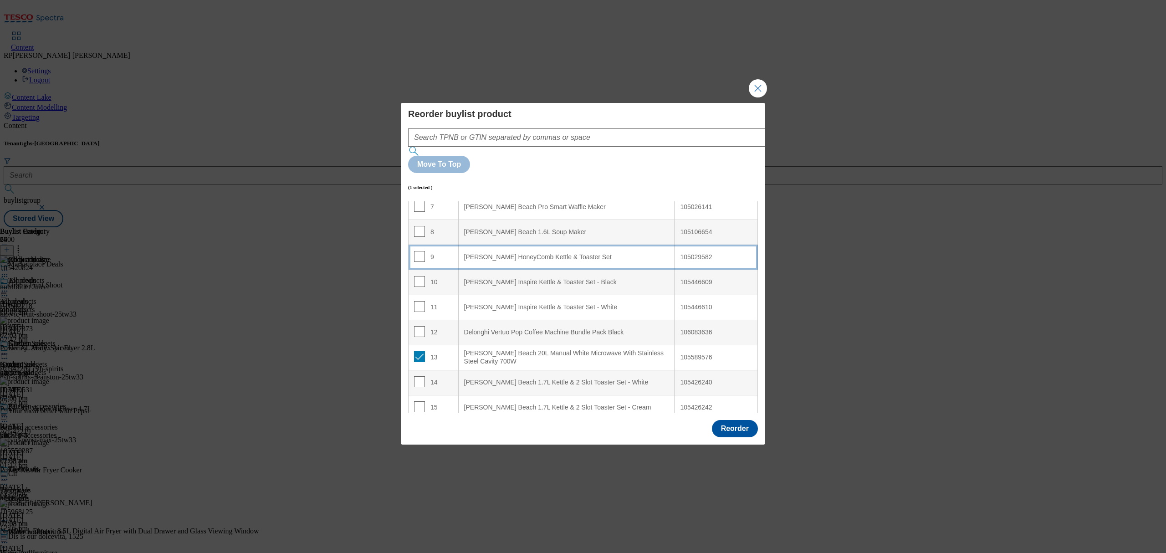
click at [434, 251] on div "9" at bounding box center [433, 257] width 39 height 13
click at [418, 251] on input "Modal" at bounding box center [419, 256] width 11 height 11
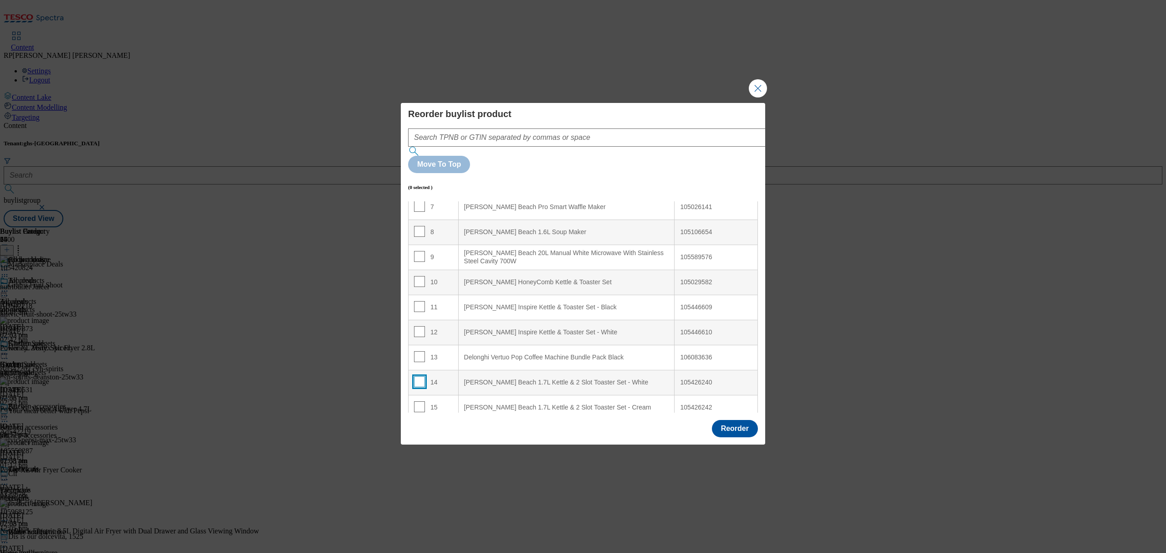
drag, startPoint x: 416, startPoint y: 359, endPoint x: 416, endPoint y: 374, distance: 14.6
click at [416, 376] on input "Modal" at bounding box center [419, 381] width 11 height 11
click at [422, 401] on input "Modal" at bounding box center [419, 406] width 11 height 11
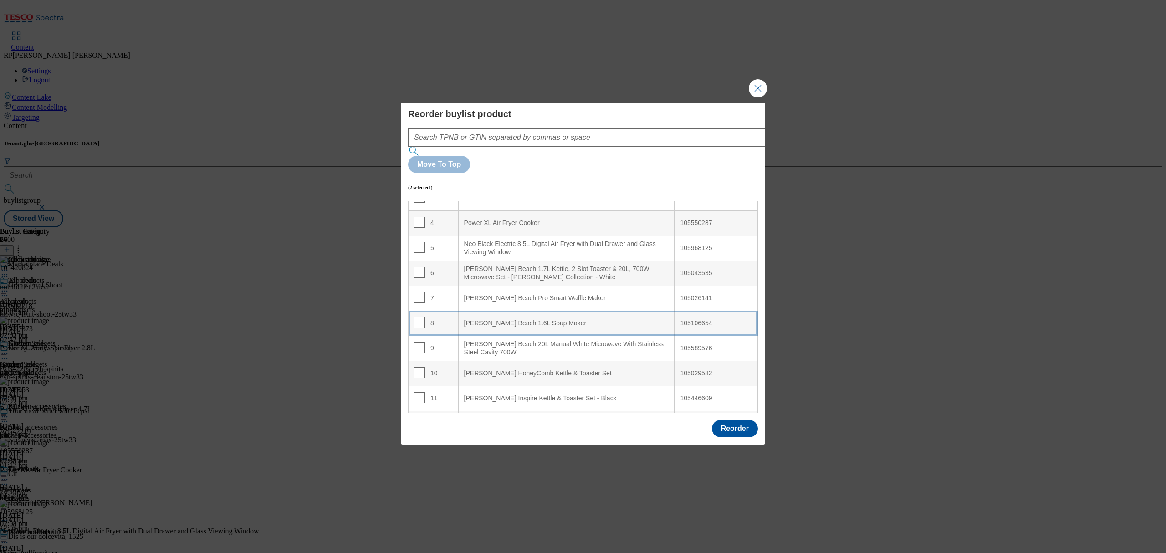
scroll to position [61, 0]
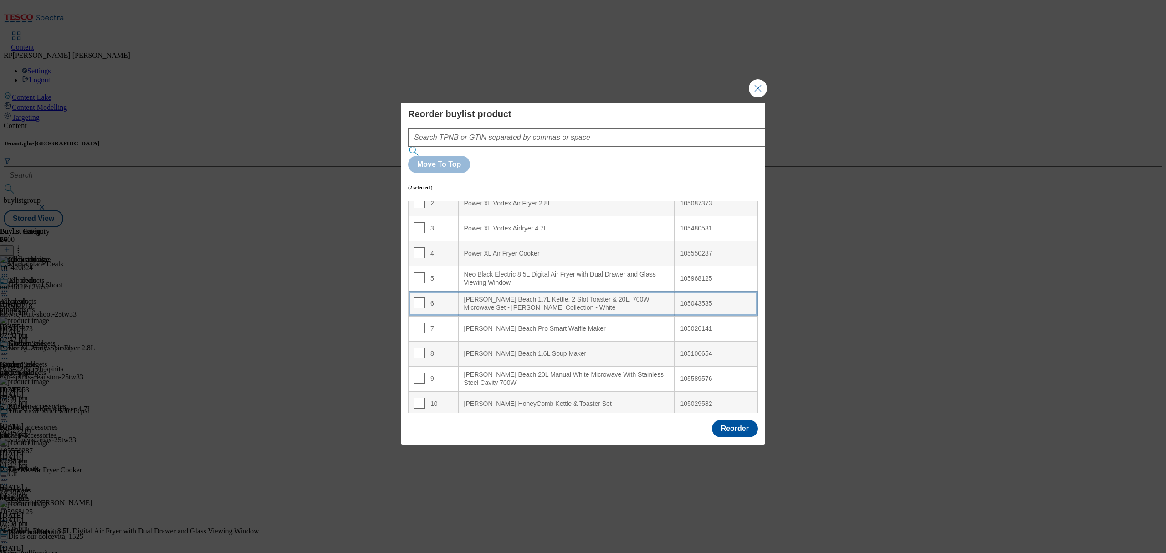
click at [514, 296] on div "[PERSON_NAME] Beach 1.7L Kettle, 2 Slot Toaster & 20L, 700W Microwave Set - [PE…" at bounding box center [566, 304] width 205 height 16
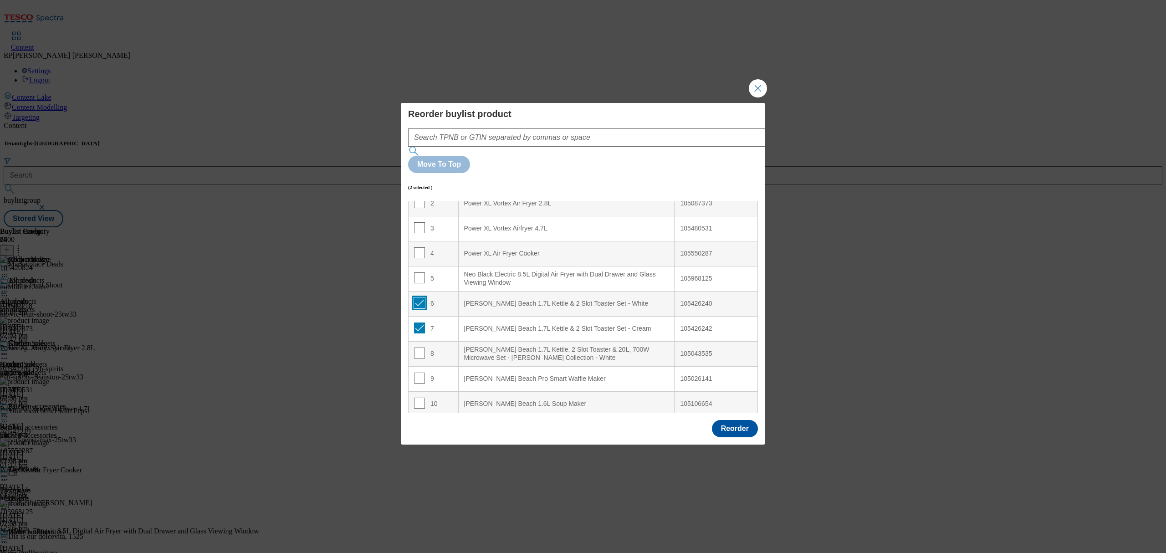
click at [420, 297] on input "Modal" at bounding box center [419, 302] width 11 height 11
click at [418, 323] on input "Modal" at bounding box center [419, 328] width 11 height 11
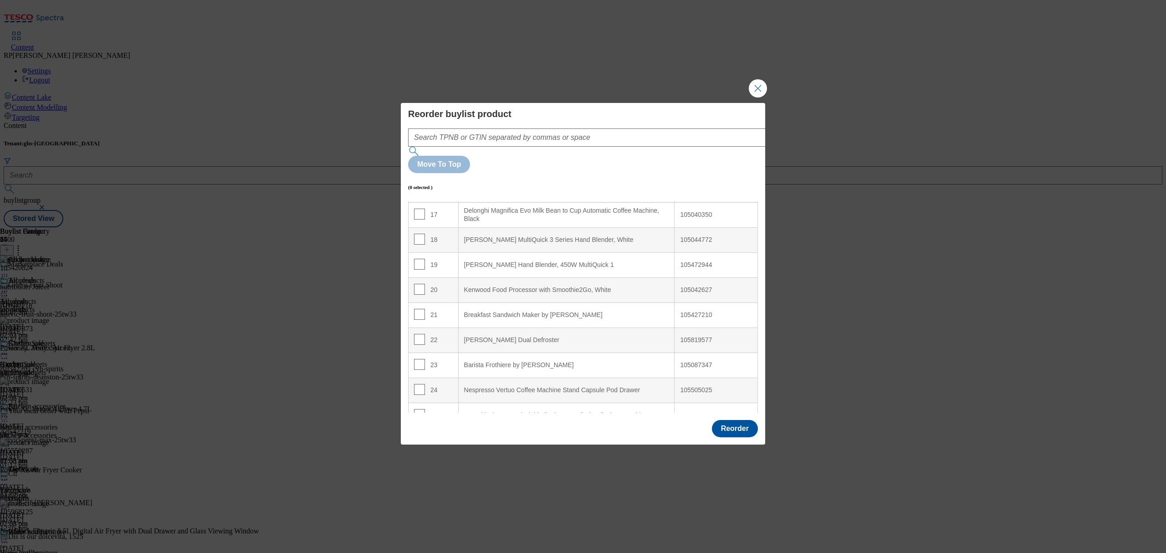
scroll to position [491, 0]
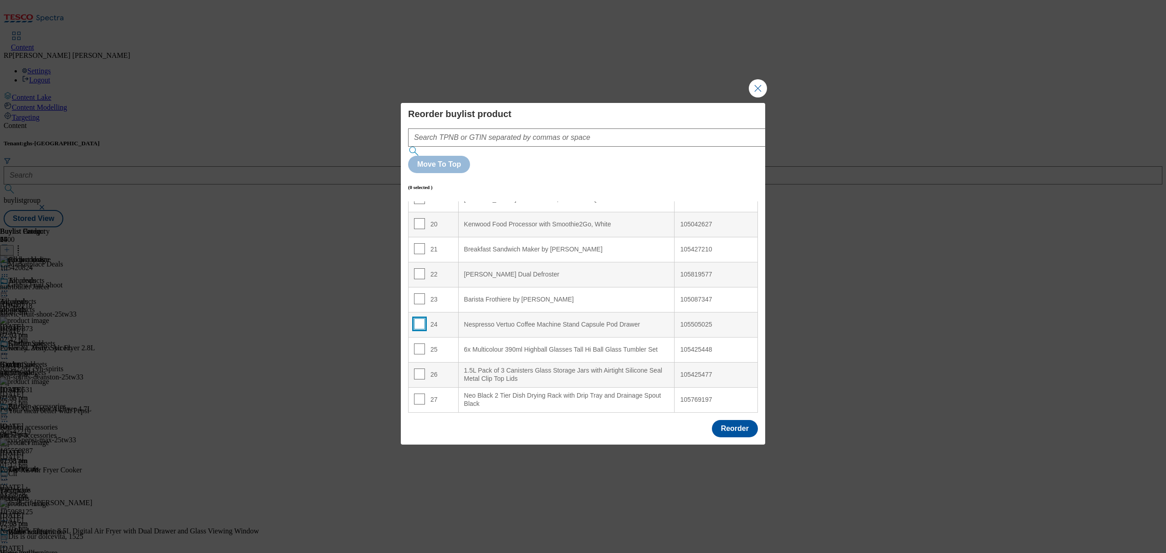
click at [415, 318] on input "Modal" at bounding box center [419, 323] width 11 height 11
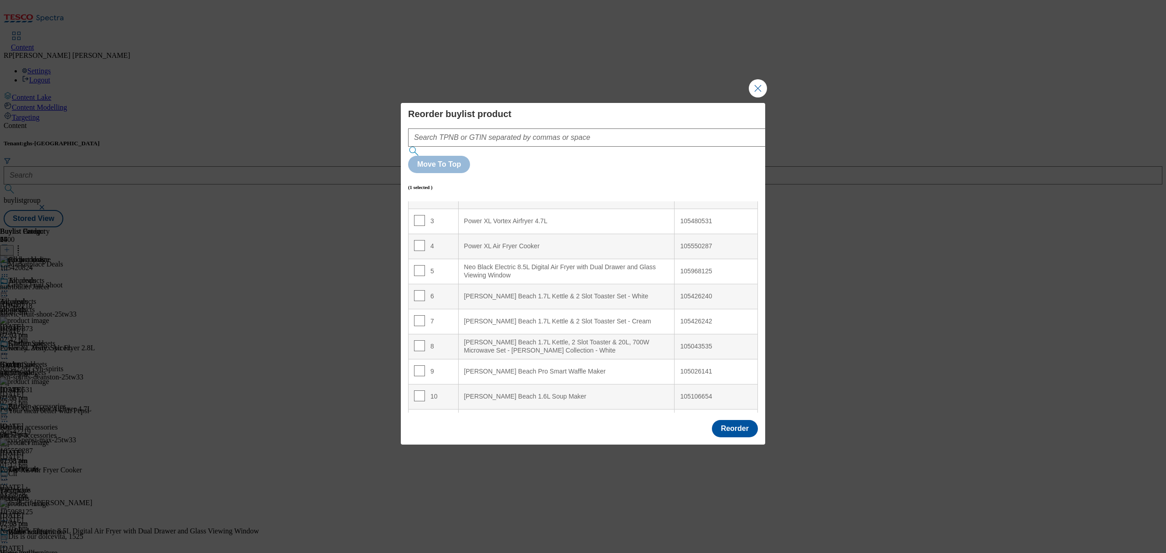
scroll to position [66, 0]
click at [522, 266] on div "Neo Black Electric 8.5L Digital Air Fryer with Dual Drawer and Glass Viewing Wi…" at bounding box center [566, 274] width 205 height 16
click at [417, 267] on input "Modal" at bounding box center [419, 272] width 11 height 11
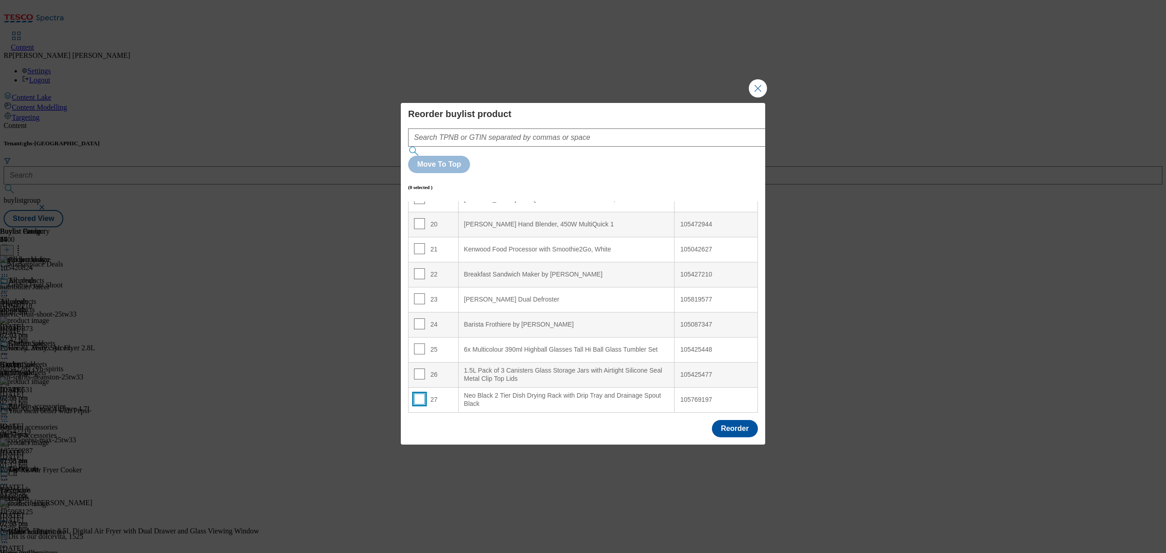
click at [419, 394] on input "Modal" at bounding box center [419, 399] width 11 height 11
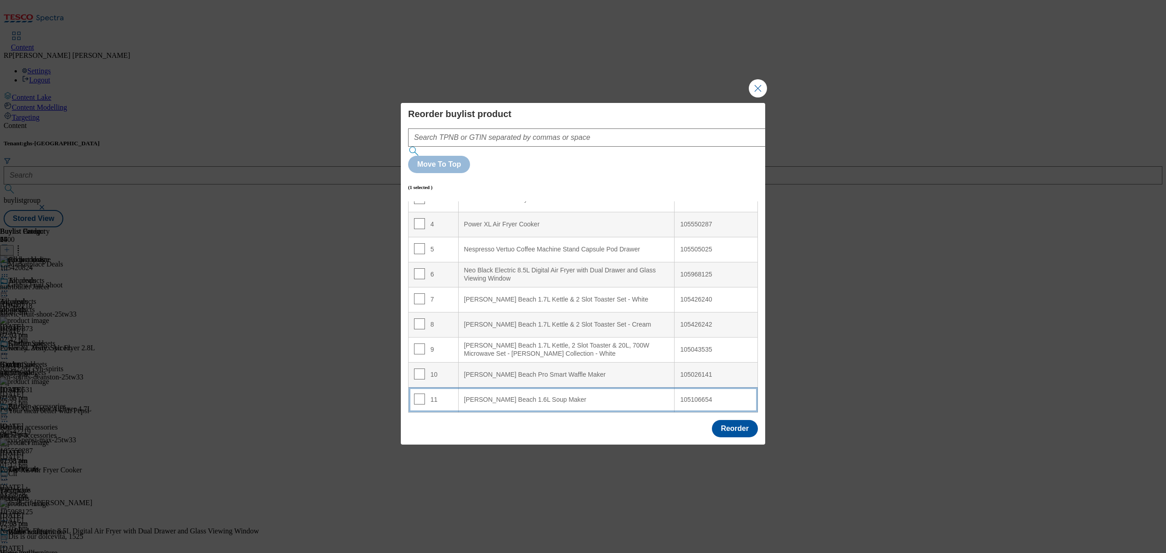
scroll to position [126, 0]
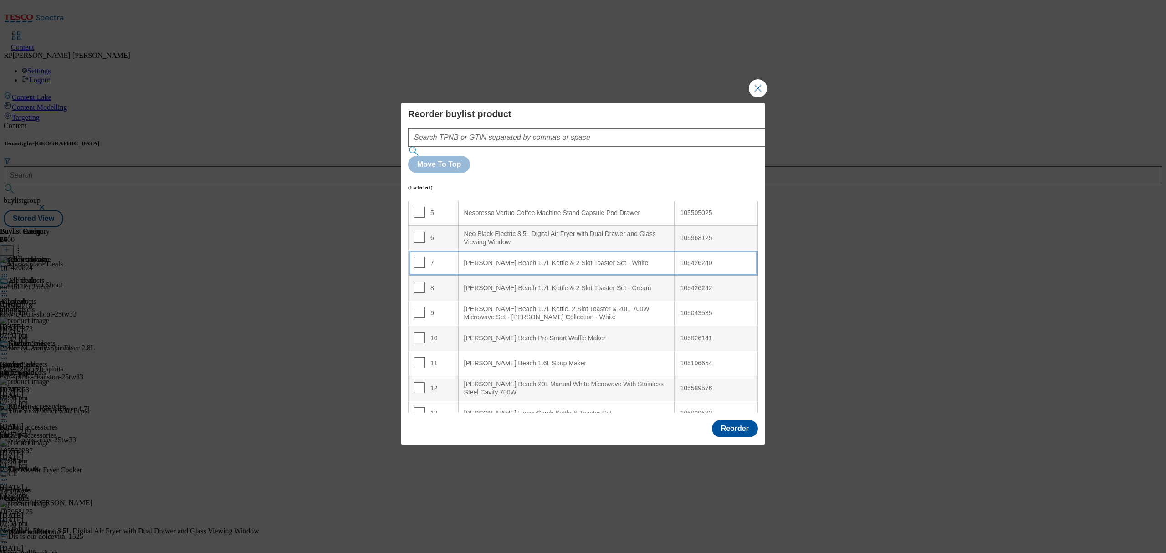
click at [519, 259] on div "[PERSON_NAME] Beach 1.7L Kettle & 2 Slot Toaster Set - White" at bounding box center [566, 263] width 205 height 8
click at [421, 257] on input "Modal" at bounding box center [419, 262] width 11 height 11
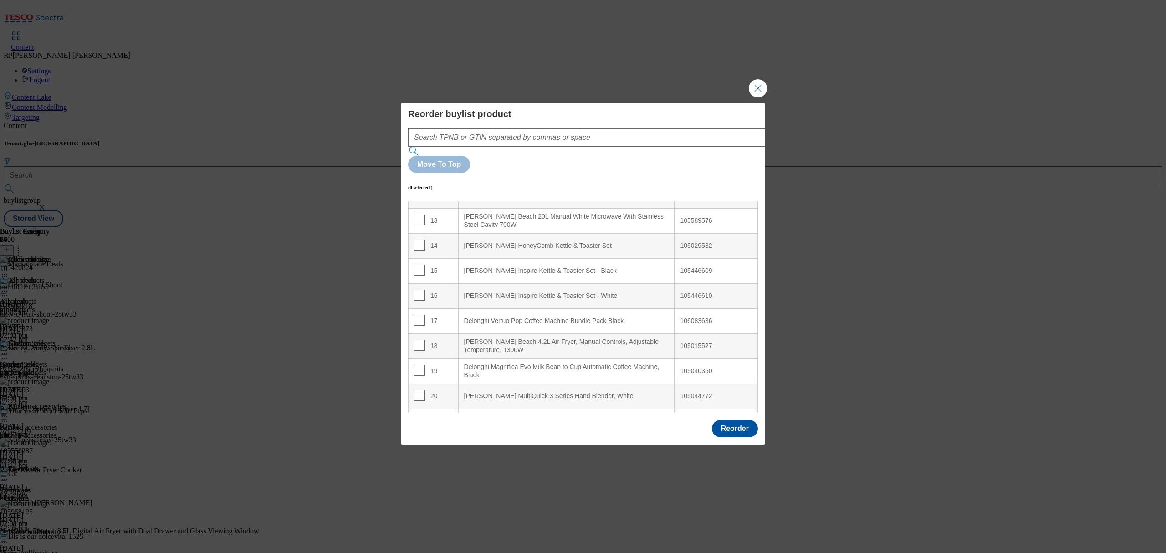
scroll to position [491, 0]
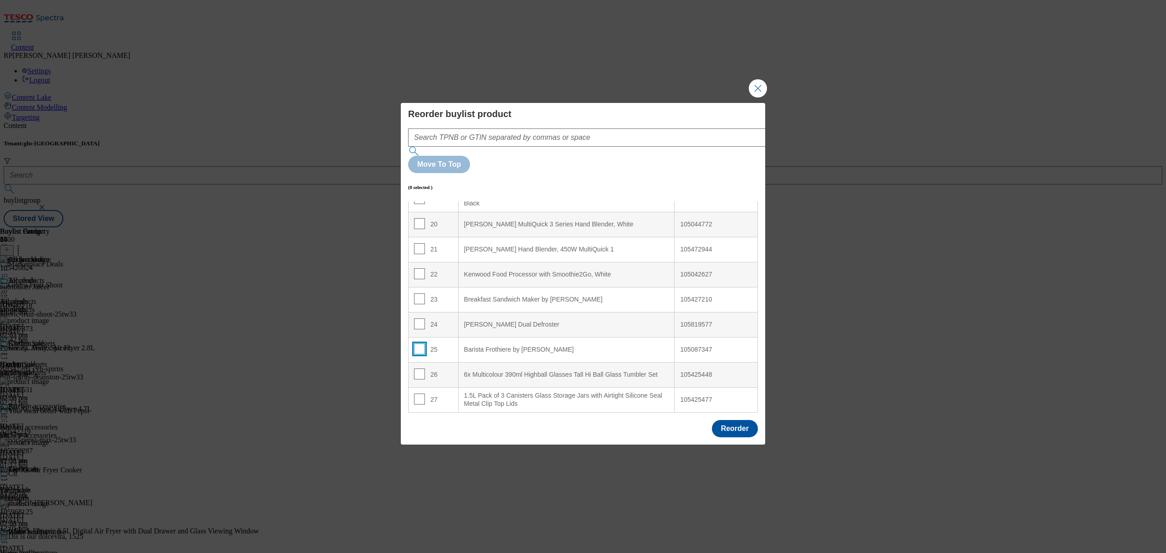
click at [418, 343] on input "Modal" at bounding box center [419, 348] width 11 height 11
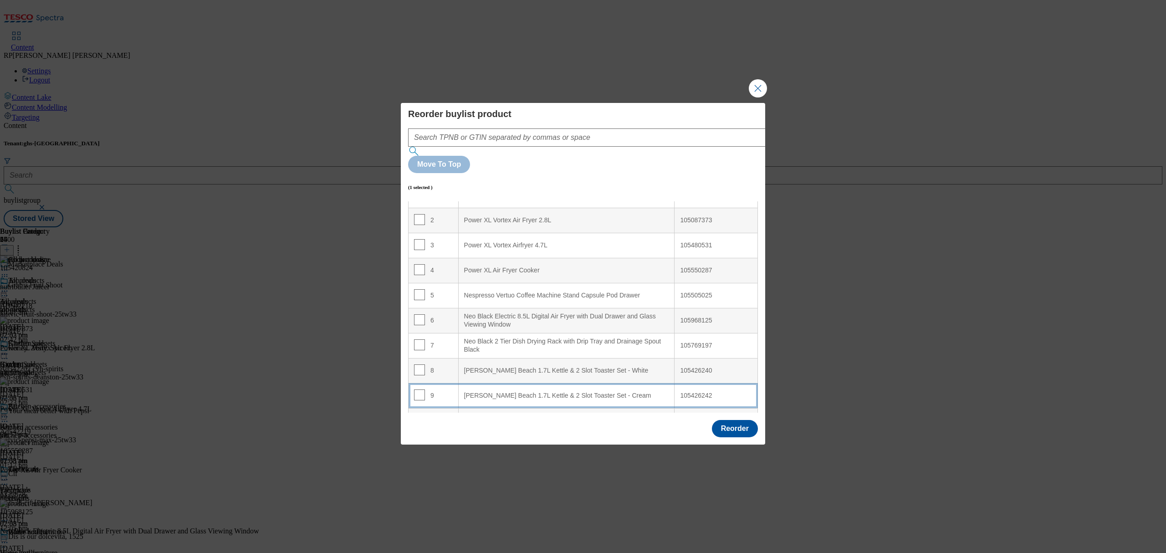
scroll to position [66, 0]
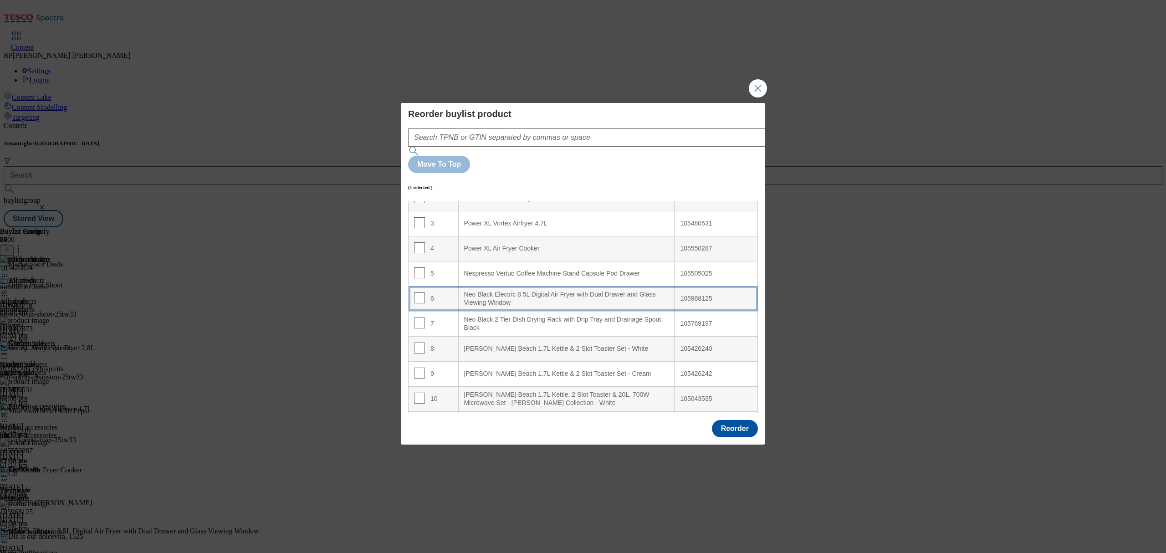
click at [543, 286] on Window "Neo Black Electric 8.5L Digital Air Fryer with Dual Drawer and Glass Viewing Wi…" at bounding box center [566, 298] width 216 height 25
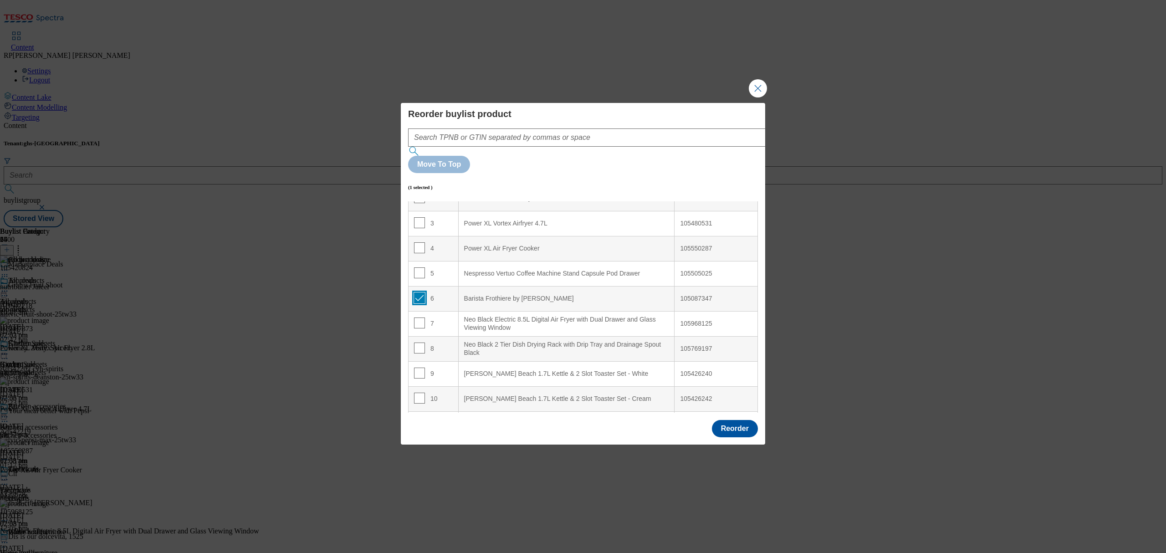
click at [414, 292] on input "Modal" at bounding box center [419, 297] width 11 height 11
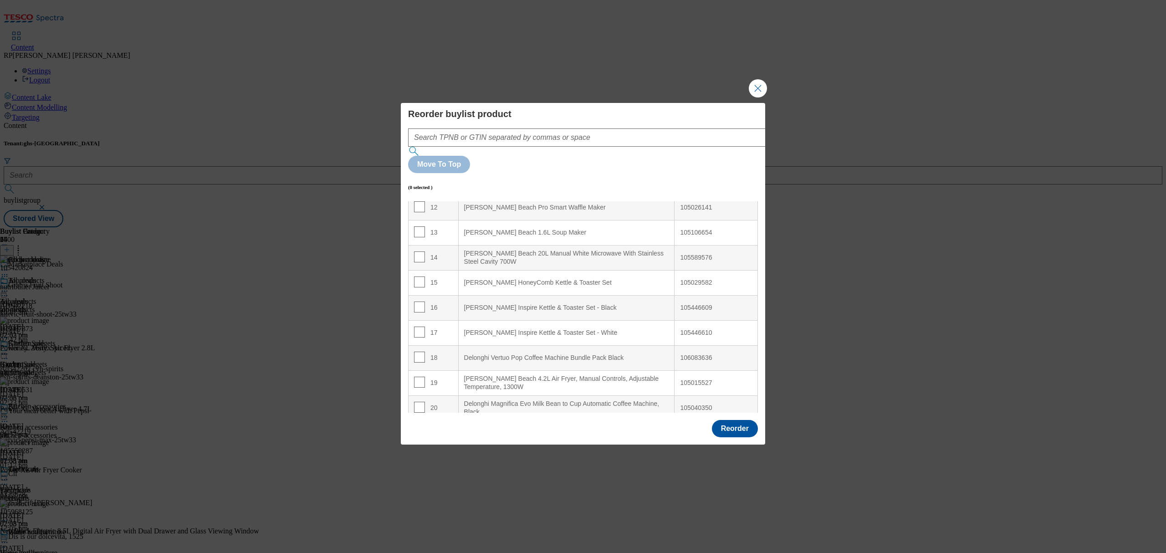
scroll to position [491, 0]
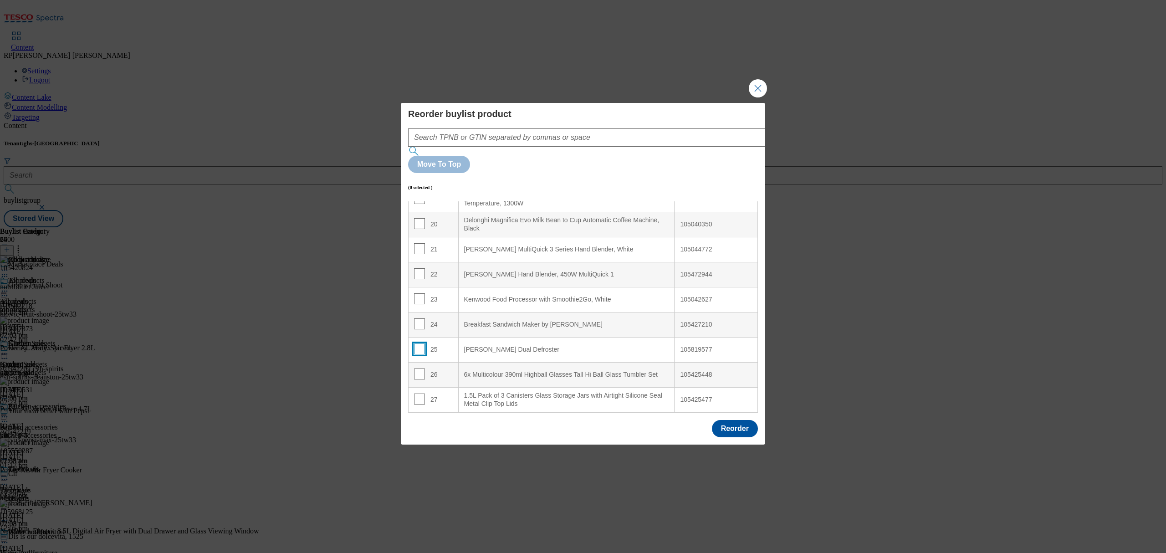
click at [422, 343] on input "Modal" at bounding box center [419, 348] width 11 height 11
click at [412, 312] on td "24" at bounding box center [434, 324] width 50 height 25
click at [419, 318] on input "Modal" at bounding box center [419, 323] width 11 height 11
click at [412, 312] on td "24" at bounding box center [434, 324] width 50 height 25
click at [416, 318] on input "Modal" at bounding box center [419, 323] width 11 height 11
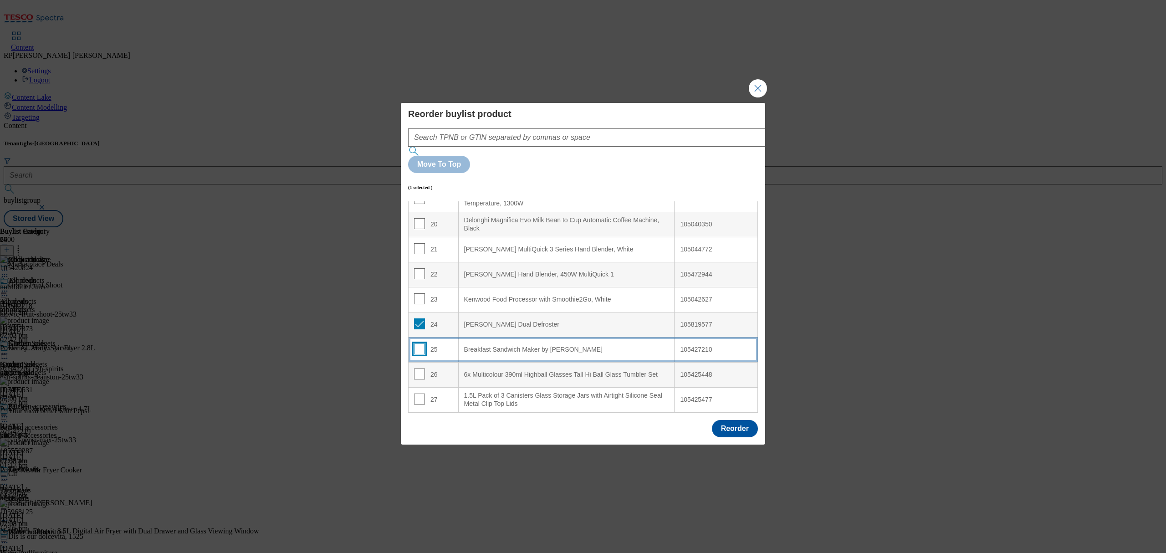
click at [418, 343] on input "Modal" at bounding box center [419, 348] width 11 height 11
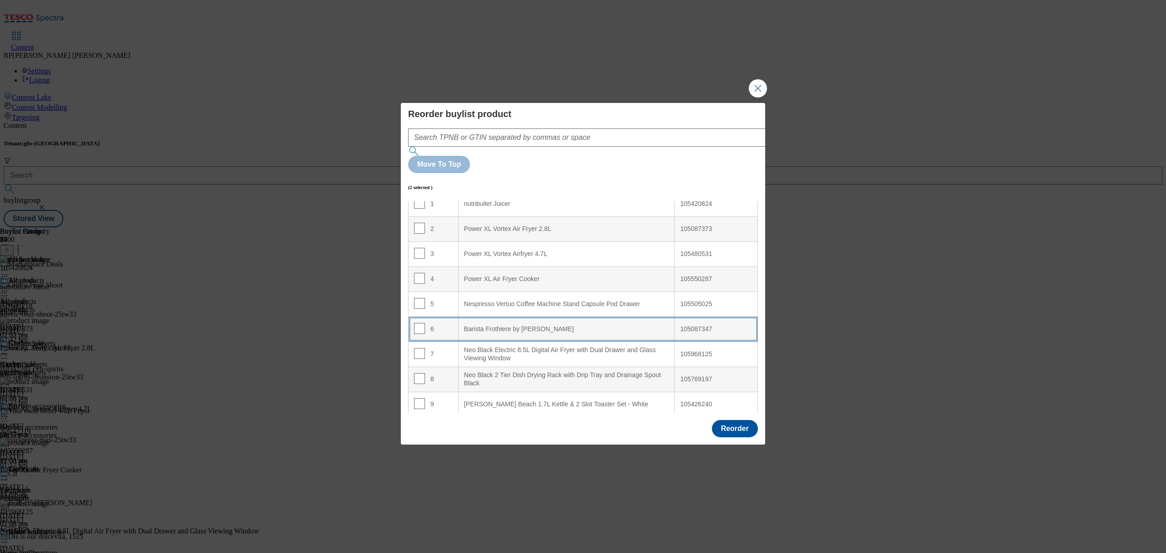
scroll to position [66, 0]
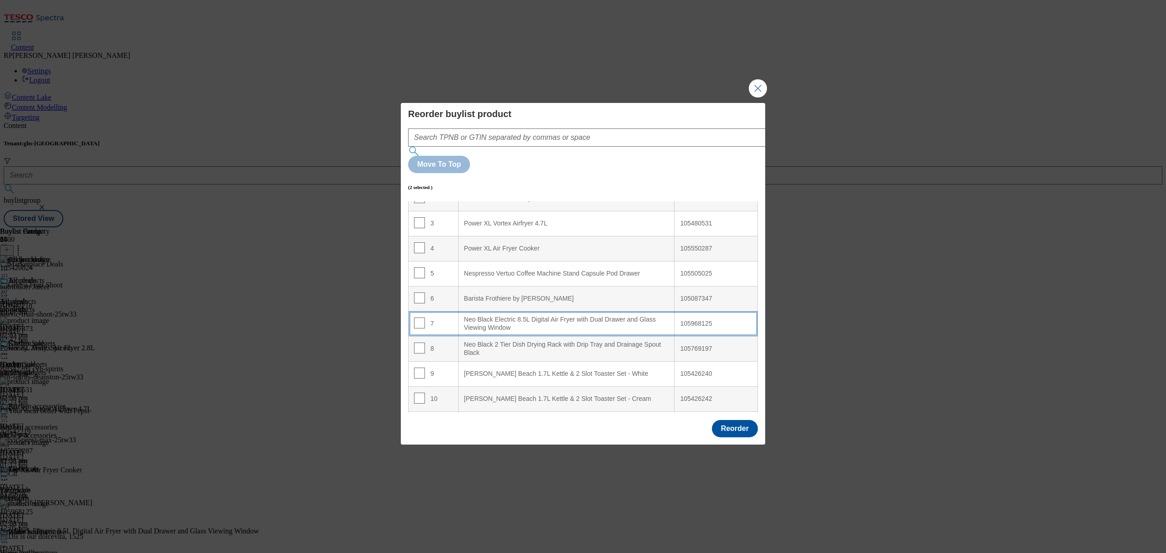
click at [538, 311] on Window "Neo Black Electric 8.5L Digital Air Fryer with Dual Drawer and Glass Viewing Wi…" at bounding box center [566, 323] width 216 height 25
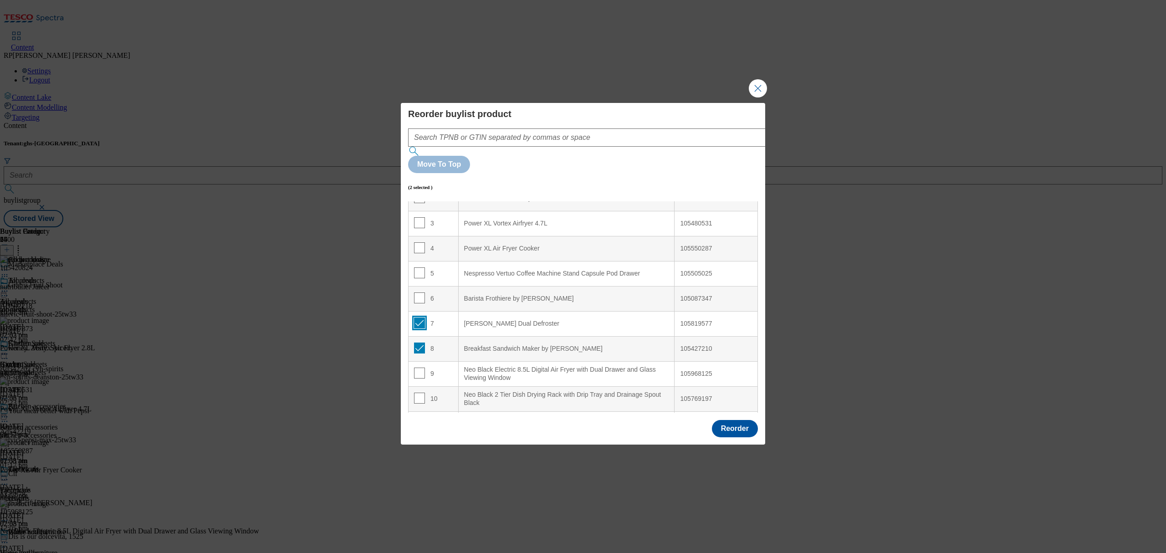
click at [420, 318] on input "Modal" at bounding box center [419, 323] width 11 height 11
click at [416, 343] on input "Modal" at bounding box center [419, 348] width 11 height 11
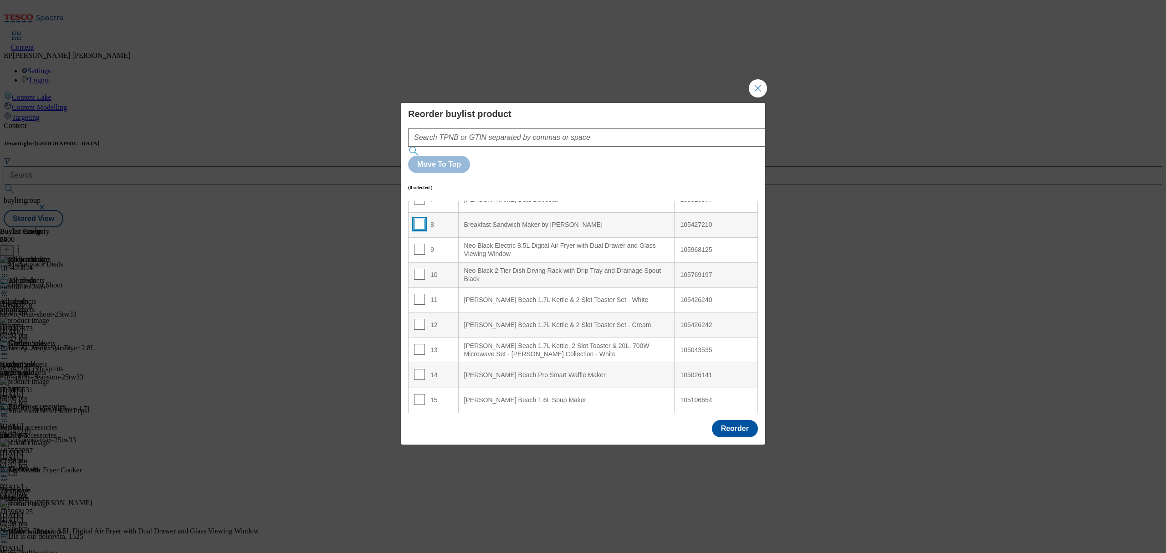
scroll to position [491, 0]
click at [414, 262] on td "22" at bounding box center [434, 274] width 50 height 25
click at [418, 268] on input "Modal" at bounding box center [419, 273] width 11 height 11
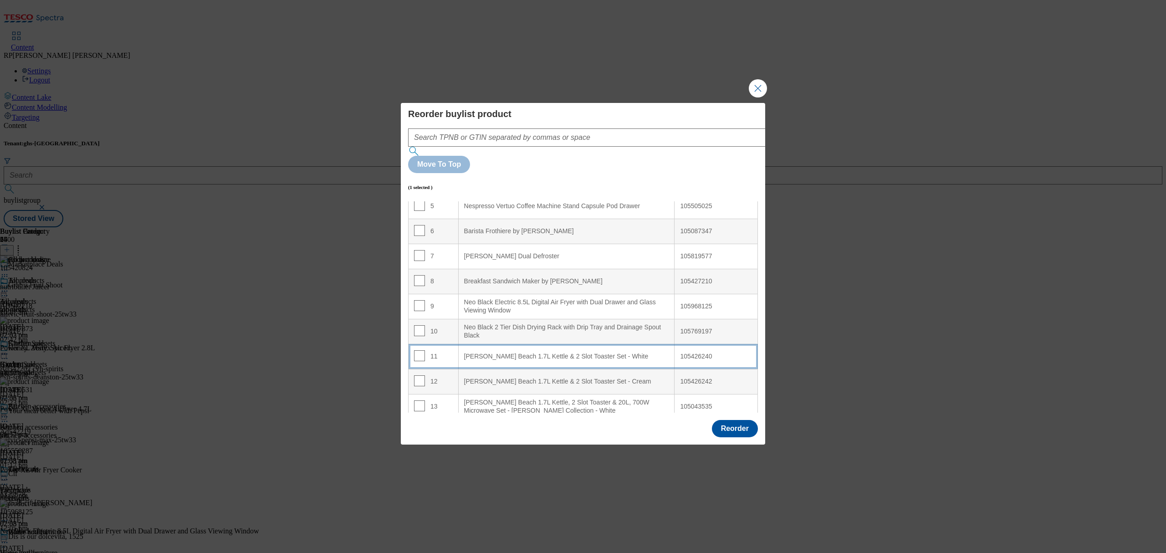
scroll to position [66, 0]
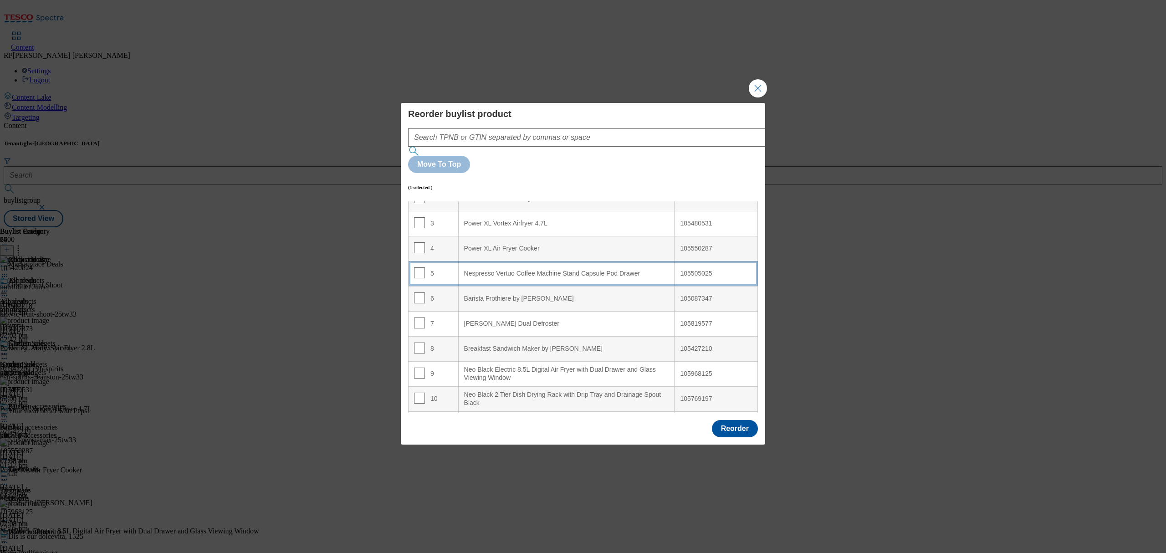
click at [530, 261] on Drawer "Nespresso Vertuo Coffee Machine Stand Capsule Pod Drawer" at bounding box center [566, 273] width 216 height 25
click at [421, 267] on input "Modal" at bounding box center [419, 272] width 11 height 11
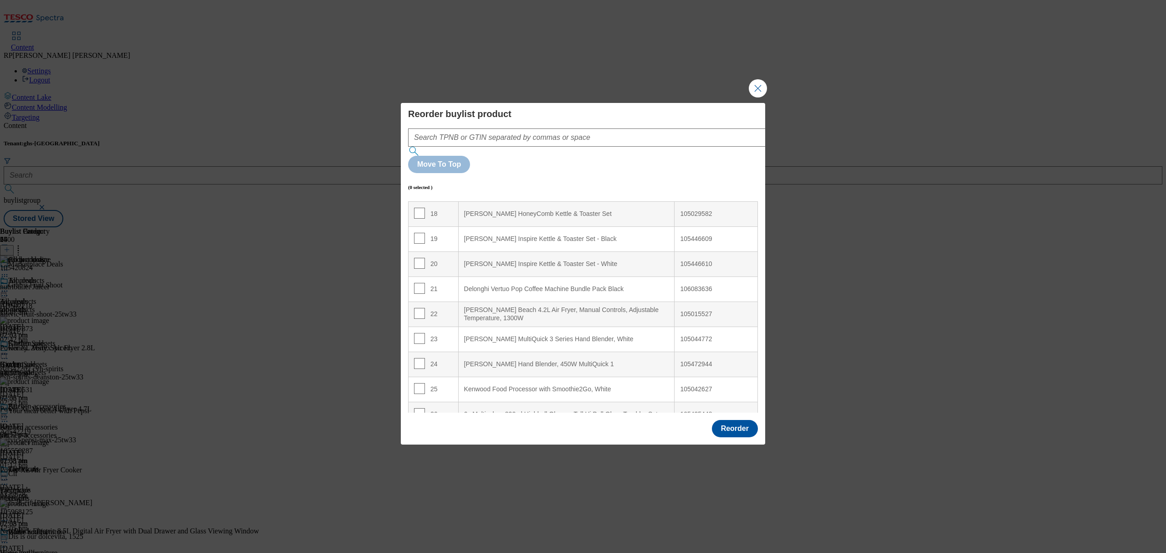
scroll to position [430, 0]
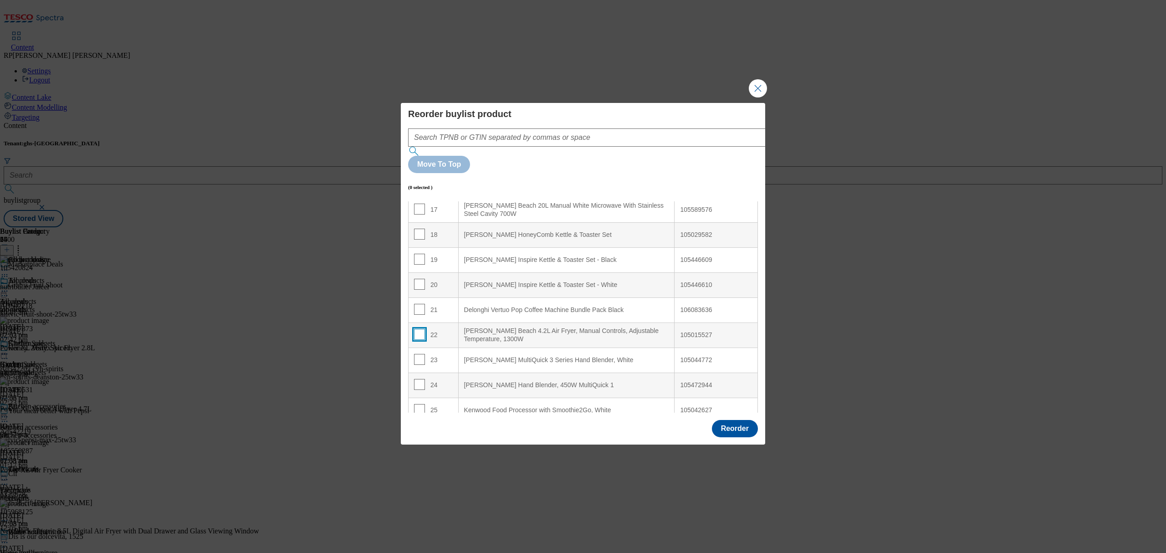
click at [416, 329] on input "Modal" at bounding box center [419, 334] width 11 height 11
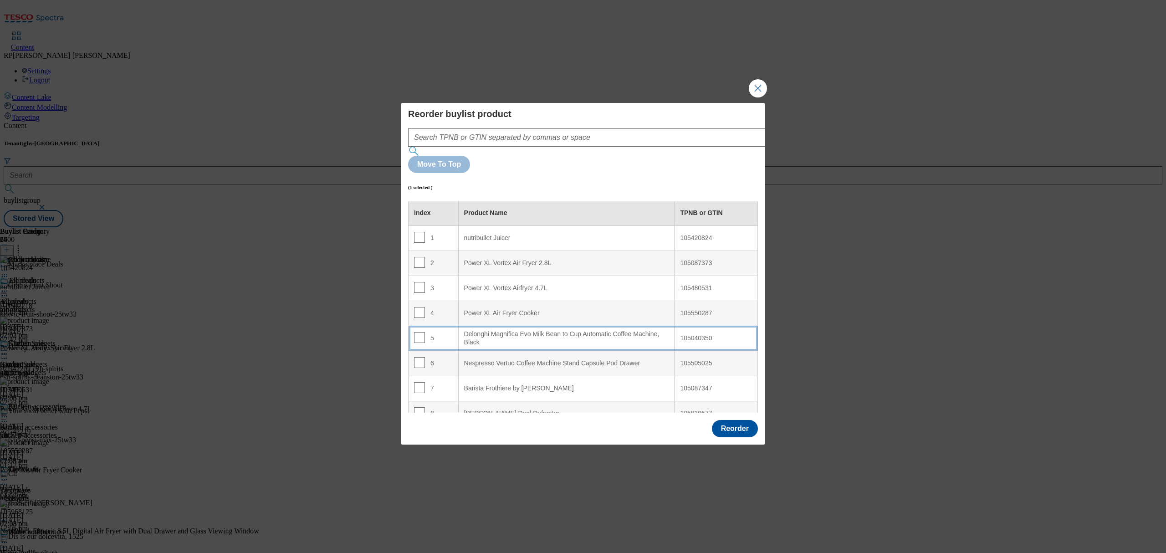
scroll to position [0, 0]
click at [556, 327] on Black "Delonghi Magnifica Evo Milk Bean to Cup Automatic Coffee Machine, Black" at bounding box center [566, 339] width 216 height 25
click at [416, 333] on input "Modal" at bounding box center [419, 338] width 11 height 11
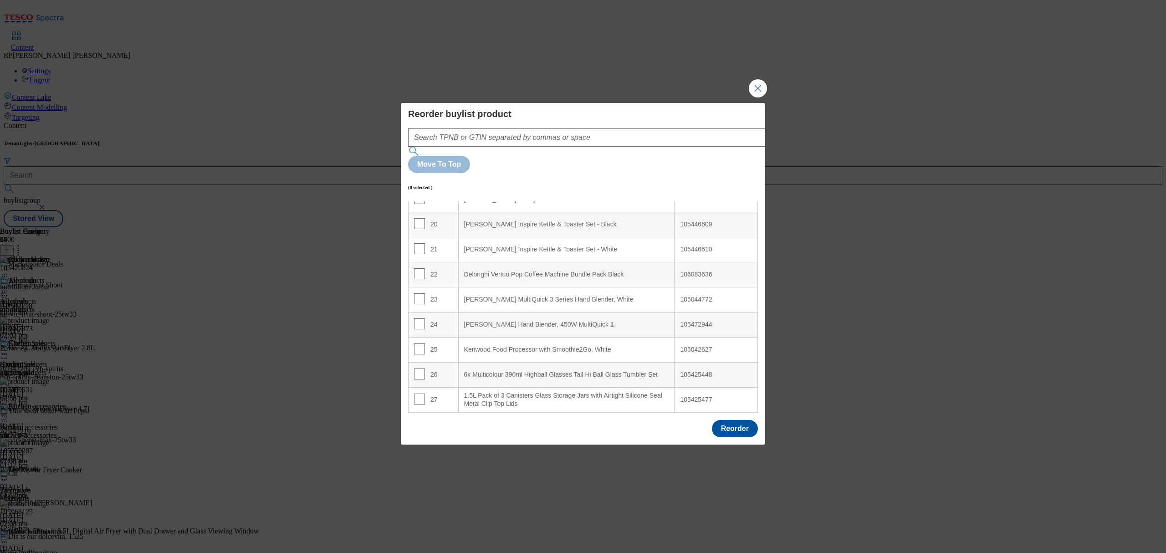
scroll to position [430, 0]
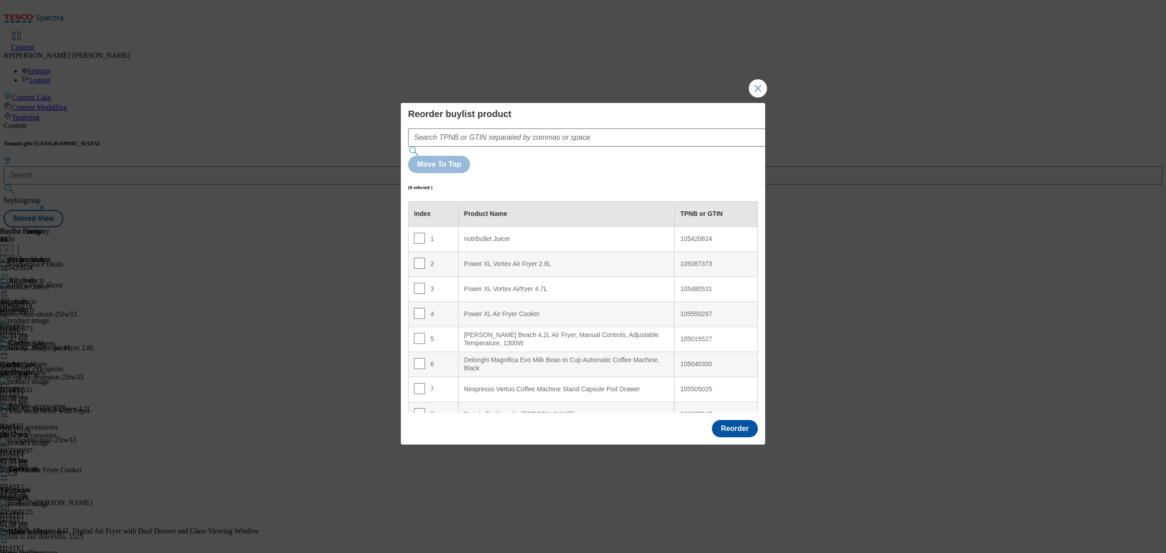
scroll to position [430, 0]
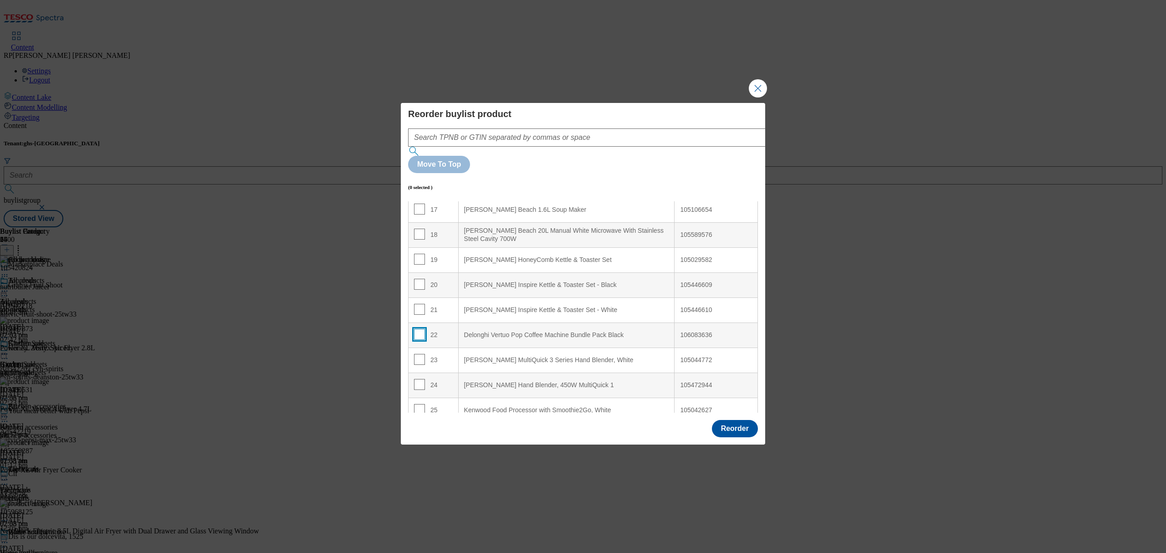
click at [419, 329] on input "Modal" at bounding box center [419, 334] width 11 height 11
checkbox input "true"
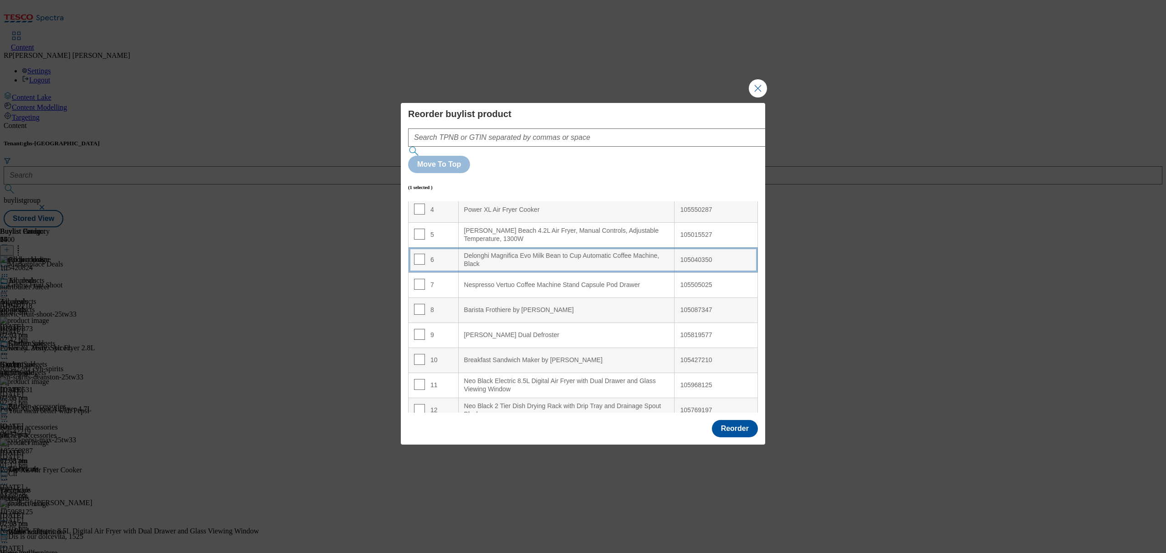
scroll to position [66, 0]
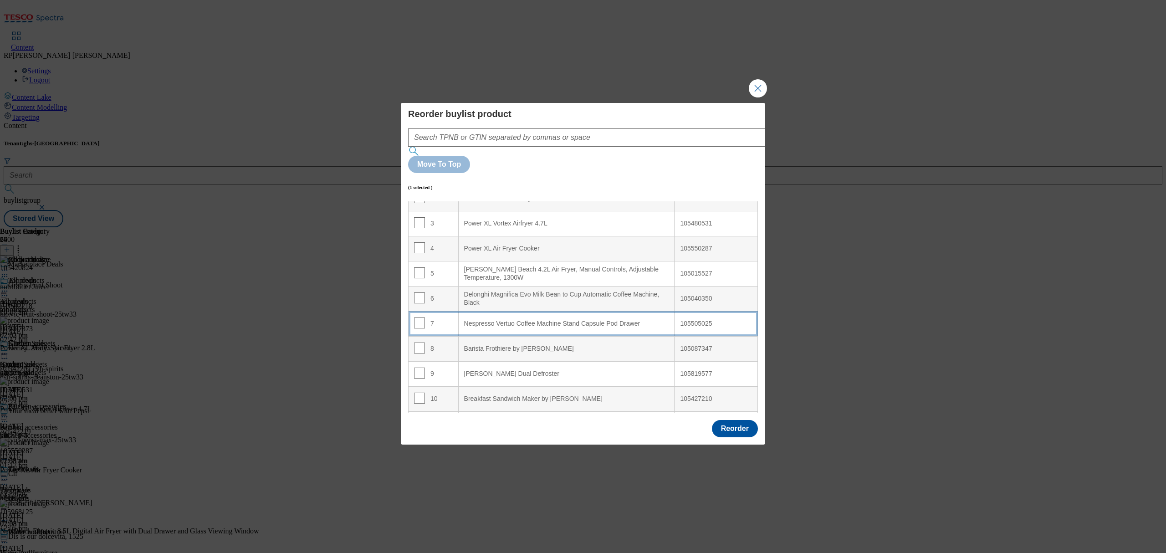
click at [519, 311] on Drawer "Nespresso Vertuo Coffee Machine Stand Capsule Pod Drawer" at bounding box center [566, 323] width 216 height 25
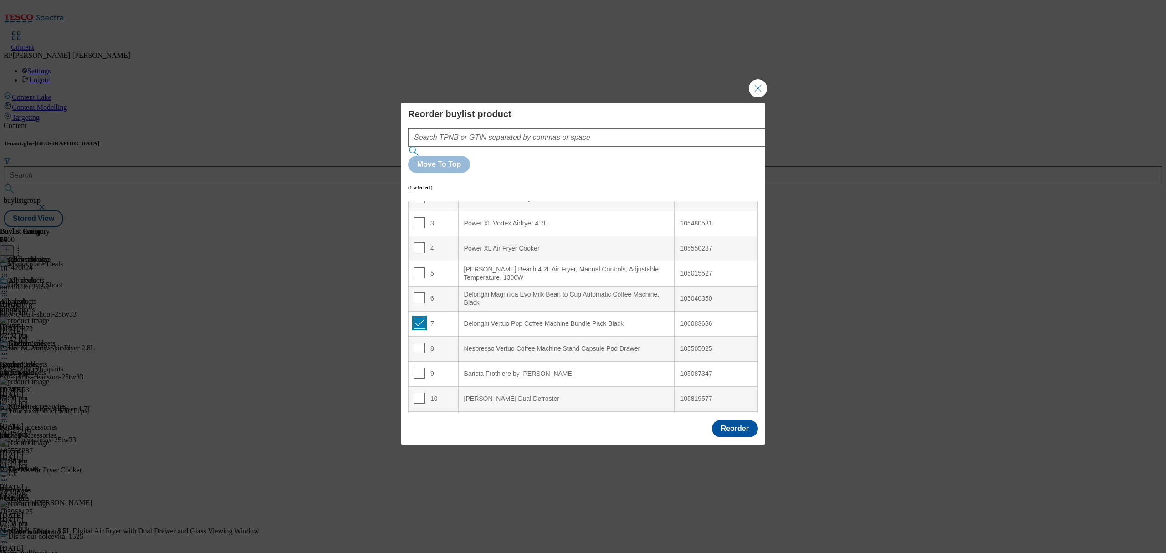
click at [420, 318] on input "Modal" at bounding box center [419, 323] width 11 height 11
checkbox input "false"
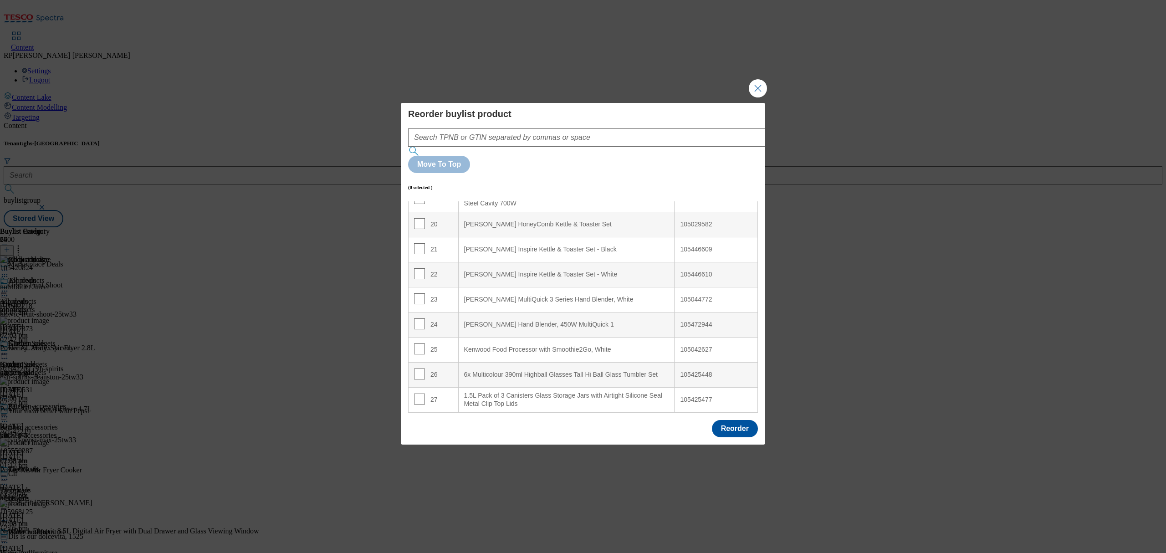
scroll to position [430, 0]
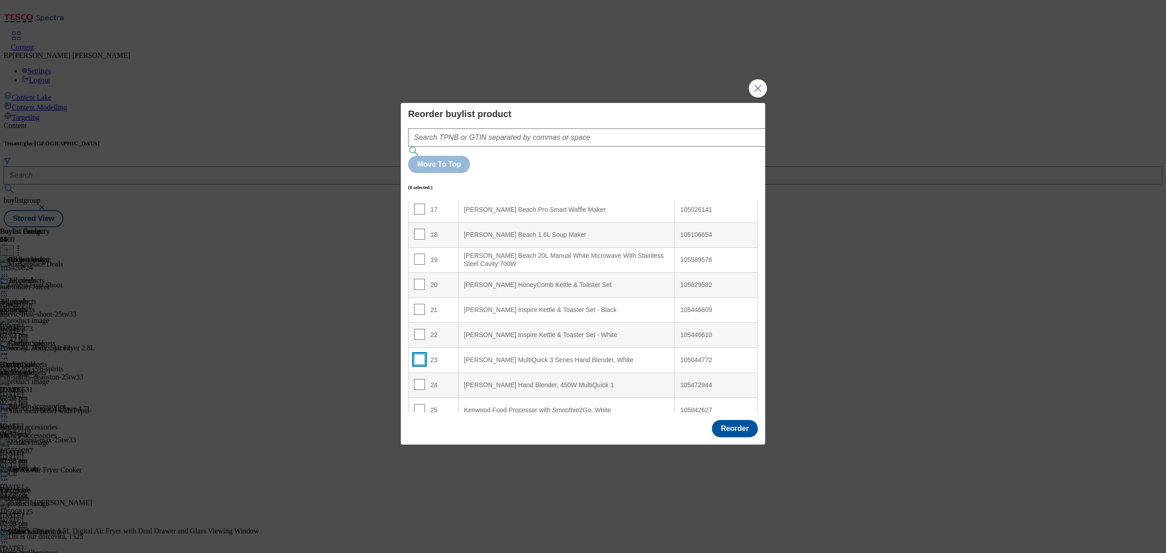
click at [414, 354] on input "Modal" at bounding box center [419, 359] width 11 height 11
checkbox input "true"
click at [417, 379] on input "Modal" at bounding box center [419, 384] width 11 height 11
checkbox input "true"
click at [448, 272] on td "20" at bounding box center [434, 284] width 50 height 25
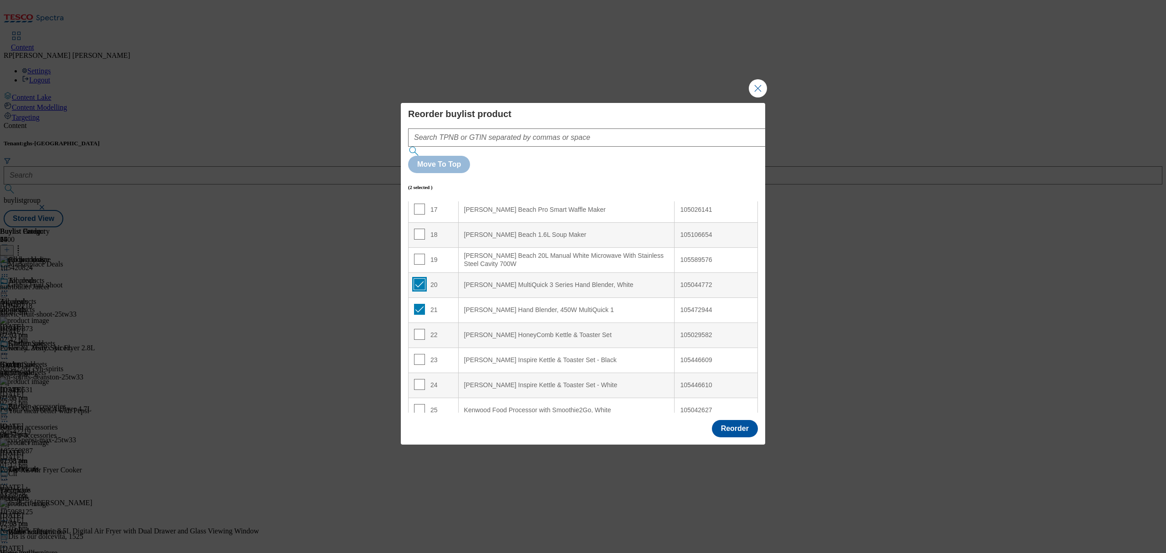
click at [418, 279] on input "Modal" at bounding box center [419, 284] width 11 height 11
checkbox input "false"
click at [416, 304] on input "Modal" at bounding box center [419, 309] width 11 height 11
checkbox input "false"
click at [416, 329] on input "Modal" at bounding box center [419, 334] width 11 height 11
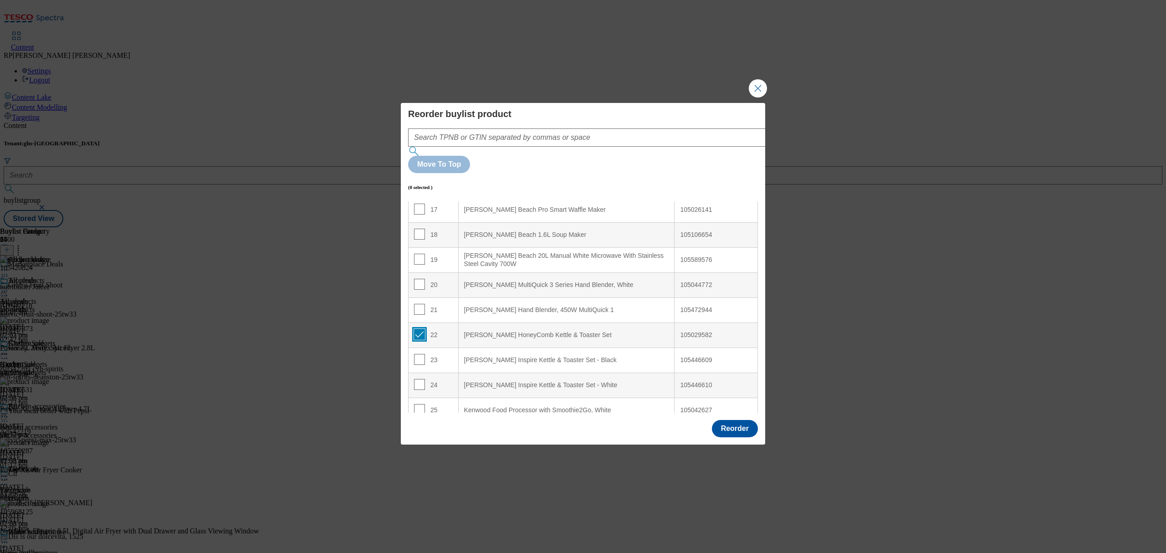
checkbox input "true"
click at [415, 354] on input "Modal" at bounding box center [419, 359] width 11 height 11
checkbox input "true"
click at [418, 379] on input "Modal" at bounding box center [419, 384] width 11 height 11
checkbox input "true"
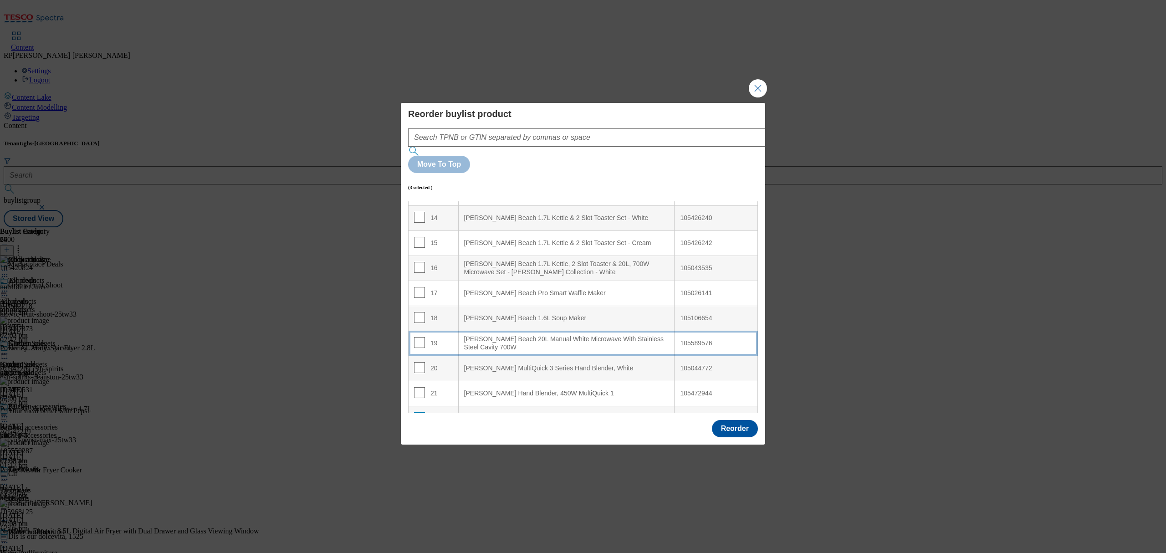
scroll to position [308, 0]
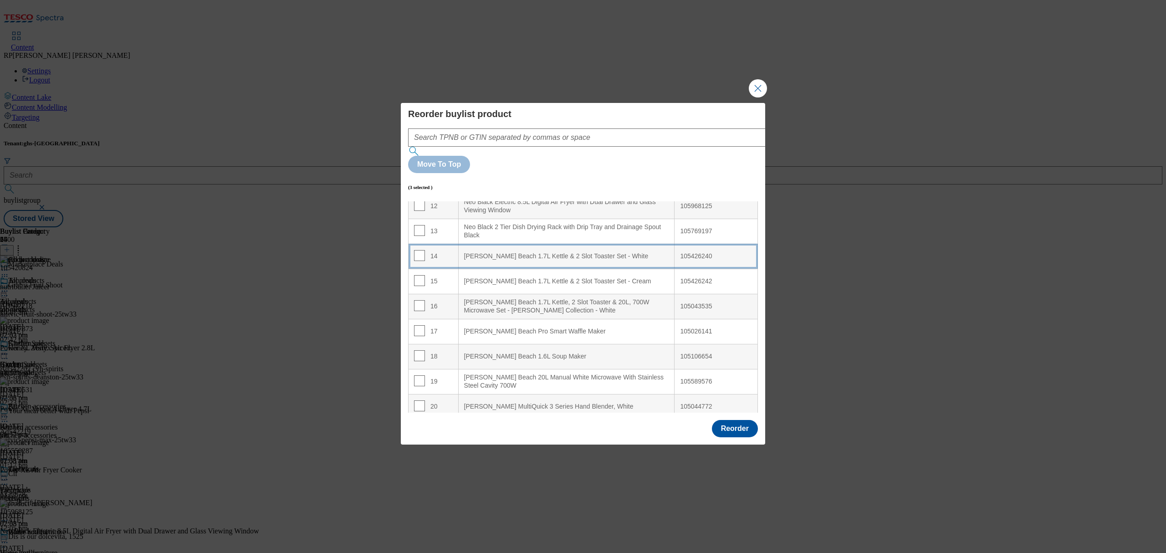
click at [516, 244] on White "[PERSON_NAME] Beach 1.7L Kettle & 2 Slot Toaster Set - White" at bounding box center [566, 256] width 216 height 25
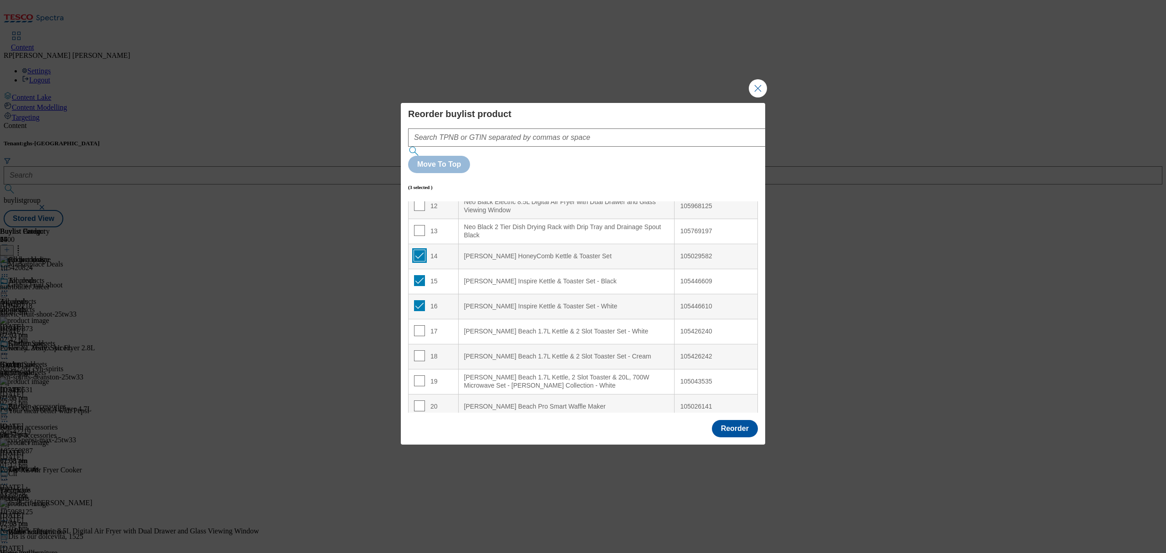
click at [420, 250] on input "Modal" at bounding box center [419, 255] width 11 height 11
checkbox input "false"
click at [420, 275] on input "Modal" at bounding box center [419, 280] width 11 height 11
checkbox input "false"
click at [421, 300] on input "Modal" at bounding box center [419, 305] width 11 height 11
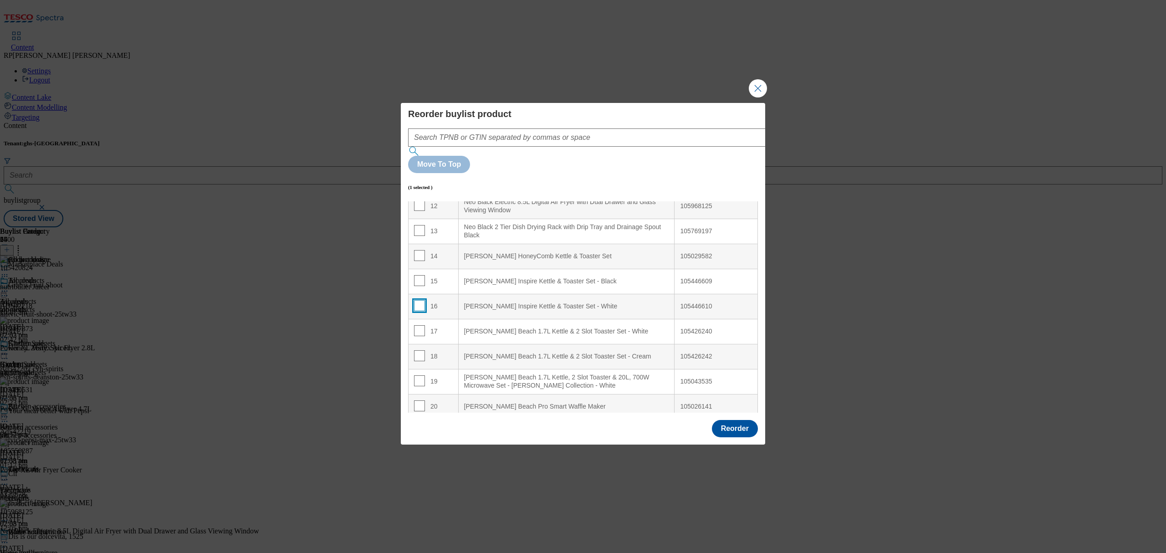
checkbox input "false"
click at [740, 420] on button "Reorder" at bounding box center [735, 428] width 46 height 17
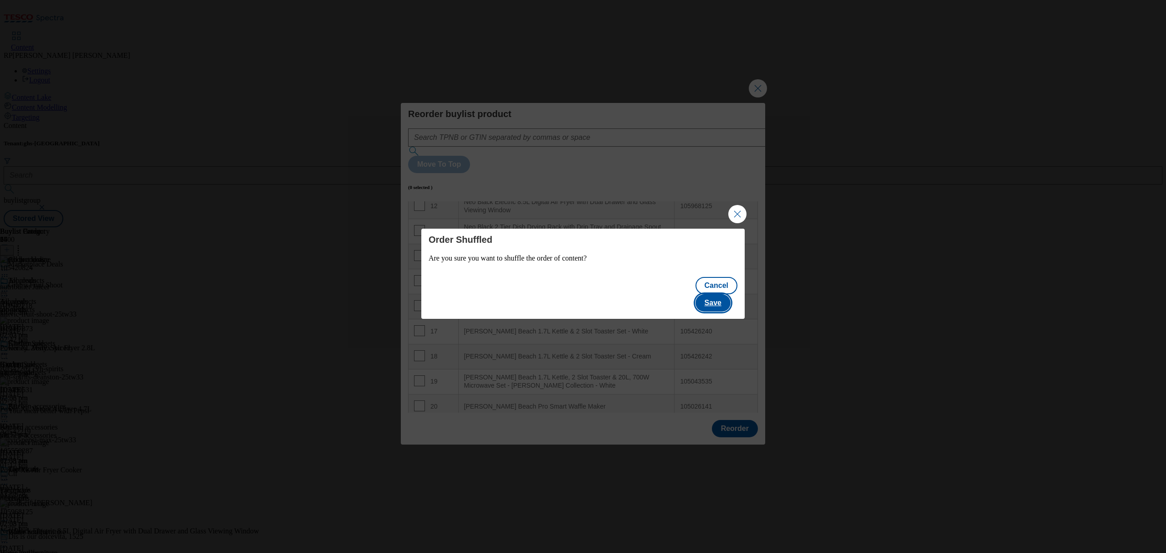
click at [727, 296] on button "Save" at bounding box center [713, 302] width 35 height 17
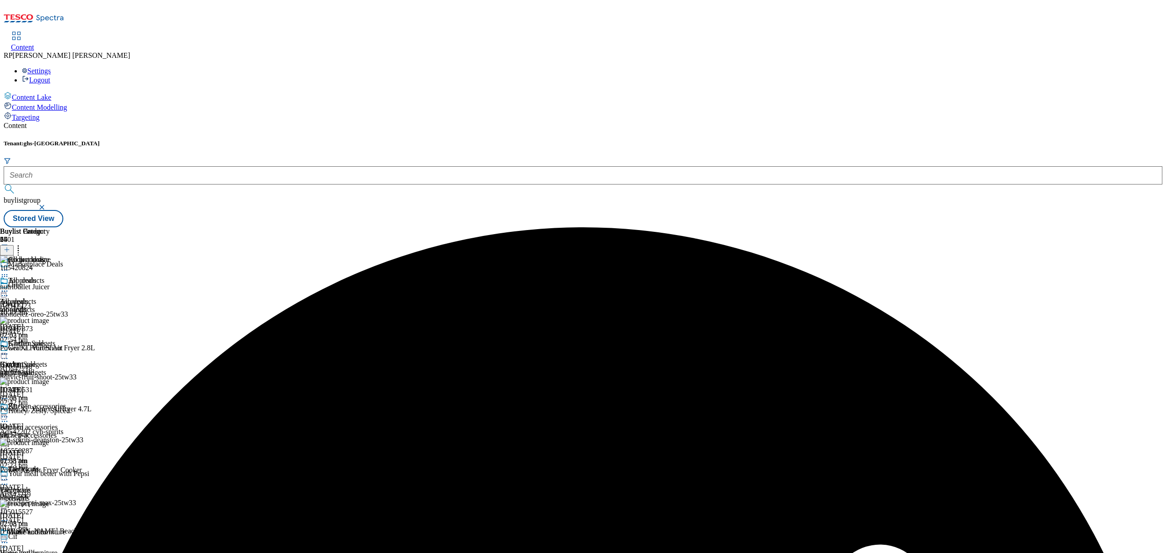
click at [9, 287] on icon at bounding box center [4, 291] width 9 height 9
click at [50, 349] on span "Preview" at bounding box center [38, 352] width 21 height 7
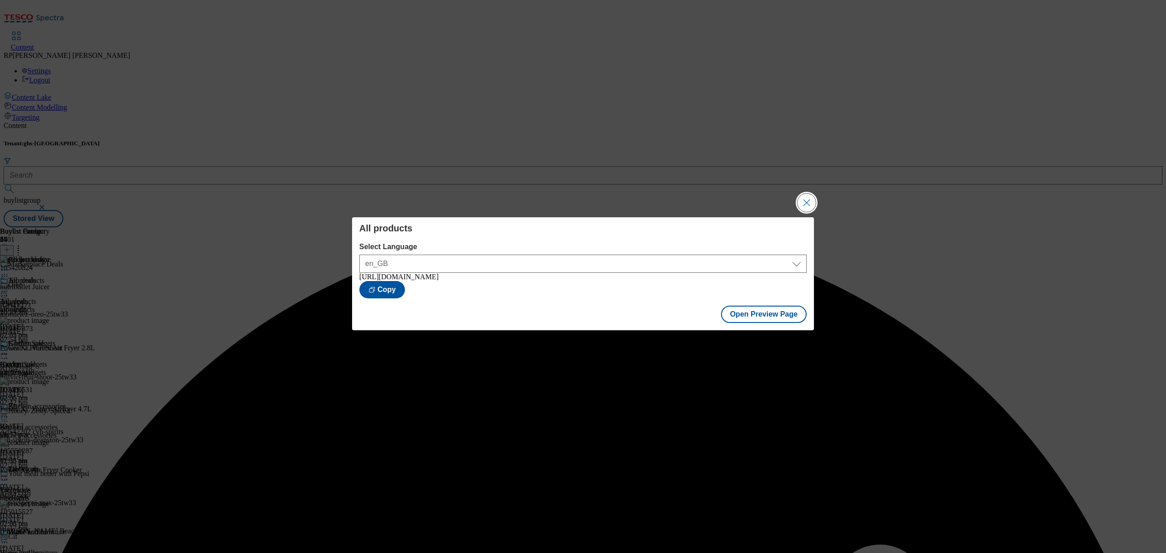
click at [803, 201] on button "Close Modal" at bounding box center [807, 203] width 18 height 18
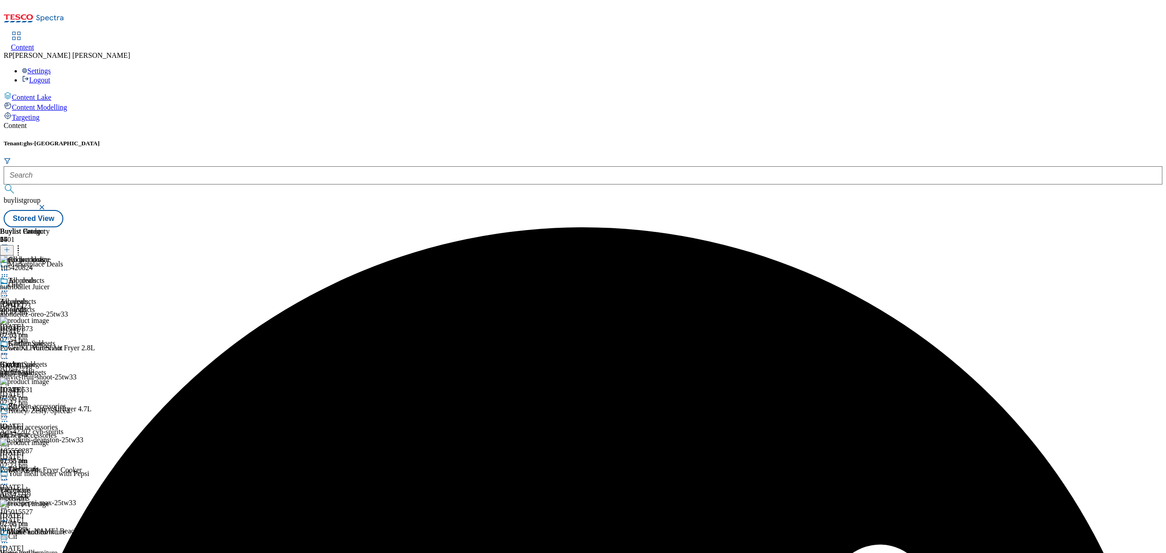
click at [9, 287] on icon at bounding box center [4, 291] width 9 height 9
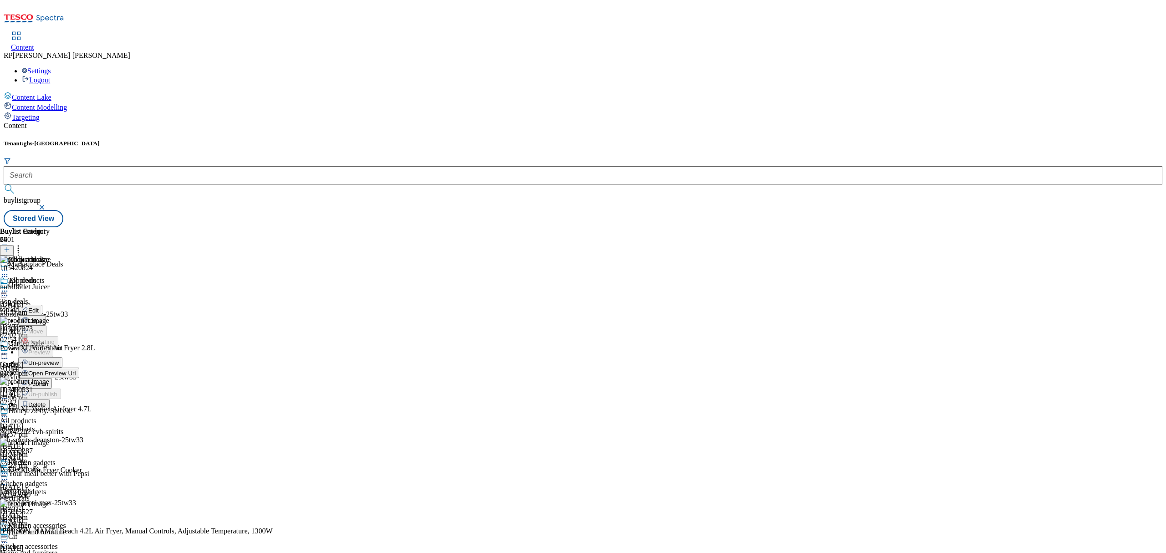
click at [59, 359] on span "Un-preview" at bounding box center [43, 362] width 31 height 7
click at [10, 246] on icon at bounding box center [7, 249] width 6 height 6
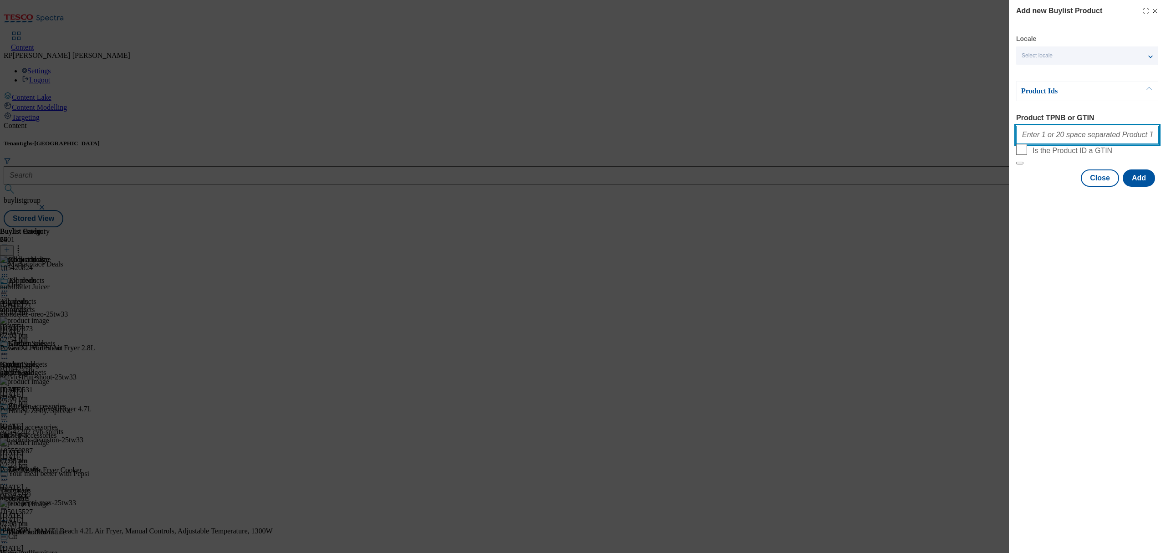
click at [1101, 138] on input "Product TPNB or GTIN" at bounding box center [1087, 135] width 143 height 18
paste input "105426240 105426242 105426239 105589576 106053501 105015527 105044772 105042627…"
type input "105426240 105426242 105426239 105589576 106053501 105015527 105044772 105042627…"
click at [1143, 187] on button "Add" at bounding box center [1139, 177] width 32 height 17
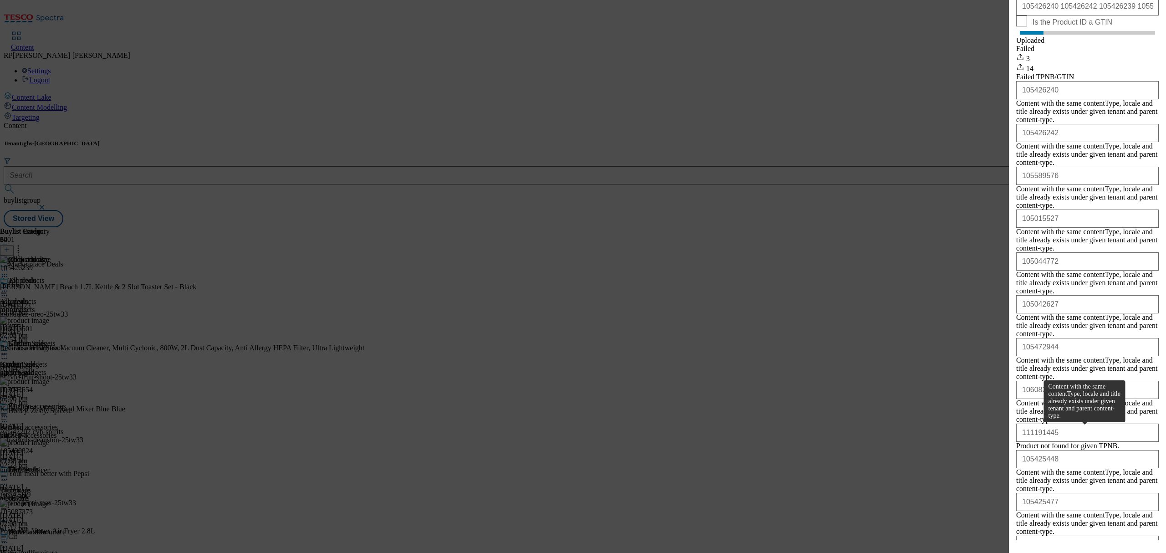
scroll to position [228, 0]
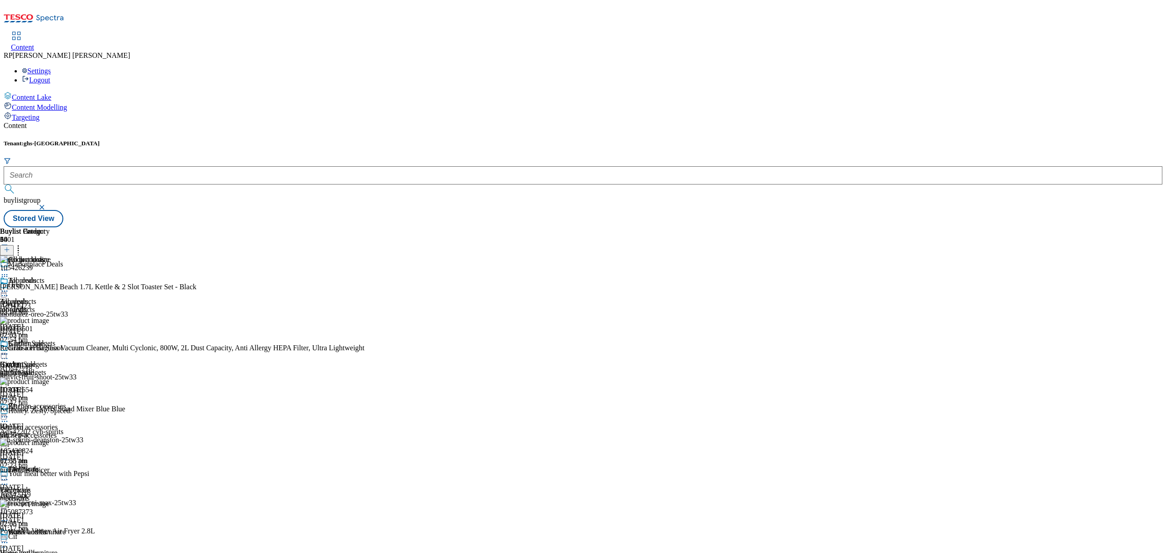
click at [5, 291] on circle at bounding box center [4, 291] width 1 height 1
click at [50, 349] on span "Preview" at bounding box center [38, 352] width 21 height 7
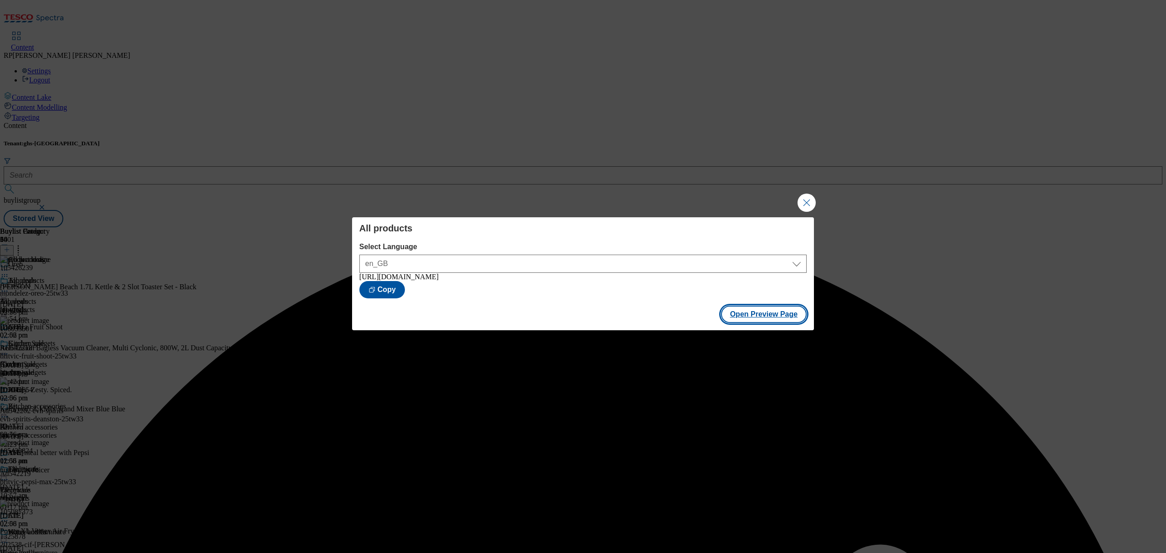
click at [750, 318] on button "Open Preview Page" at bounding box center [764, 314] width 86 height 17
click at [804, 198] on button "Close Modal" at bounding box center [807, 203] width 18 height 18
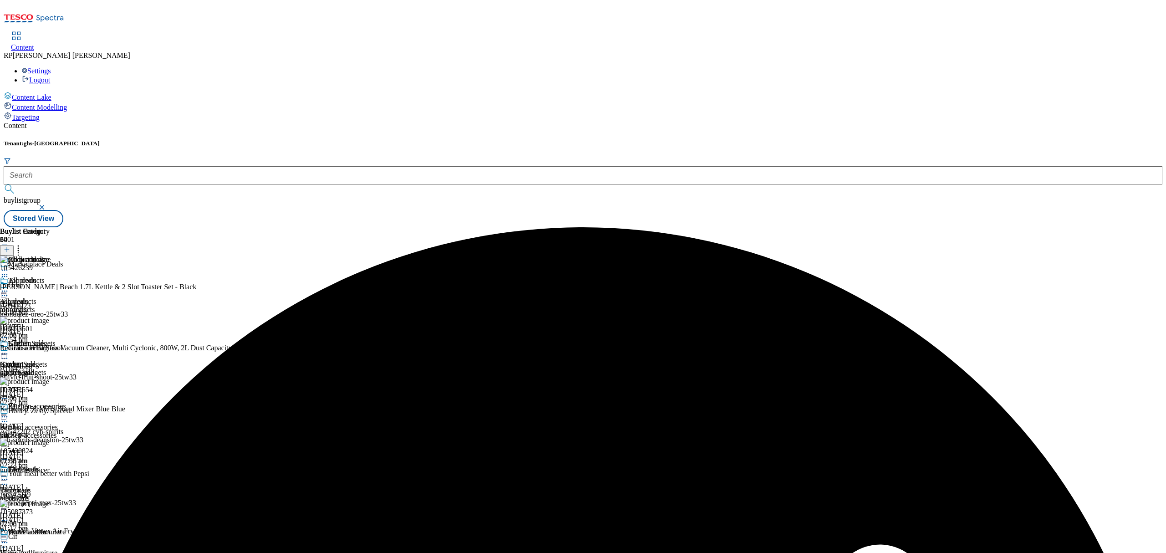
click at [9, 272] on icon at bounding box center [4, 276] width 9 height 9
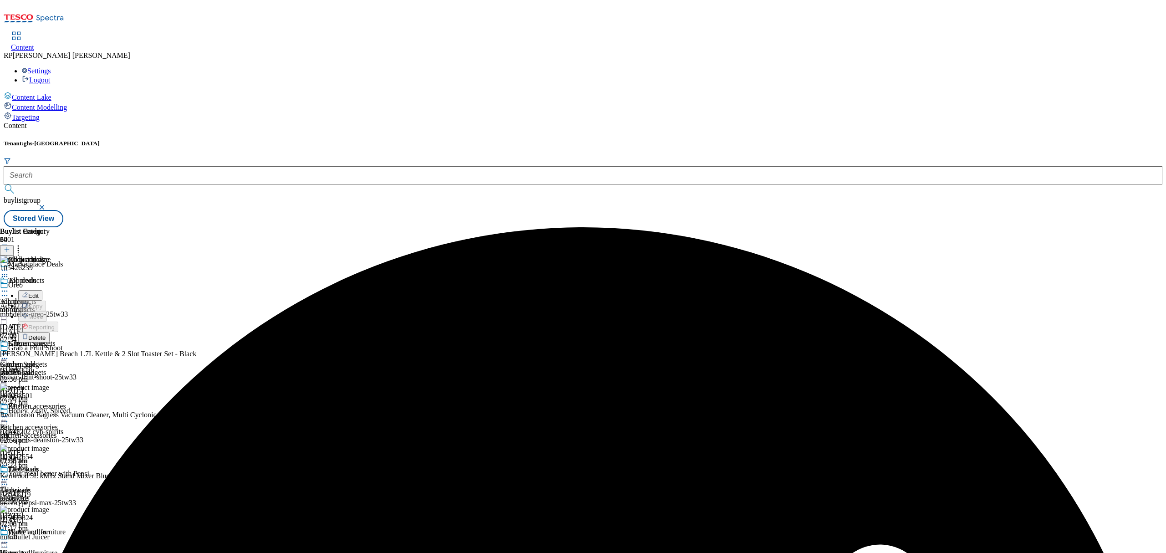
click at [46, 334] on span "Delete" at bounding box center [37, 337] width 18 height 7
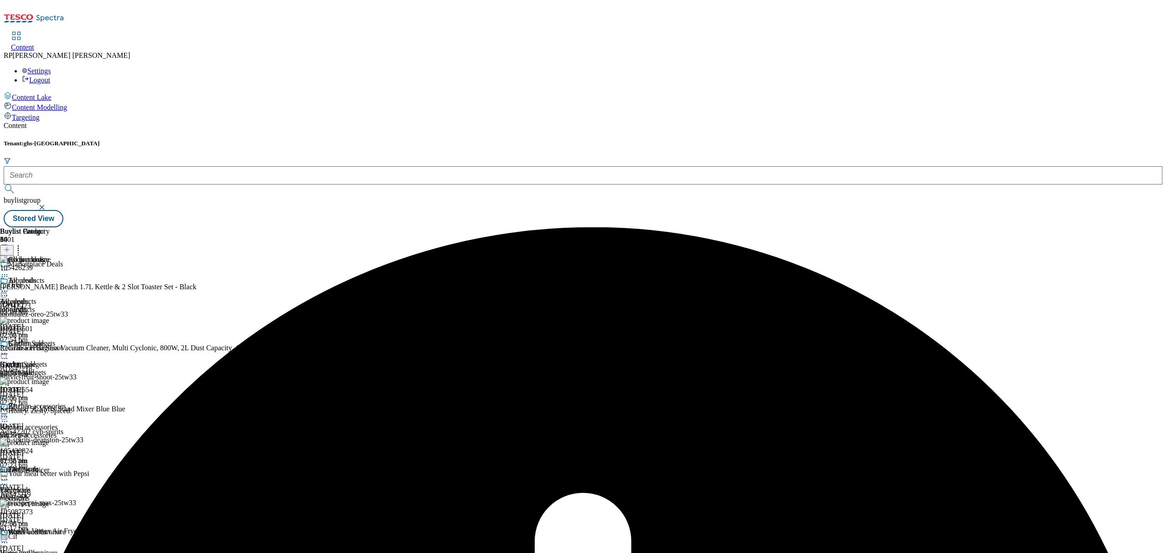
click at [8, 291] on circle at bounding box center [6, 291] width 1 height 1
click at [59, 359] on span "Un-preview" at bounding box center [43, 362] width 31 height 7
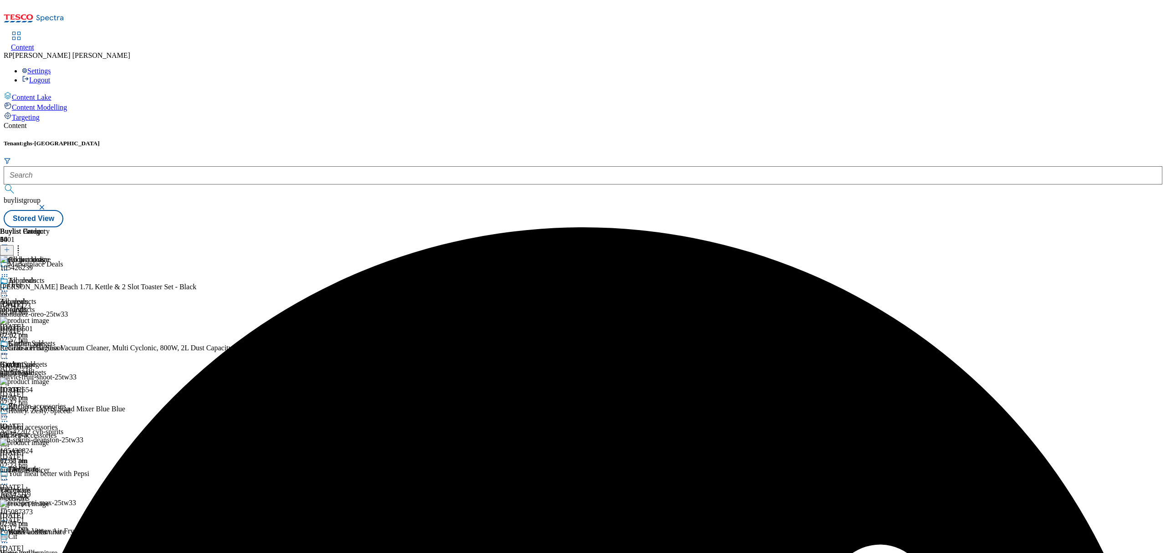
click at [23, 244] on icon at bounding box center [18, 248] width 9 height 9
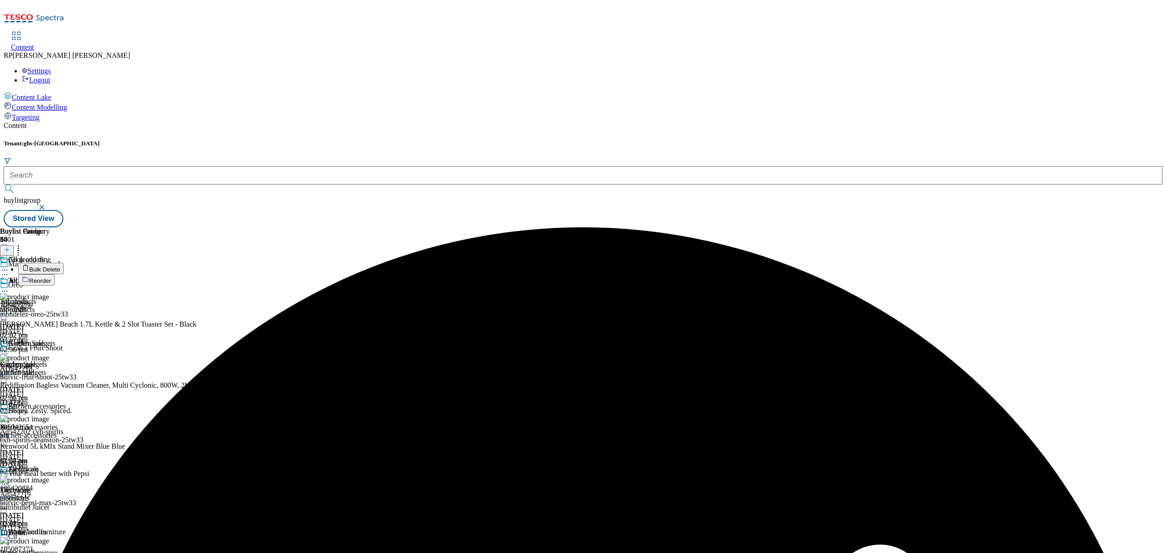
click at [51, 277] on span "Reorder" at bounding box center [40, 280] width 22 height 7
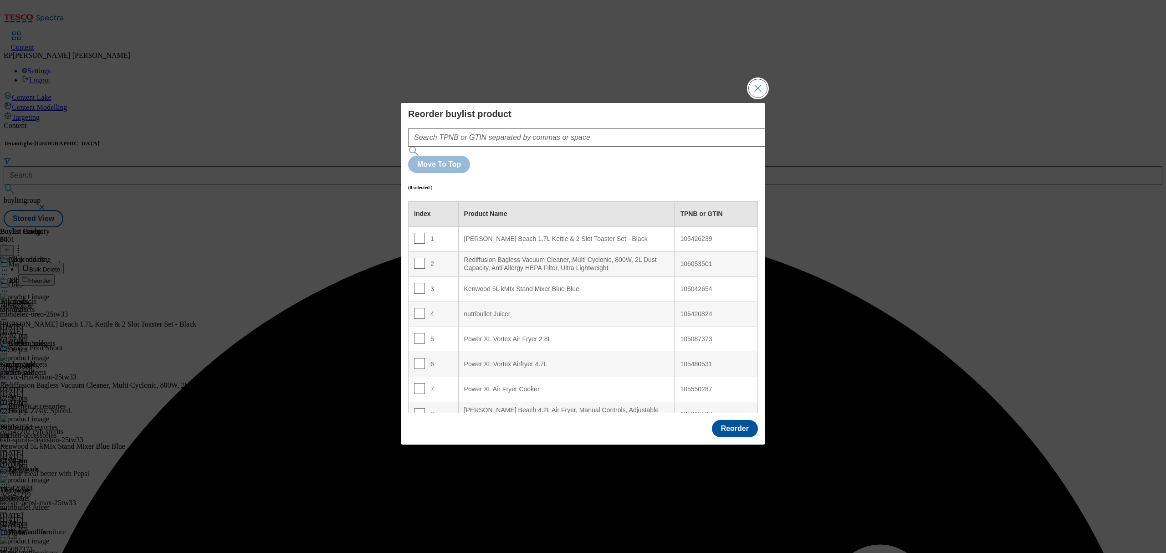
click at [749, 97] on button "Close Modal" at bounding box center [758, 88] width 18 height 18
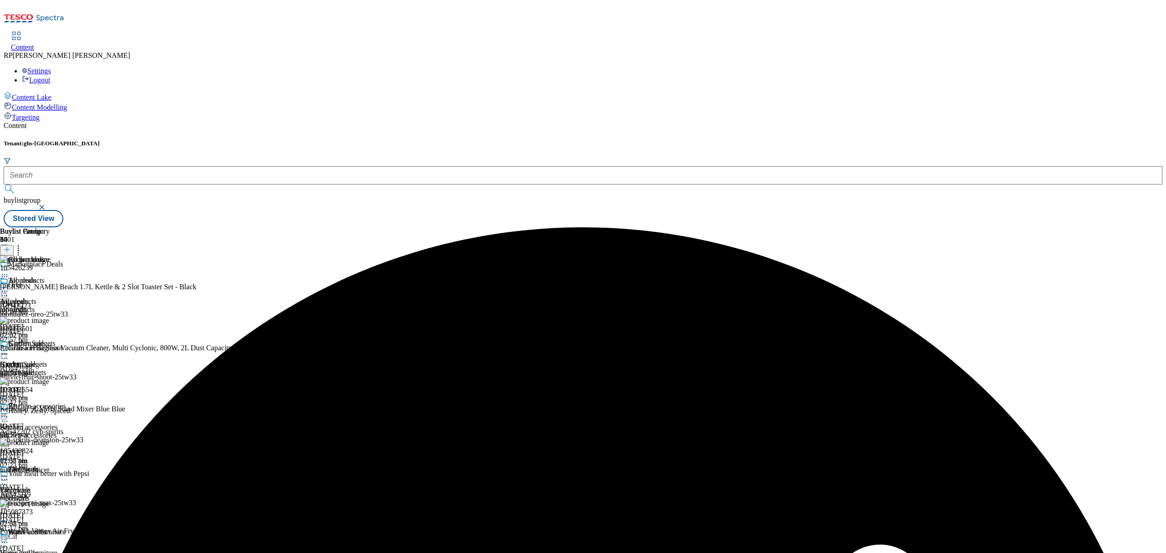
click at [23, 244] on icon at bounding box center [18, 248] width 9 height 9
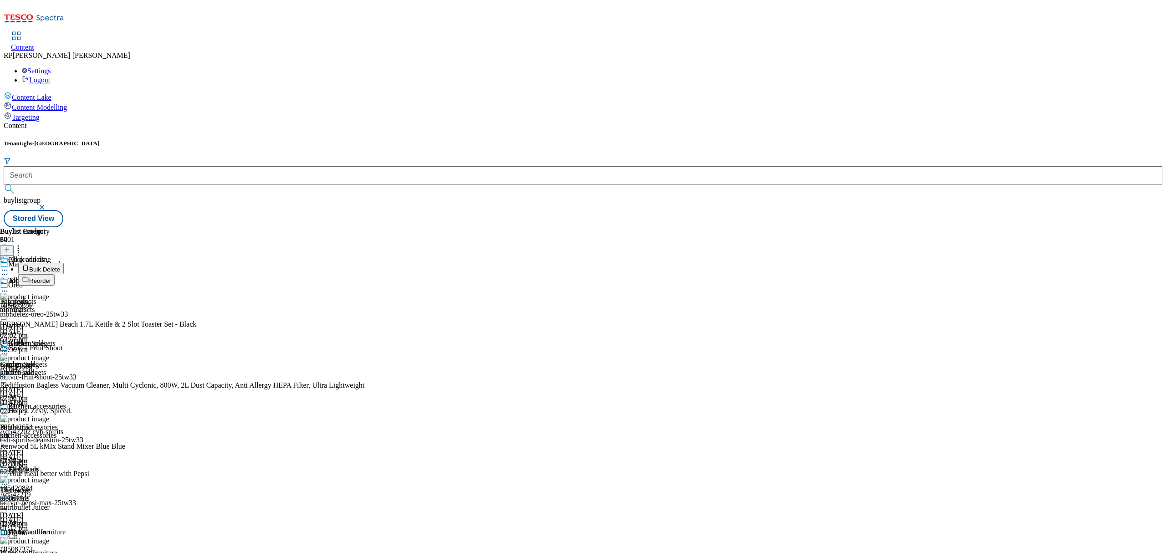
click at [60, 266] on span "Bulk Delete" at bounding box center [44, 269] width 31 height 7
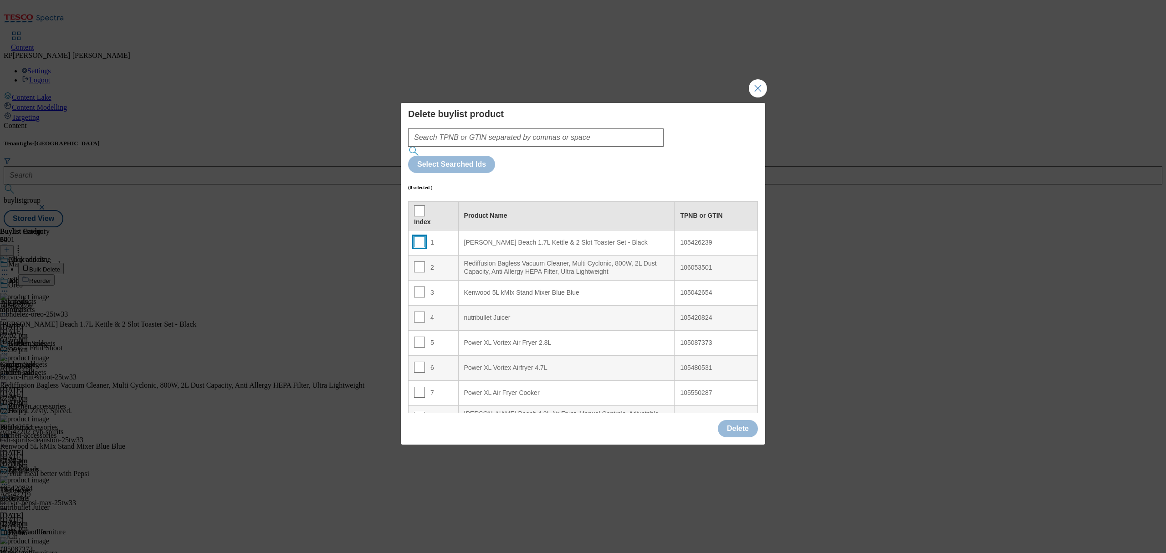
click at [418, 236] on input "Modal" at bounding box center [419, 241] width 11 height 11
checkbox input "true"
click at [421, 261] on input "Modal" at bounding box center [419, 266] width 11 height 11
checkbox input "true"
click at [415, 280] on td "3" at bounding box center [434, 292] width 50 height 25
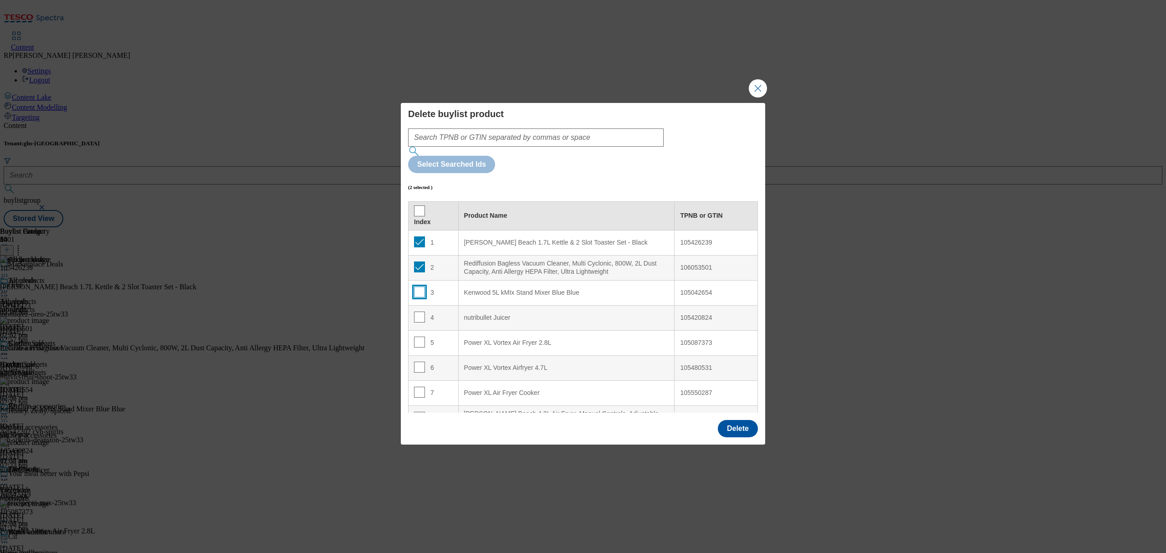
click at [417, 287] on input "Modal" at bounding box center [419, 292] width 11 height 11
checkbox input "true"
click at [731, 420] on button "Delete" at bounding box center [738, 428] width 40 height 17
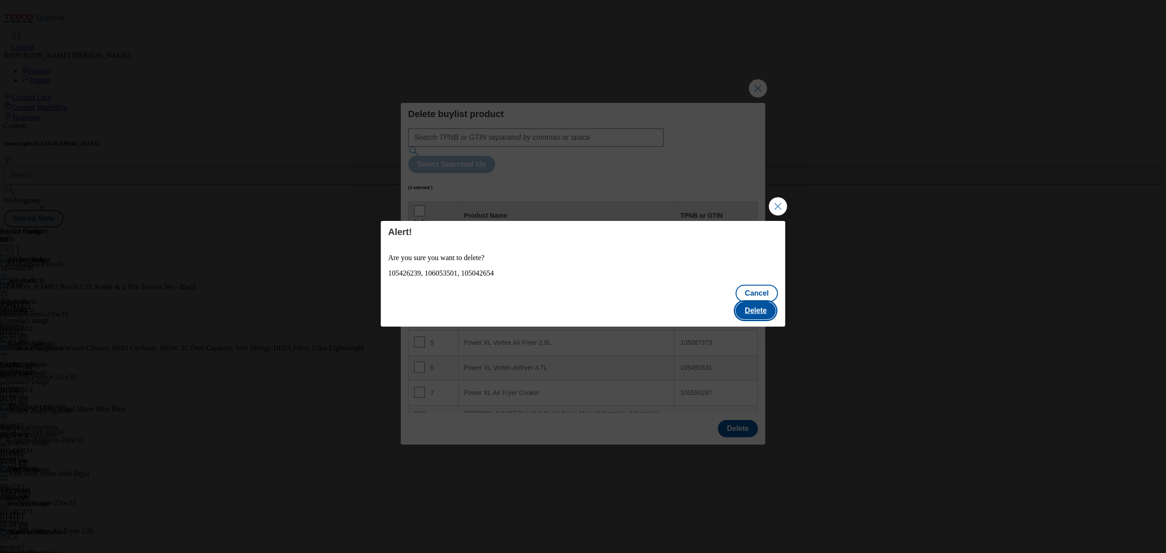
click at [766, 302] on button "Delete" at bounding box center [756, 310] width 40 height 17
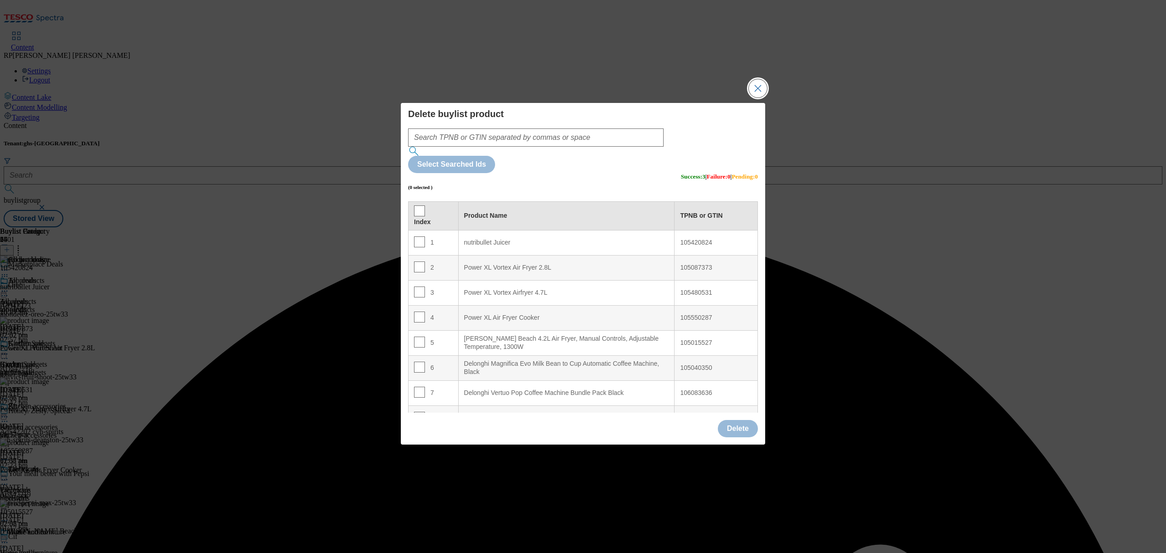
click at [758, 97] on button "Close Modal" at bounding box center [758, 88] width 18 height 18
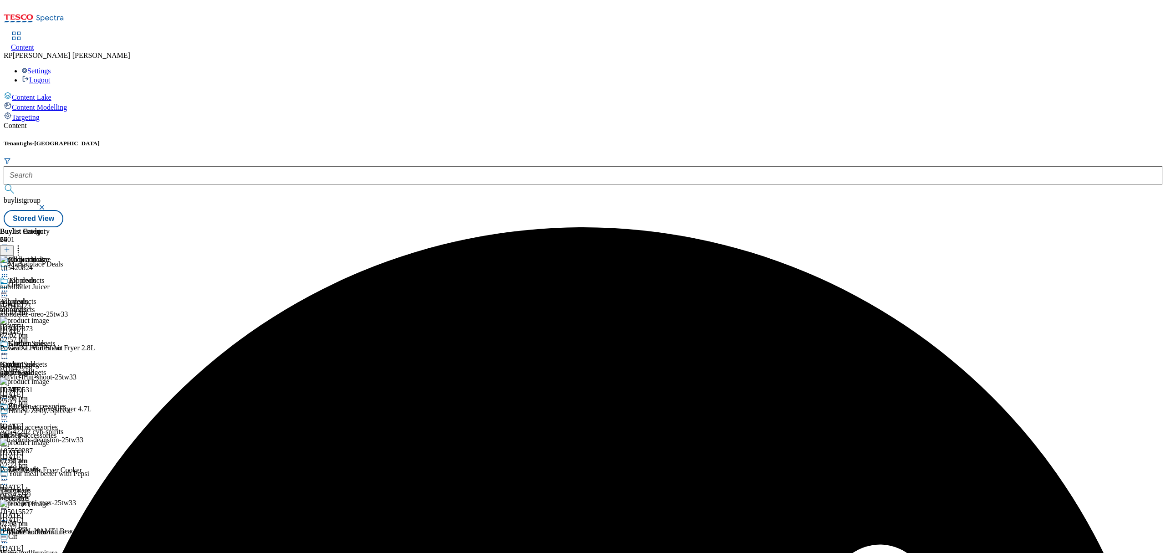
click at [9, 287] on icon at bounding box center [4, 291] width 9 height 9
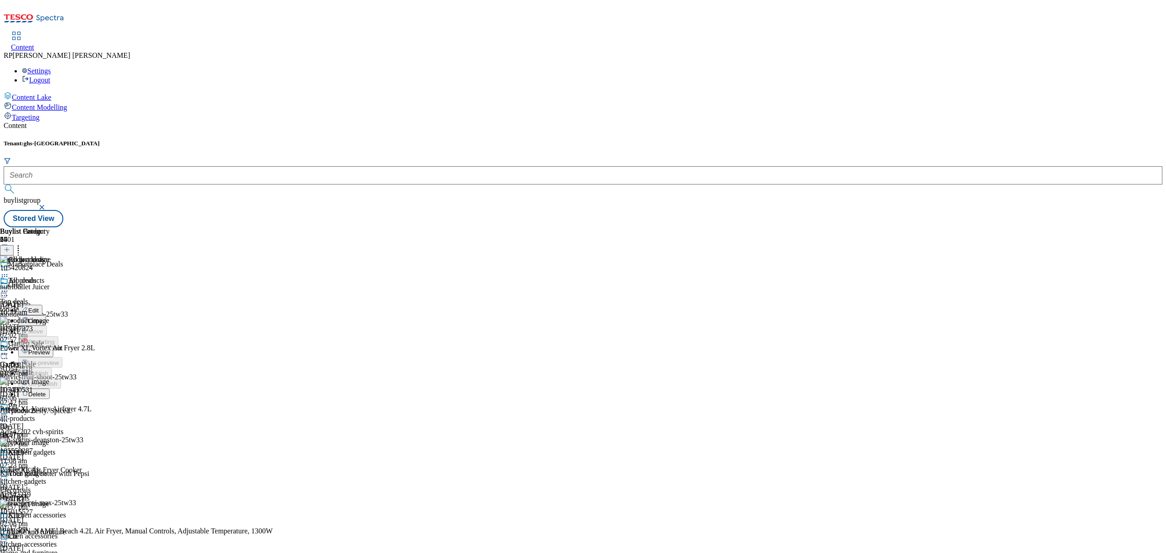
click at [50, 349] on span "Preview" at bounding box center [38, 352] width 21 height 7
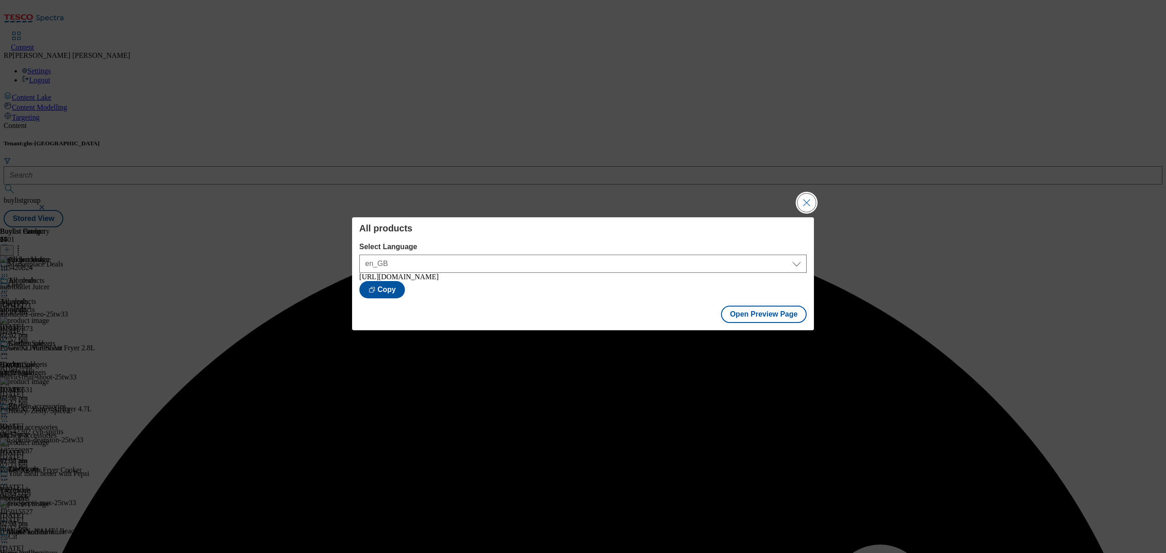
drag, startPoint x: 804, startPoint y: 196, endPoint x: 778, endPoint y: 188, distance: 27.1
click at [802, 196] on button "Close Modal" at bounding box center [807, 203] width 18 height 18
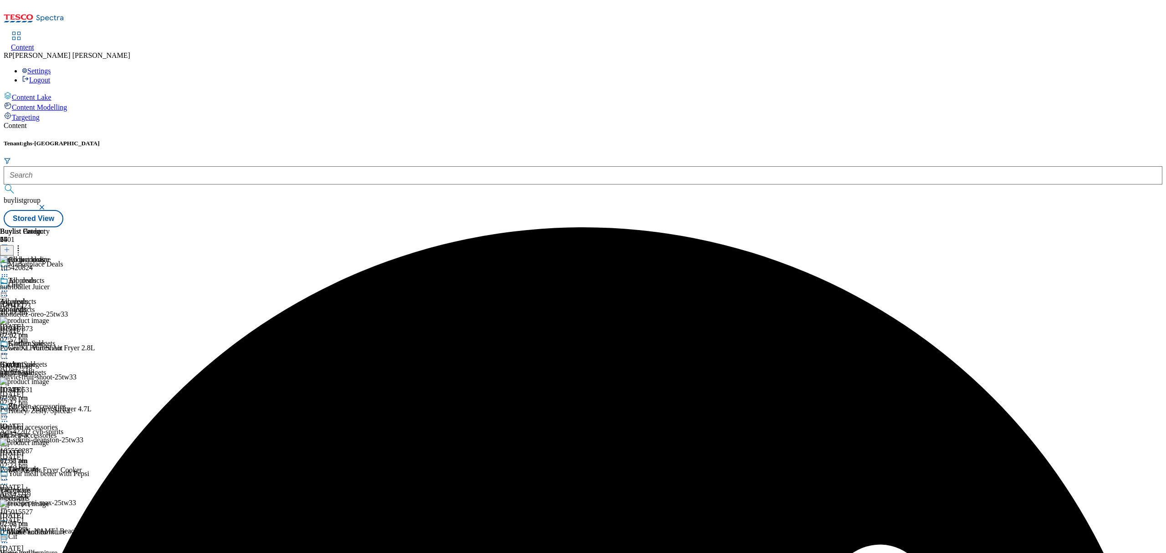
click at [9, 287] on icon at bounding box center [4, 291] width 9 height 9
click at [48, 380] on span "Publish" at bounding box center [38, 383] width 20 height 7
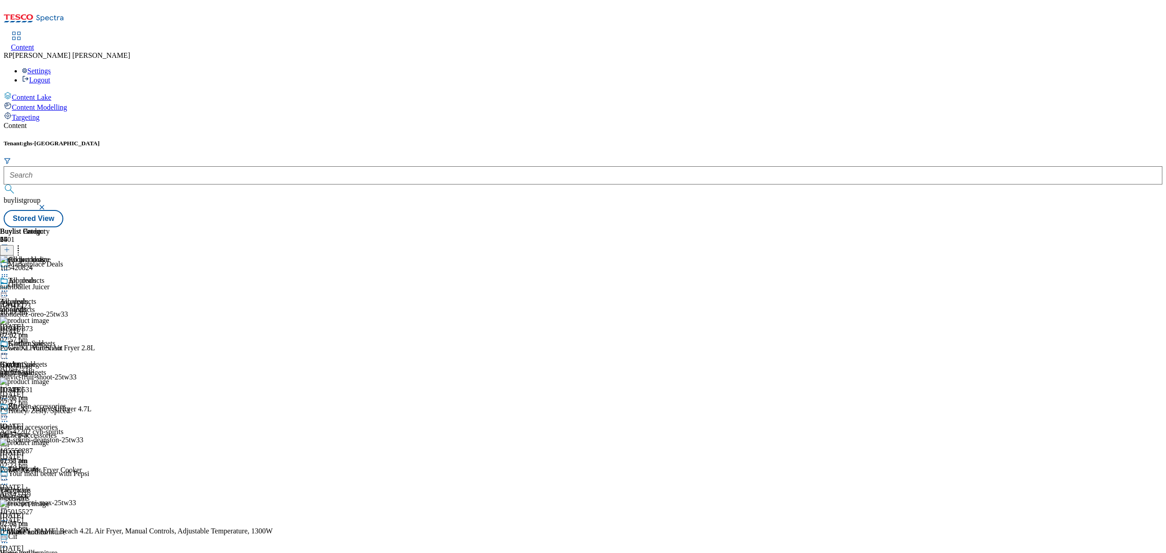
click at [23, 244] on icon at bounding box center [18, 248] width 9 height 9
click at [9, 287] on icon at bounding box center [4, 291] width 9 height 9
click at [76, 370] on span "Open Preview Url" at bounding box center [51, 373] width 47 height 7
click at [67, 494] on div "electricals" at bounding box center [33, 498] width 67 height 8
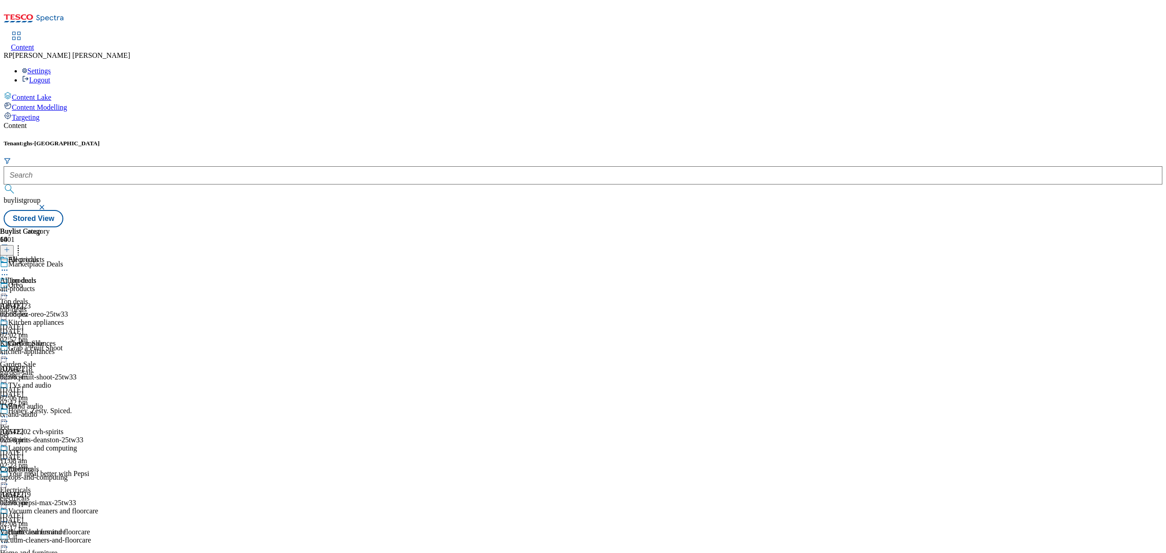
click at [9, 475] on icon at bounding box center [4, 479] width 9 height 9
click at [644, 227] on div "Buylist Group 6401 Marketplace Deals Oreo Ad542223 mondelez-oreo-25tw33 [DATE] …" at bounding box center [583, 227] width 1159 height 0
click at [66, 285] on div "all-products" at bounding box center [33, 289] width 66 height 8
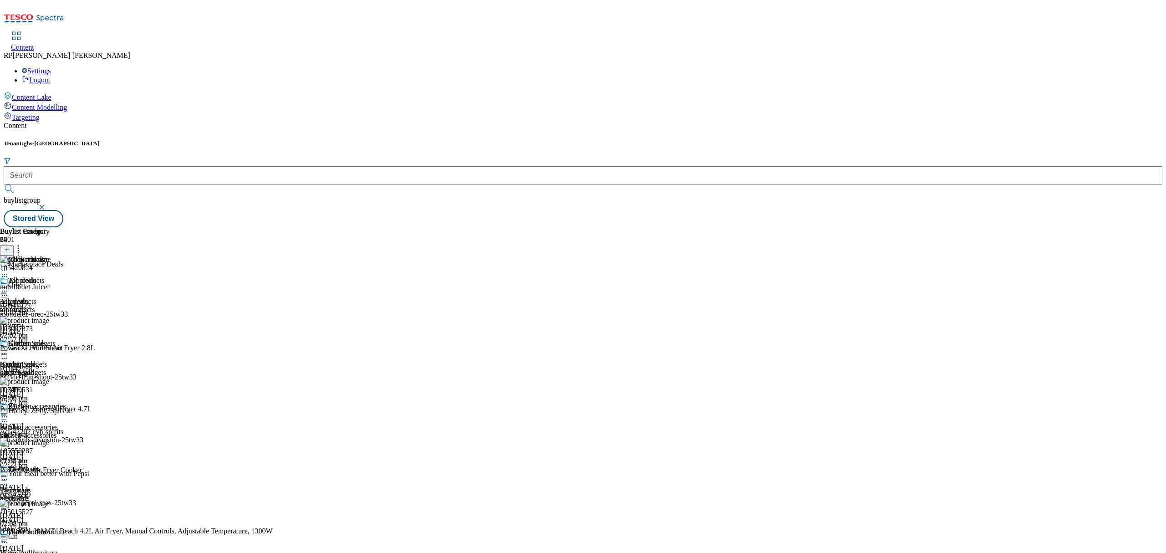
click at [66, 287] on div at bounding box center [33, 292] width 66 height 11
click at [871, 227] on div "Buylist Group 6401 Marketplace Deals Oreo Ad542223 mondelez-oreo-25tw33 [DATE] …" at bounding box center [583, 227] width 1159 height 0
click at [39, 465] on span "Electricals" at bounding box center [23, 470] width 31 height 10
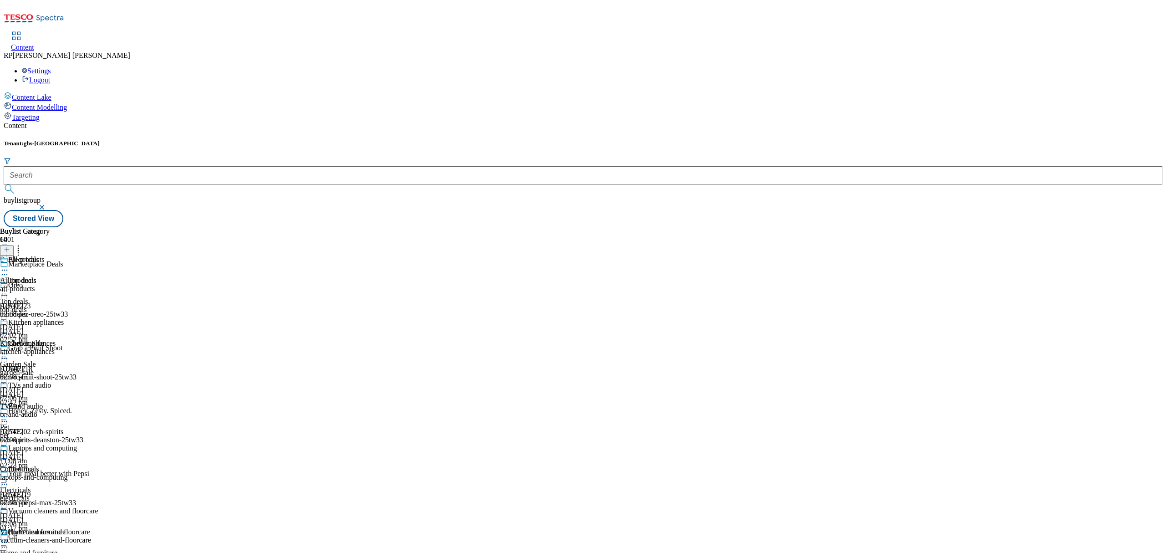
click at [9, 475] on icon at bounding box center [4, 479] width 9 height 9
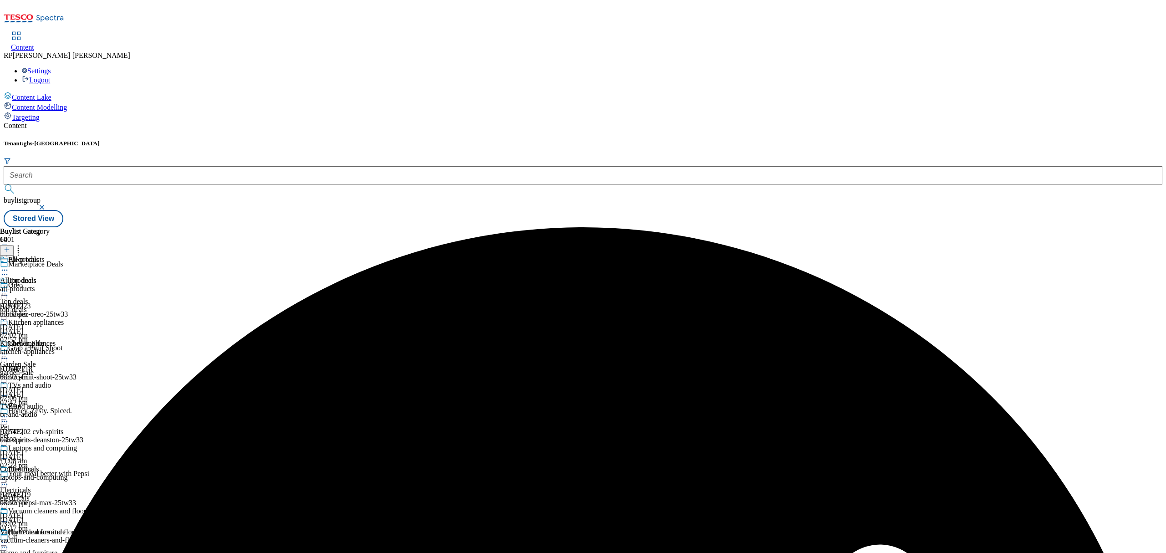
click at [98, 285] on div "all-products" at bounding box center [49, 289] width 98 height 8
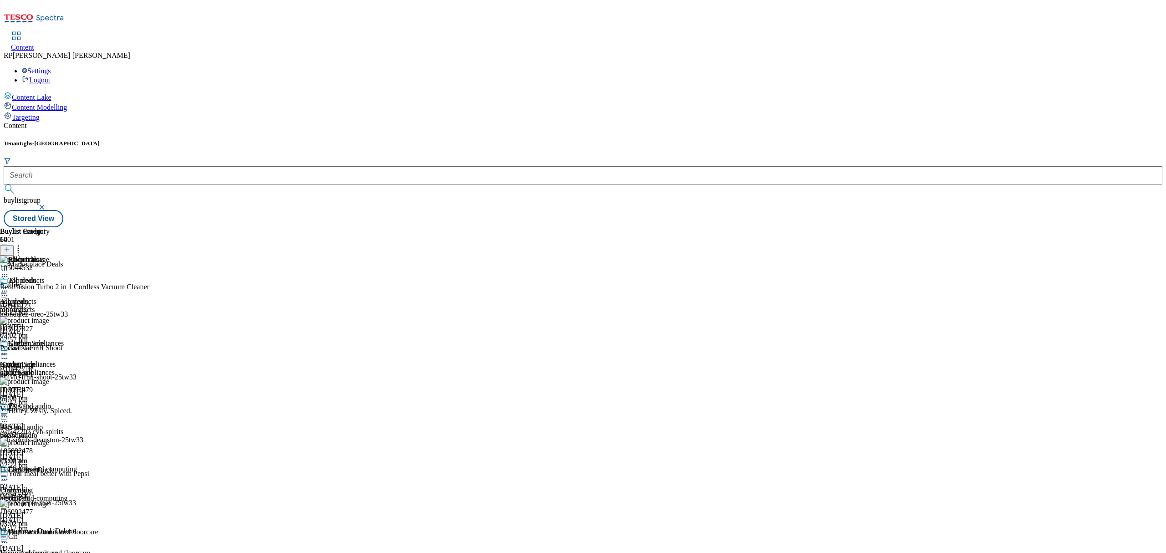
click at [9, 287] on icon at bounding box center [4, 291] width 9 height 9
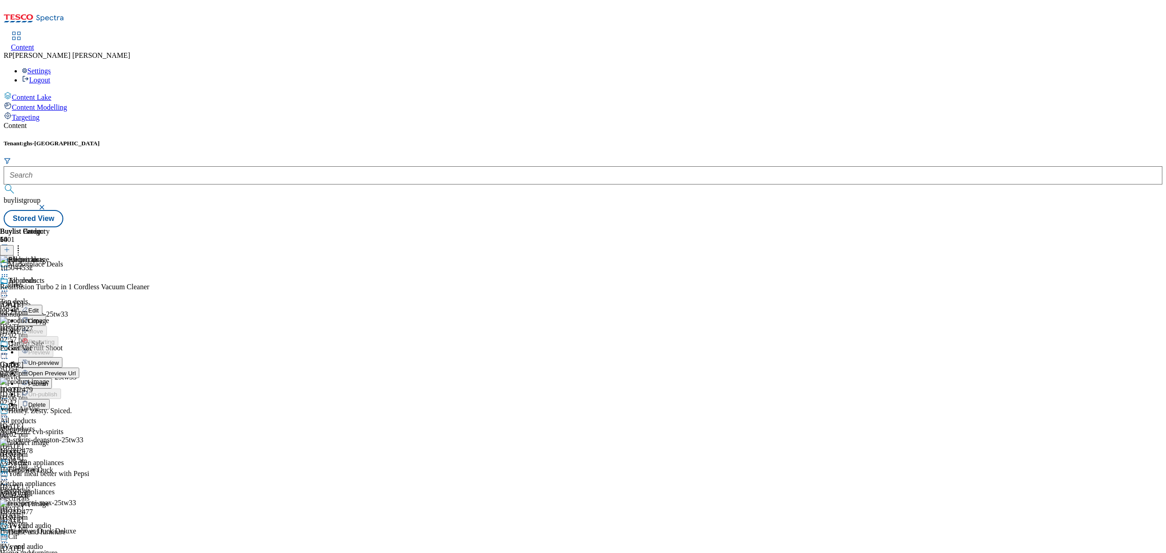
click at [59, 359] on span "Un-preview" at bounding box center [43, 362] width 31 height 7
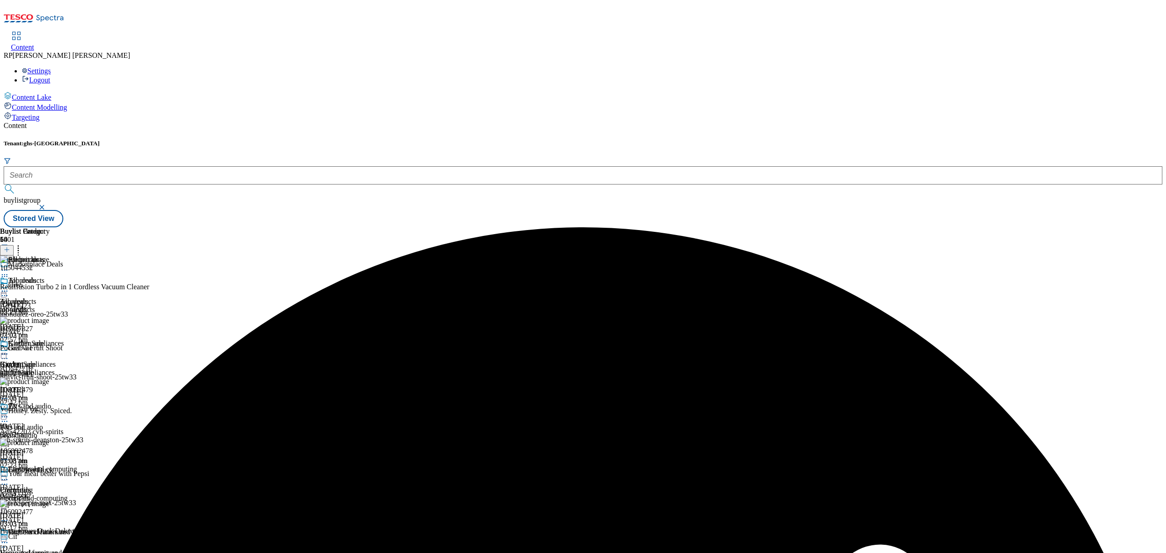
click at [5, 291] on circle at bounding box center [4, 291] width 1 height 1
click at [903, 227] on div "Buylist Group 6401 Marketplace Deals Oreo Ad542223 mondelez-oreo-25tw33 [DATE] …" at bounding box center [583, 227] width 1159 height 0
click at [10, 246] on icon at bounding box center [7, 249] width 6 height 6
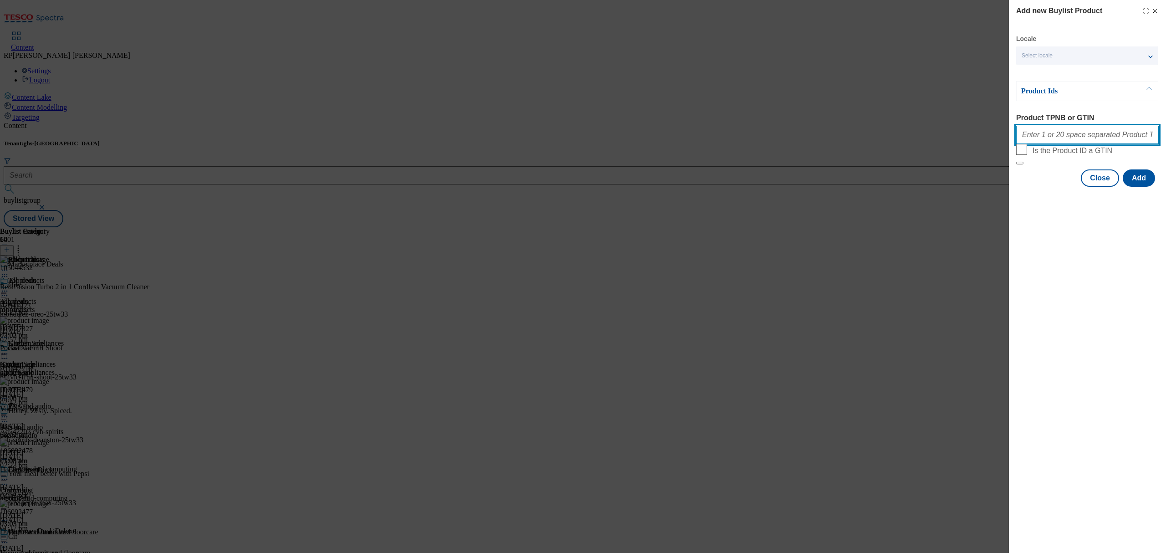
click at [1062, 143] on input "Product TPNB or GTIN" at bounding box center [1087, 135] width 143 height 18
paste input "105044532 105021427 105106656 105258999 105258997"
type input "105044532 105021427 105106656 105258999 105258997"
click at [1134, 187] on button "Add" at bounding box center [1139, 177] width 32 height 17
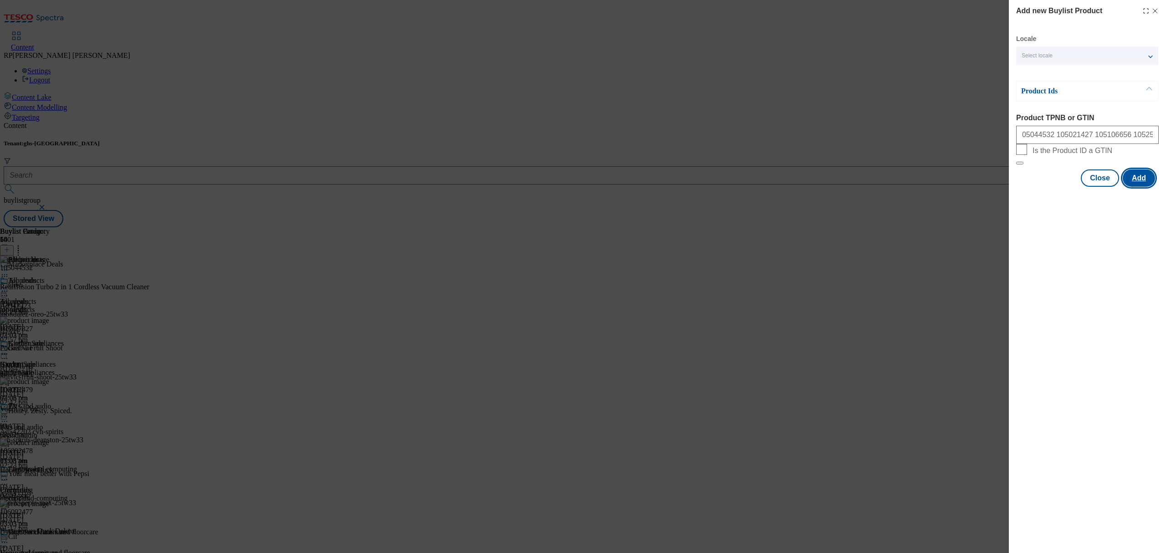
scroll to position [0, 0]
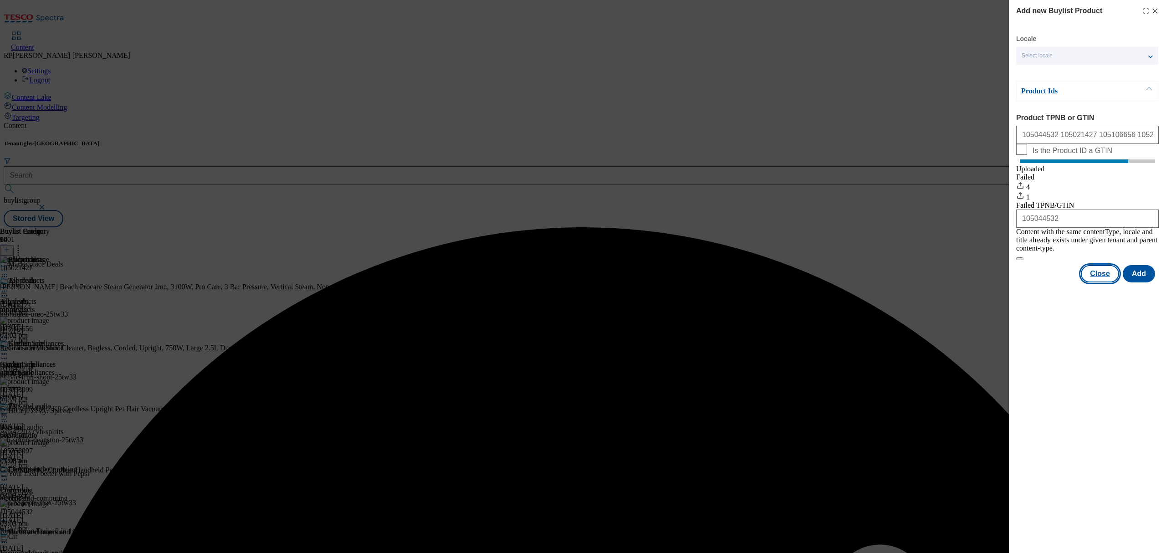
click at [1105, 276] on button "Close" at bounding box center [1100, 273] width 38 height 17
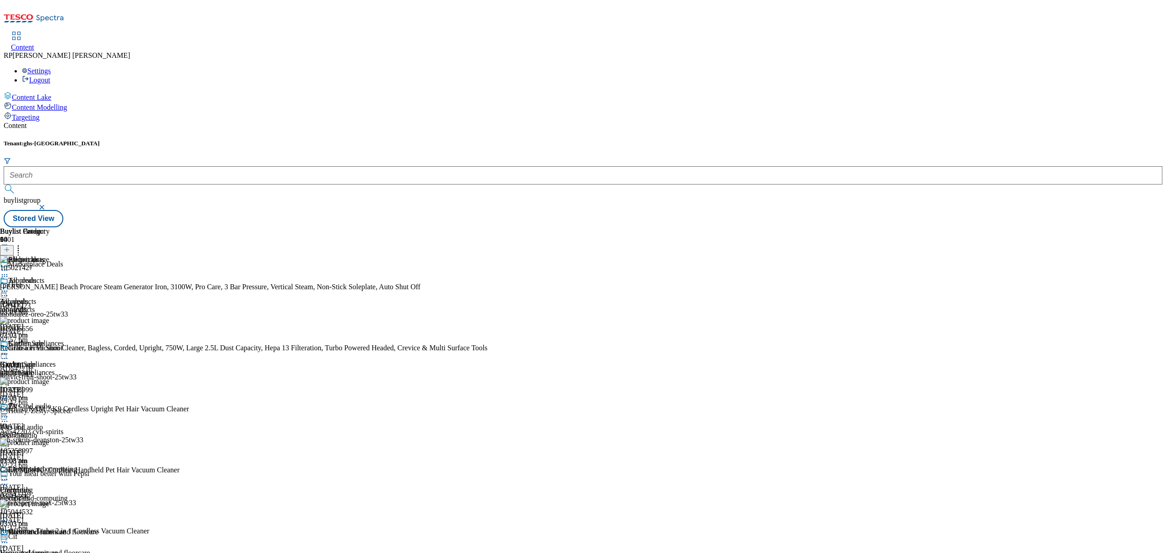
click at [23, 244] on icon at bounding box center [18, 248] width 9 height 9
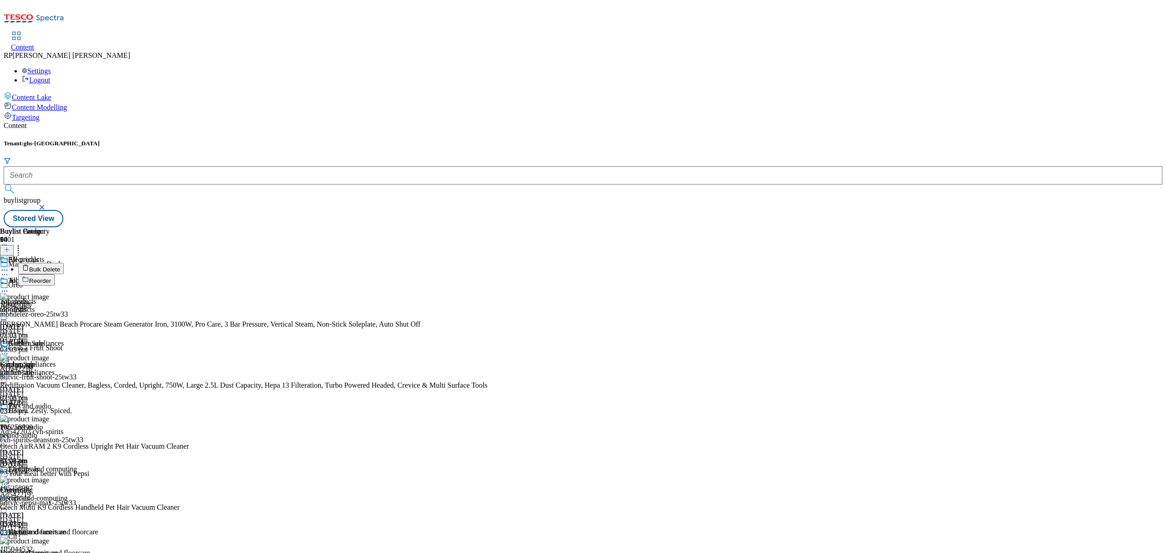
click at [60, 266] on span "Bulk Delete" at bounding box center [44, 269] width 31 height 7
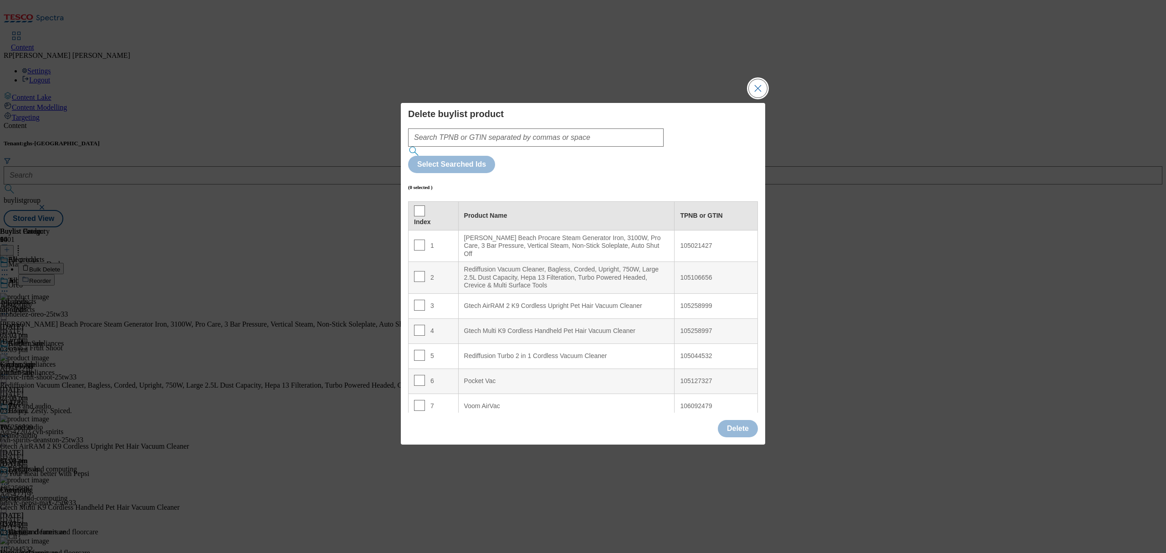
click at [755, 97] on button "Close Modal" at bounding box center [758, 88] width 18 height 18
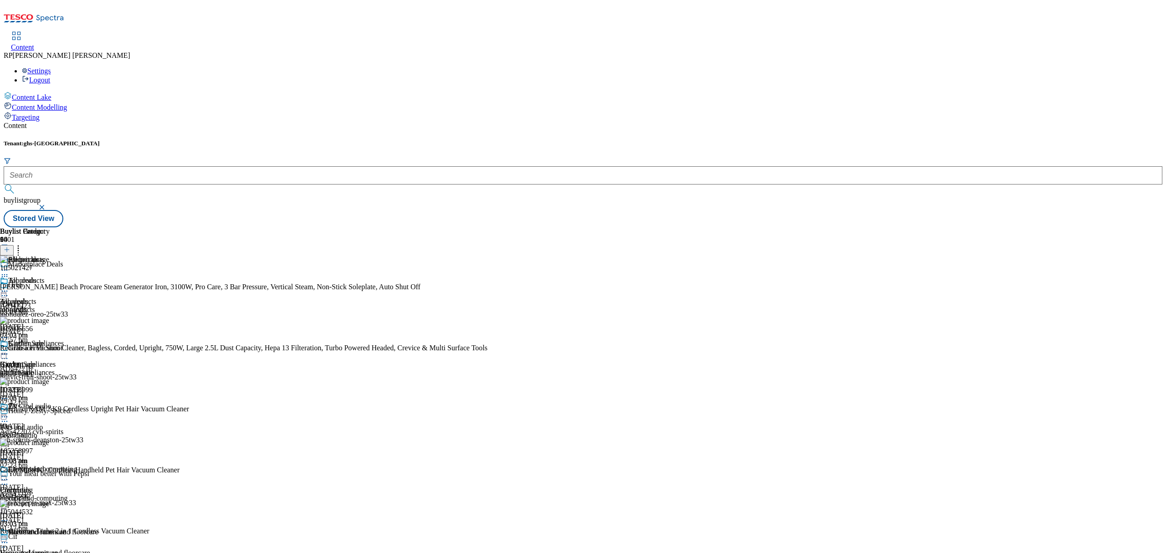
click at [9, 287] on icon at bounding box center [4, 291] width 9 height 9
click at [50, 349] on span "Preview" at bounding box center [38, 352] width 21 height 7
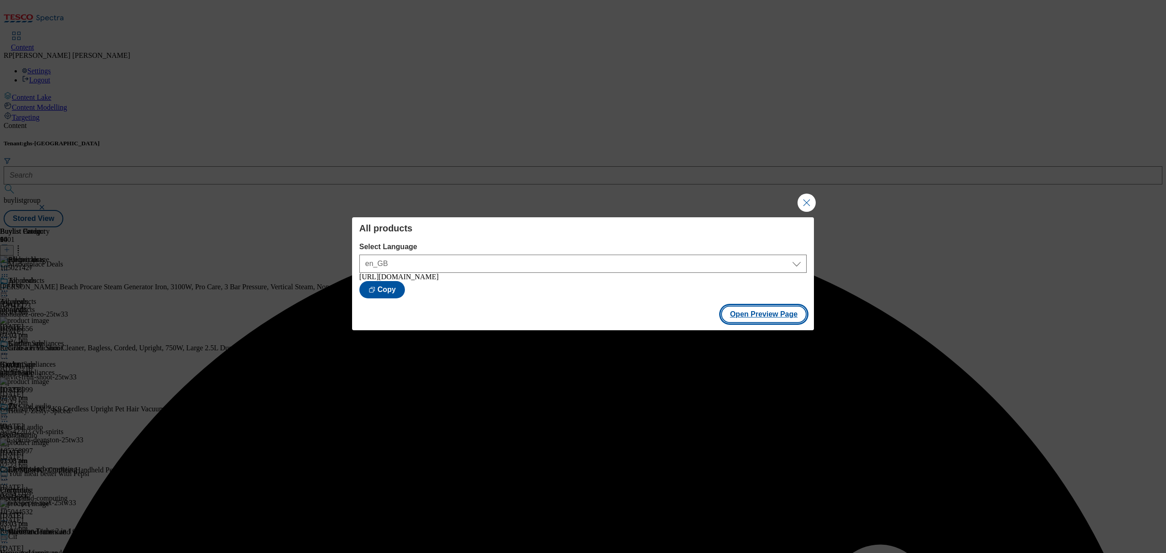
click at [763, 319] on button "Open Preview Page" at bounding box center [764, 314] width 86 height 17
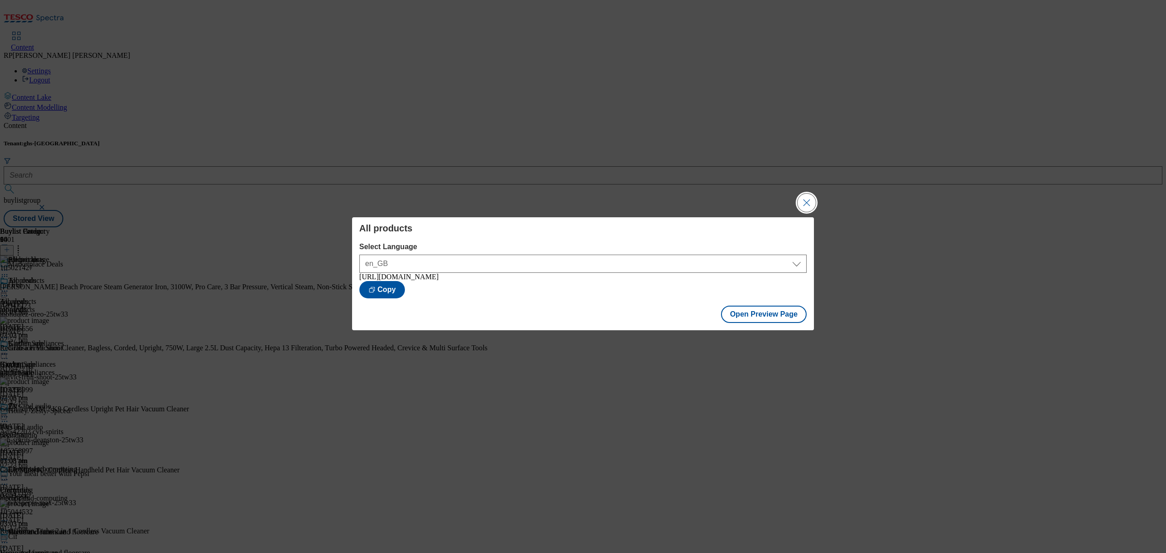
click at [804, 203] on button "Close Modal" at bounding box center [807, 203] width 18 height 18
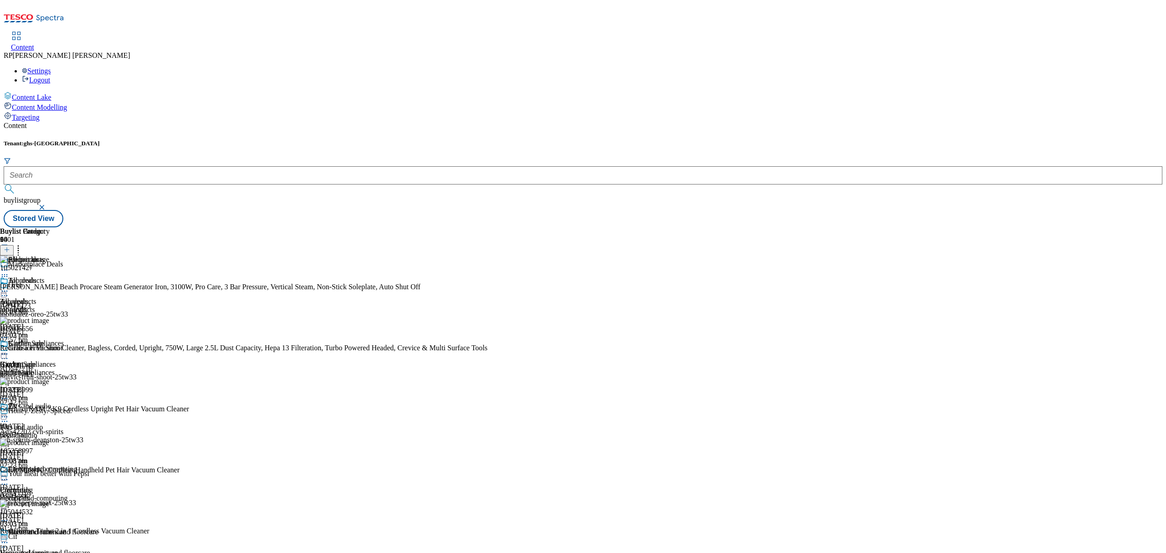
click at [9, 287] on icon at bounding box center [4, 291] width 9 height 9
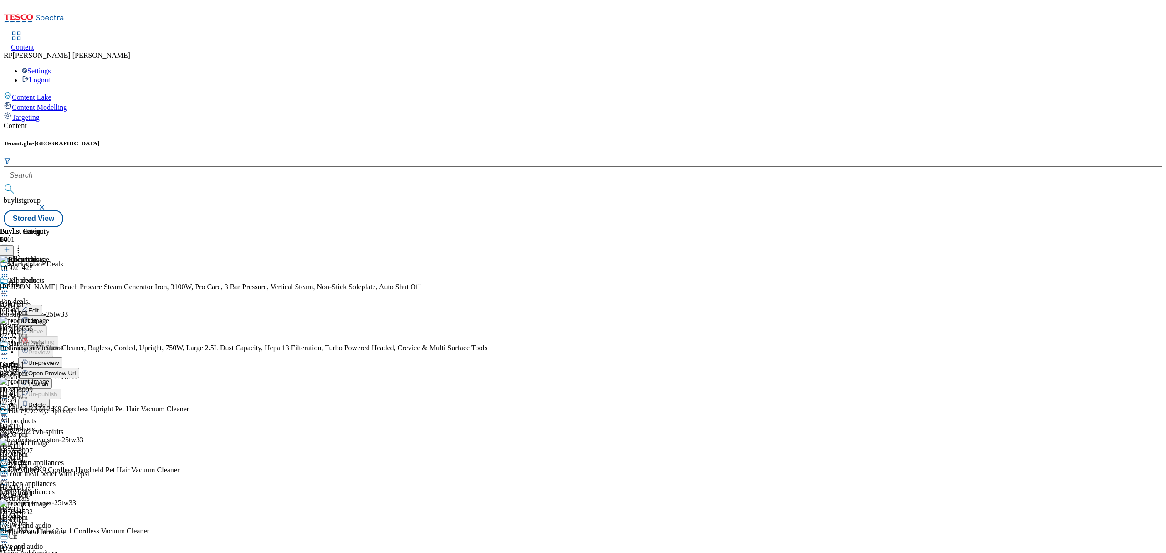
click at [48, 380] on span "Publish" at bounding box center [38, 383] width 20 height 7
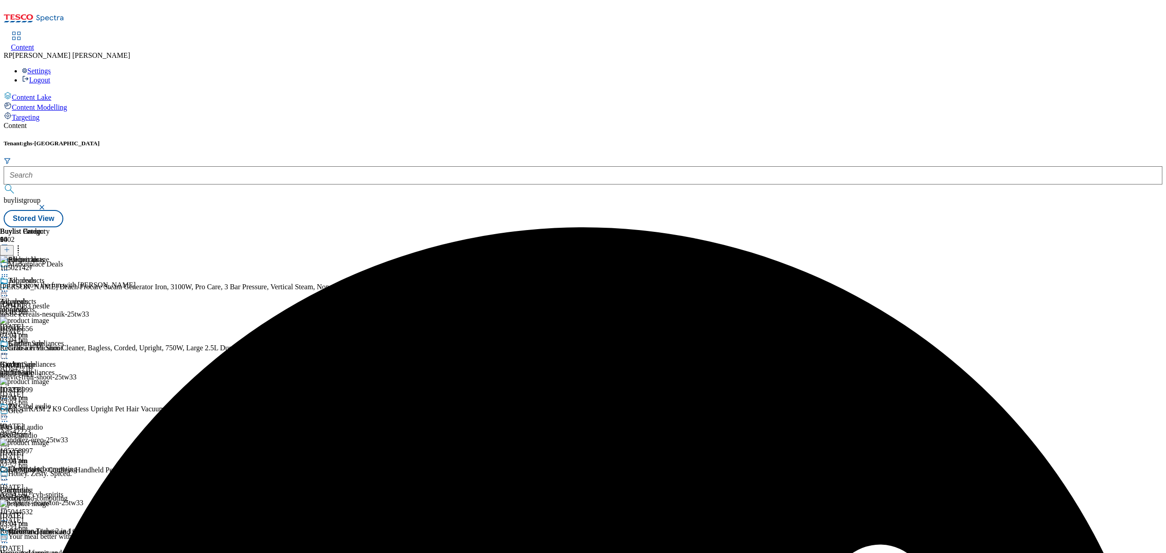
scroll to position [668, 0]
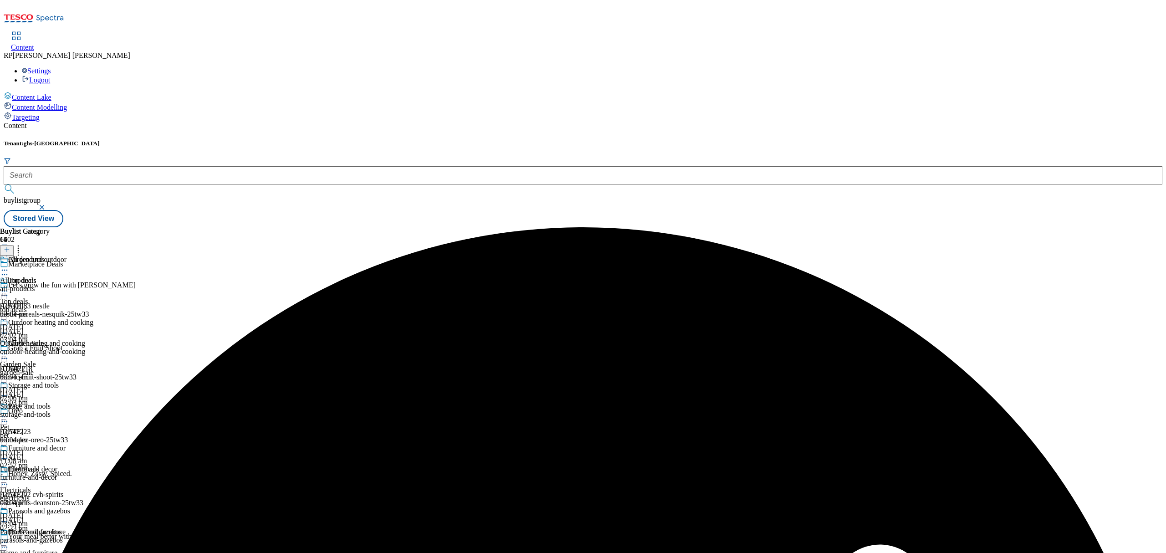
click at [9, 266] on icon at bounding box center [4, 270] width 9 height 9
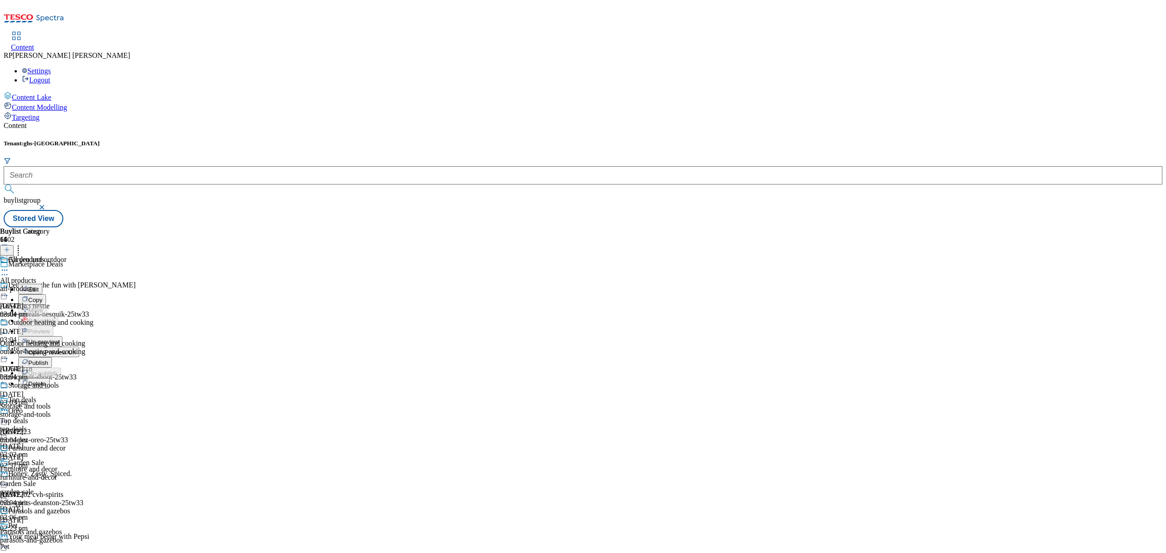
click at [59, 338] on span "Un-preview" at bounding box center [43, 341] width 31 height 7
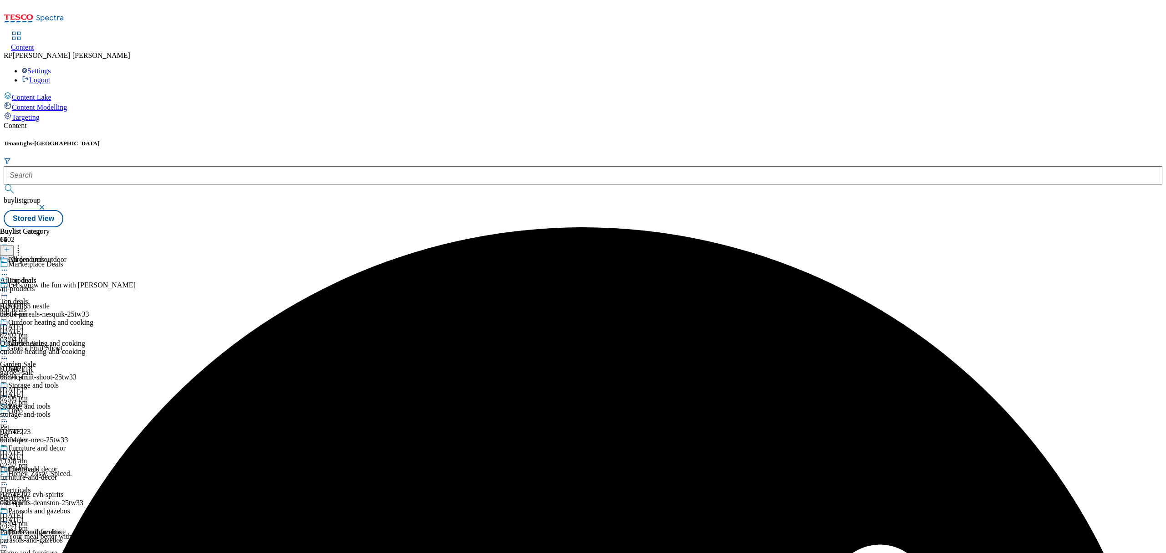
click at [93, 285] on div "all-products" at bounding box center [46, 289] width 93 height 8
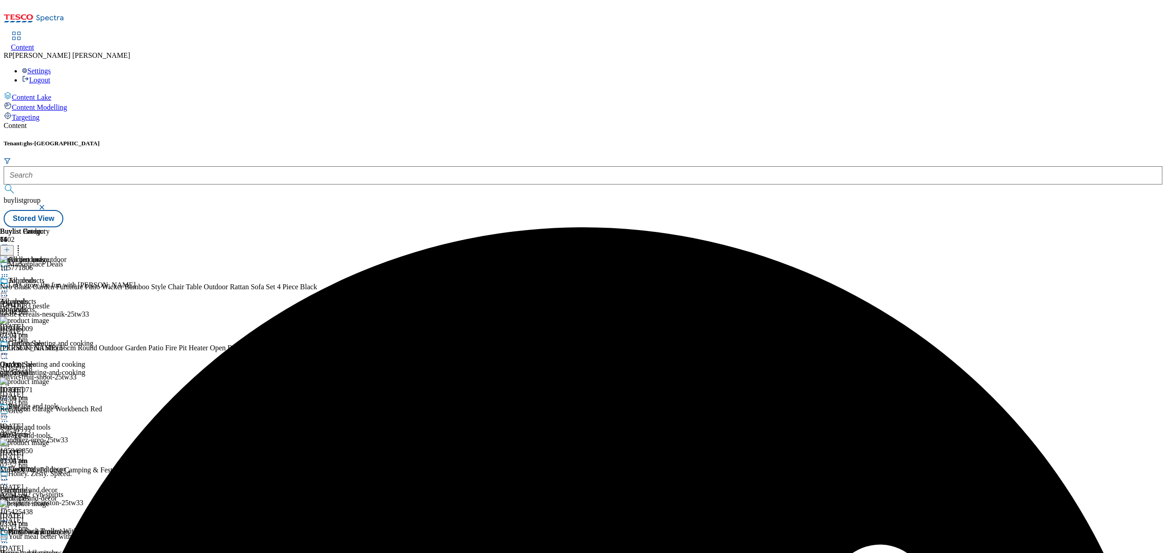
click at [317, 244] on div at bounding box center [158, 250] width 317 height 12
click at [10, 246] on icon at bounding box center [7, 249] width 6 height 6
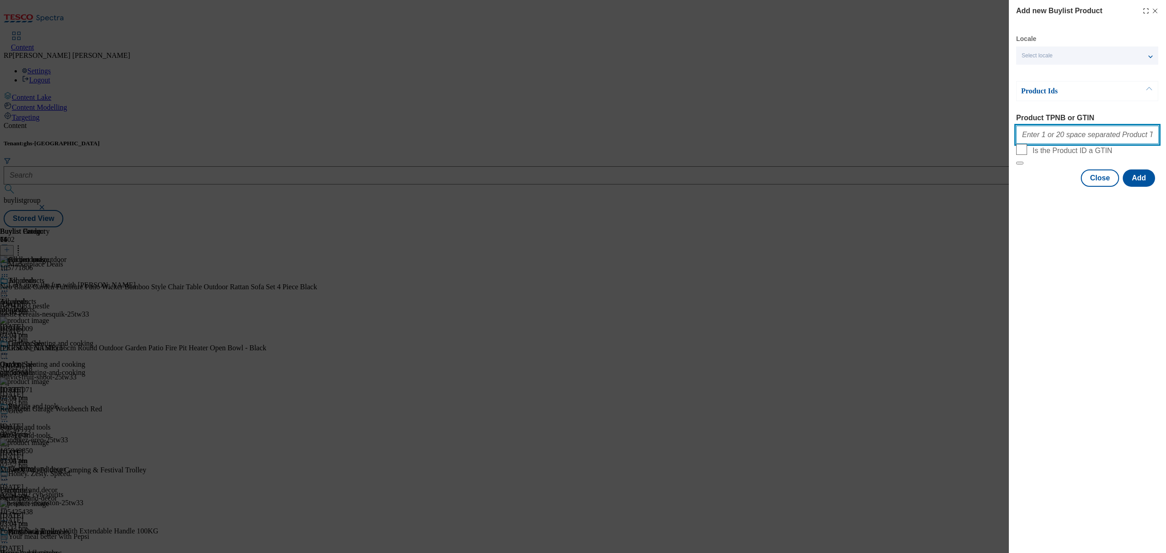
click at [1072, 137] on input "Product TPNB or GTIN" at bounding box center [1087, 135] width 143 height 18
paste input "105627535 105582271 105949850 105425438 105567071 105505010 105771806"
type input "105627535 105582271 105949850 105425438 105567071 105505010 105771806"
click at [1145, 187] on button "Add" at bounding box center [1139, 177] width 32 height 17
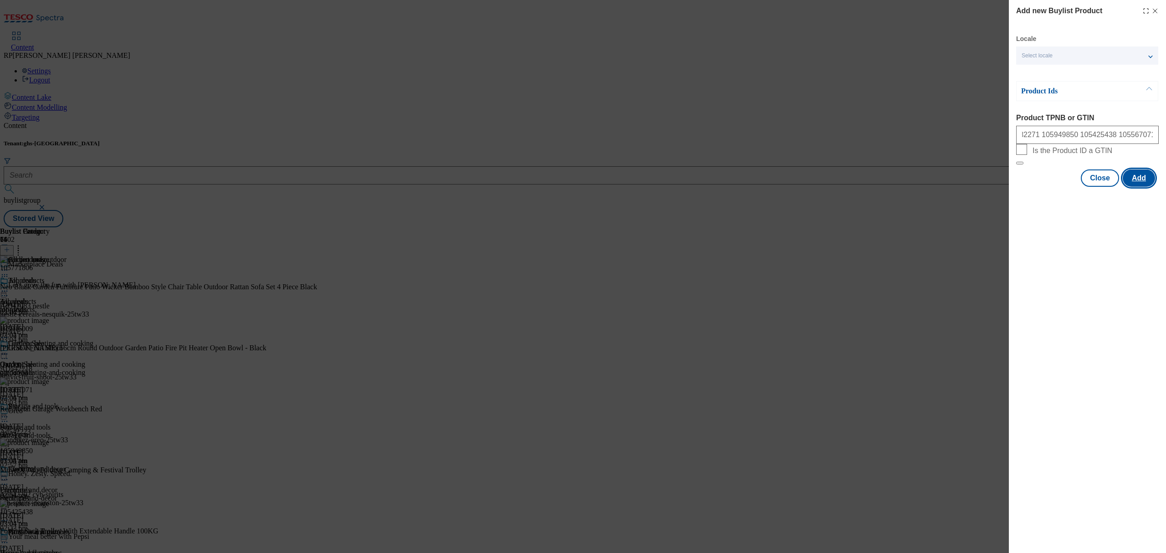
scroll to position [0, 0]
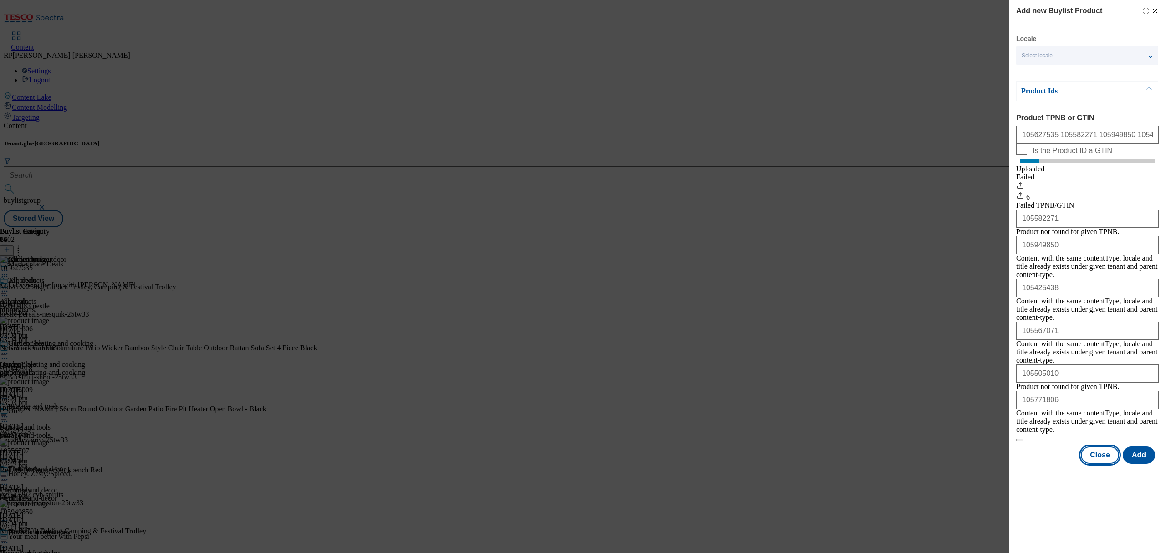
click at [1112, 449] on button "Close" at bounding box center [1100, 454] width 38 height 17
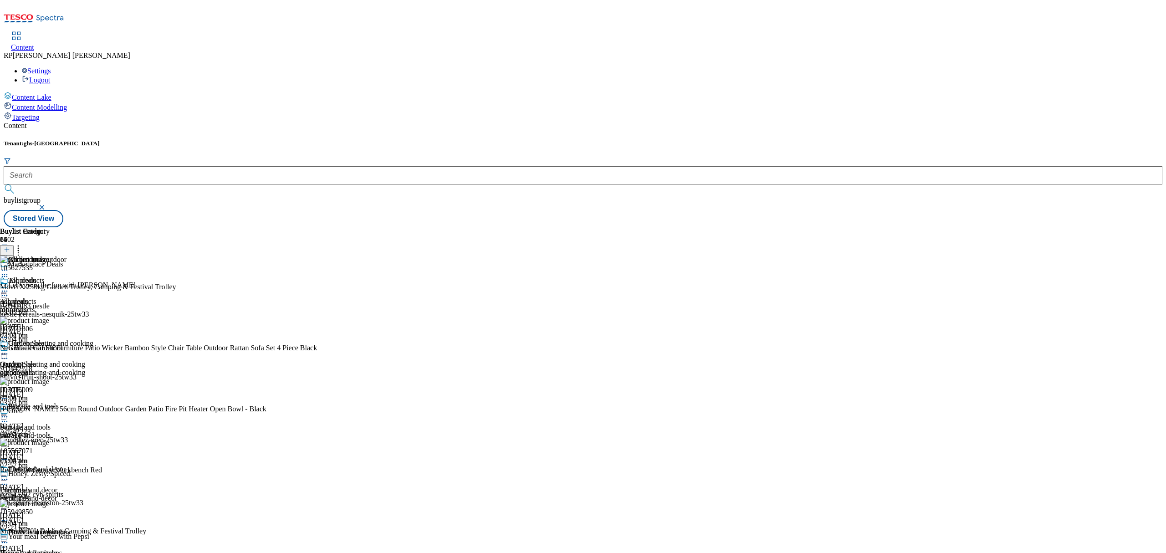
click at [93, 287] on div at bounding box center [46, 292] width 93 height 11
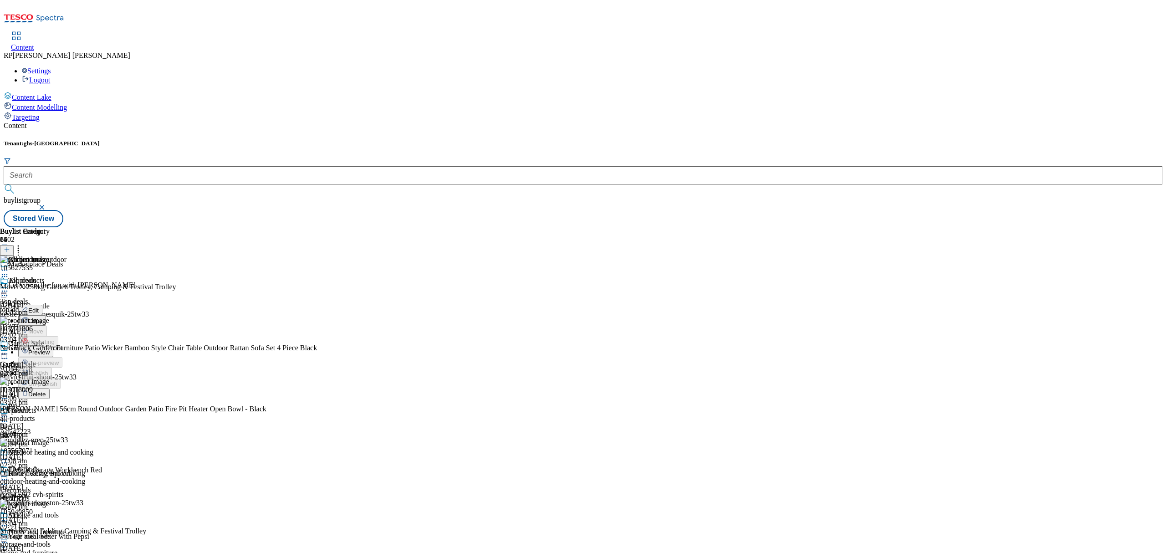
click at [53, 347] on button "Preview" at bounding box center [35, 352] width 35 height 10
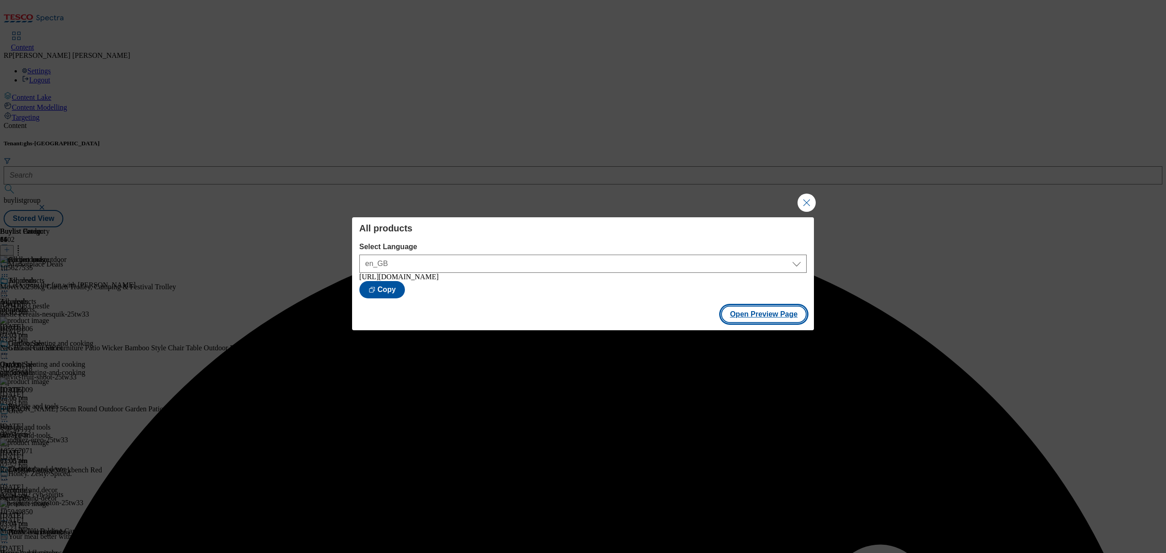
click at [787, 319] on button "Open Preview Page" at bounding box center [764, 314] width 86 height 17
click at [808, 200] on button "Close Modal" at bounding box center [807, 203] width 18 height 18
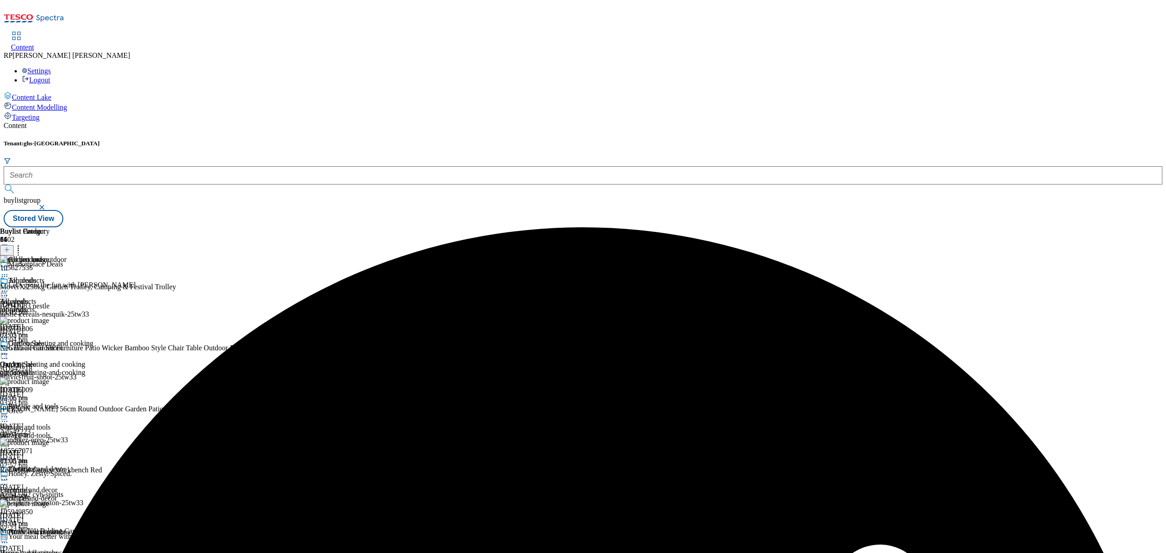
click at [9, 287] on icon at bounding box center [4, 291] width 9 height 9
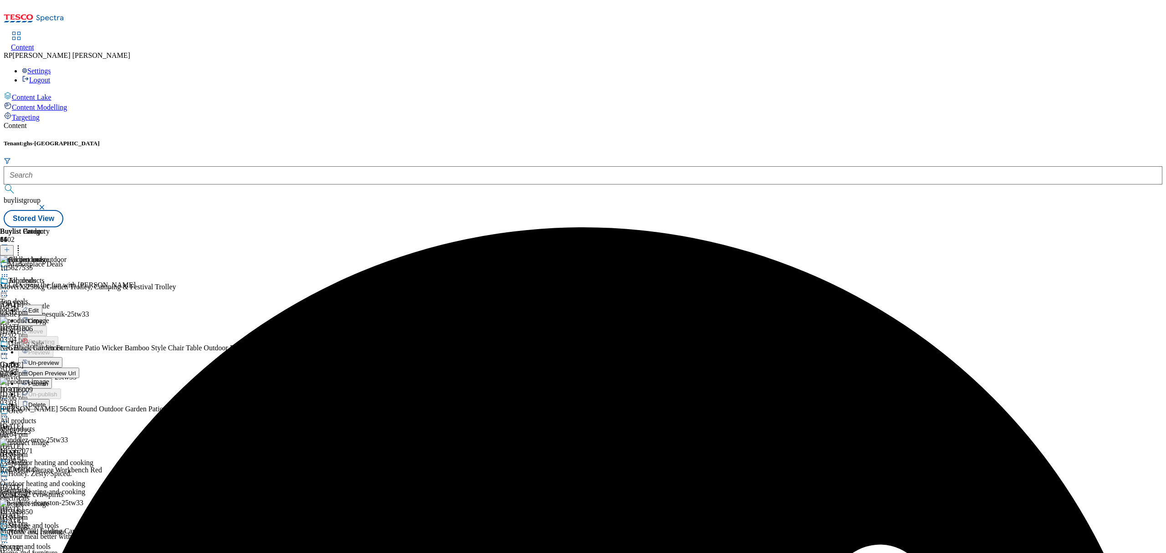
click at [59, 359] on span "Un-preview" at bounding box center [43, 362] width 31 height 7
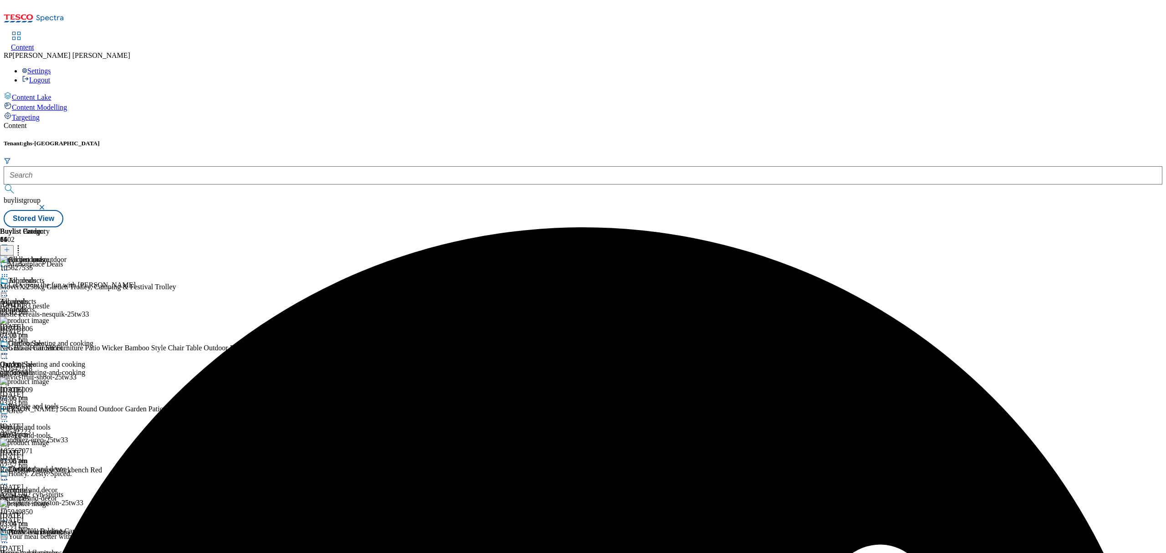
click at [9, 272] on icon at bounding box center [4, 276] width 9 height 9
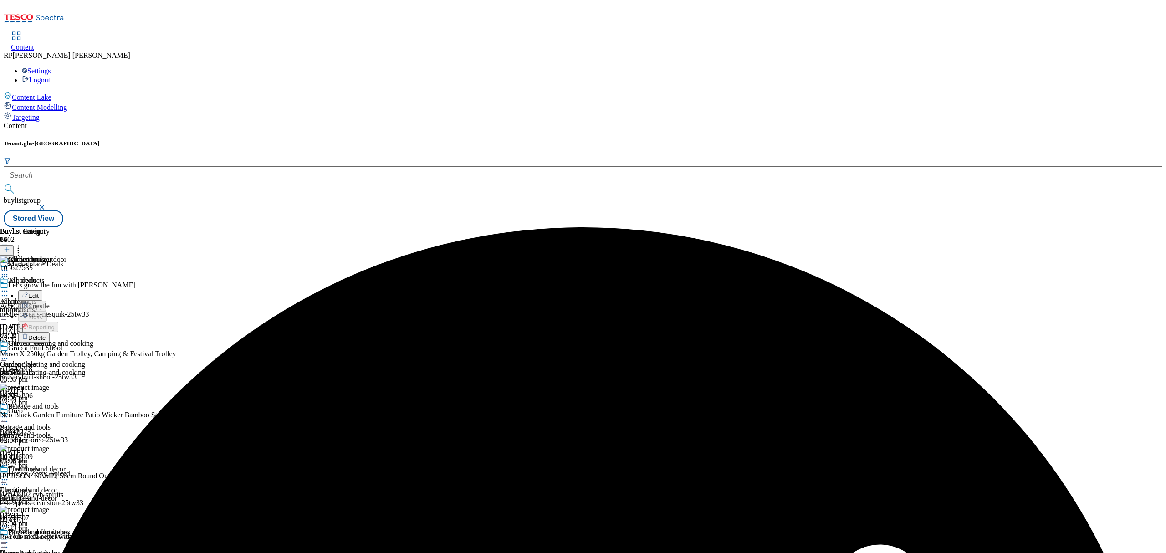
click at [46, 334] on span "Delete" at bounding box center [37, 337] width 18 height 7
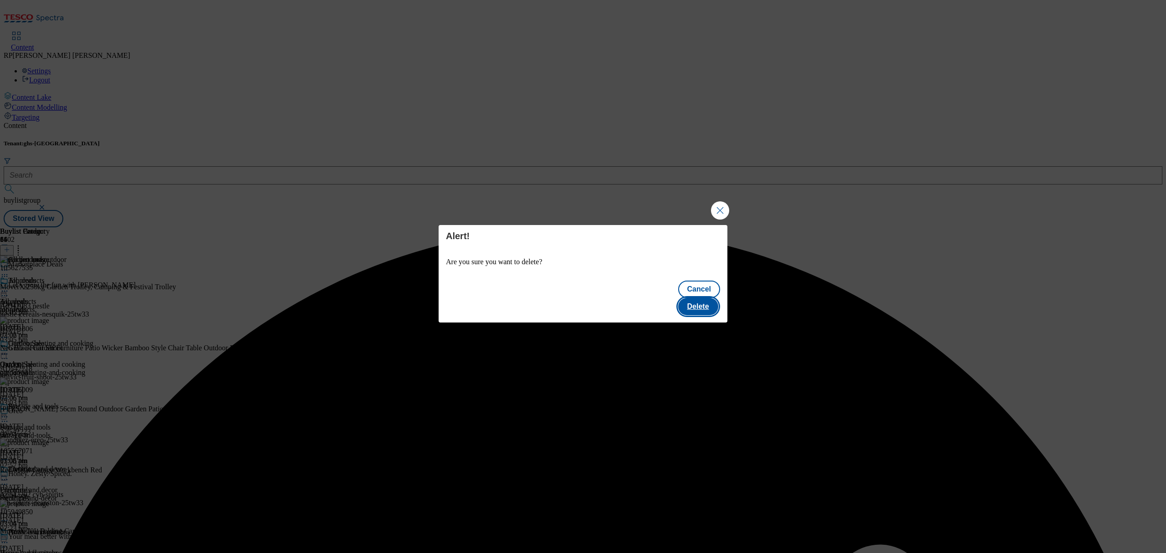
click at [700, 298] on button "Delete" at bounding box center [698, 306] width 40 height 17
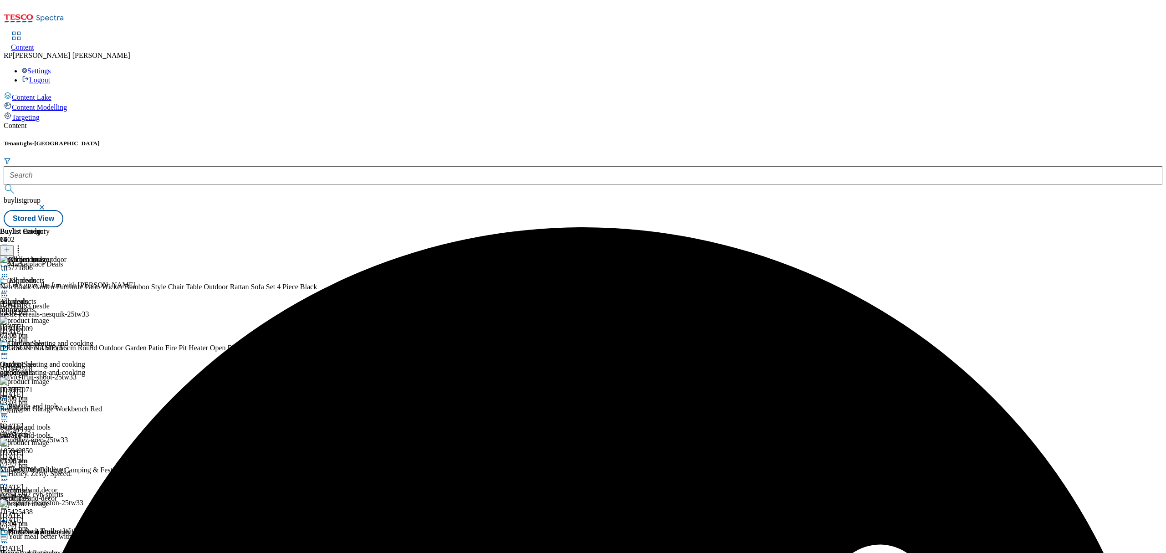
click at [5, 291] on circle at bounding box center [4, 291] width 1 height 1
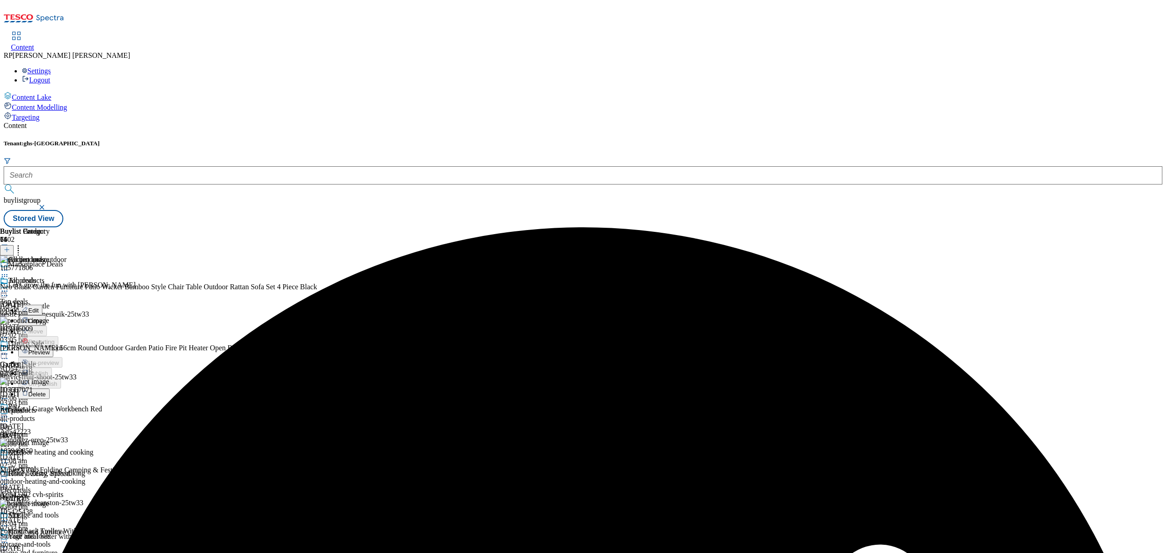
click at [50, 349] on span "Preview" at bounding box center [38, 352] width 21 height 7
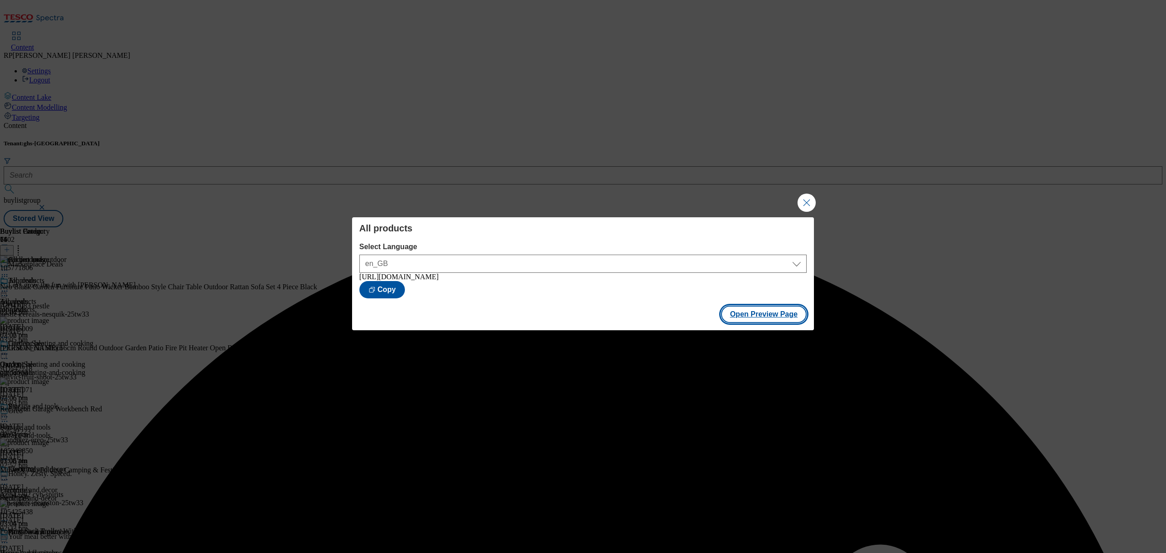
click at [768, 318] on button "Open Preview Page" at bounding box center [764, 314] width 86 height 17
click at [804, 203] on button "Close Modal" at bounding box center [807, 203] width 18 height 18
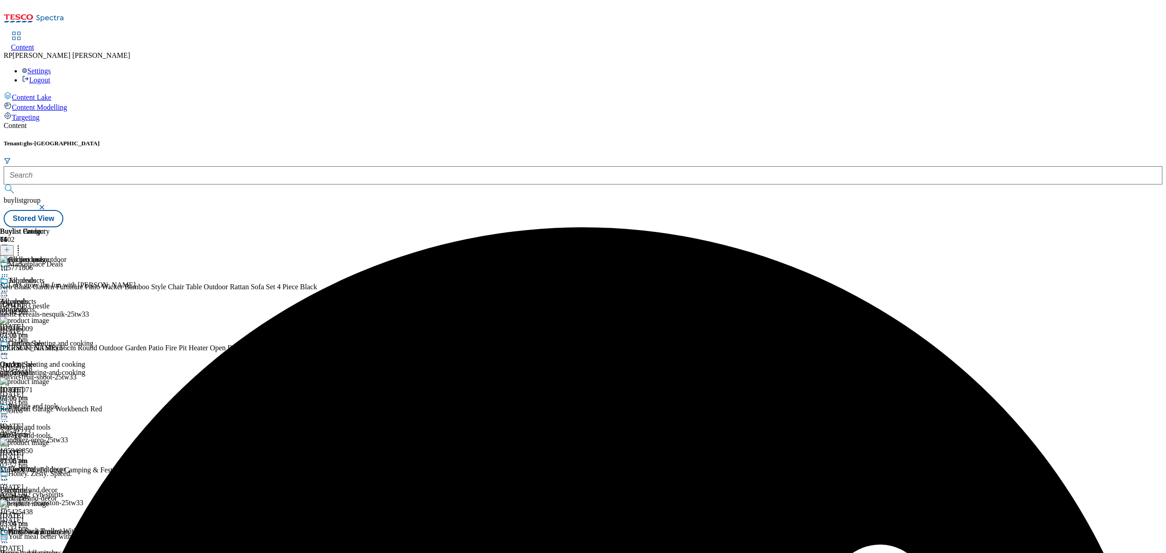
click at [9, 287] on icon at bounding box center [4, 291] width 9 height 9
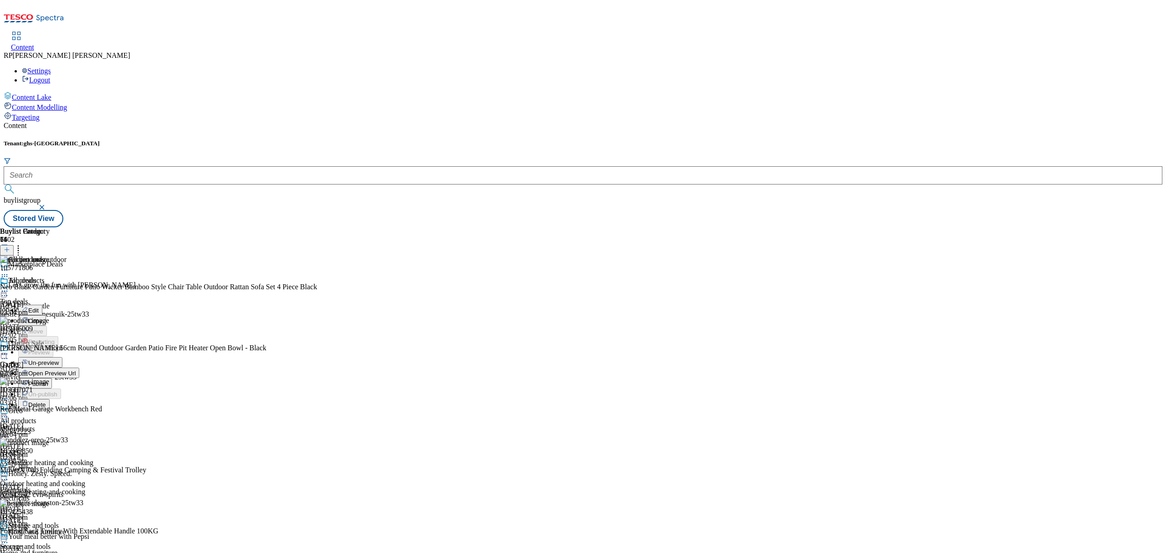
click at [48, 380] on span "Publish" at bounding box center [38, 383] width 20 height 7
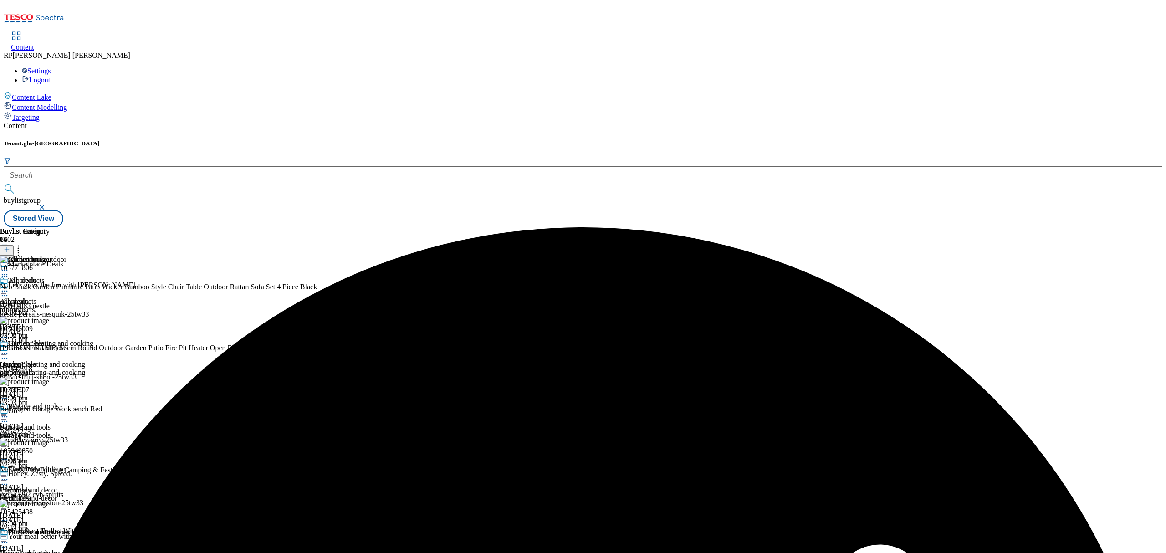
click at [820, 227] on div "Buylist Group 6402 Marketplace Deals Let's grow the fun with Nesquik Ad542083 n…" at bounding box center [583, 227] width 1159 height 0
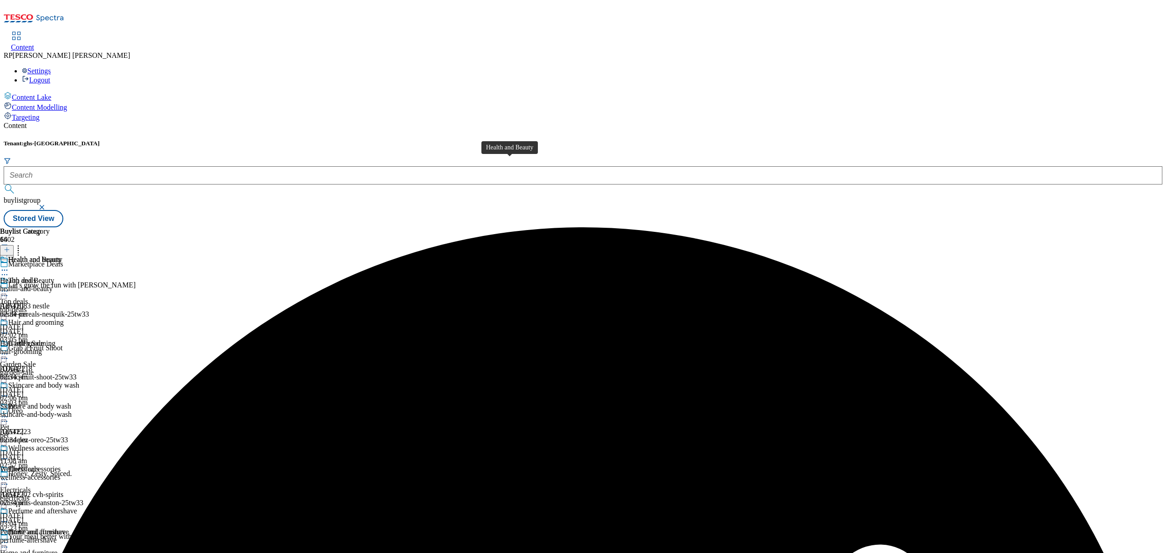
click at [54, 277] on span "Health and Beauty" at bounding box center [27, 281] width 54 height 8
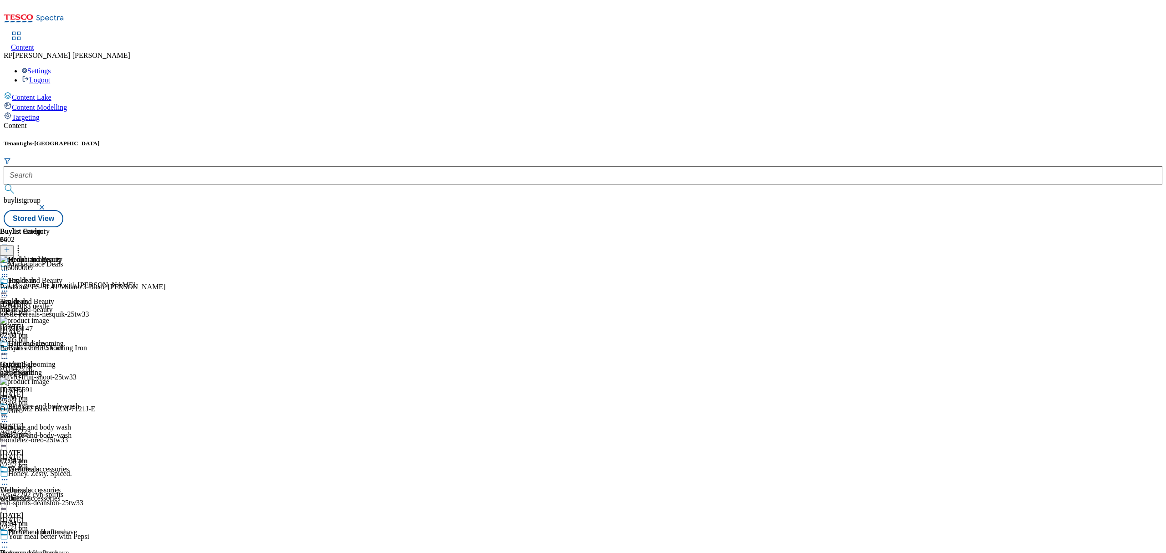
click at [23, 244] on icon at bounding box center [18, 248] width 9 height 9
click at [9, 287] on icon at bounding box center [4, 291] width 9 height 9
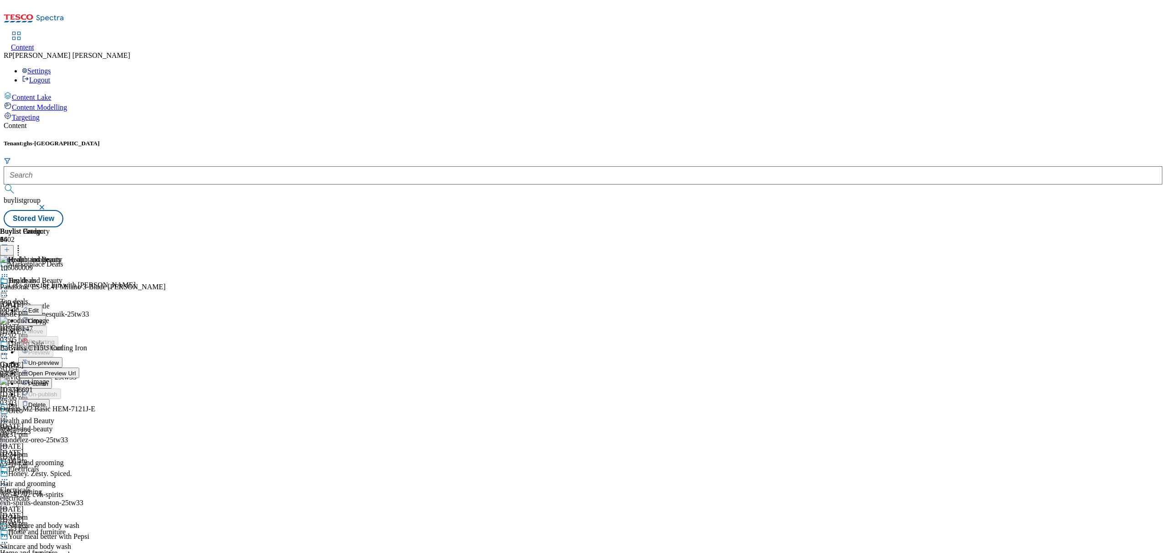
click at [59, 359] on span "Un-preview" at bounding box center [43, 362] width 31 height 7
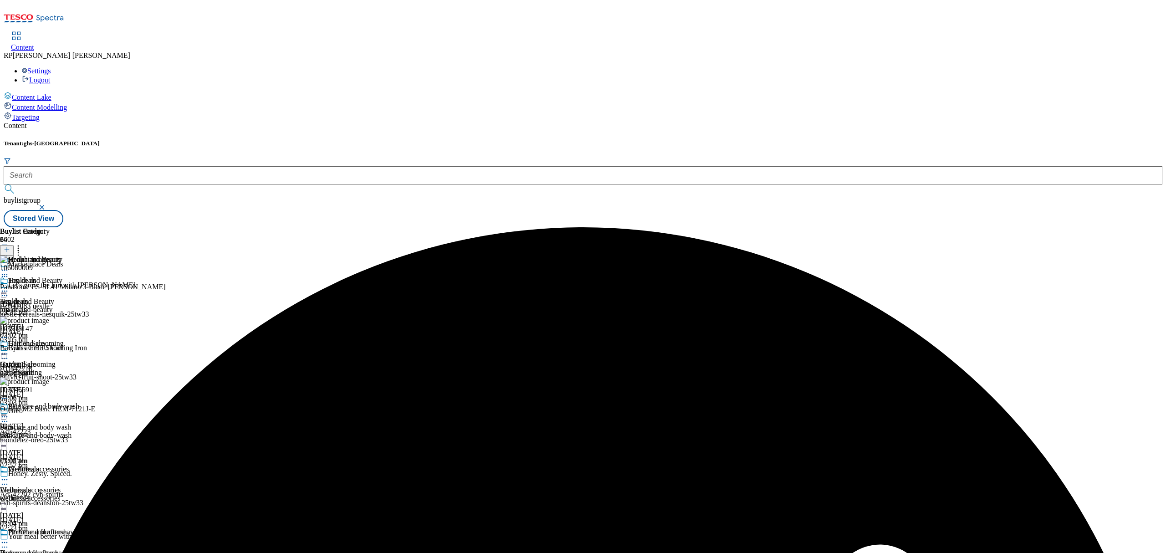
click at [9, 287] on icon at bounding box center [4, 291] width 9 height 9
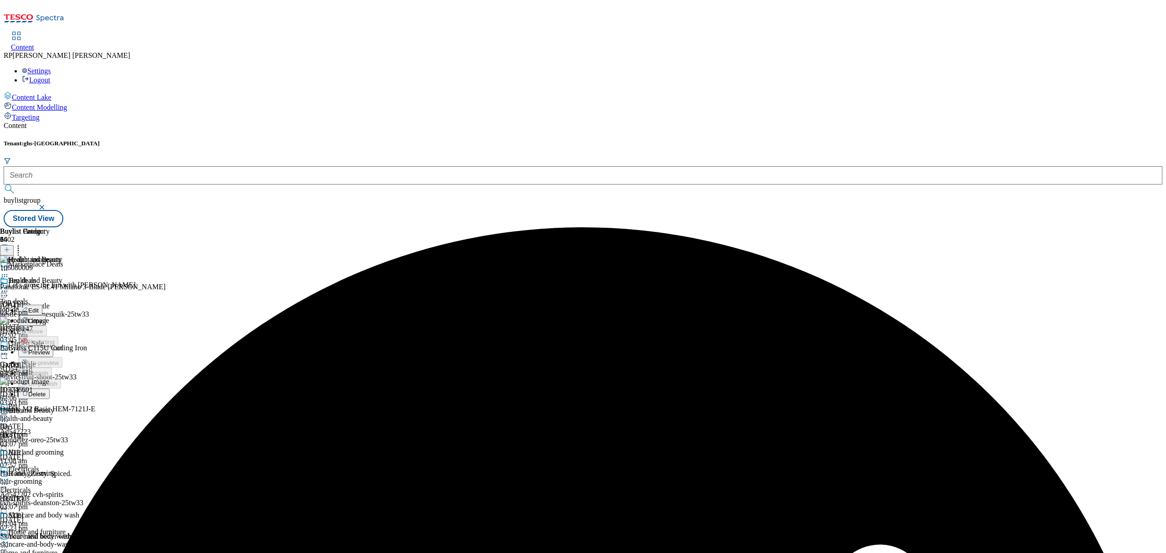
click at [50, 349] on span "Preview" at bounding box center [38, 352] width 21 height 7
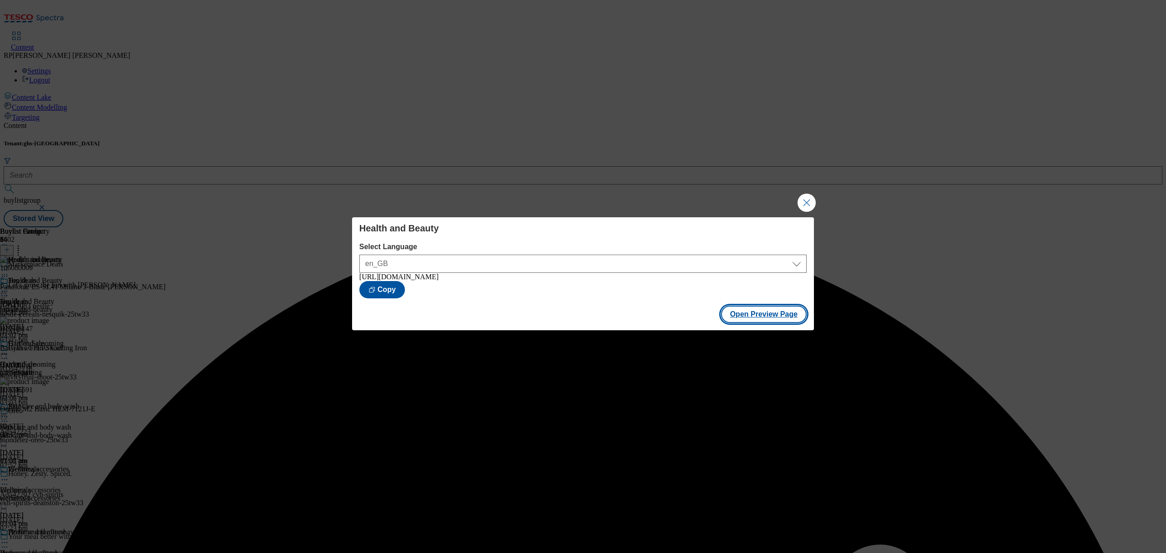
click at [759, 318] on button "Open Preview Page" at bounding box center [764, 314] width 86 height 17
click at [809, 208] on button "Close Modal" at bounding box center [807, 203] width 18 height 18
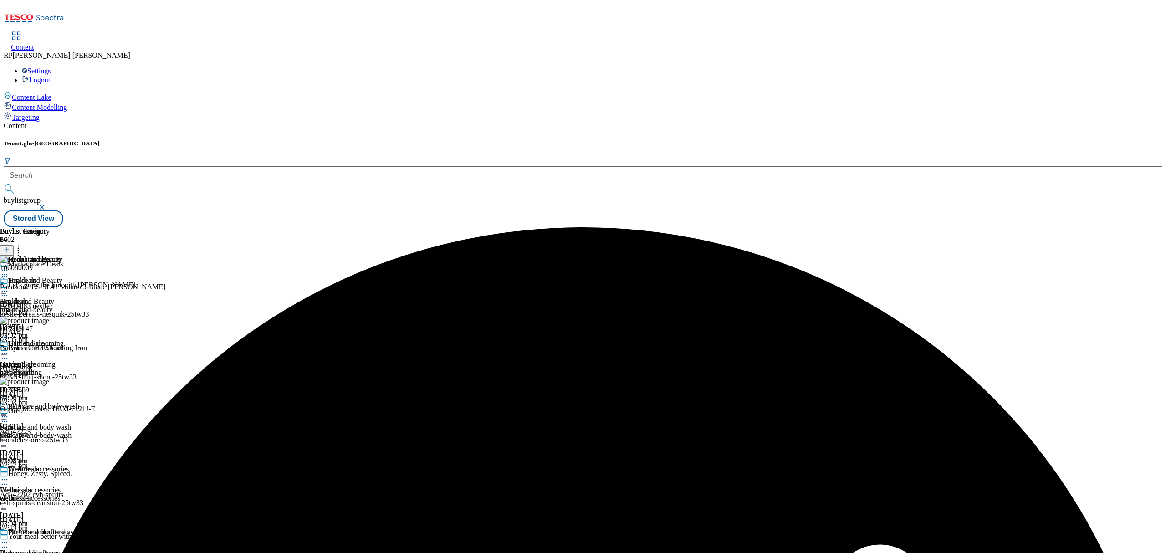
click at [9, 287] on icon at bounding box center [4, 291] width 9 height 9
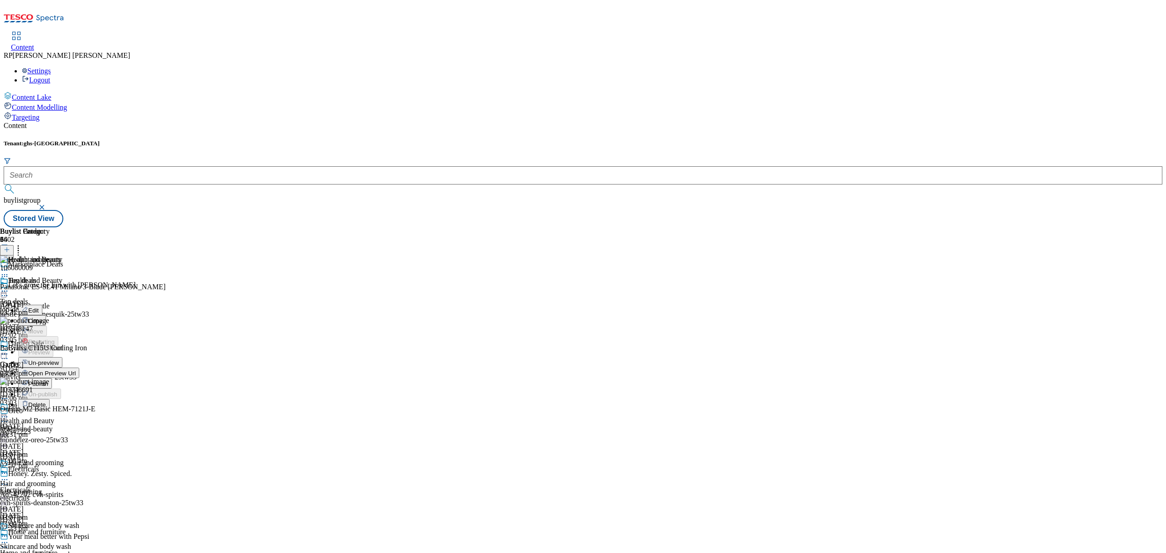
click at [59, 359] on span "Un-preview" at bounding box center [43, 362] width 31 height 7
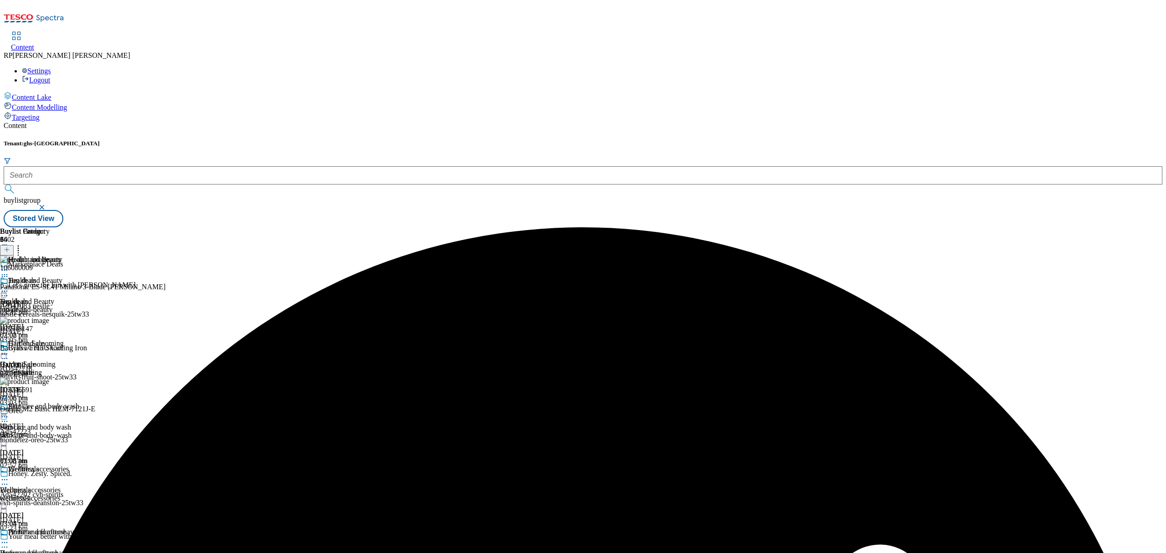
click at [23, 244] on icon at bounding box center [18, 248] width 9 height 9
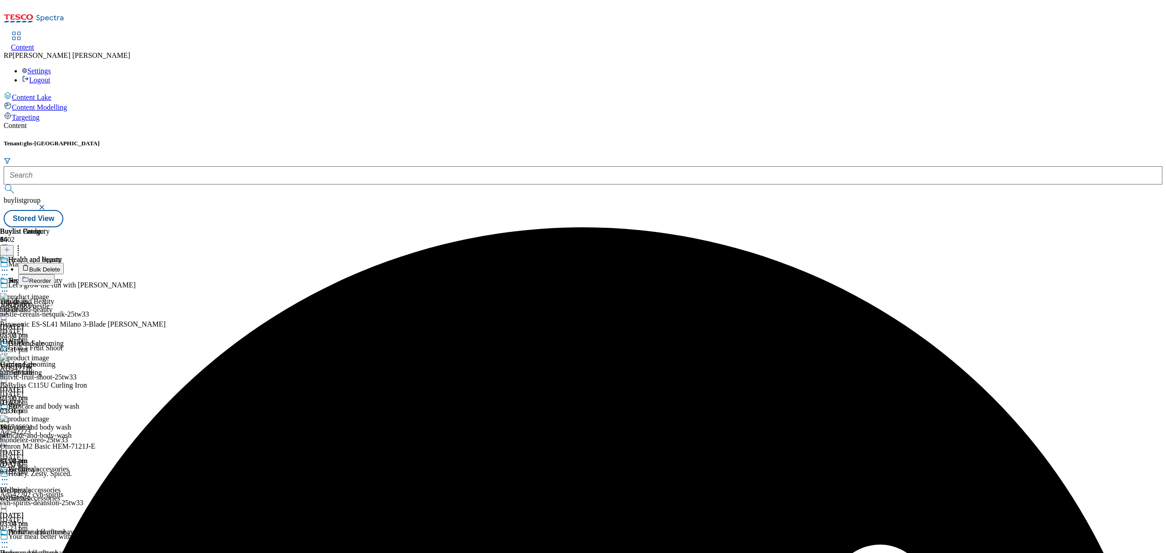
click at [60, 266] on span "Bulk Delete" at bounding box center [44, 269] width 31 height 7
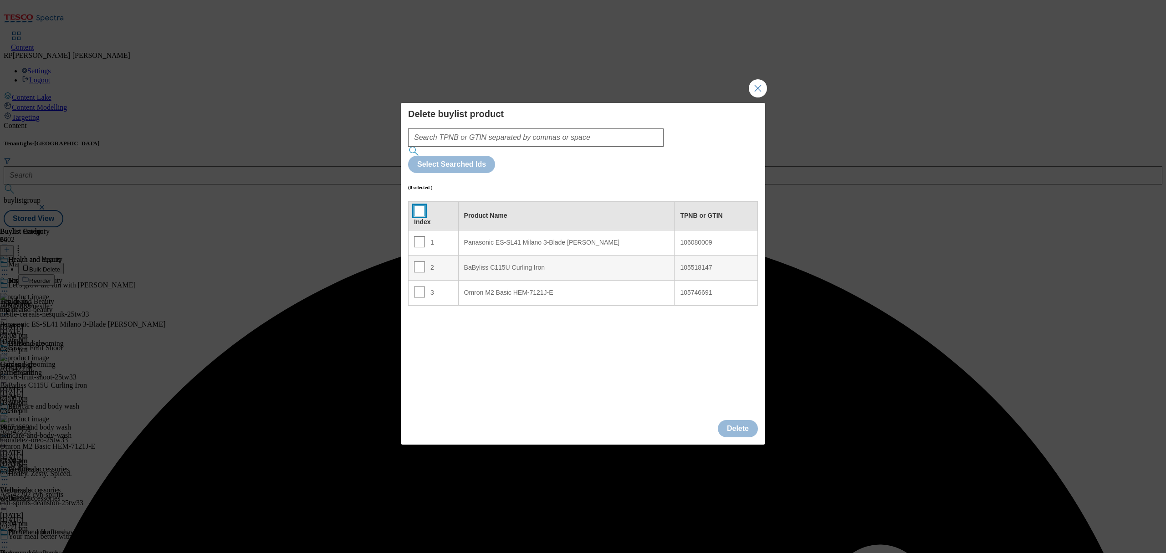
click at [416, 205] on input "Modal" at bounding box center [419, 210] width 11 height 11
checkbox input "true"
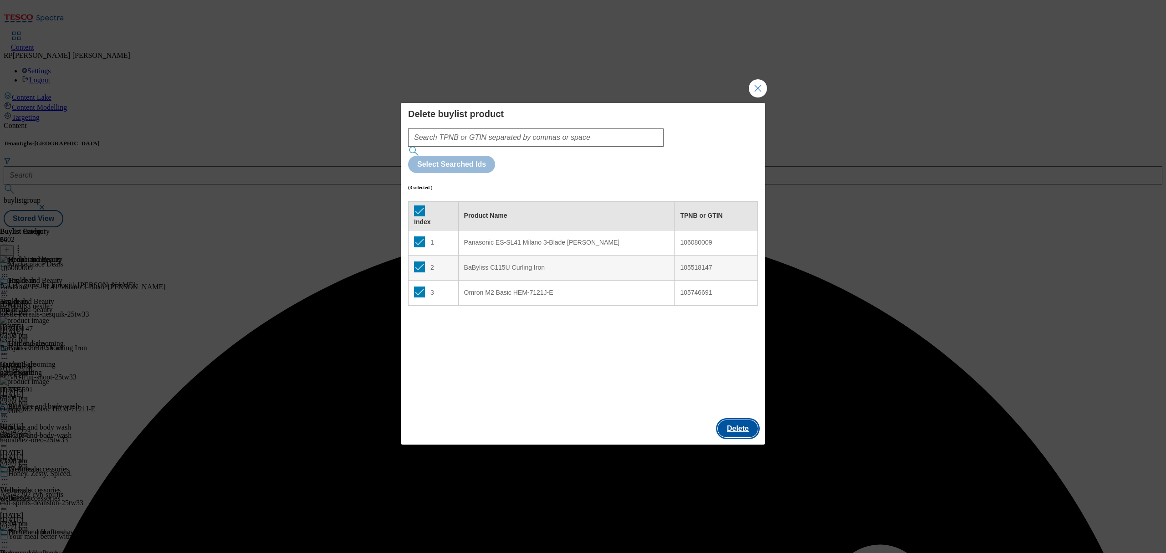
click at [742, 420] on button "Delete" at bounding box center [738, 428] width 40 height 17
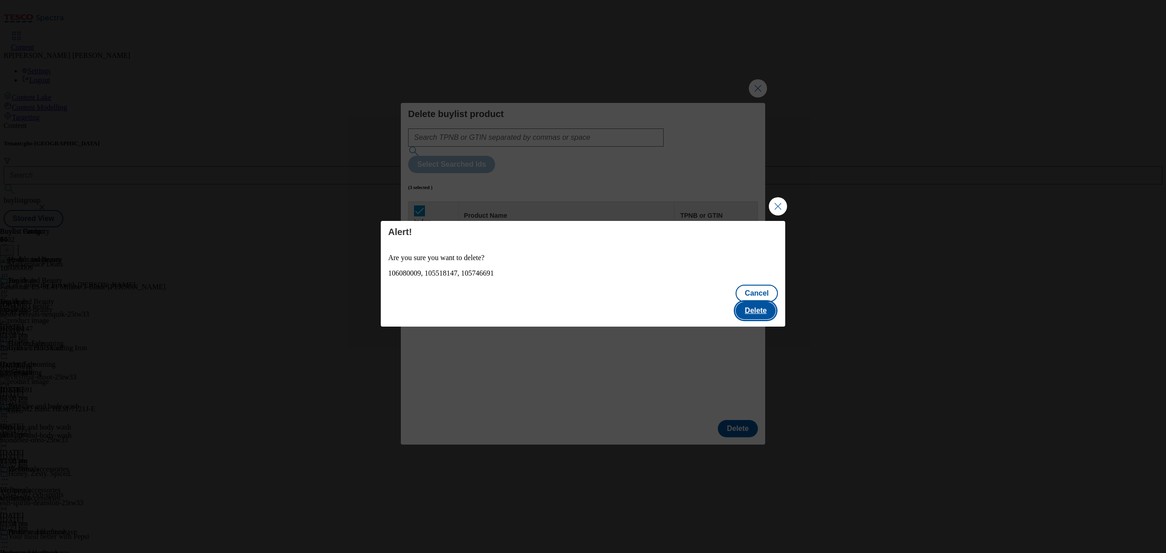
click at [762, 307] on button "Delete" at bounding box center [756, 310] width 40 height 17
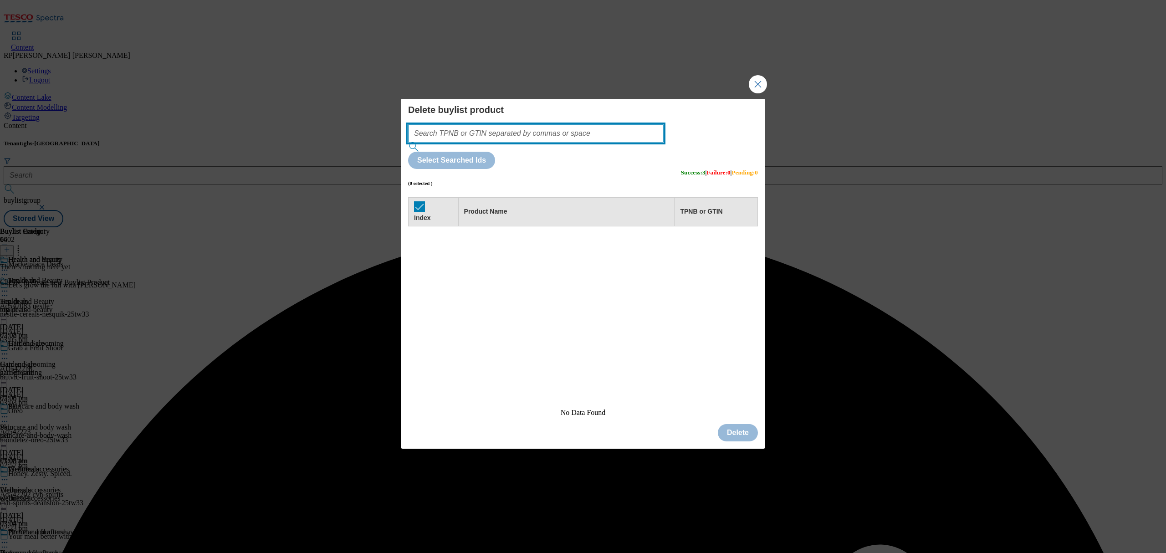
click at [568, 143] on input "Modal" at bounding box center [536, 133] width 256 height 18
paste input "106080009 105518147 105746691 105451015"
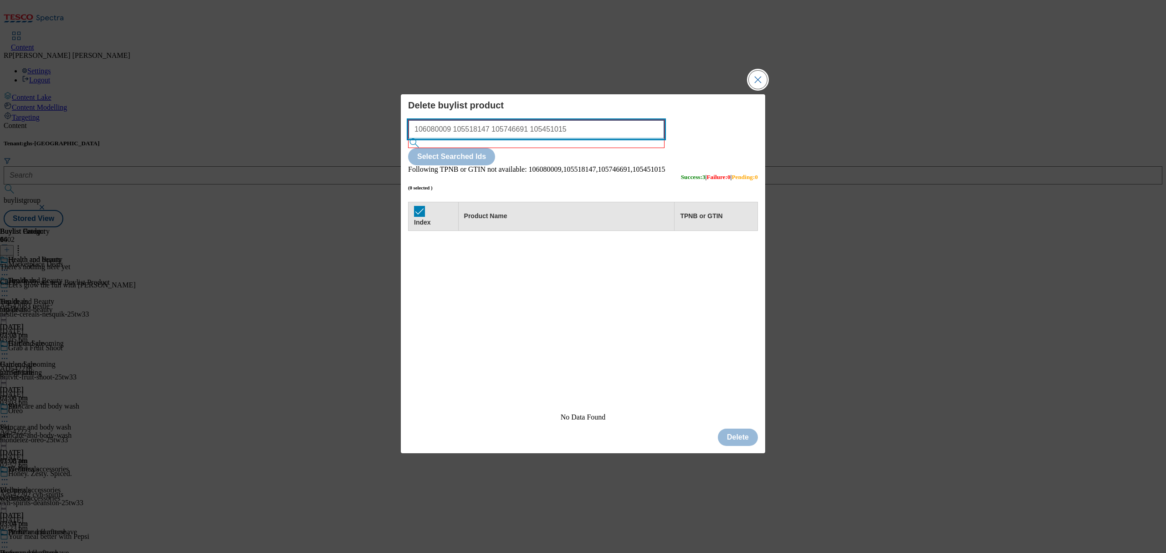
type input "106080009 105518147 105746691 105451015"
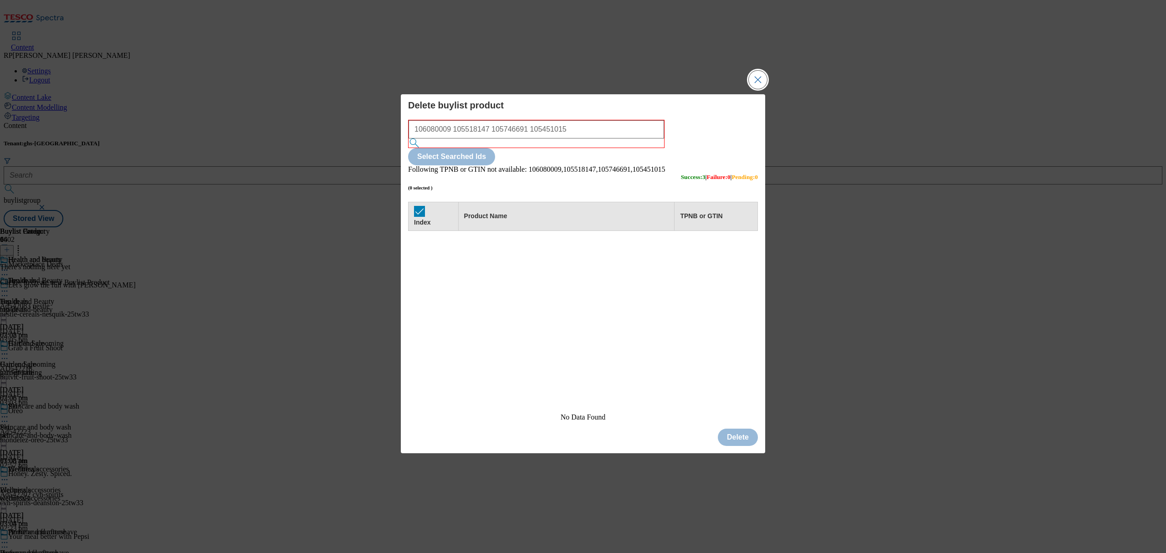
click at [757, 89] on button "Close Modal" at bounding box center [758, 80] width 18 height 18
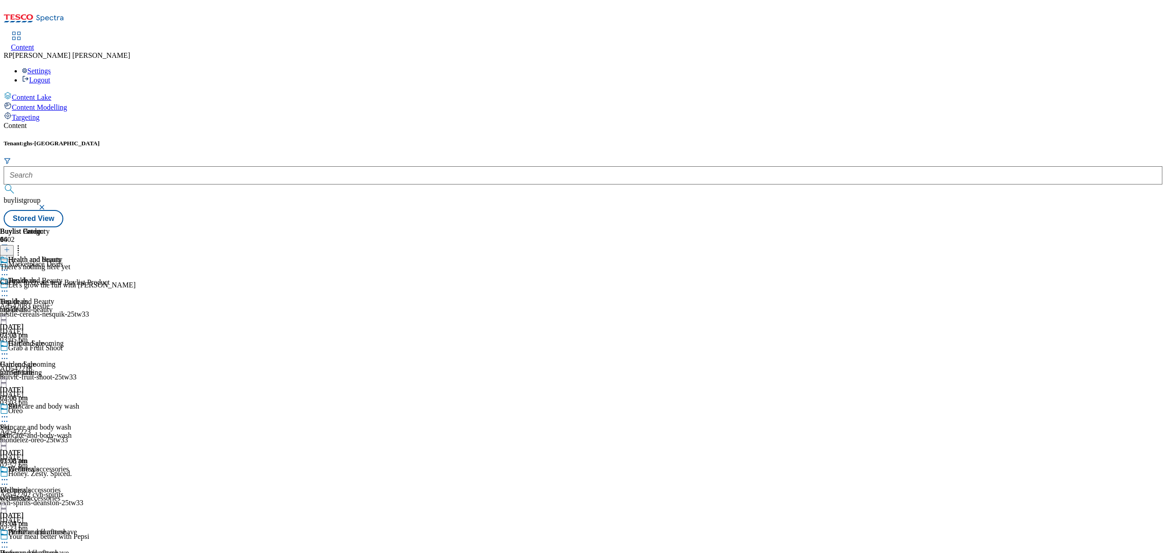
click at [10, 246] on icon at bounding box center [7, 249] width 6 height 6
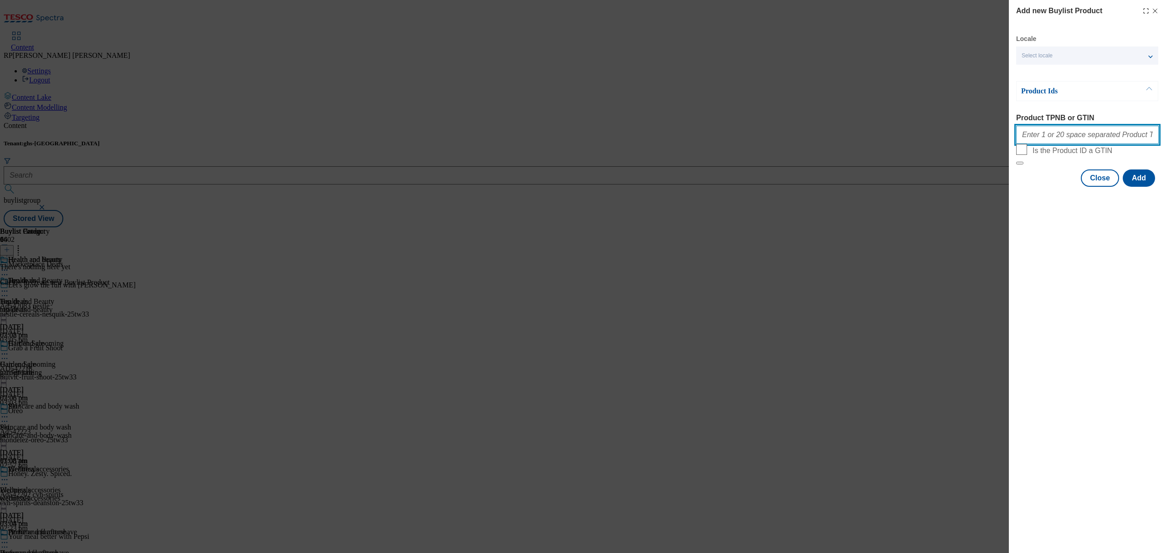
click at [1057, 143] on input "Product TPNB or GTIN" at bounding box center [1087, 135] width 143 height 18
paste input "106080009 105518147 105746691 105451015"
type input "106080009 105518147 105746691 105451015"
click at [1141, 187] on button "Add" at bounding box center [1139, 177] width 32 height 17
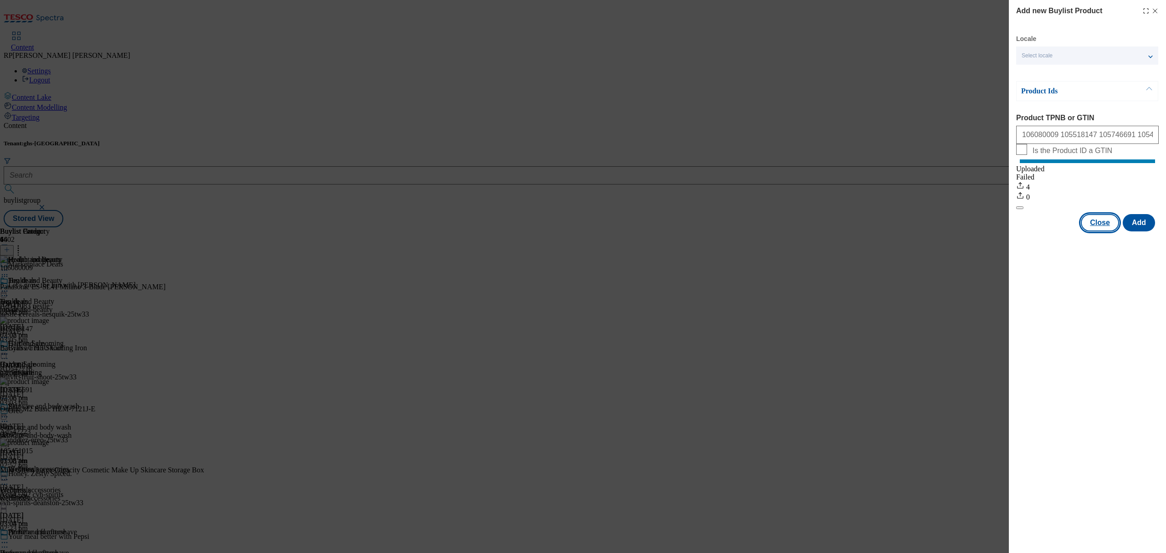
click at [1105, 231] on button "Close" at bounding box center [1100, 222] width 38 height 17
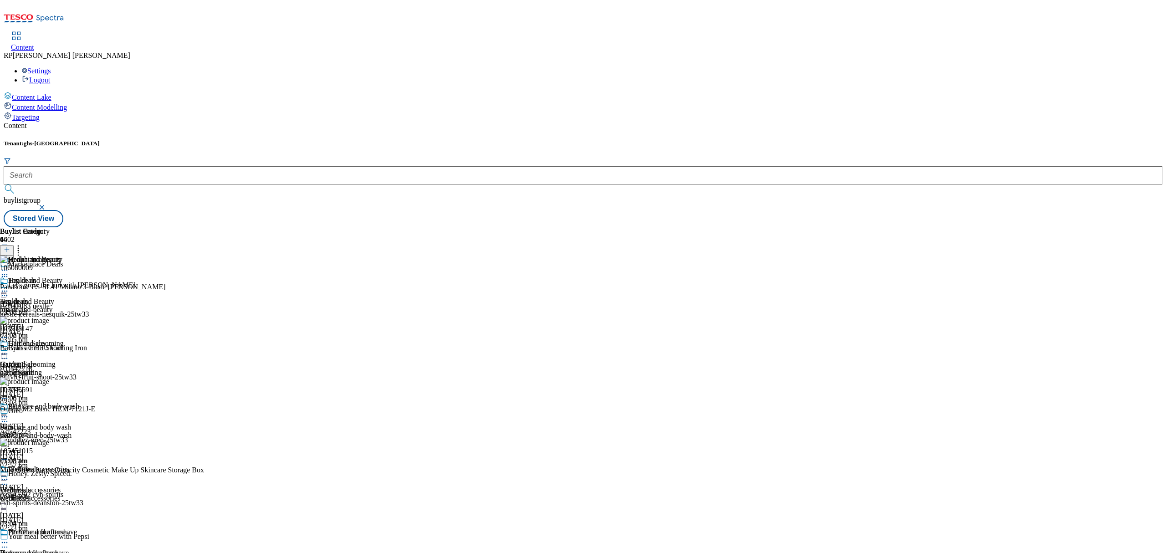
click at [79, 287] on div at bounding box center [39, 292] width 79 height 11
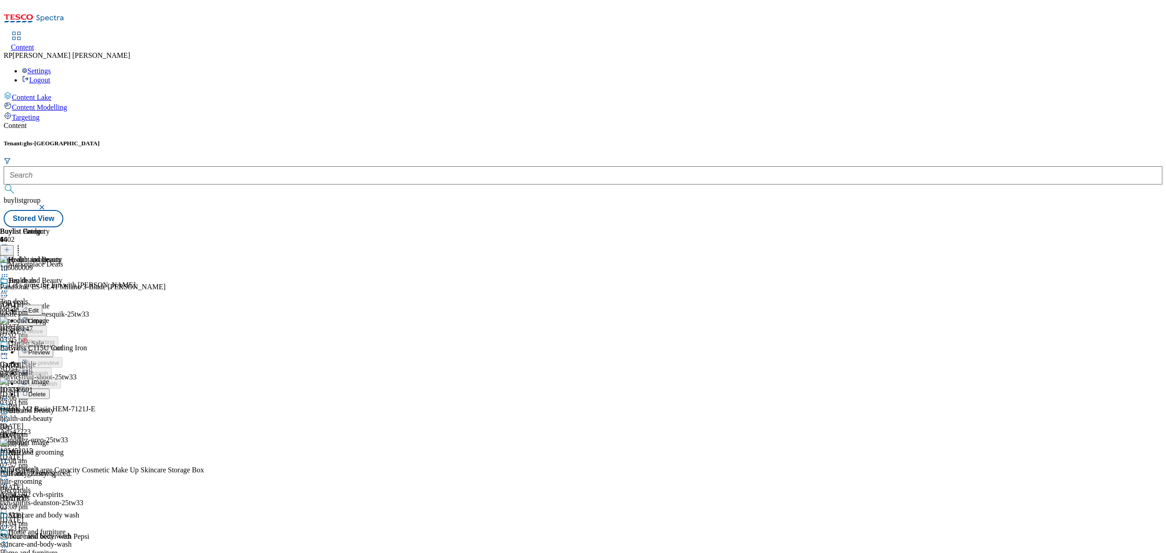
click at [53, 347] on button "Preview" at bounding box center [35, 352] width 35 height 10
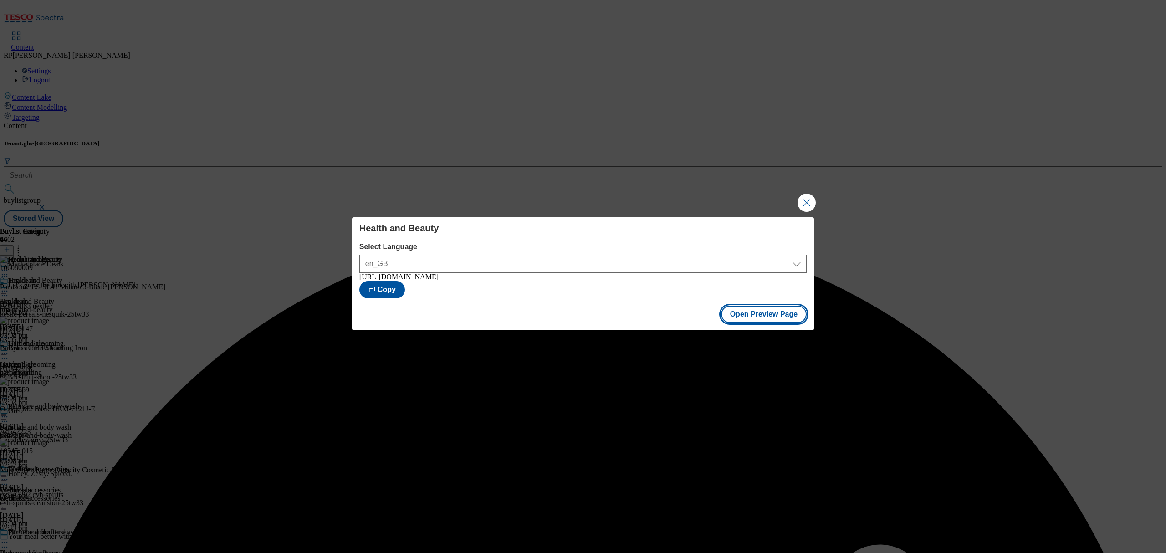
click at [762, 311] on button "Open Preview Page" at bounding box center [764, 314] width 86 height 17
click at [812, 201] on button "Close Modal" at bounding box center [807, 203] width 18 height 18
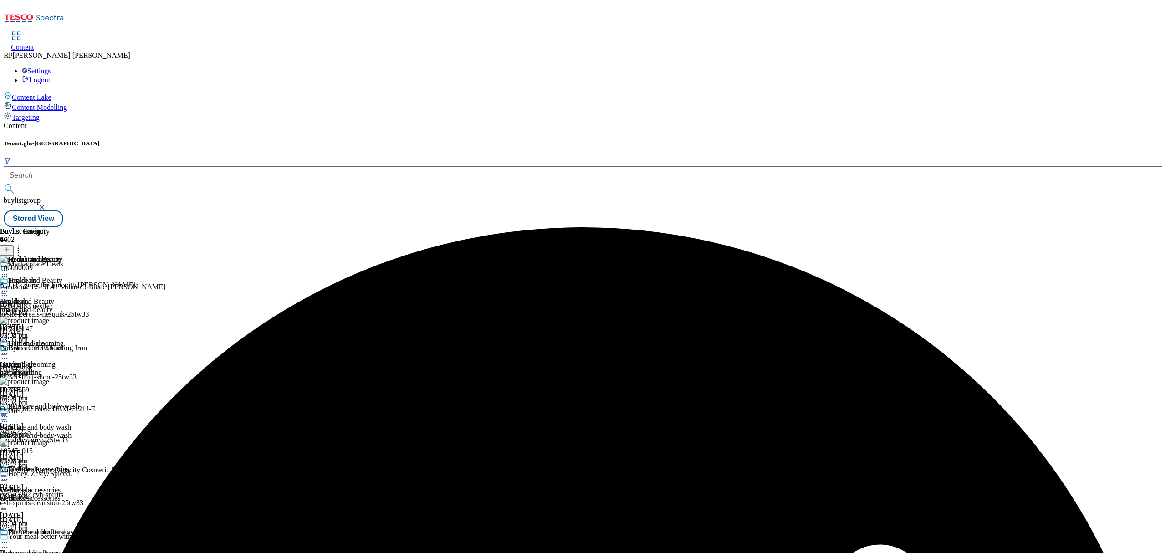
click at [9, 287] on icon at bounding box center [4, 291] width 9 height 9
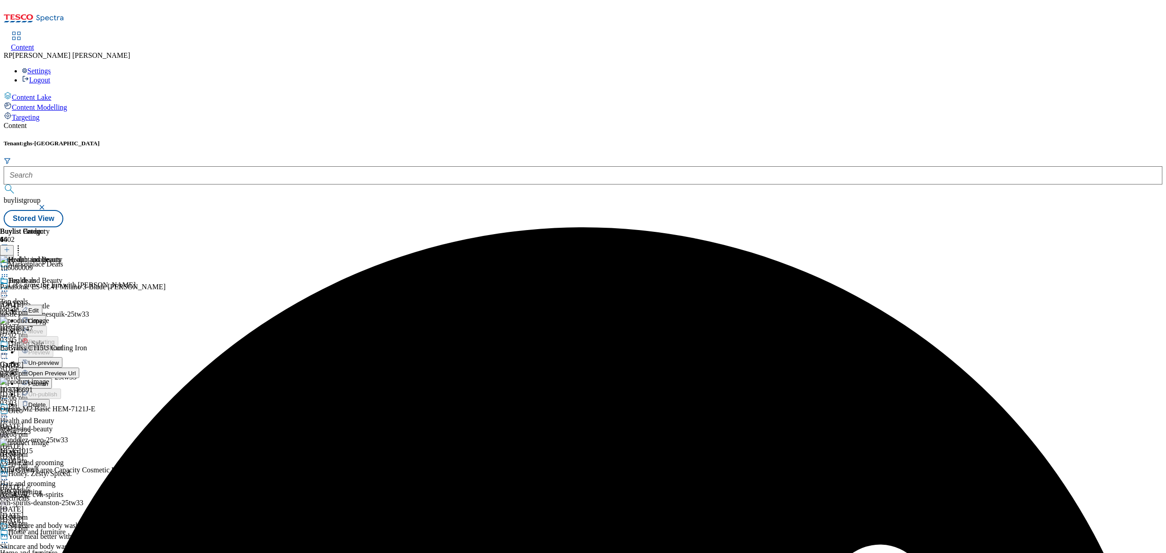
click at [59, 359] on span "Un-preview" at bounding box center [43, 362] width 31 height 7
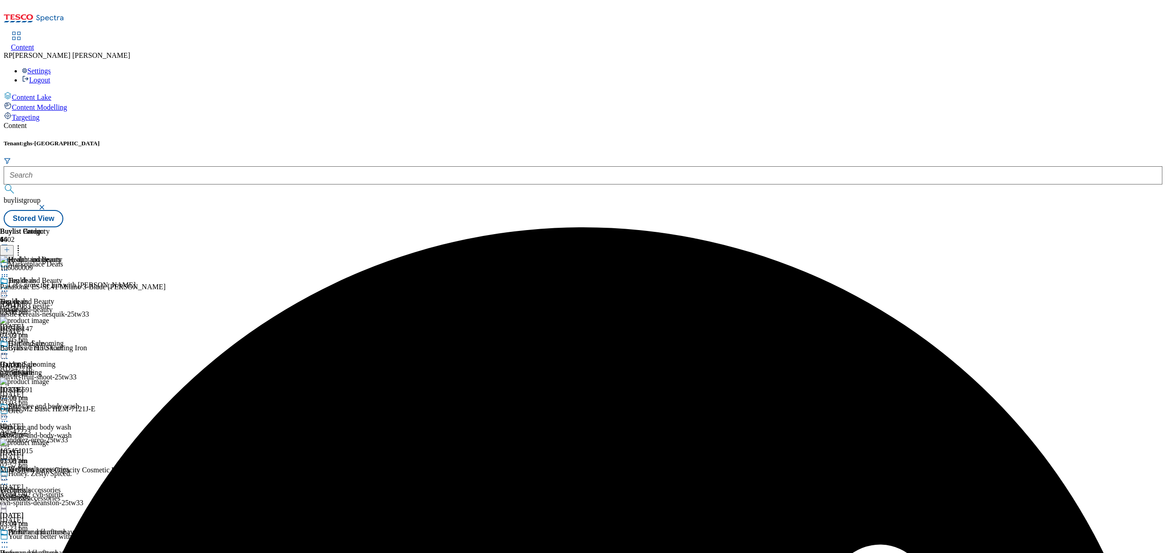
scroll to position [243, 0]
click at [67, 528] on div "Home and furniture Home and furniture home-accessories [DATE] 02:22 pm" at bounding box center [33, 559] width 67 height 63
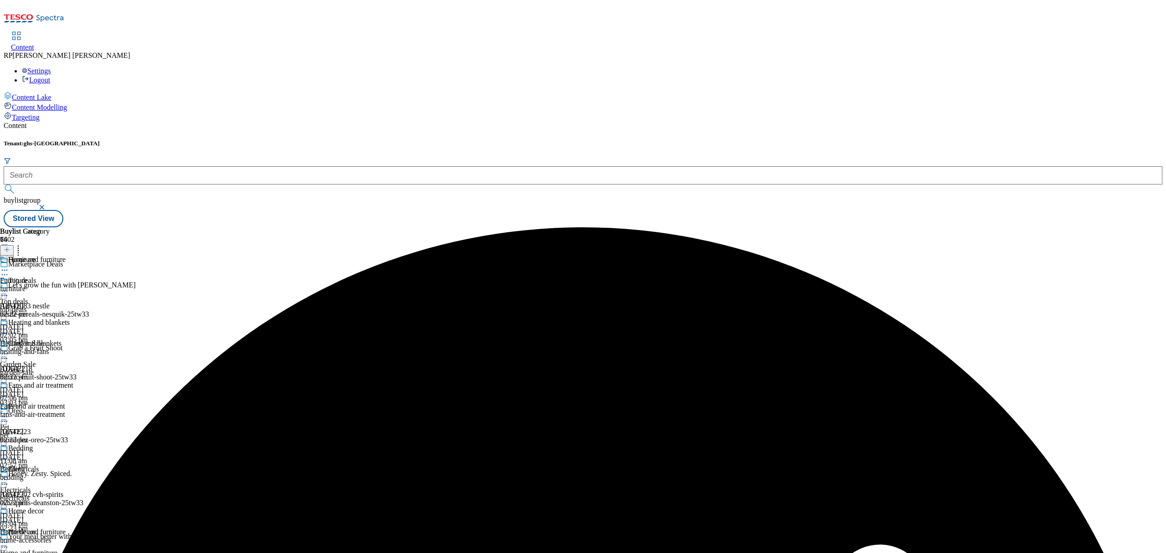
click at [9, 538] on icon at bounding box center [4, 542] width 9 height 9
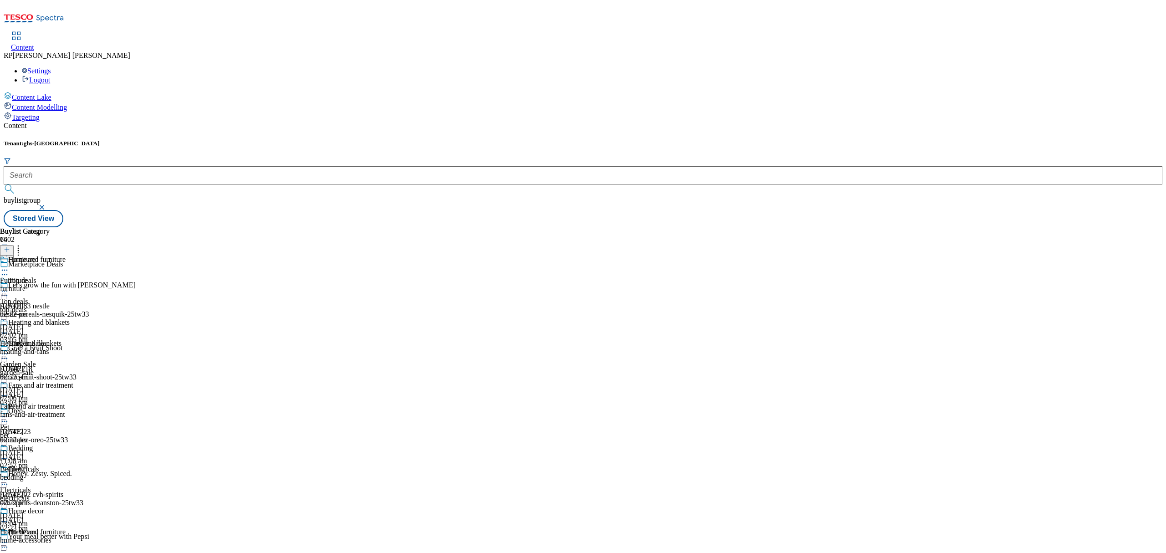
scroll to position [425, 0]
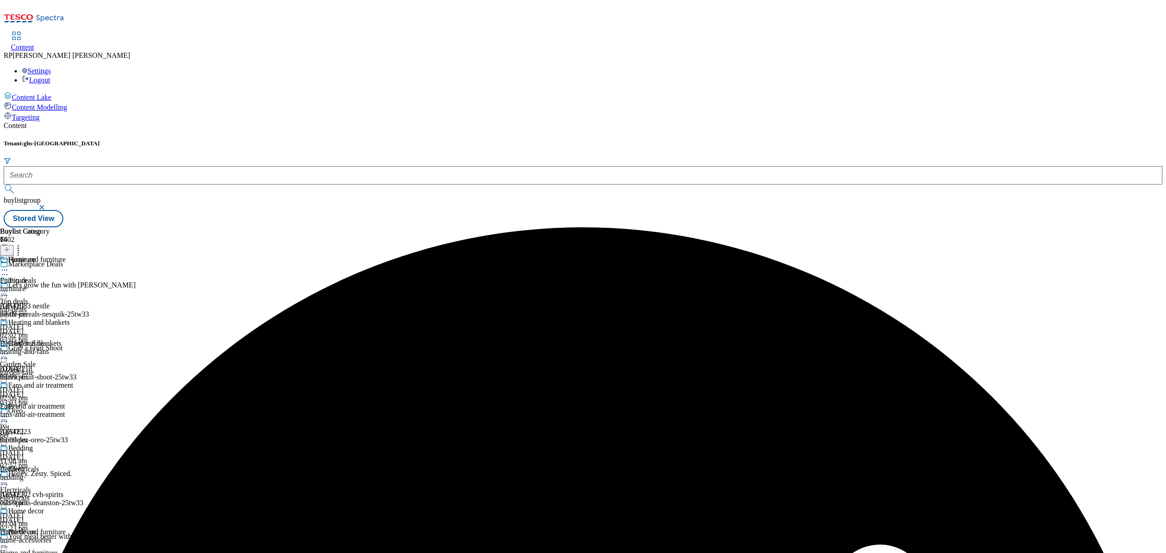
click at [67, 266] on div at bounding box center [33, 271] width 67 height 11
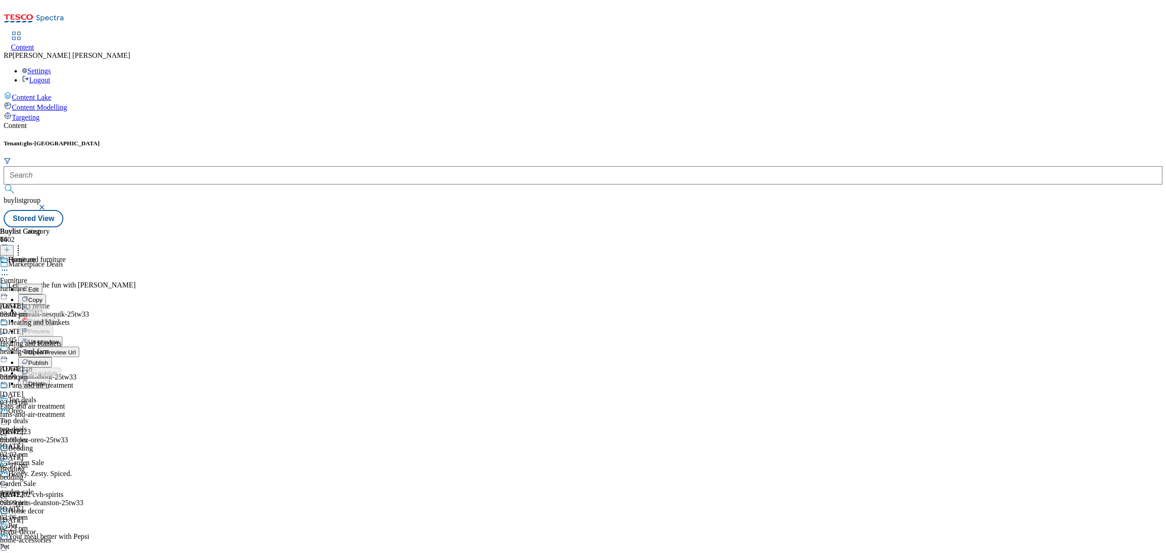
click at [59, 338] on span "Un-preview" at bounding box center [43, 341] width 31 height 7
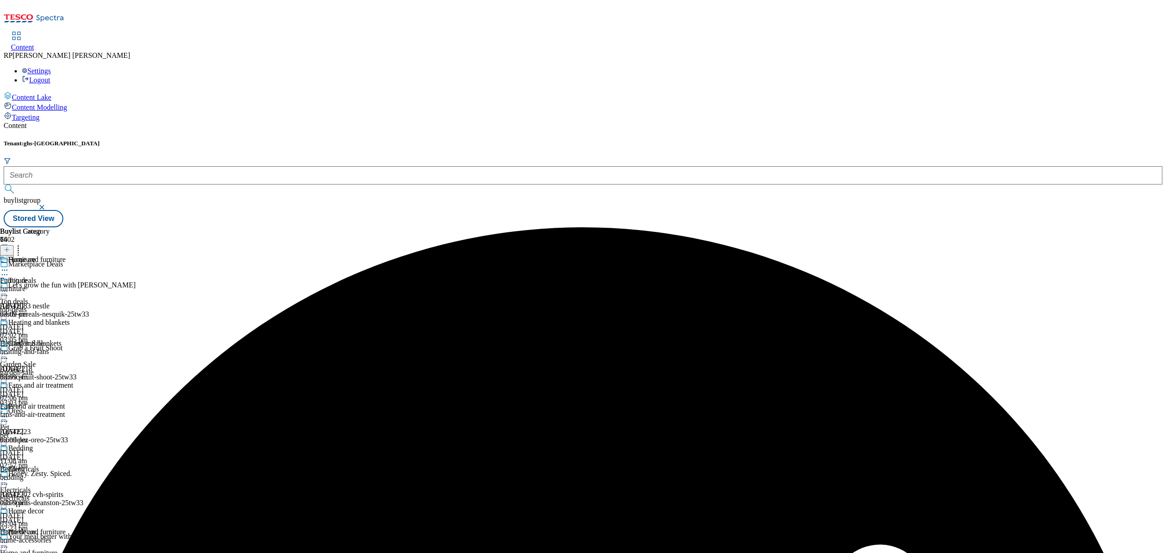
click at [73, 318] on div "Heating and blankets Heating and blankets heating-and-fans [DATE] 03:09 pm" at bounding box center [36, 349] width 73 height 63
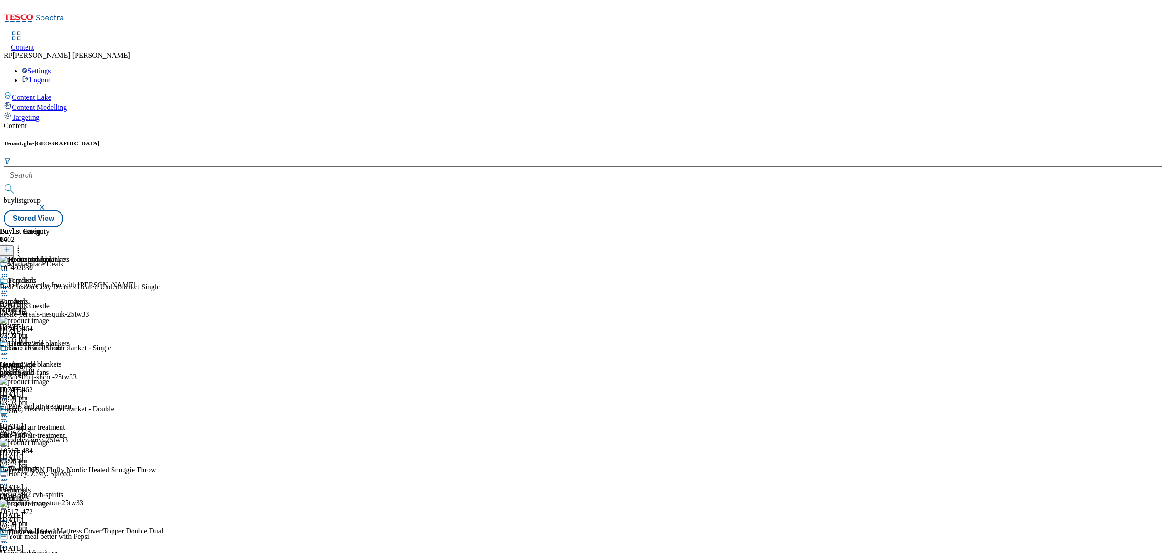
click at [7, 248] on line at bounding box center [7, 250] width 0 height 5
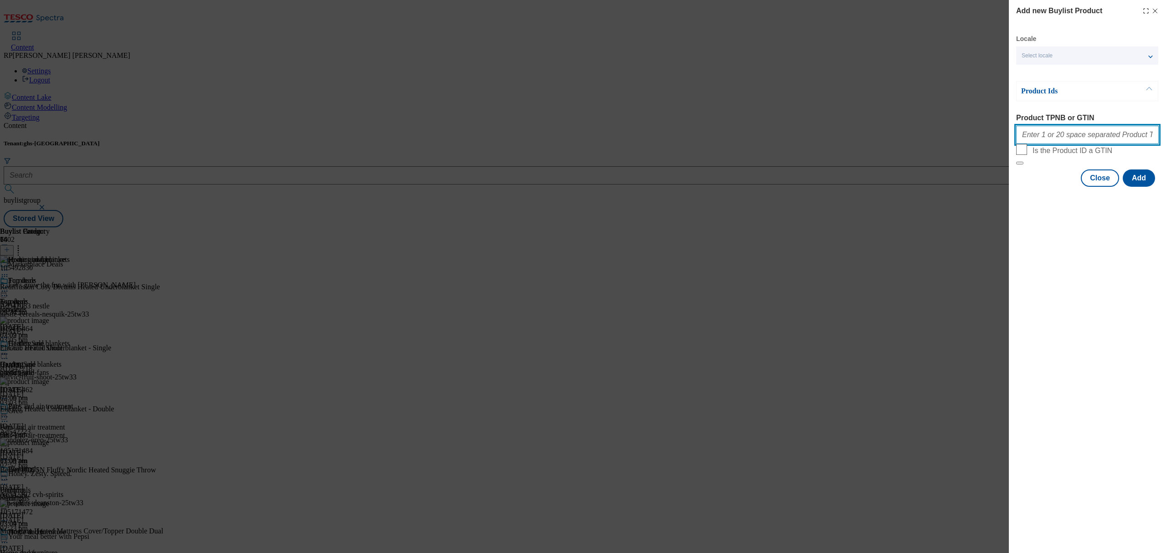
click at [1076, 139] on input "Product TPNB or GTIN" at bounding box center [1087, 135] width 143 height 18
paste input "105492830 105492831 105492834 105435464 105435462"
type input "105492830 105492831 105492834 105435464 105435462"
click at [1129, 187] on button "Add" at bounding box center [1139, 177] width 32 height 17
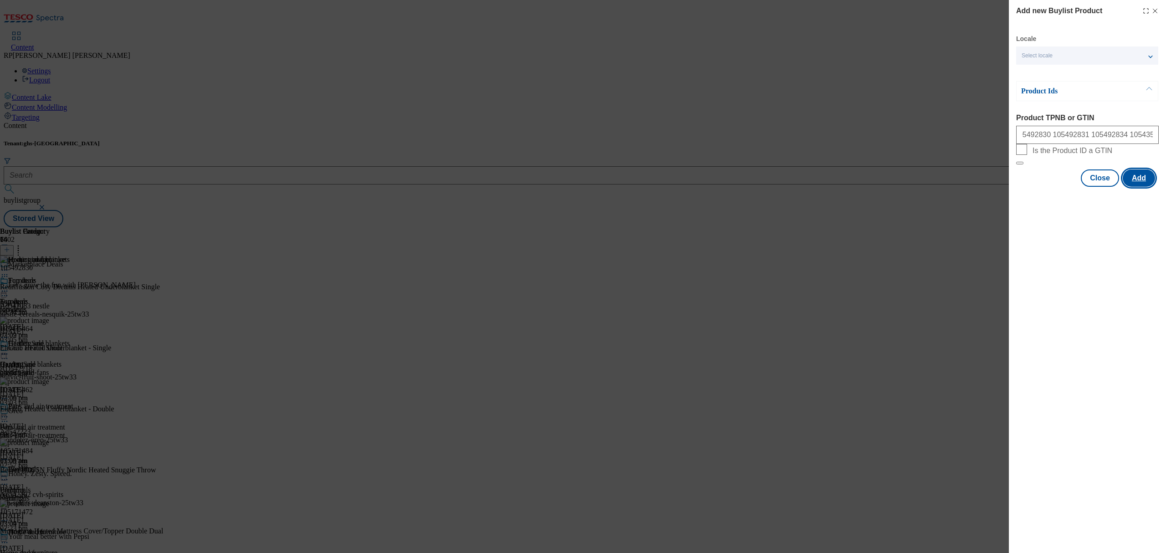
scroll to position [0, 0]
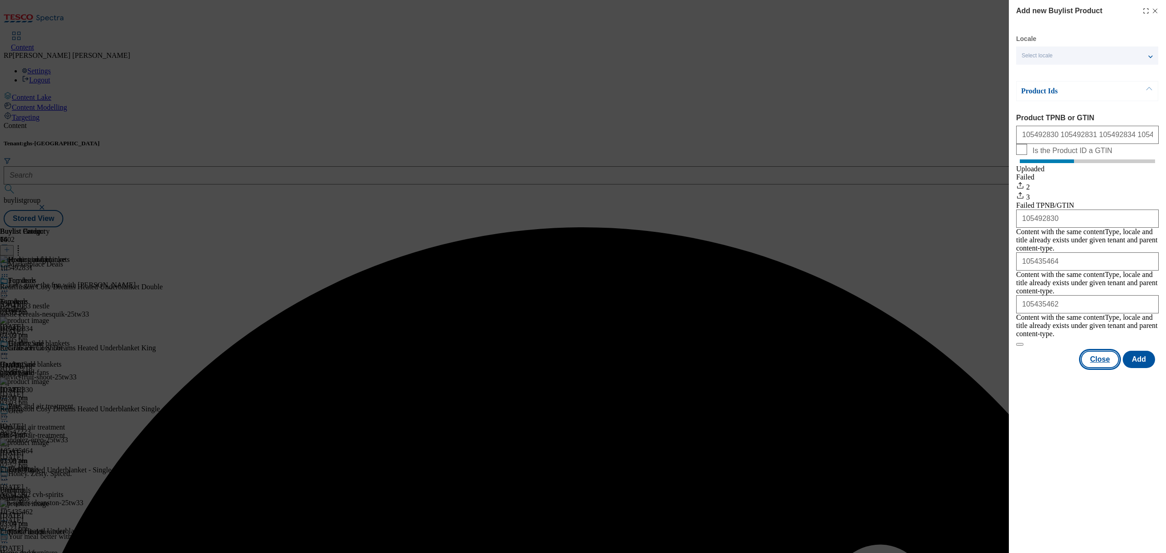
click at [1102, 351] on button "Close" at bounding box center [1100, 359] width 38 height 17
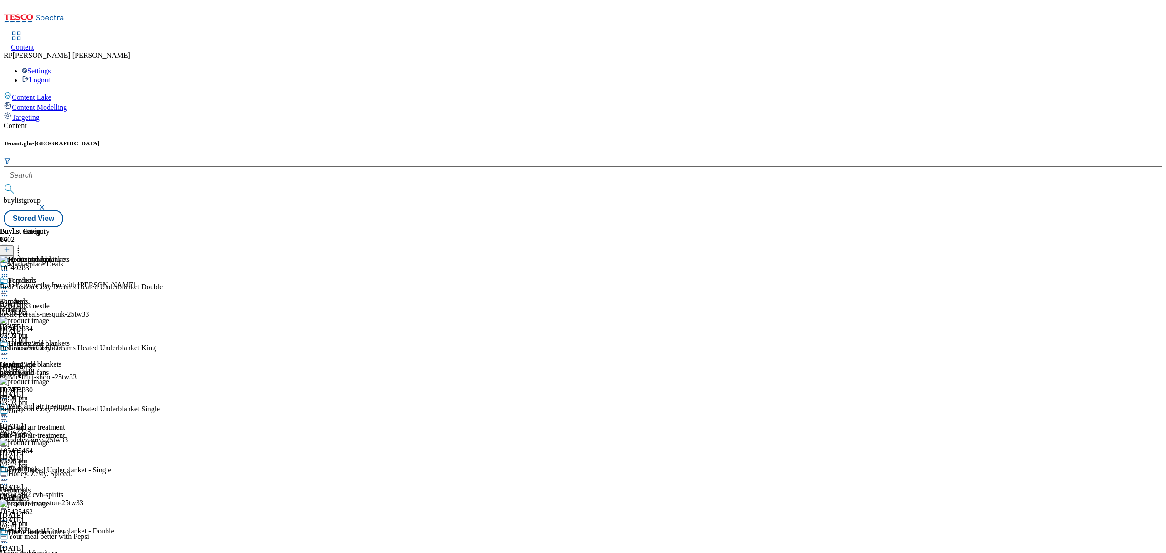
click at [9, 349] on icon at bounding box center [4, 353] width 9 height 9
click at [50, 412] on span "Preview" at bounding box center [38, 415] width 21 height 7
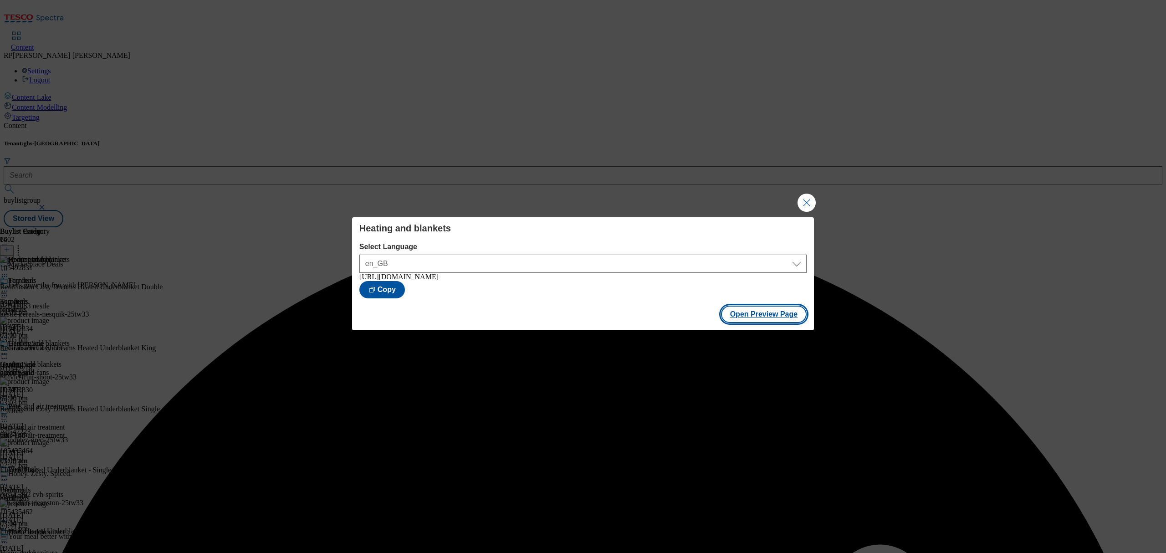
click at [776, 311] on button "Open Preview Page" at bounding box center [764, 314] width 86 height 17
click at [802, 205] on button "Close Modal" at bounding box center [807, 203] width 18 height 18
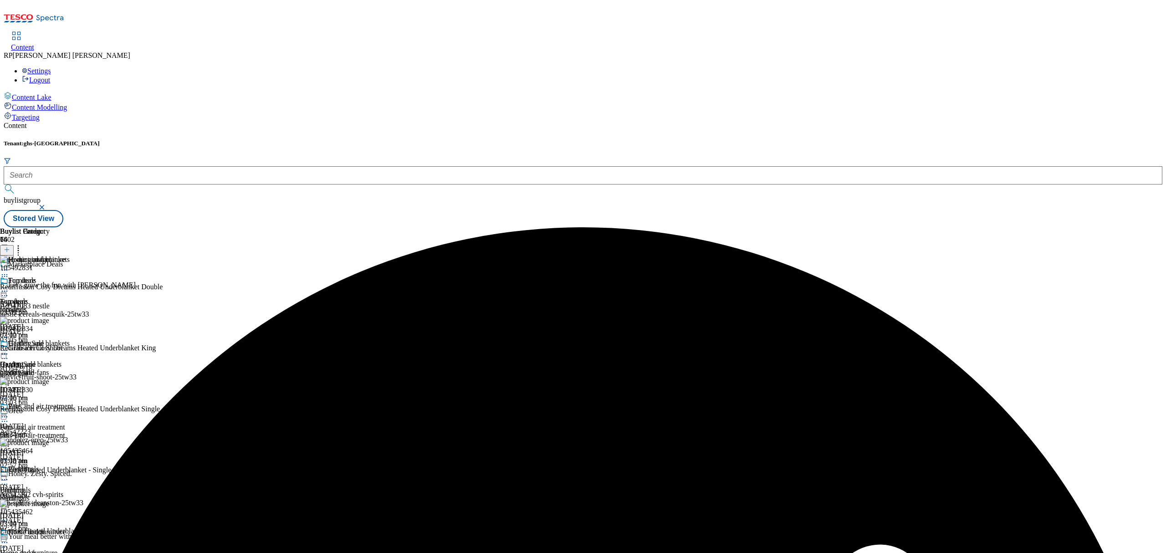
click at [9, 349] on icon at bounding box center [4, 353] width 9 height 9
click at [59, 422] on span "Un-preview" at bounding box center [43, 425] width 31 height 7
click at [23, 244] on icon at bounding box center [18, 248] width 9 height 9
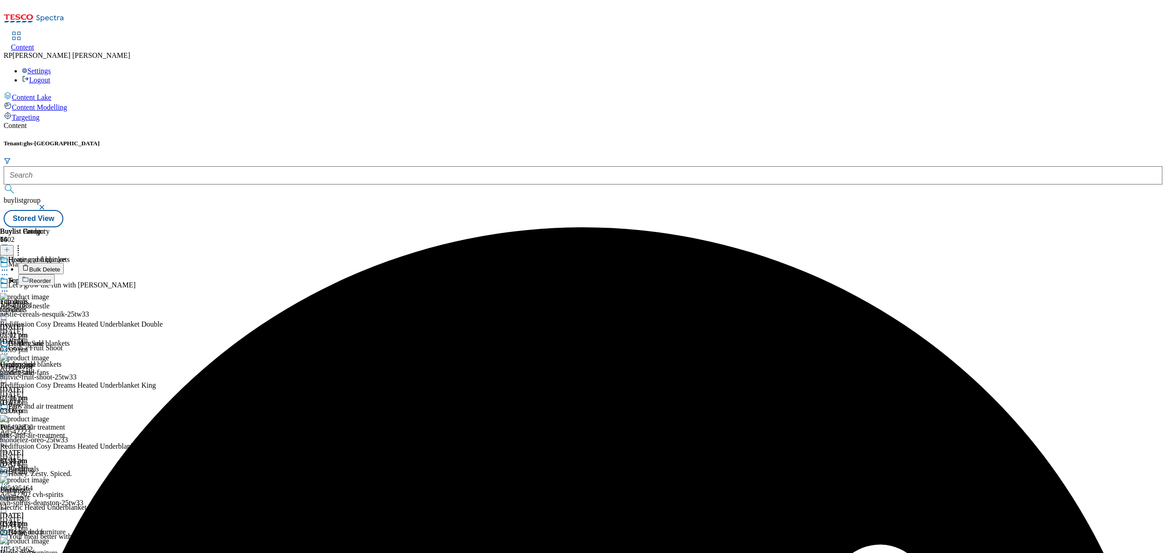
click at [60, 266] on span "Bulk Delete" at bounding box center [44, 269] width 31 height 7
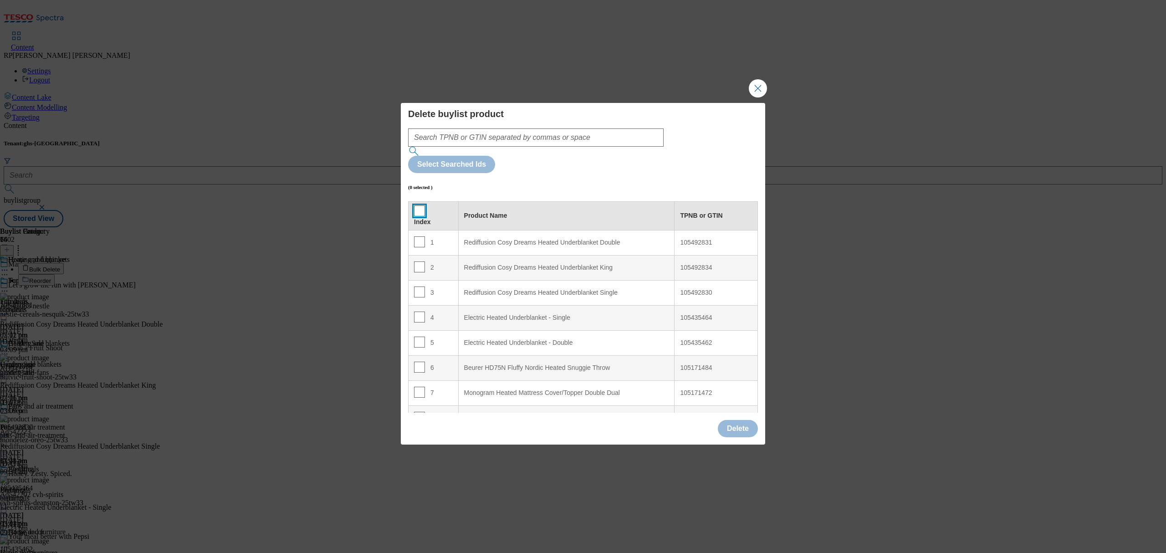
click at [420, 205] on input "Modal" at bounding box center [419, 210] width 11 height 11
checkbox input "true"
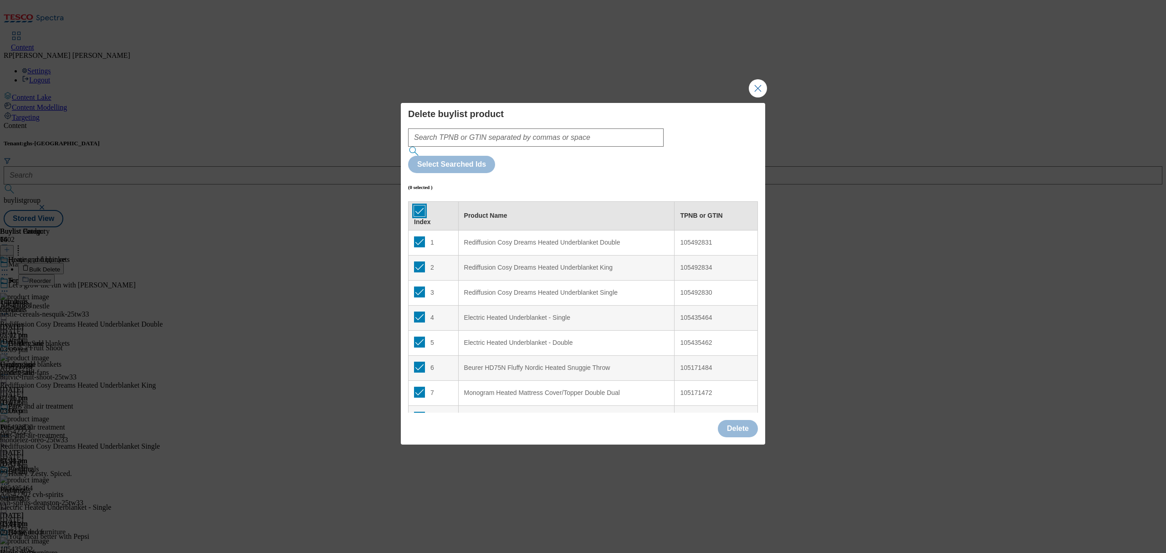
checkbox input "true"
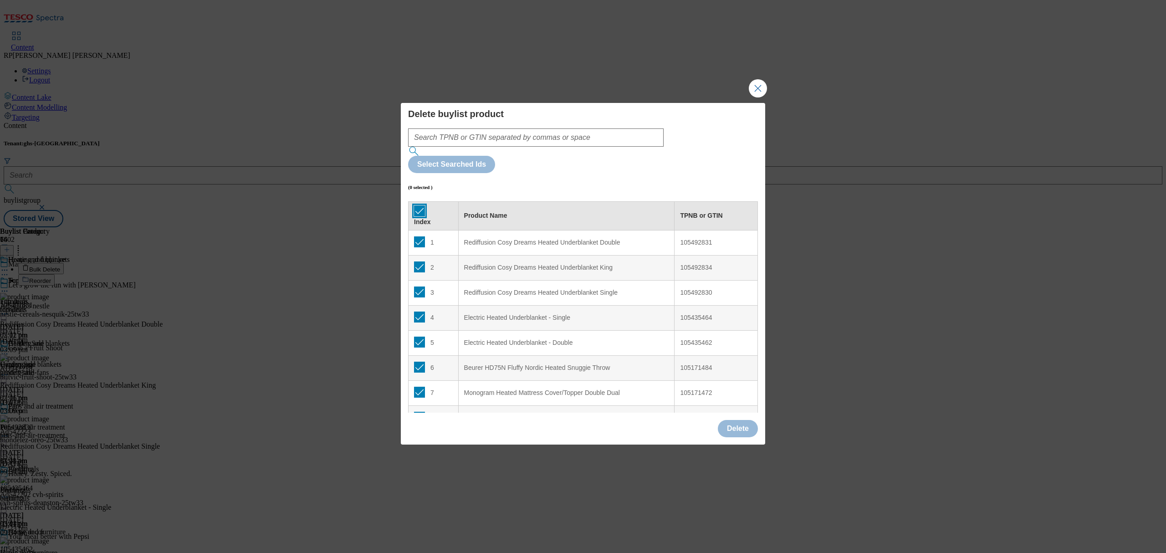
checkbox input "true"
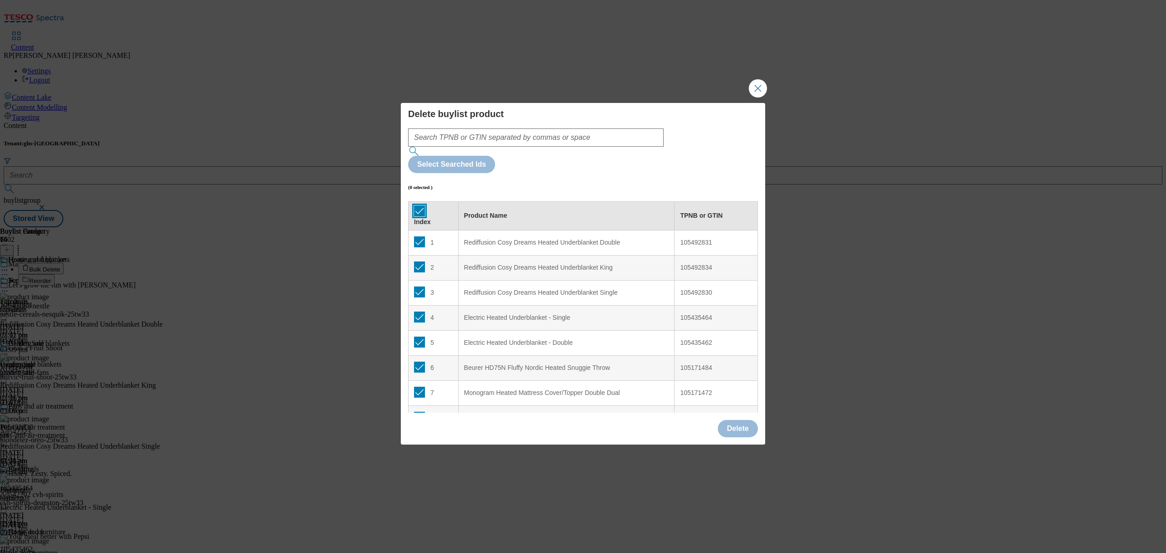
checkbox input "true"
click at [419, 287] on input "Modal" at bounding box center [419, 292] width 11 height 11
checkbox input "false"
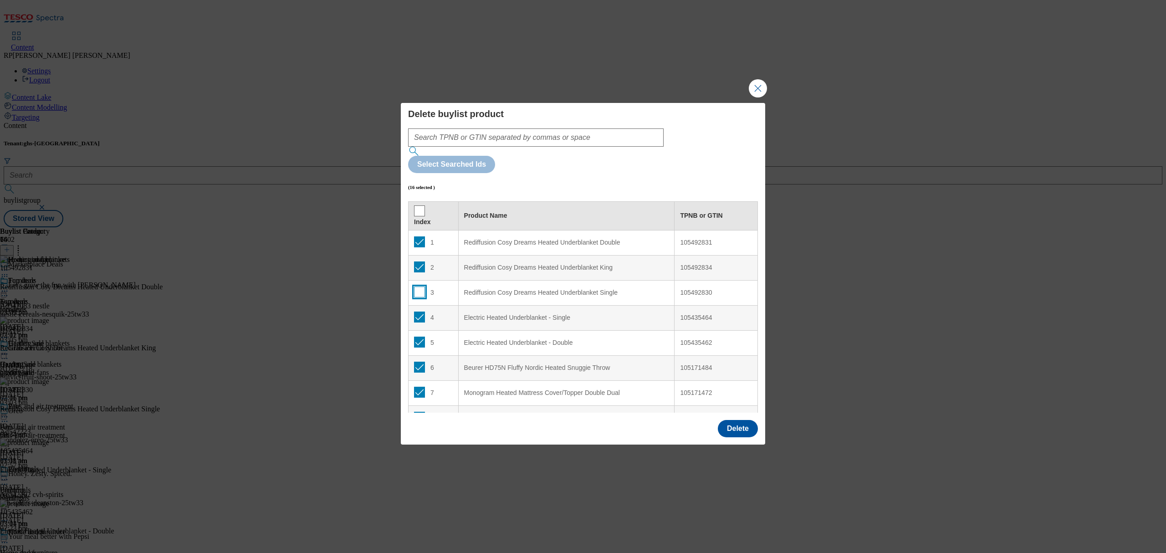
checkbox input "false"
click at [418, 312] on input "Modal" at bounding box center [419, 317] width 11 height 11
checkbox input "false"
click at [420, 337] on input "Modal" at bounding box center [419, 342] width 11 height 11
checkbox input "false"
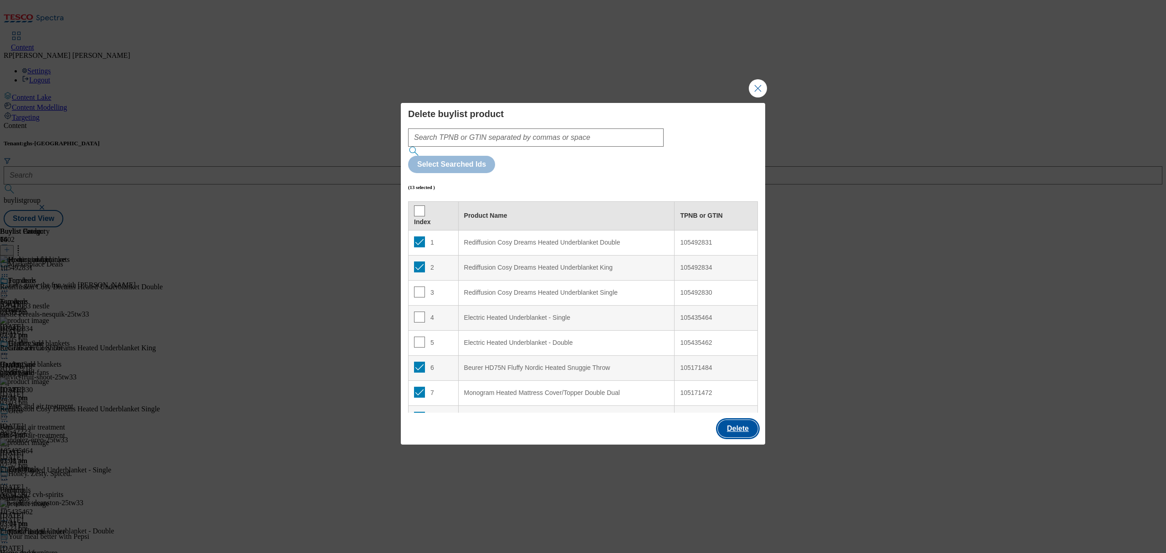
click at [727, 420] on button "Delete" at bounding box center [738, 428] width 40 height 17
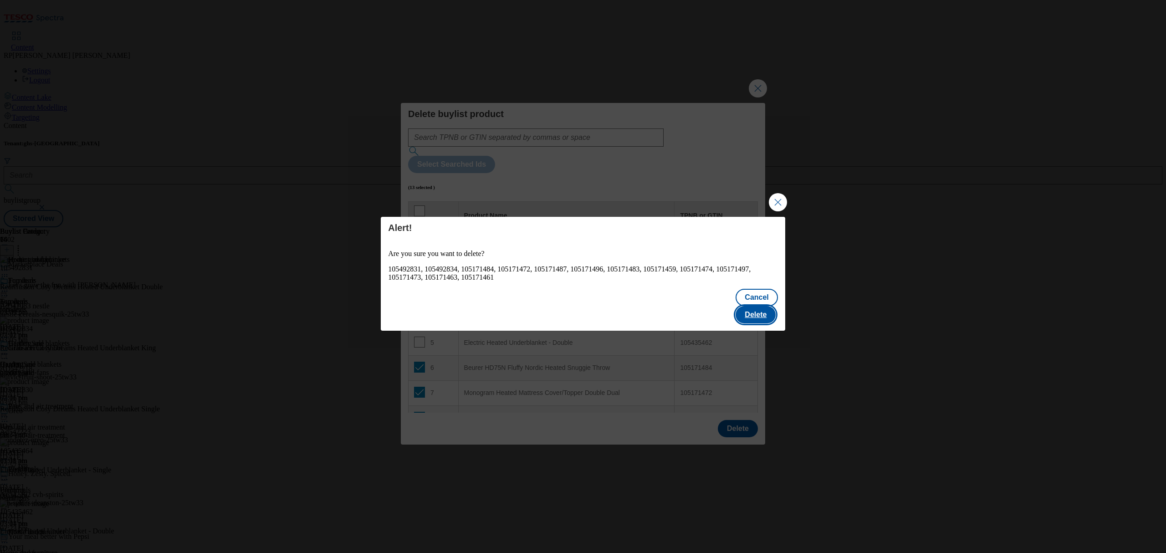
click at [755, 306] on button "Delete" at bounding box center [756, 314] width 40 height 17
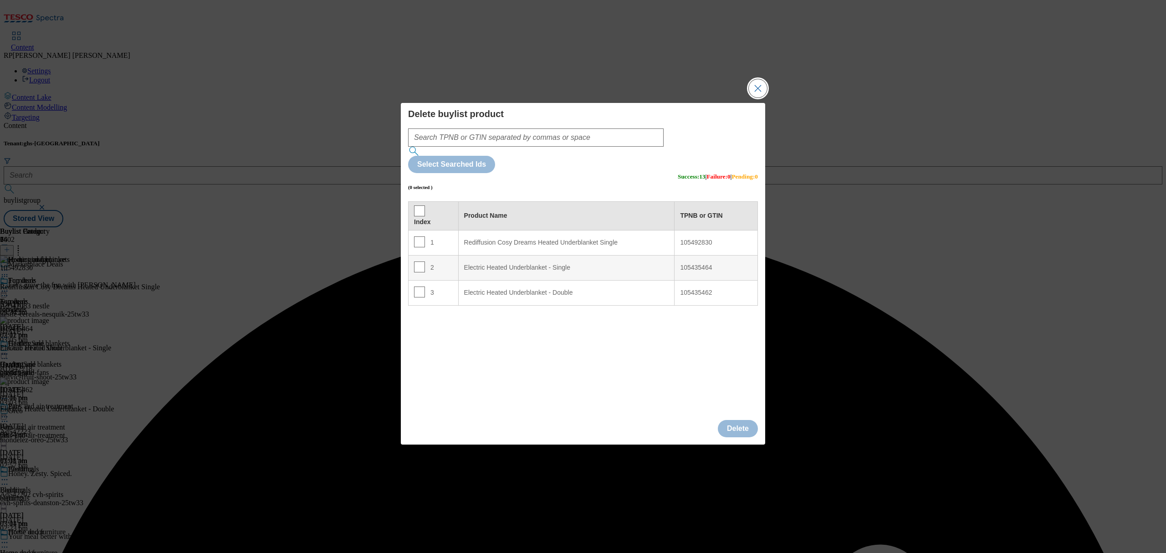
click at [761, 97] on button "Close Modal" at bounding box center [758, 88] width 18 height 18
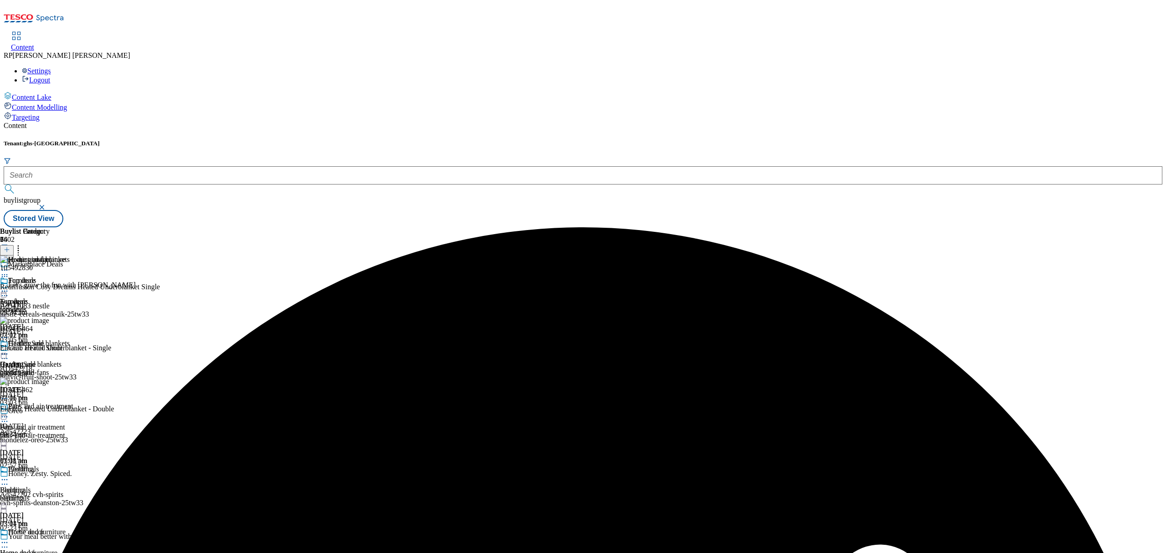
click at [9, 349] on icon at bounding box center [4, 353] width 9 height 9
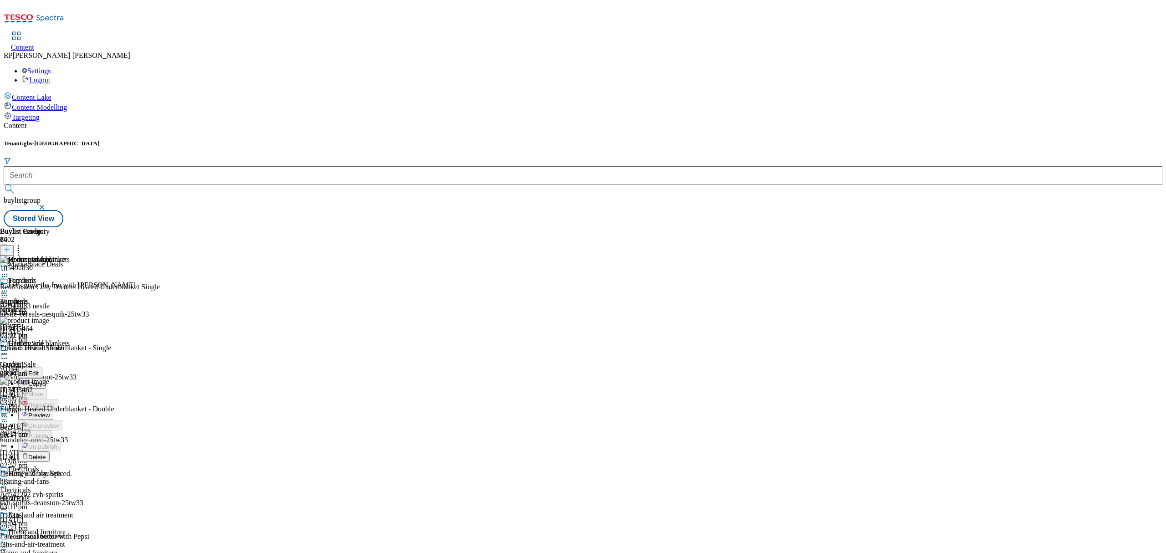
drag, startPoint x: 1068, startPoint y: 177, endPoint x: 702, endPoint y: 166, distance: 366.9
click at [1060, 227] on div "Buylist Group 6402 Marketplace Deals Let's grow the fun with Nesquik Ad542083 n…" at bounding box center [583, 227] width 1159 height 0
click at [73, 306] on div "furniture" at bounding box center [36, 310] width 73 height 8
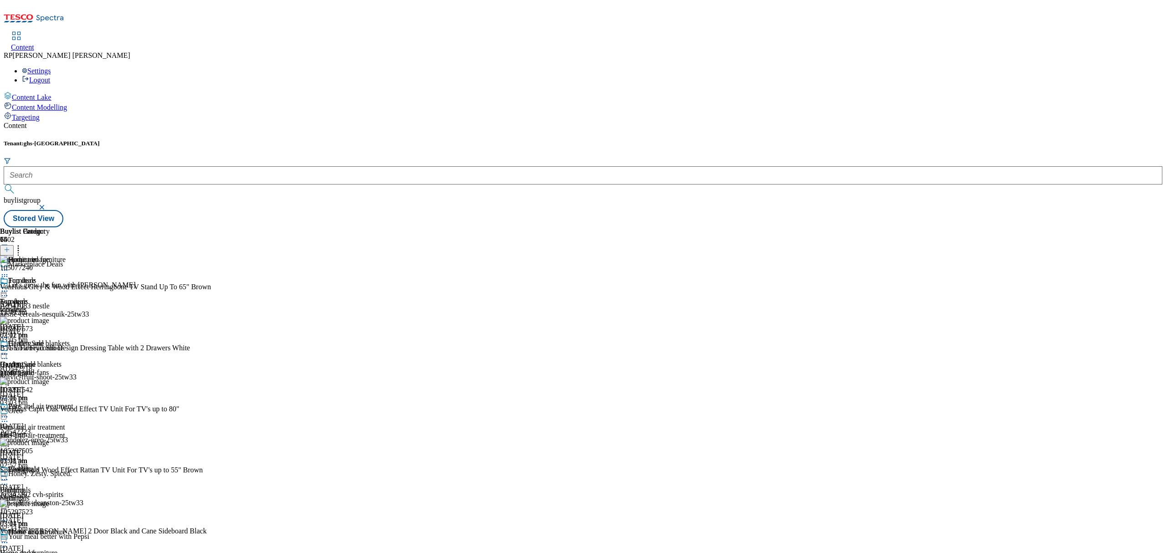
click at [73, 369] on div "heating-and-fans" at bounding box center [36, 373] width 73 height 8
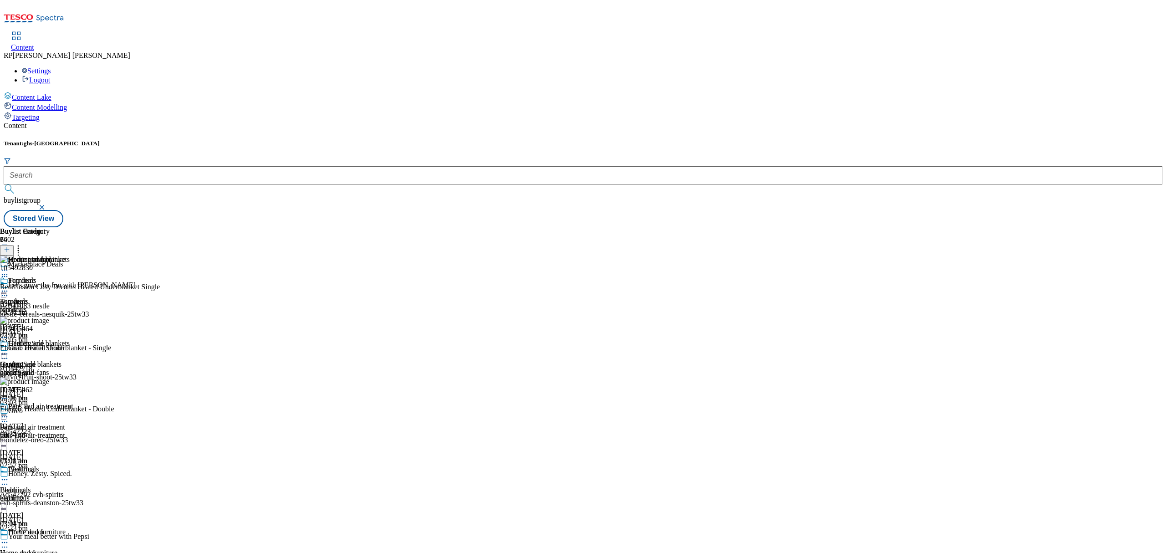
click at [73, 402] on div "Fans and air treatment Fans and air treatment fans-and-air-treatment [DATE] 03:…" at bounding box center [36, 433] width 73 height 63
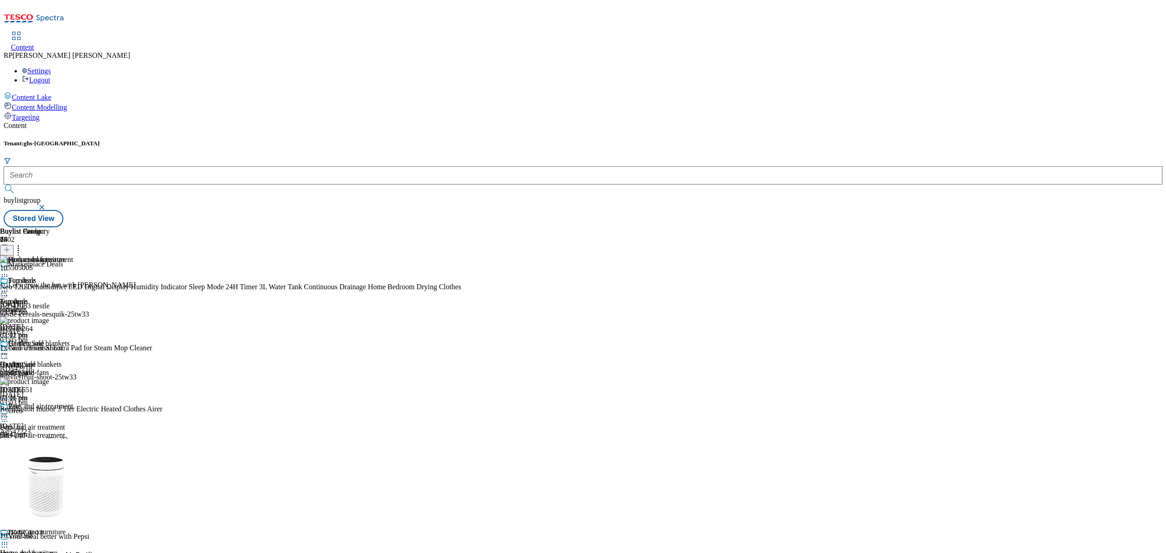
click at [10, 246] on icon at bounding box center [7, 249] width 6 height 6
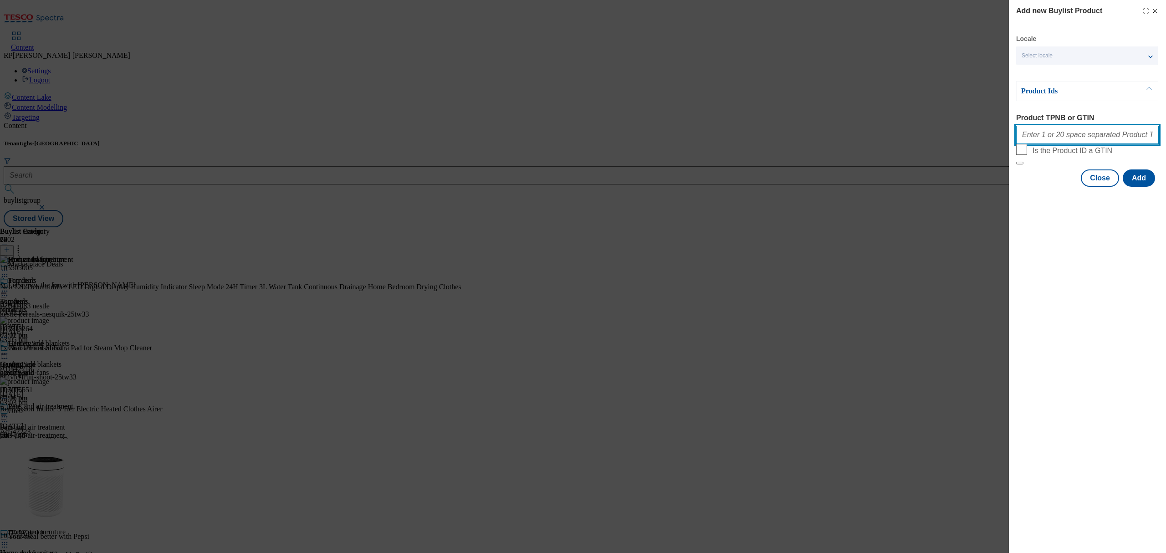
click at [1069, 141] on input "Product TPNB or GTIN" at bounding box center [1087, 135] width 143 height 18
paste input "105106651 105425454 105425291 105435471 105435476 105505005 105518264"
type input "105106651 105425454 105425291 105435471 105435476 105505005 105518264"
click at [1141, 187] on button "Add" at bounding box center [1139, 177] width 32 height 17
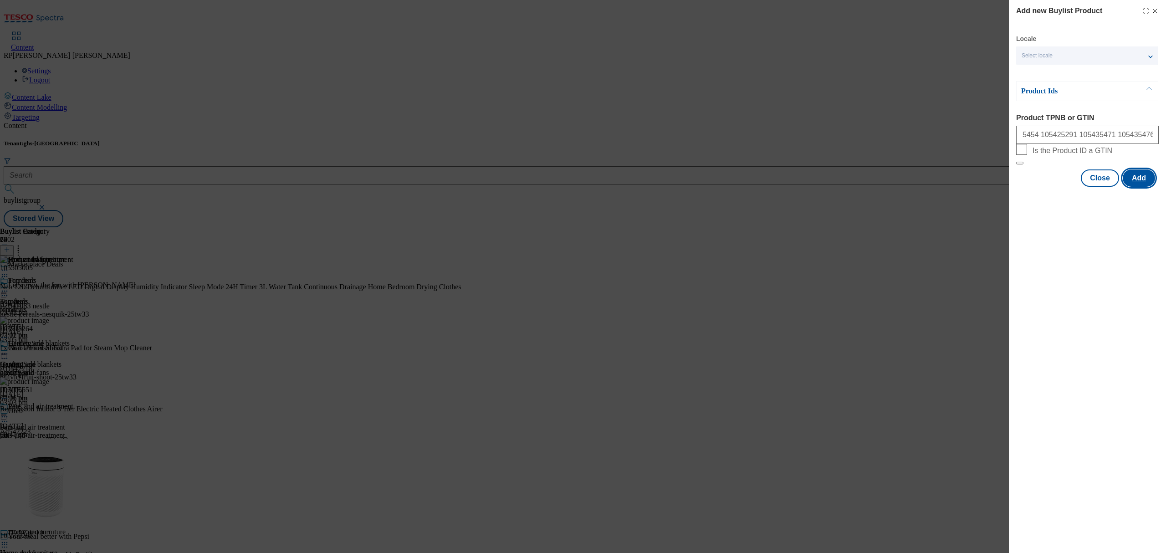
scroll to position [0, 0]
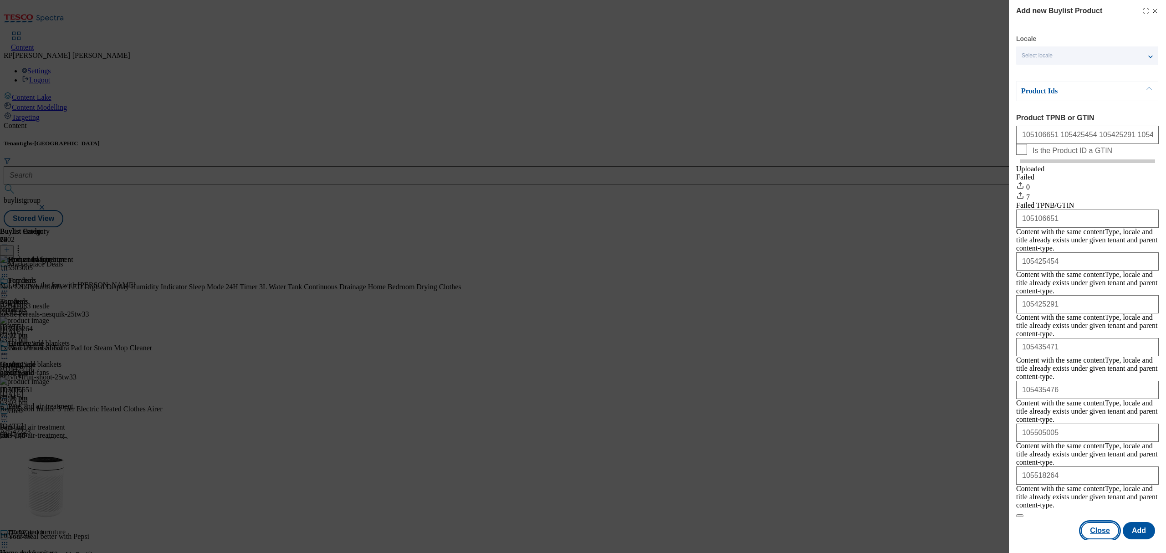
click at [1100, 522] on button "Close" at bounding box center [1100, 530] width 38 height 17
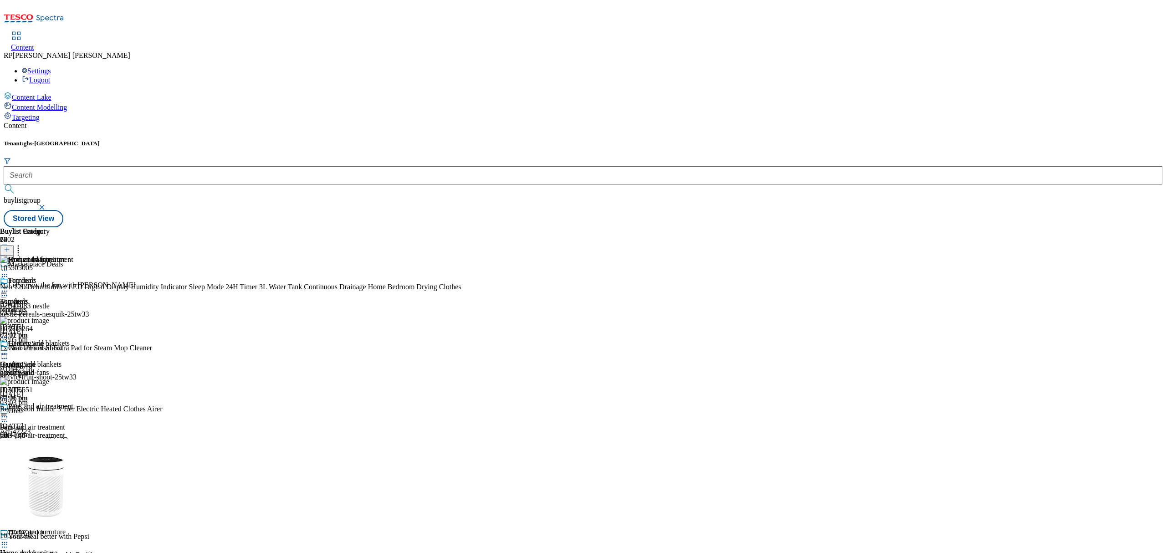
click at [9, 412] on icon at bounding box center [4, 416] width 9 height 9
click at [50, 475] on span "Preview" at bounding box center [38, 478] width 21 height 7
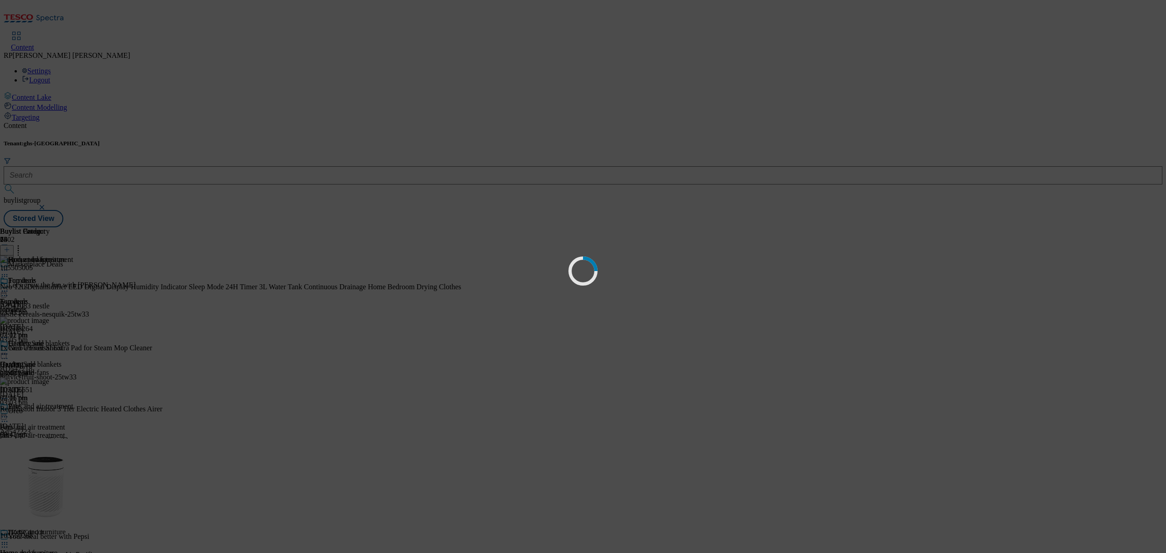
scroll to position [0, 0]
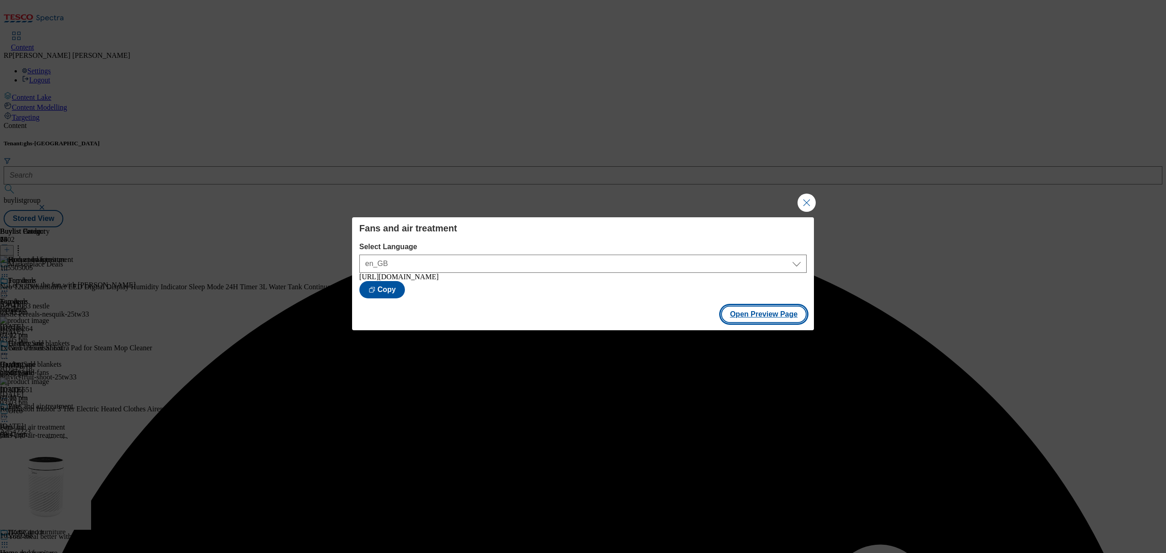
click at [796, 317] on button "Open Preview Page" at bounding box center [764, 314] width 86 height 17
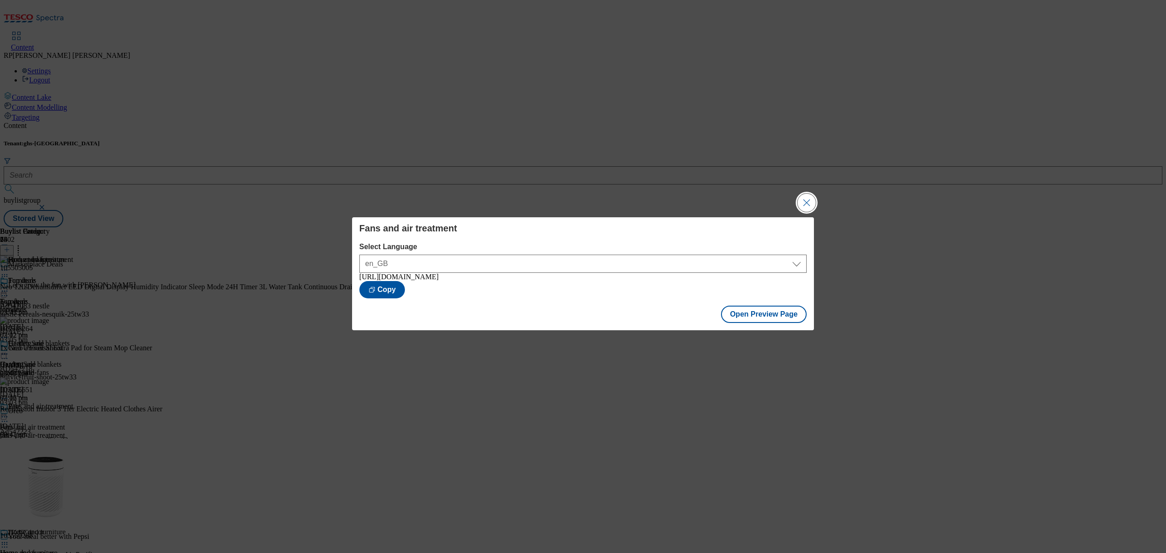
click at [811, 199] on button "Close Modal" at bounding box center [807, 203] width 18 height 18
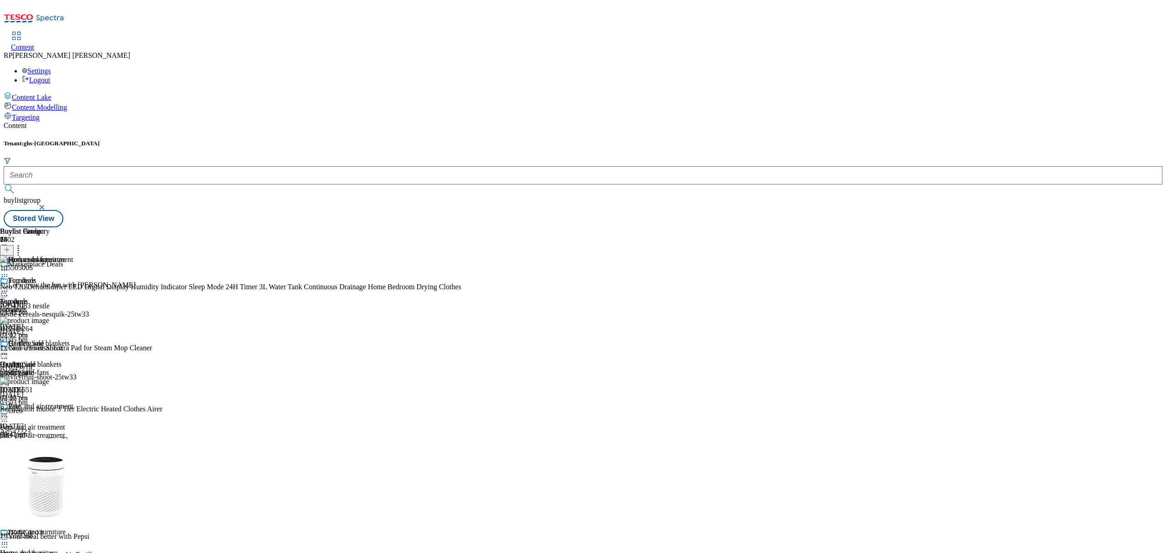
click at [9, 412] on icon at bounding box center [4, 416] width 9 height 9
click at [59, 485] on span "Un-preview" at bounding box center [43, 488] width 31 height 7
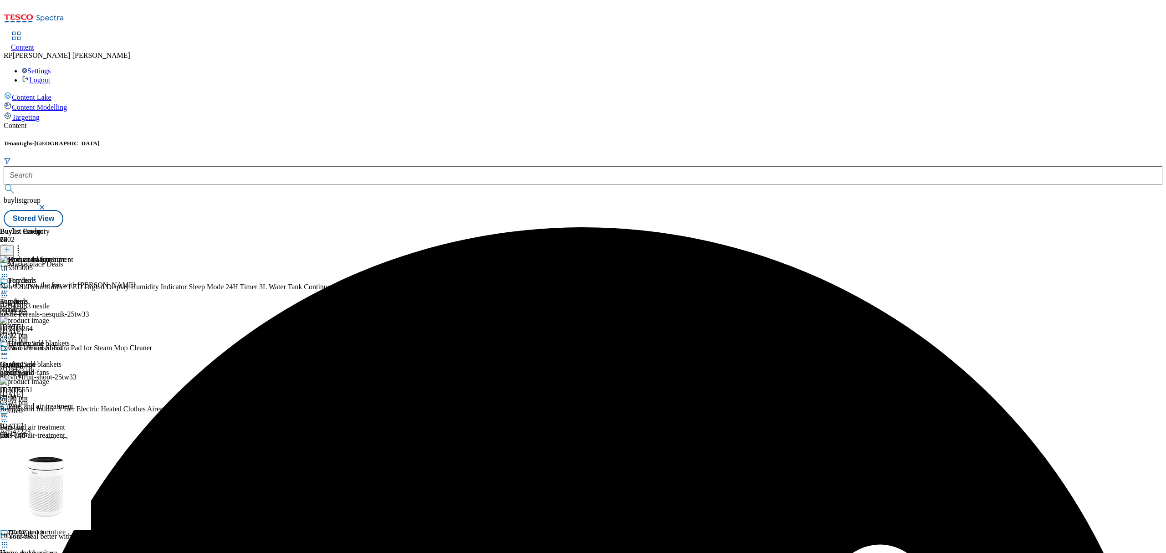
click at [23, 244] on icon at bounding box center [18, 248] width 9 height 9
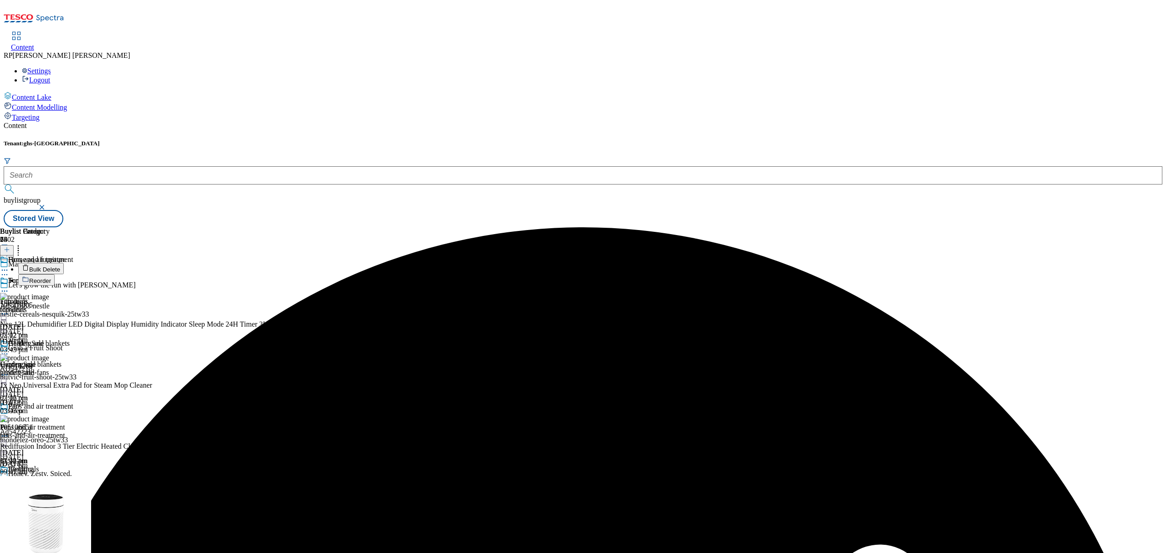
click at [60, 266] on span "Bulk Delete" at bounding box center [44, 269] width 31 height 7
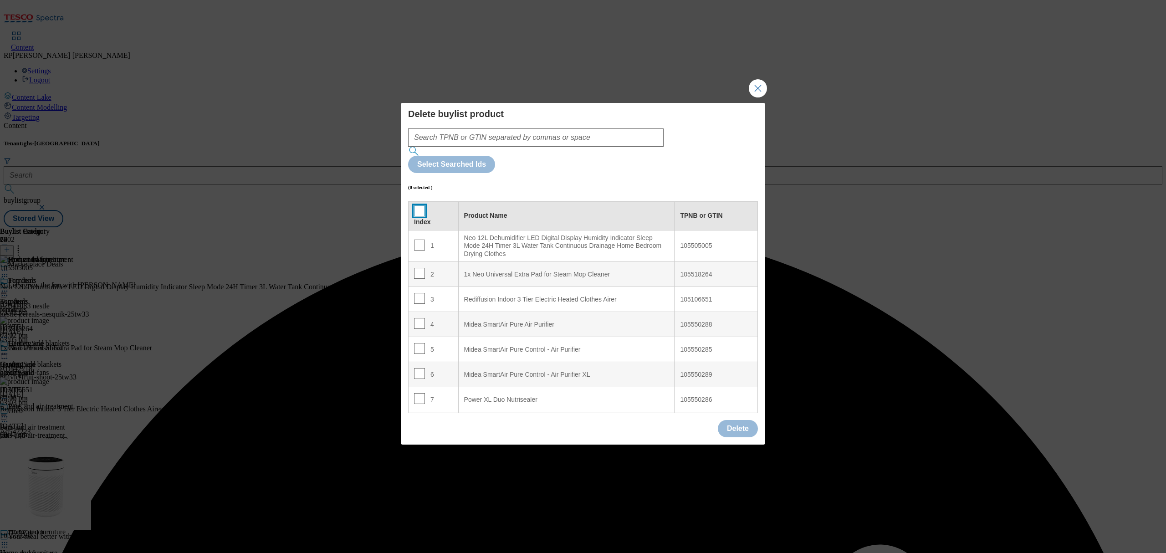
click at [418, 205] on input "Modal" at bounding box center [419, 210] width 11 height 11
checkbox input "true"
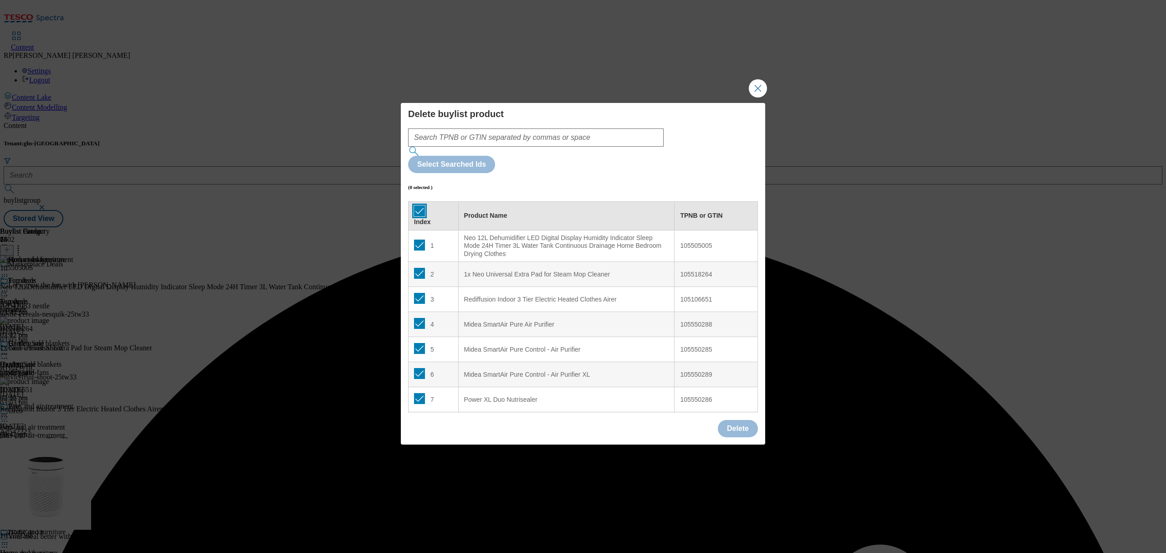
checkbox input "true"
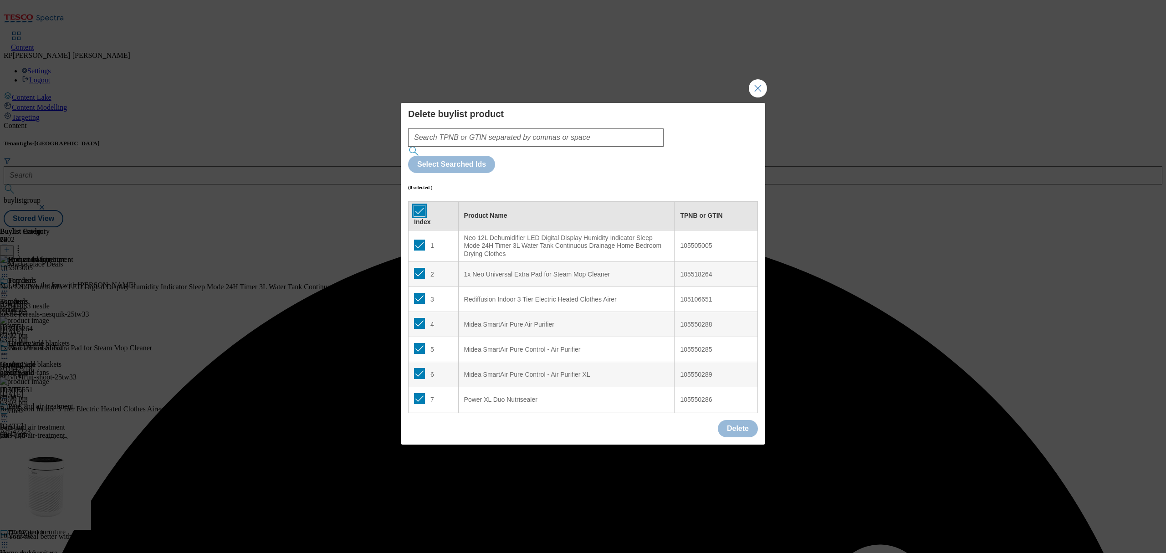
checkbox input "true"
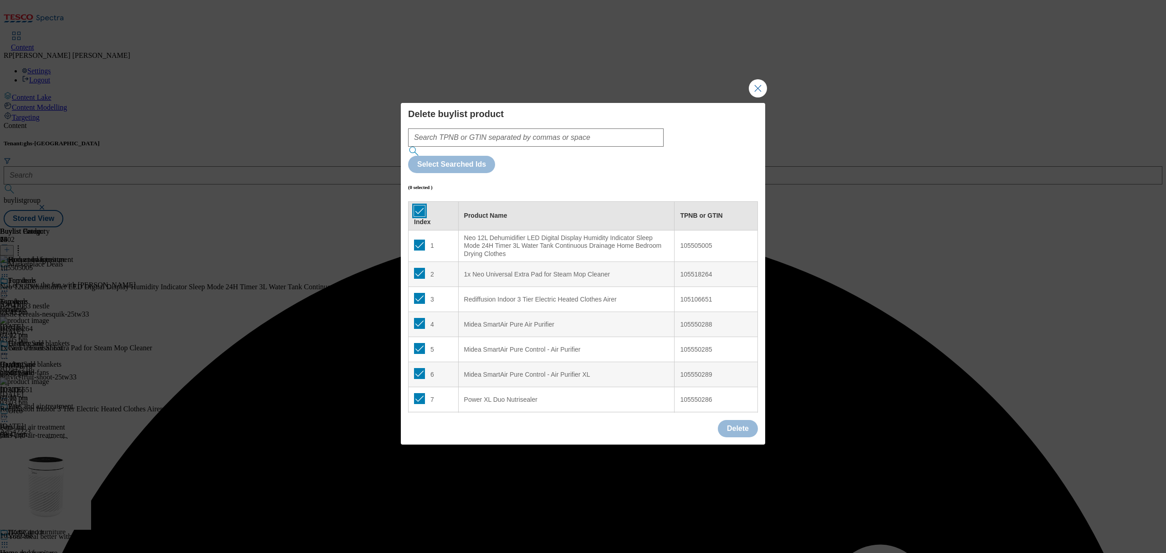
checkbox input "true"
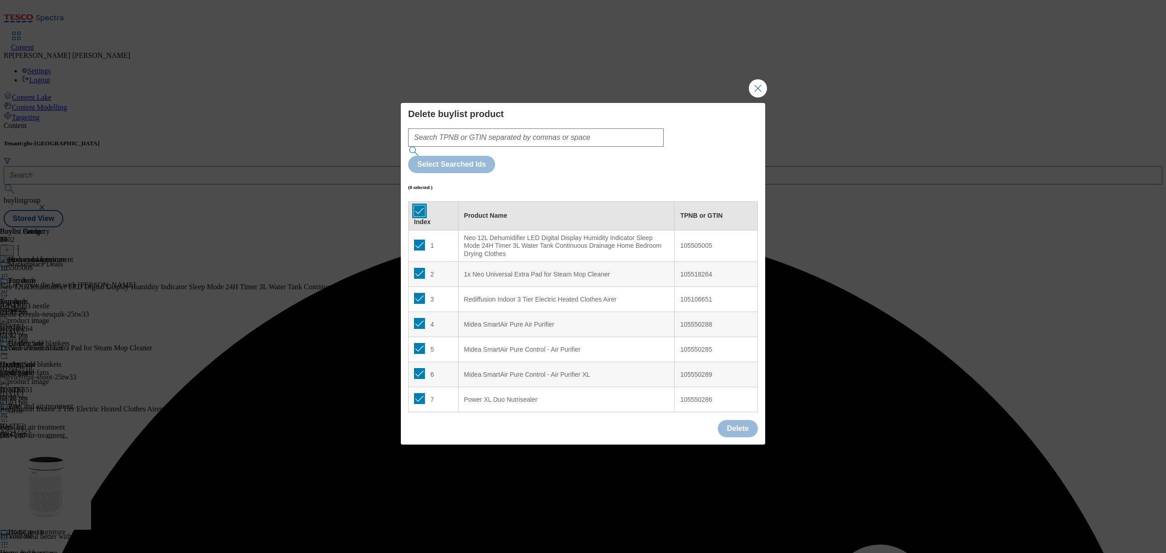
checkbox input "true"
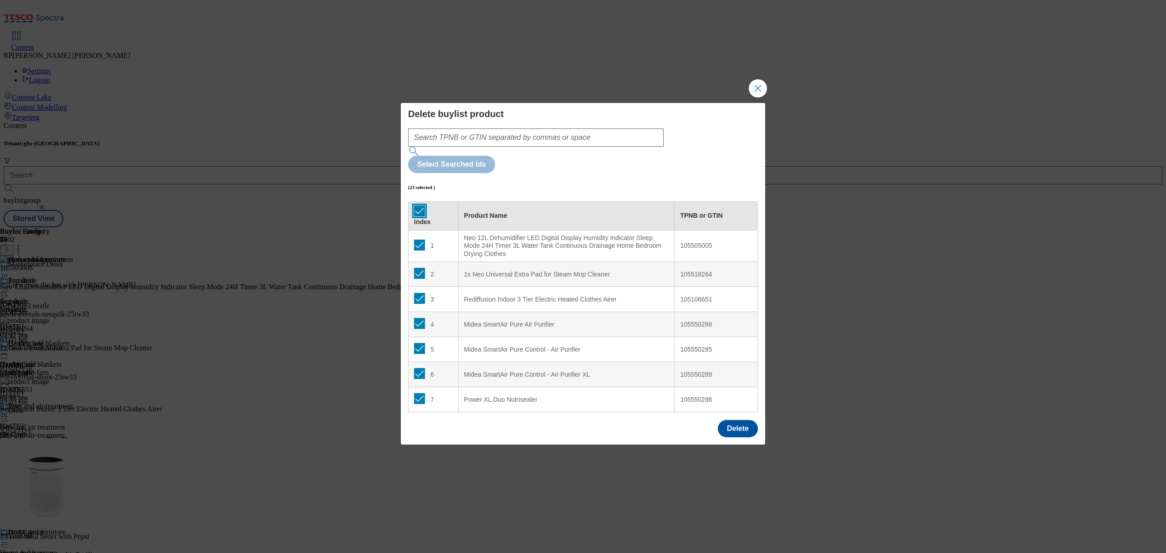
click at [417, 205] on input "Modal" at bounding box center [419, 210] width 11 height 11
checkbox input "false"
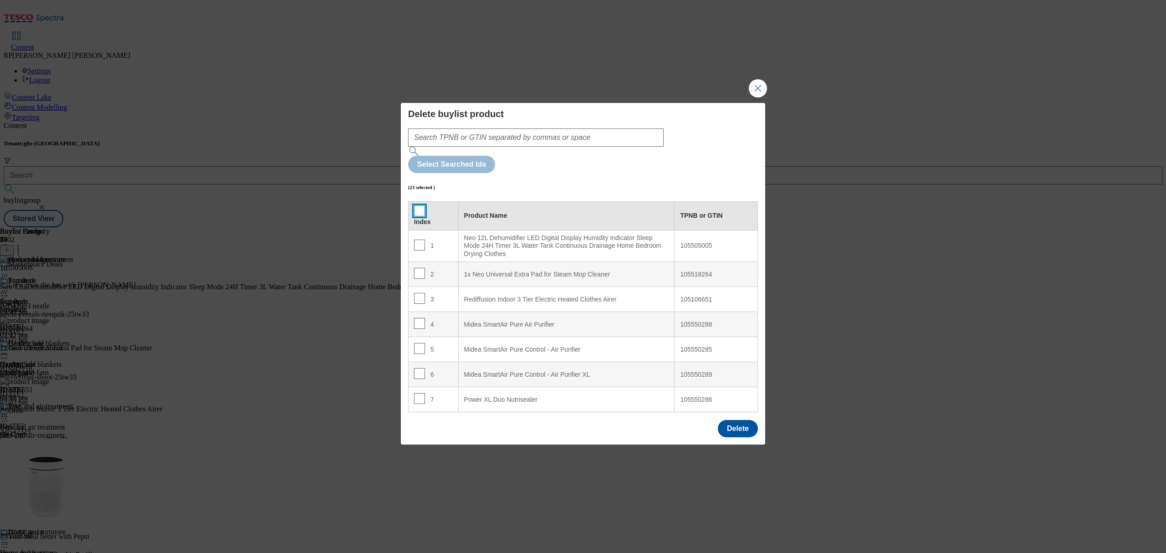
checkbox input "false"
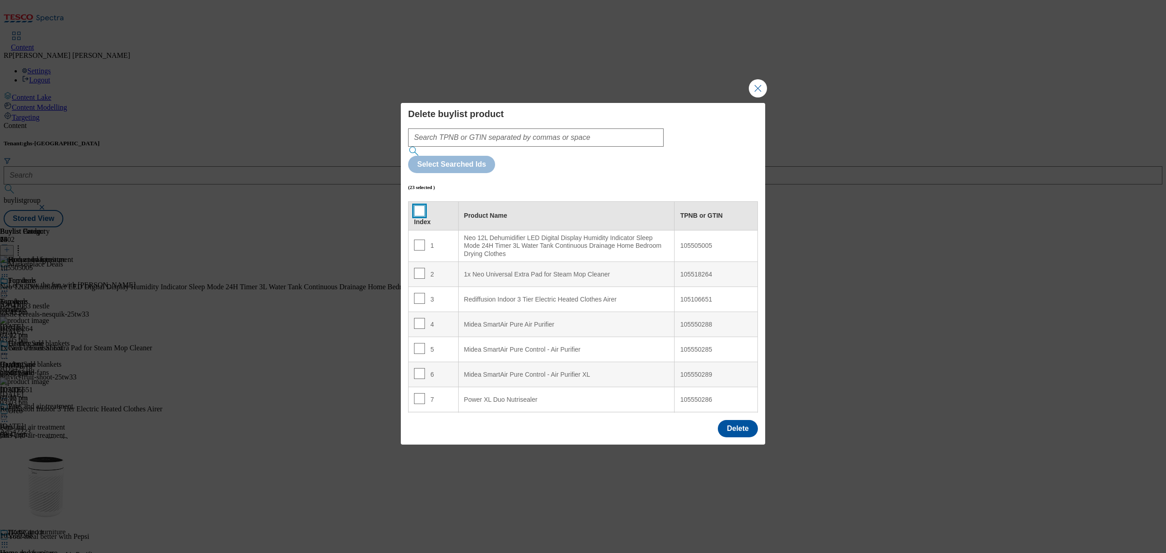
checkbox input "false"
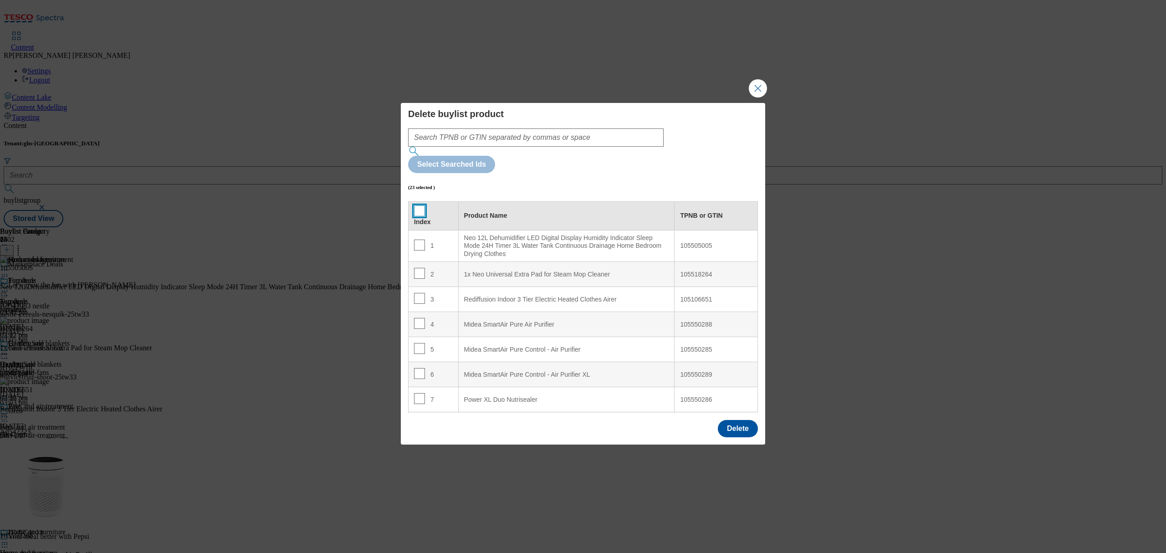
checkbox input "false"
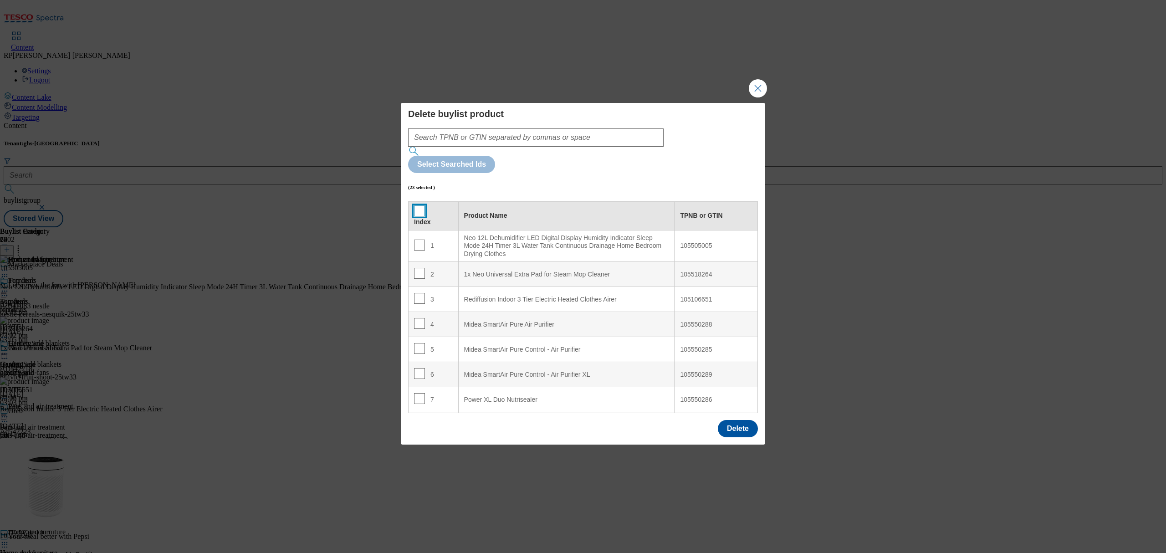
checkbox input "false"
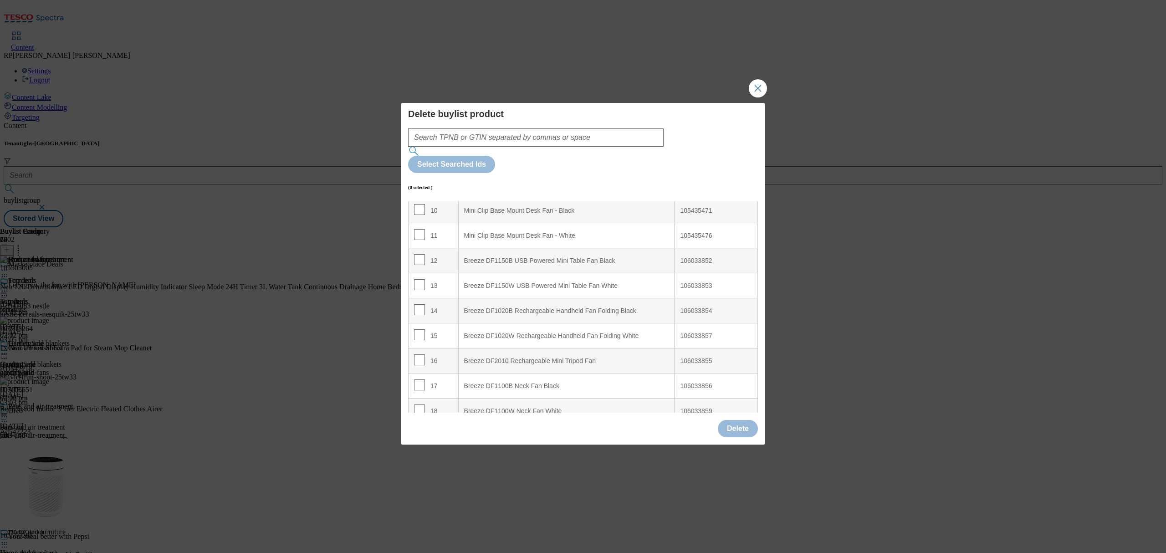
scroll to position [243, 0]
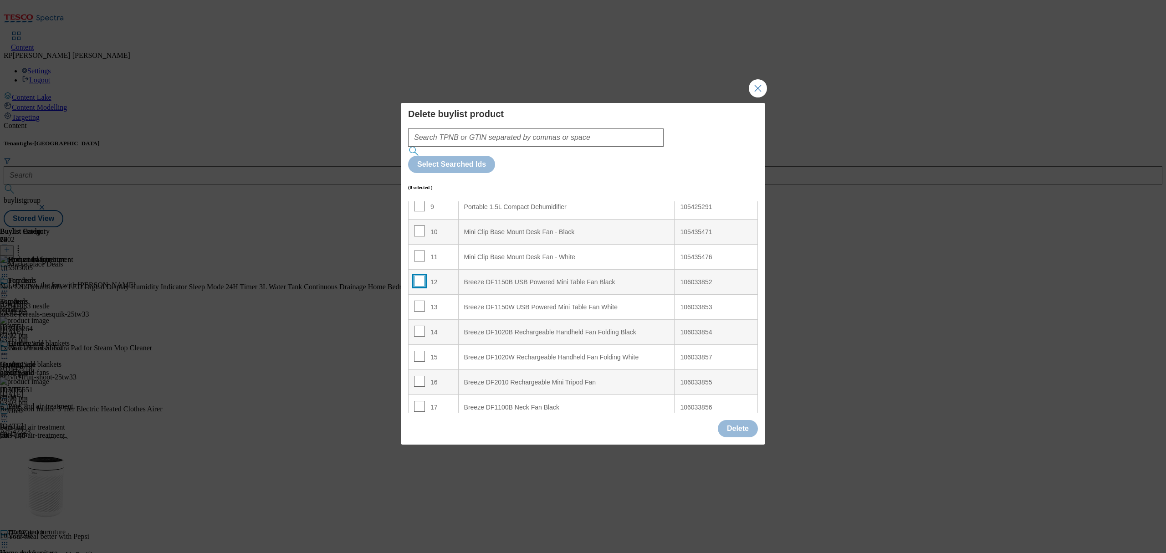
drag, startPoint x: 416, startPoint y: 256, endPoint x: 418, endPoint y: 273, distance: 17.9
click at [416, 276] on input "Modal" at bounding box center [419, 281] width 11 height 11
checkbox input "true"
click at [419, 301] on input "Modal" at bounding box center [419, 306] width 11 height 11
checkbox input "true"
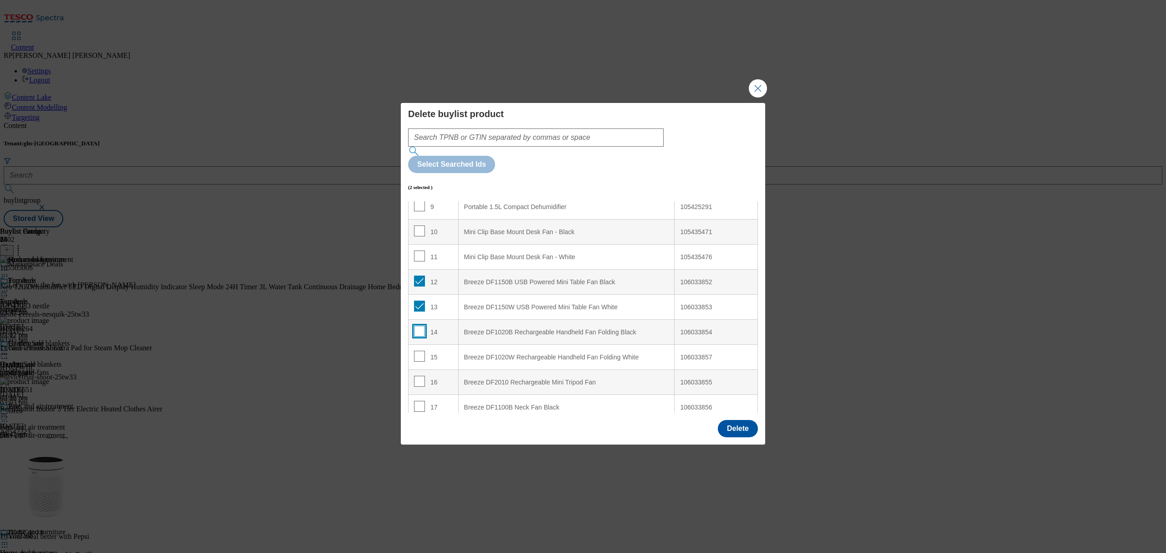
click at [418, 326] on input "Modal" at bounding box center [419, 331] width 11 height 11
checkbox input "true"
click at [420, 351] on input "Modal" at bounding box center [419, 356] width 11 height 11
checkbox input "true"
click at [420, 376] on input "Modal" at bounding box center [419, 381] width 11 height 11
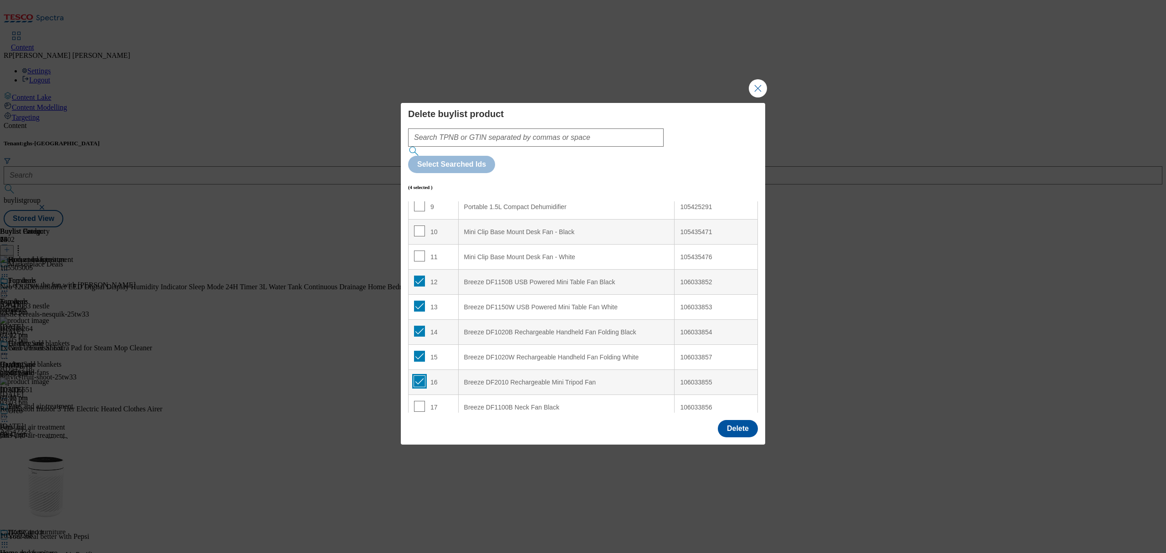
checkbox input "true"
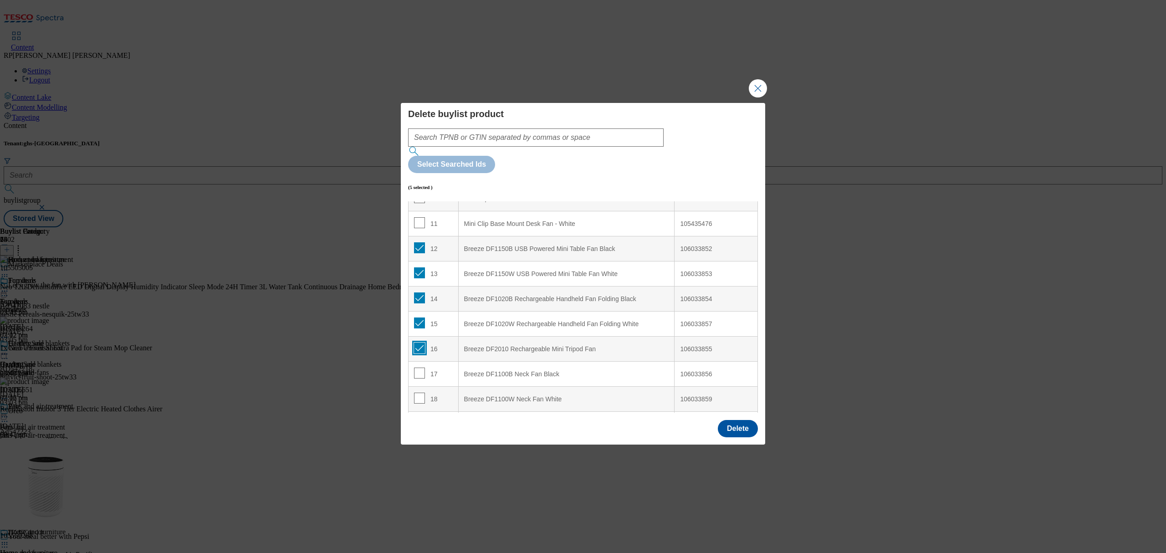
scroll to position [364, 0]
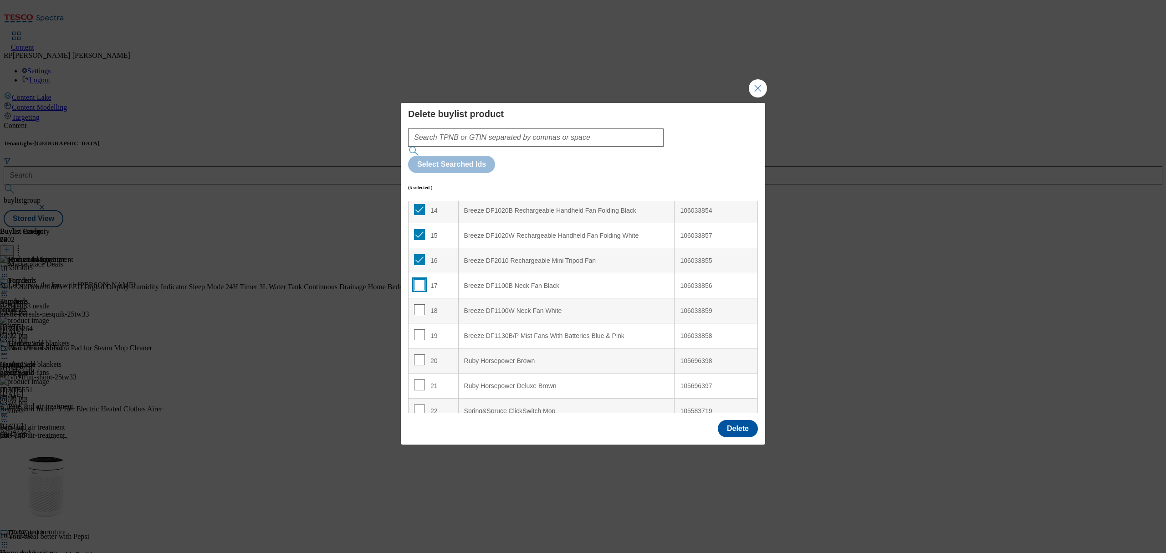
click at [418, 279] on input "Modal" at bounding box center [419, 284] width 11 height 11
checkbox input "true"
click at [419, 304] on input "Modal" at bounding box center [419, 309] width 11 height 11
checkbox input "true"
click at [420, 329] on input "Modal" at bounding box center [419, 334] width 11 height 11
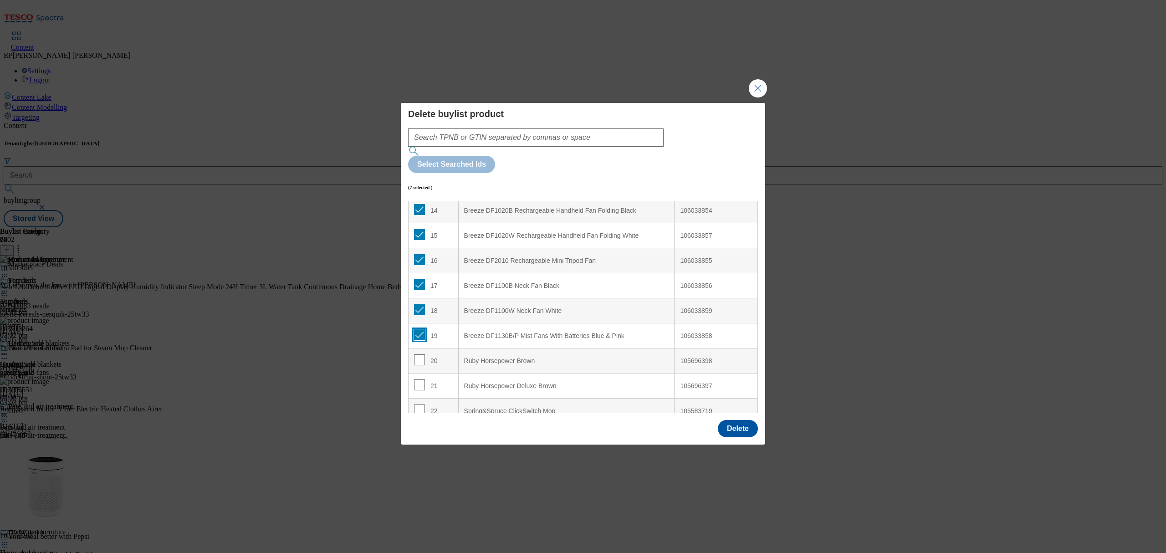
checkbox input "true"
click at [731, 420] on button "Delete" at bounding box center [738, 428] width 40 height 17
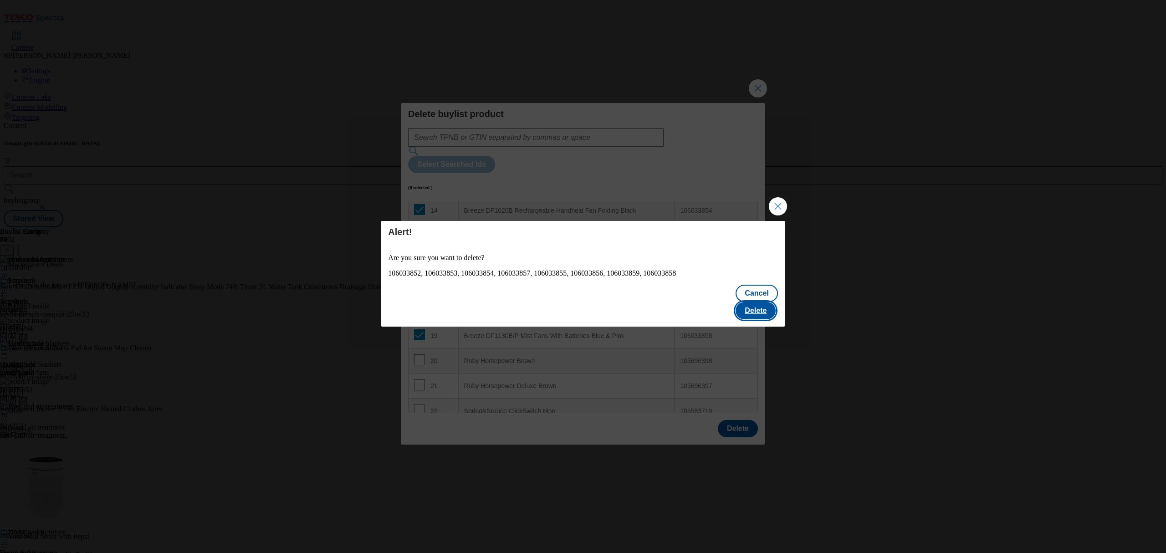
click at [761, 302] on button "Delete" at bounding box center [756, 310] width 40 height 17
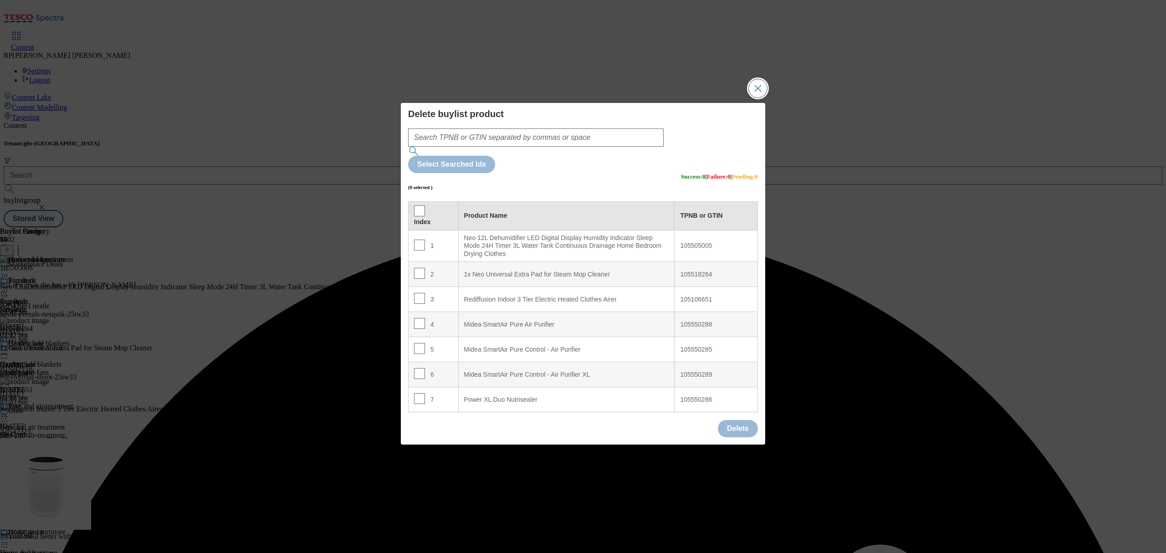
click at [757, 97] on button "Close Modal" at bounding box center [758, 88] width 18 height 18
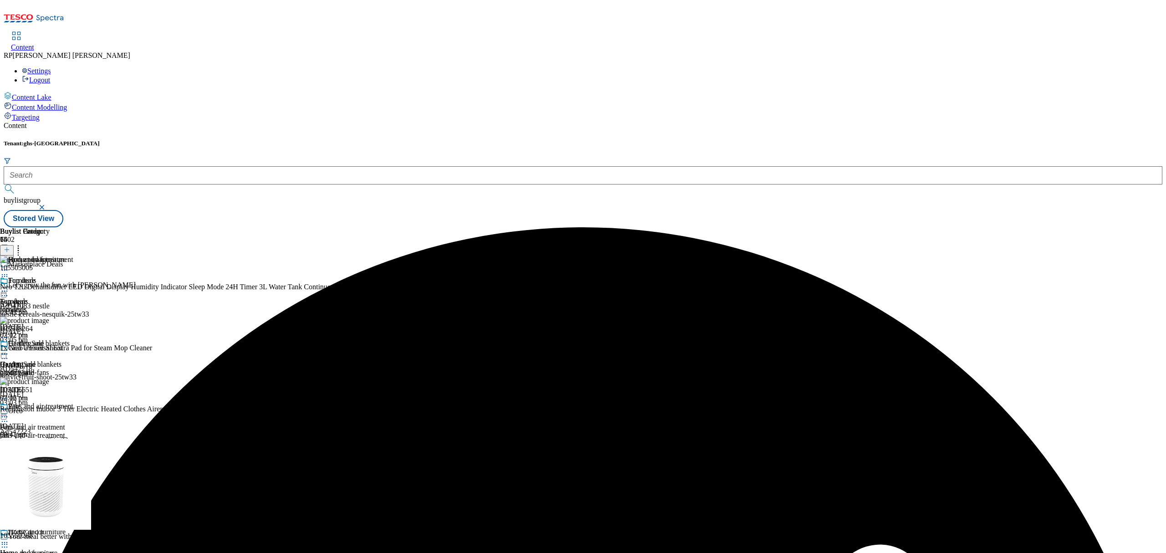
click at [9, 412] on icon at bounding box center [4, 416] width 9 height 9
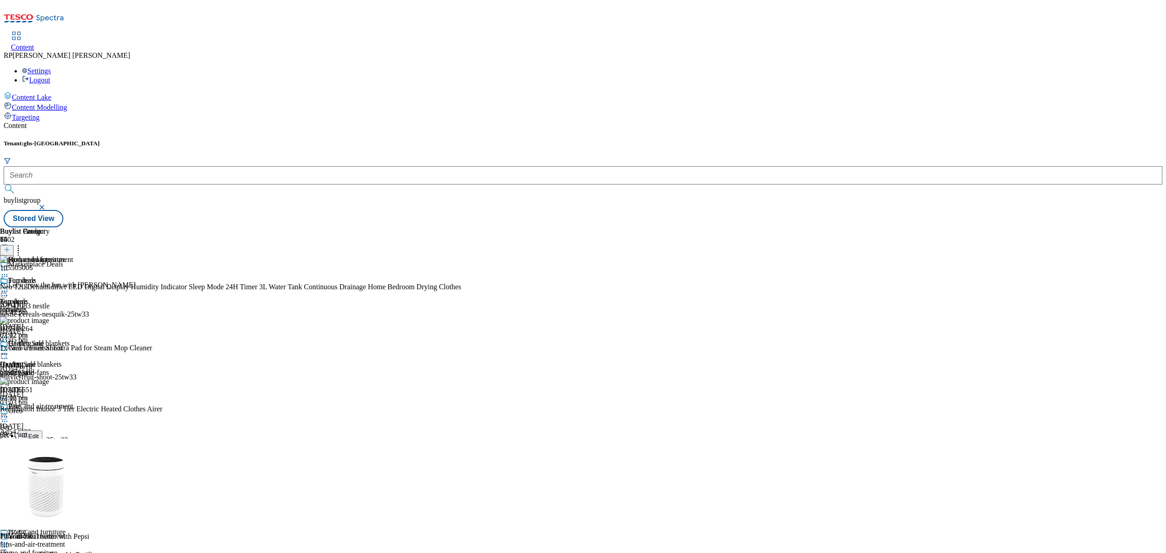
scroll to position [61, 0]
click at [53, 472] on button "Preview" at bounding box center [35, 477] width 35 height 10
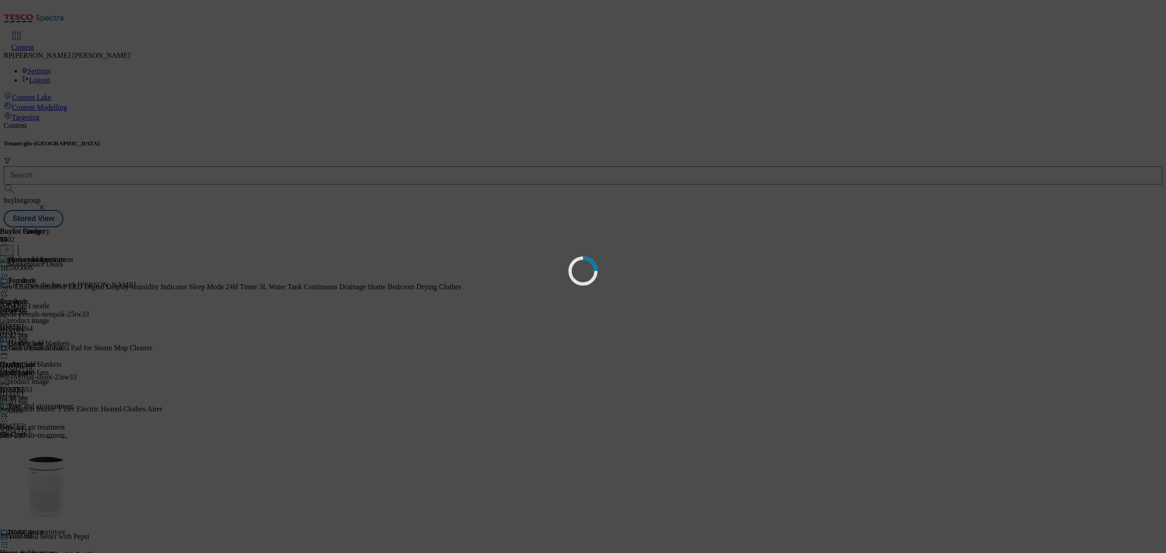
scroll to position [0, 0]
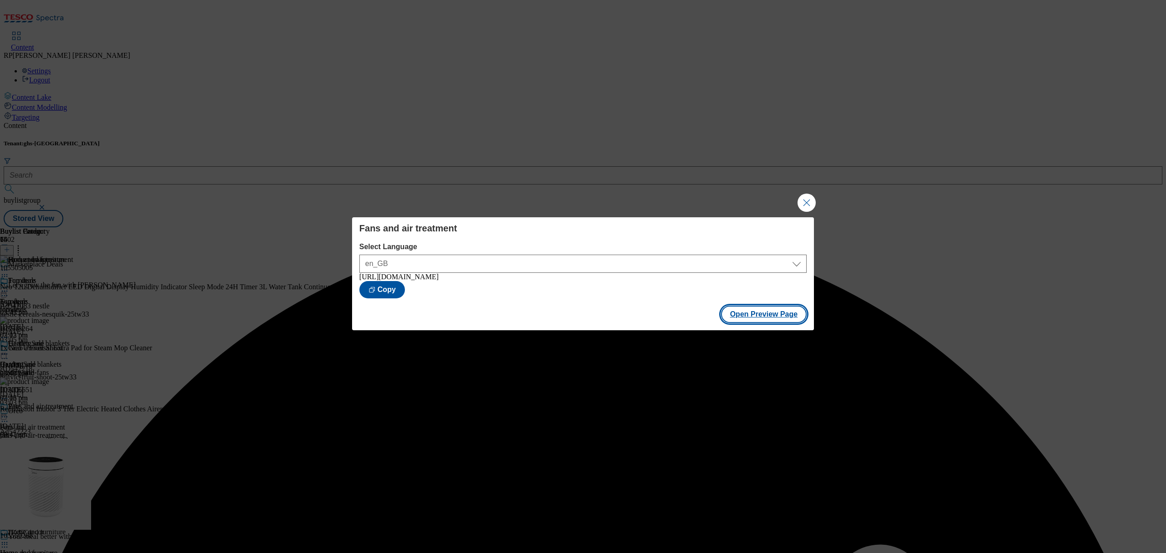
click at [780, 323] on button "Open Preview Page" at bounding box center [764, 314] width 86 height 17
click at [801, 200] on button "Close Modal" at bounding box center [807, 203] width 18 height 18
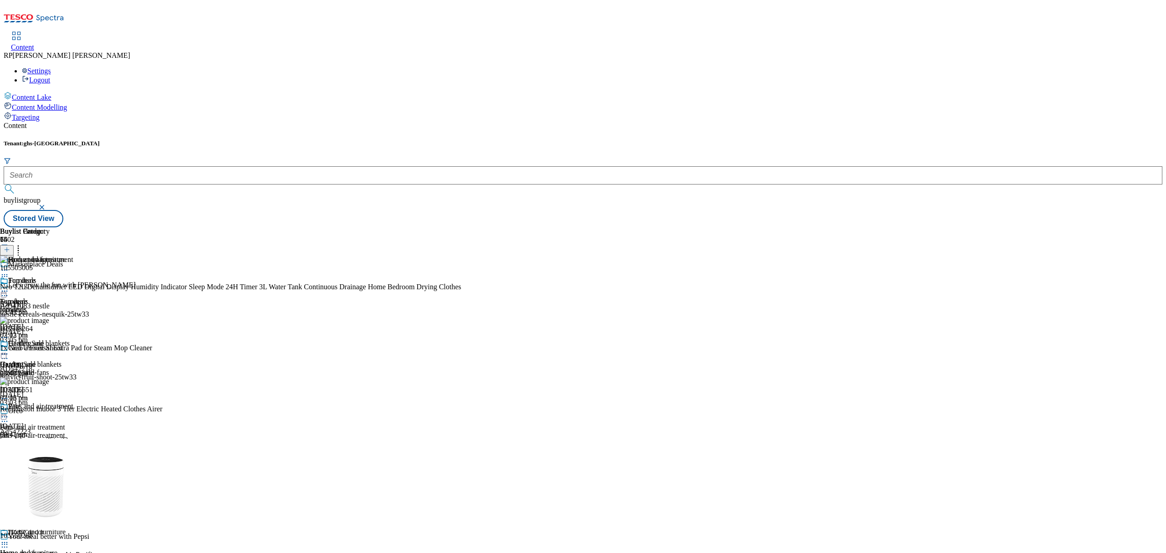
click at [9, 412] on icon at bounding box center [4, 416] width 9 height 9
click at [59, 485] on span "Un-preview" at bounding box center [43, 488] width 31 height 7
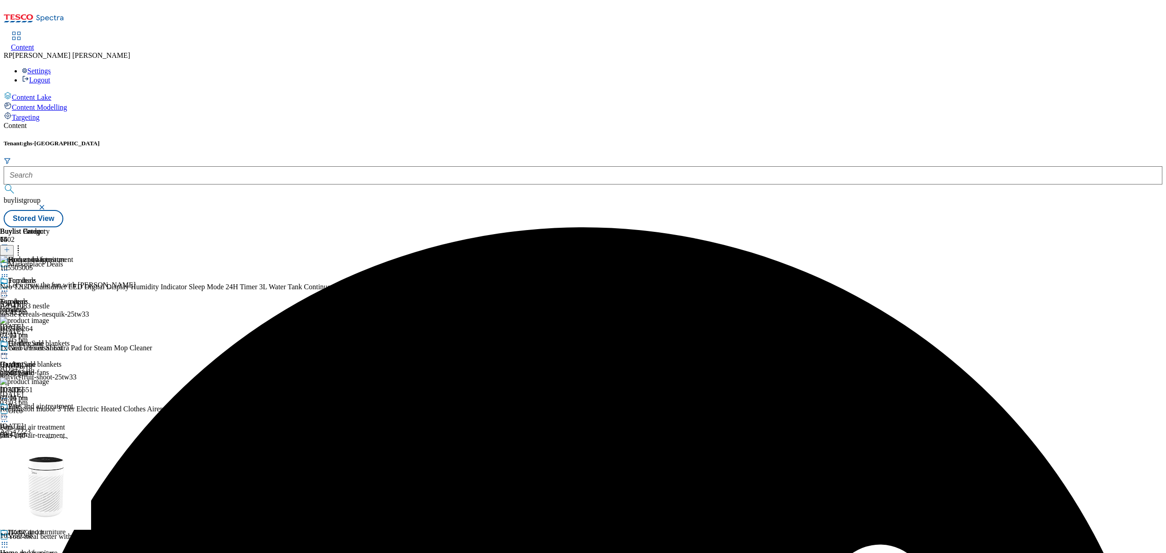
click at [23, 244] on icon at bounding box center [18, 248] width 9 height 9
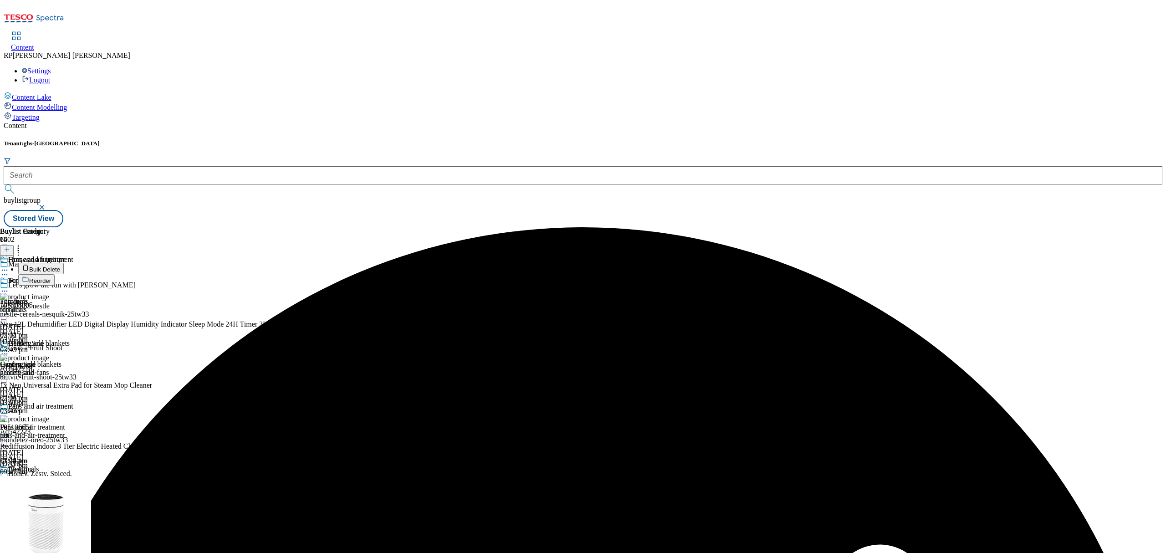
click at [806, 227] on div "Buylist Group 6402 Marketplace Deals Let's grow the fun with Nesquik Ad542083 n…" at bounding box center [583, 227] width 1159 height 0
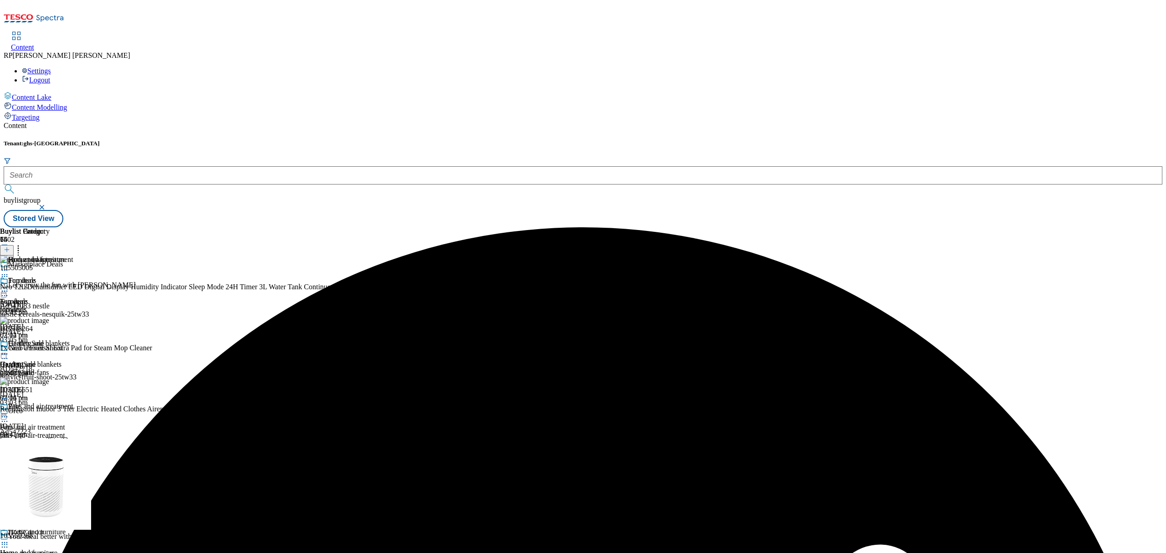
click at [7, 248] on line at bounding box center [7, 250] width 0 height 5
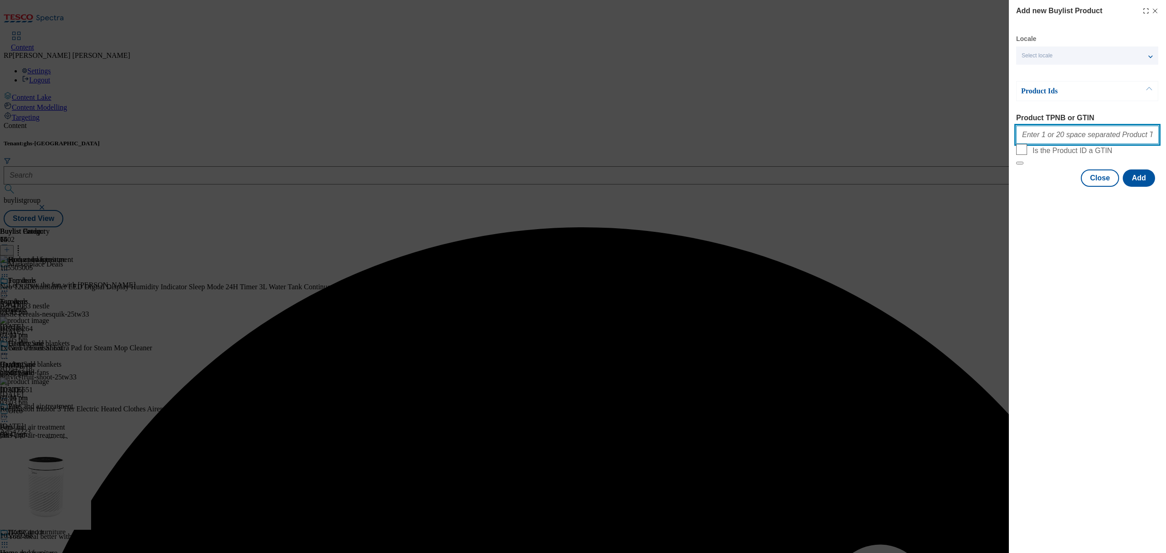
click at [1055, 135] on input "Product TPNB or GTIN" at bounding box center [1087, 135] width 143 height 18
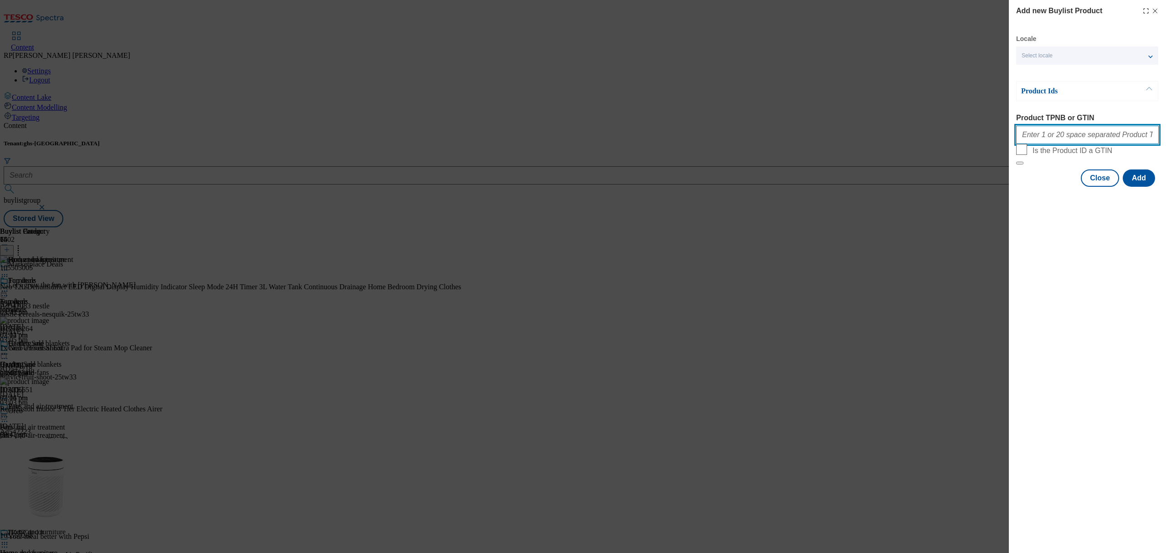
paste input "105518264"
type input "105518264"
click at [1140, 187] on button "Add" at bounding box center [1139, 177] width 32 height 17
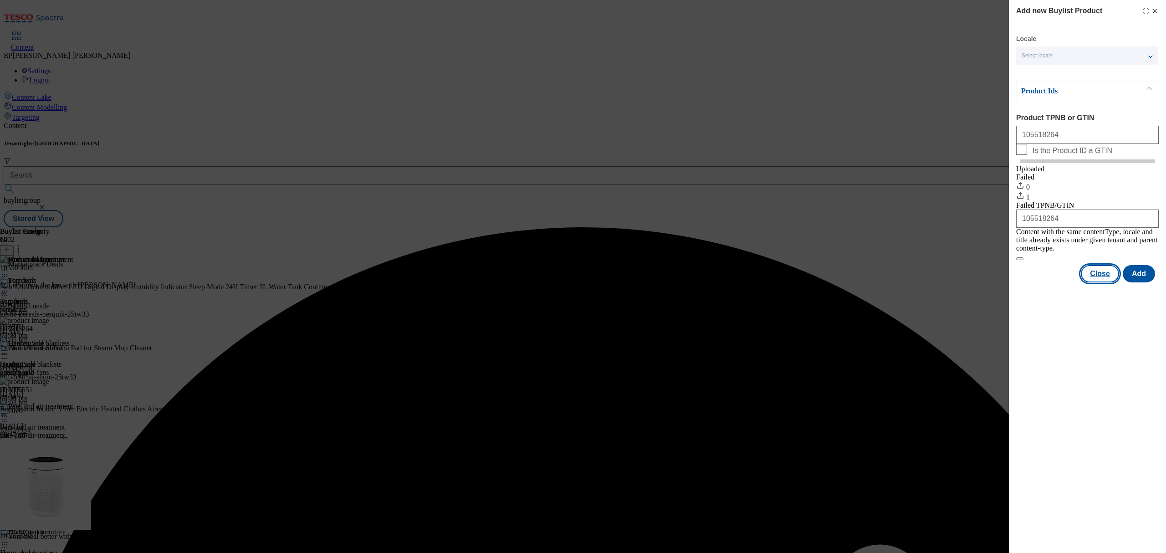
click at [1099, 273] on button "Close" at bounding box center [1100, 273] width 38 height 17
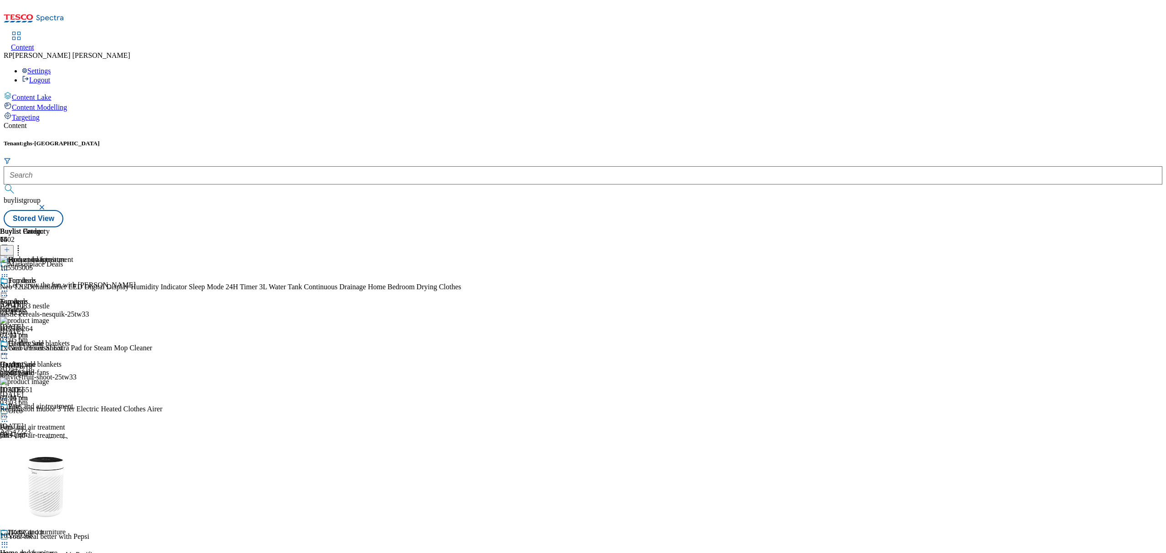
click at [9, 412] on icon at bounding box center [4, 416] width 9 height 9
click at [50, 475] on span "Preview" at bounding box center [38, 478] width 21 height 7
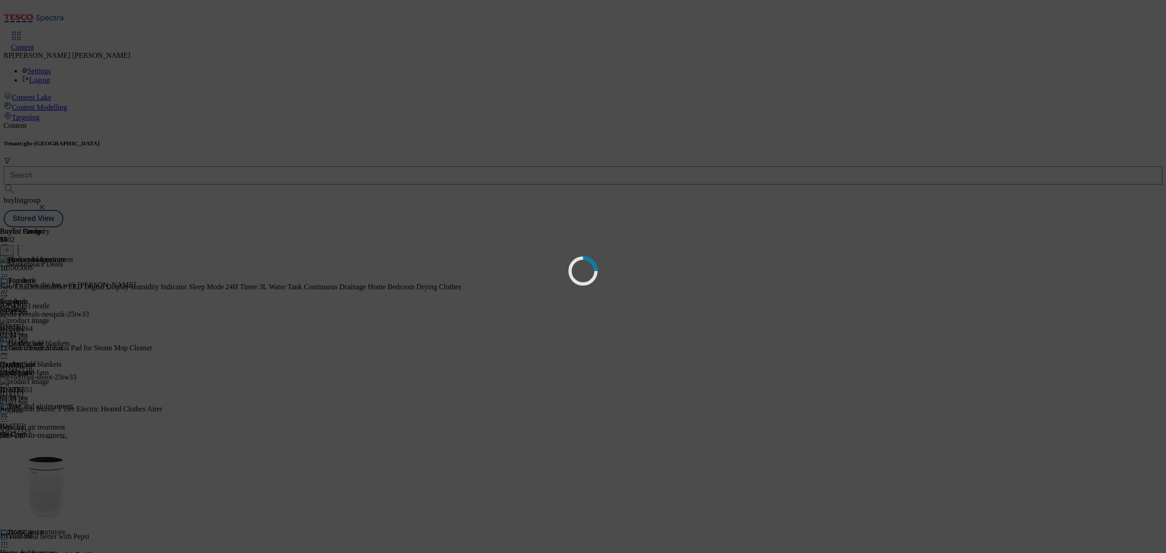
scroll to position [0, 0]
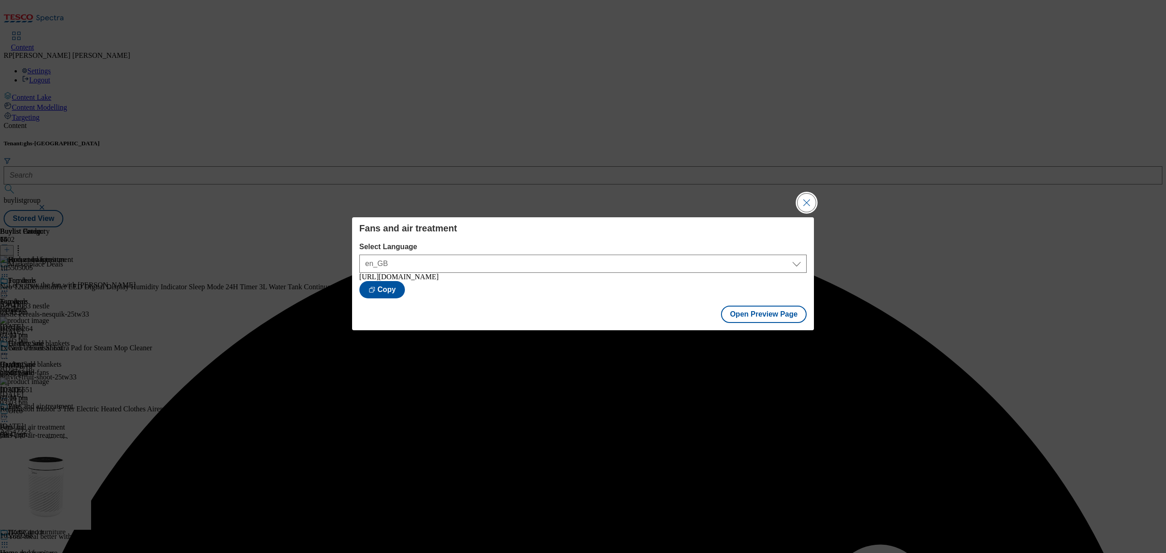
click at [811, 199] on button "Close Modal" at bounding box center [807, 203] width 18 height 18
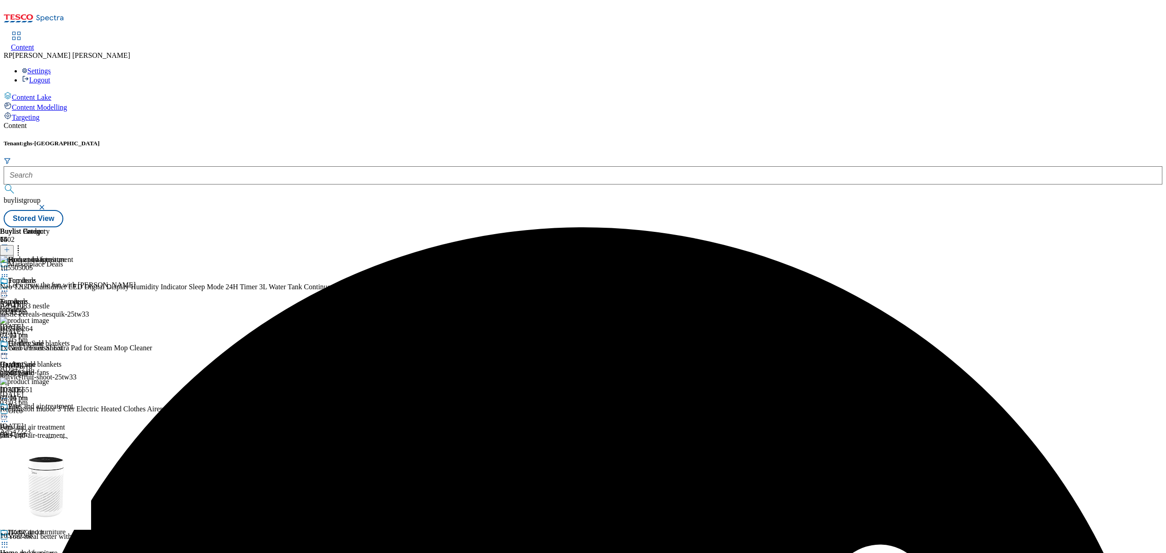
click at [73, 306] on div "furniture" at bounding box center [36, 310] width 73 height 8
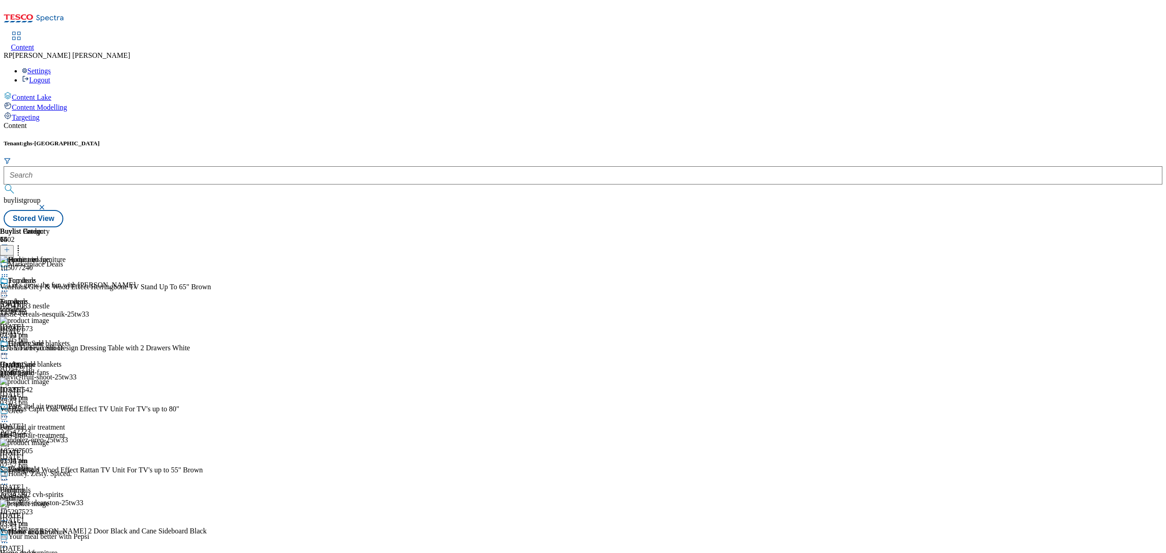
click at [10, 246] on icon at bounding box center [7, 249] width 6 height 6
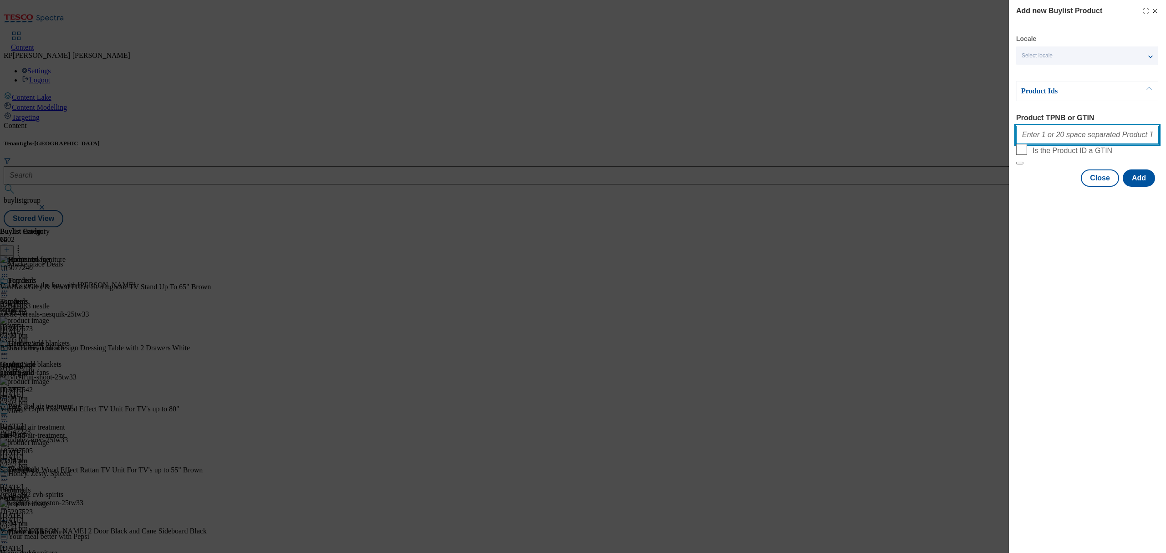
click at [1059, 137] on input "Product TPNB or GTIN" at bounding box center [1087, 135] width 143 height 18
paste input "105425470 105504997 105771811 105771833 105771839 105771816 105771818 105771828…"
type input "105425470 105504997 105771811 105771833 105771839 105771816 105771818 105771828…"
click at [1140, 187] on button "Add" at bounding box center [1139, 177] width 32 height 17
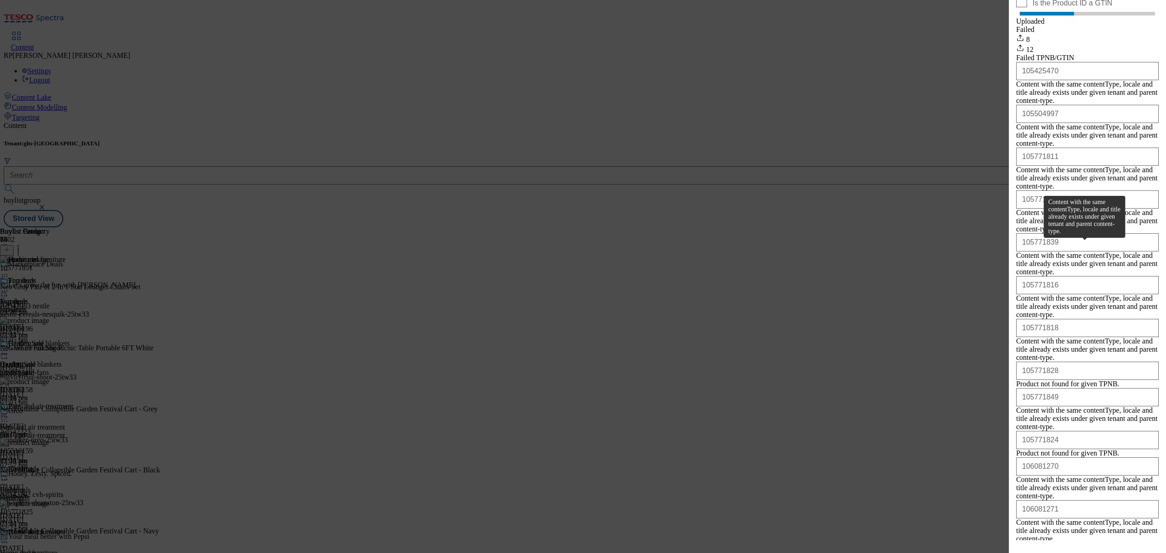
scroll to position [155, 0]
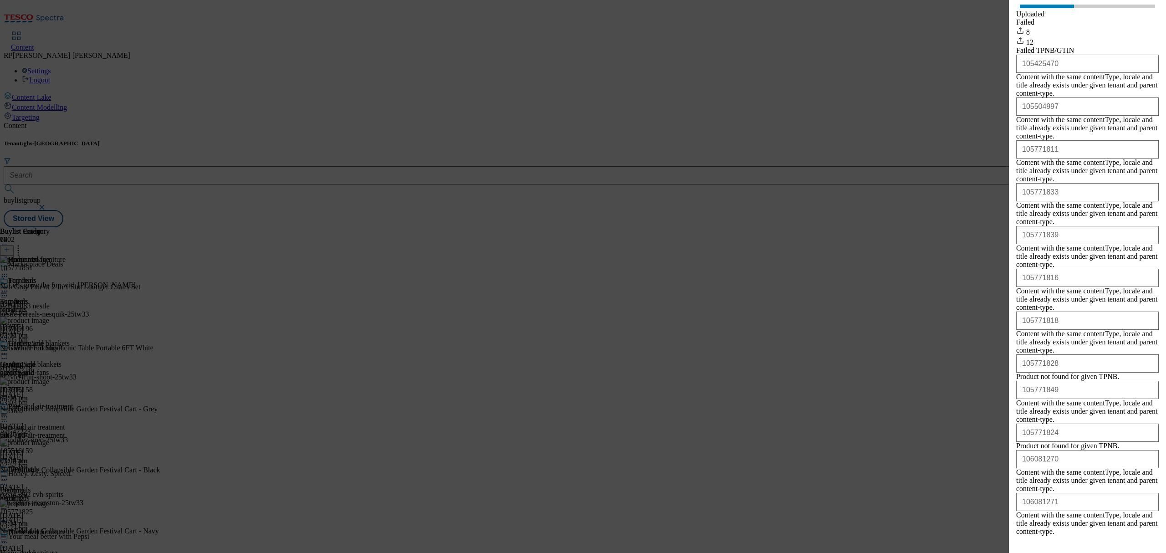
click at [1105, 548] on button "Close" at bounding box center [1100, 556] width 38 height 17
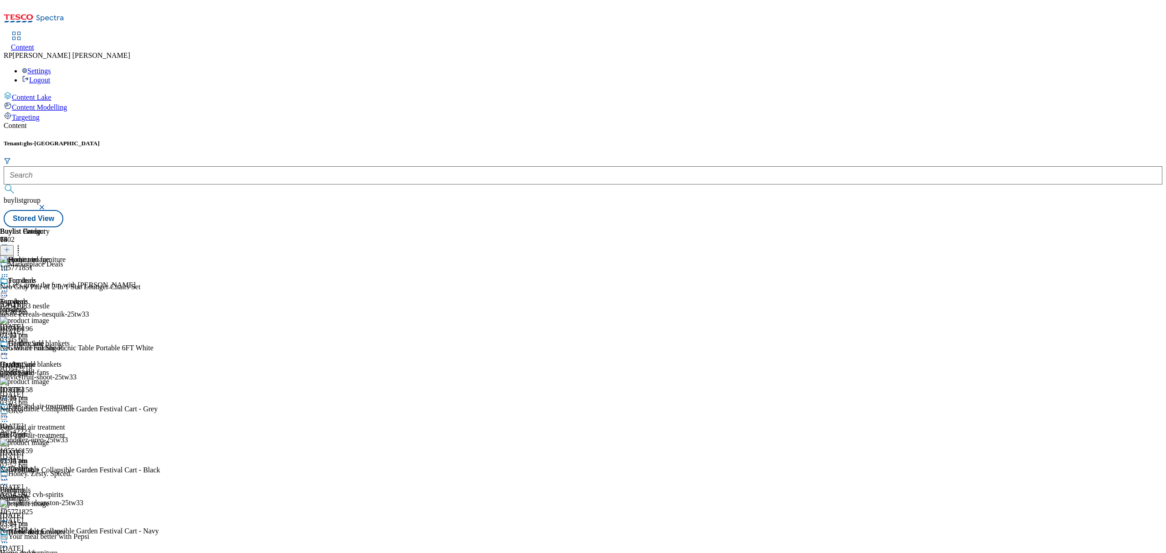
click at [9, 287] on icon at bounding box center [4, 291] width 9 height 9
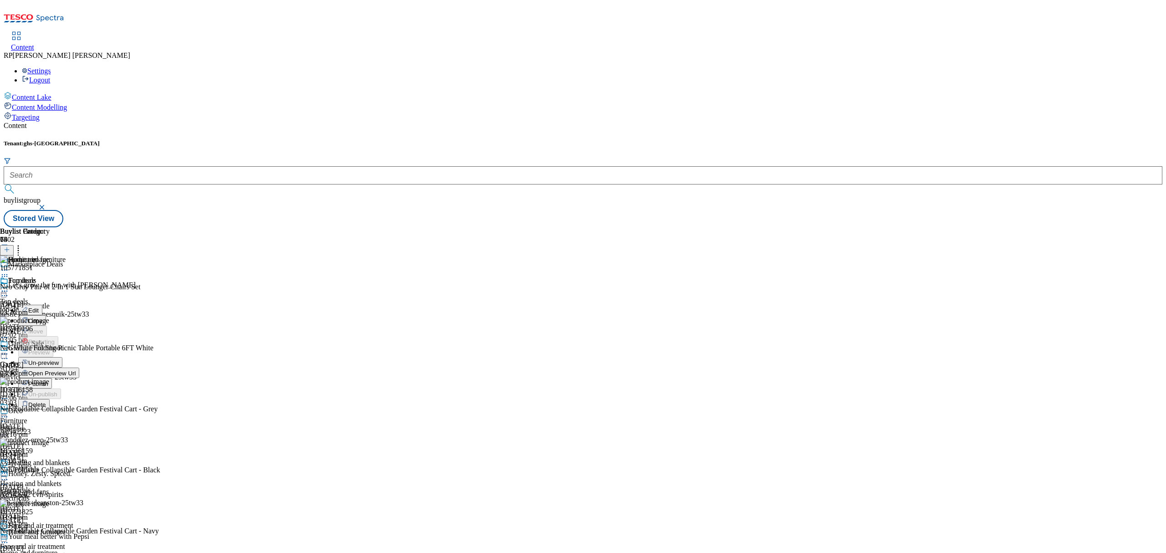
click at [76, 370] on span "Open Preview Url" at bounding box center [51, 373] width 47 height 7
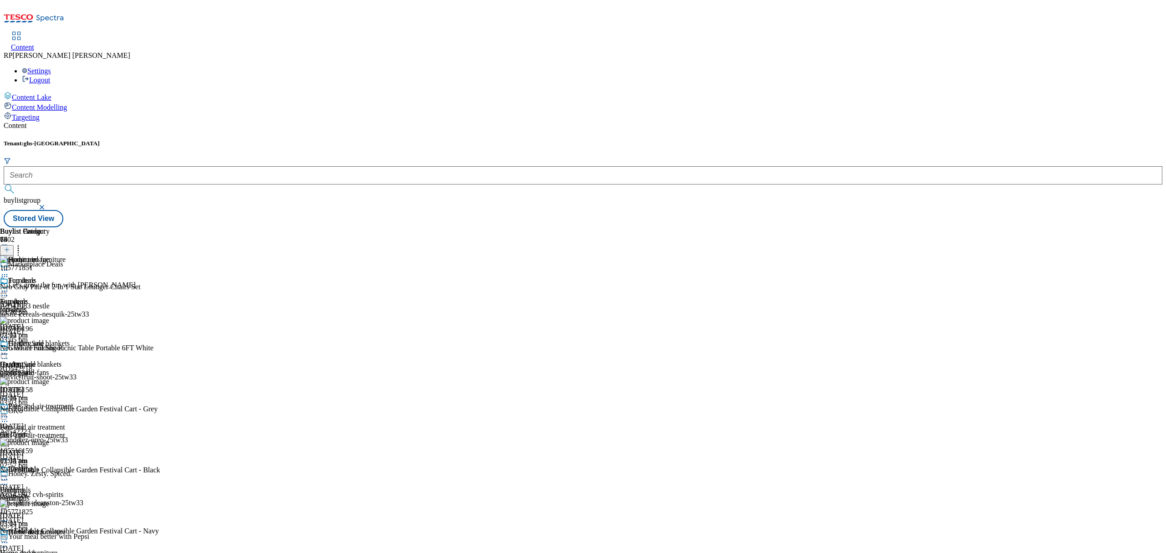
click at [9, 287] on icon at bounding box center [4, 291] width 9 height 9
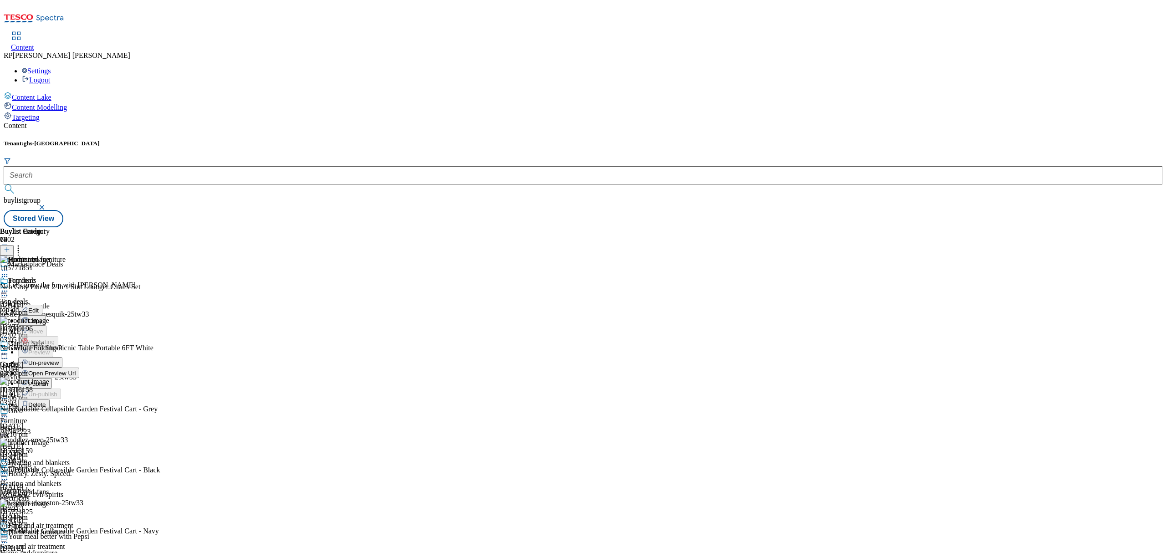
click at [59, 359] on span "Un-preview" at bounding box center [43, 362] width 31 height 7
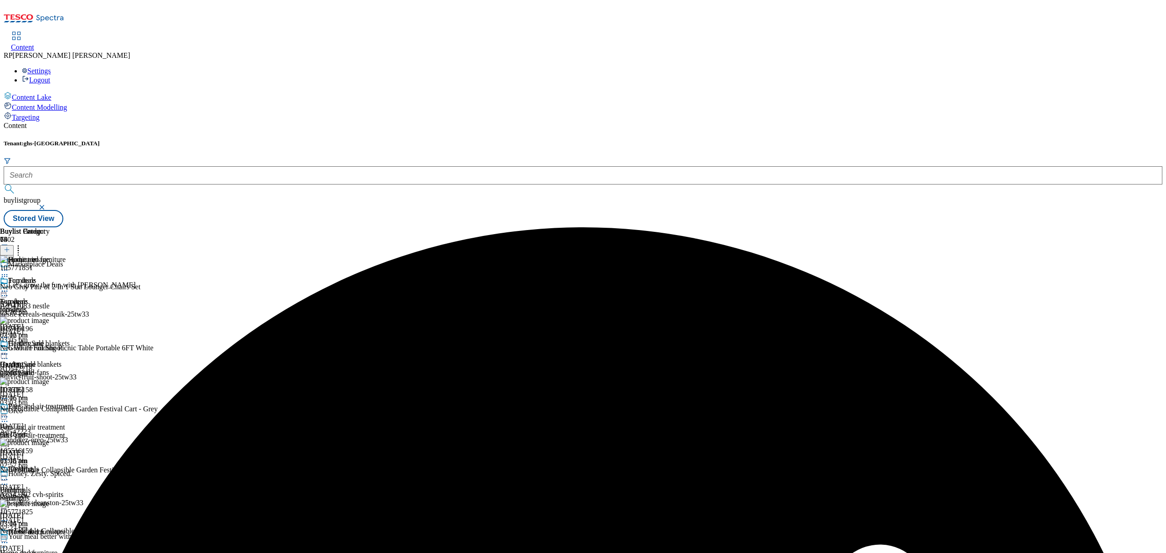
click at [73, 277] on div "Furniture Furniture furniture [DATE] 03:16 pm" at bounding box center [36, 308] width 73 height 63
click at [9, 287] on icon at bounding box center [4, 291] width 9 height 9
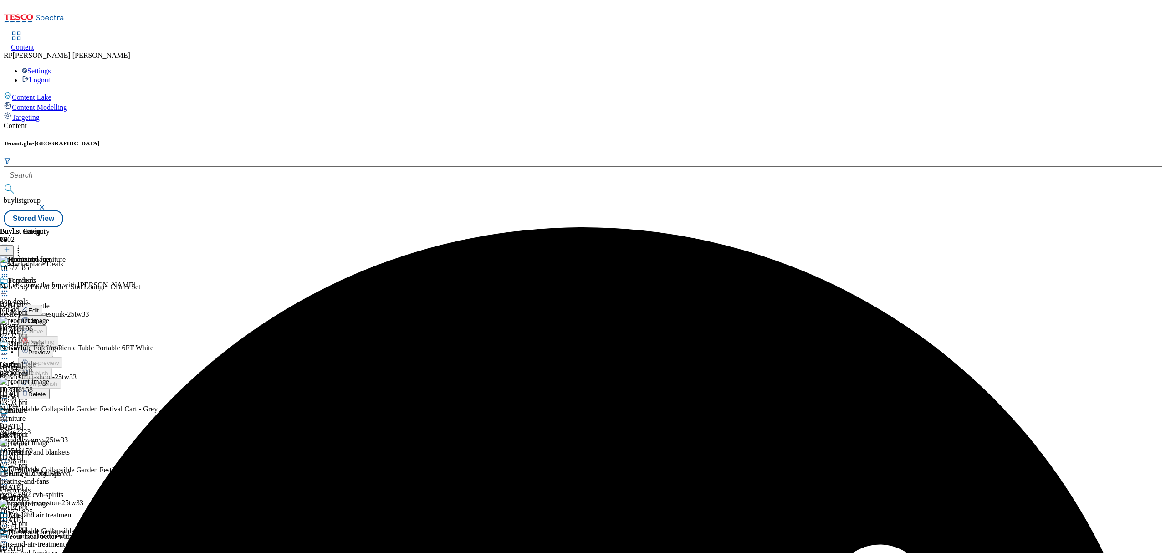
click at [50, 349] on span "Preview" at bounding box center [38, 352] width 21 height 7
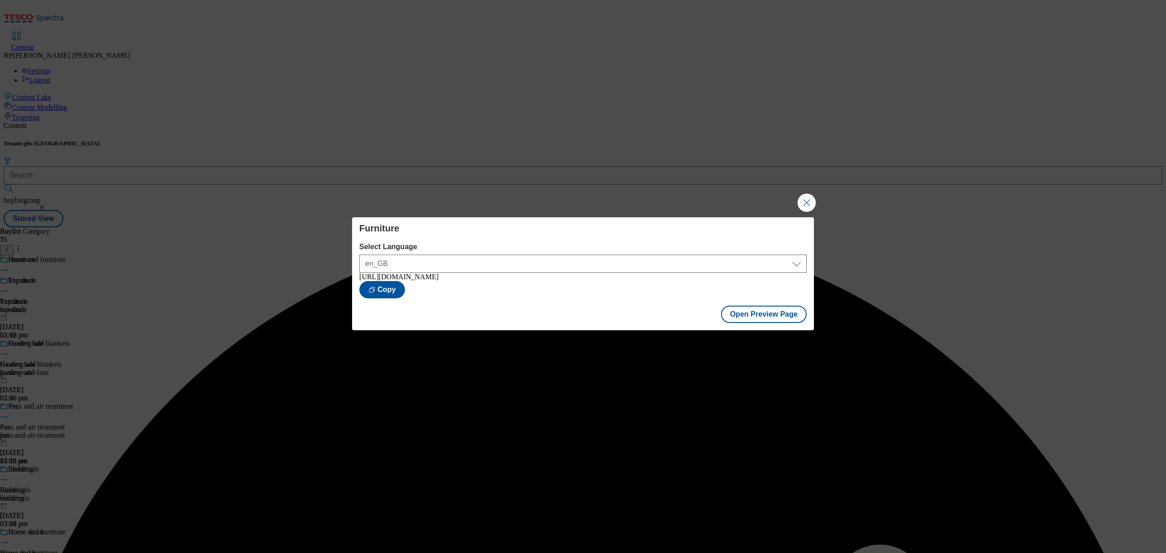
click at [777, 305] on div "Open Preview Page" at bounding box center [583, 315] width 462 height 30
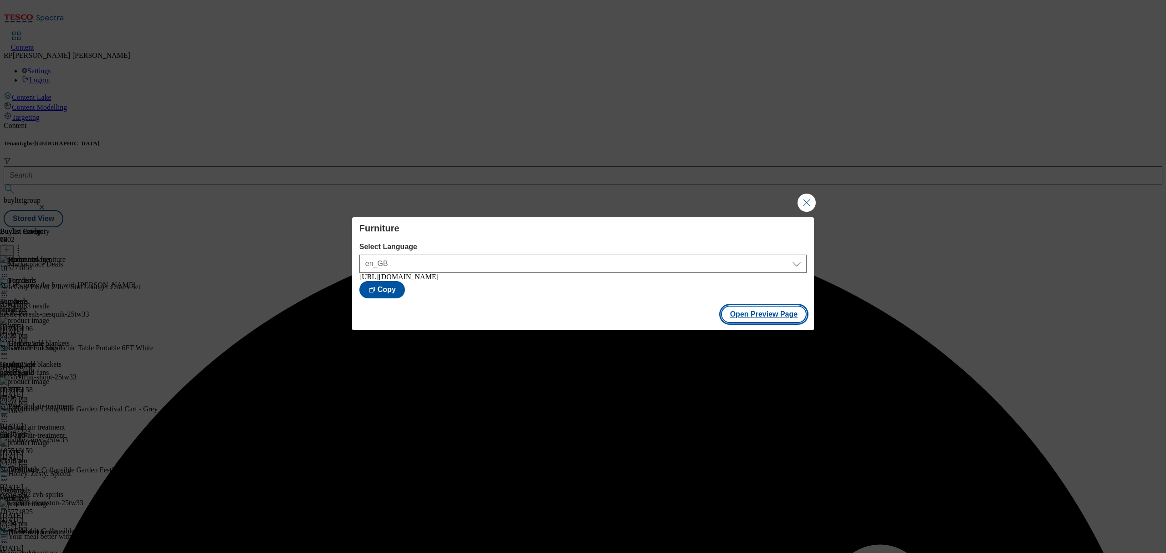
click at [764, 315] on button "Open Preview Page" at bounding box center [764, 314] width 86 height 17
click at [802, 199] on button "Close Modal" at bounding box center [807, 203] width 18 height 18
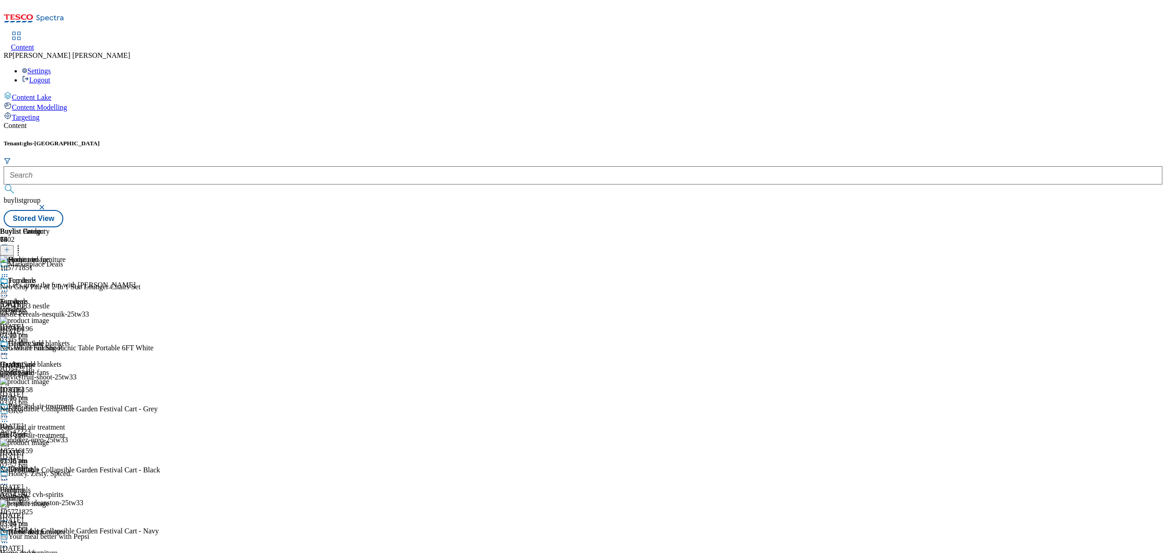
click at [23, 244] on icon at bounding box center [18, 248] width 9 height 9
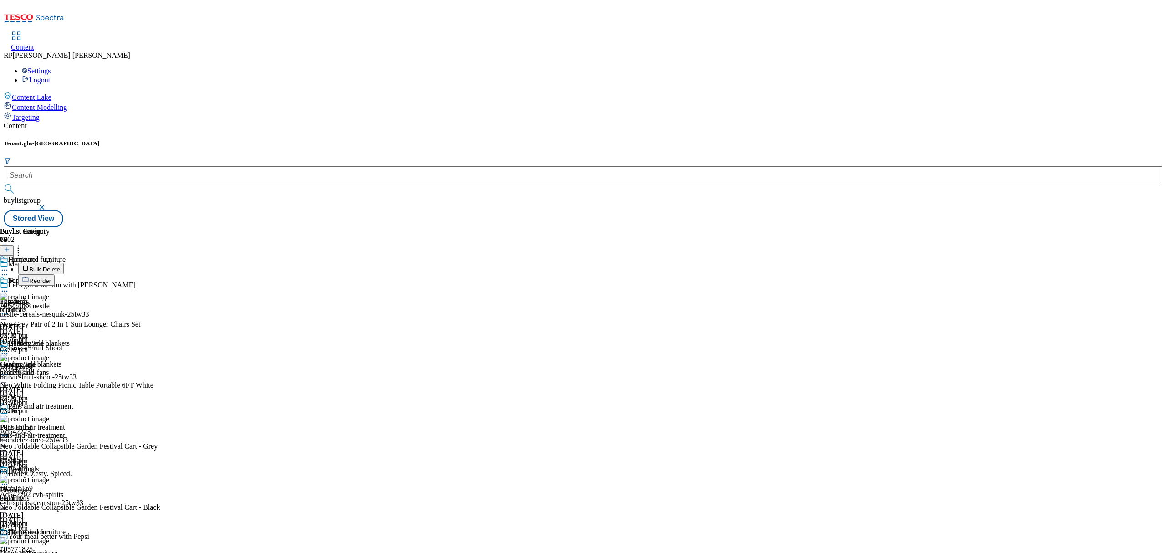
click at [60, 266] on span "Bulk Delete" at bounding box center [44, 269] width 31 height 7
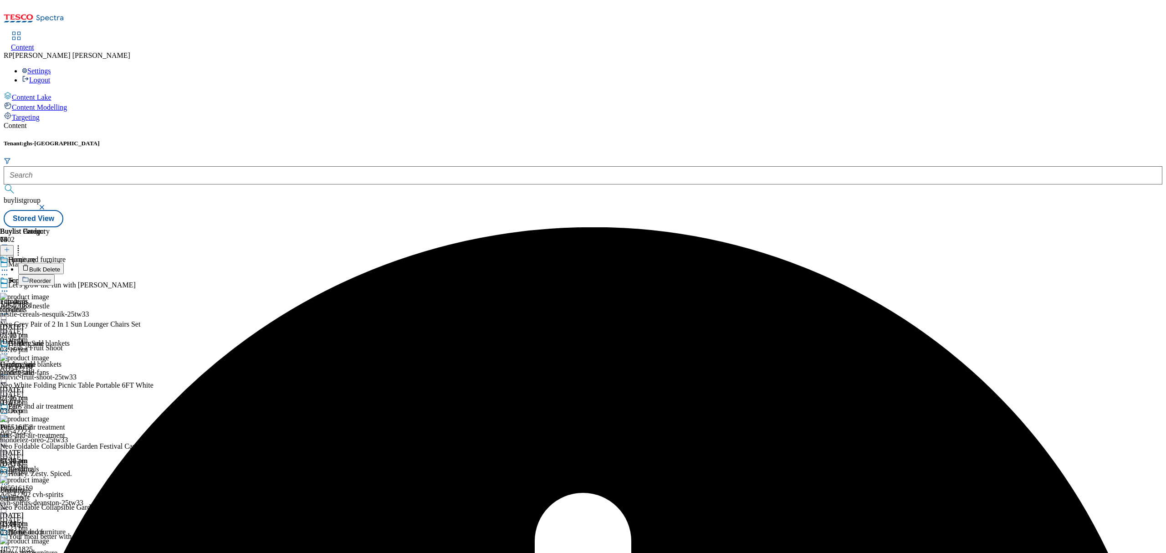
click at [9, 287] on icon at bounding box center [4, 291] width 9 height 9
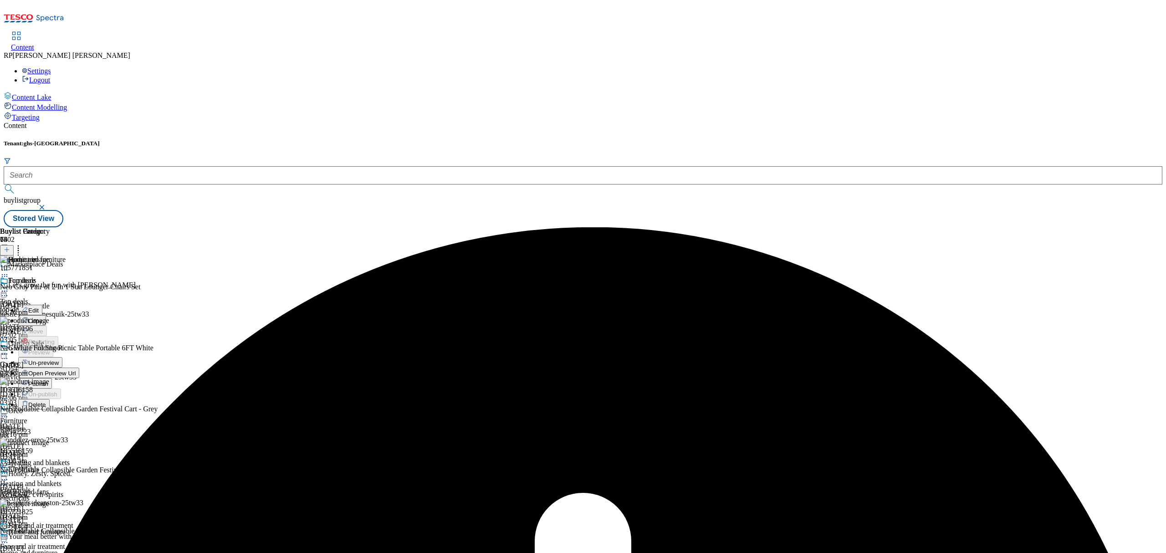
click at [62, 357] on button "Un-preview" at bounding box center [40, 362] width 44 height 10
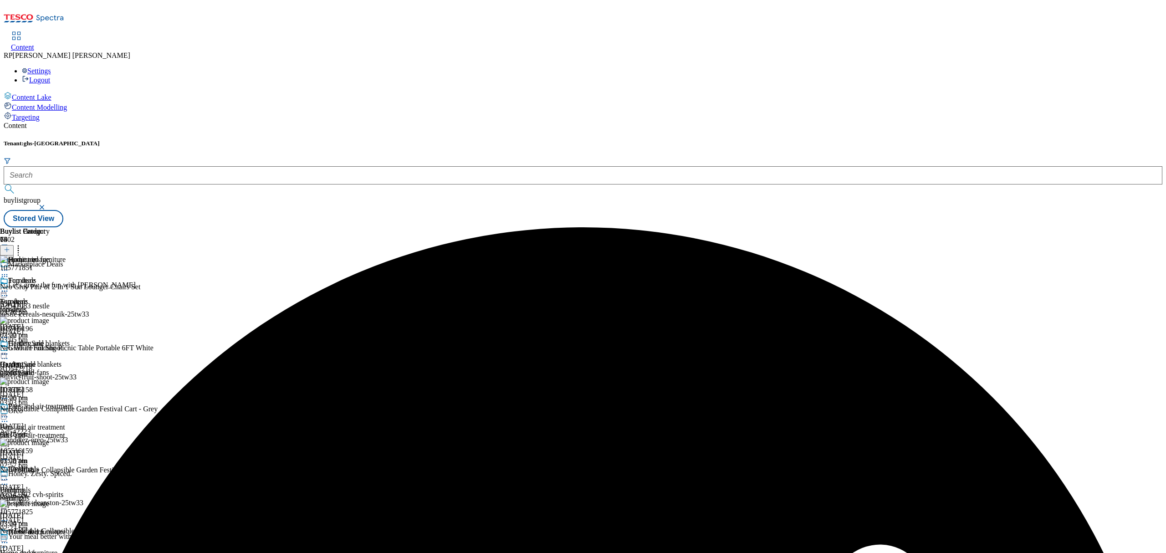
click at [23, 244] on icon at bounding box center [18, 248] width 9 height 9
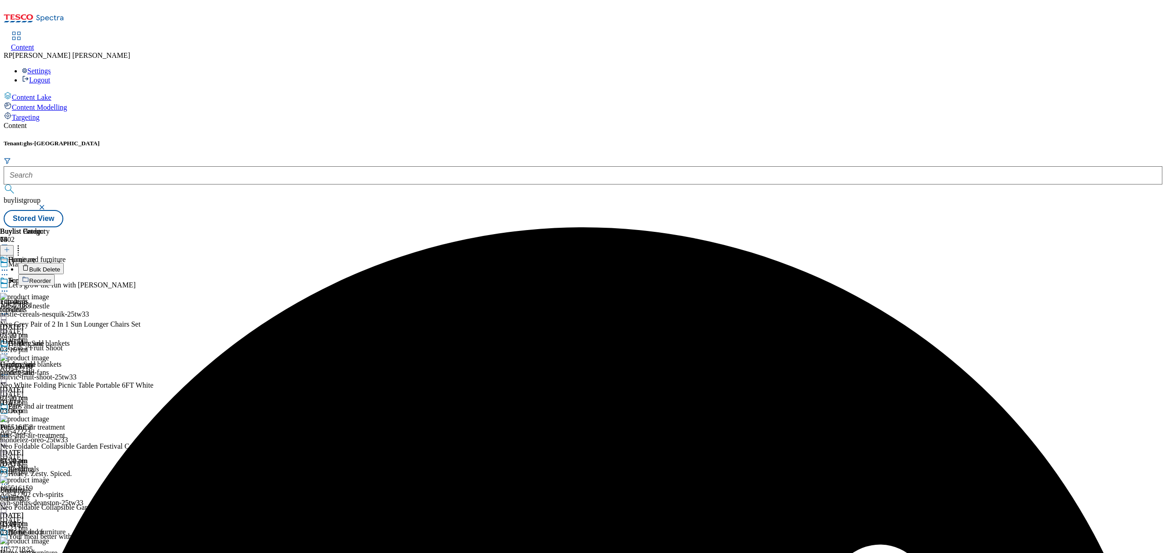
click at [60, 266] on span "Bulk Delete" at bounding box center [44, 269] width 31 height 7
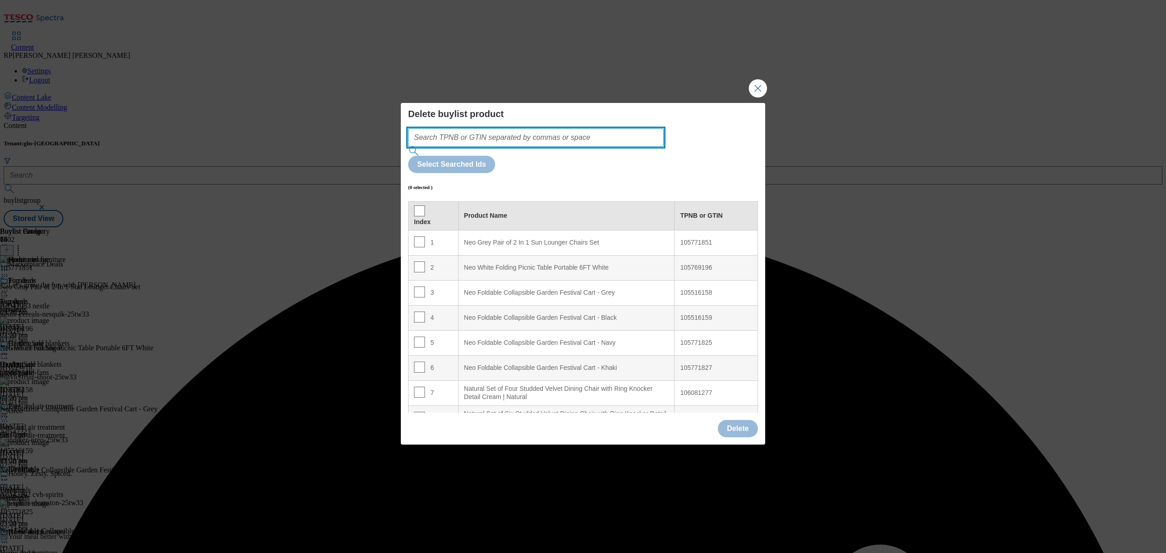
click at [578, 147] on input "Modal" at bounding box center [536, 137] width 256 height 18
paste input "105425470 105504997 105771811 105771833 105771839 105771816 105771818 105771828…"
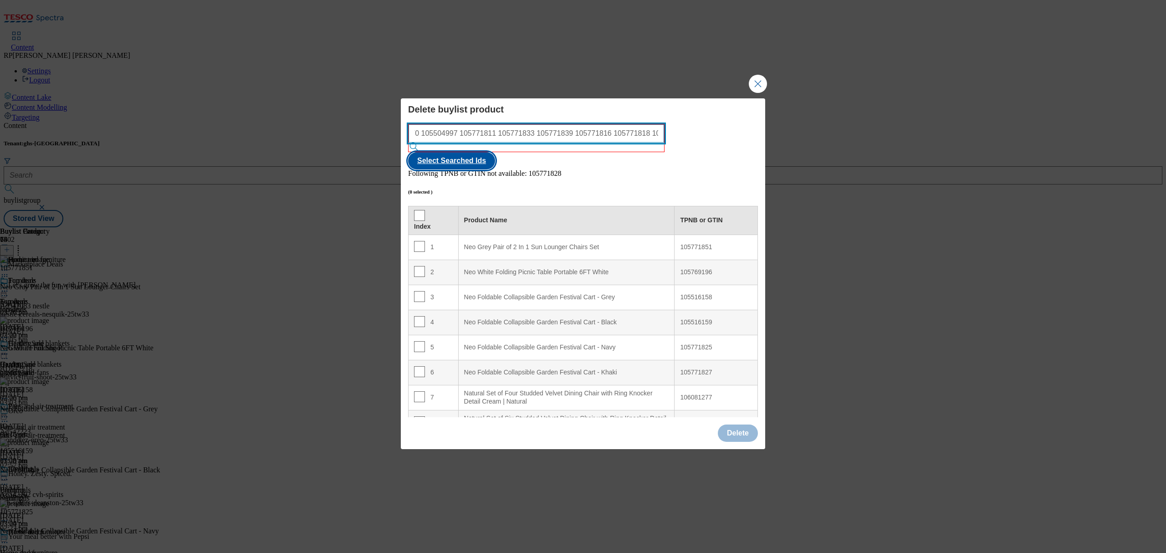
type input "105425470 105504997 105771811 105771833 105771839 105771816 105771818 105771828…"
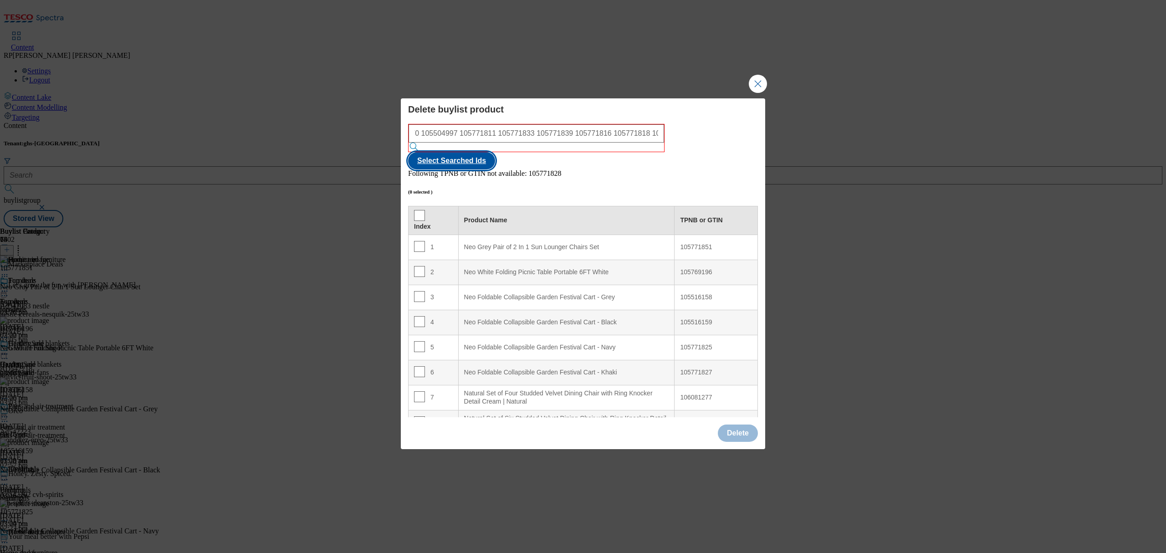
click at [495, 152] on button "Select Searched Ids" at bounding box center [451, 160] width 87 height 17
checkbox input "true"
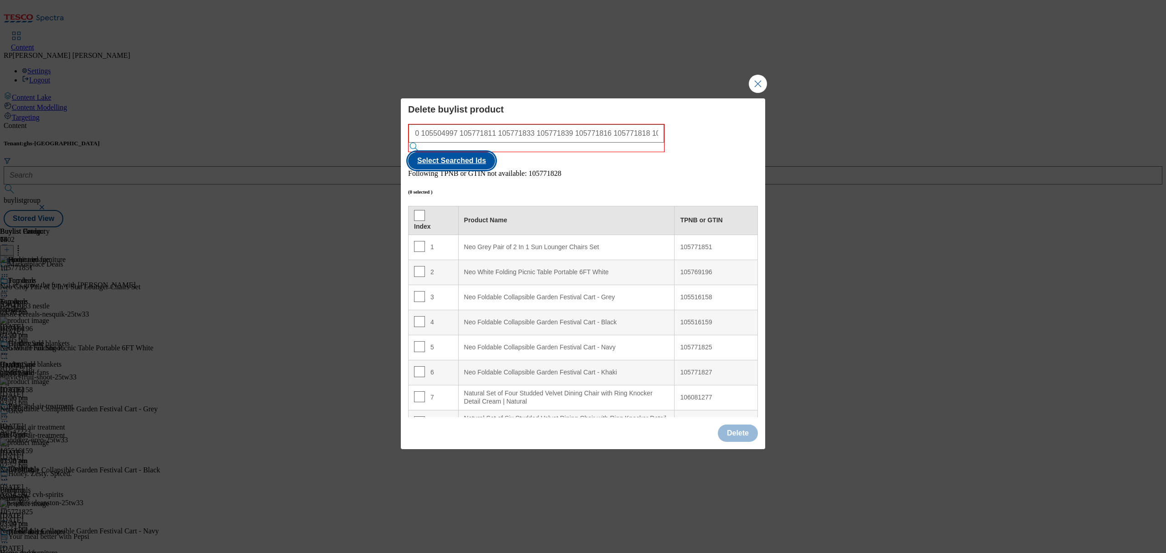
checkbox input "true"
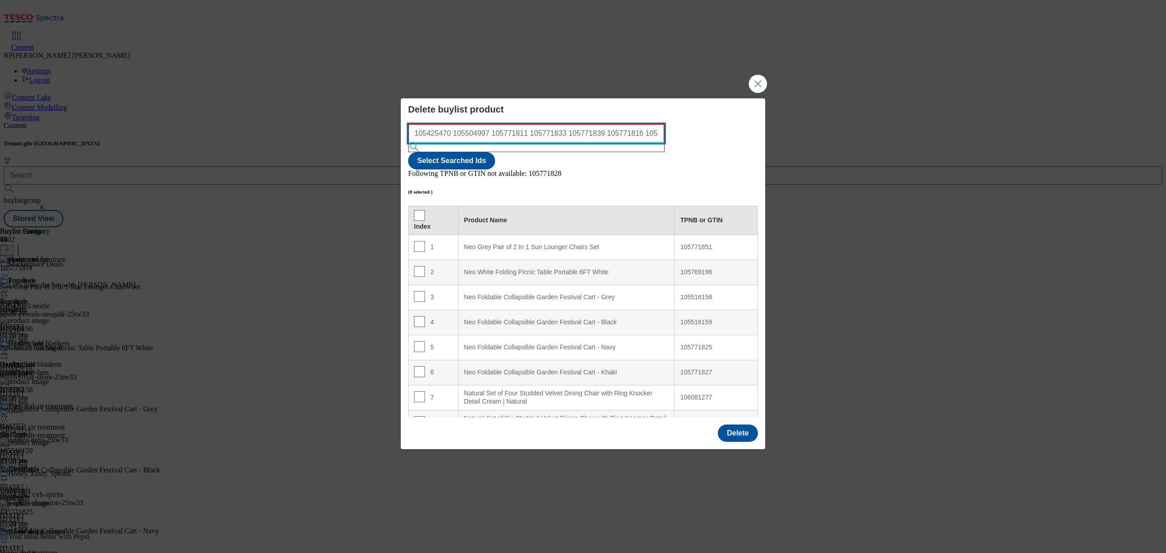
click at [545, 143] on input "105425470 105504997 105771811 105771833 105771839 105771816 105771818 105771828…" at bounding box center [537, 133] width 256 height 18
paste input "6081270"
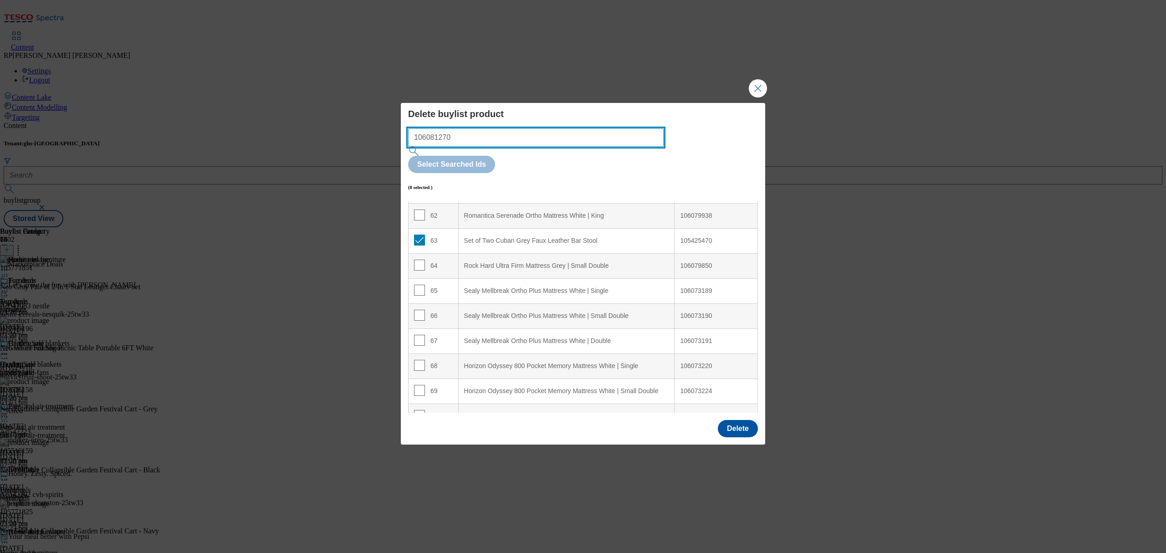
scroll to position [1526, 0]
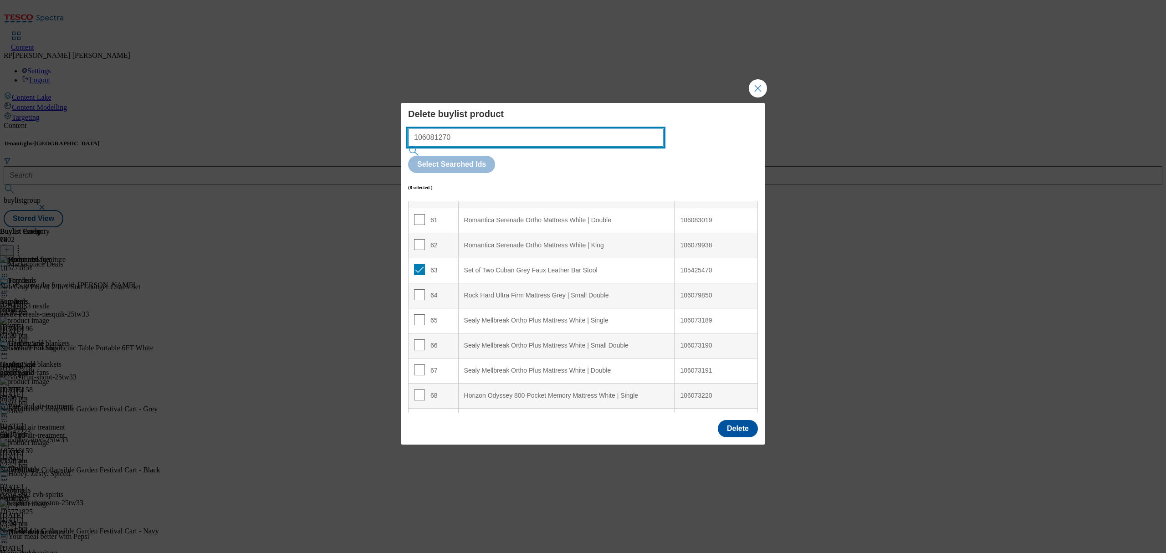
click at [489, 147] on input "106081270" at bounding box center [536, 137] width 256 height 18
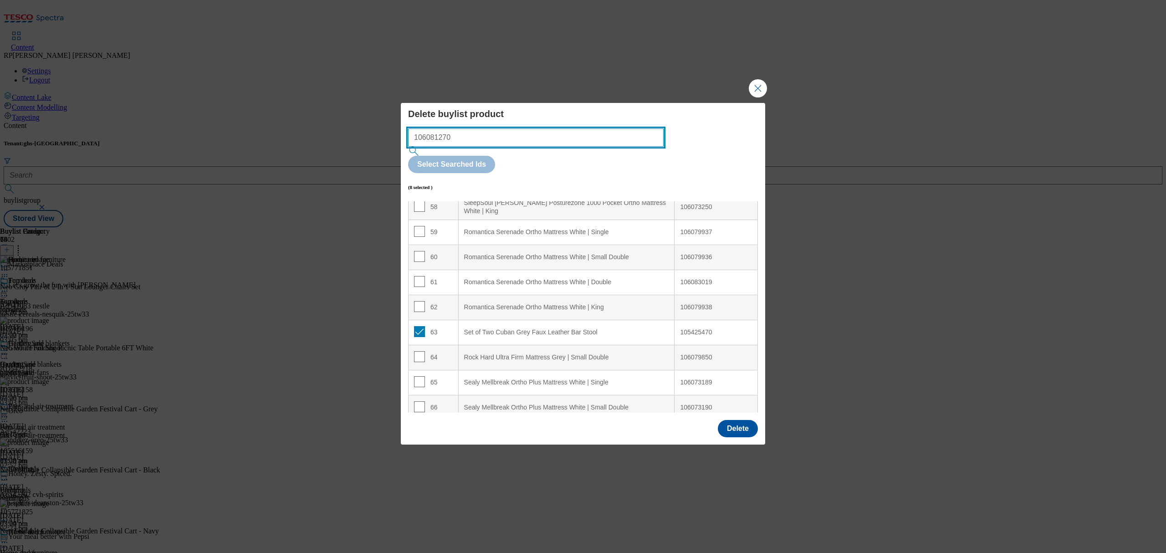
scroll to position [1460, 0]
type input "106081270"
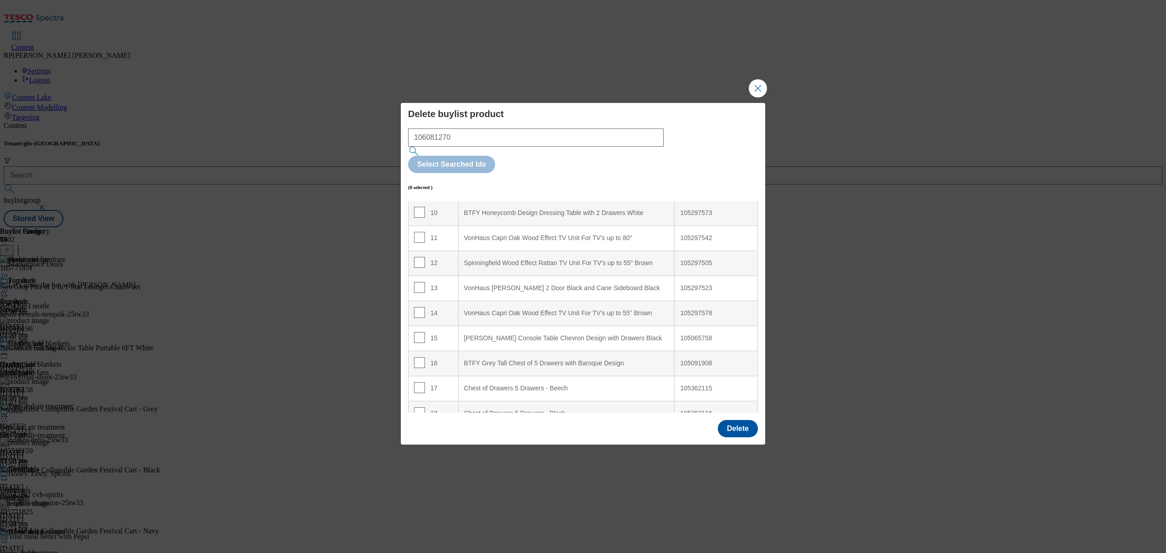
scroll to position [185, 0]
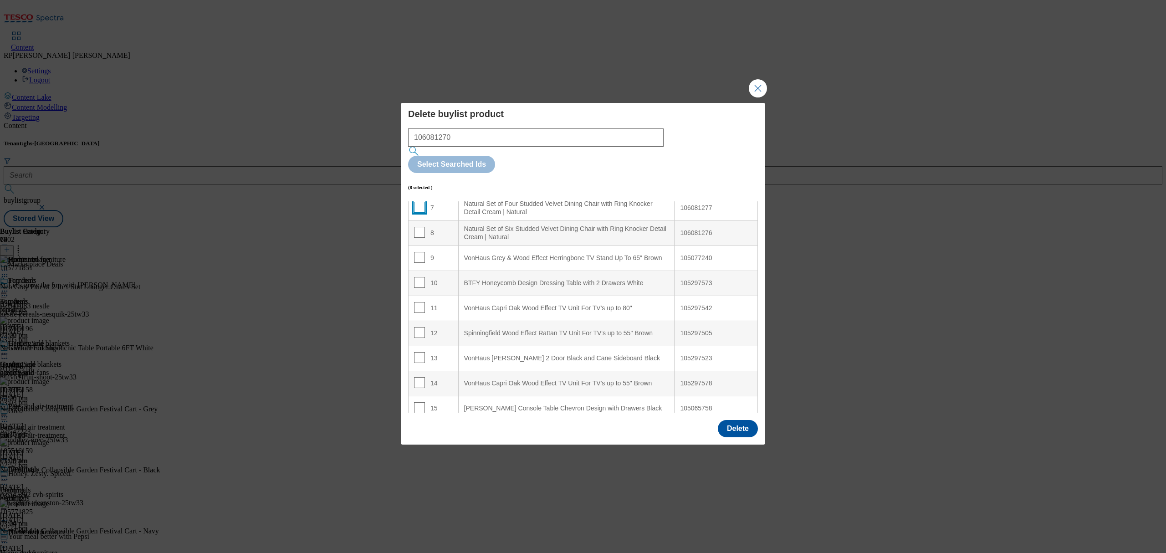
click at [418, 202] on input "Modal" at bounding box center [419, 207] width 11 height 11
checkbox input "true"
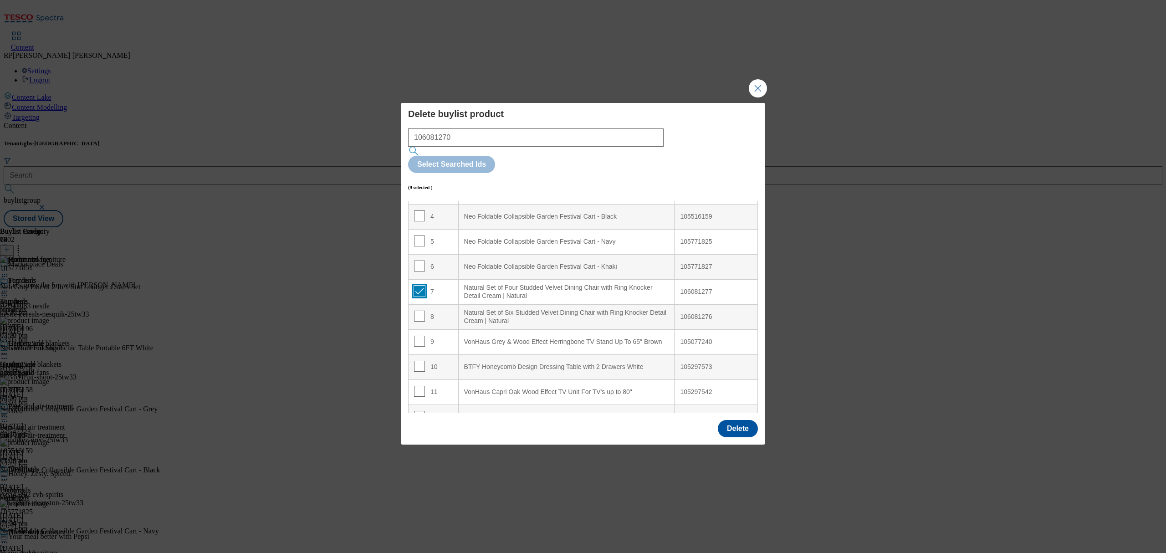
scroll to position [0, 0]
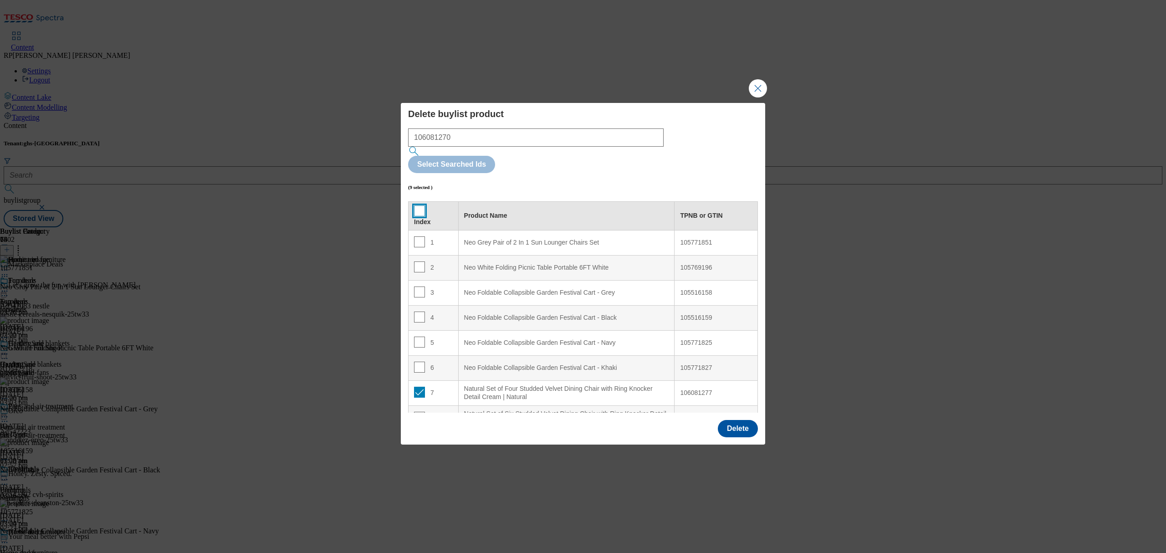
click at [417, 205] on input "Modal" at bounding box center [419, 210] width 11 height 11
checkbox input "true"
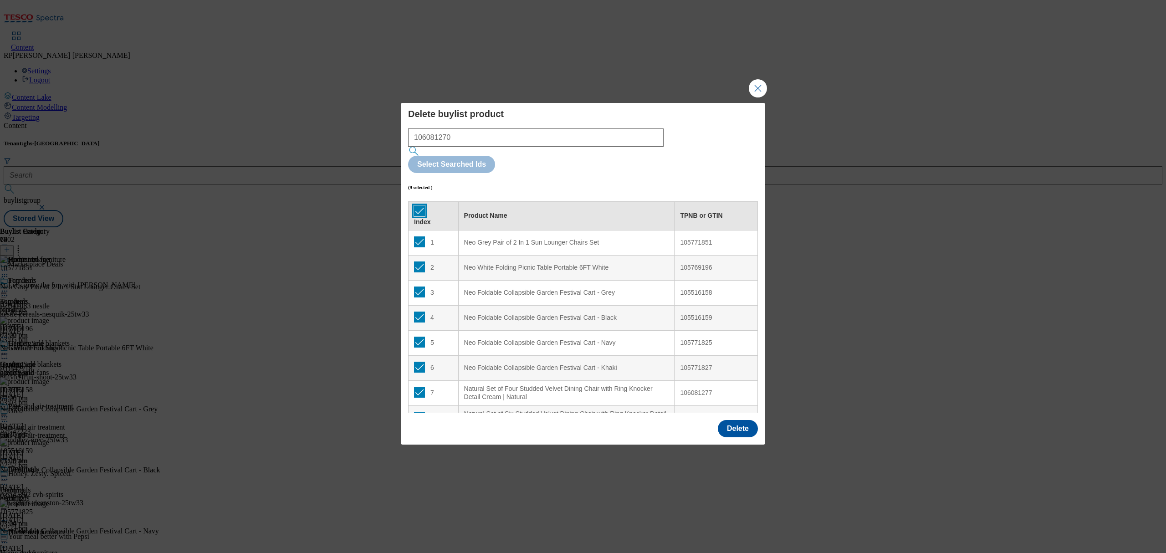
checkbox input "true"
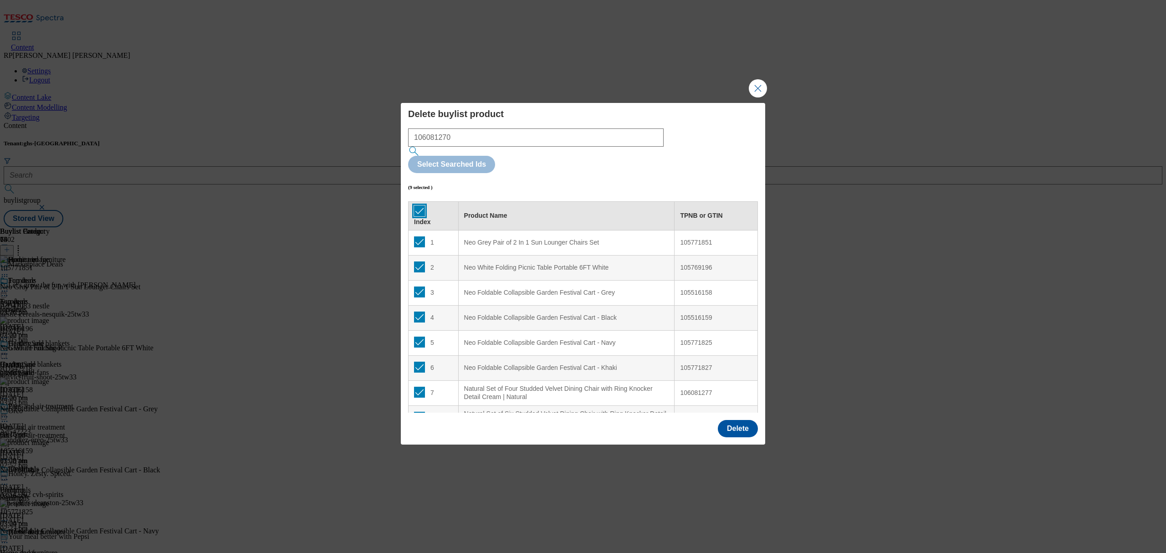
checkbox input "true"
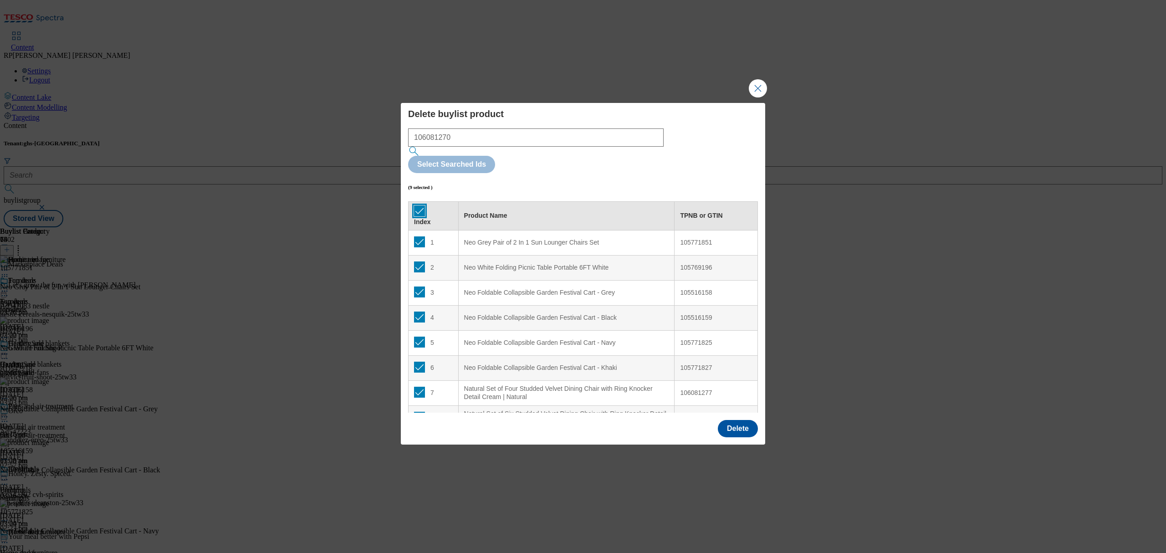
checkbox input "true"
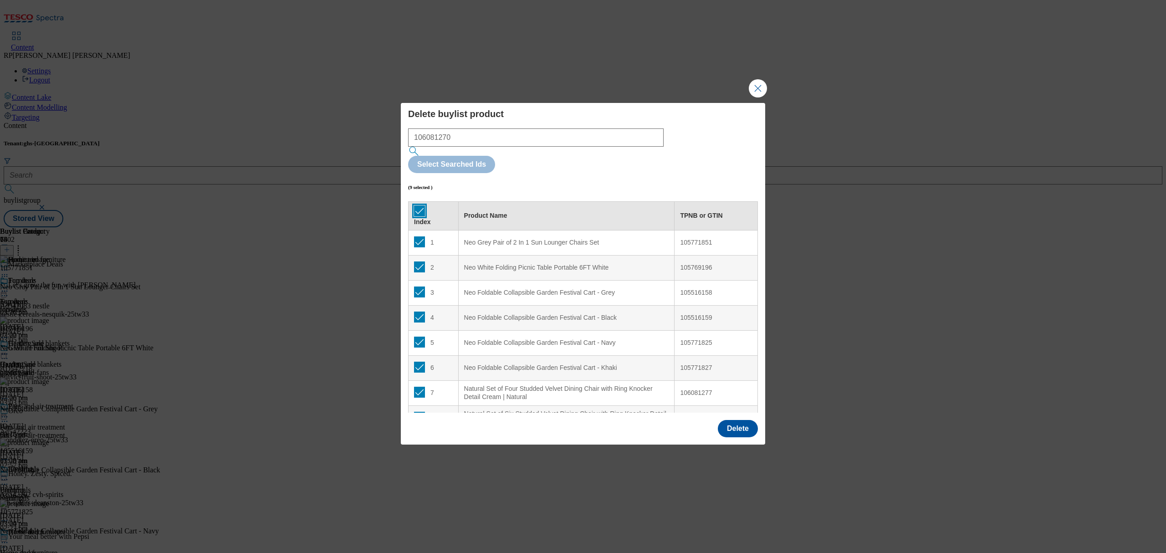
checkbox input "true"
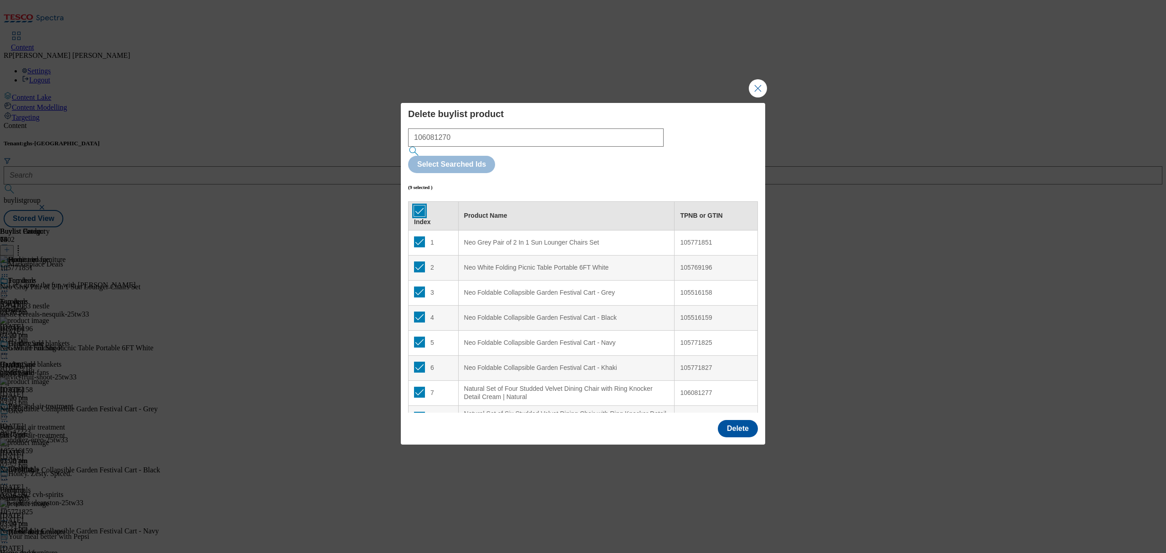
checkbox input "true"
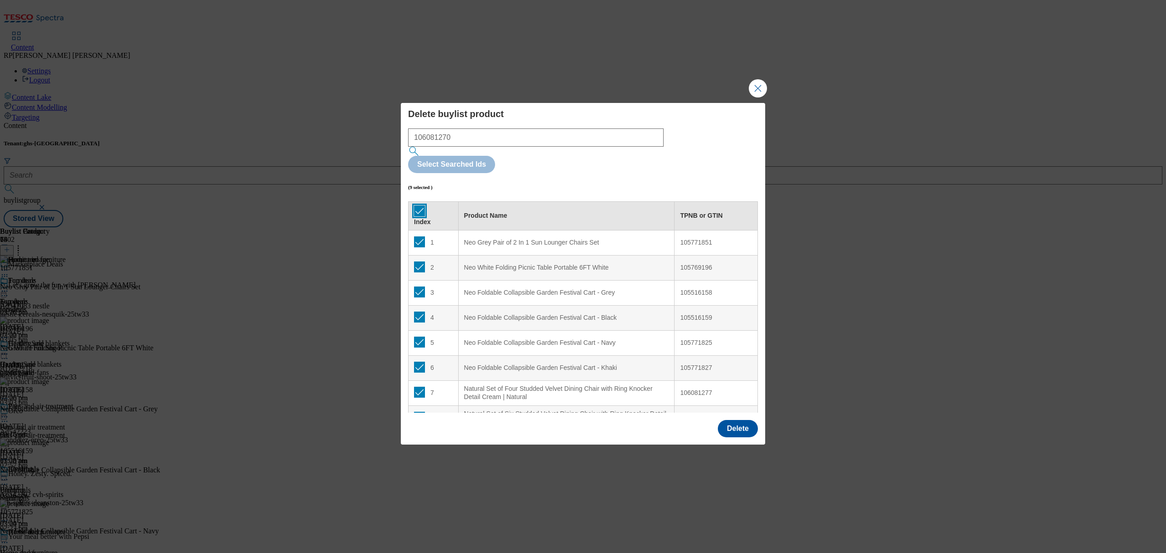
checkbox input "true"
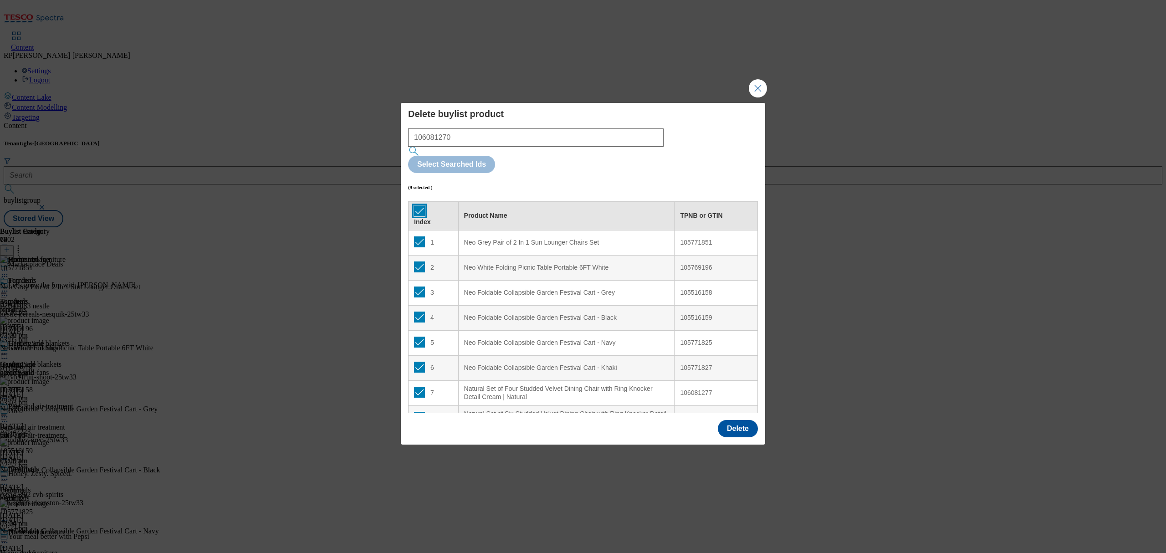
checkbox input "true"
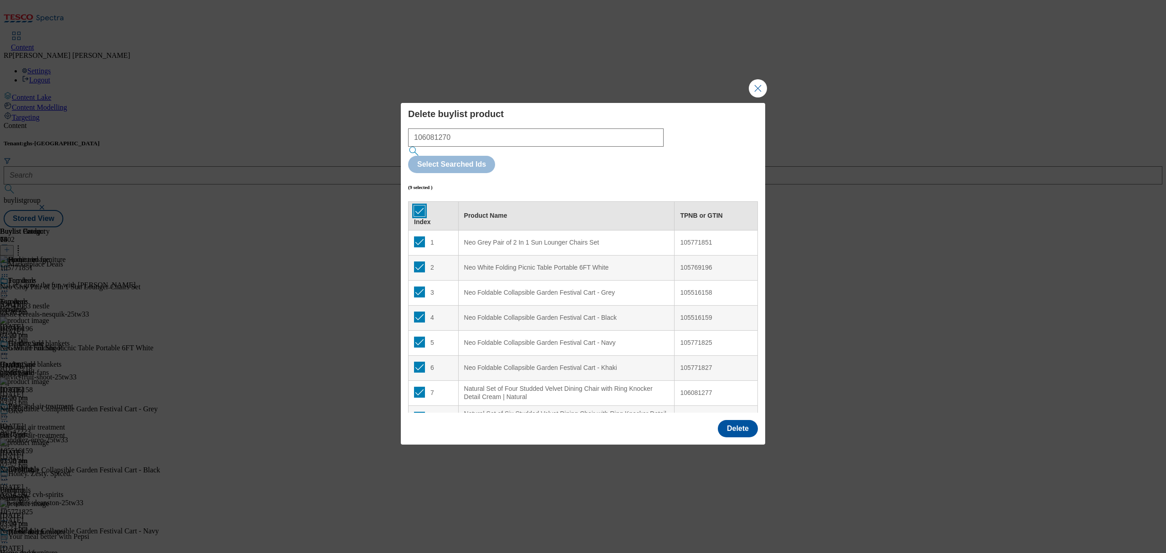
checkbox input "true"
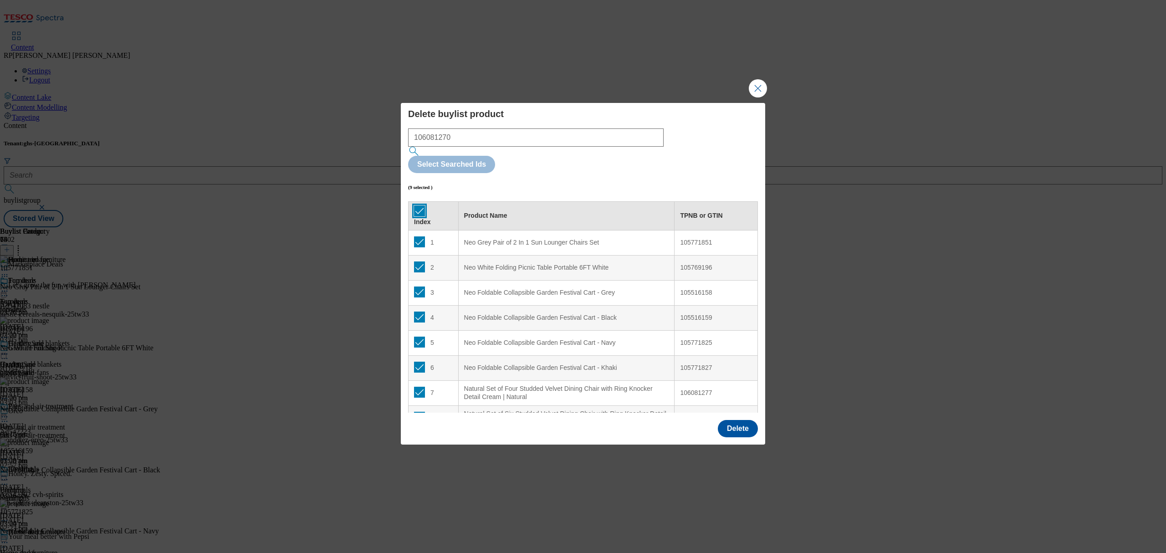
checkbox input "true"
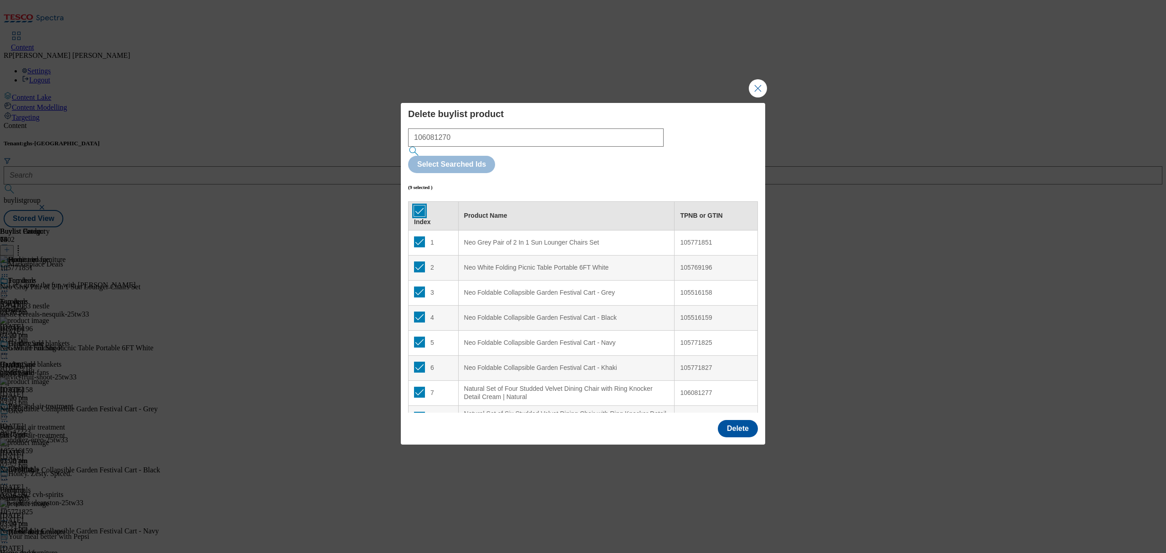
checkbox input "true"
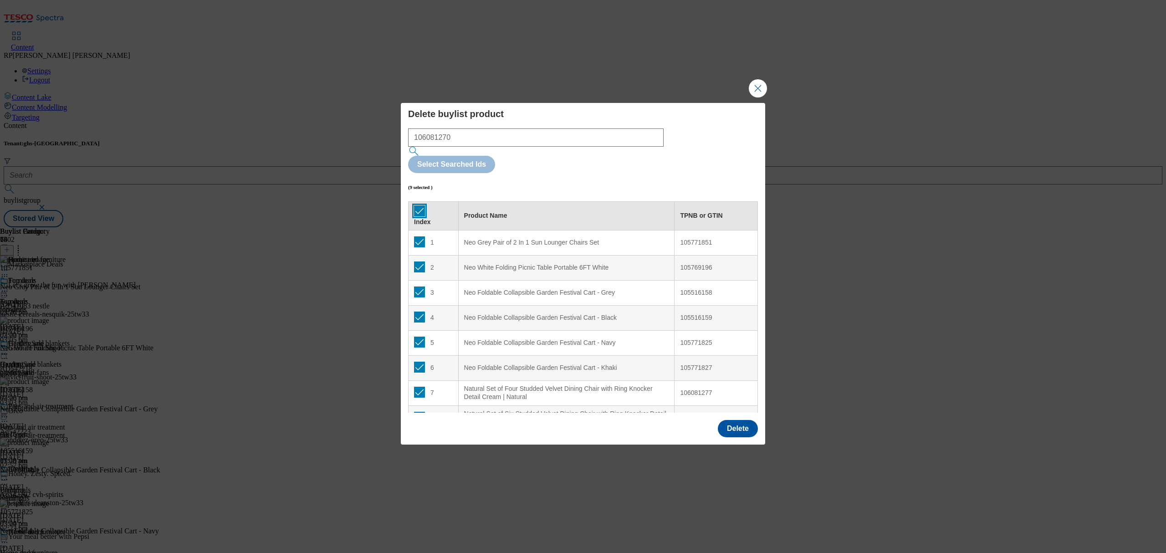
checkbox input "true"
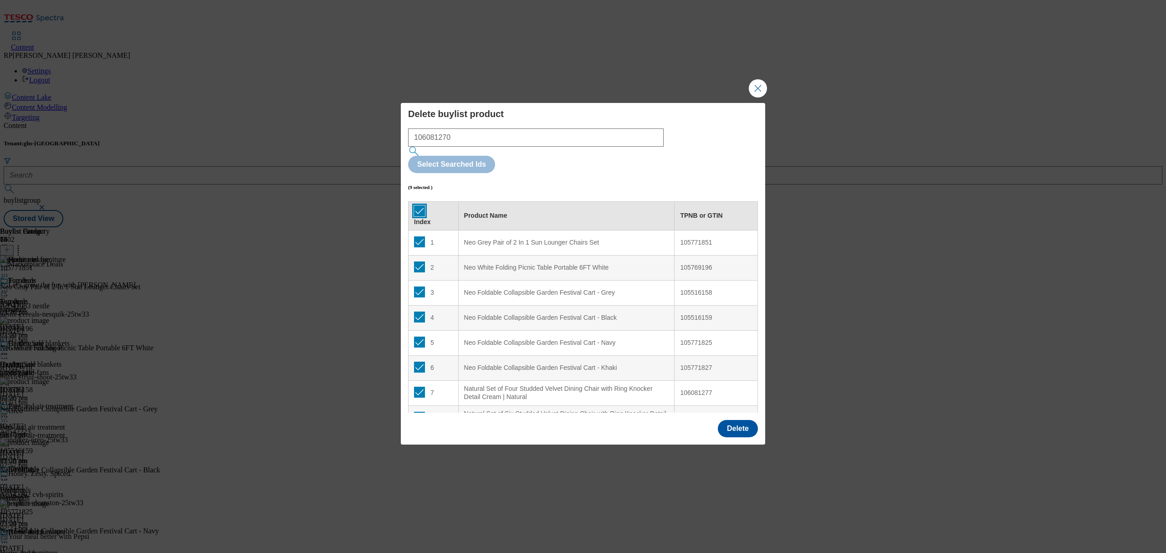
checkbox input "true"
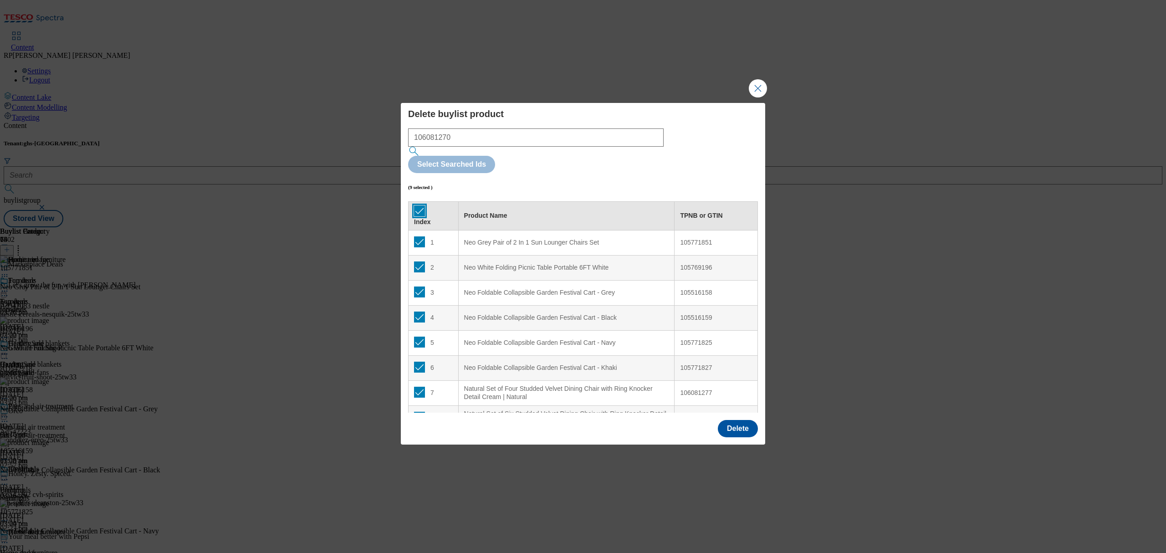
checkbox input "true"
click at [417, 205] on input "Modal" at bounding box center [419, 210] width 11 height 11
checkbox input "false"
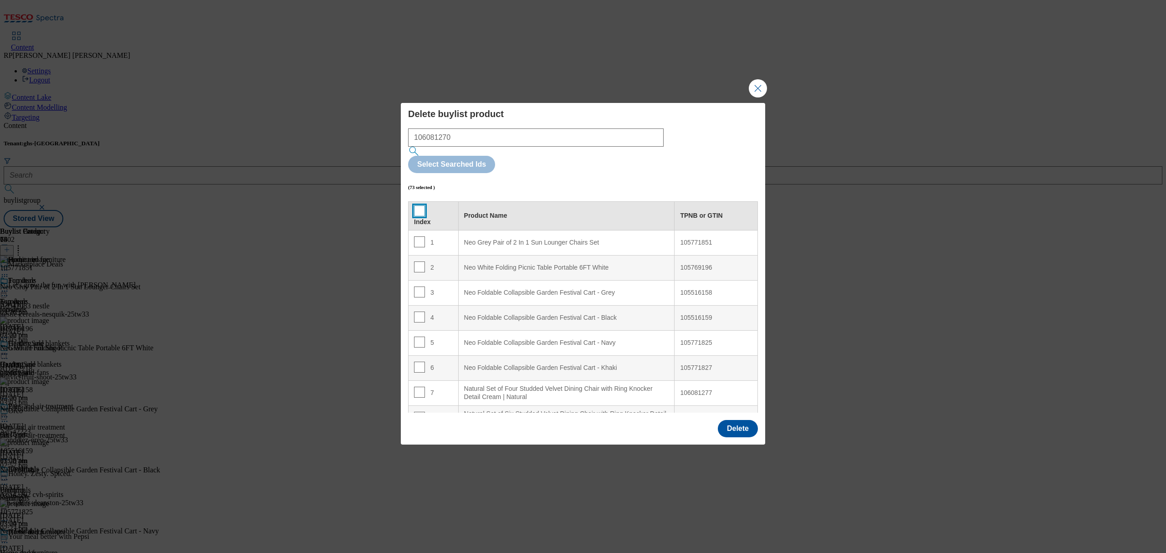
checkbox input "false"
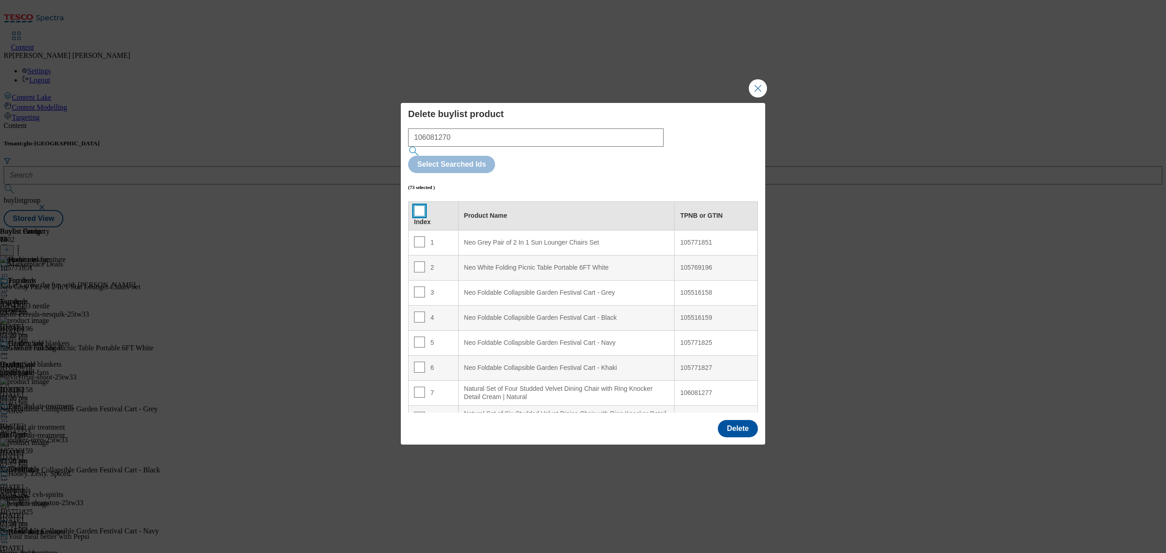
checkbox input "false"
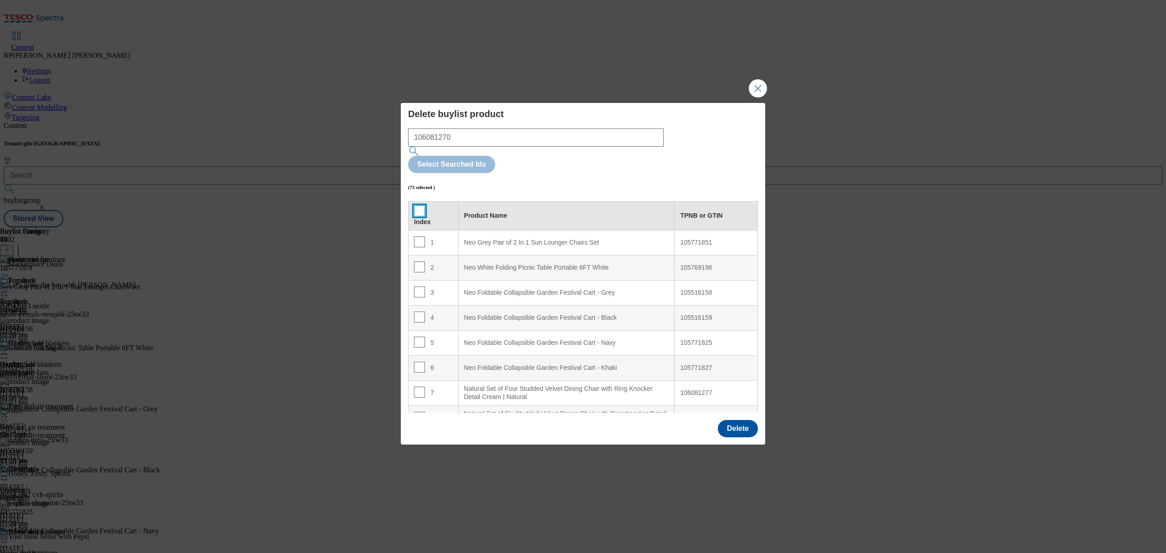
checkbox input "false"
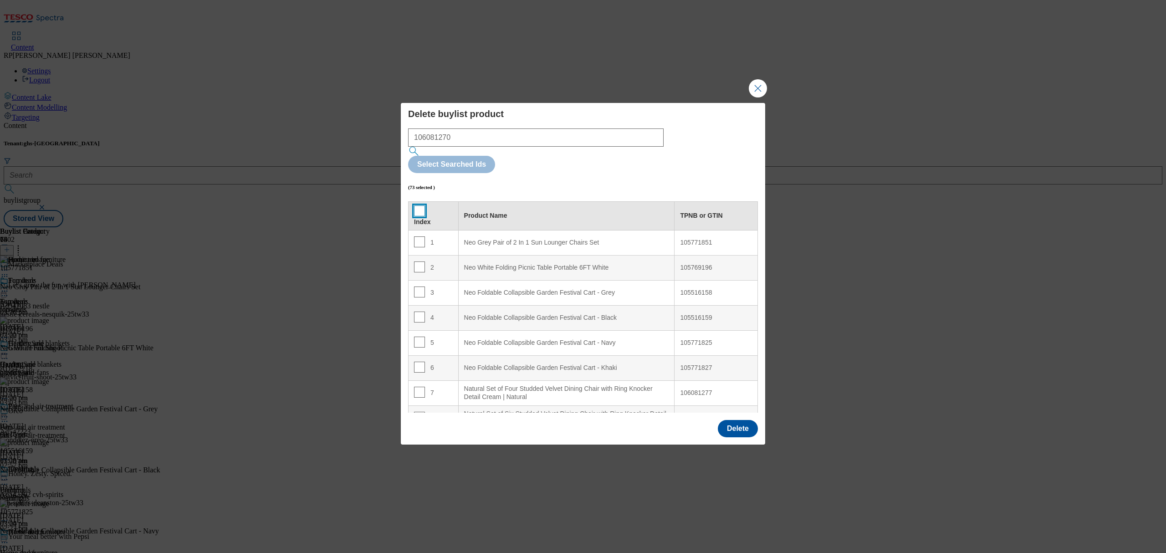
checkbox input "false"
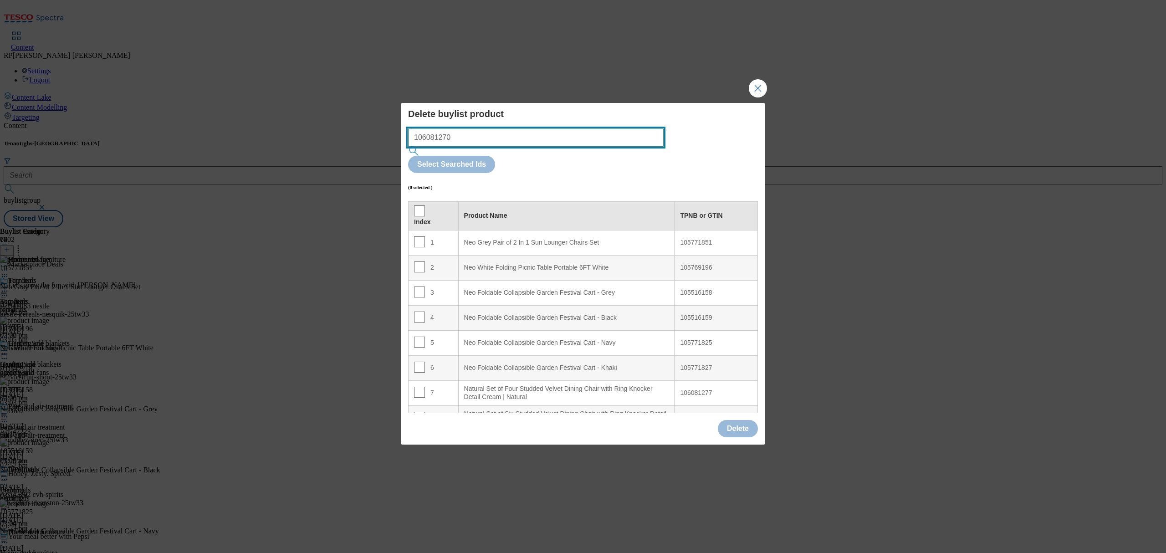
click at [457, 147] on input "106081270" at bounding box center [536, 137] width 256 height 18
click at [617, 147] on input "106081270" at bounding box center [536, 137] width 256 height 18
click at [492, 147] on input "106081270" at bounding box center [536, 137] width 256 height 18
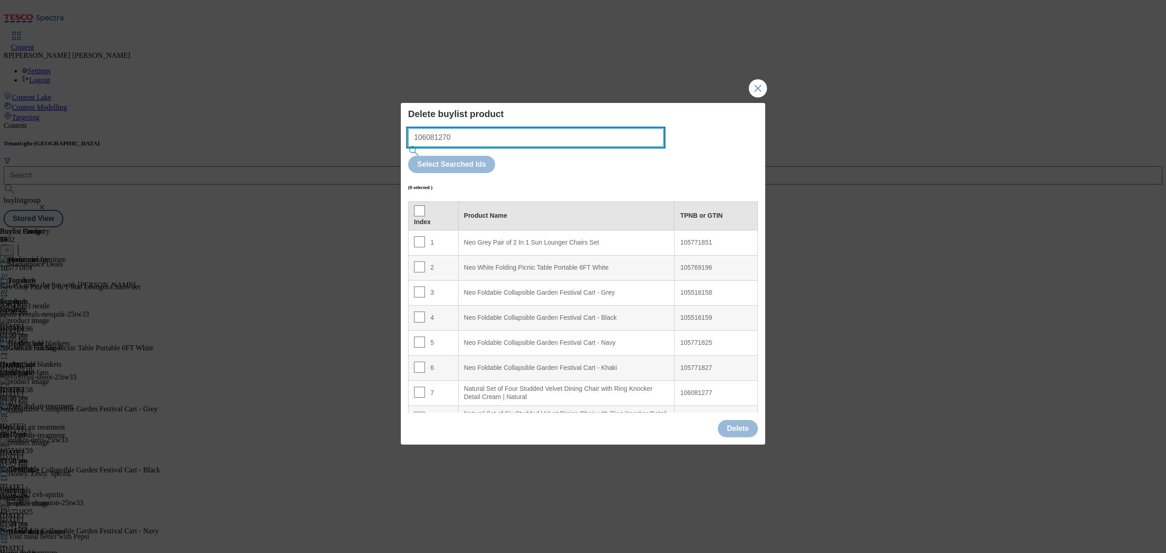
paste input "1"
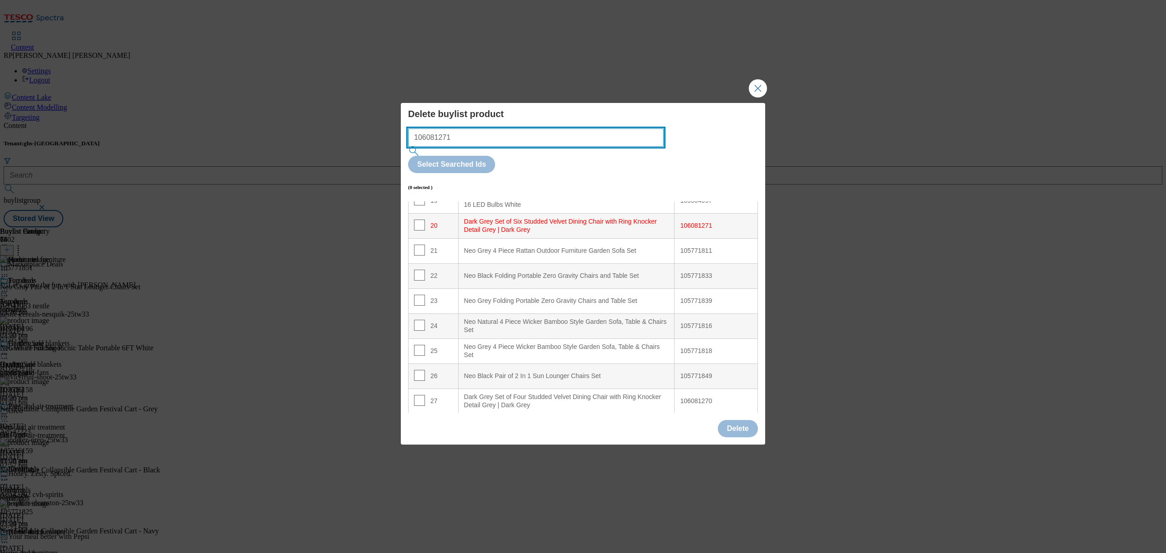
scroll to position [509, 0]
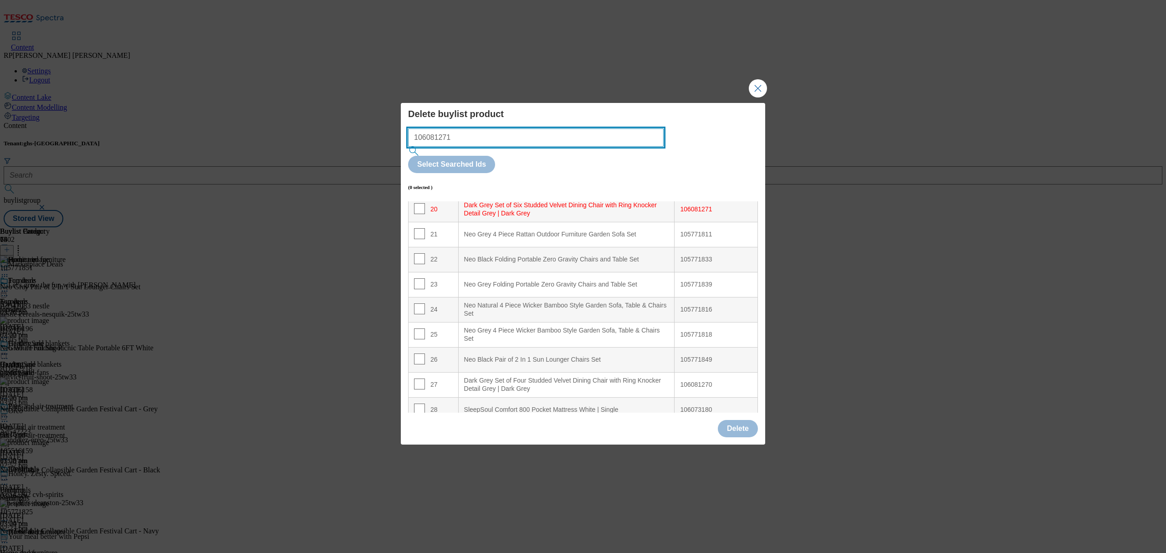
click at [502, 147] on input "106081271" at bounding box center [536, 137] width 256 height 18
paste input "0"
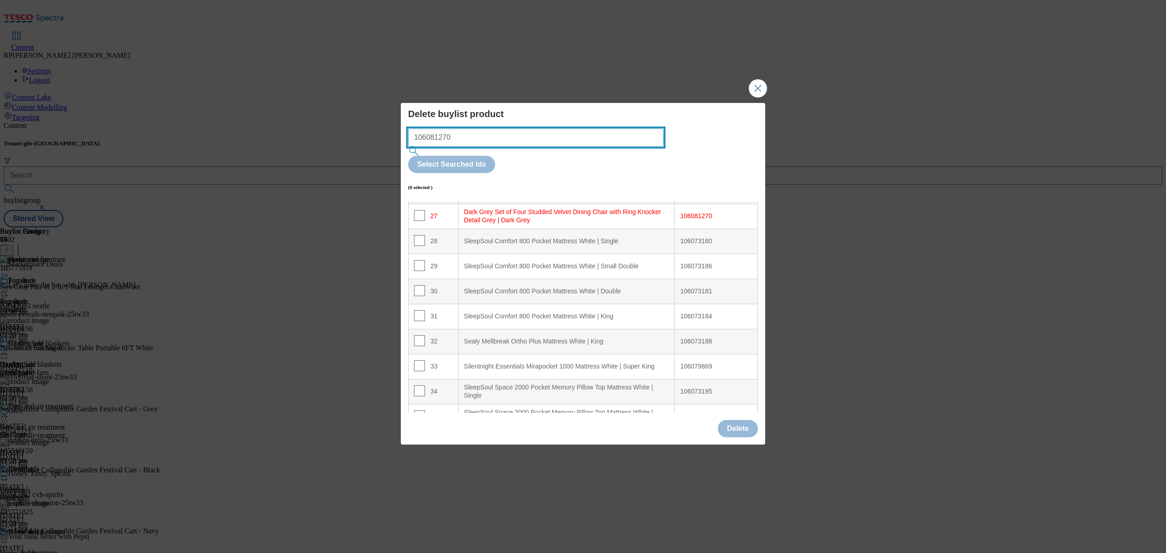
scroll to position [684, 0]
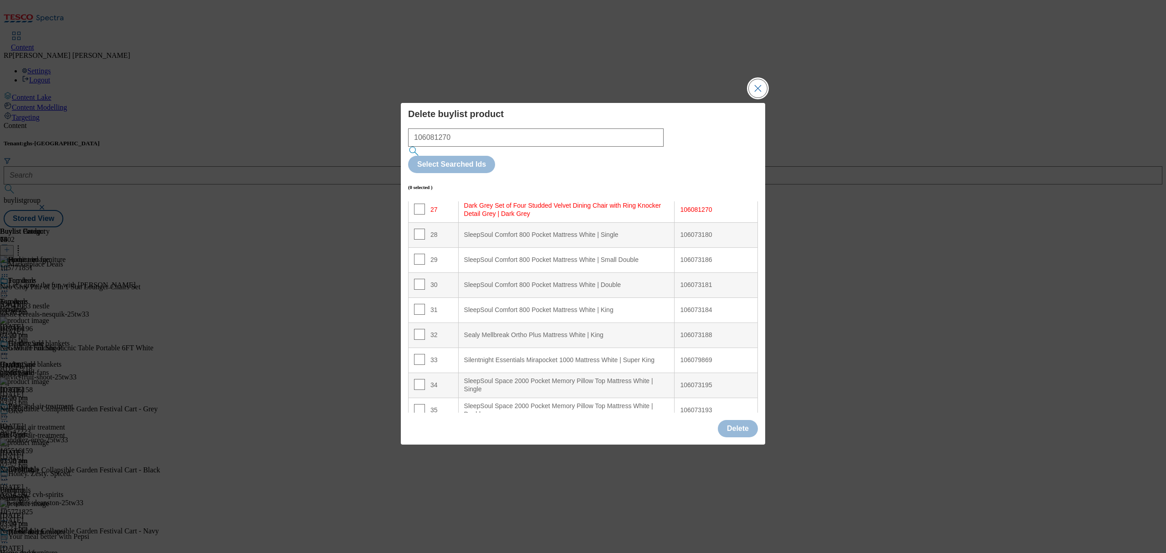
click at [760, 97] on button "Close Modal" at bounding box center [758, 88] width 18 height 18
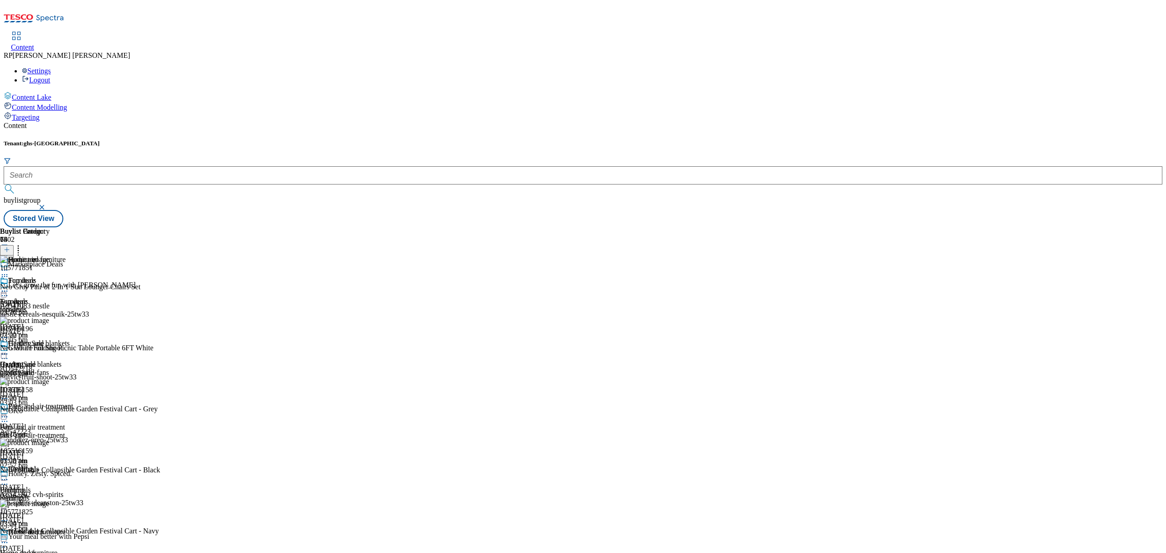
click at [67, 266] on div at bounding box center [33, 271] width 67 height 11
click at [50, 328] on span "Preview" at bounding box center [38, 331] width 21 height 7
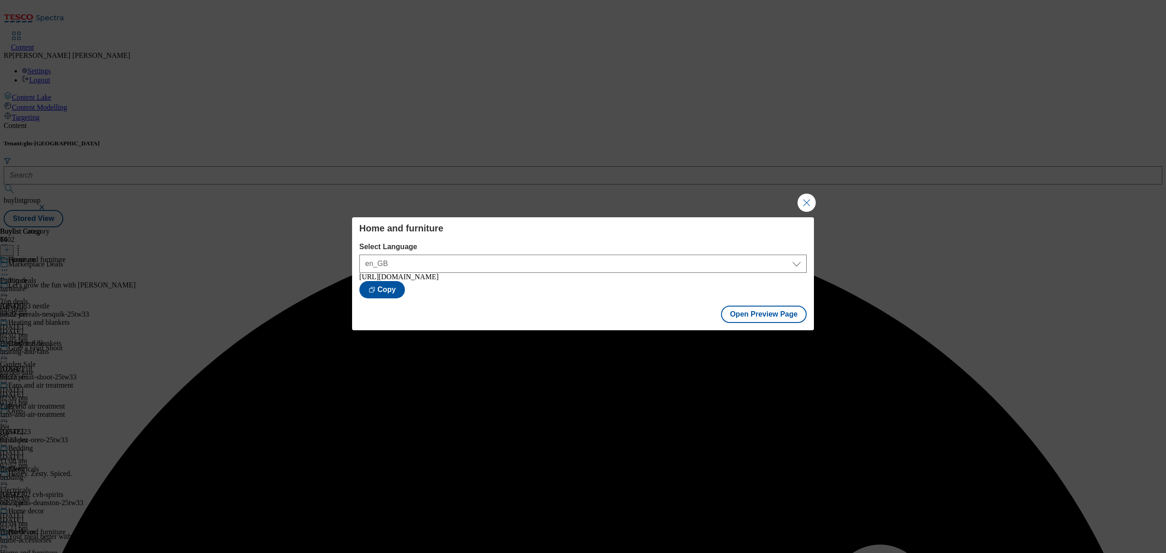
drag, startPoint x: 802, startPoint y: 205, endPoint x: 610, endPoint y: 179, distance: 193.1
click at [800, 205] on button "Close Modal" at bounding box center [807, 203] width 18 height 18
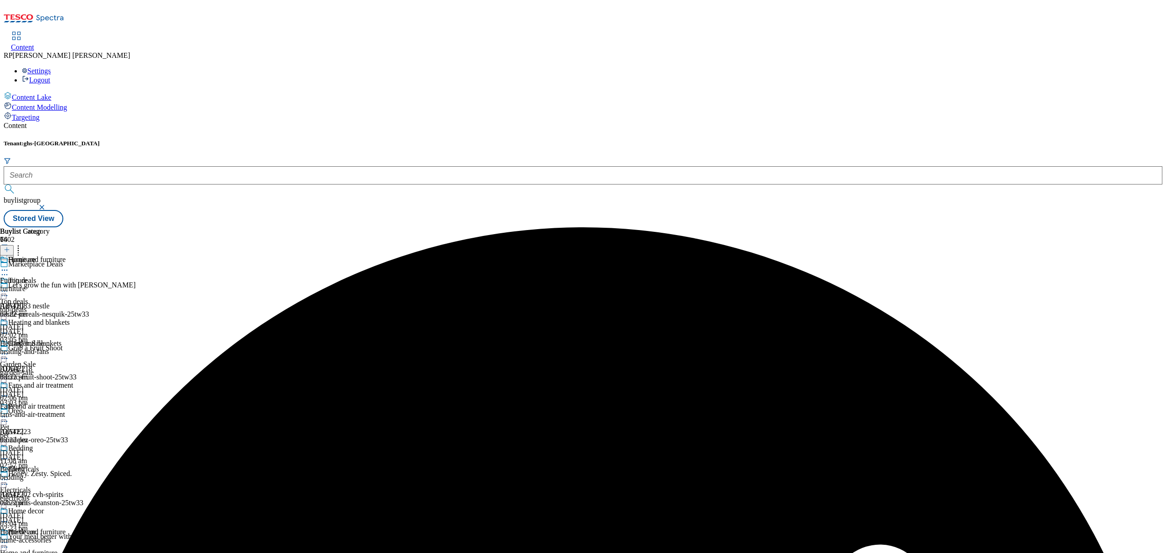
click at [9, 266] on icon at bounding box center [4, 270] width 9 height 9
click at [48, 359] on span "Publish" at bounding box center [38, 362] width 20 height 7
click at [9, 266] on icon at bounding box center [4, 270] width 9 height 9
click at [76, 349] on span "Open Preview Url" at bounding box center [51, 352] width 47 height 7
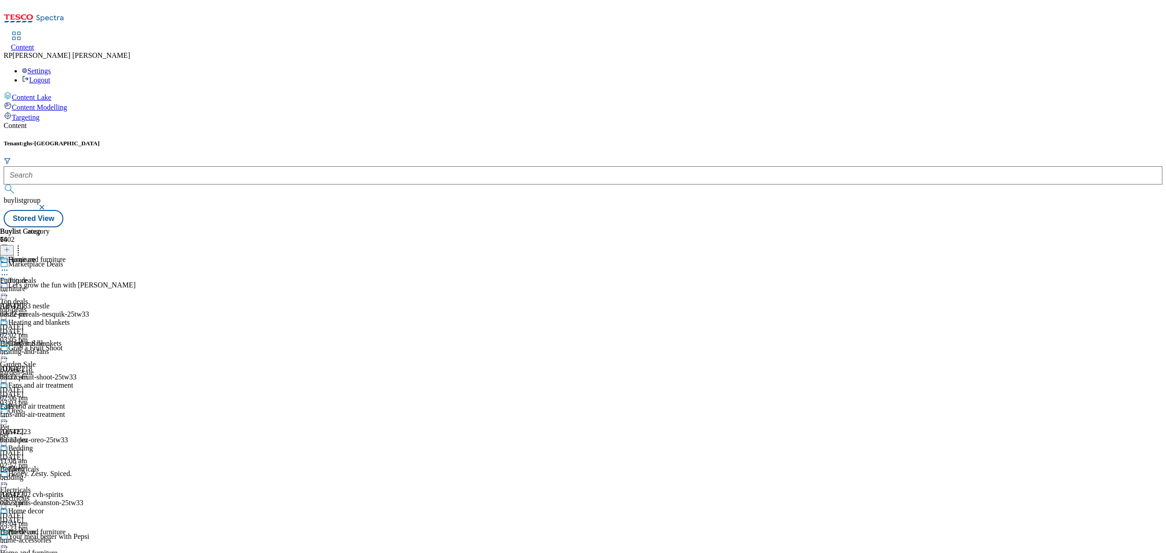
scroll to position [789, 0]
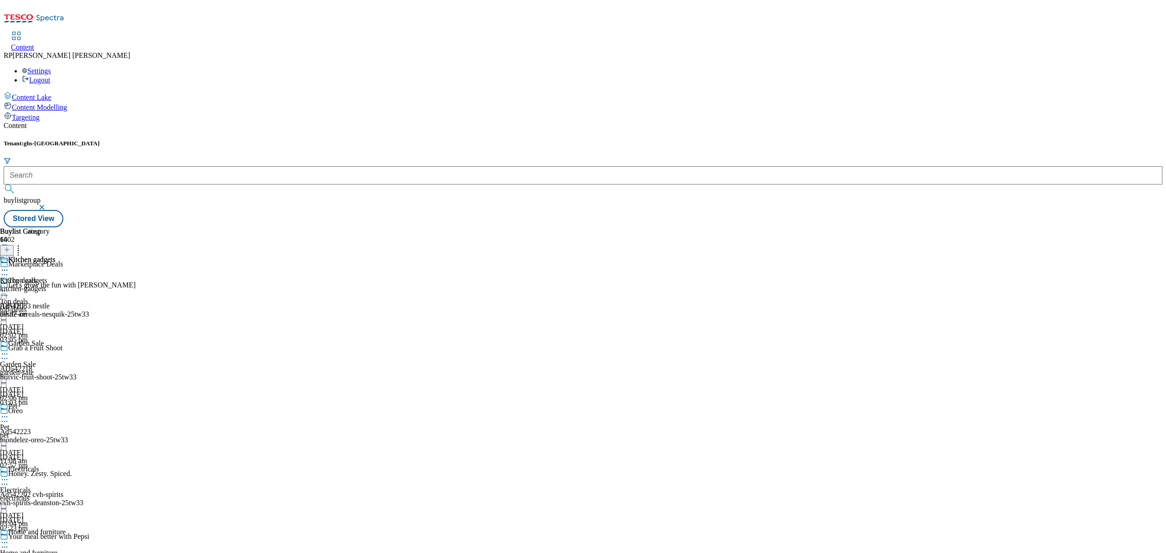
scroll to position [182, 0]
click at [31, 486] on div "Electricals" at bounding box center [15, 490] width 31 height 8
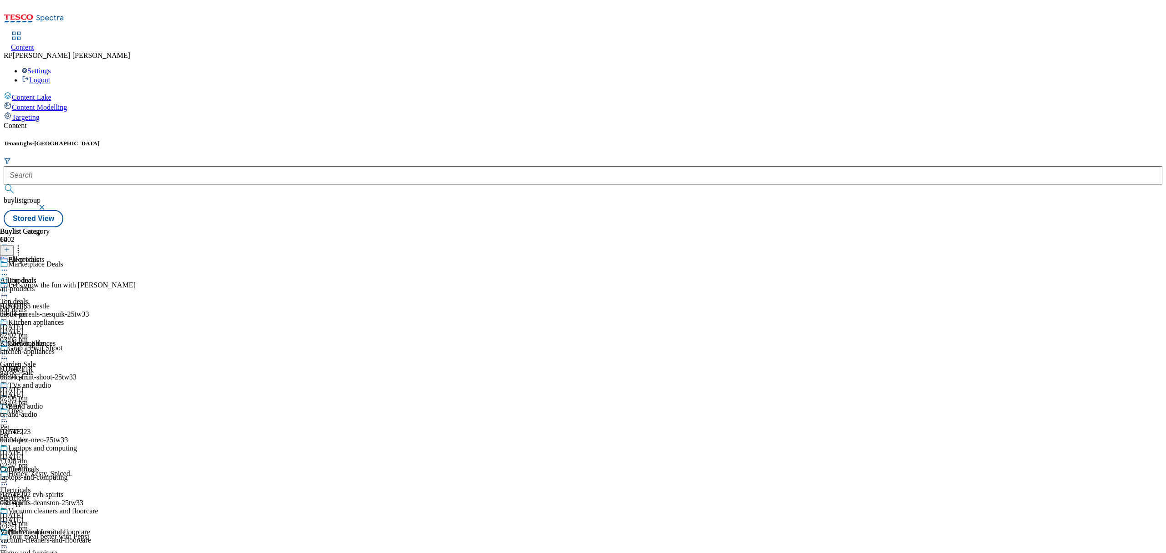
click at [98, 285] on div "all-products" at bounding box center [49, 289] width 98 height 8
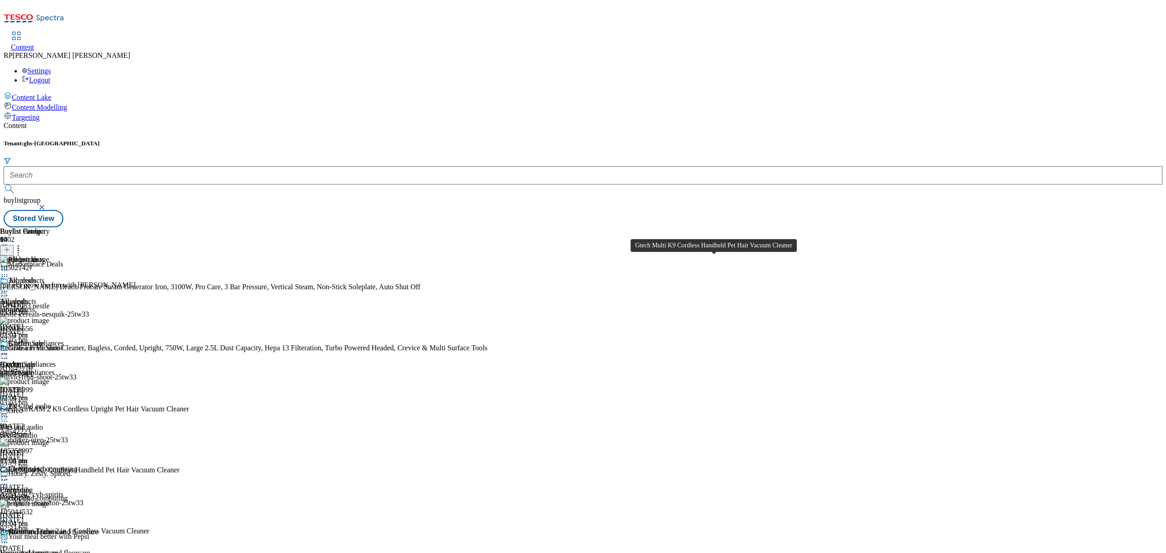
scroll to position [243, 0]
click at [98, 339] on div "Kitchen appliances Kitchen appliances kitchen-appliances [DATE] 03:04 pm" at bounding box center [49, 370] width 98 height 63
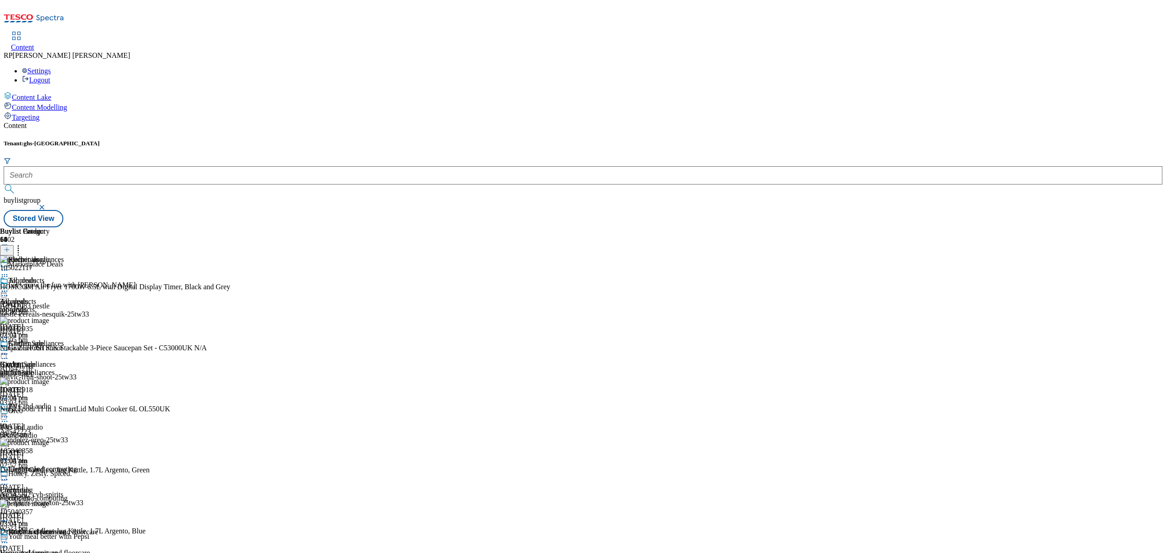
scroll to position [486, 0]
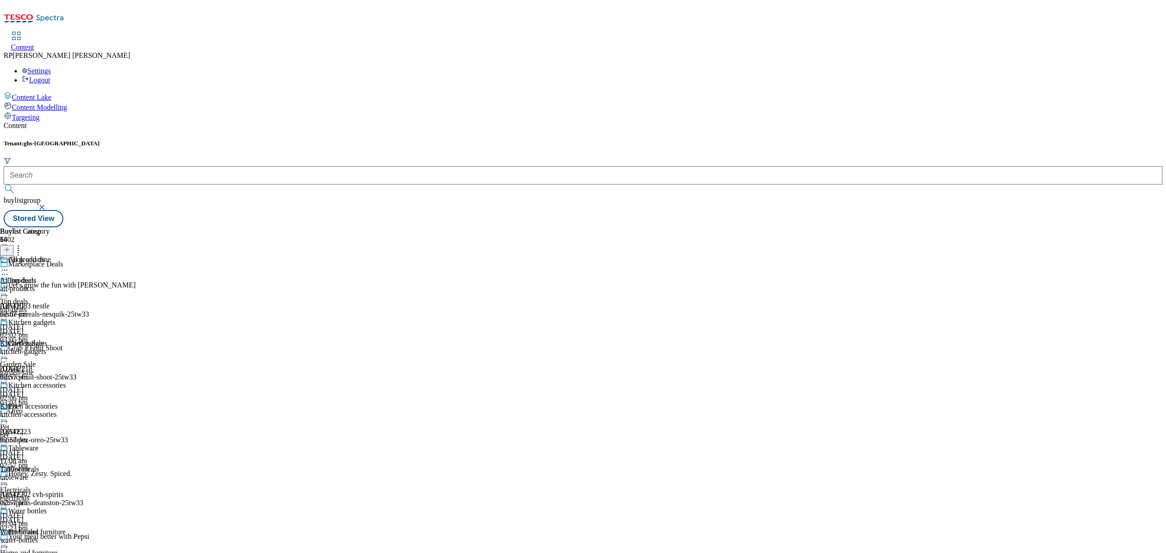
click at [66, 285] on div "all-products" at bounding box center [33, 289] width 66 height 8
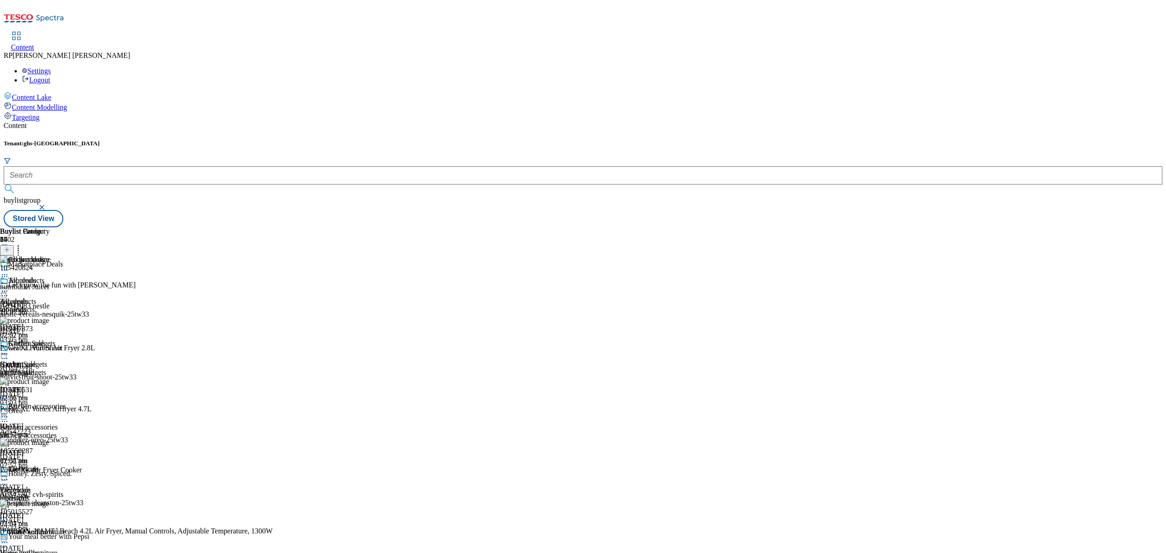
click at [66, 339] on div "Kitchen gadgets Kitchen gadgets kitchen-gadgets [DATE] 02:57 pm" at bounding box center [33, 370] width 66 height 63
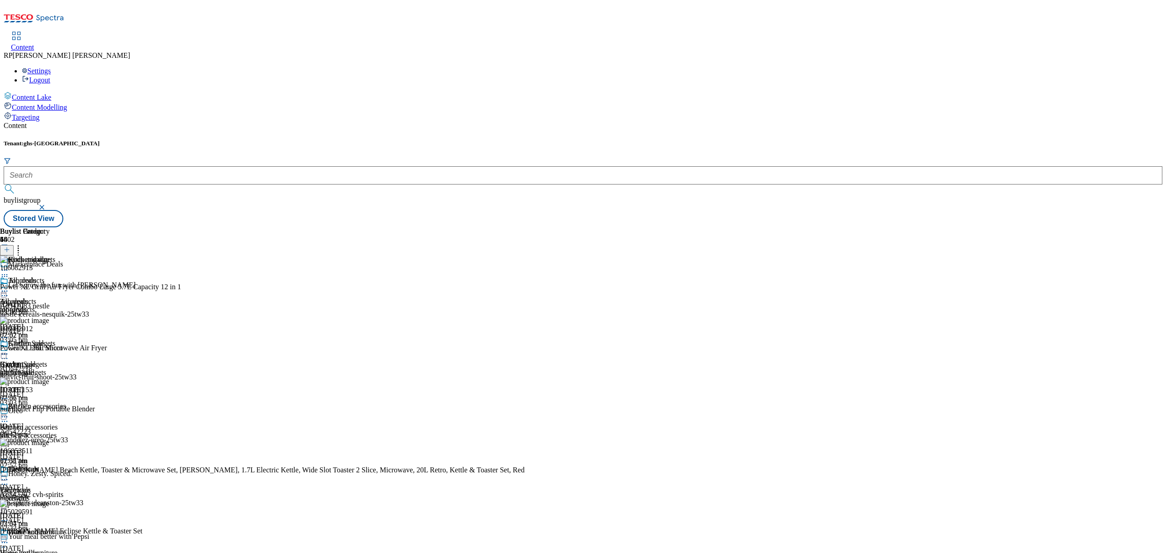
click at [66, 277] on div "All products All products all-products [DATE] 02:57 pm" at bounding box center [33, 308] width 66 height 63
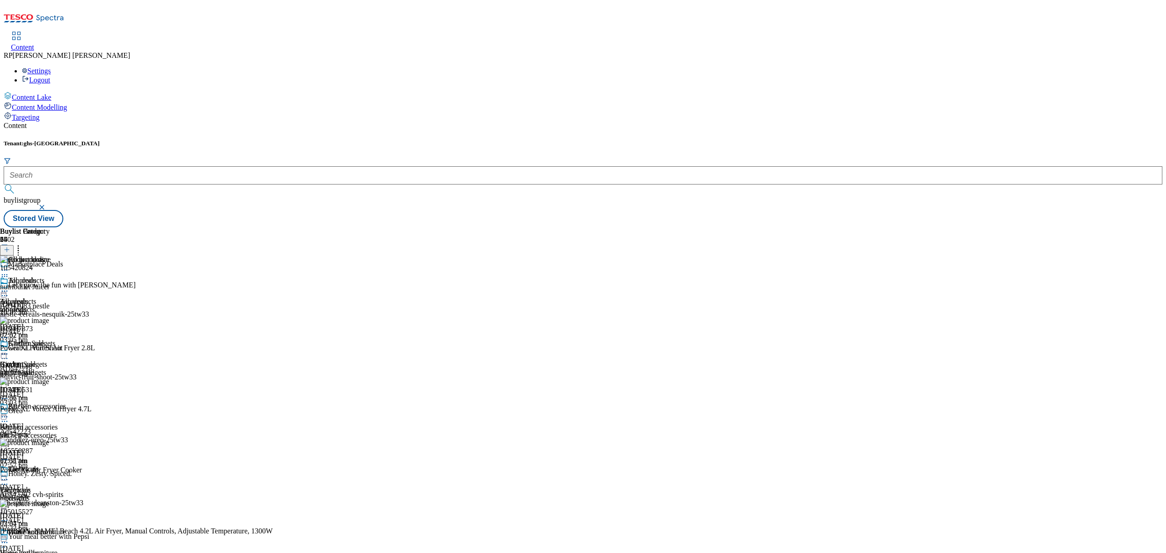
scroll to position [850, 0]
click at [10, 246] on icon at bounding box center [7, 249] width 6 height 6
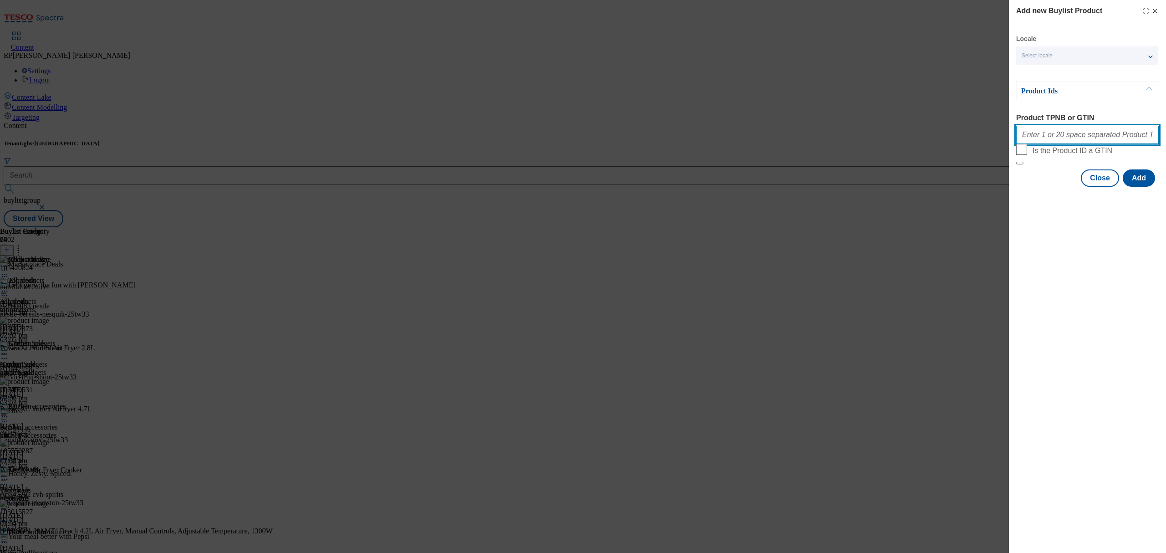
click at [1086, 138] on input "Product TPNB or GTIN" at bounding box center [1087, 135] width 143 height 18
paste input "105043535 105029582 105446609 105446610 105026141 105106654"
click at [1137, 187] on button "Add" at bounding box center [1139, 177] width 32 height 17
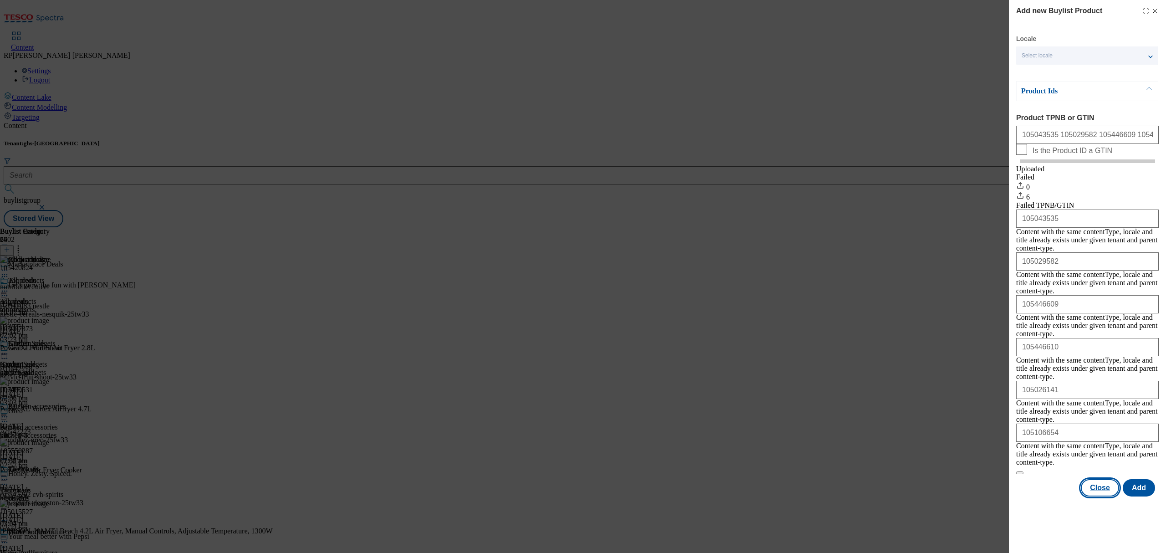
click at [1110, 479] on button "Close" at bounding box center [1100, 487] width 38 height 17
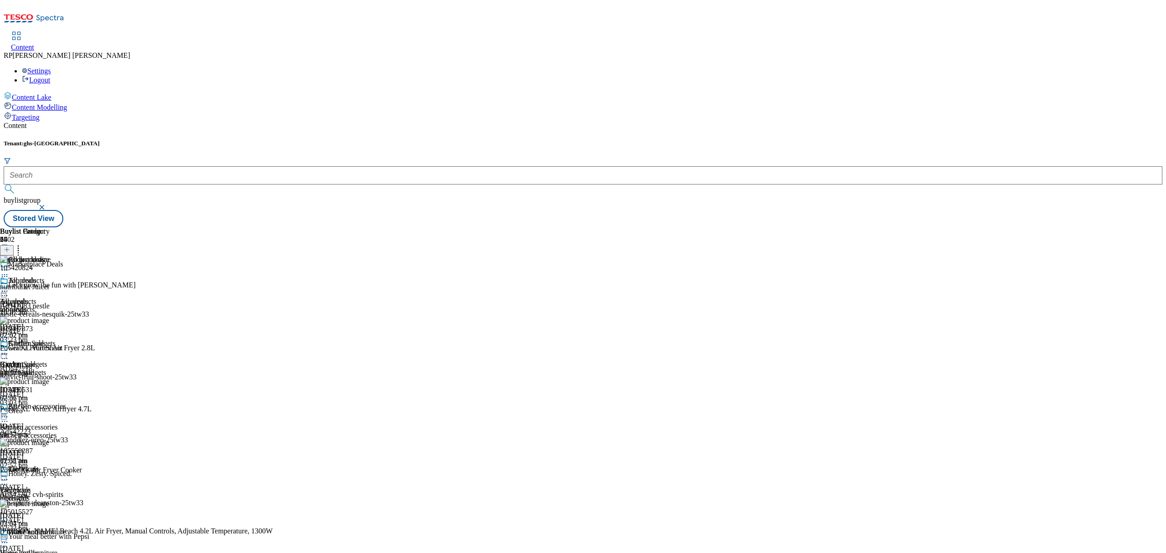
click at [23, 244] on icon at bounding box center [18, 248] width 9 height 9
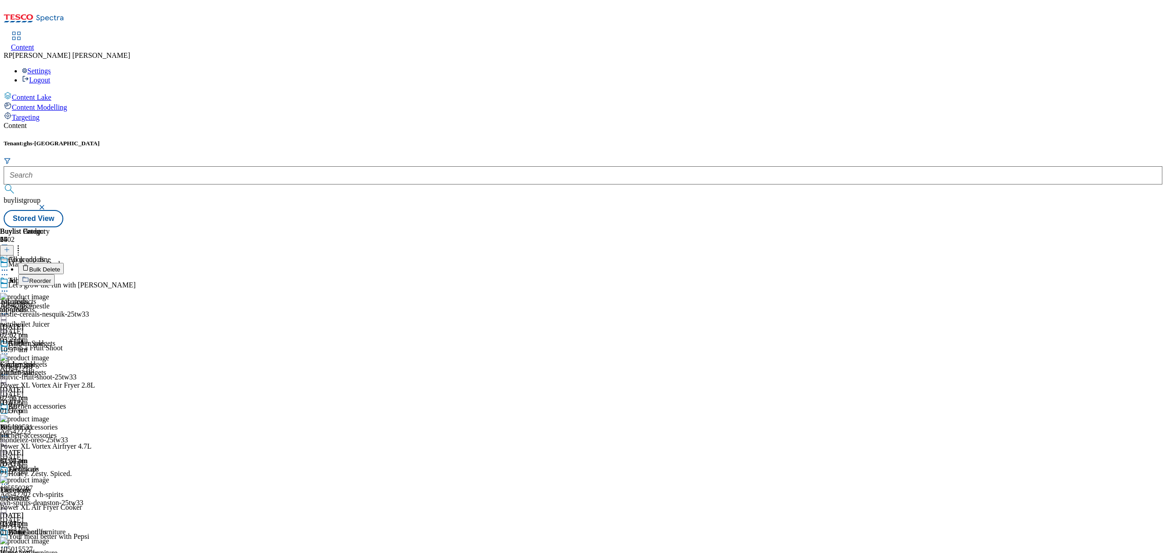
click at [273, 263] on li "Bulk Delete" at bounding box center [145, 268] width 255 height 11
click at [60, 266] on span "Bulk Delete" at bounding box center [44, 269] width 31 height 7
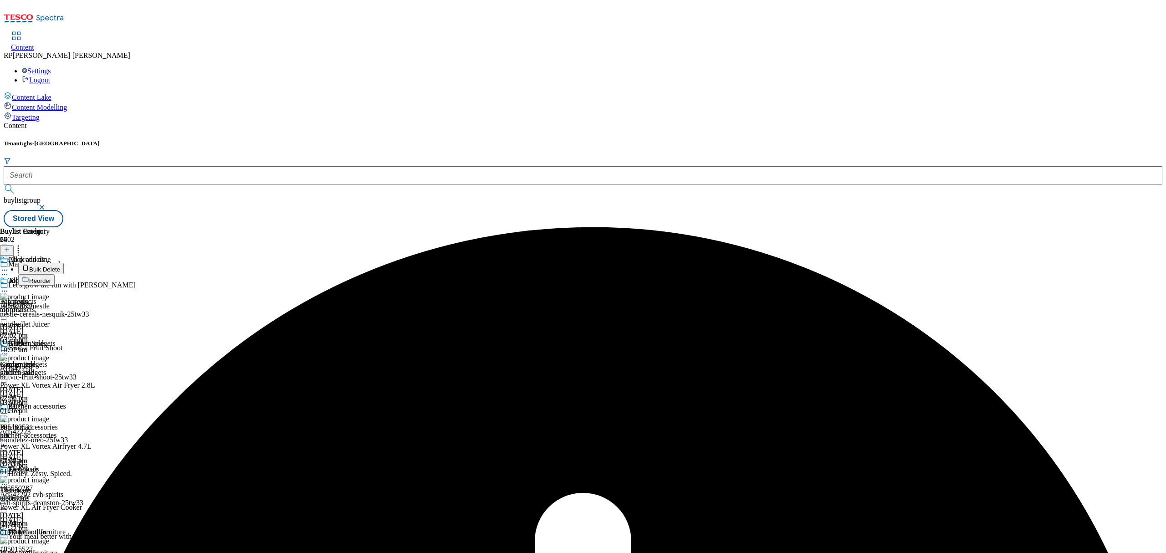
click at [66, 277] on div "All products" at bounding box center [33, 287] width 66 height 21
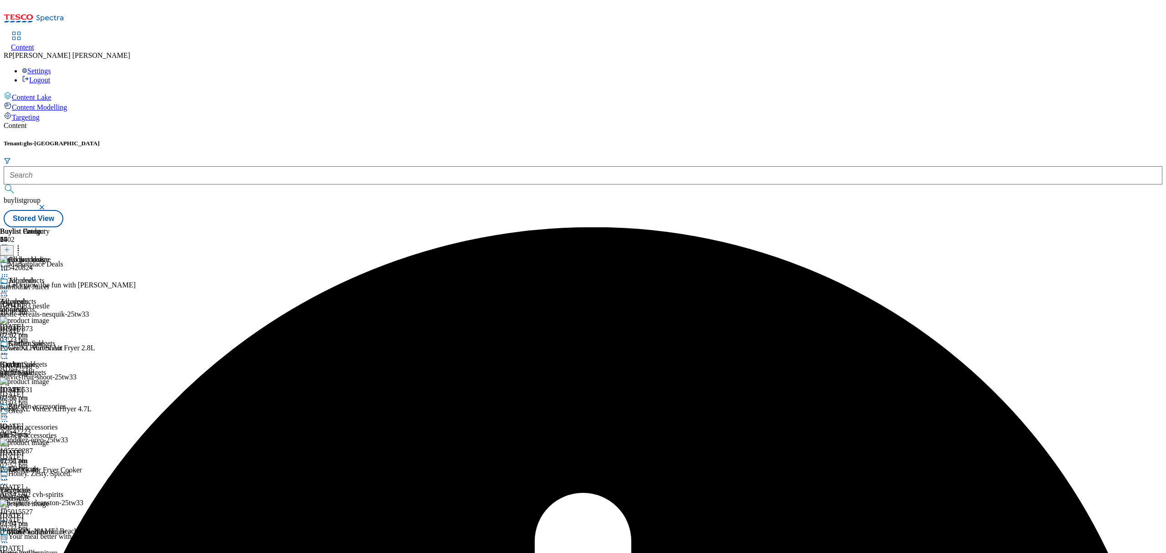
click at [9, 287] on icon at bounding box center [4, 291] width 9 height 9
click at [57, 391] on span "Un-publish" at bounding box center [42, 394] width 29 height 7
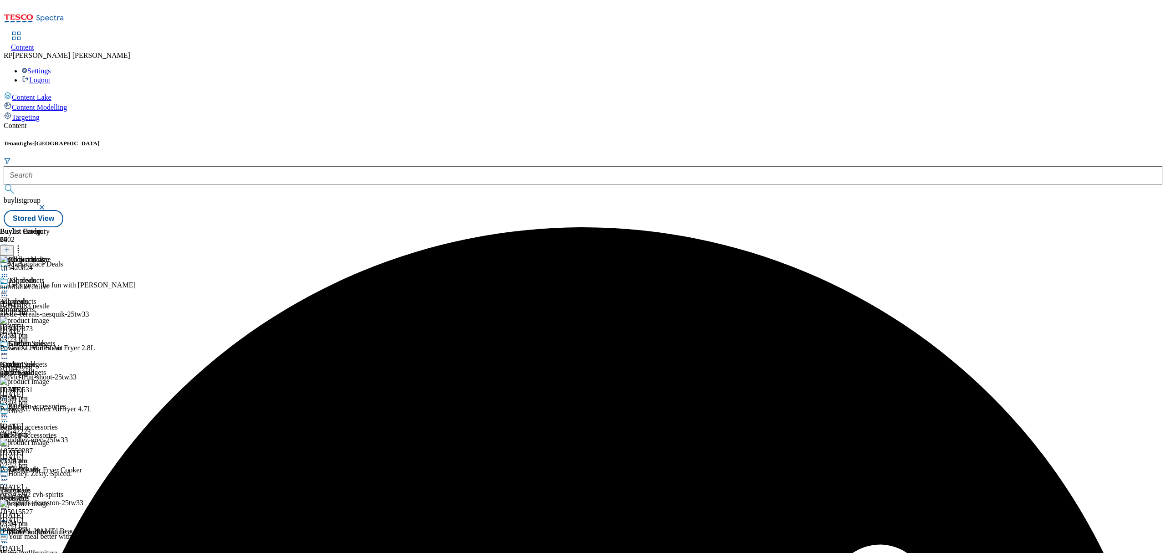
click at [9, 287] on icon at bounding box center [4, 291] width 9 height 9
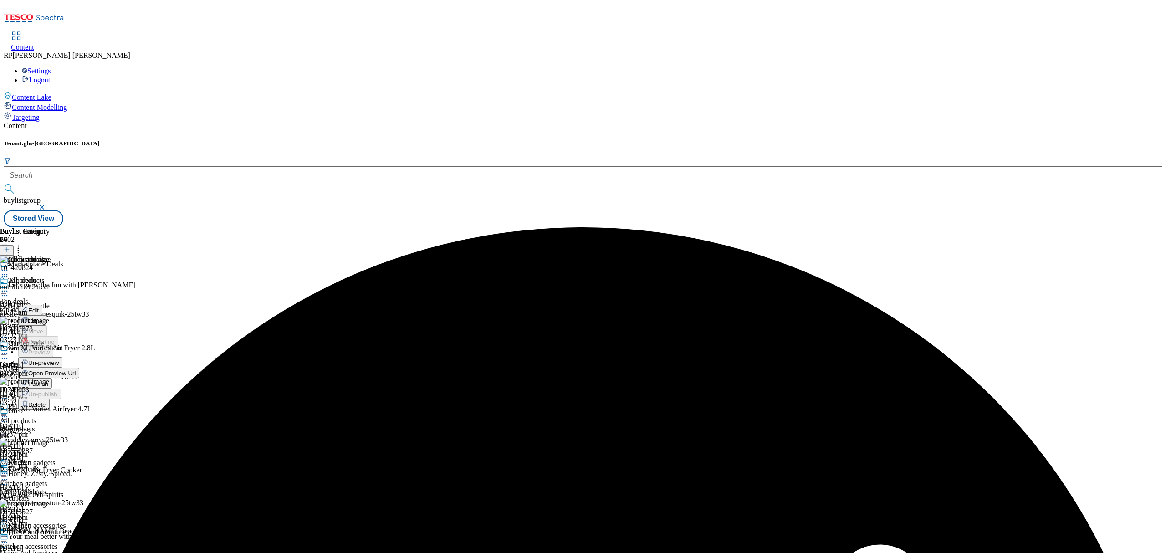
click at [59, 359] on span "Un-preview" at bounding box center [43, 362] width 31 height 7
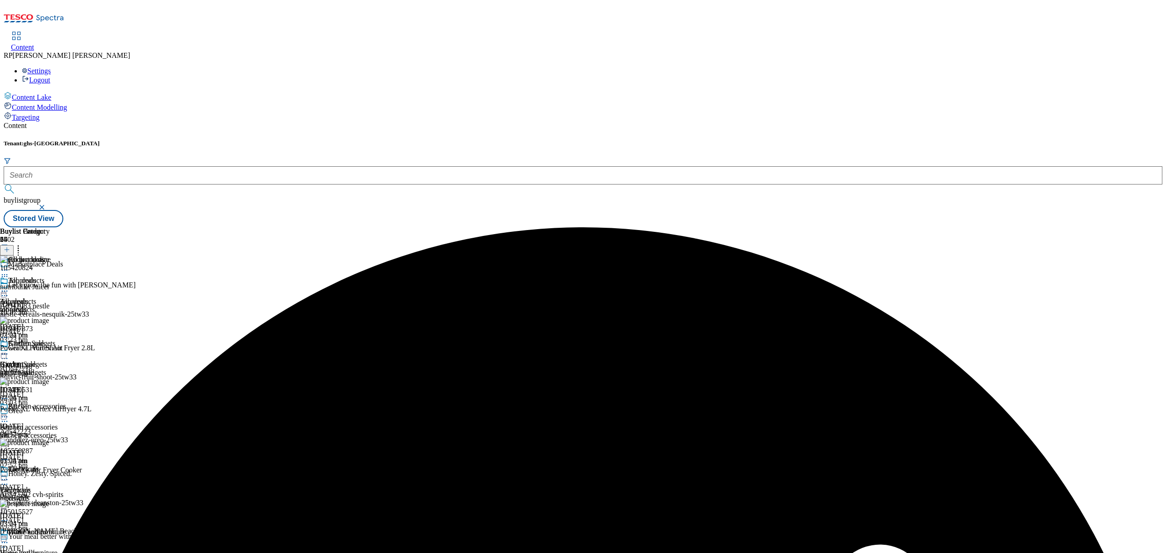
click at [23, 244] on icon at bounding box center [18, 248] width 9 height 9
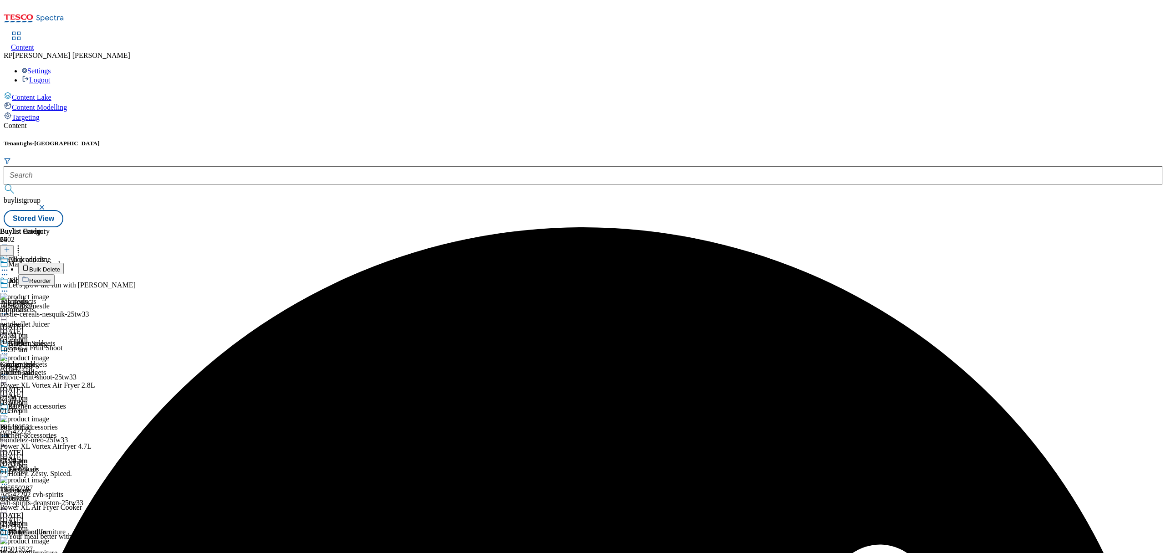
click at [64, 263] on button "Bulk Delete" at bounding box center [41, 268] width 46 height 11
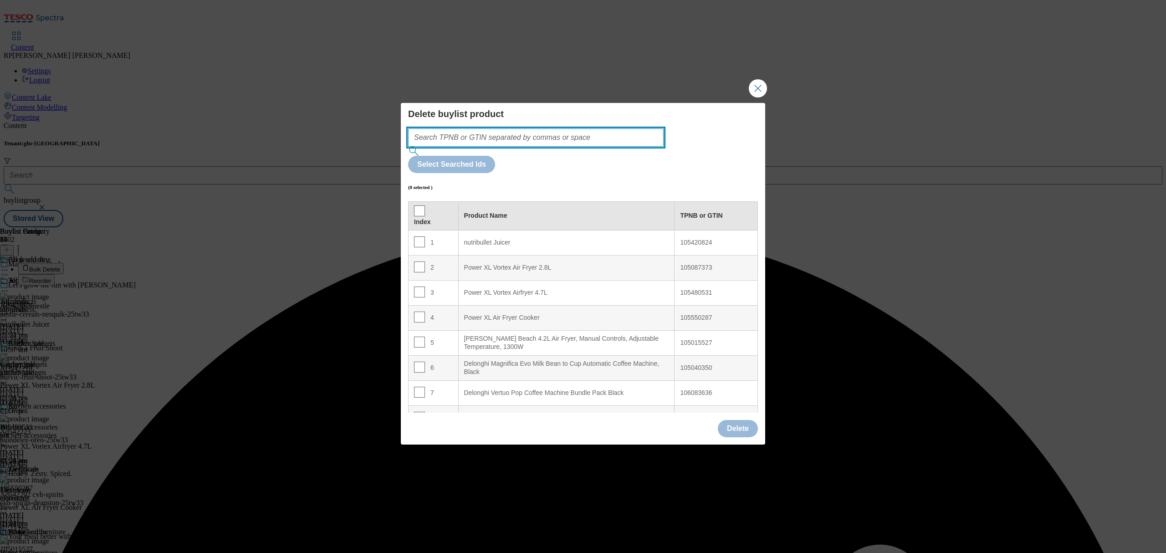
click at [560, 147] on input "Modal" at bounding box center [536, 137] width 256 height 18
paste input "105043535 105029582 105446609 105446610 105026141 105106654"
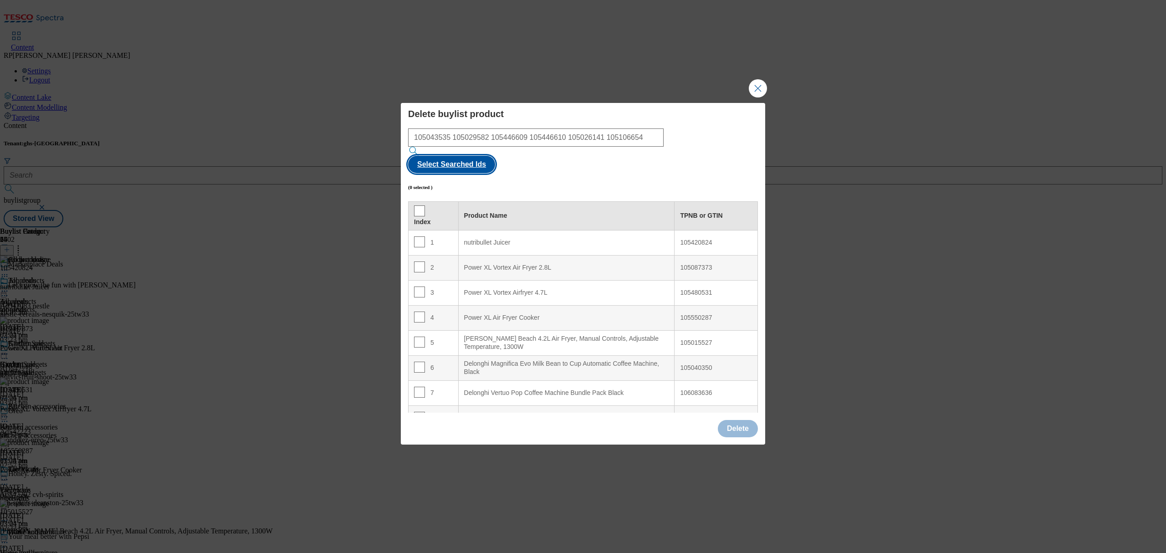
click at [495, 156] on button "Select Searched Ids" at bounding box center [451, 164] width 87 height 17
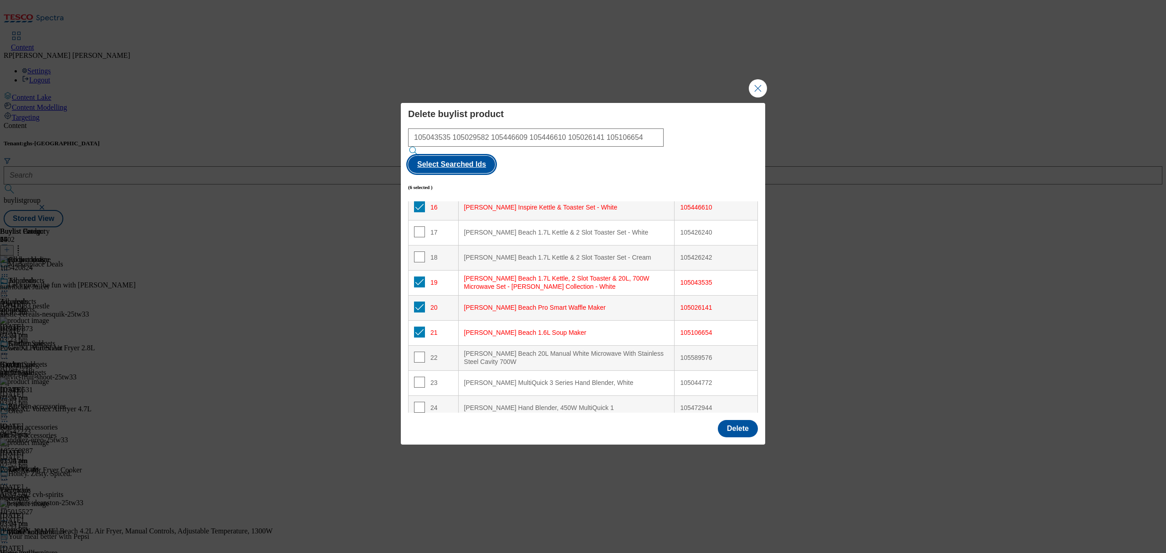
scroll to position [425, 0]
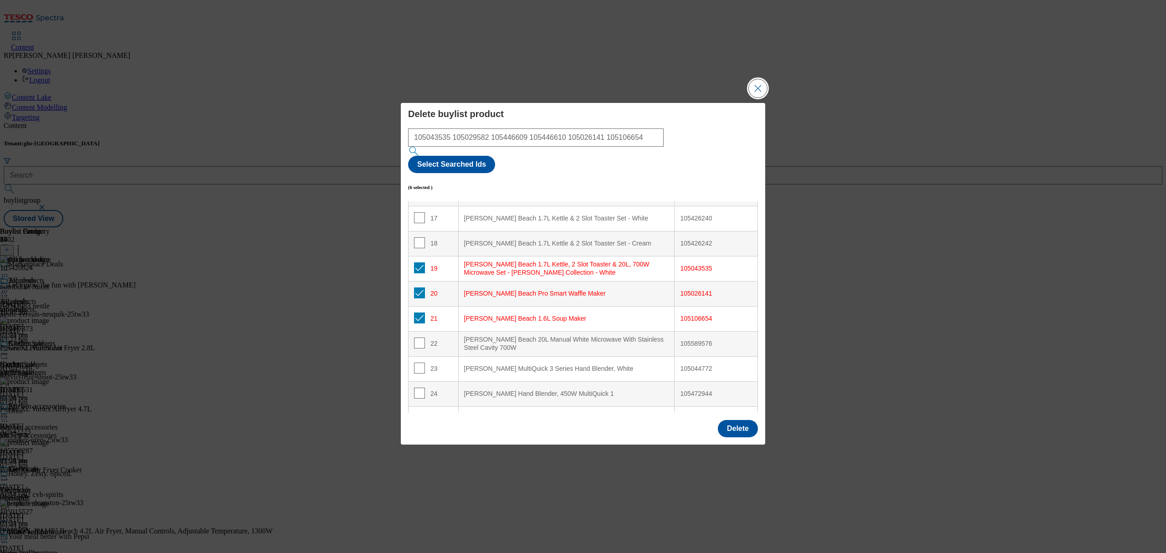
click at [758, 97] on button "Close Modal" at bounding box center [758, 88] width 18 height 18
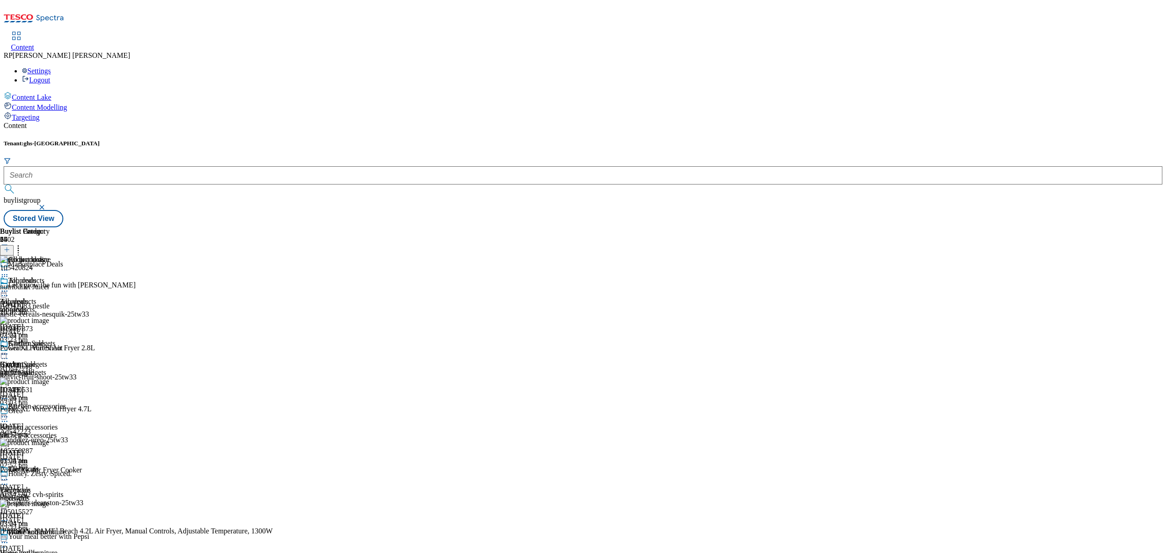
click at [8, 291] on circle at bounding box center [6, 291] width 1 height 1
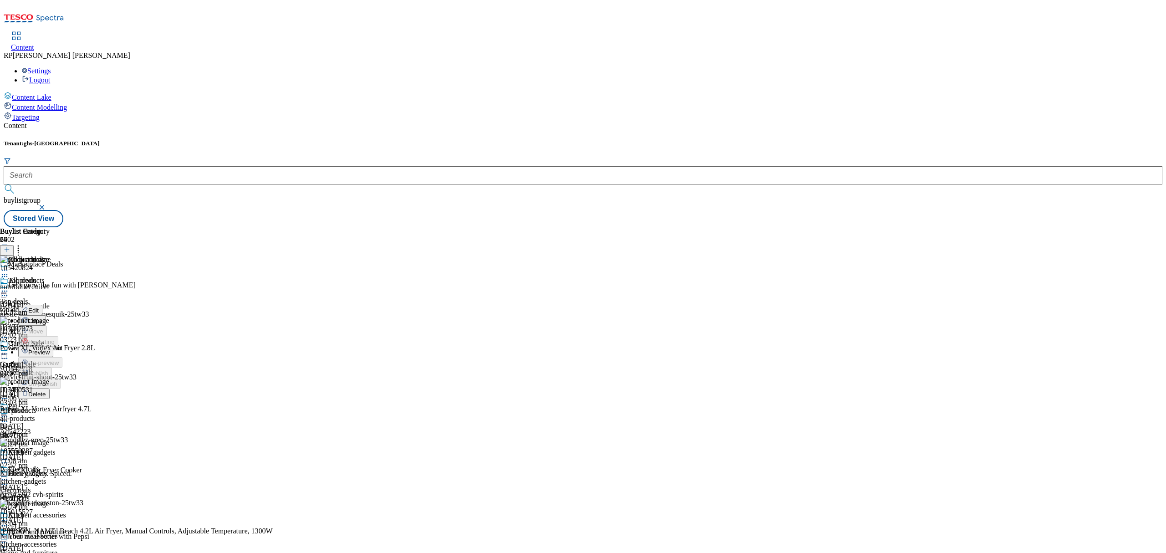
click at [66, 347] on li "Preview" at bounding box center [42, 352] width 48 height 10
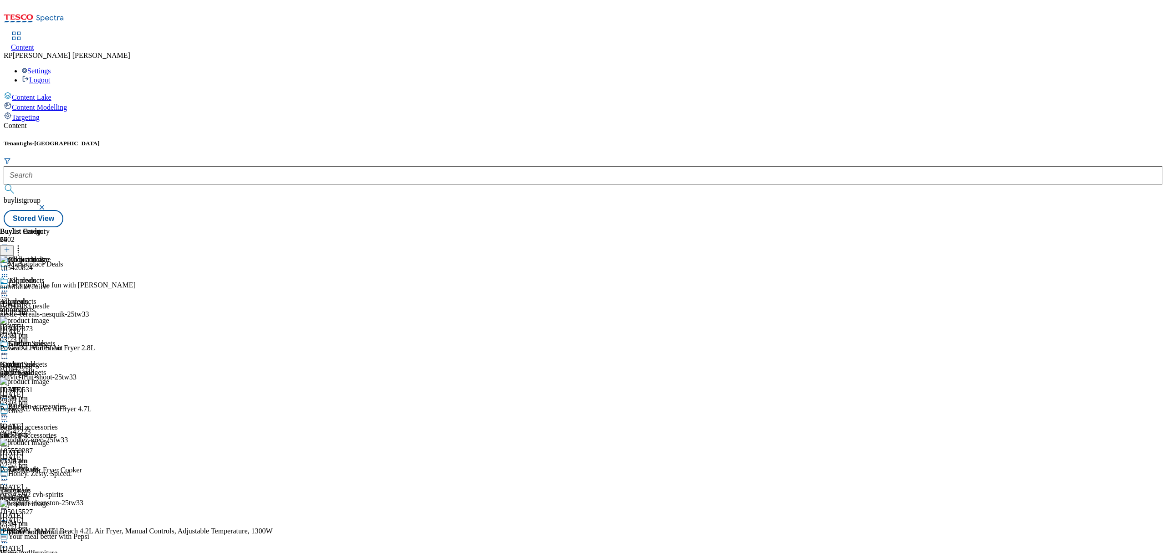
click at [9, 287] on icon at bounding box center [4, 291] width 9 height 9
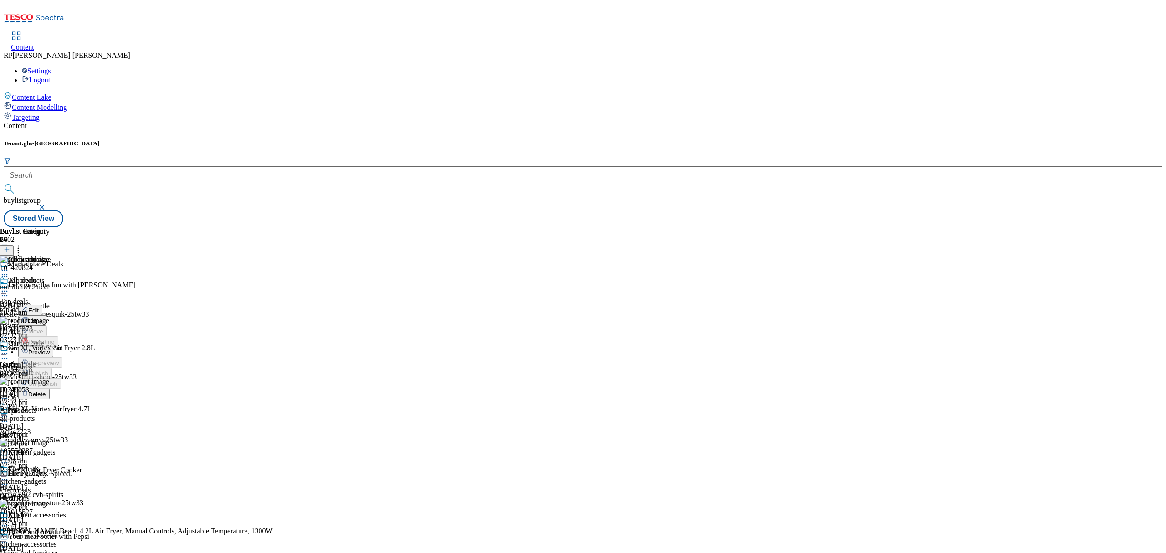
click at [66, 347] on li "Preview" at bounding box center [42, 352] width 48 height 10
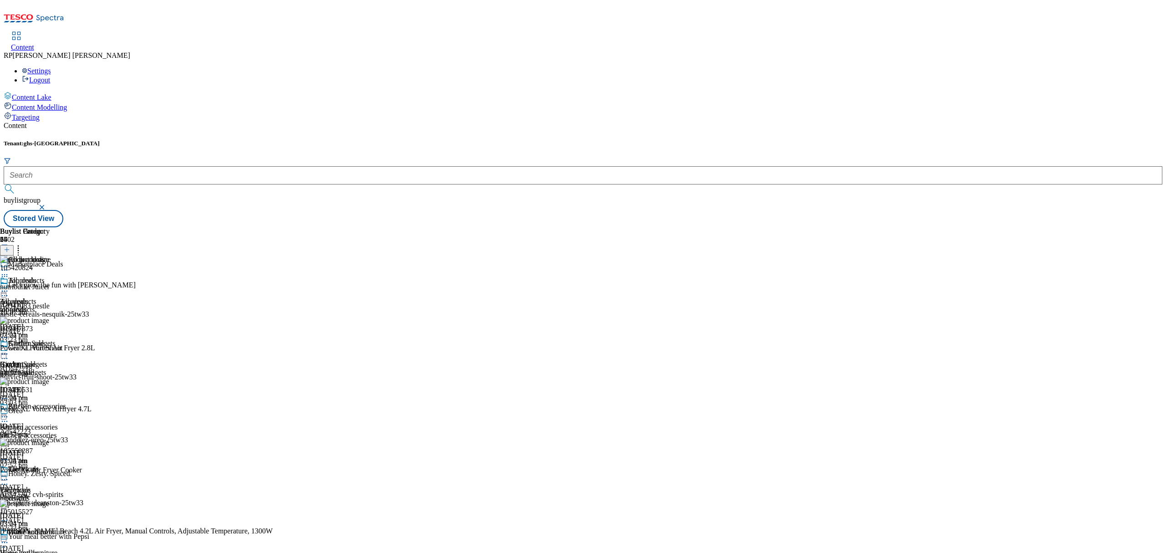
click at [9, 287] on icon at bounding box center [4, 291] width 9 height 9
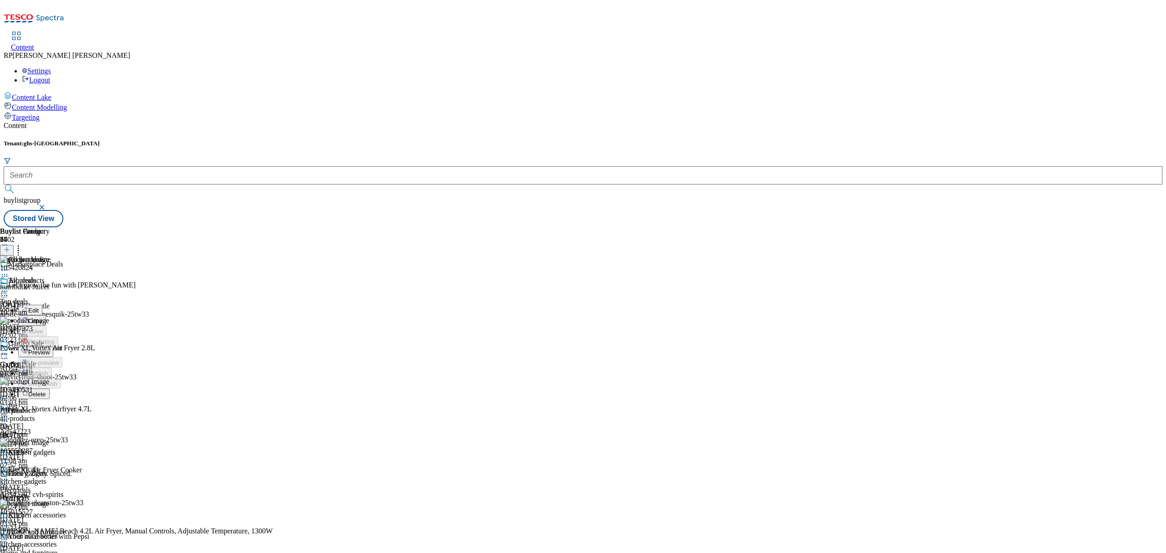
click at [50, 349] on span "Preview" at bounding box center [38, 352] width 21 height 7
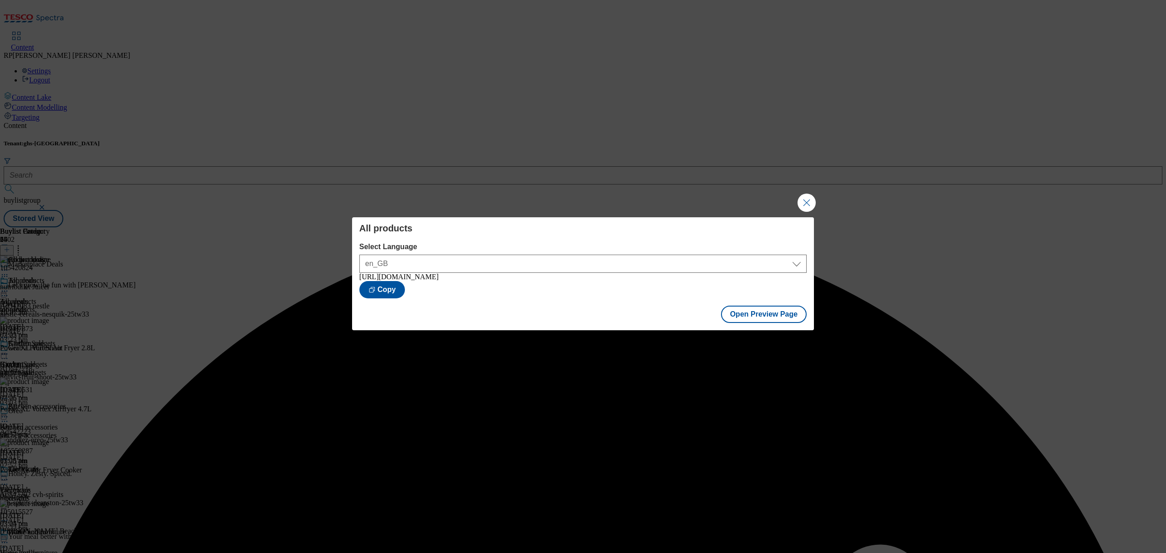
drag, startPoint x: 808, startPoint y: 201, endPoint x: 630, endPoint y: 164, distance: 182.3
click at [803, 201] on button "Close Modal" at bounding box center [807, 203] width 18 height 18
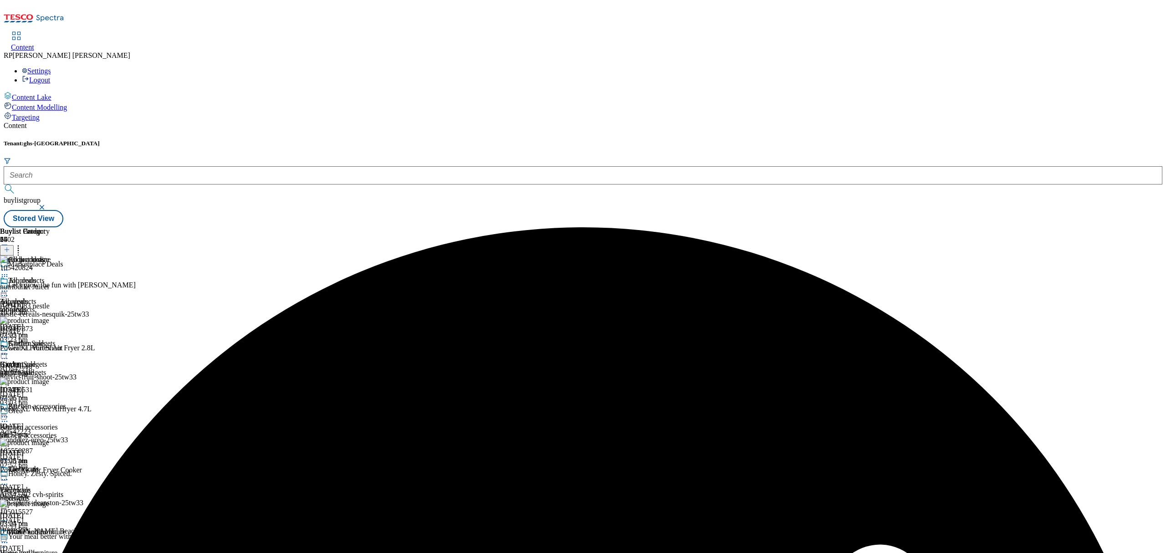
click at [66, 277] on div "All products" at bounding box center [33, 287] width 66 height 21
click at [9, 287] on icon at bounding box center [4, 291] width 9 height 9
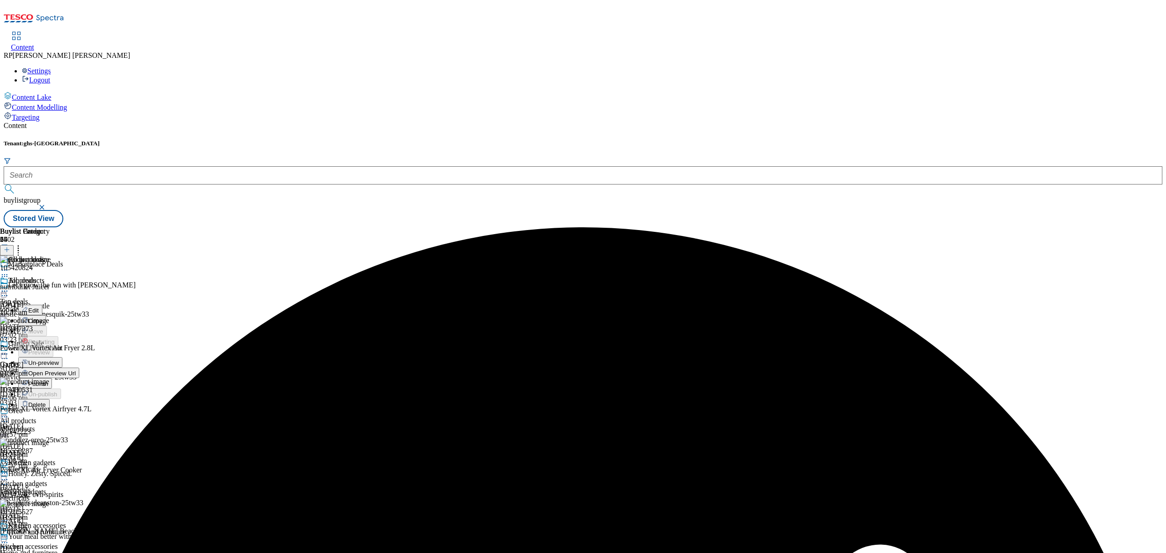
click at [48, 380] on span "Publish" at bounding box center [38, 383] width 20 height 7
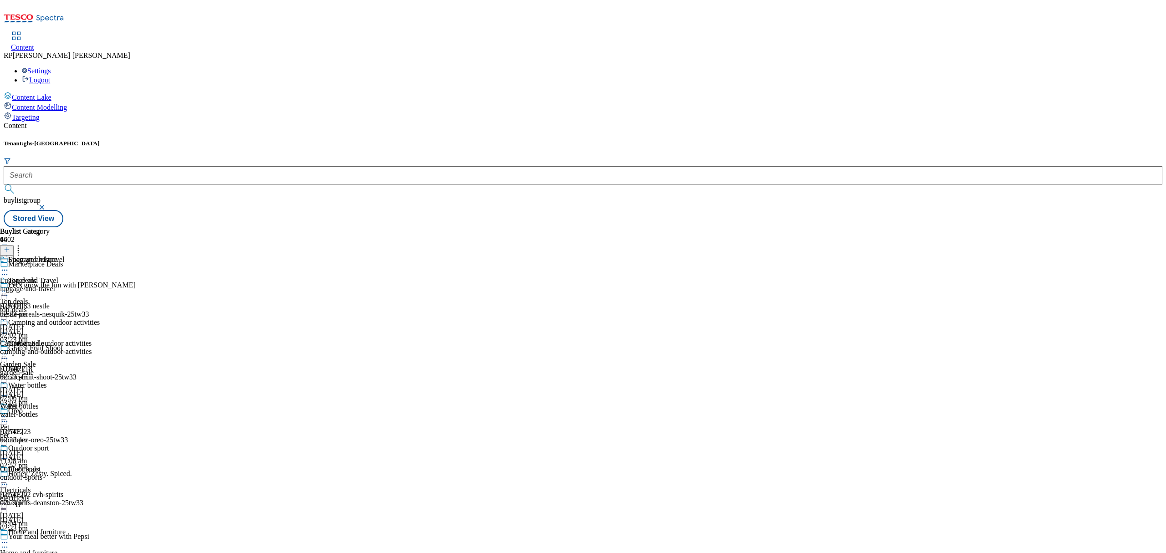
click at [100, 285] on div "luggage-and-travel" at bounding box center [50, 289] width 100 height 8
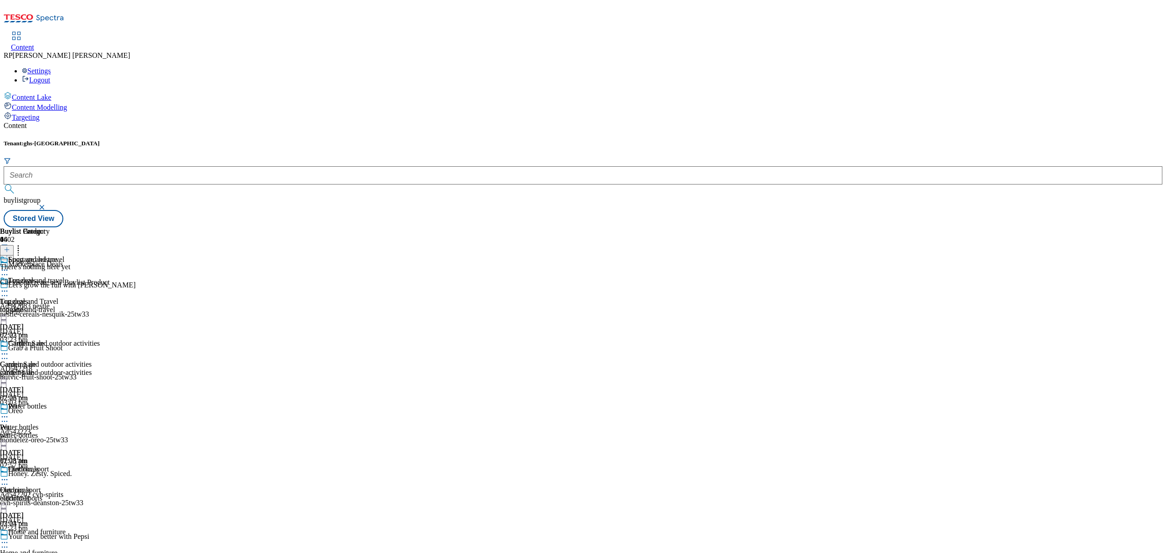
click at [100, 339] on div "Camping and outdoor activities Camping and outdoor activities camping-and-outdo…" at bounding box center [50, 370] width 100 height 63
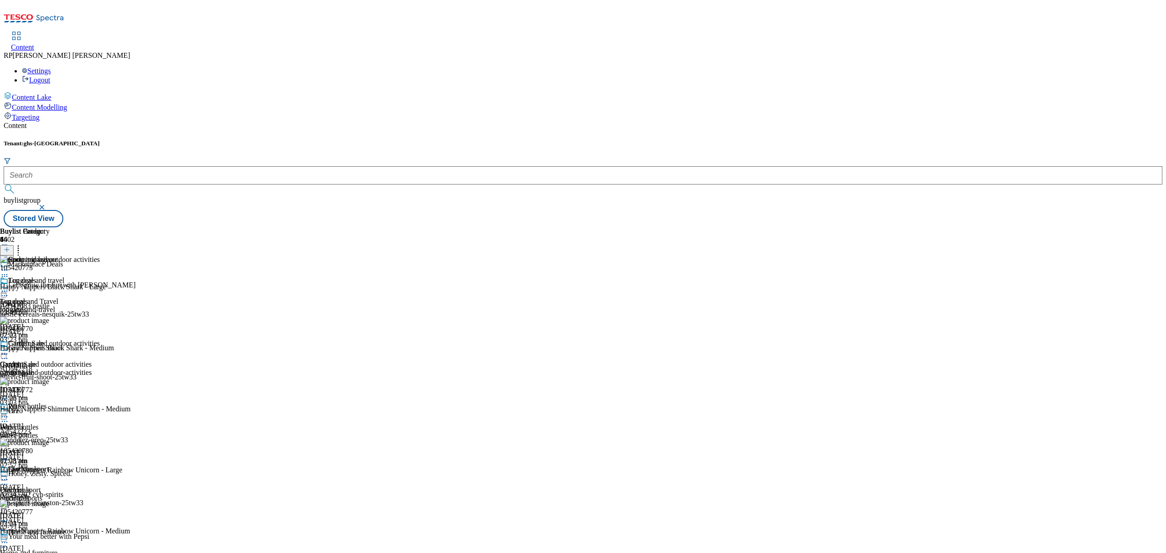
click at [10, 246] on icon at bounding box center [7, 249] width 6 height 6
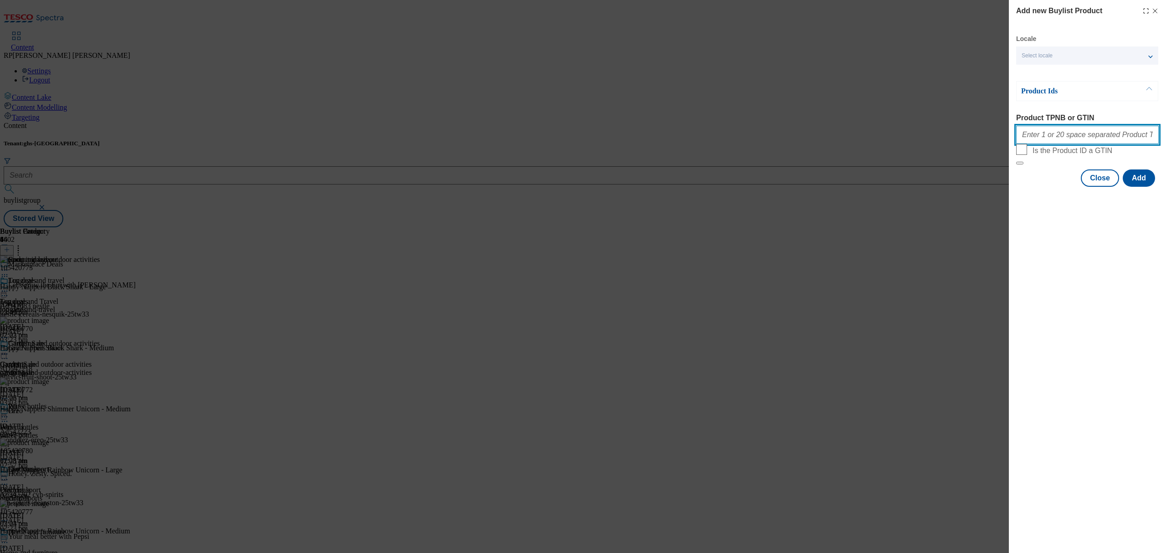
click at [1091, 134] on input "Product TPNB or GTIN" at bounding box center [1087, 135] width 143 height 18
paste input "105425440"
click at [1148, 187] on button "Add" at bounding box center [1139, 177] width 32 height 17
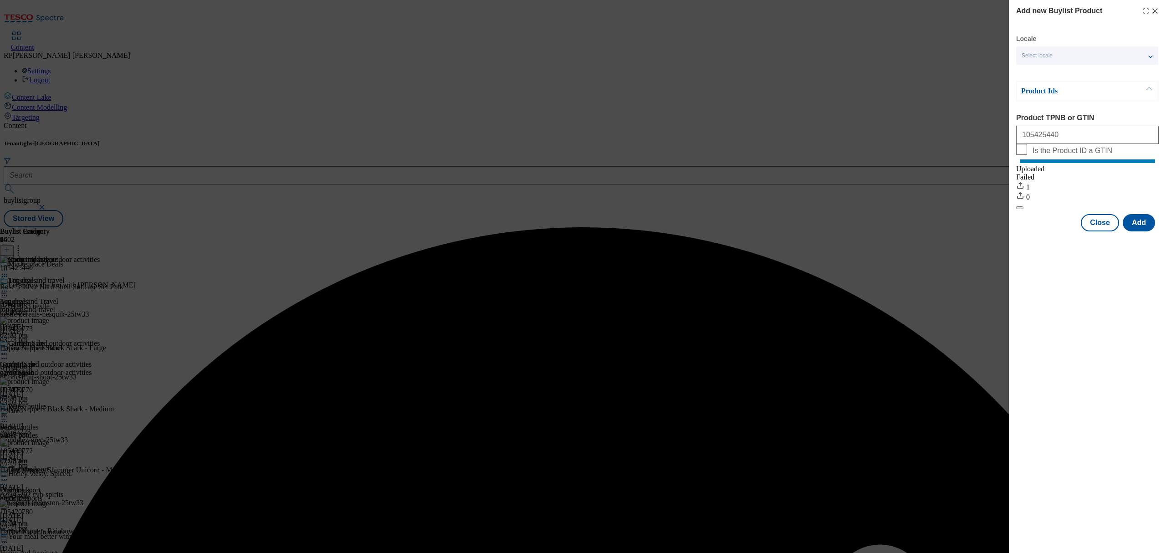
click at [901, 246] on div "Add new Buylist Product Locale Select locale English Welsh Product Ids Product …" at bounding box center [583, 276] width 1166 height 553
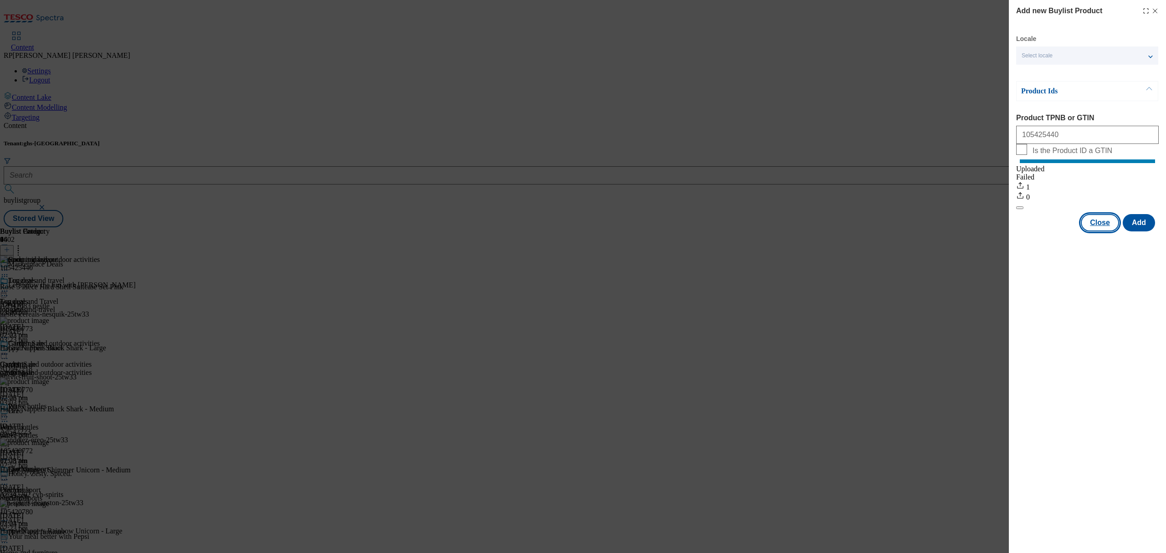
click at [1103, 231] on button "Close" at bounding box center [1100, 222] width 38 height 17
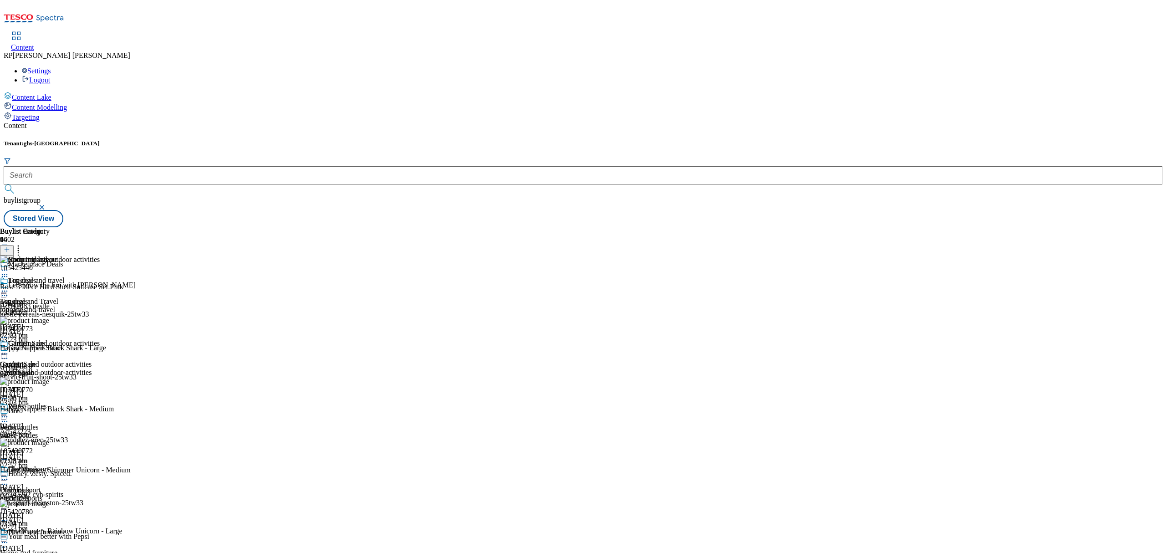
click at [100, 339] on div "Camping and outdoor activities" at bounding box center [50, 349] width 100 height 21
click at [9, 349] on icon at bounding box center [4, 353] width 9 height 9
click at [76, 433] on span "Open Preview Url" at bounding box center [51, 436] width 47 height 7
click at [9, 349] on icon at bounding box center [4, 353] width 9 height 9
click at [100, 306] on div "luggage-and-travel" at bounding box center [50, 310] width 100 height 8
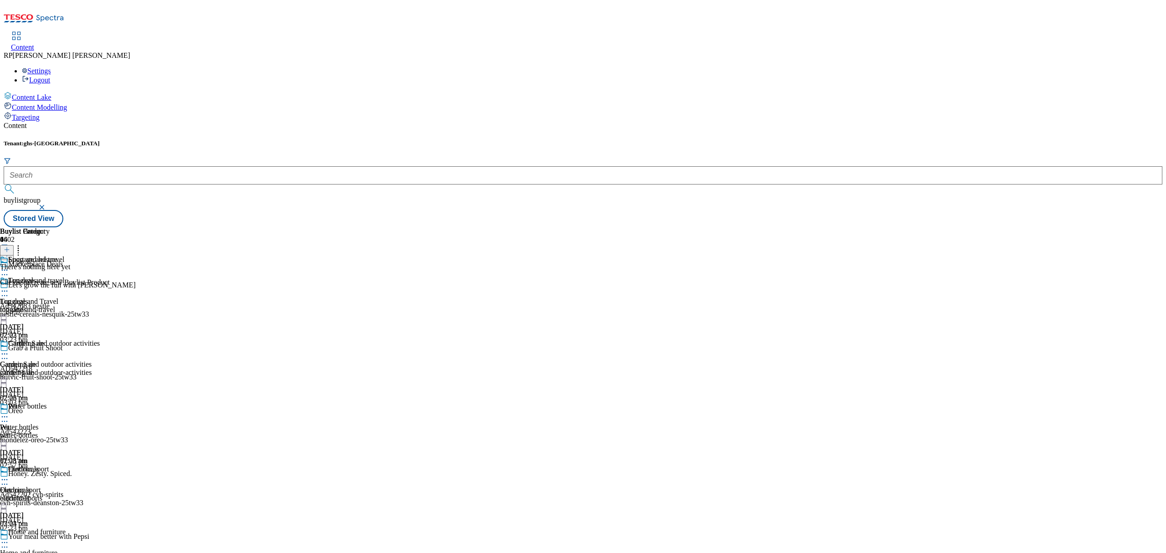
click at [9, 266] on icon at bounding box center [4, 270] width 9 height 9
click at [57, 370] on span "Un-publish" at bounding box center [42, 373] width 29 height 7
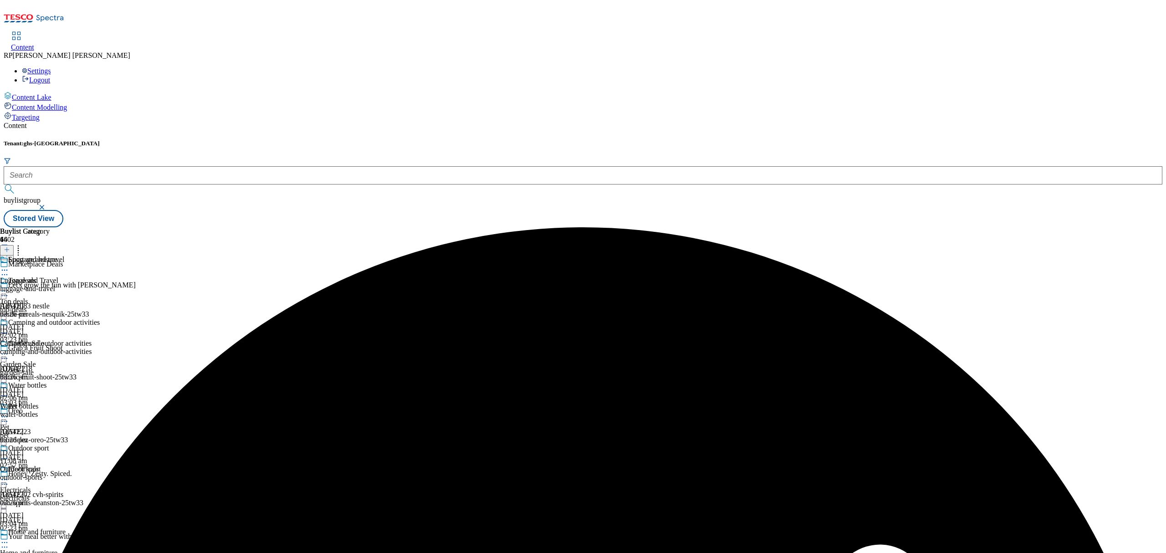
click at [9, 266] on icon at bounding box center [4, 270] width 9 height 9
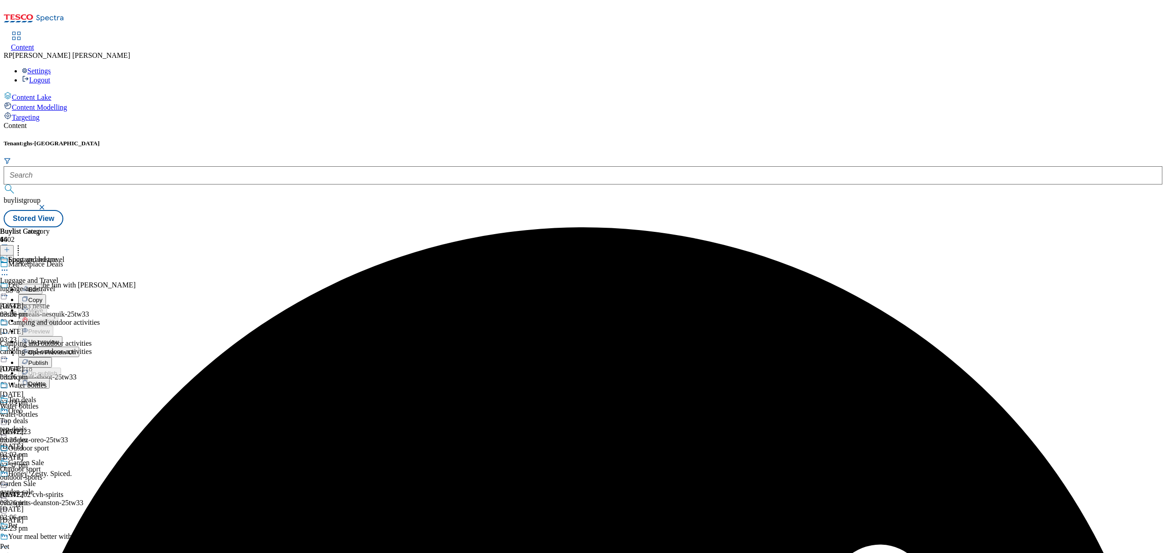
click at [59, 338] on span "Un-preview" at bounding box center [43, 341] width 31 height 7
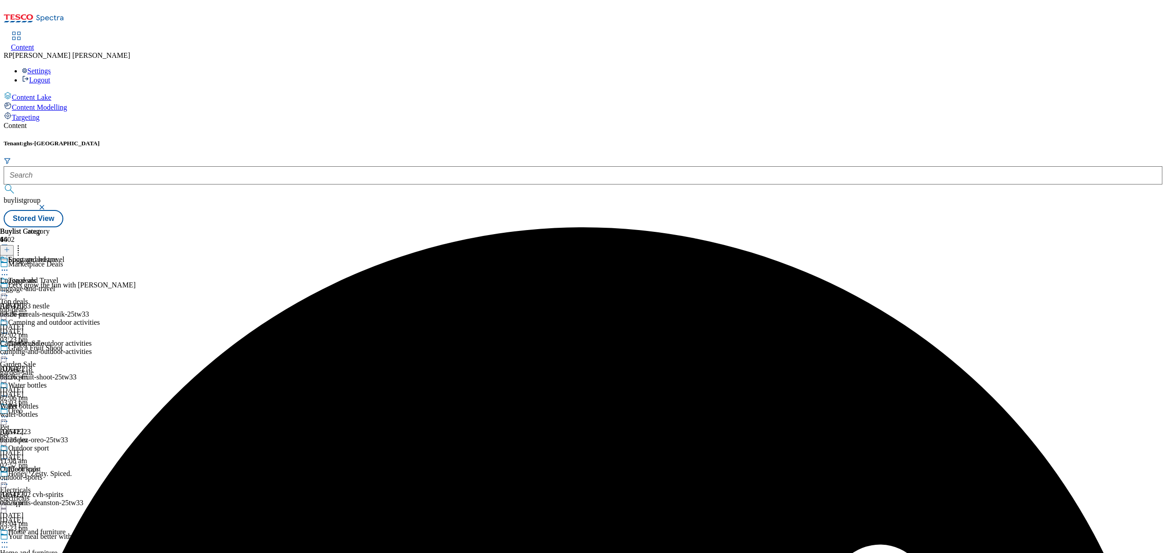
click at [9, 266] on icon at bounding box center [4, 270] width 9 height 9
click at [50, 328] on span "Preview" at bounding box center [38, 331] width 21 height 7
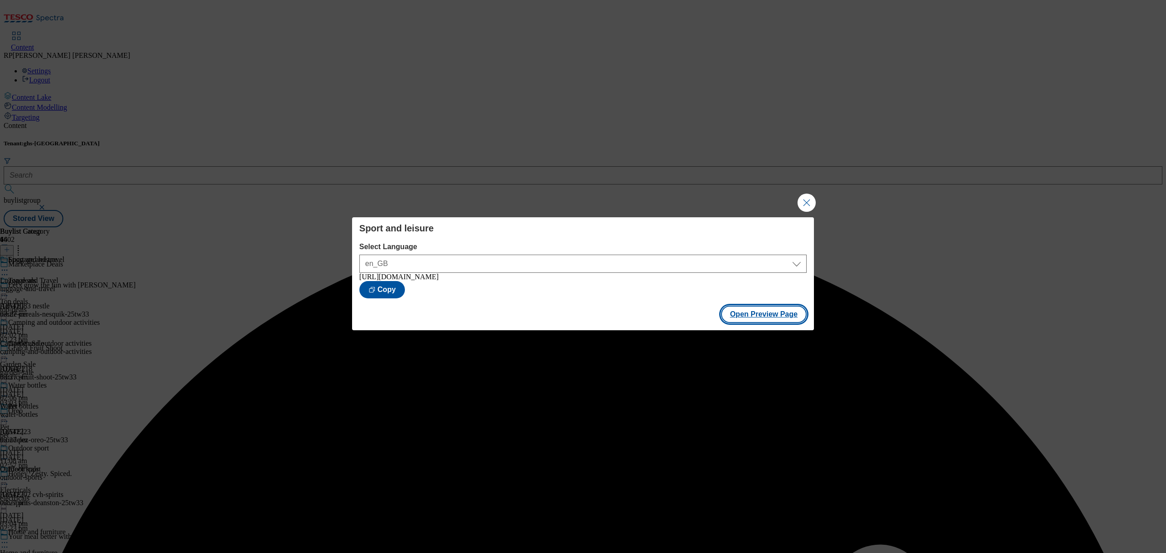
click at [746, 311] on button "Open Preview Page" at bounding box center [764, 314] width 86 height 17
click at [809, 201] on button "Close Modal" at bounding box center [807, 203] width 18 height 18
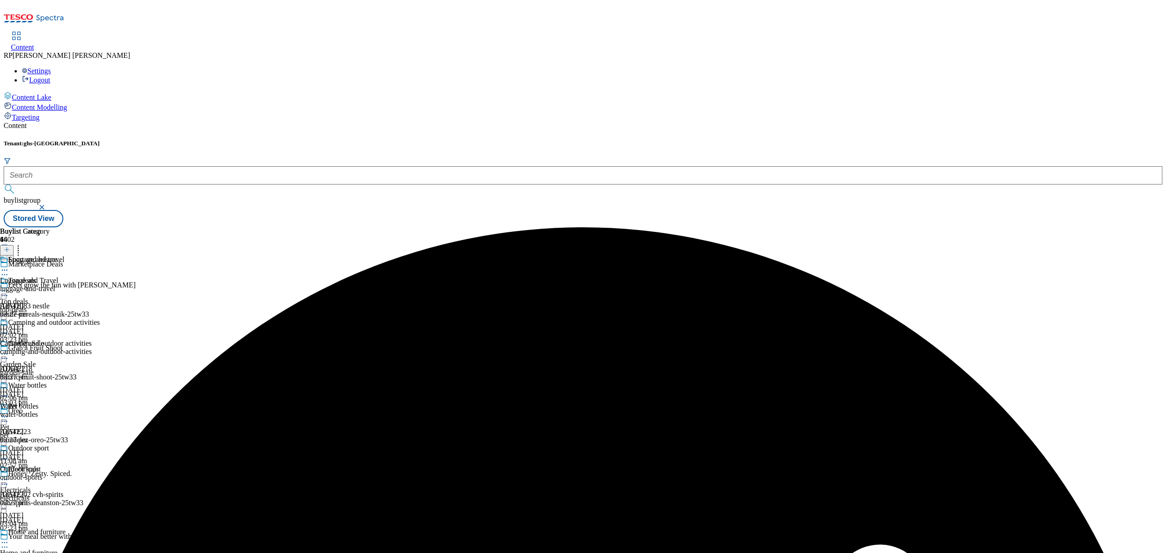
click at [9, 266] on icon at bounding box center [4, 270] width 9 height 9
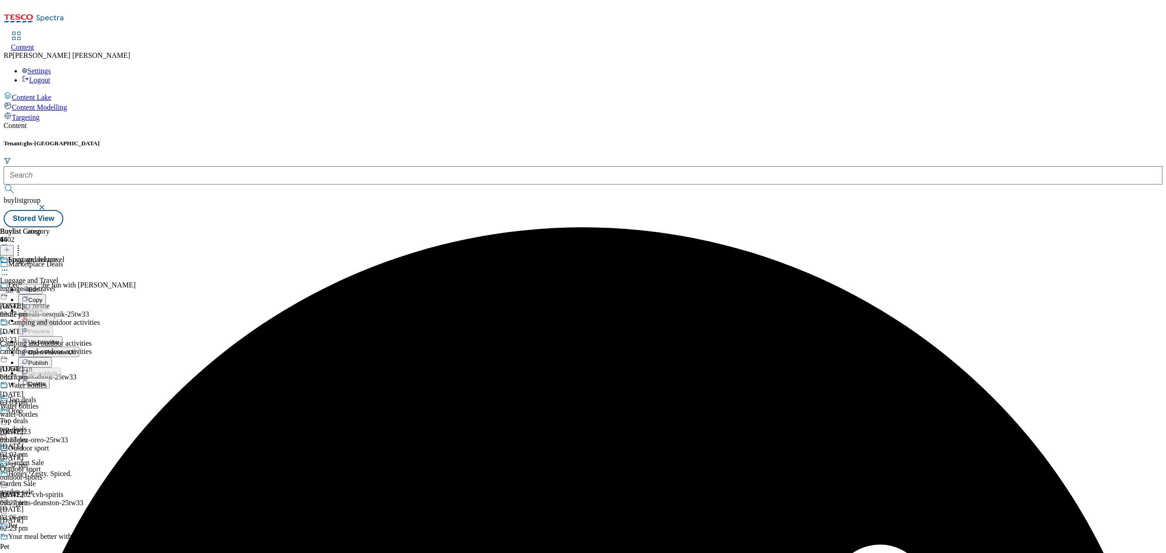
click at [59, 338] on span "Un-preview" at bounding box center [43, 341] width 31 height 7
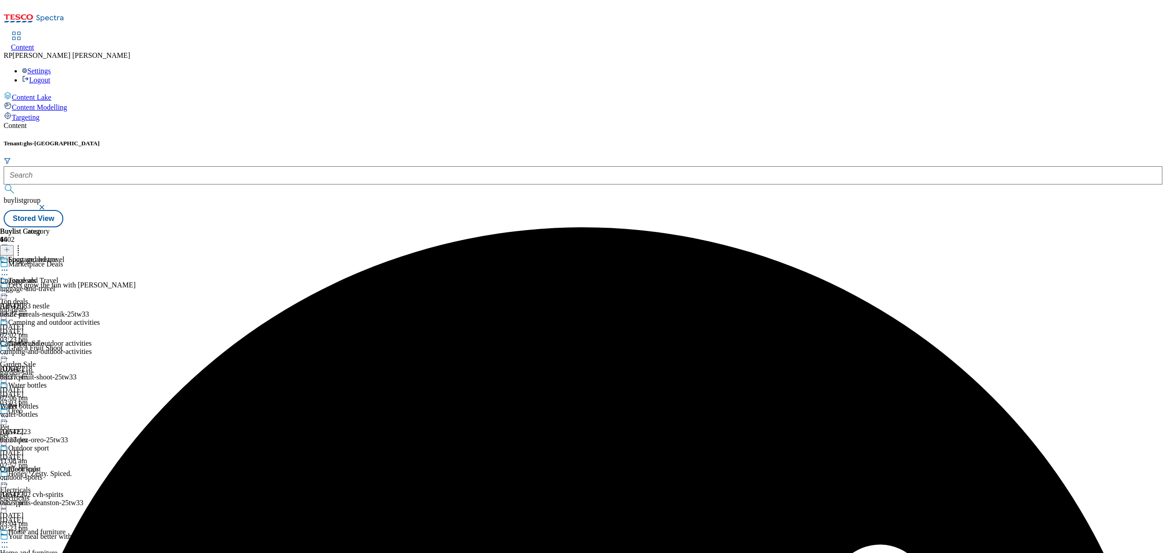
click at [19, 246] on circle at bounding box center [18, 246] width 1 height 1
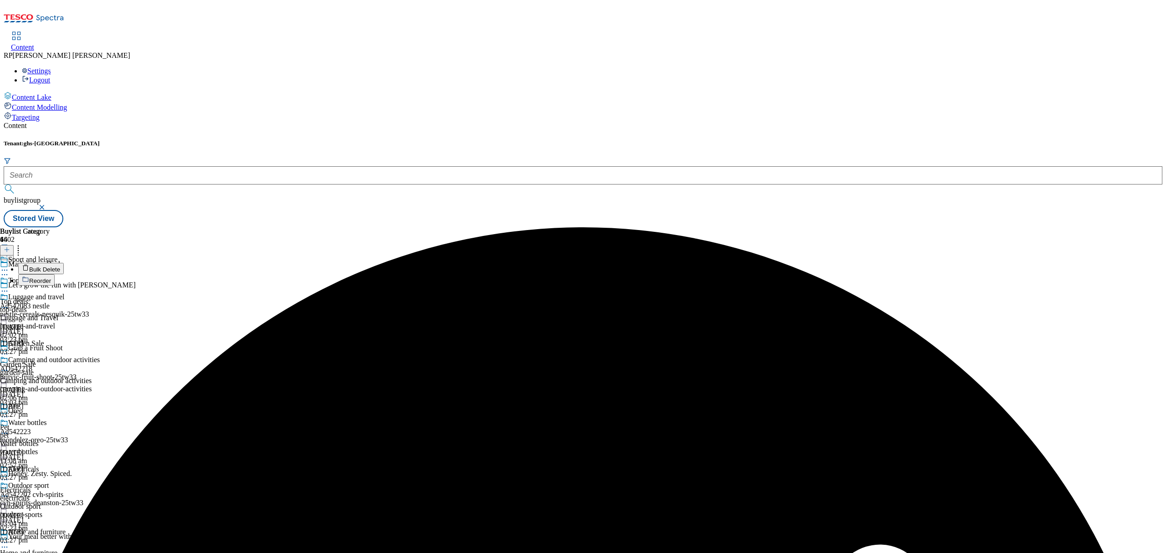
click at [51, 277] on span "Reorder" at bounding box center [40, 280] width 22 height 7
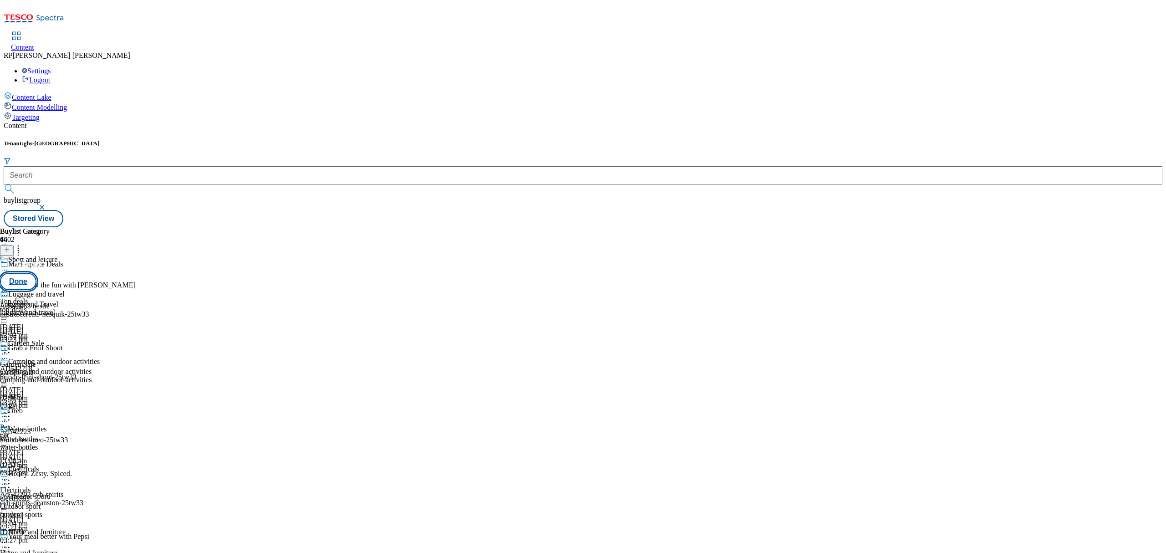
click at [36, 273] on button "Done" at bounding box center [18, 281] width 36 height 17
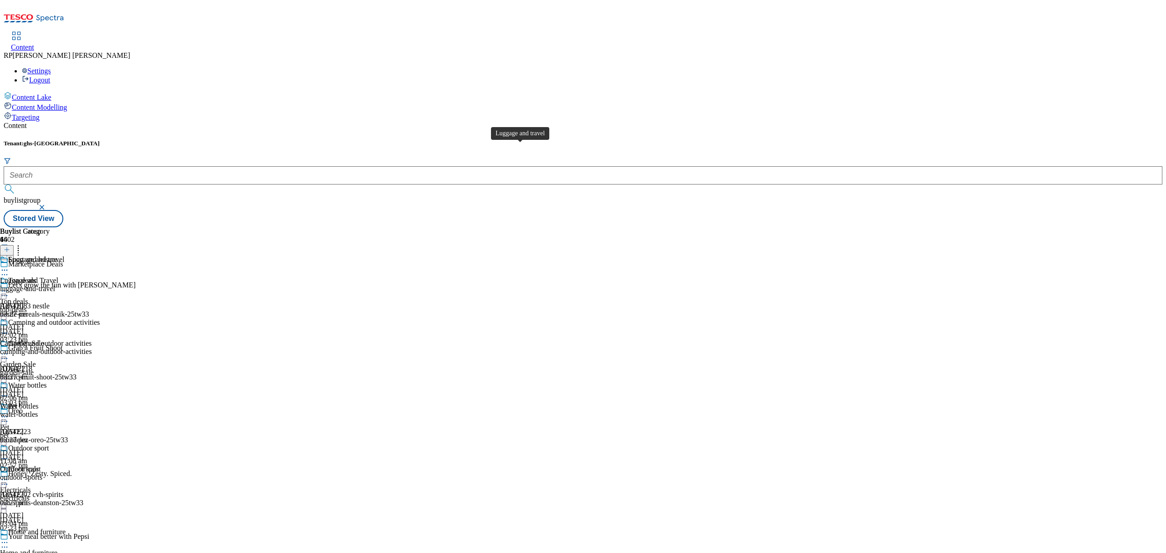
click at [65, 256] on span "Luggage and travel" at bounding box center [36, 261] width 56 height 10
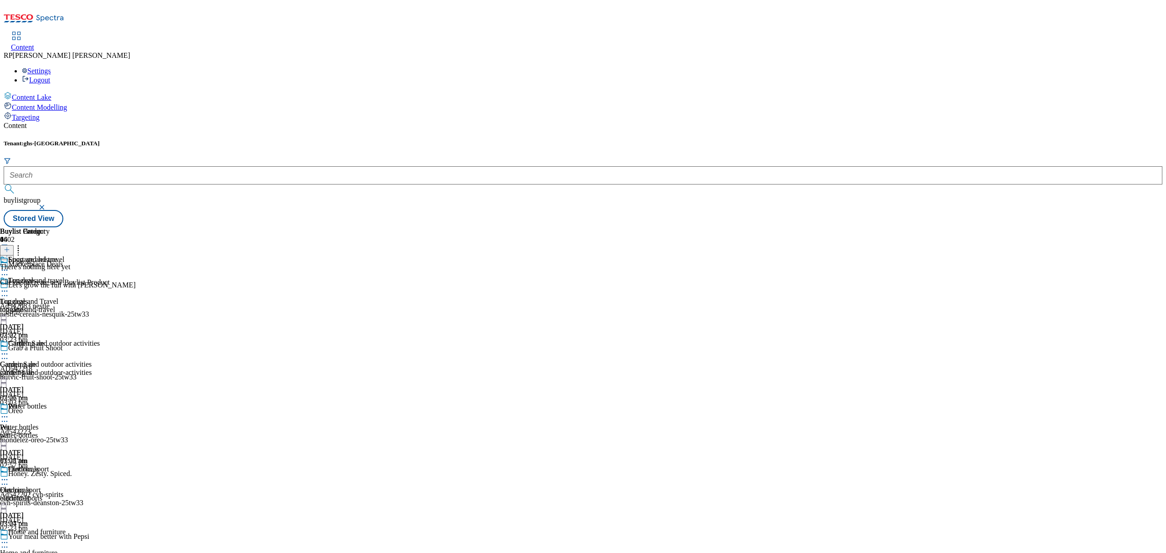
click at [100, 339] on div "Camping and outdoor activities" at bounding box center [50, 349] width 100 height 21
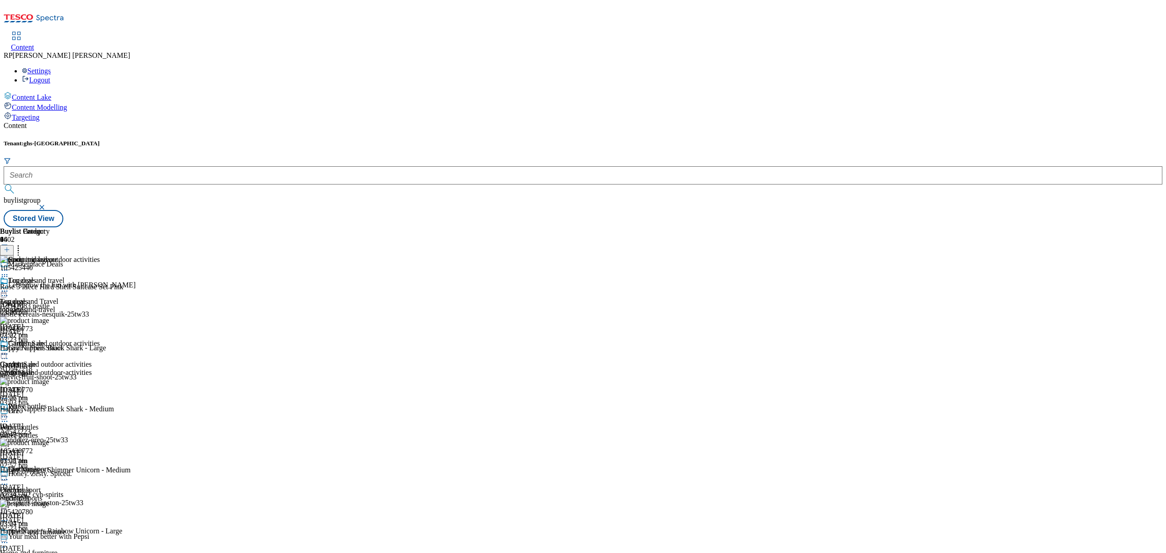
click at [23, 244] on icon at bounding box center [18, 248] width 9 height 9
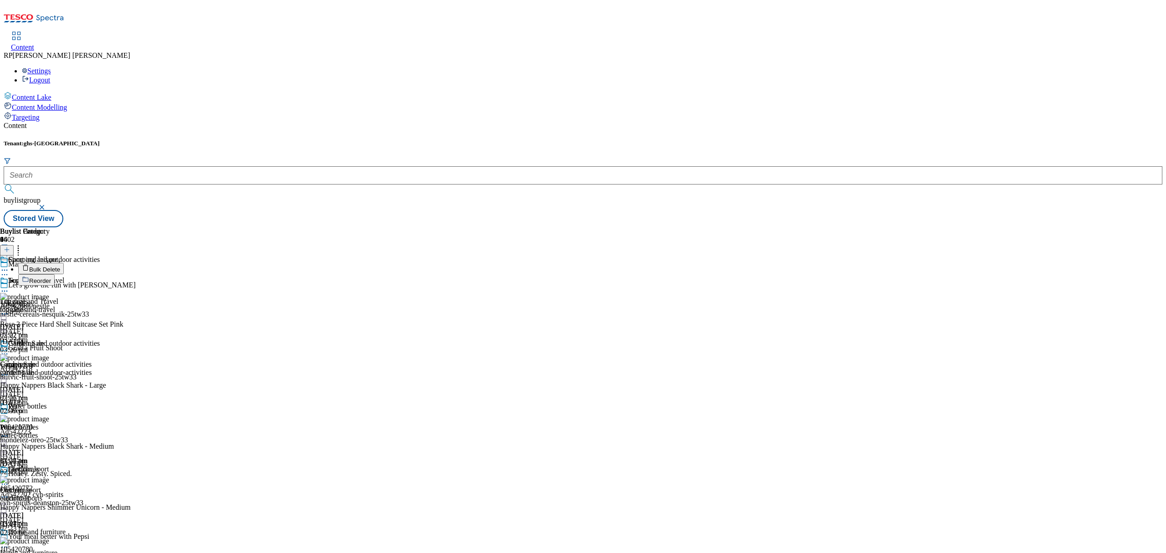
click at [51, 277] on span "Reorder" at bounding box center [40, 280] width 22 height 7
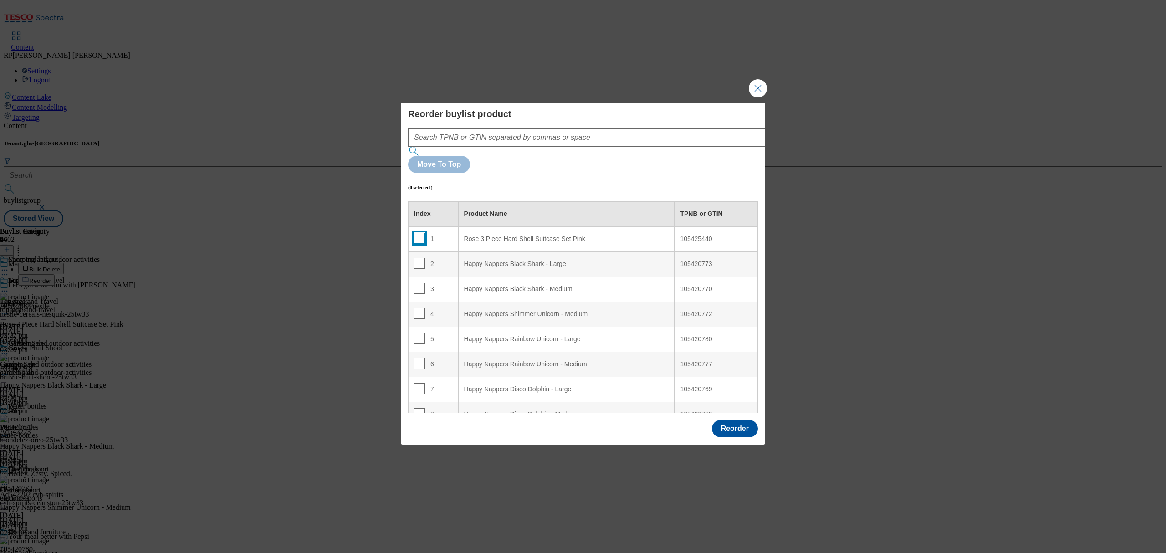
click at [418, 233] on input "Modal" at bounding box center [419, 238] width 11 height 11
click at [763, 97] on button "Close Modal" at bounding box center [758, 88] width 18 height 18
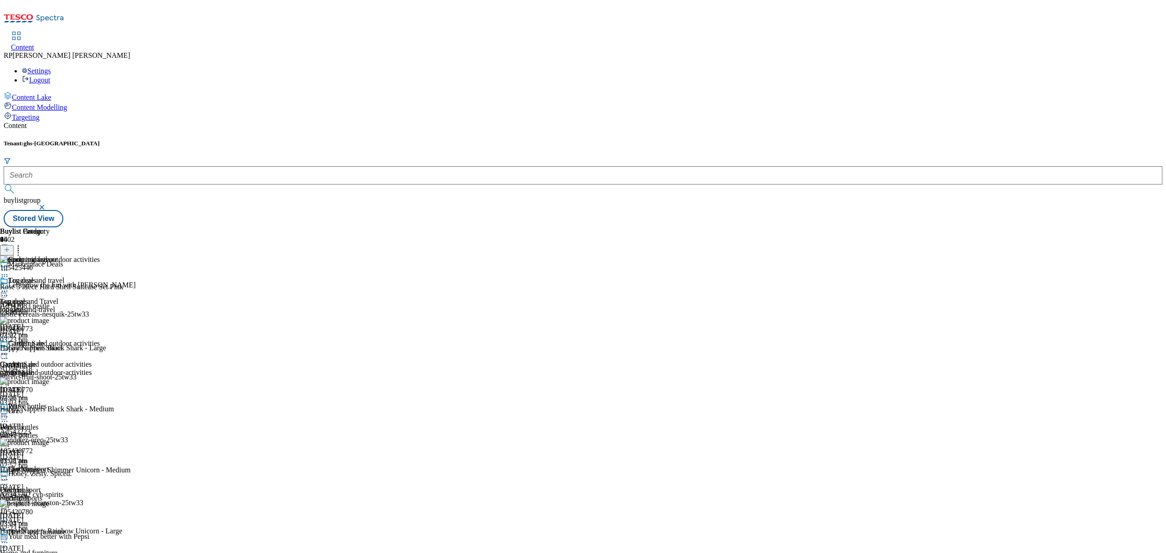
click at [9, 266] on icon at bounding box center [4, 270] width 9 height 9
click at [50, 328] on span "Preview" at bounding box center [38, 331] width 21 height 7
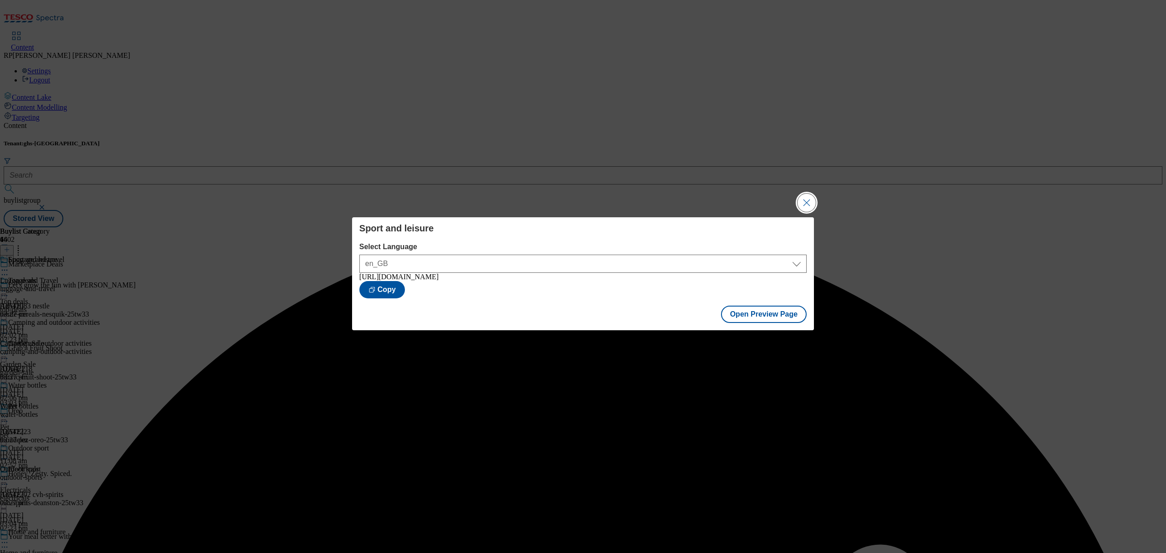
click at [802, 197] on button "Close Modal" at bounding box center [807, 203] width 18 height 18
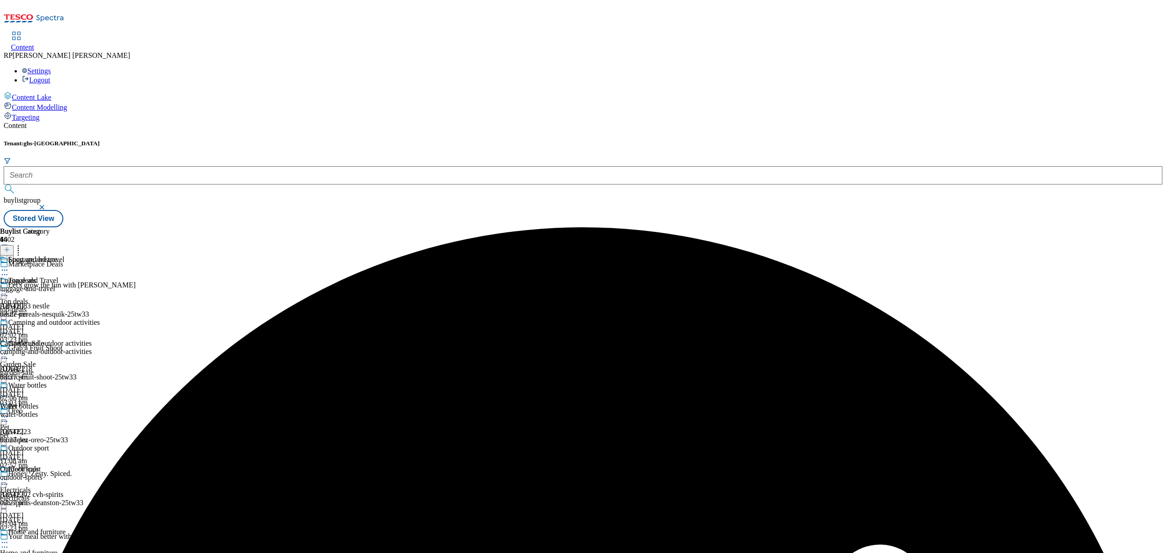
click at [3, 270] on circle at bounding box center [2, 270] width 1 height 1
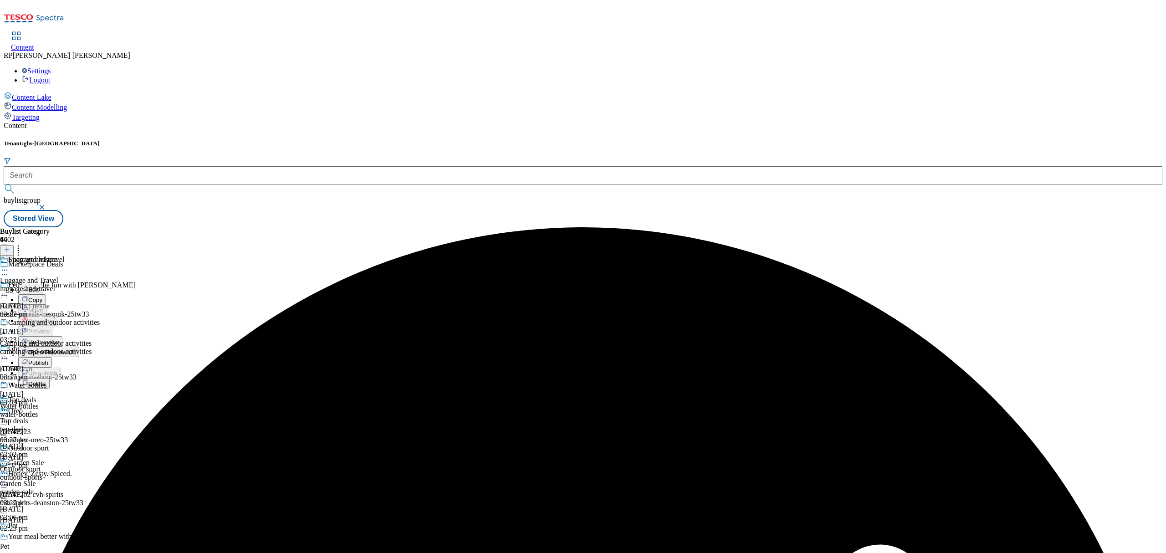
click at [48, 359] on span "Publish" at bounding box center [38, 362] width 20 height 7
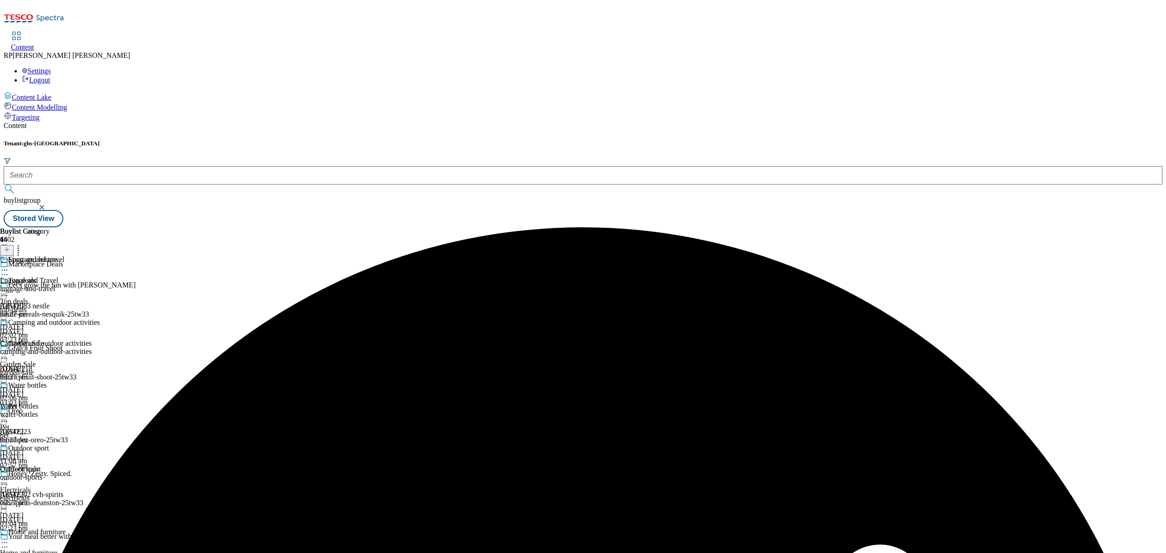
click at [736, 227] on div "Buylist Group 6402 Marketplace Deals Let's grow the fun with Nesquik Ad542083 n…" at bounding box center [583, 227] width 1159 height 0
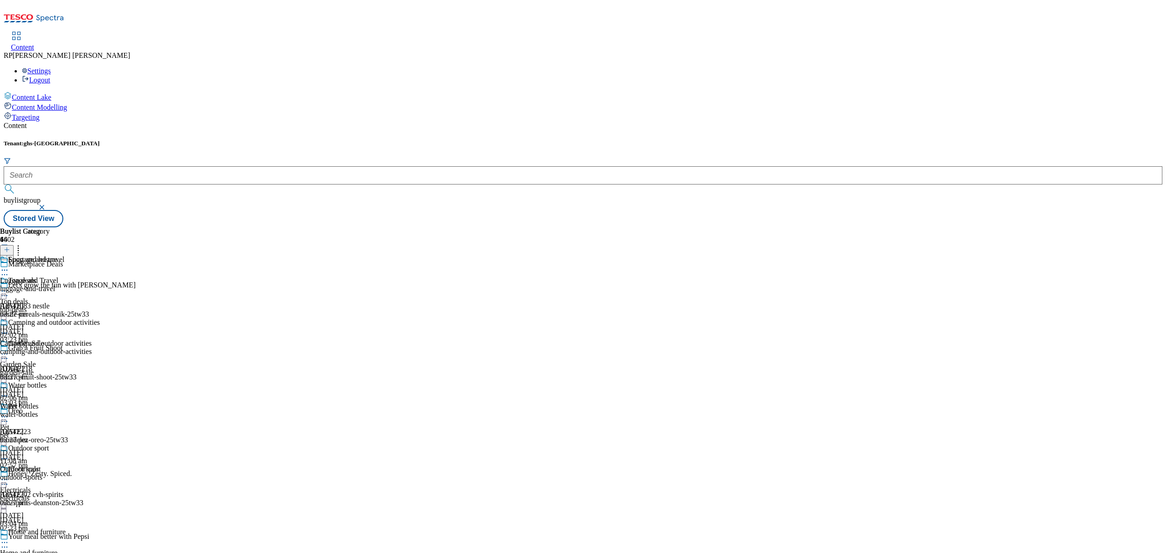
scroll to position [789, 0]
click at [79, 285] on div "health-and-beauty" at bounding box center [39, 289] width 79 height 8
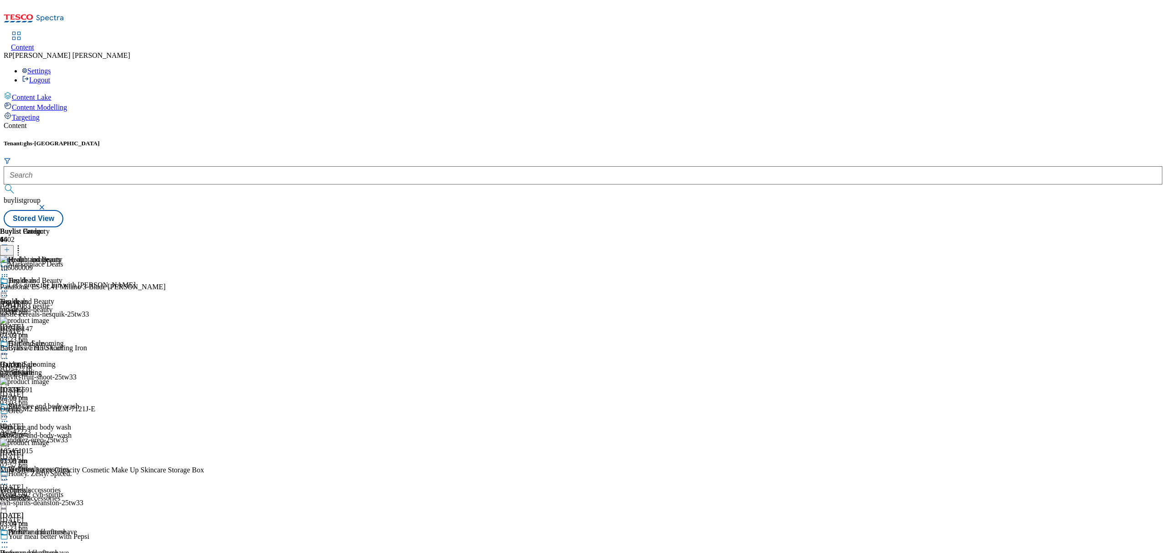
click at [10, 246] on icon at bounding box center [7, 249] width 6 height 6
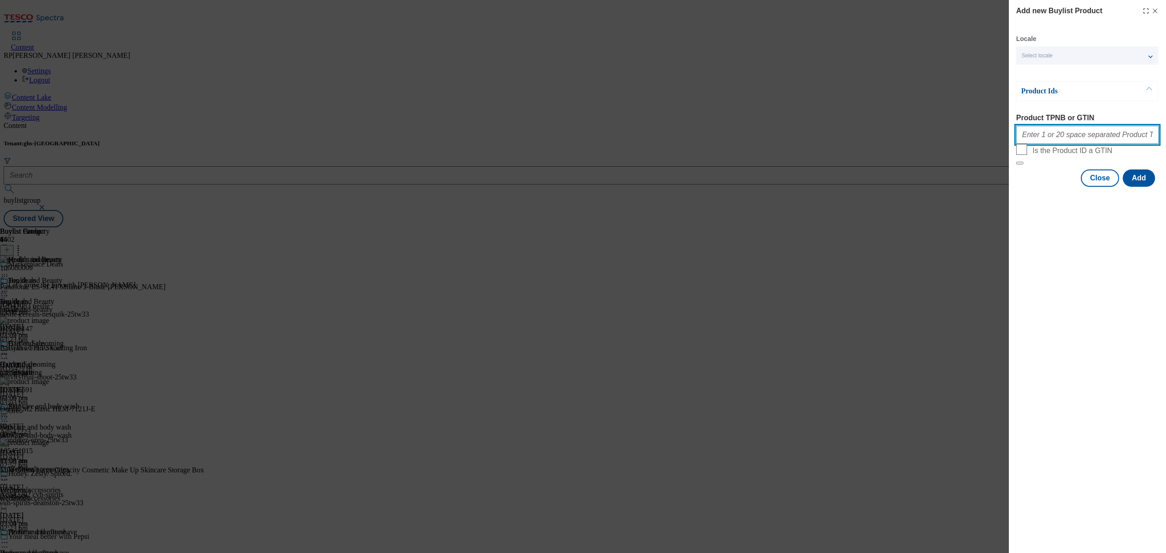
click at [1072, 135] on input "Product TPNB or GTIN" at bounding box center [1087, 135] width 143 height 18
paste input "105260565 105260568 105260575 105171510 105183344 105183345 105171522 105260564…"
click at [1138, 187] on button "Add" at bounding box center [1139, 177] width 32 height 17
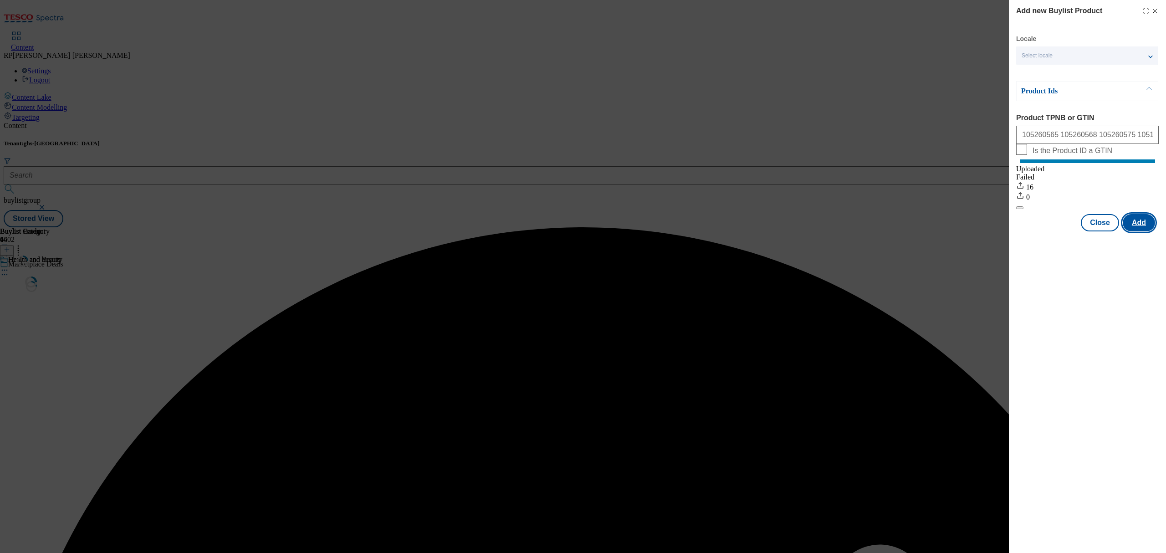
scroll to position [0, 0]
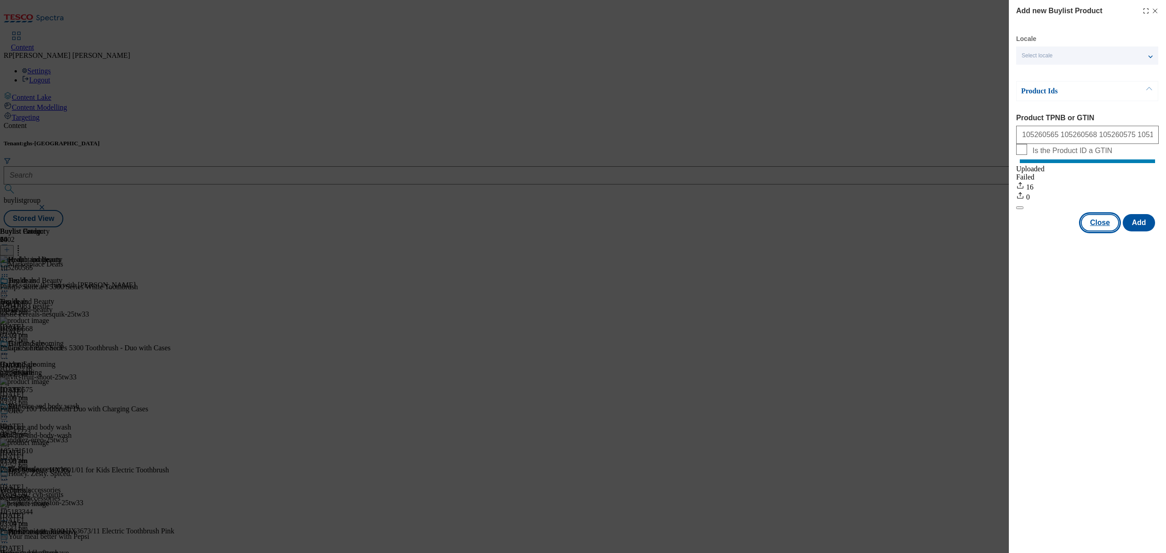
click at [1094, 231] on button "Close" at bounding box center [1100, 222] width 38 height 17
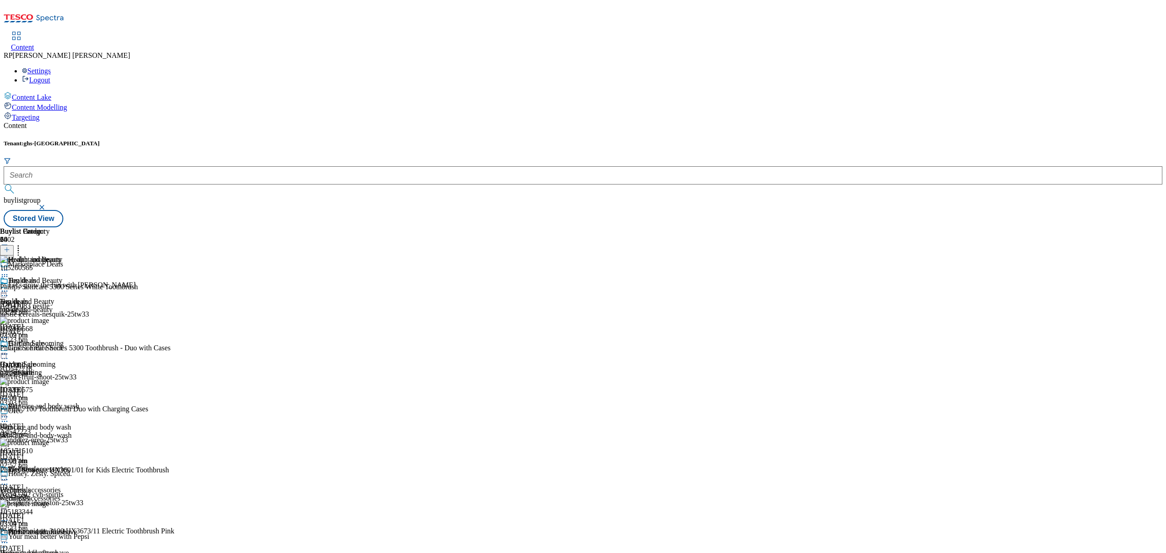
click at [9, 287] on icon at bounding box center [4, 291] width 9 height 9
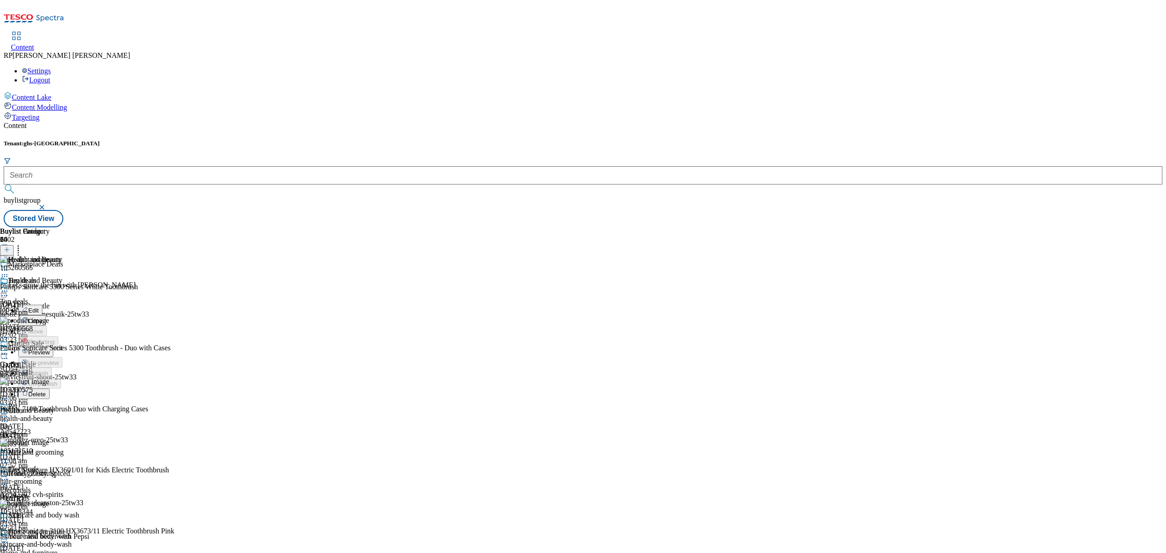
click at [50, 349] on span "Preview" at bounding box center [38, 352] width 21 height 7
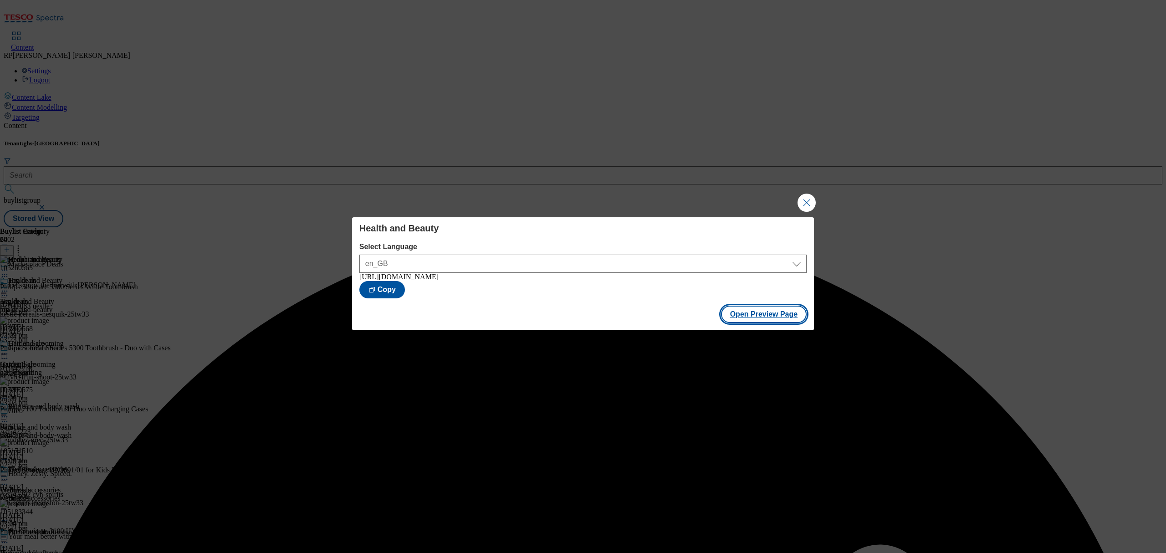
click at [780, 322] on button "Open Preview Page" at bounding box center [764, 314] width 86 height 17
drag, startPoint x: 802, startPoint y: 201, endPoint x: 796, endPoint y: 200, distance: 5.5
click at [801, 201] on button "Close Modal" at bounding box center [807, 203] width 18 height 18
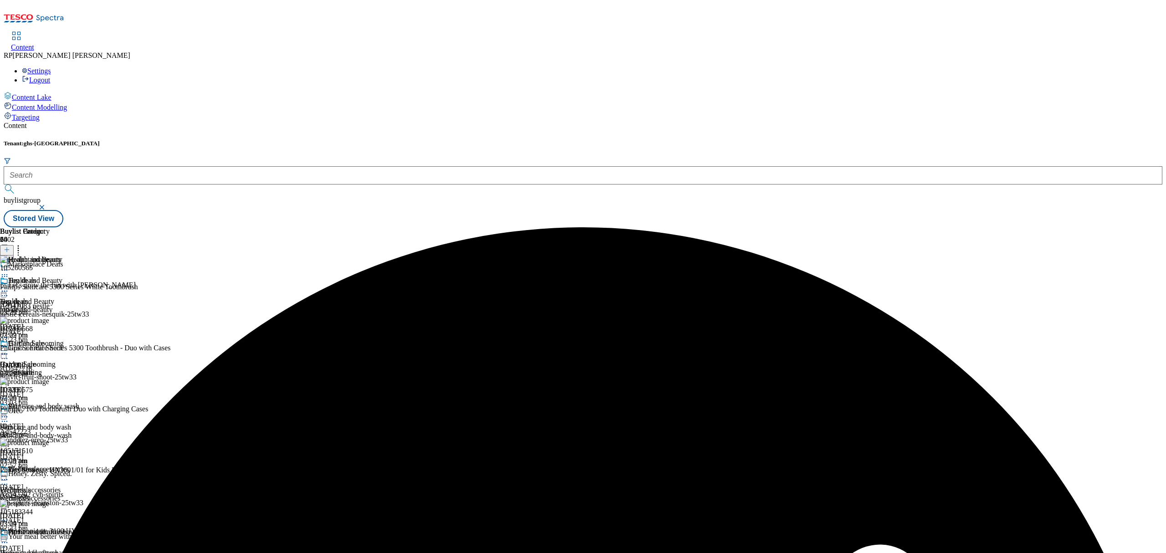
click at [9, 287] on icon at bounding box center [4, 291] width 9 height 9
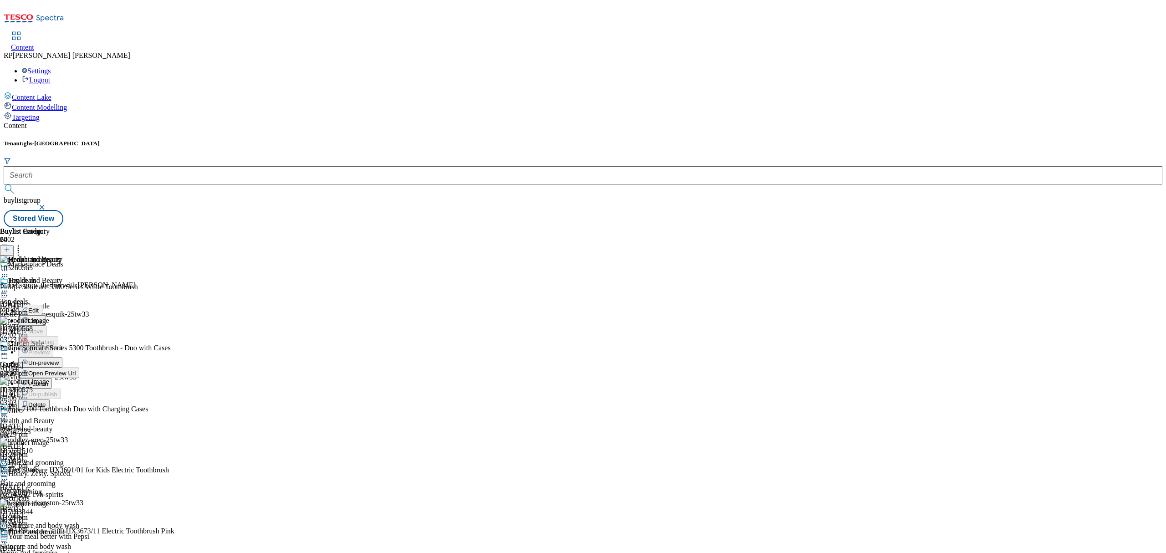
click at [59, 359] on span "Un-preview" at bounding box center [43, 362] width 31 height 7
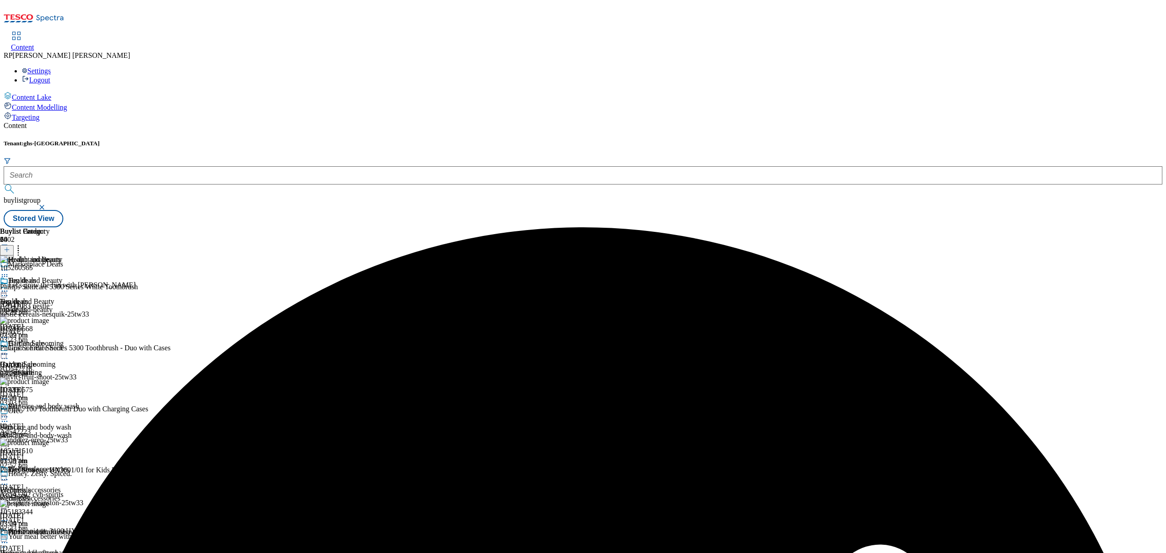
click at [23, 244] on icon at bounding box center [18, 248] width 9 height 9
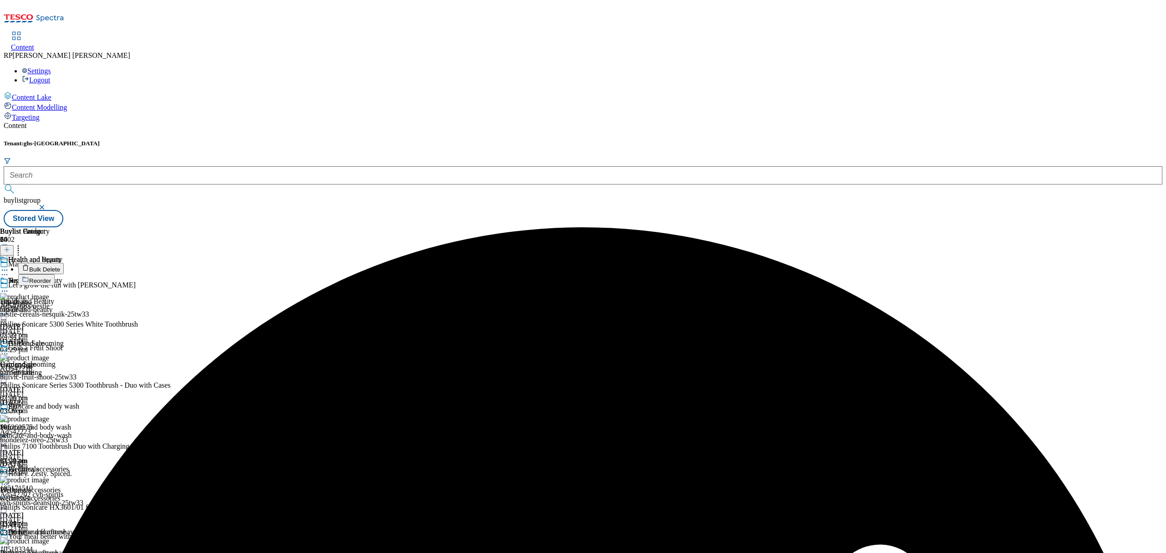
click at [60, 266] on span "Bulk Delete" at bounding box center [44, 269] width 31 height 7
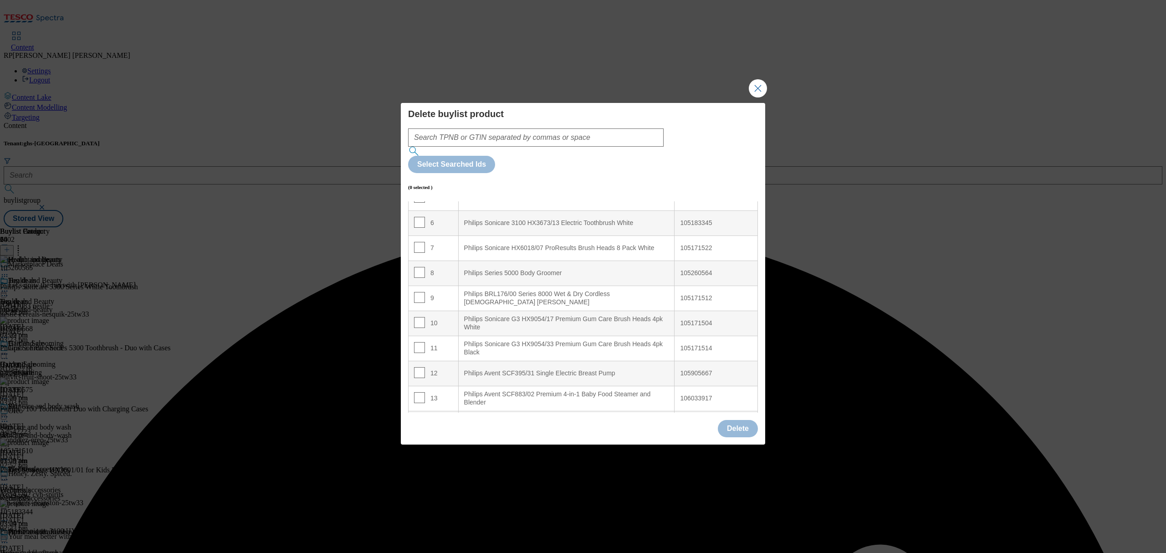
scroll to position [315, 0]
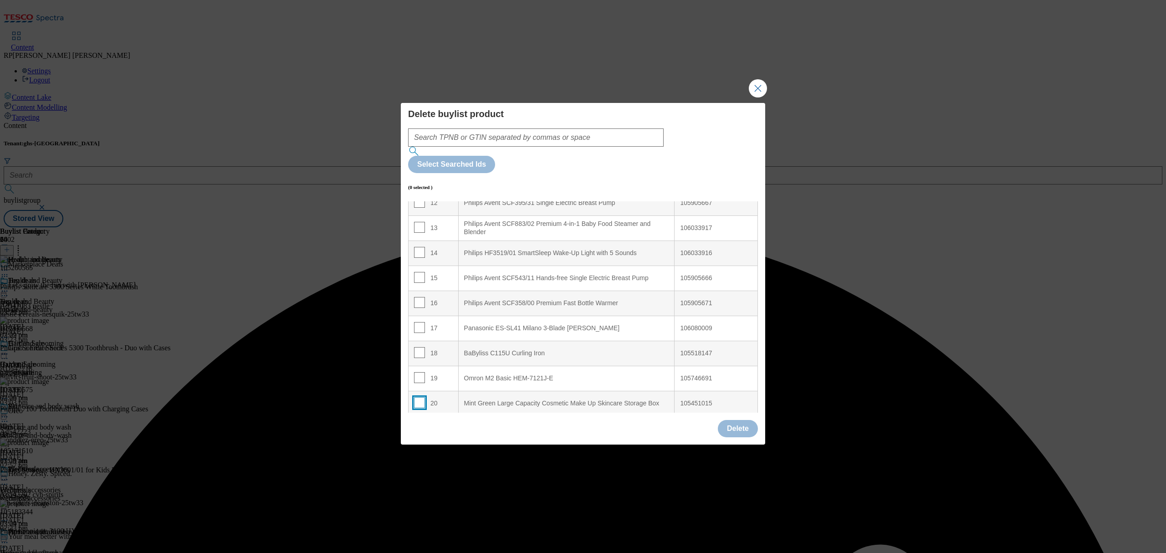
click at [415, 391] on td "20" at bounding box center [434, 403] width 50 height 25
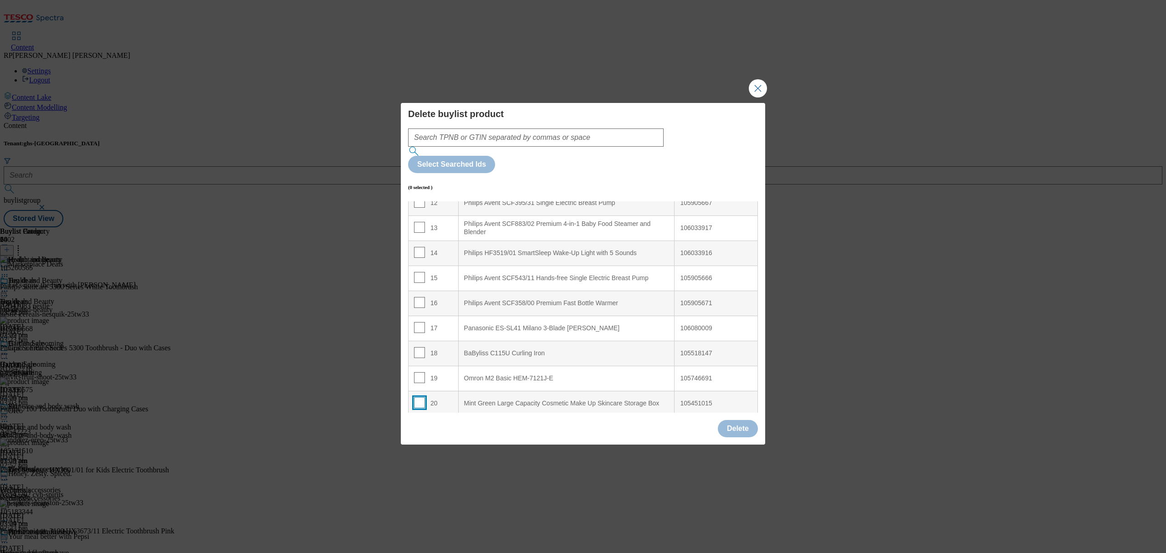
click at [416, 397] on input "Modal" at bounding box center [419, 402] width 11 height 11
drag, startPoint x: 416, startPoint y: 352, endPoint x: 421, endPoint y: 326, distance: 26.0
click at [416, 372] on input "Modal" at bounding box center [419, 377] width 11 height 11
drag, startPoint x: 421, startPoint y: 326, endPoint x: 418, endPoint y: 312, distance: 14.0
click at [421, 347] on input "Modal" at bounding box center [419, 352] width 11 height 11
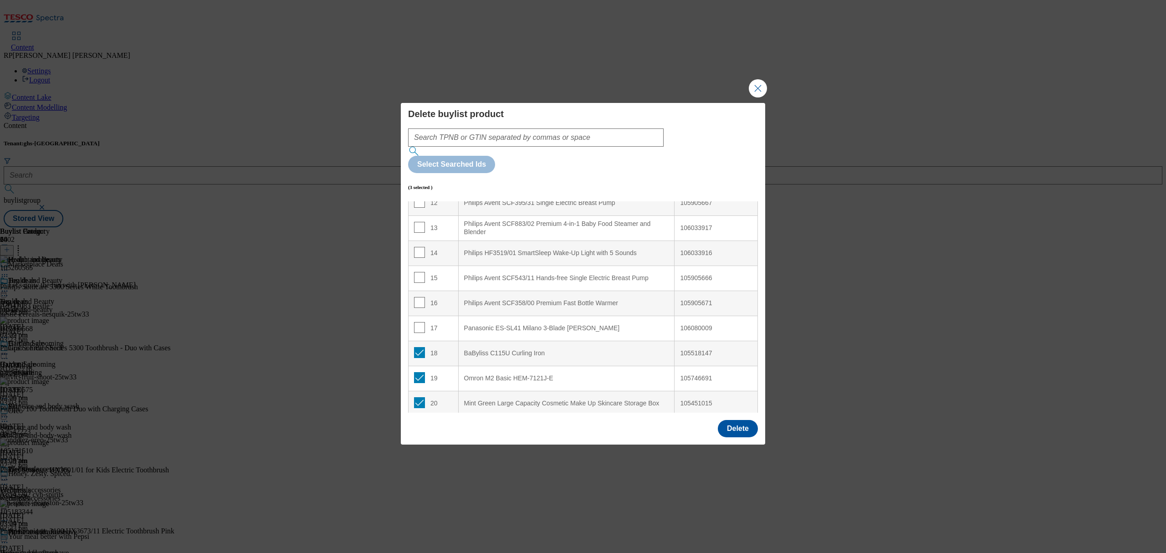
click at [415, 316] on td "17" at bounding box center [434, 328] width 50 height 25
click at [419, 322] on input "Modal" at bounding box center [419, 327] width 11 height 11
click at [738, 420] on button "Delete" at bounding box center [738, 428] width 40 height 17
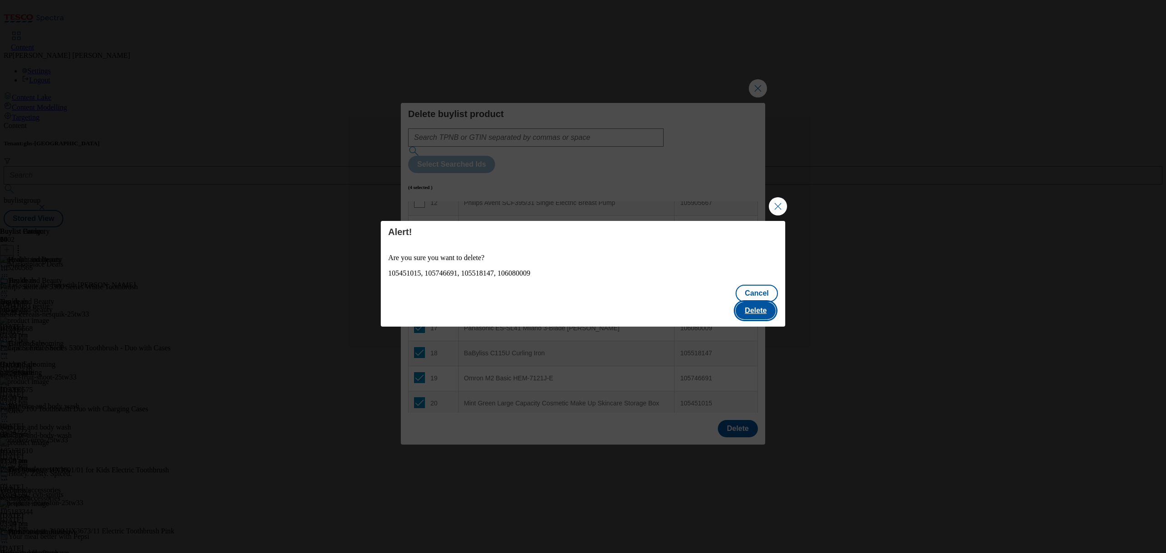
click at [760, 302] on button "Delete" at bounding box center [756, 310] width 40 height 17
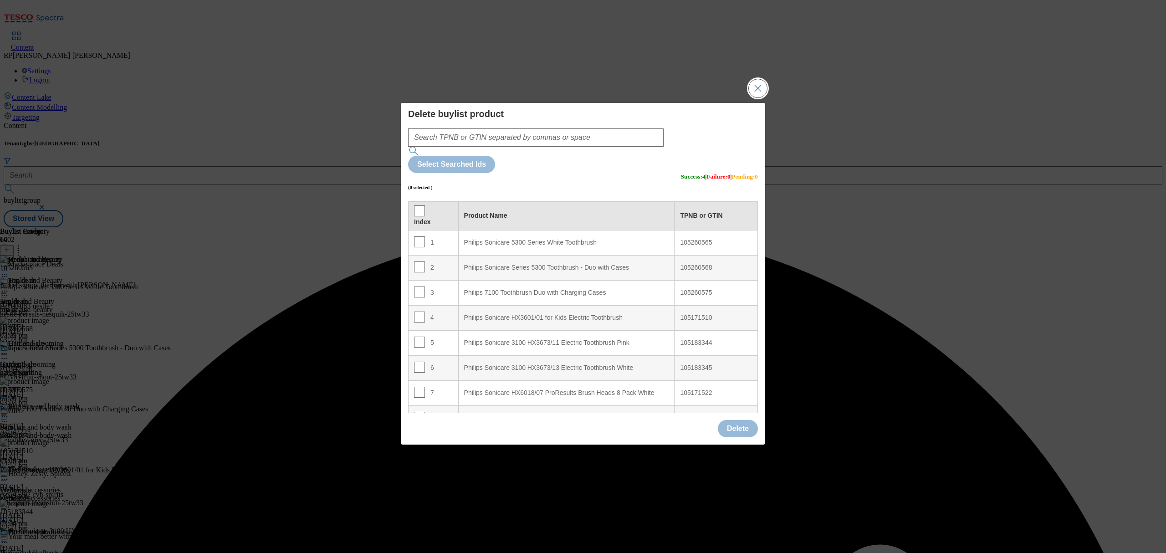
click at [762, 97] on button "Close Modal" at bounding box center [758, 88] width 18 height 18
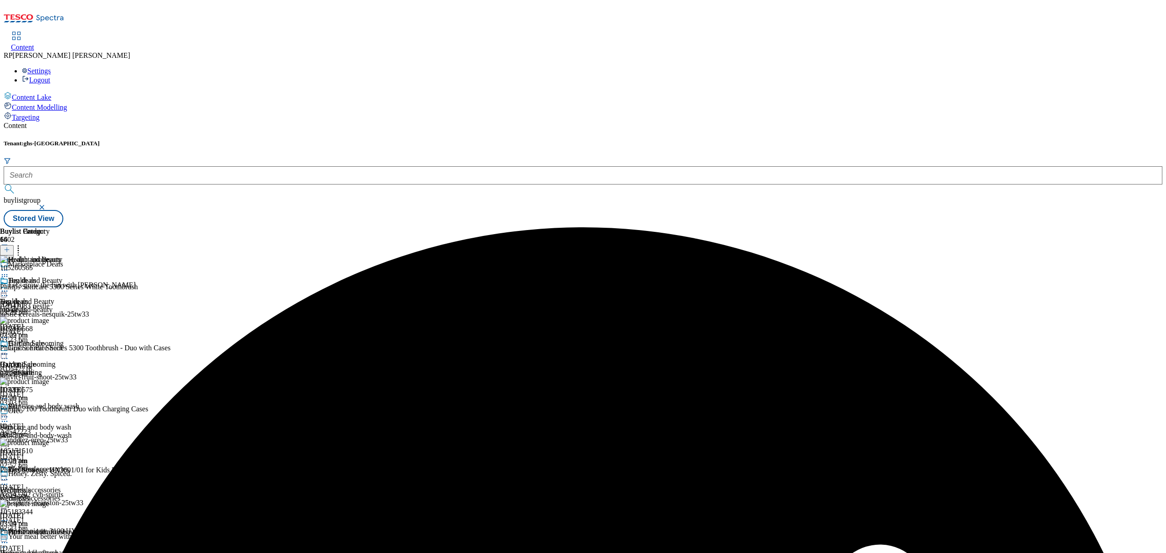
click at [9, 287] on icon at bounding box center [4, 291] width 9 height 9
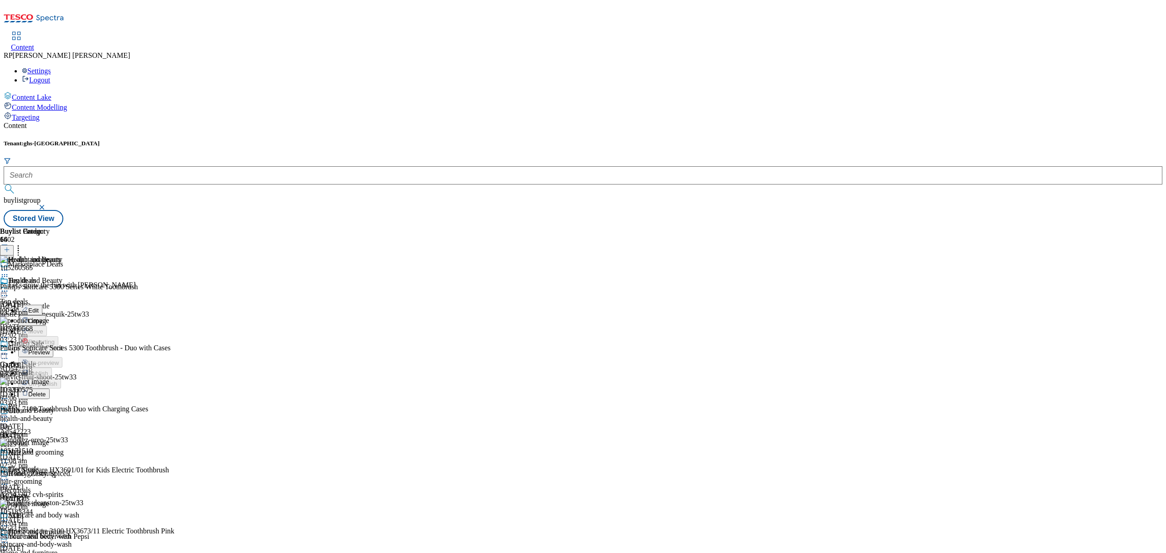
click at [50, 349] on span "Preview" at bounding box center [38, 352] width 21 height 7
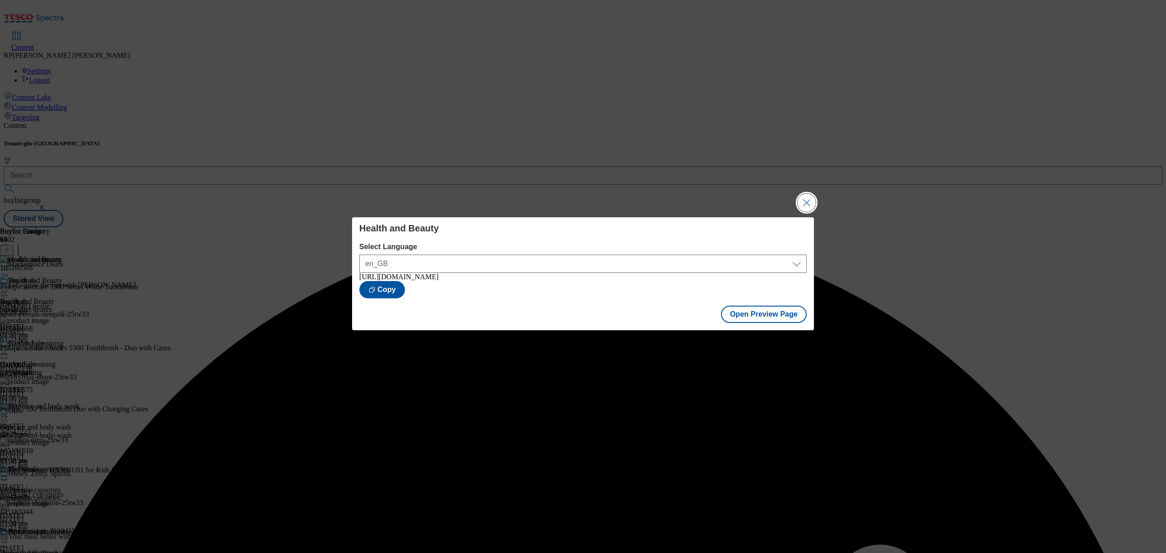
click at [799, 201] on button "Close Modal" at bounding box center [807, 203] width 18 height 18
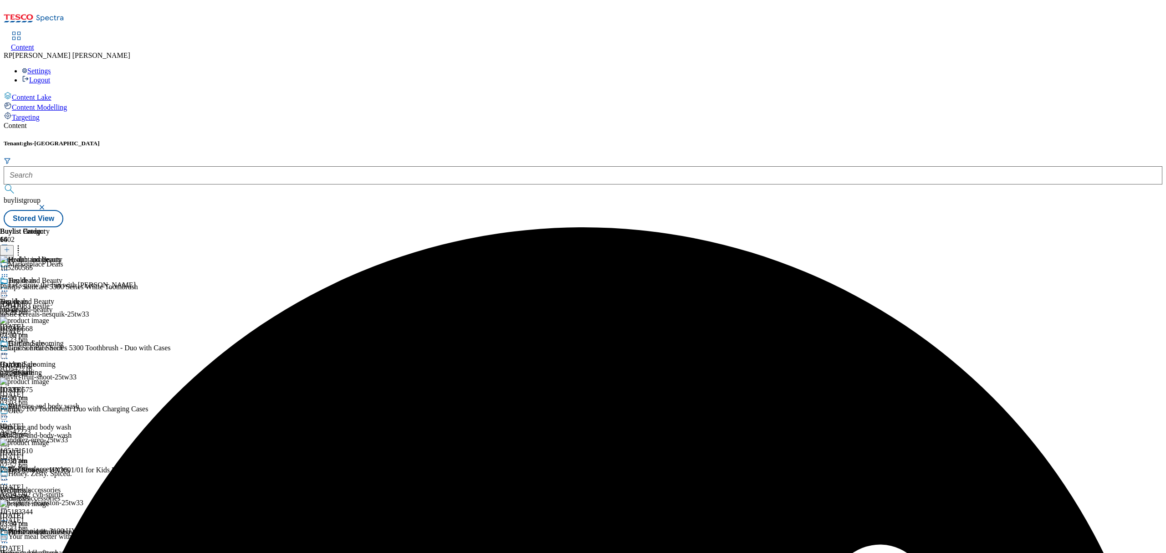
click at [79, 287] on div at bounding box center [39, 292] width 79 height 11
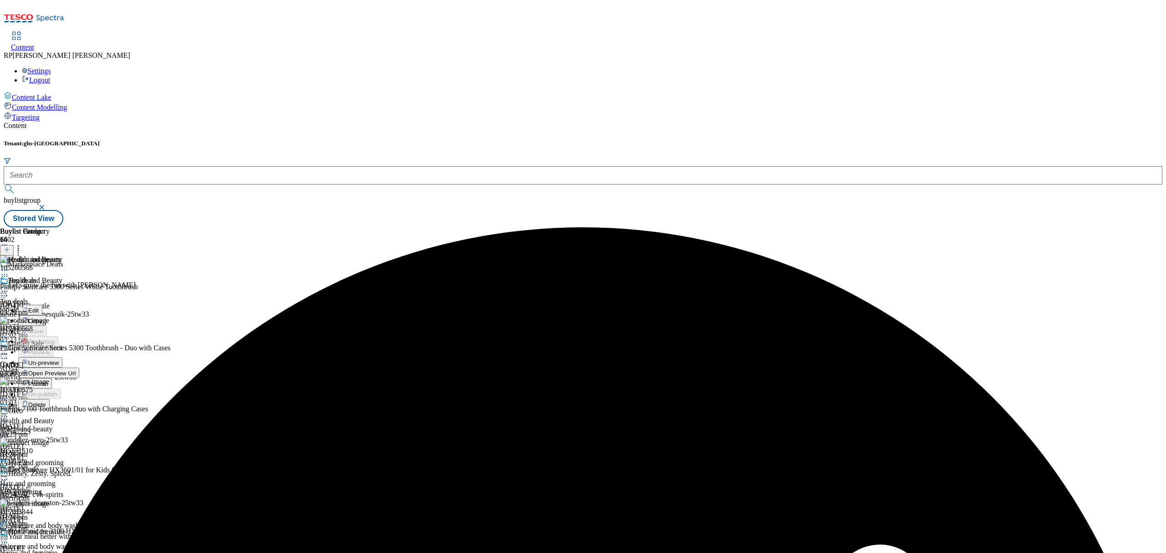
click at [48, 380] on span "Publish" at bounding box center [38, 383] width 20 height 7
